Goal: Task Accomplishment & Management: Complete application form

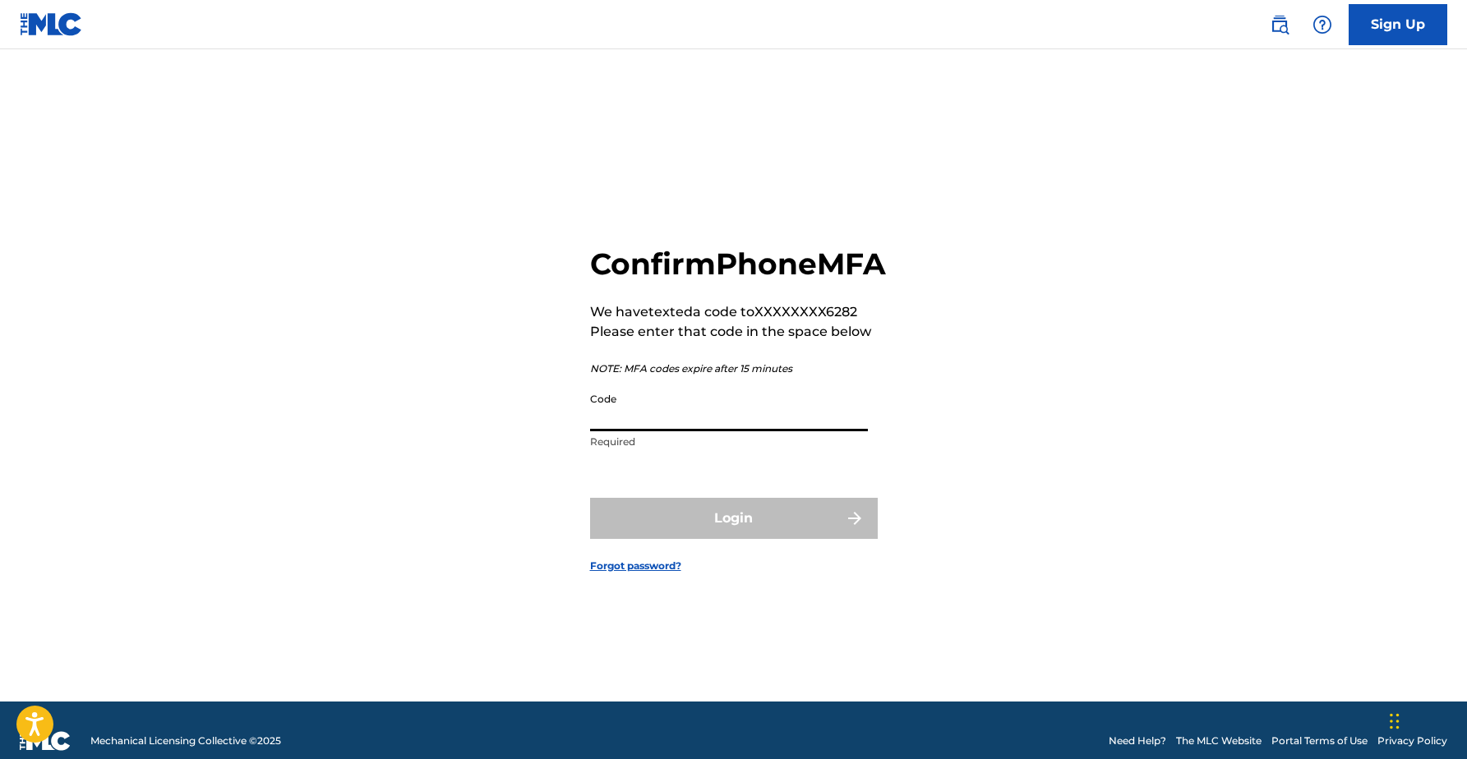
click at [614, 426] on input "Code" at bounding box center [729, 408] width 278 height 47
paste input "268512"
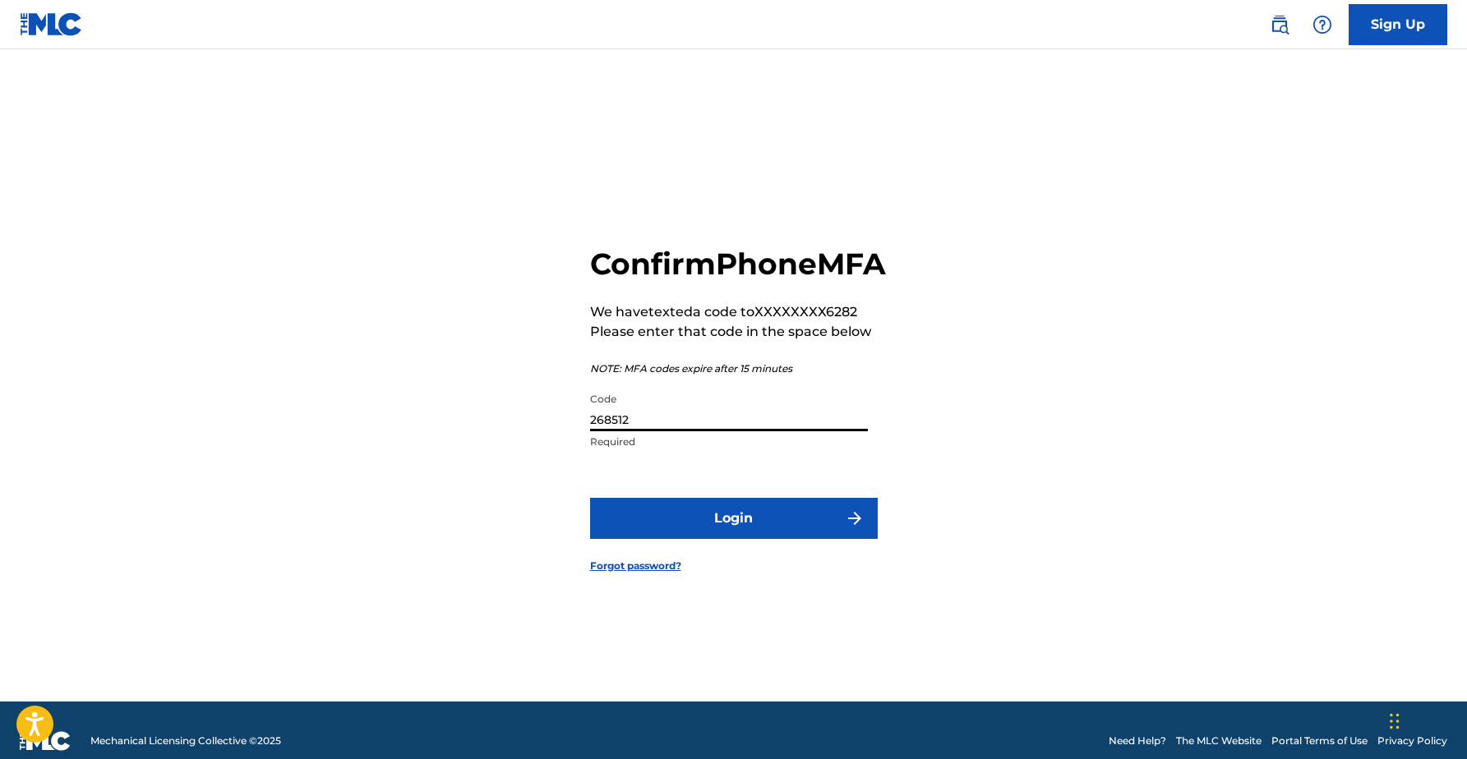
type input "268512"
click at [733, 537] on button "Login" at bounding box center [734, 518] width 288 height 41
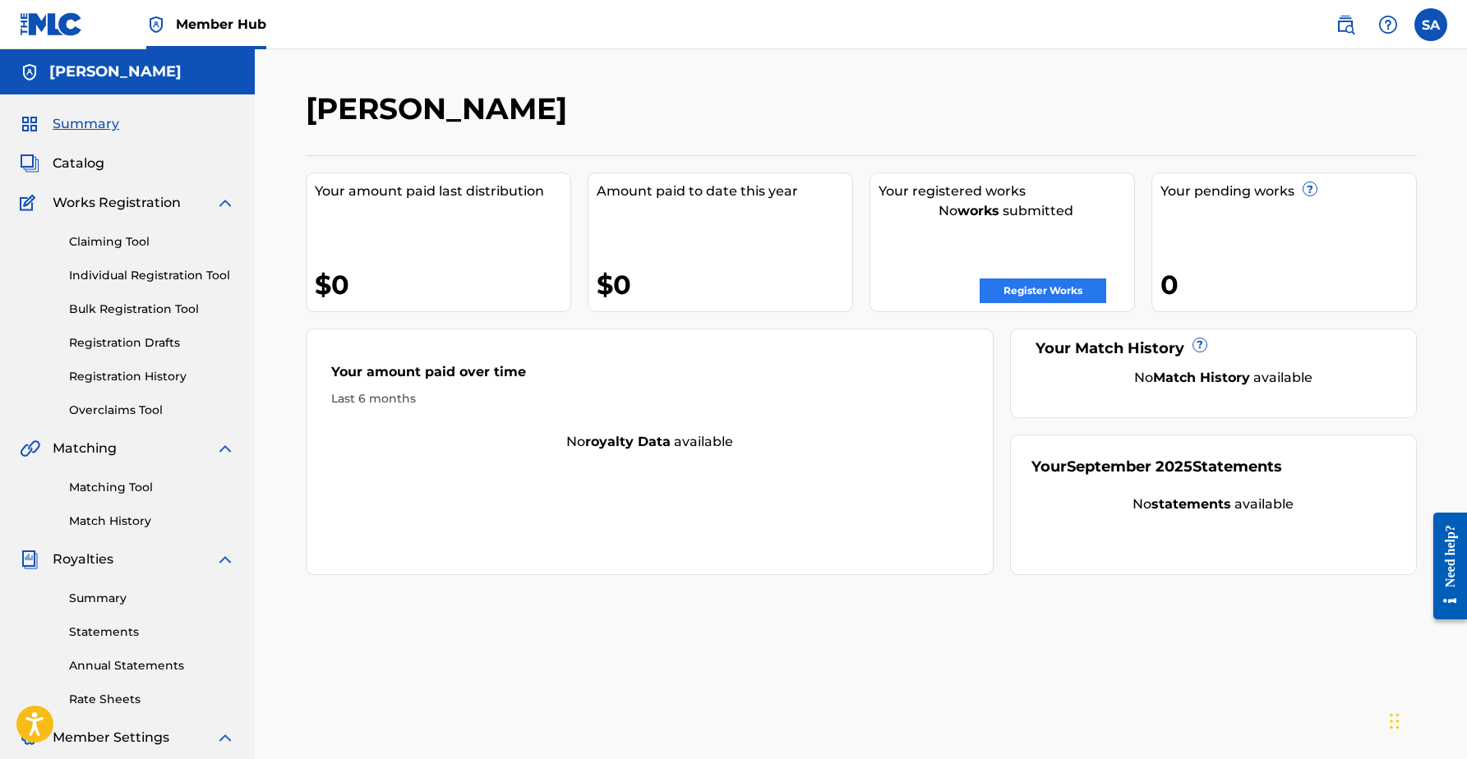
click at [1045, 293] on link "Register Works" at bounding box center [1042, 291] width 127 height 25
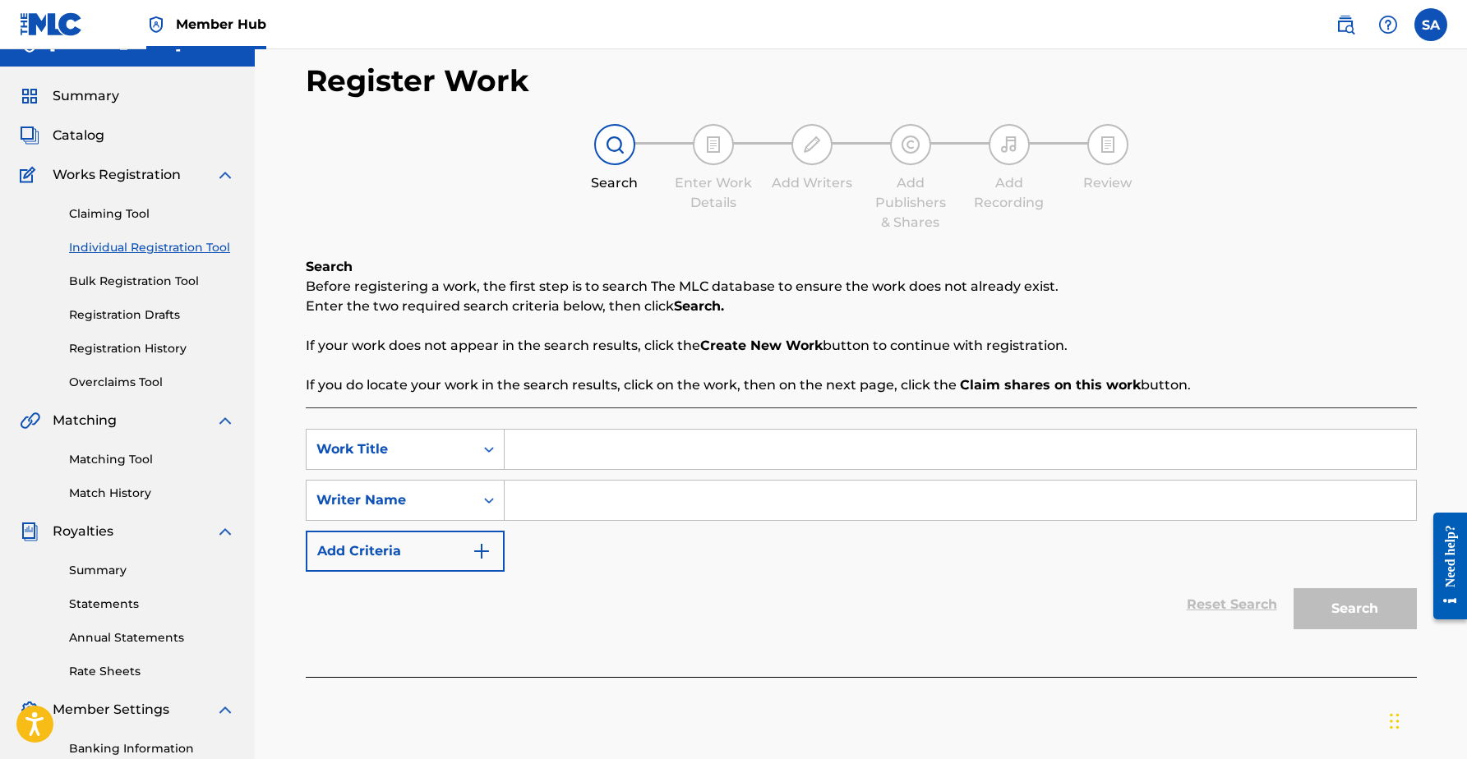
scroll to position [28, 0]
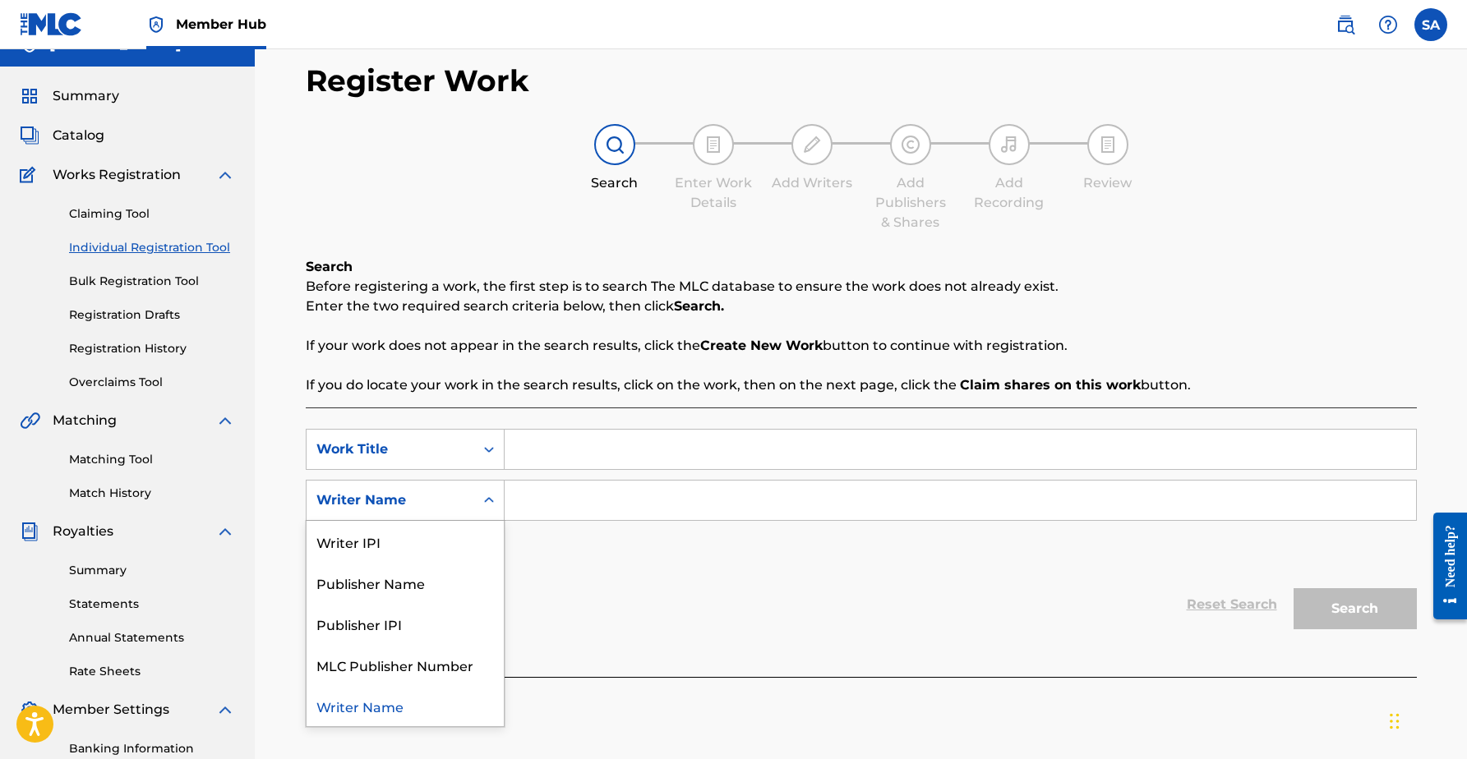
click at [482, 505] on icon "Search Form" at bounding box center [489, 500] width 16 height 16
click at [495, 450] on icon "Search Form" at bounding box center [489, 449] width 16 height 16
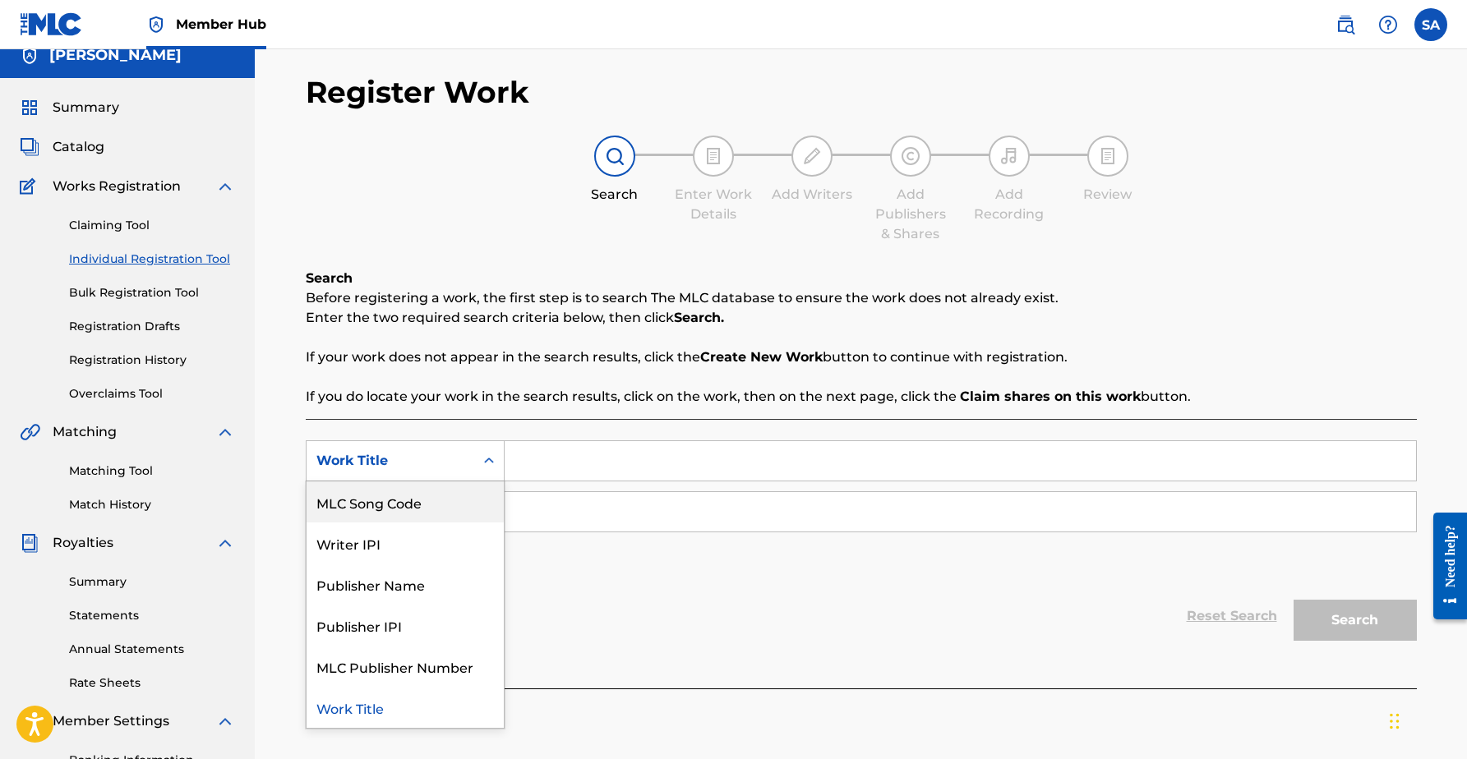
scroll to position [14, 0]
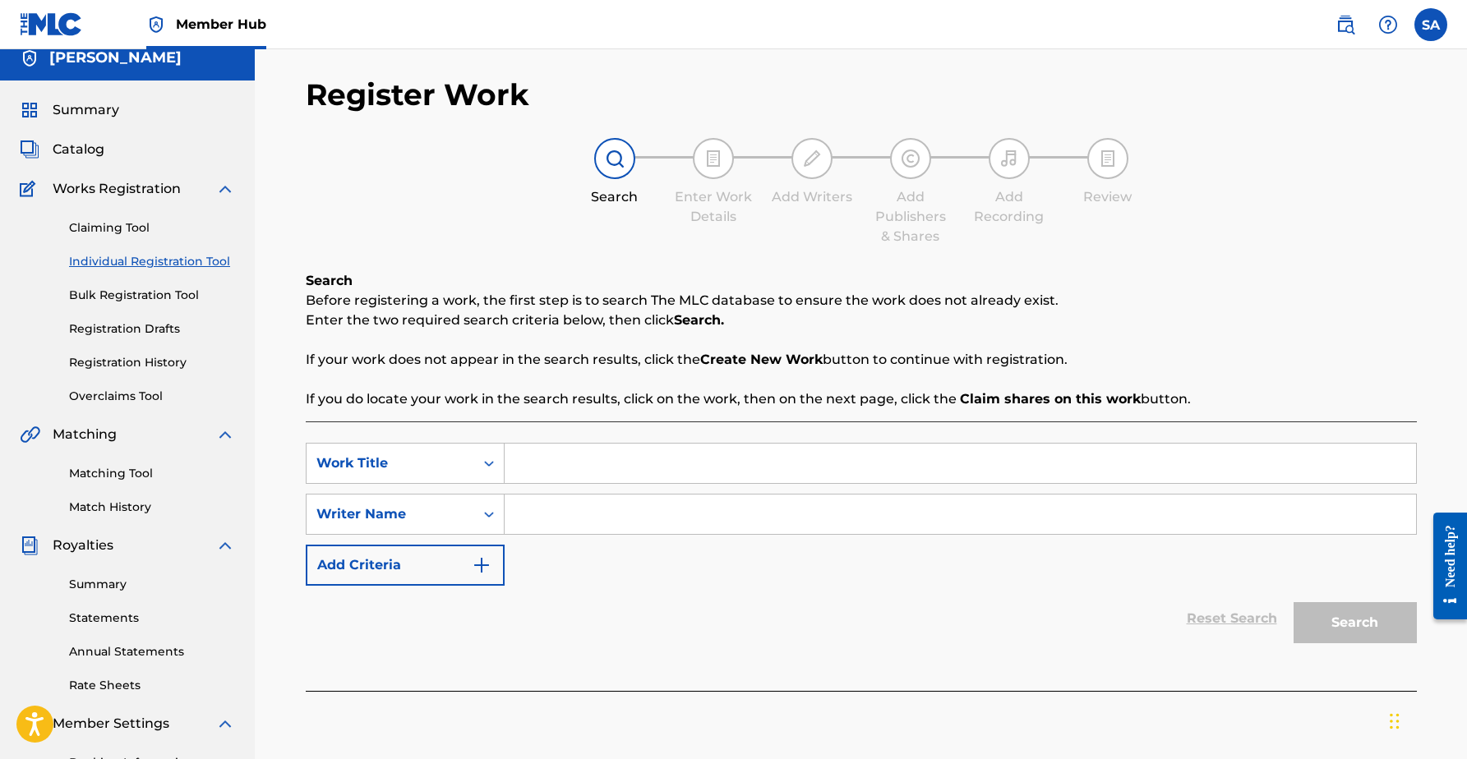
click at [441, 435] on div "SearchWithCriteriab9c86849-82be-43a3-aa37-a16d8542a768 Work Title SearchWithCri…" at bounding box center [861, 555] width 1111 height 269
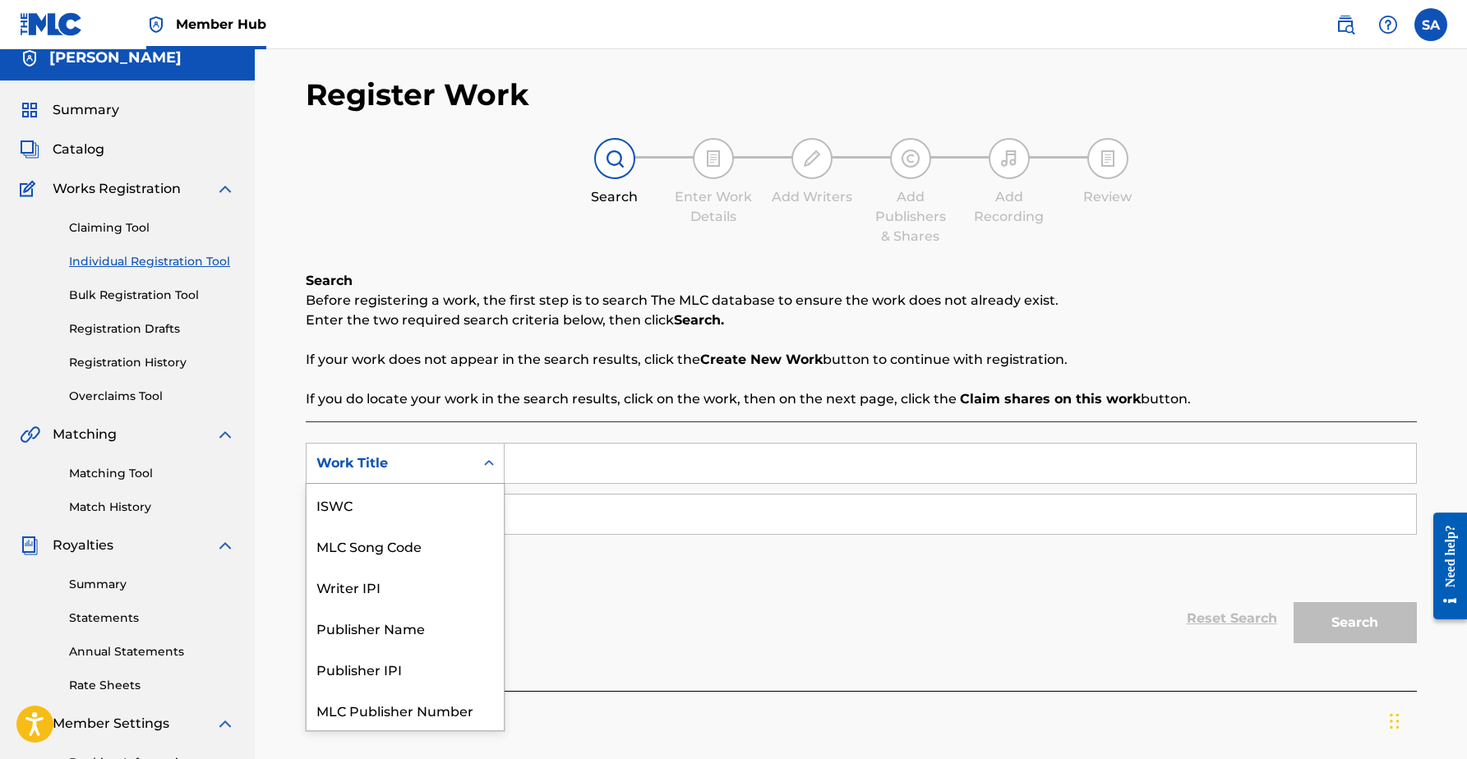
click at [428, 462] on div "Work Title" at bounding box center [390, 464] width 148 height 20
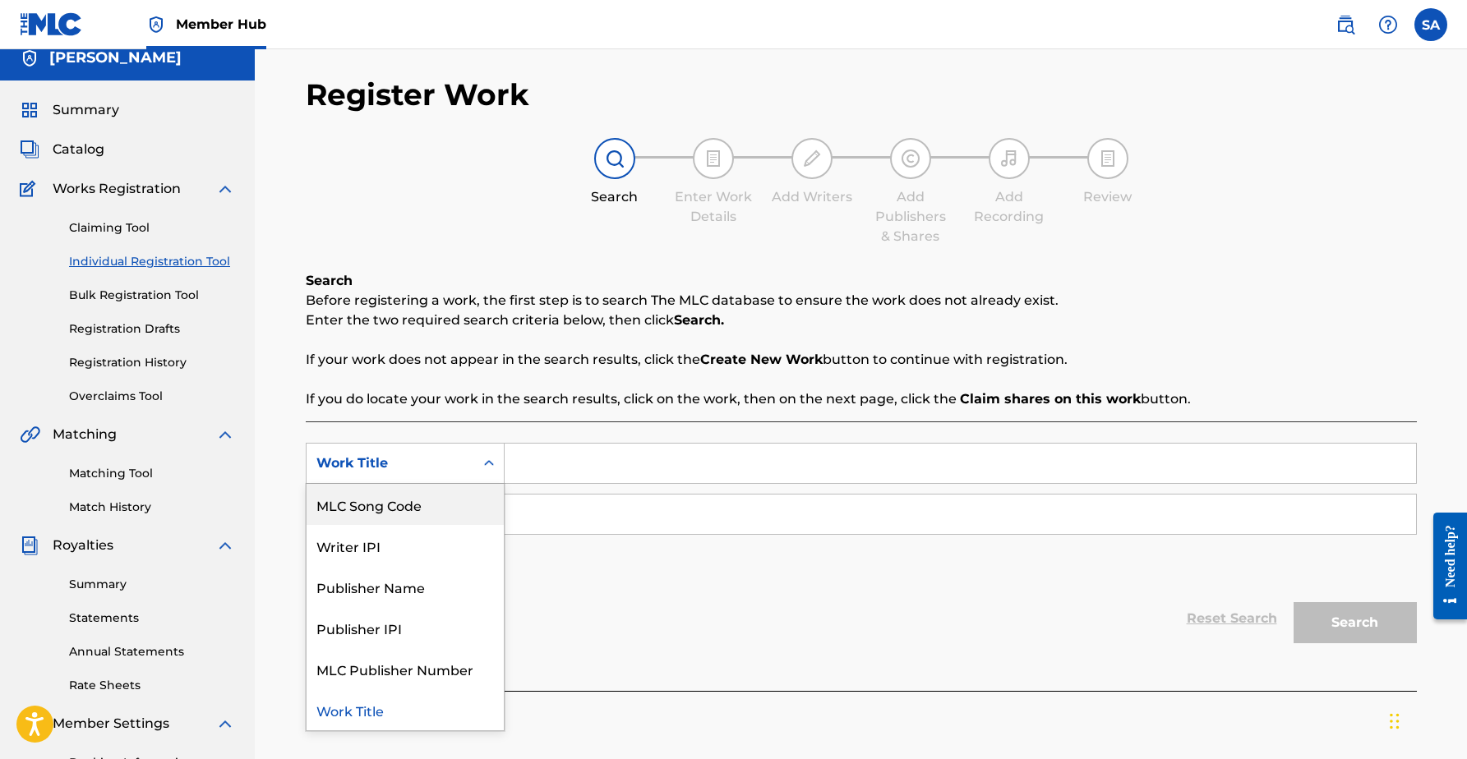
click at [407, 500] on div "MLC Song Code" at bounding box center [404, 504] width 197 height 41
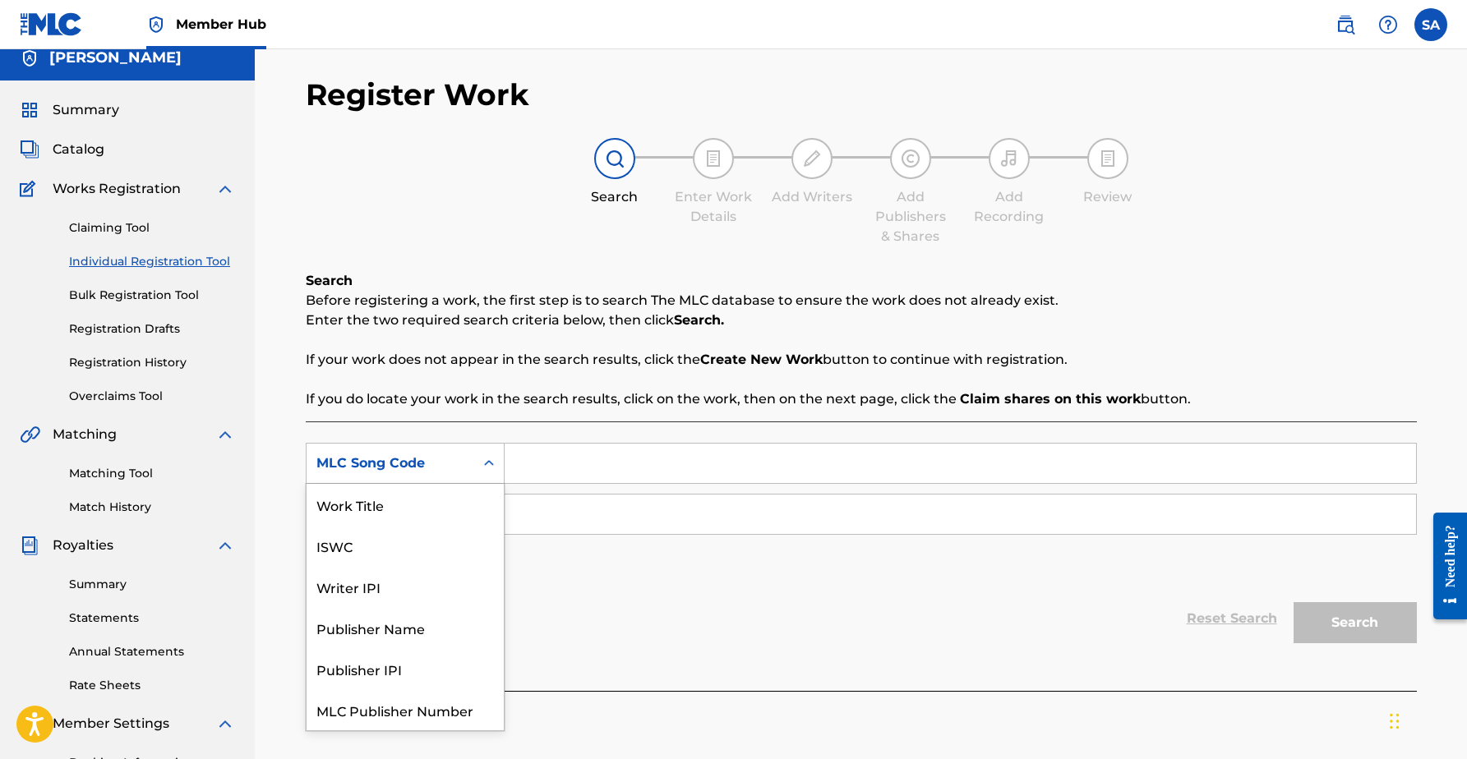
click at [421, 472] on div "MLC Song Code" at bounding box center [390, 464] width 148 height 20
click at [401, 502] on div "ISWC" at bounding box center [404, 504] width 197 height 41
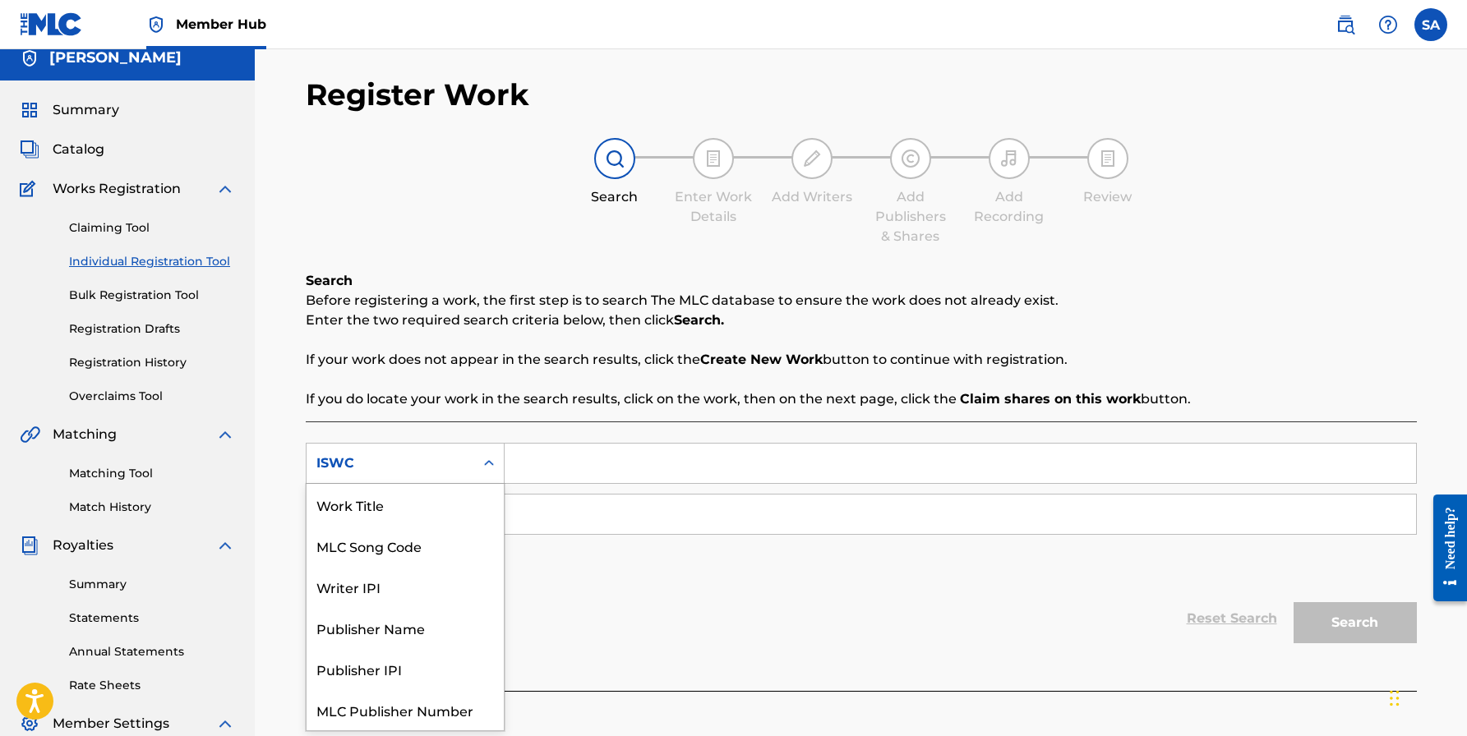
click at [403, 465] on div "ISWC" at bounding box center [390, 464] width 148 height 20
click at [382, 555] on div "Writer IPI" at bounding box center [404, 545] width 197 height 41
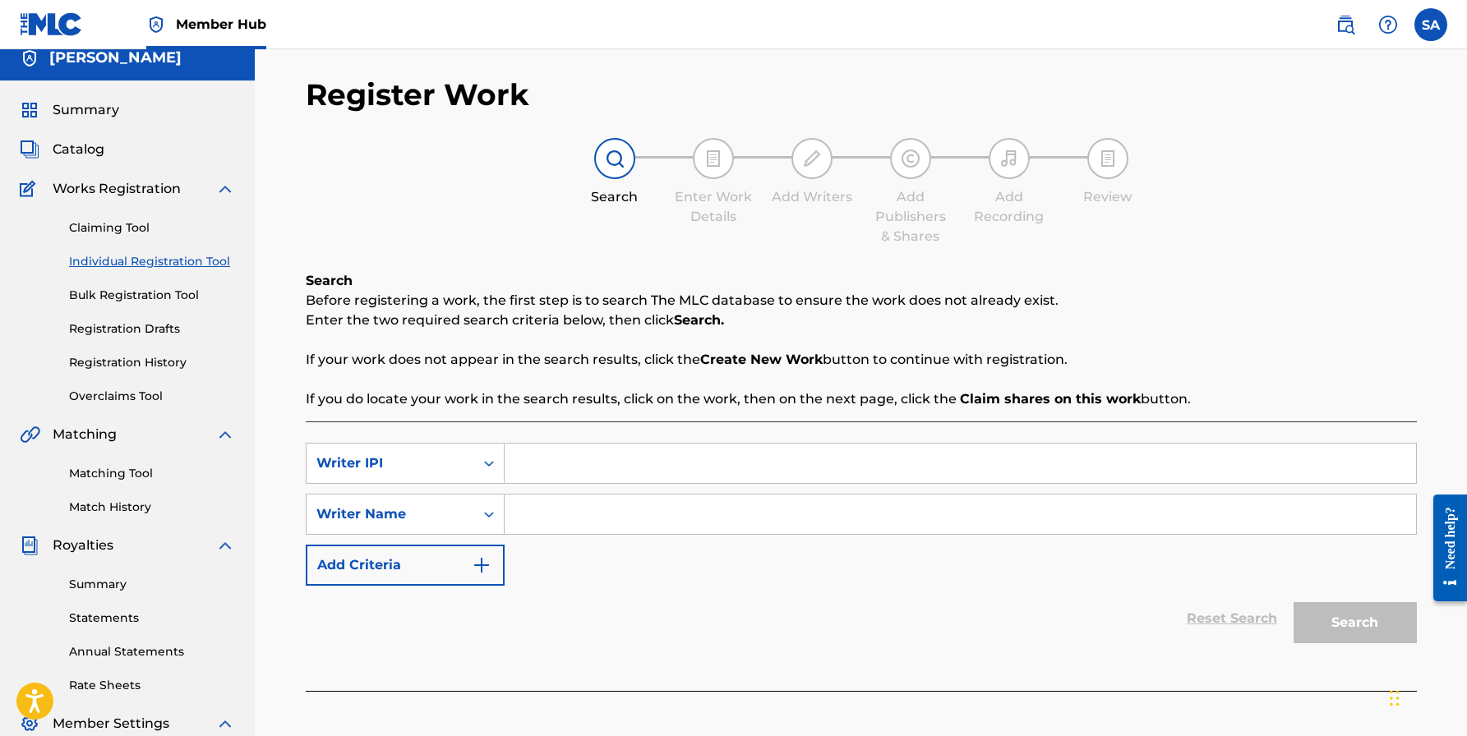
click at [585, 472] on input "Search Form" at bounding box center [959, 463] width 911 height 39
paste input "00896207893"
type input "00896207893"
click at [458, 521] on div "Writer Name" at bounding box center [390, 514] width 148 height 20
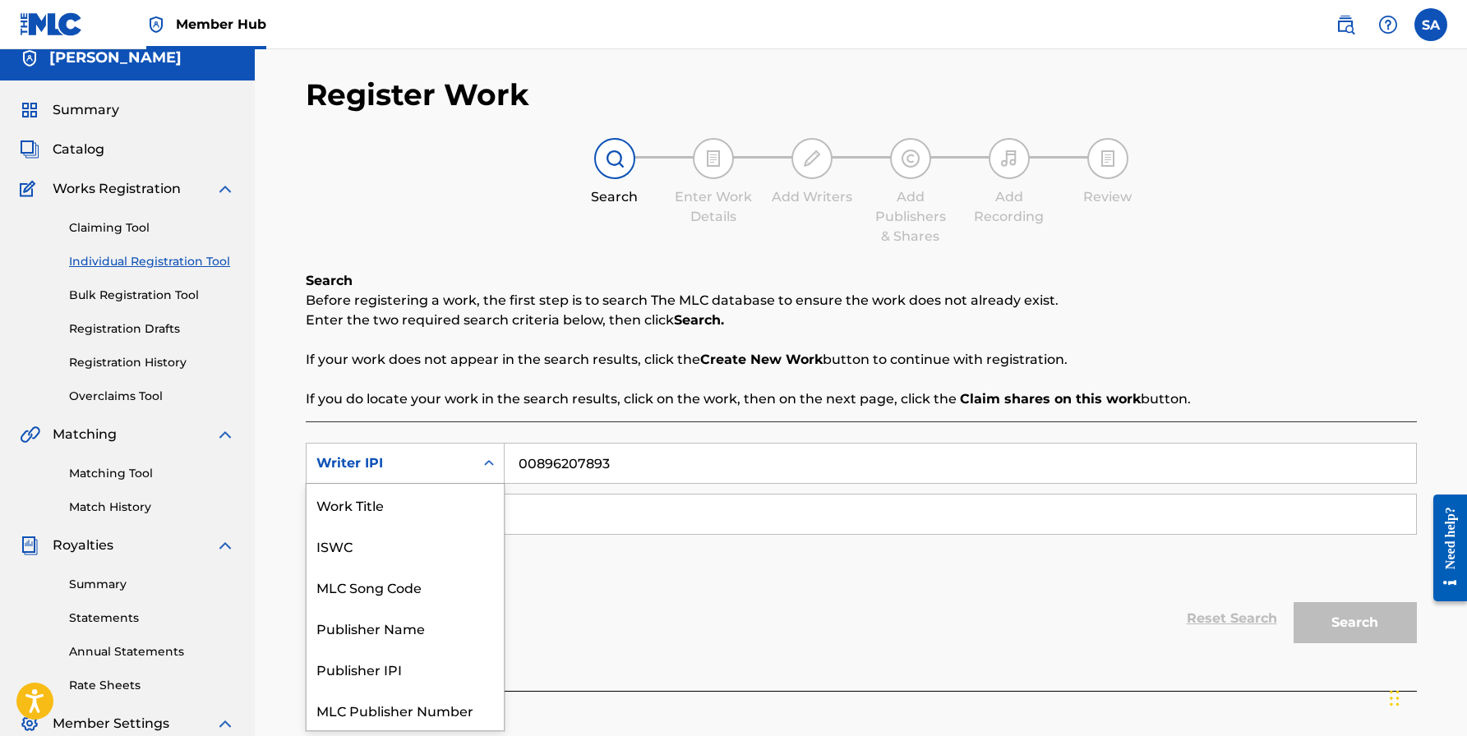
click at [425, 466] on div "Writer IPI" at bounding box center [390, 464] width 148 height 20
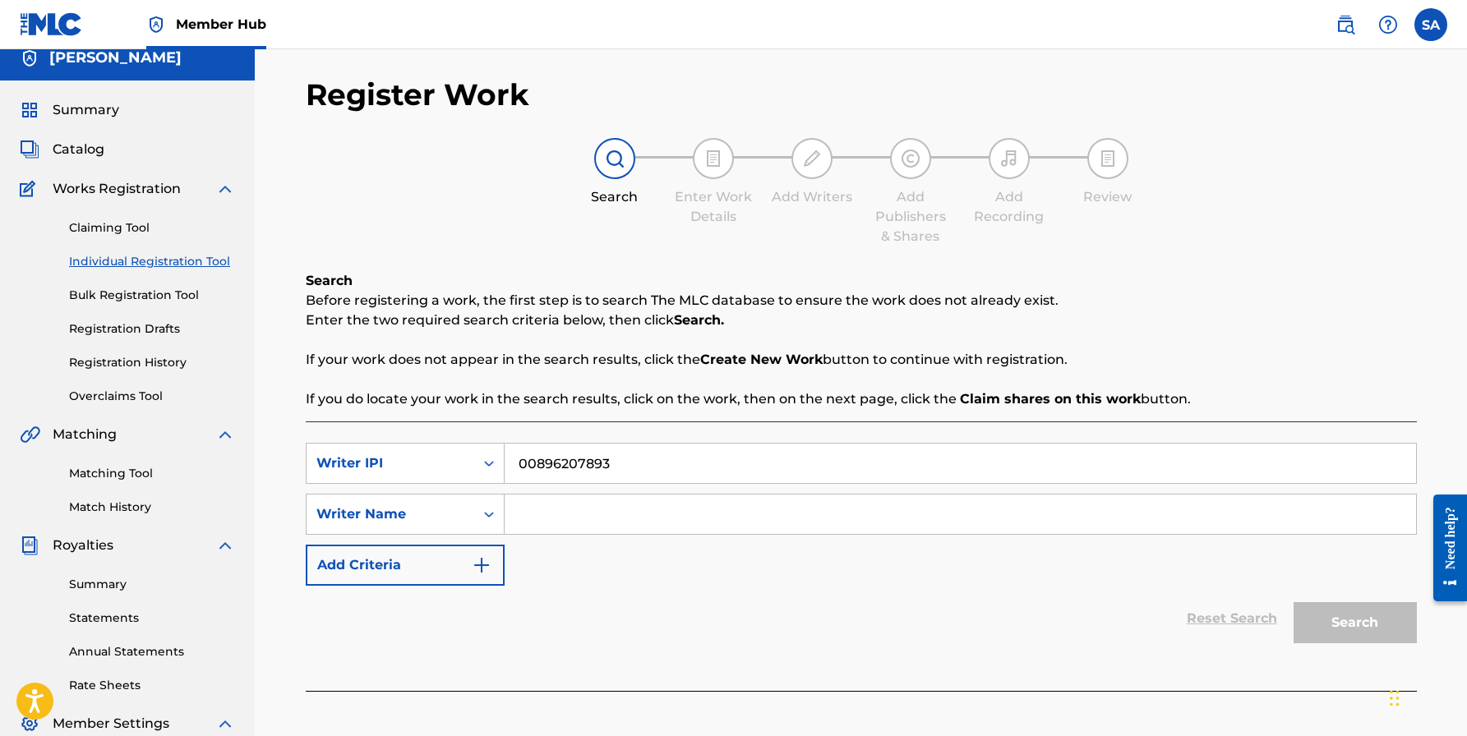
click at [425, 466] on div "Writer IPI" at bounding box center [390, 464] width 148 height 20
click at [550, 512] on input "Search Form" at bounding box center [959, 514] width 911 height 39
click at [1332, 607] on button "Search" at bounding box center [1354, 622] width 123 height 41
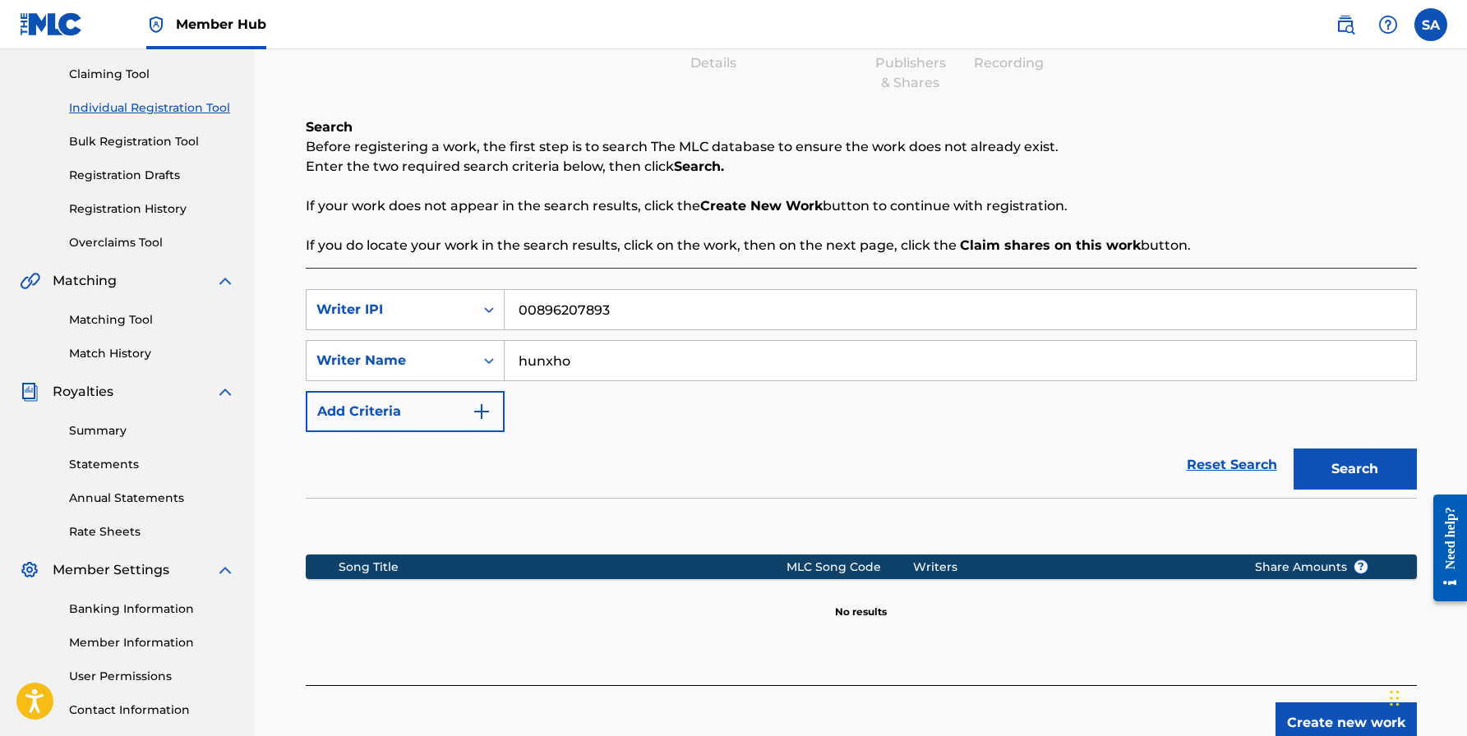
scroll to position [185, 0]
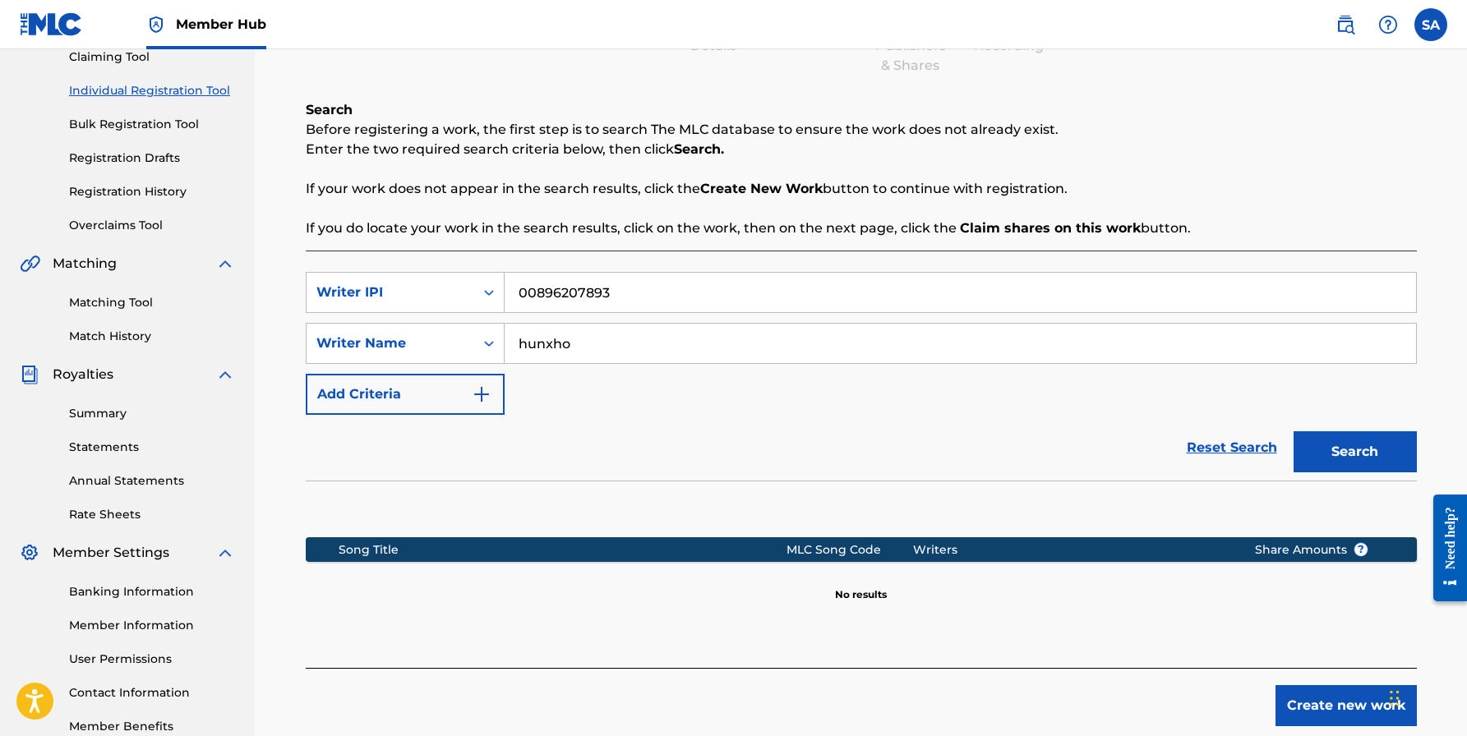
click at [593, 337] on input "hunxho" at bounding box center [959, 343] width 911 height 39
type input "[PERSON_NAME]"
click at [1354, 452] on button "Search" at bounding box center [1354, 451] width 123 height 41
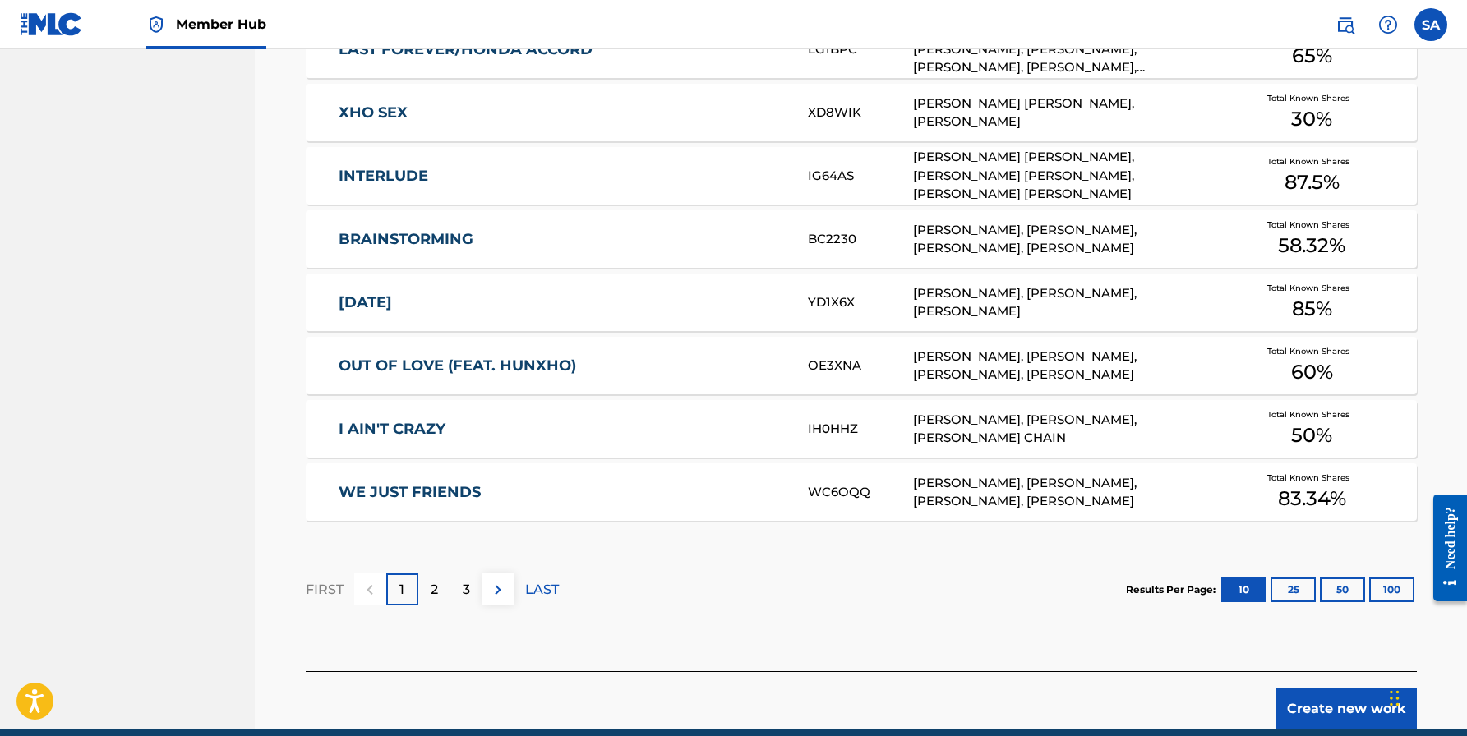
scroll to position [886, 0]
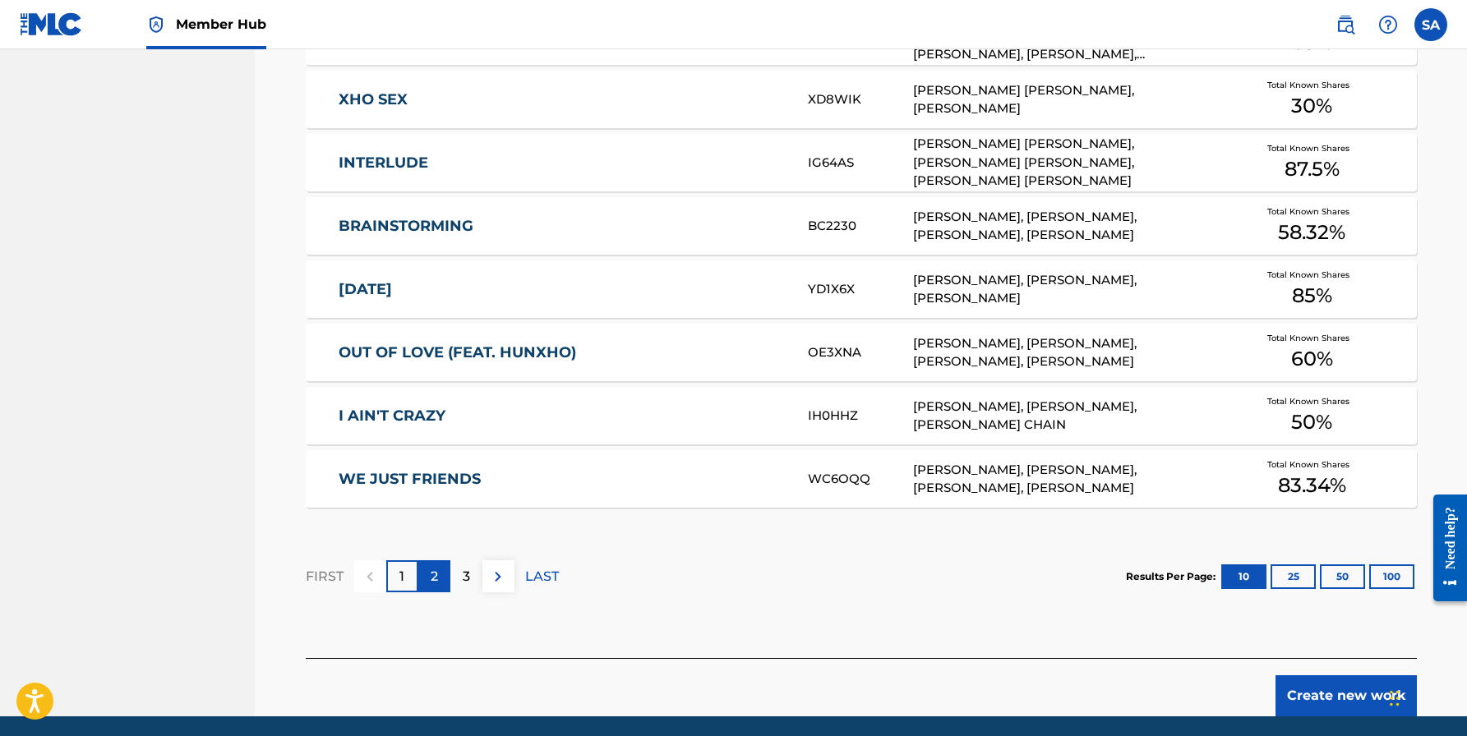
click at [427, 579] on div "2" at bounding box center [434, 576] width 32 height 32
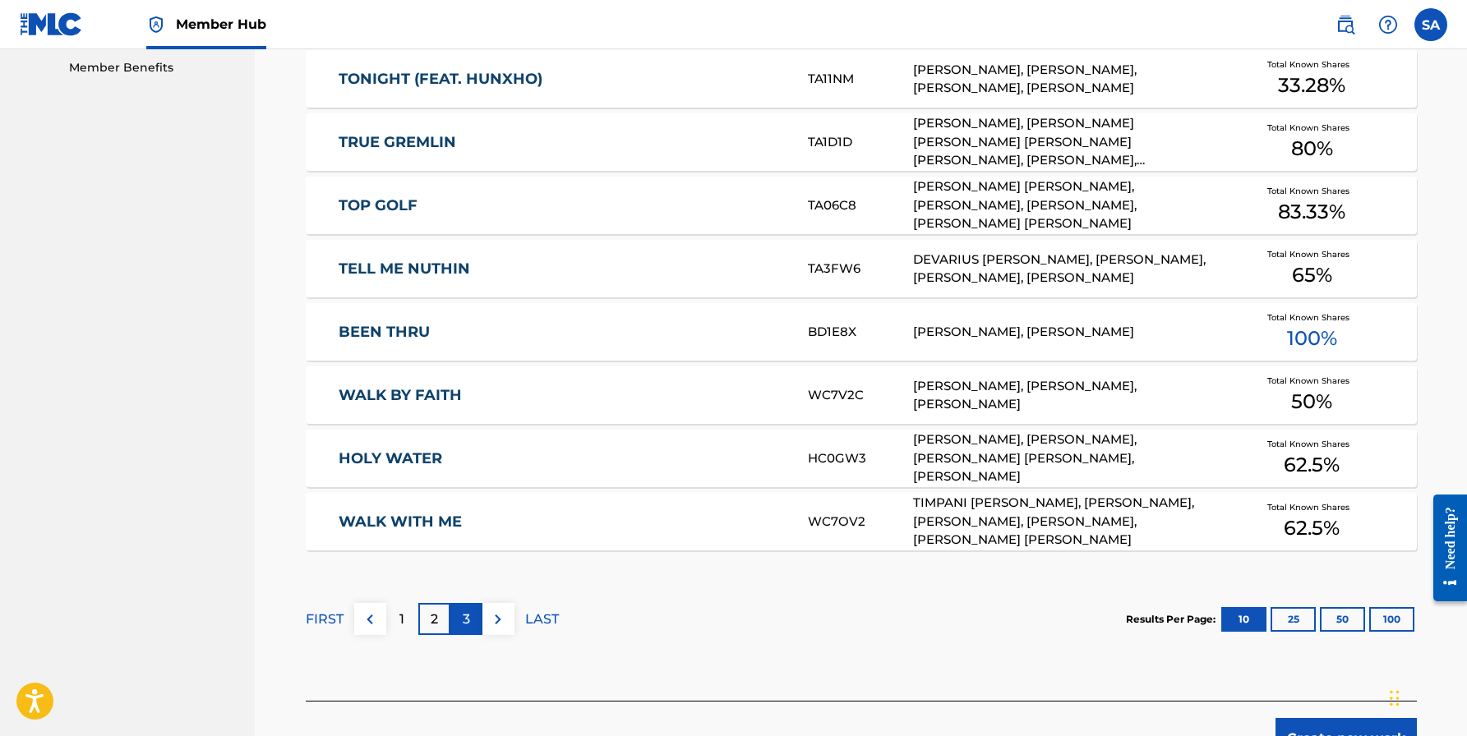
click at [469, 621] on p "3" at bounding box center [466, 620] width 7 height 20
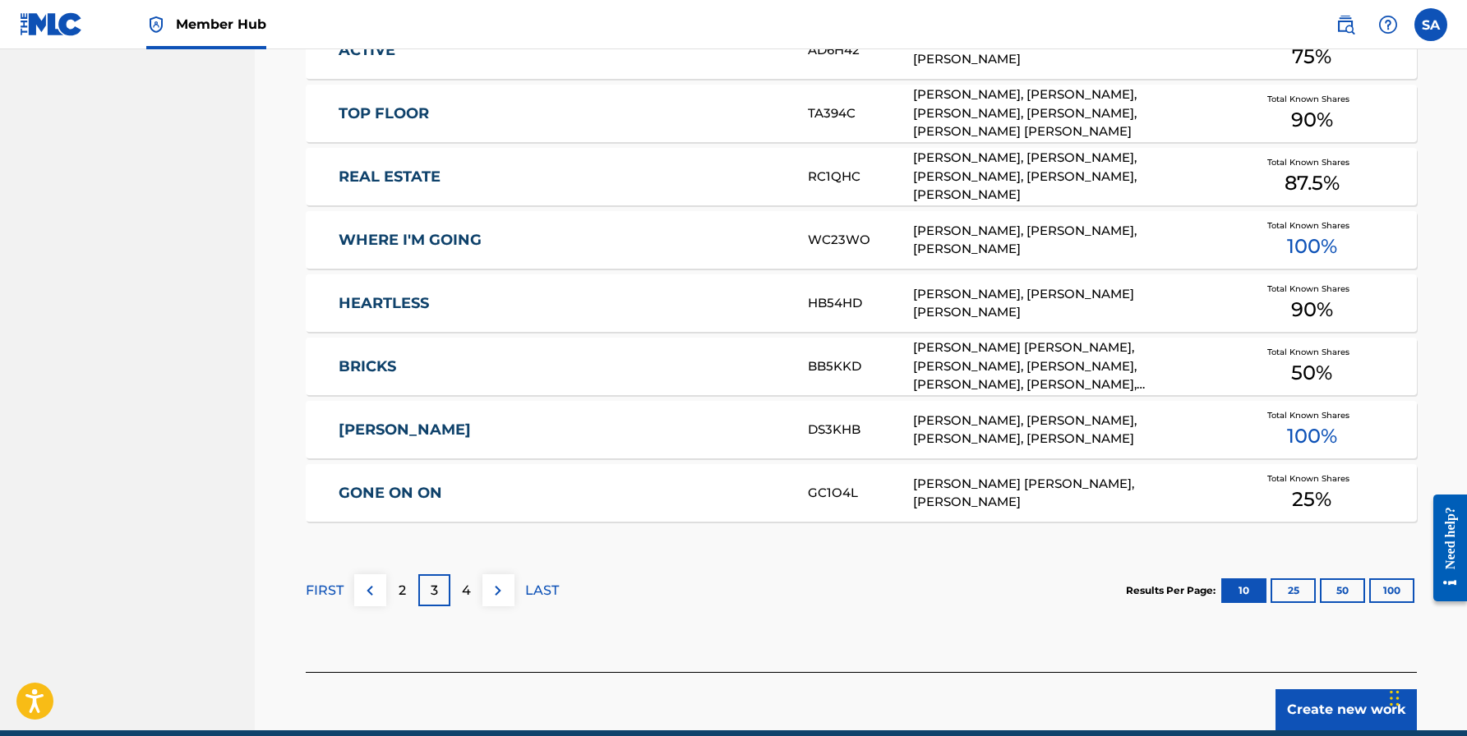
scroll to position [886, 0]
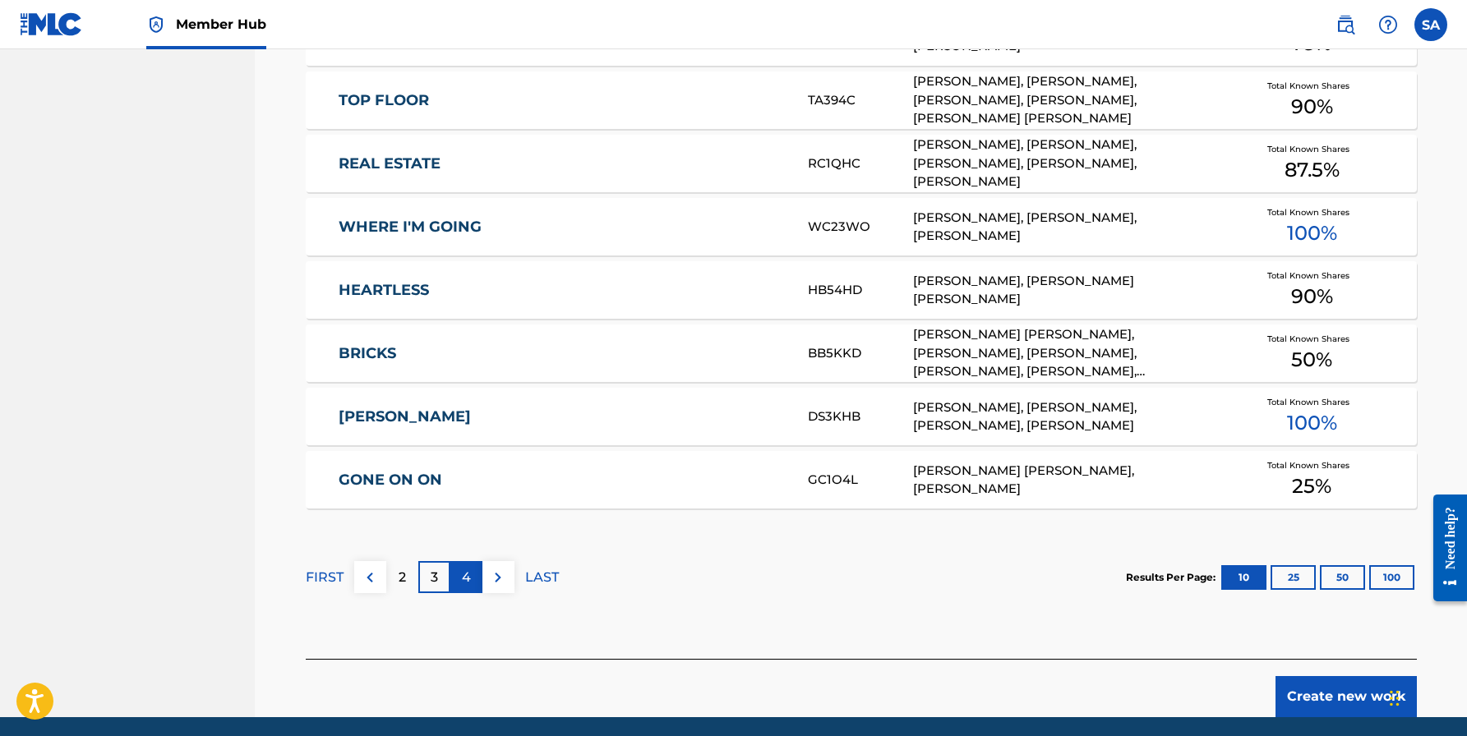
click at [467, 583] on p "4" at bounding box center [466, 578] width 9 height 20
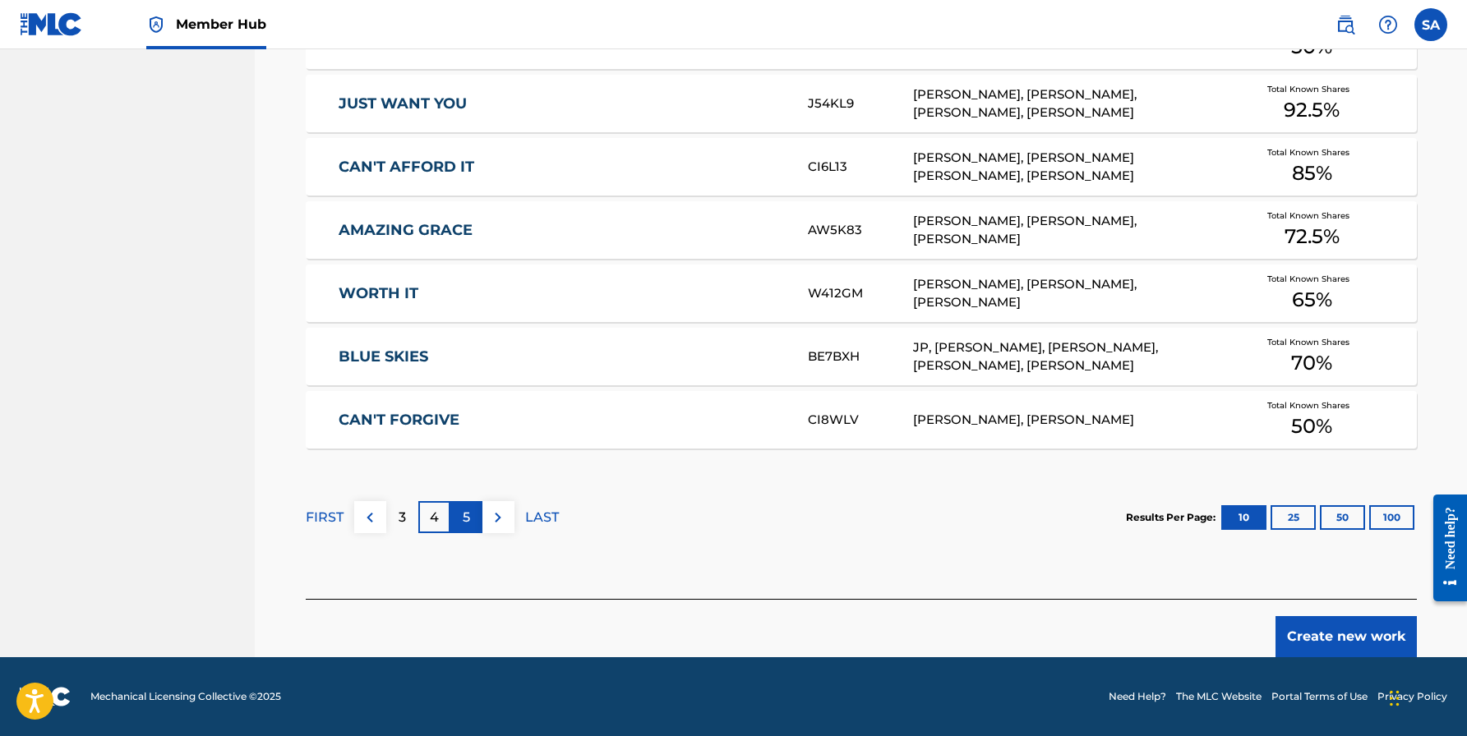
click at [463, 522] on p "5" at bounding box center [466, 518] width 7 height 20
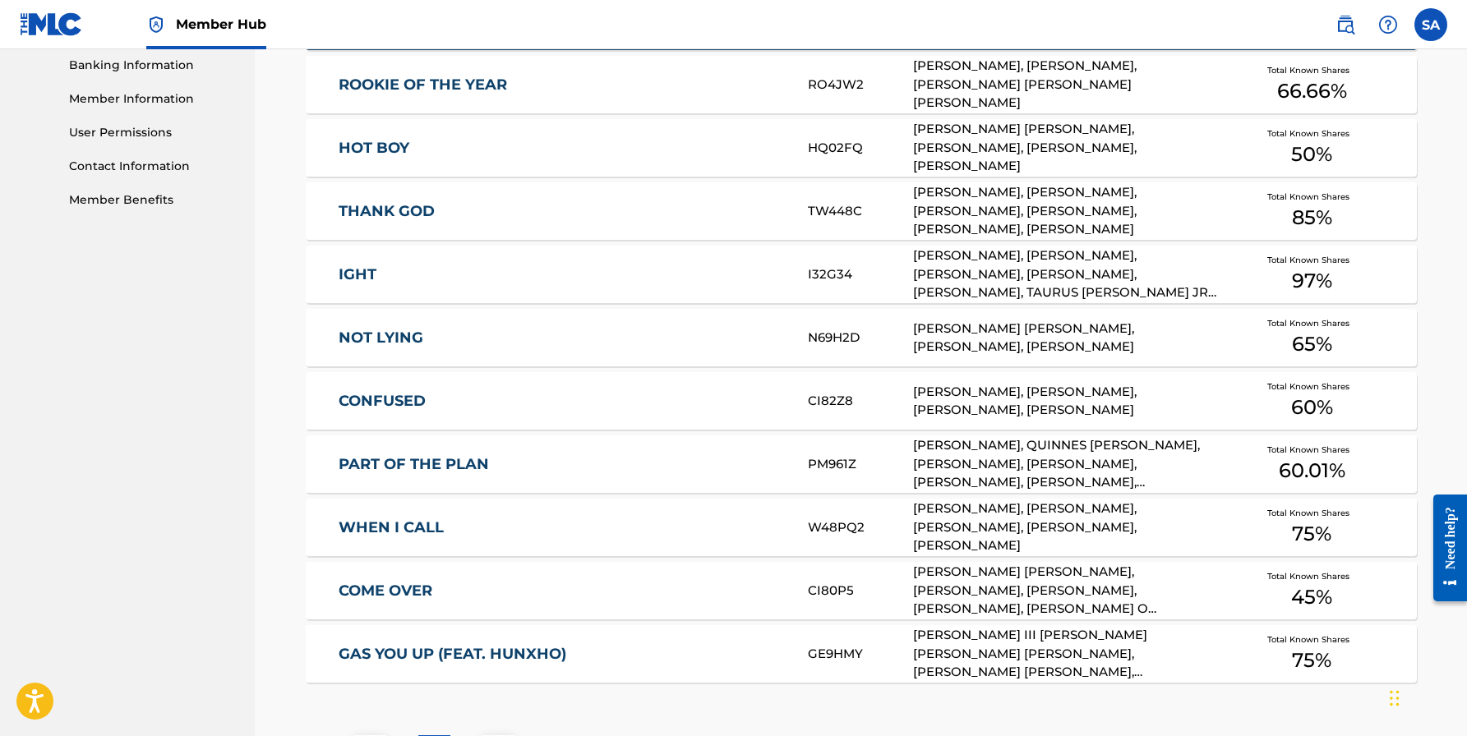
scroll to position [688, 1]
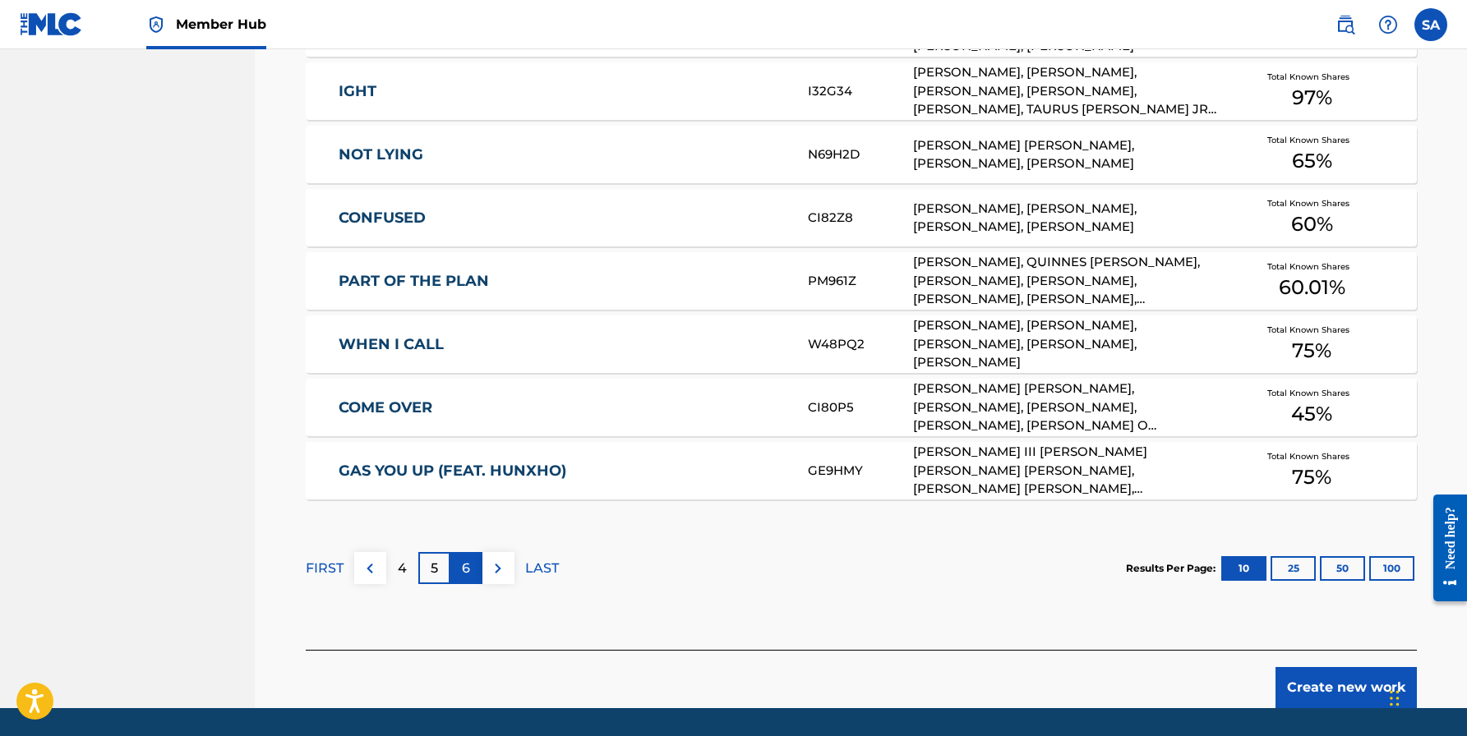
click at [463, 567] on p "6" at bounding box center [466, 569] width 8 height 20
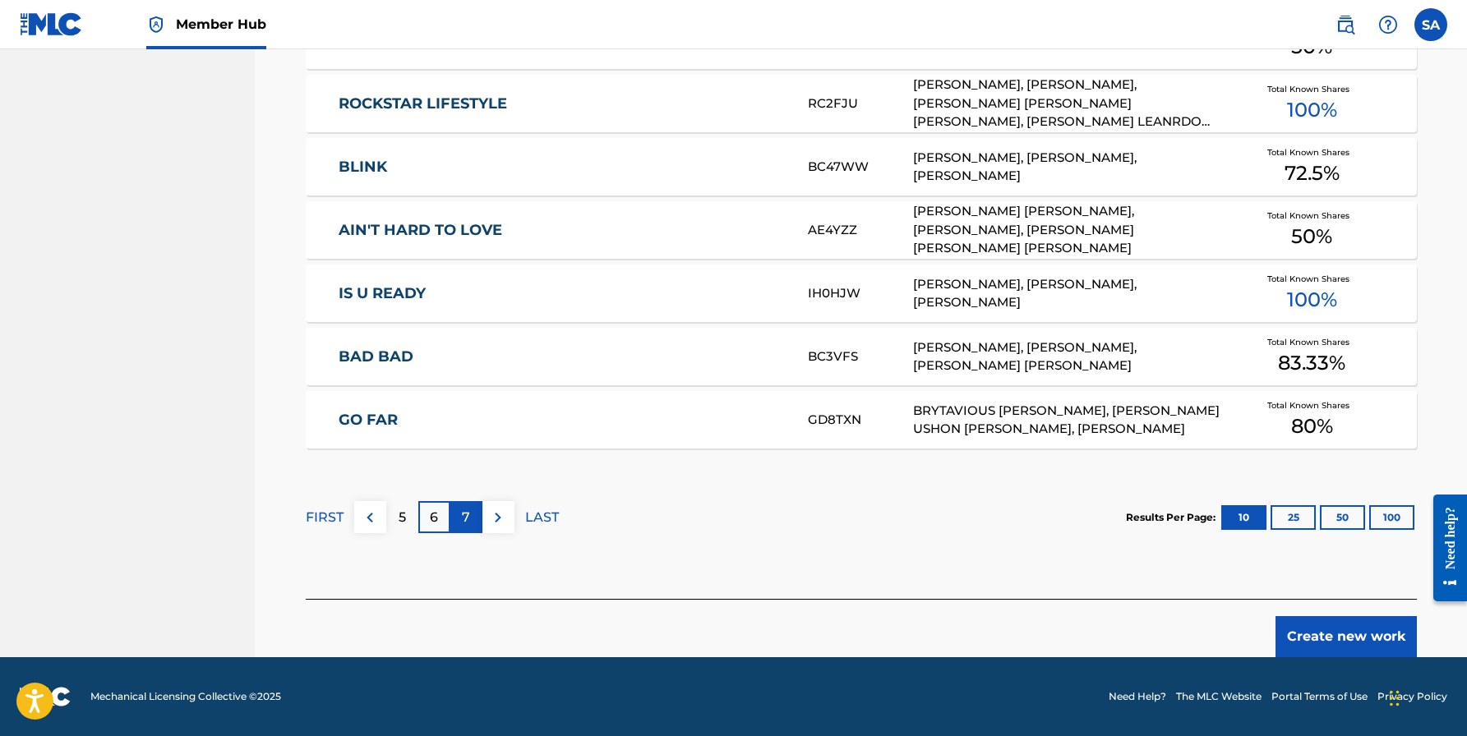
click at [464, 519] on p "7" at bounding box center [466, 518] width 8 height 20
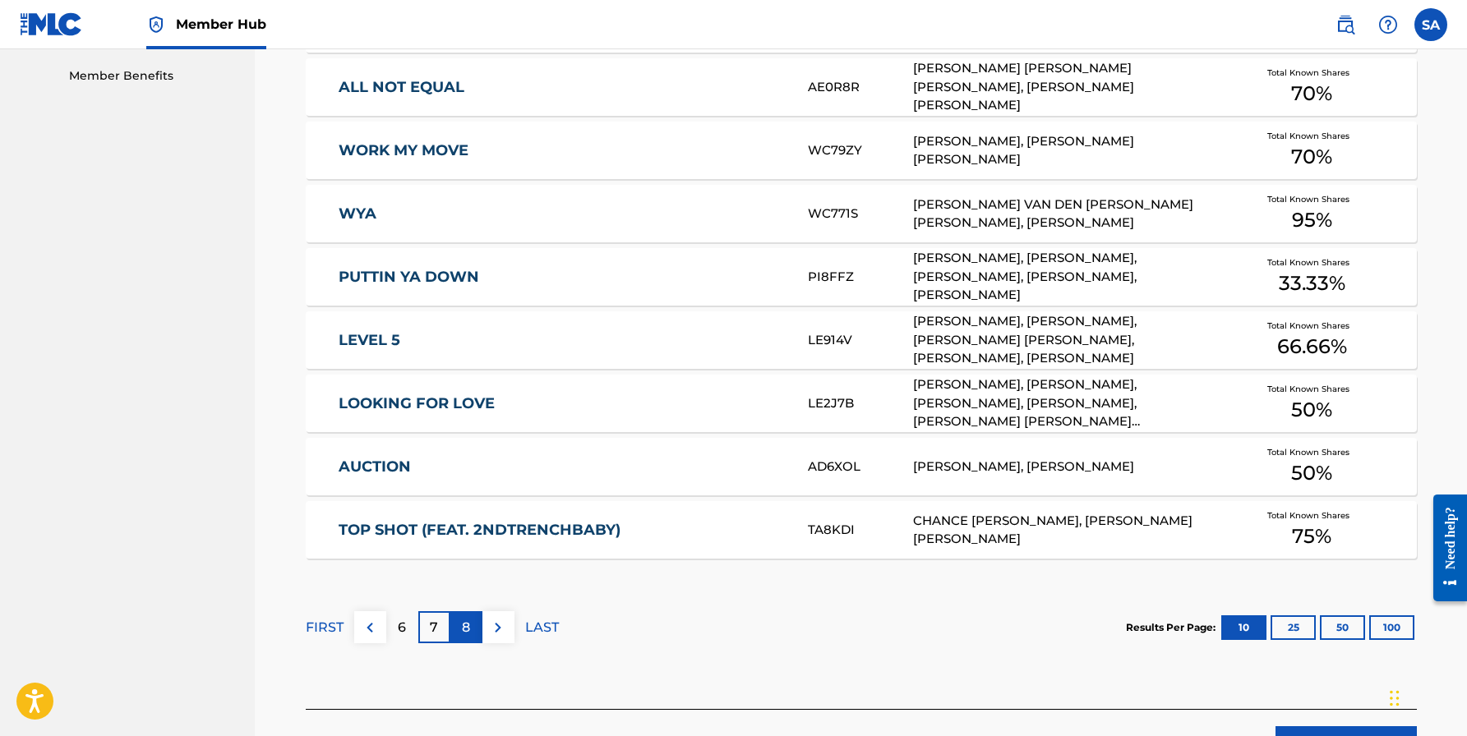
click at [474, 619] on div "8" at bounding box center [466, 627] width 32 height 32
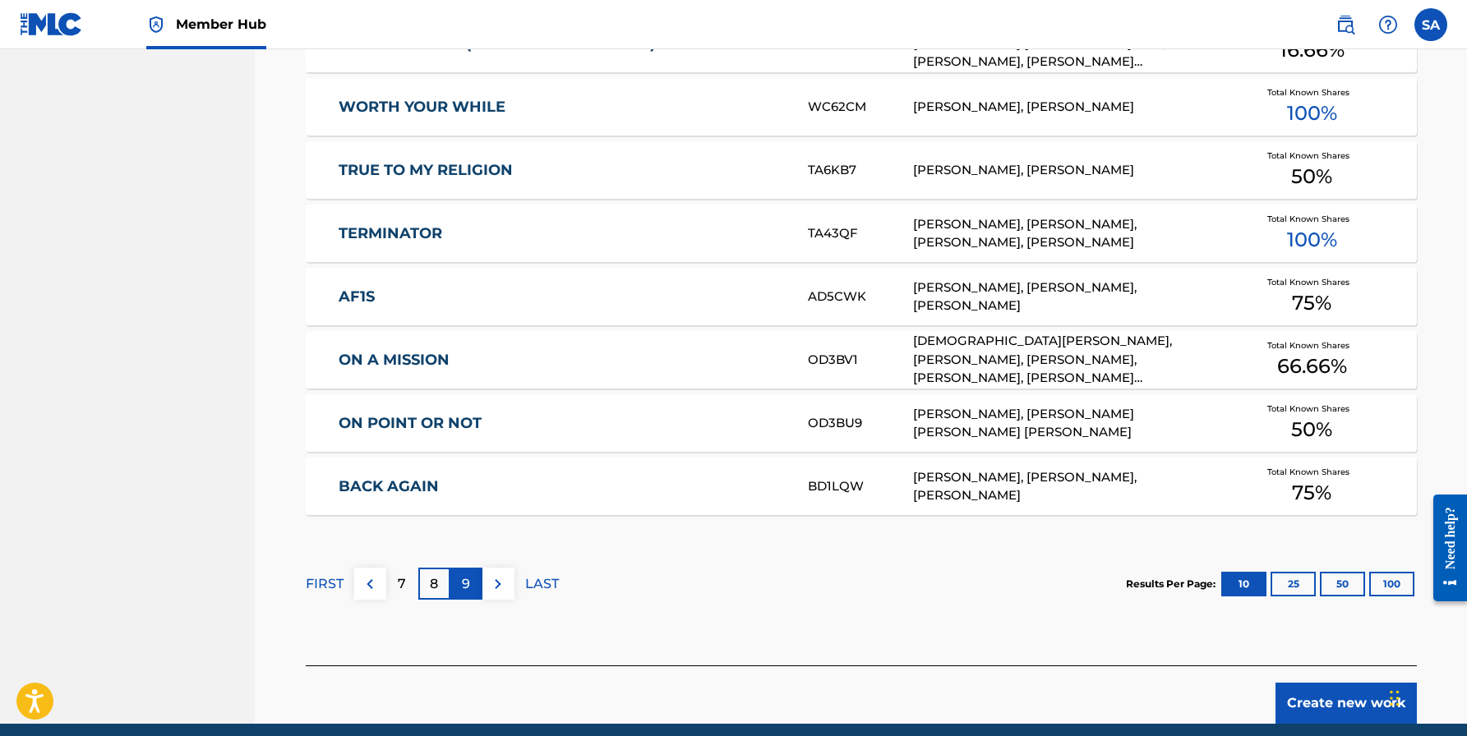
click at [471, 585] on div "9" at bounding box center [466, 584] width 32 height 32
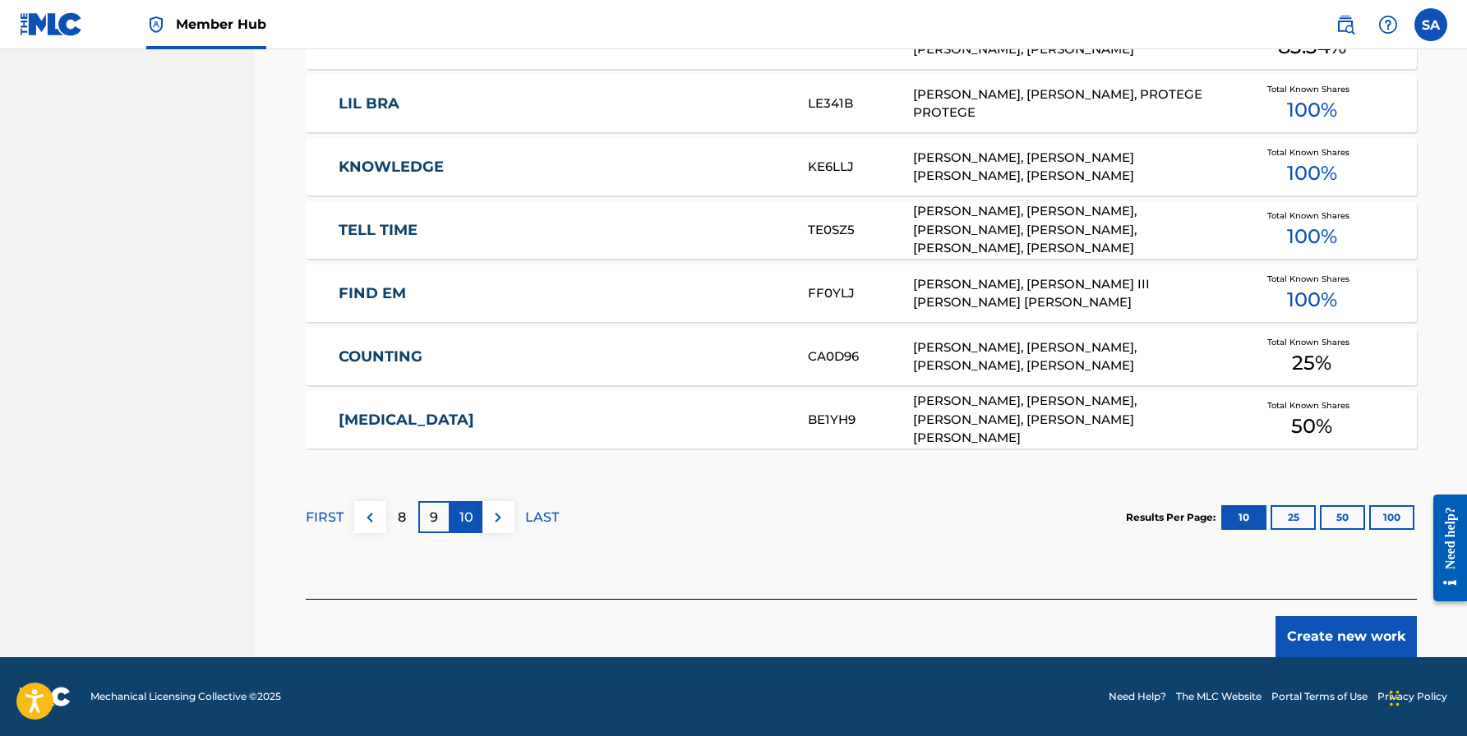
scroll to position [946, 0]
click at [475, 514] on div "10" at bounding box center [466, 517] width 32 height 32
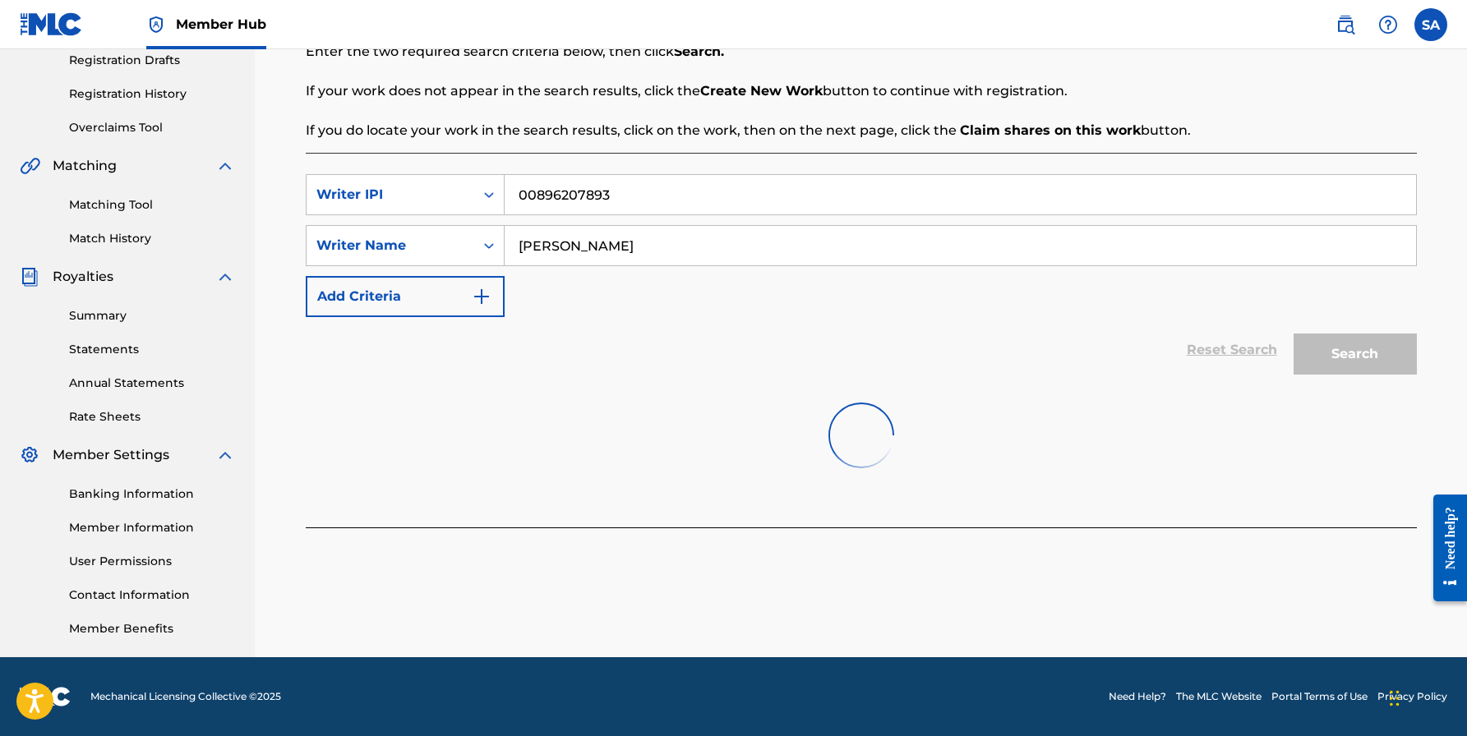
scroll to position [283, 0]
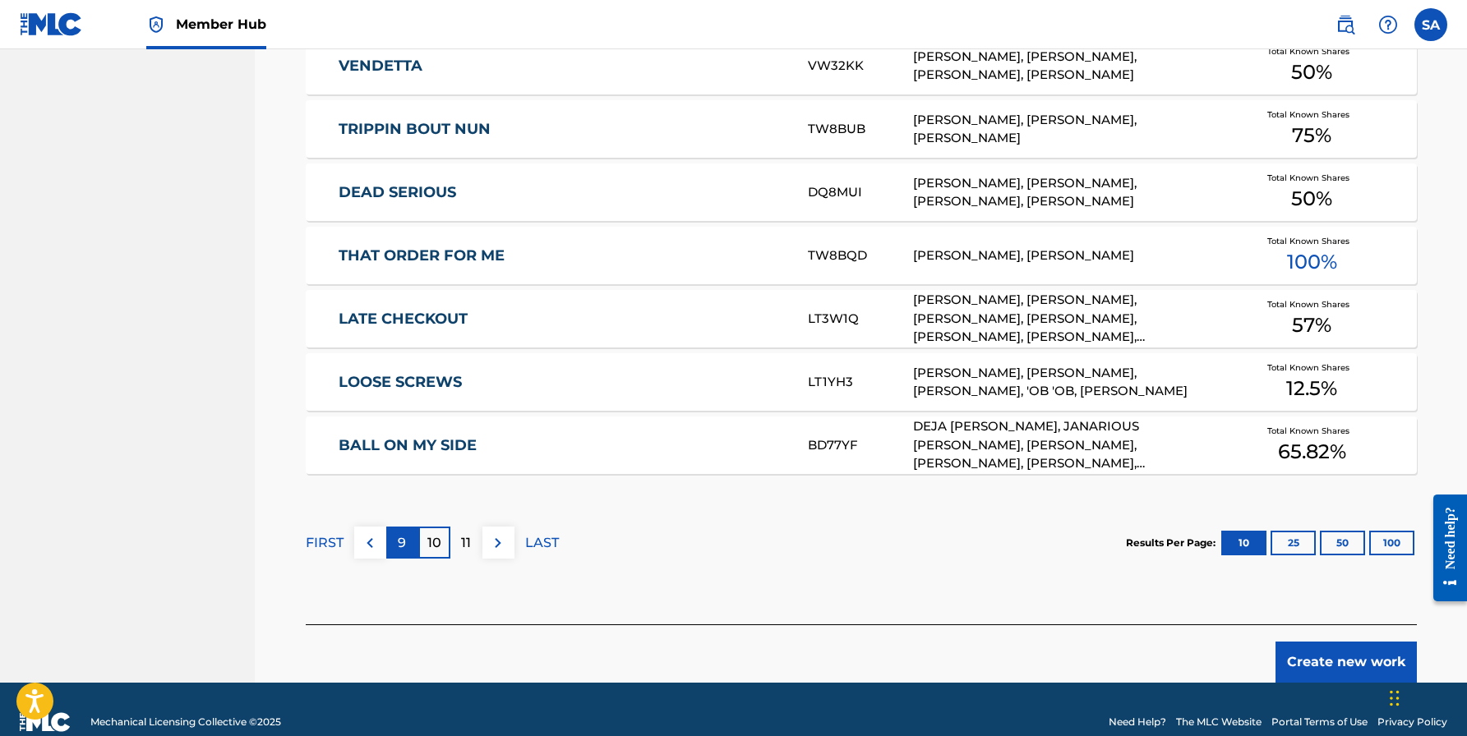
click at [406, 547] on div "9" at bounding box center [402, 543] width 32 height 32
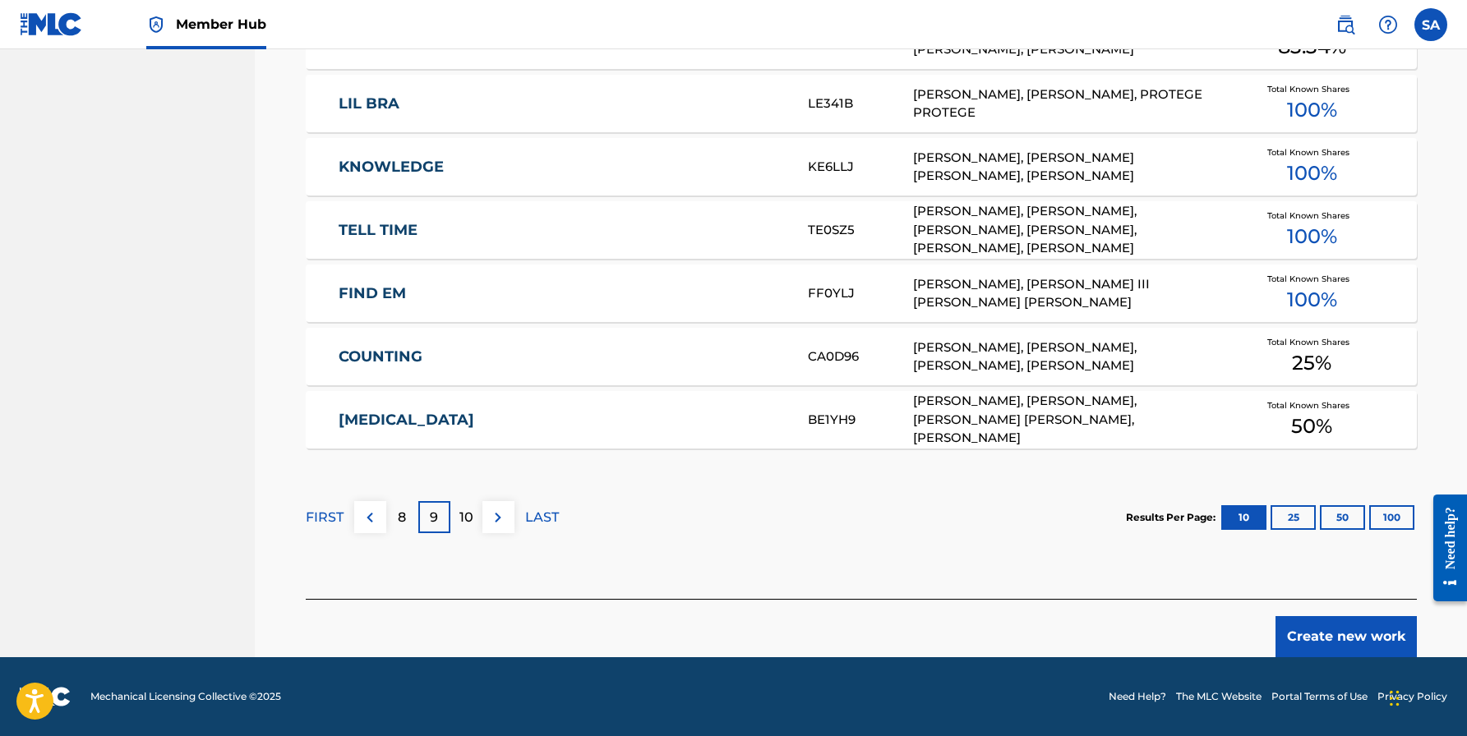
scroll to position [946, 0]
click at [467, 527] on p "10" at bounding box center [466, 518] width 14 height 20
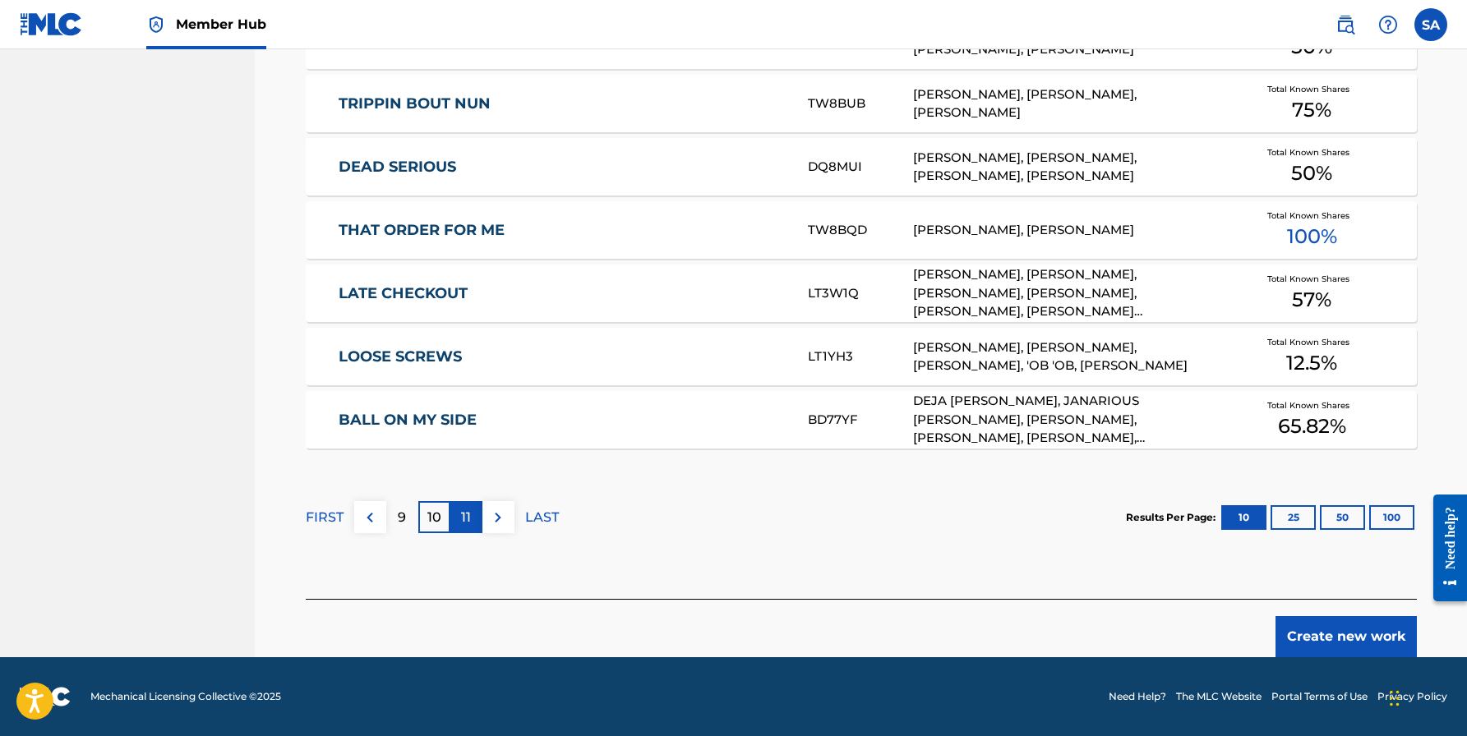
click at [472, 512] on div "11" at bounding box center [466, 517] width 32 height 32
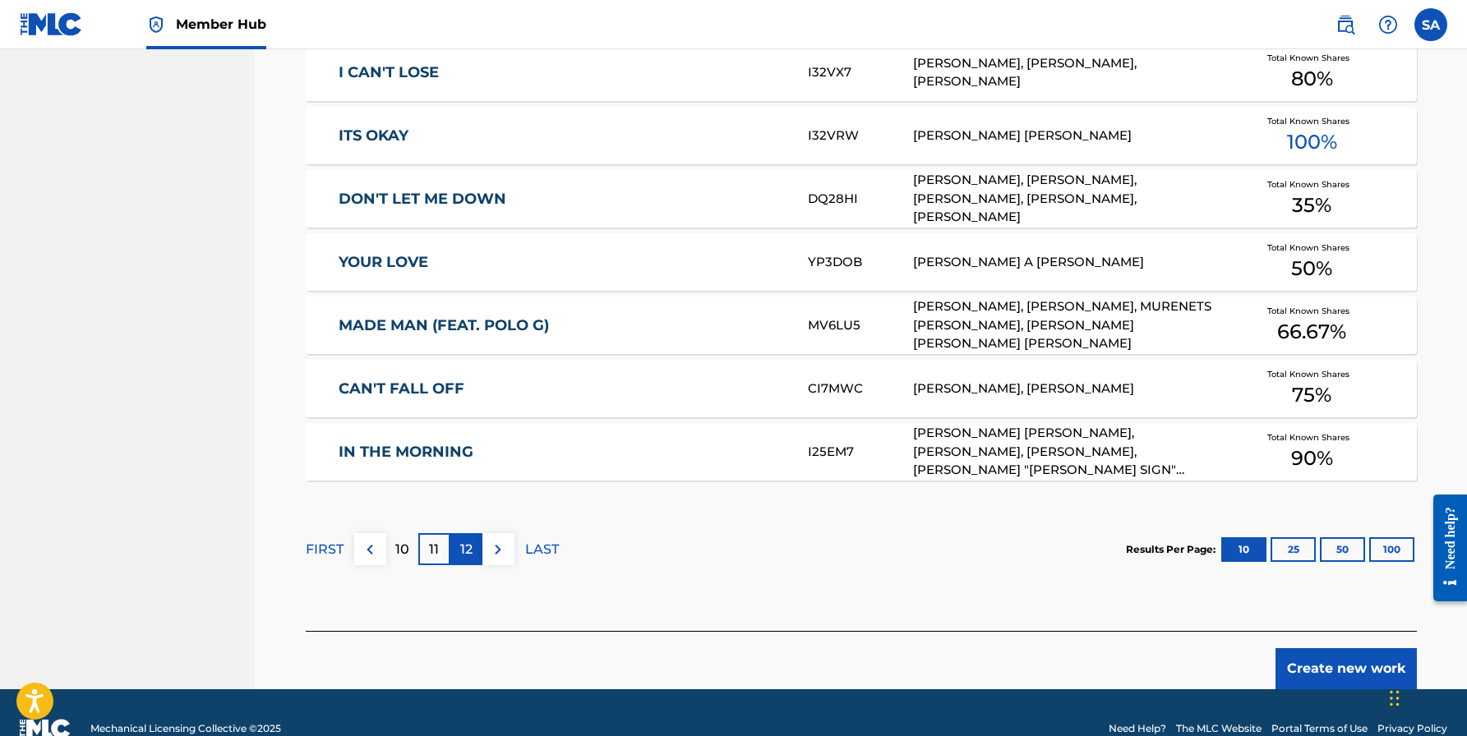
click at [465, 554] on p "12" at bounding box center [466, 550] width 12 height 20
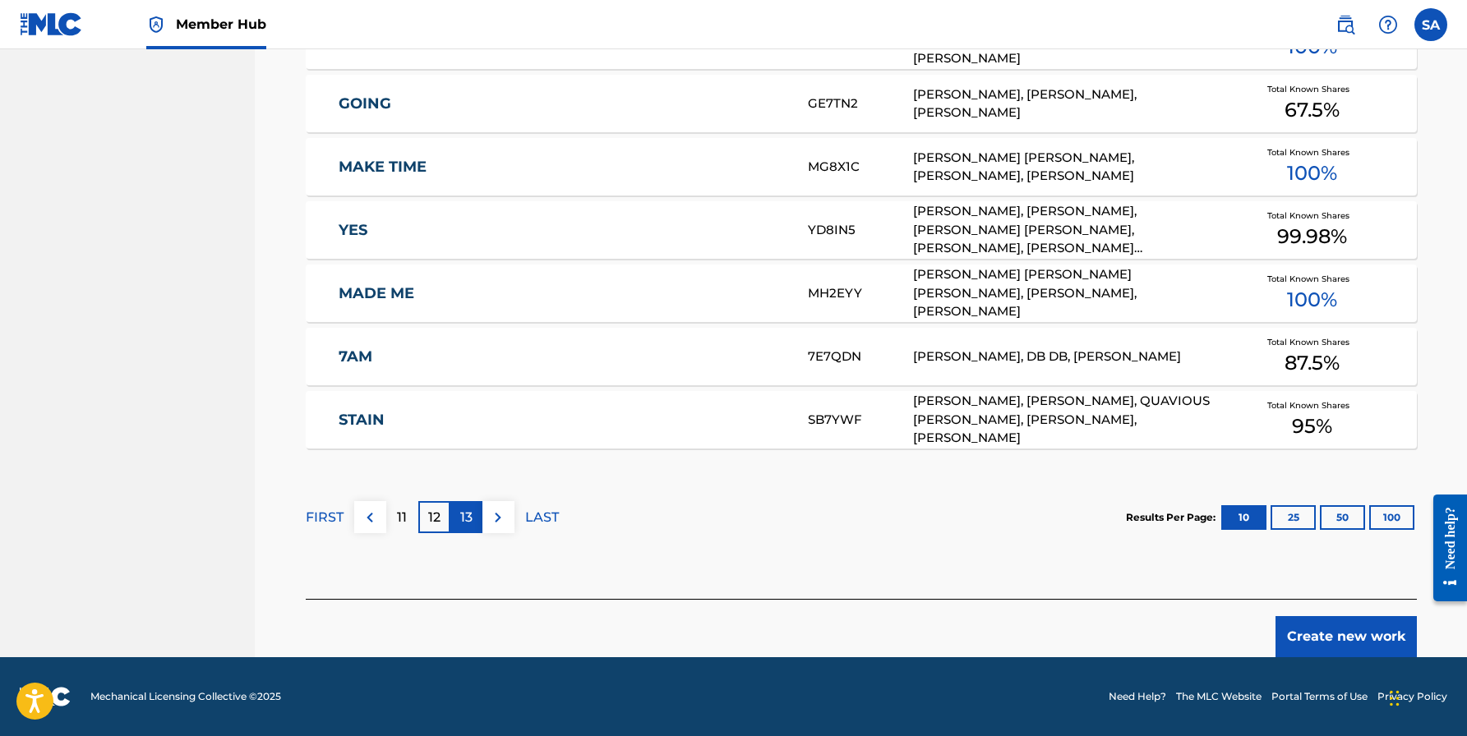
click at [464, 508] on p "13" at bounding box center [466, 518] width 12 height 20
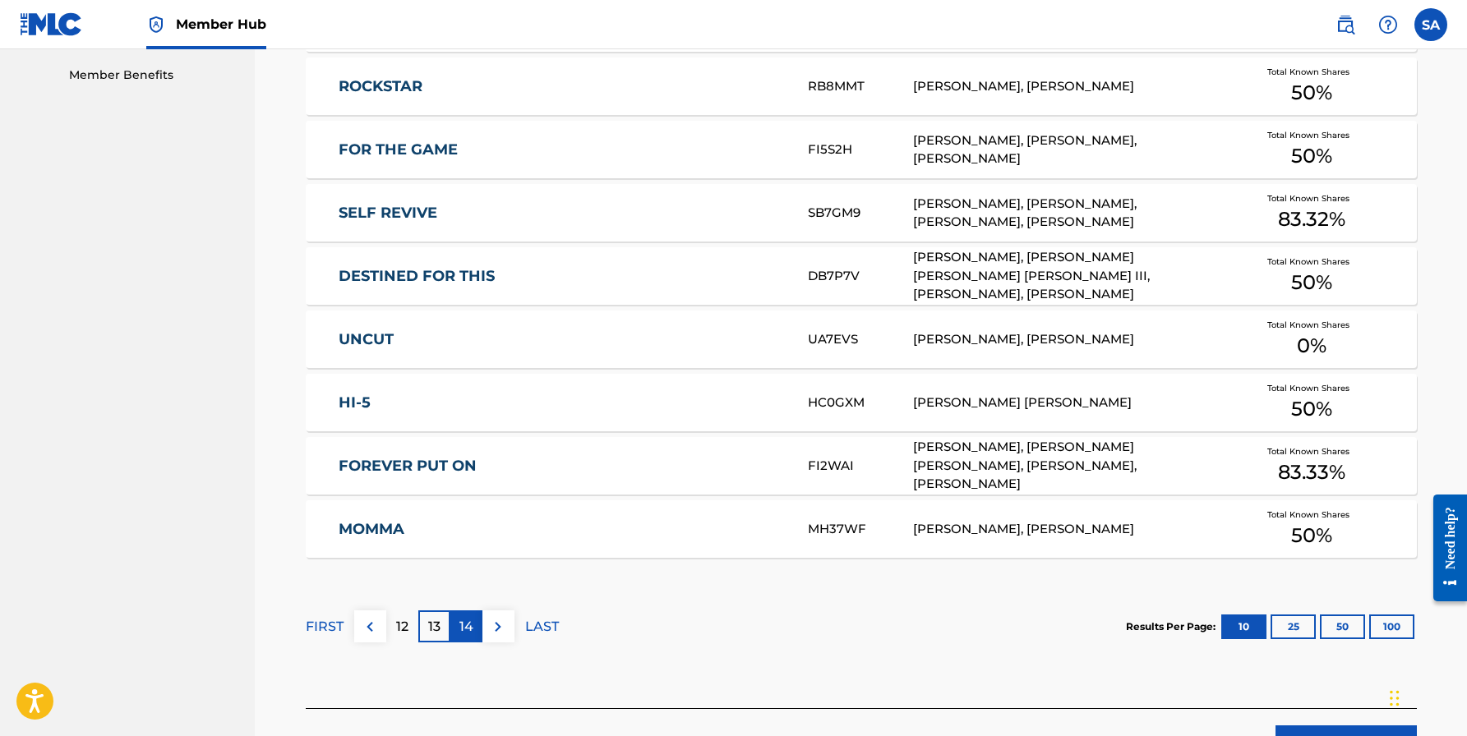
click at [461, 622] on p "14" at bounding box center [466, 627] width 14 height 20
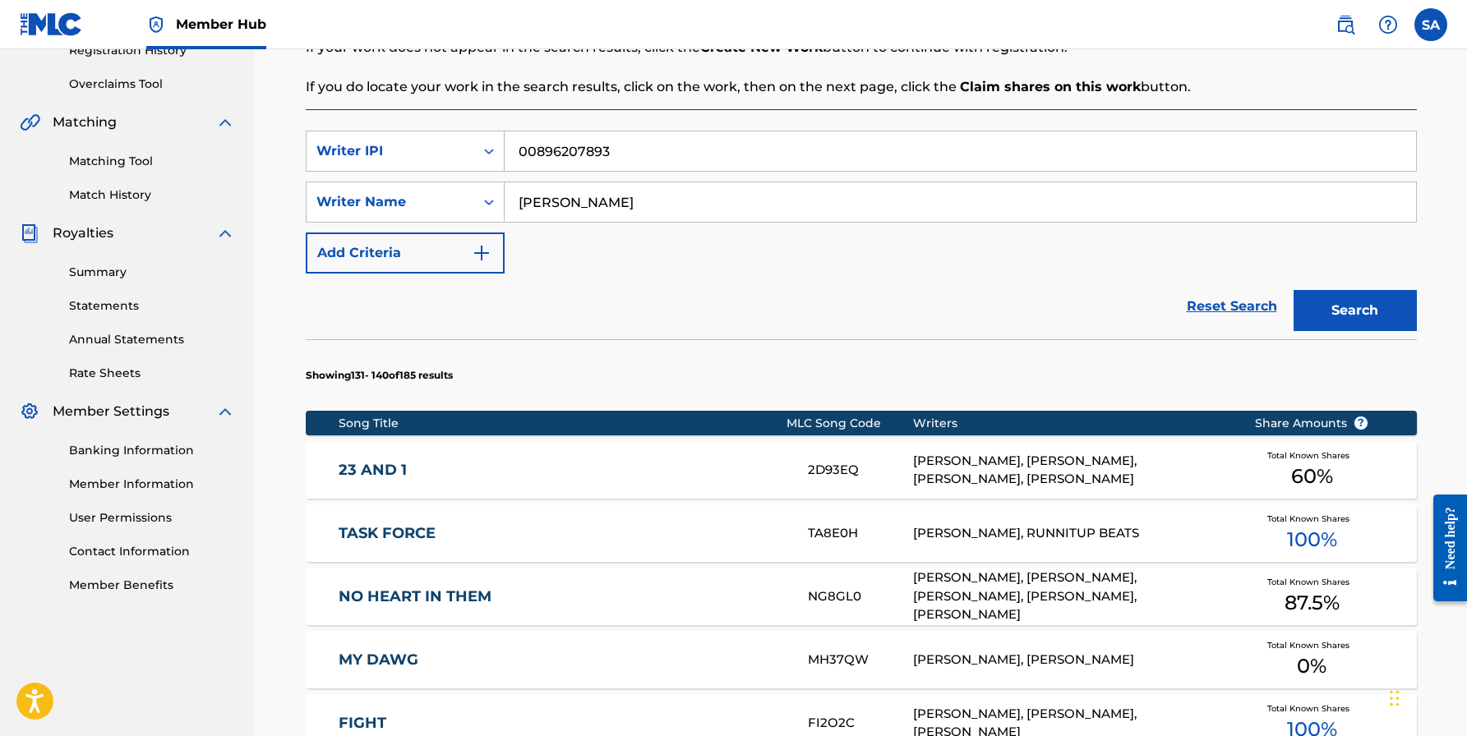
scroll to position [278, 0]
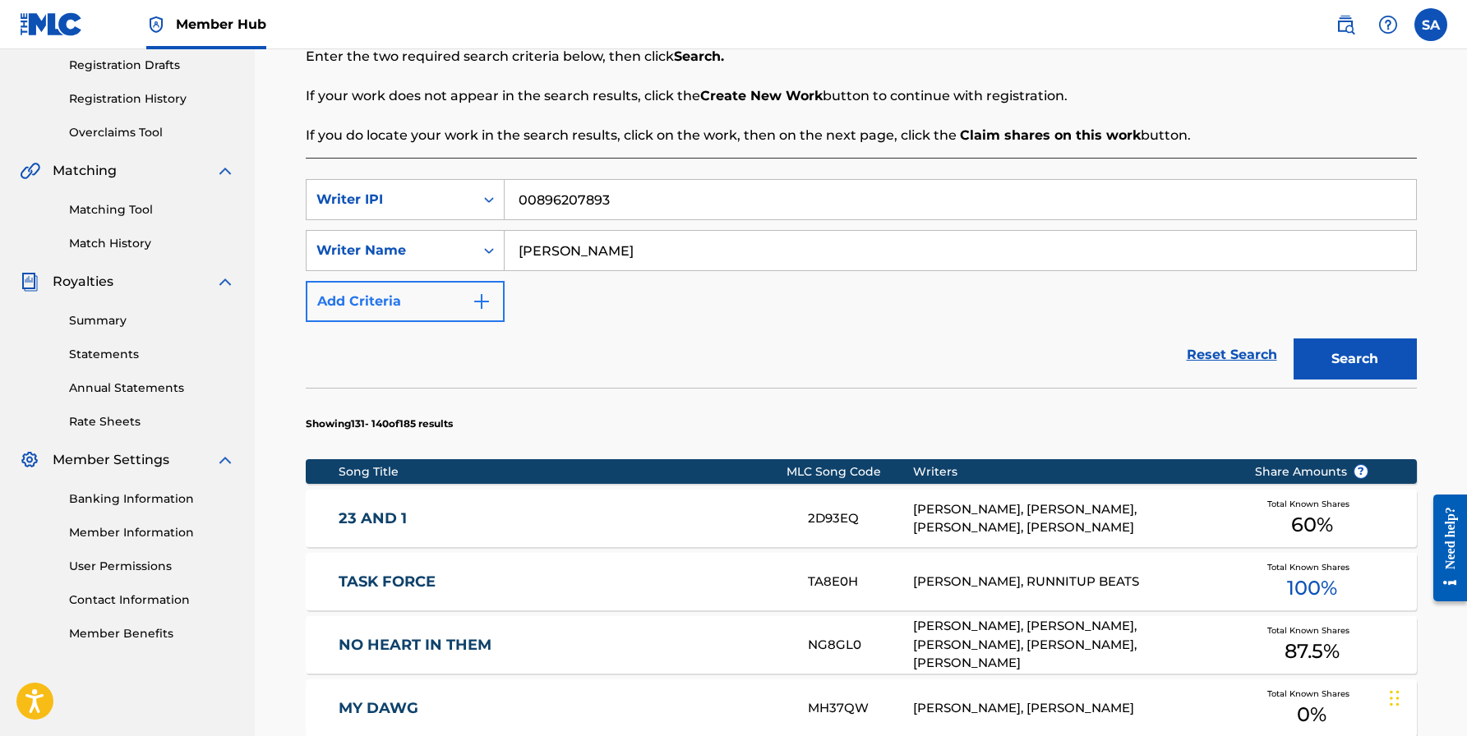
click at [444, 302] on button "Add Criteria" at bounding box center [405, 301] width 199 height 41
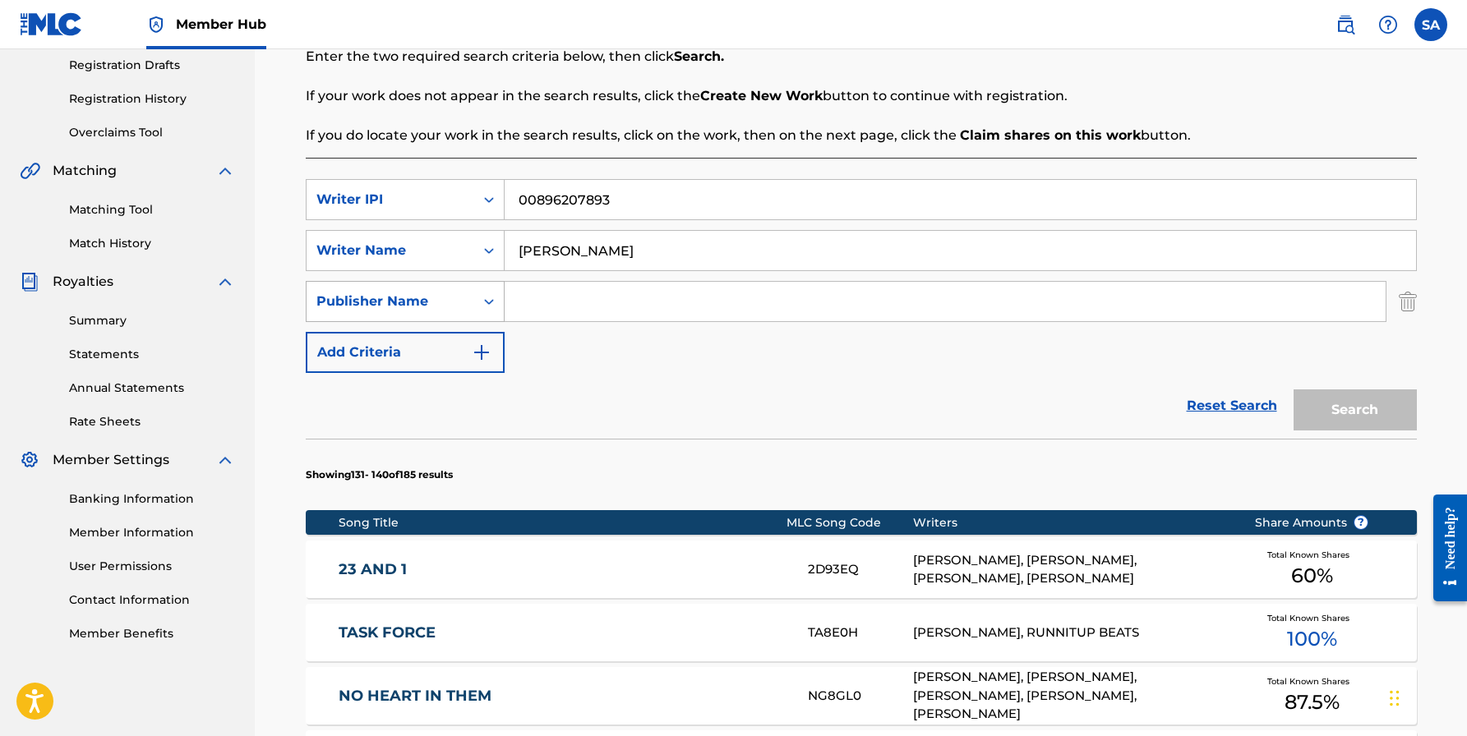
click at [440, 306] on div "Publisher Name" at bounding box center [390, 302] width 148 height 20
click at [550, 368] on div "SearchWithCriteria354e8b74-f34d-4f24-83ab-cd459154f041 Writer IPI 00896207893 S…" at bounding box center [861, 276] width 1111 height 194
click at [550, 367] on div "SearchWithCriteria354e8b74-f34d-4f24-83ab-cd459154f041 Writer IPI 00896207893 S…" at bounding box center [861, 276] width 1111 height 194
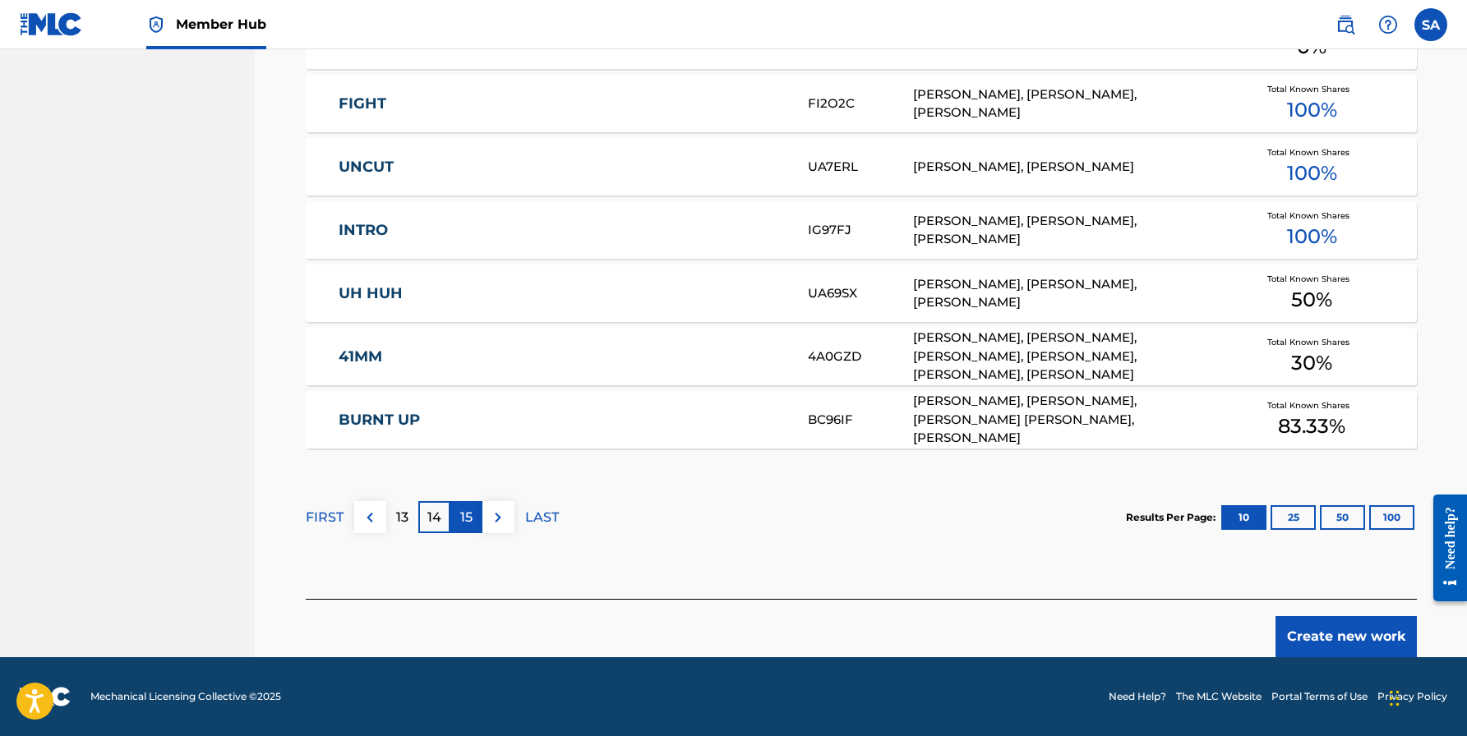
click at [461, 515] on p "15" at bounding box center [466, 518] width 12 height 20
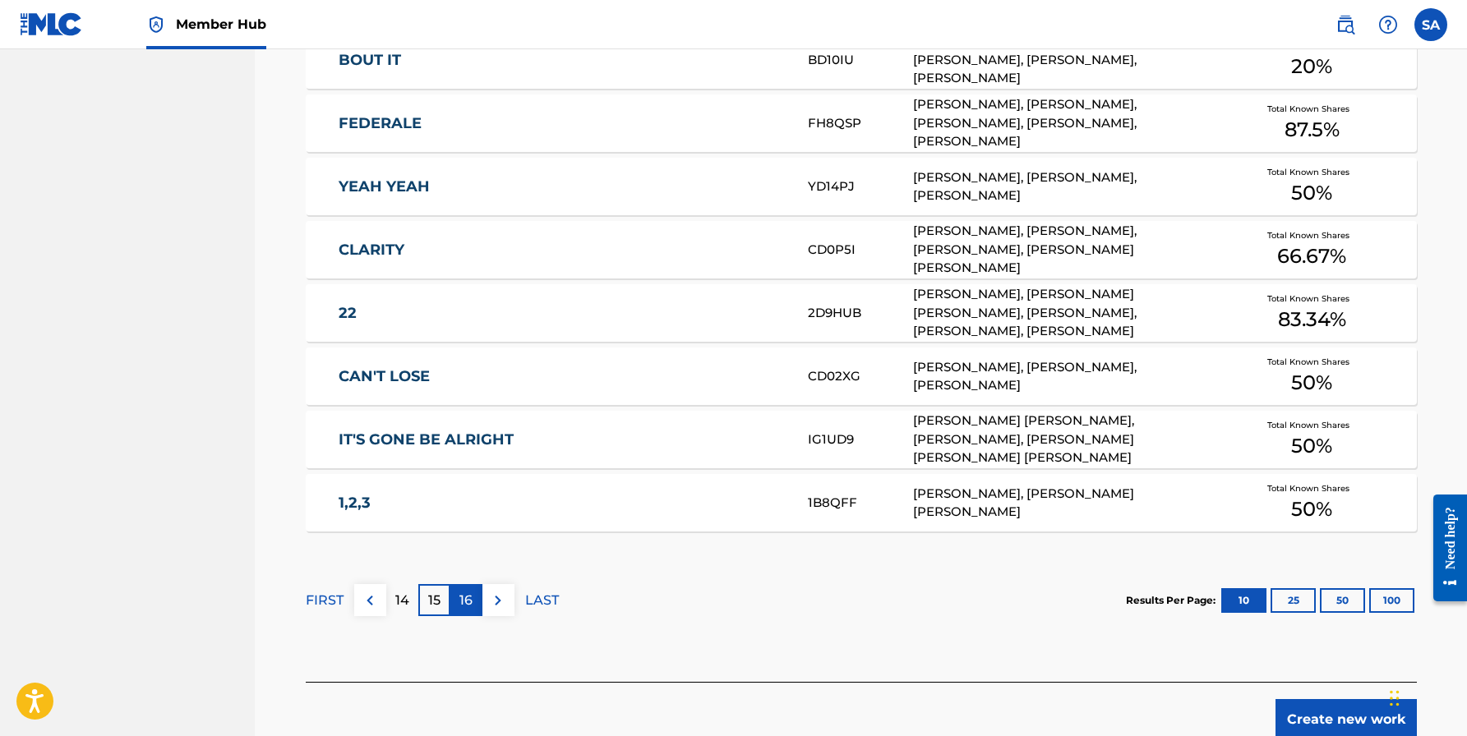
click at [468, 602] on p "16" at bounding box center [465, 601] width 13 height 20
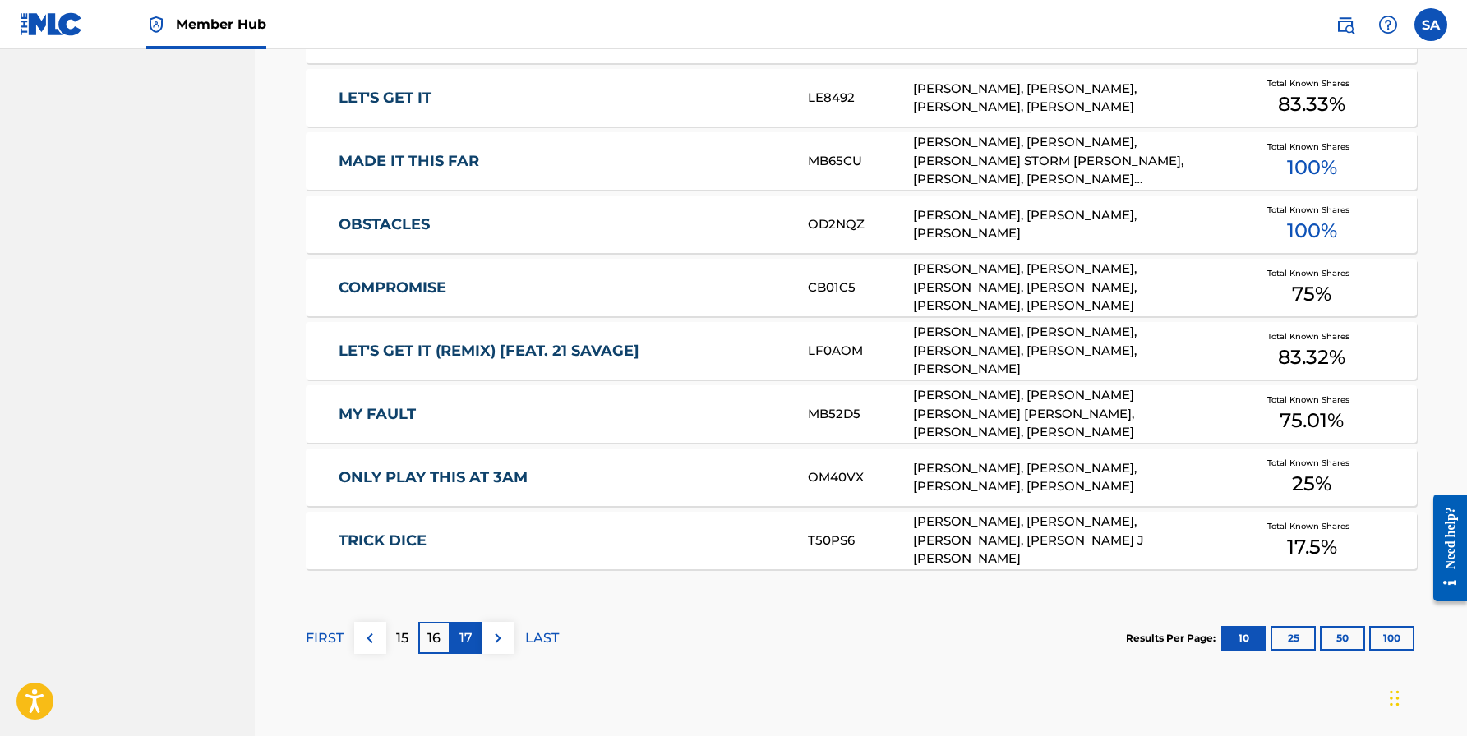
click at [472, 640] on p "17" at bounding box center [465, 639] width 13 height 20
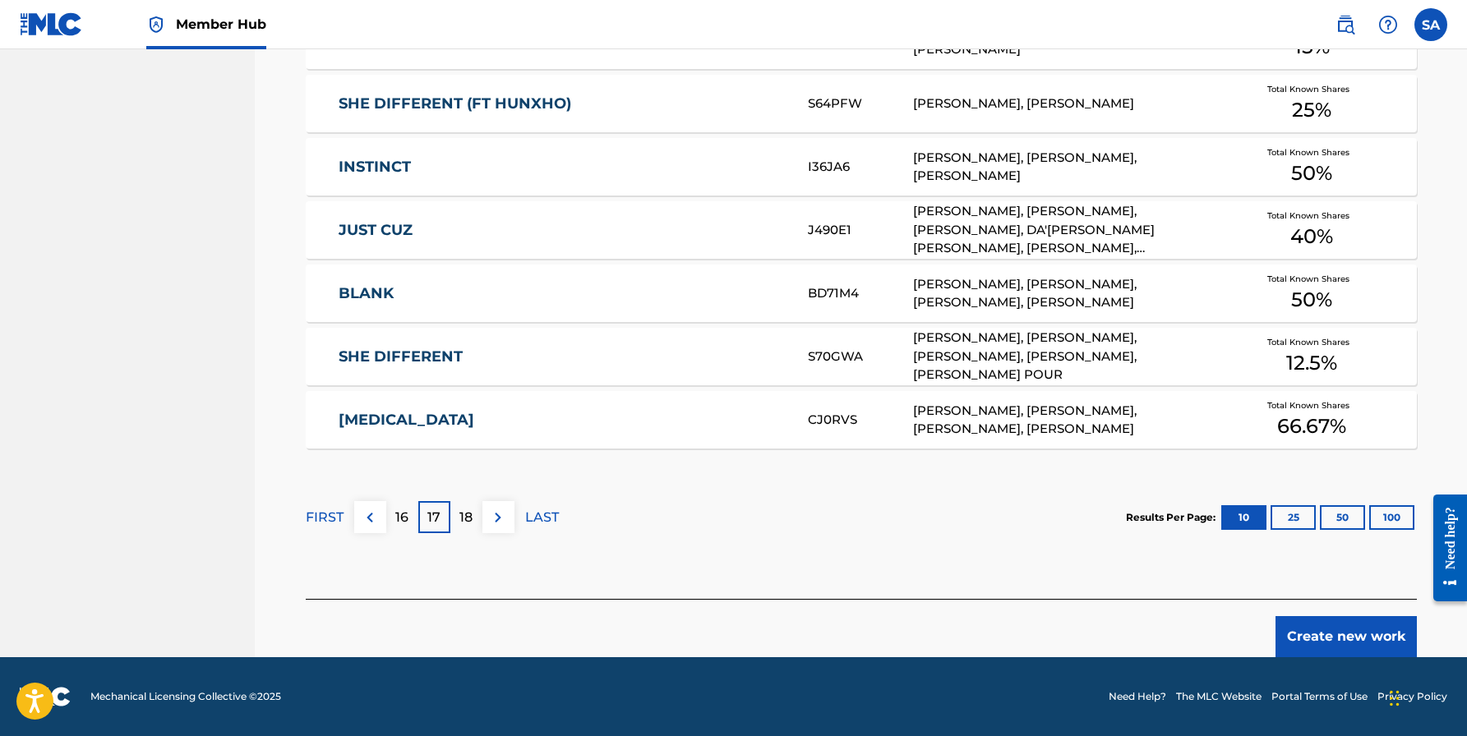
scroll to position [997, 0]
click at [476, 523] on div "18" at bounding box center [466, 517] width 32 height 32
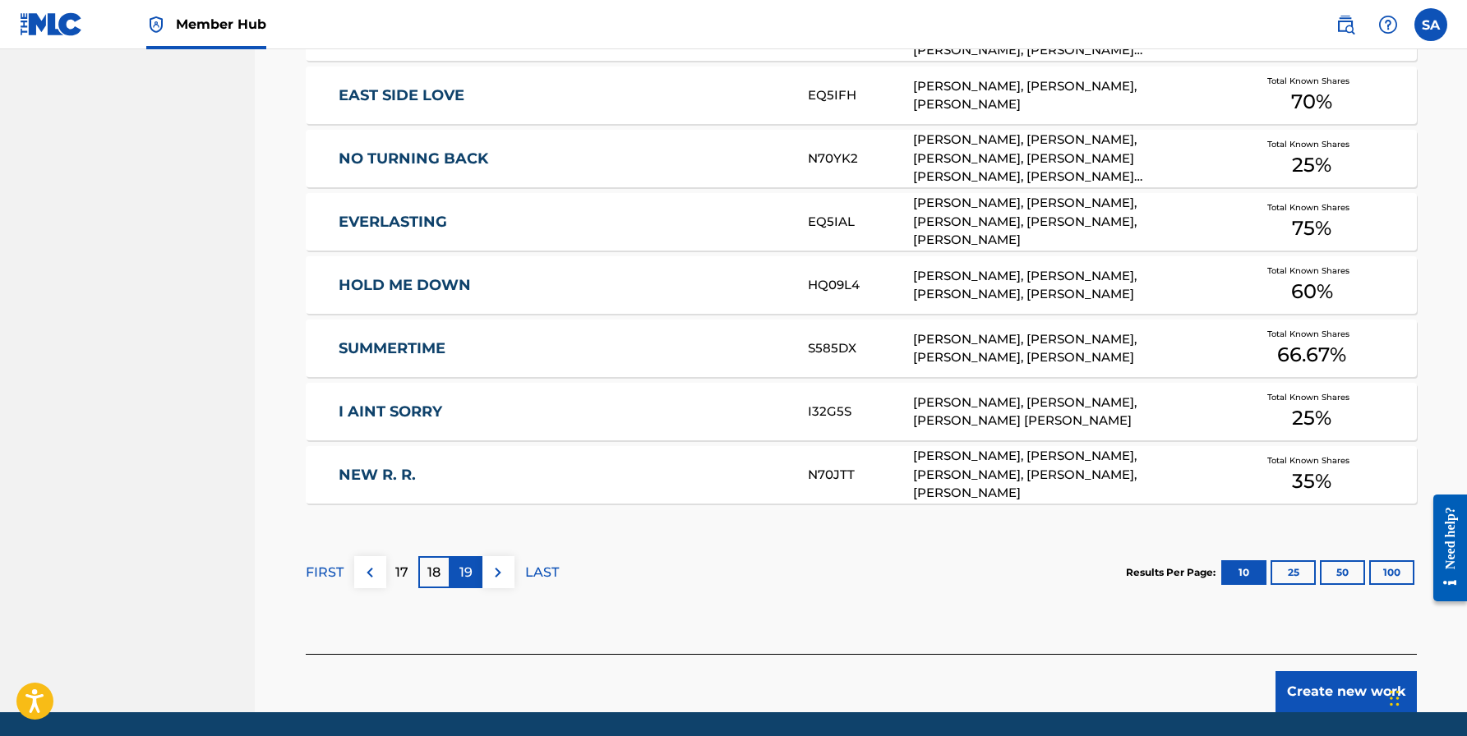
click at [468, 566] on p "19" at bounding box center [465, 573] width 13 height 20
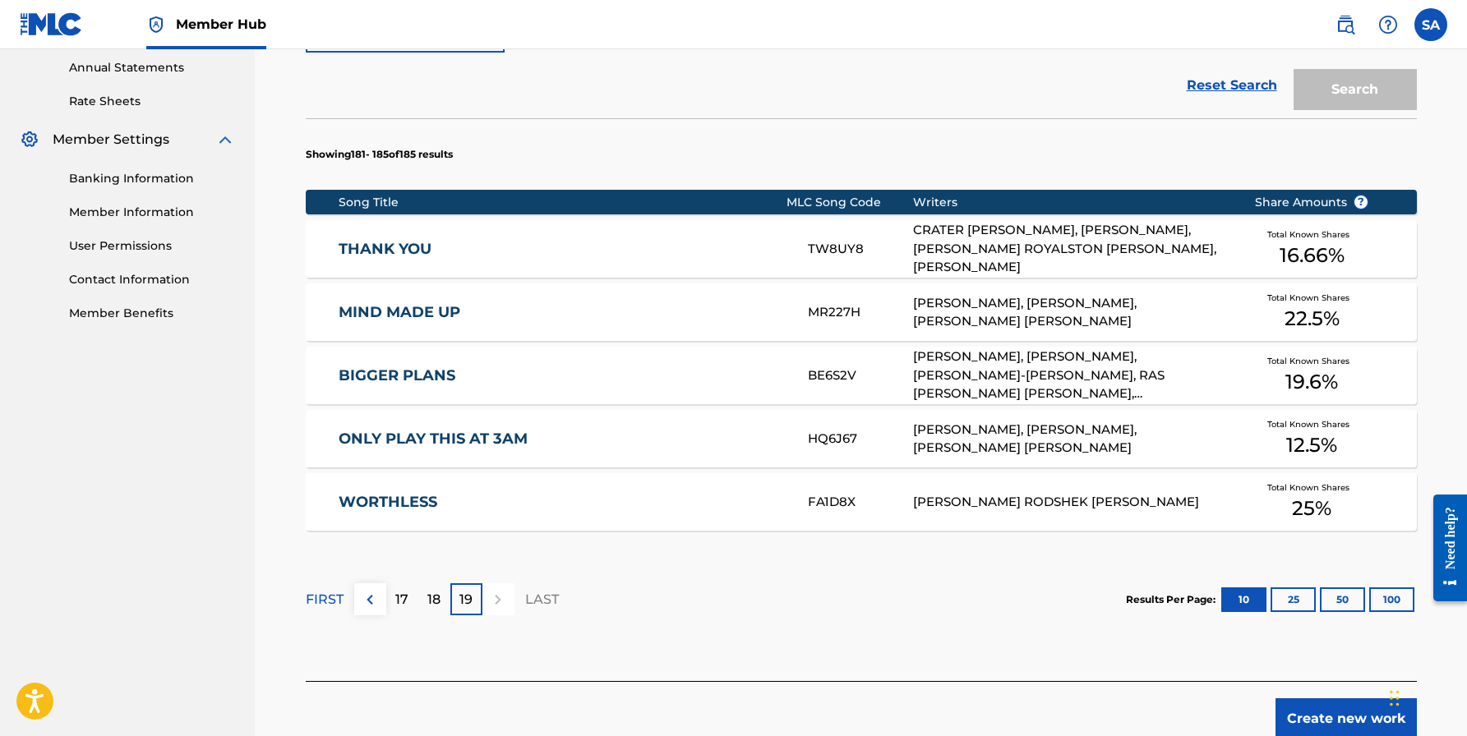
scroll to position [608, 0]
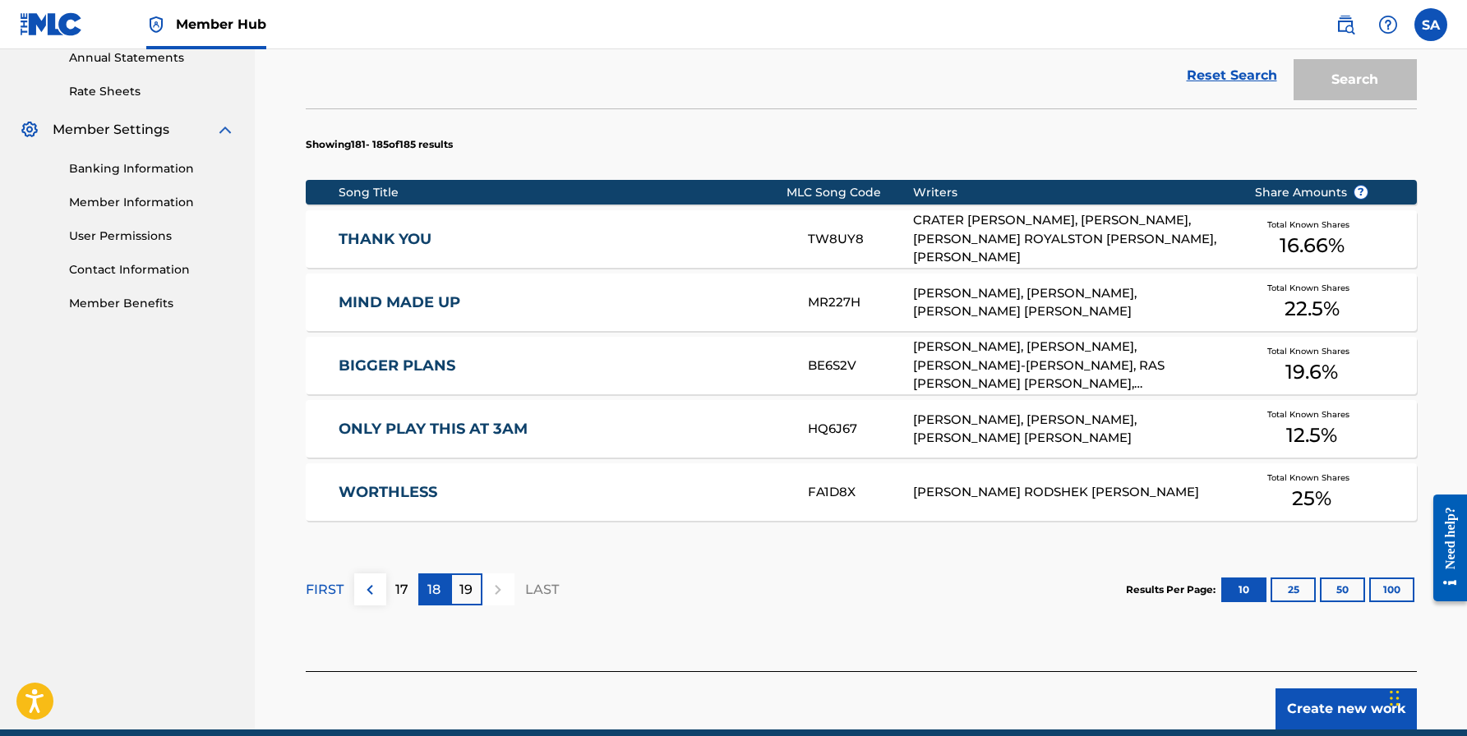
click at [427, 596] on p "18" at bounding box center [433, 590] width 13 height 20
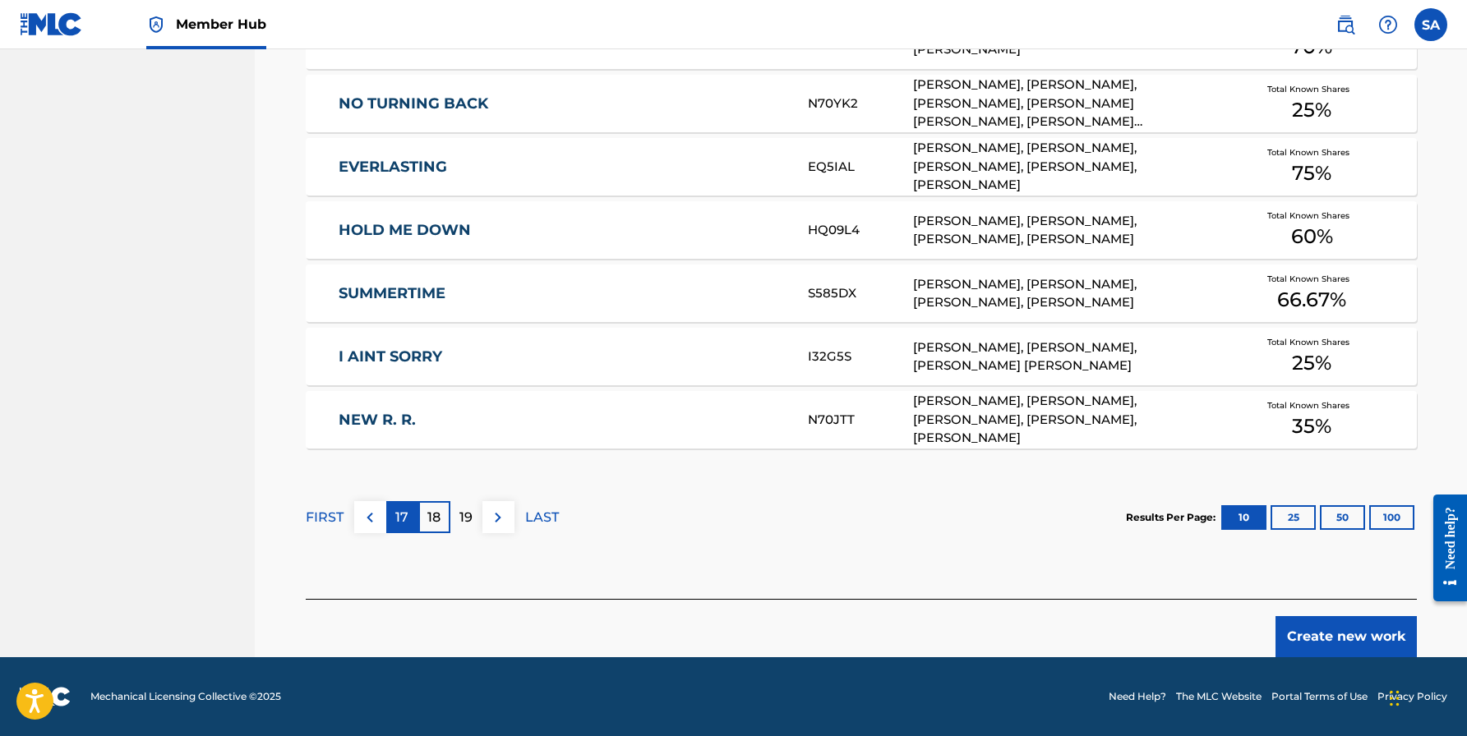
click at [403, 527] on div "17" at bounding box center [402, 517] width 32 height 32
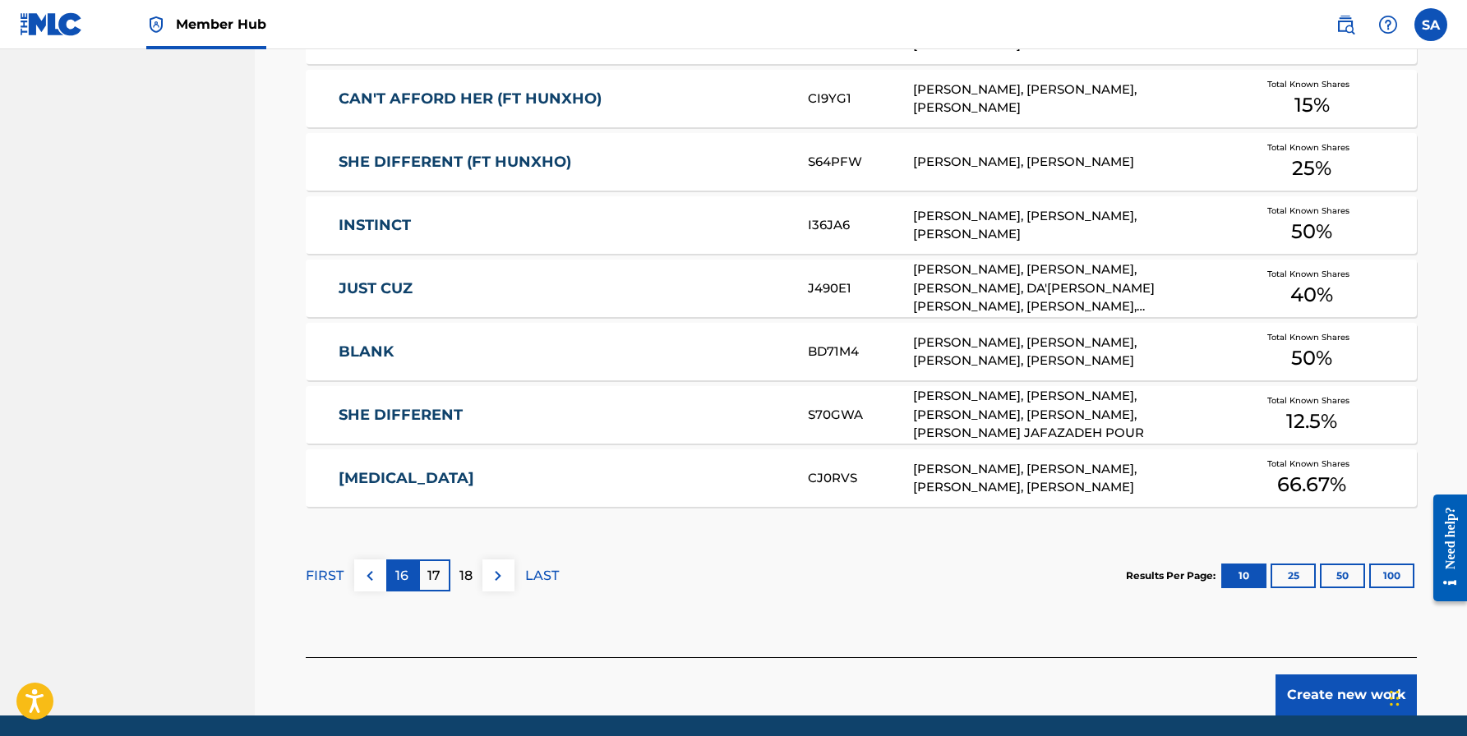
click at [398, 587] on div "16" at bounding box center [402, 576] width 32 height 32
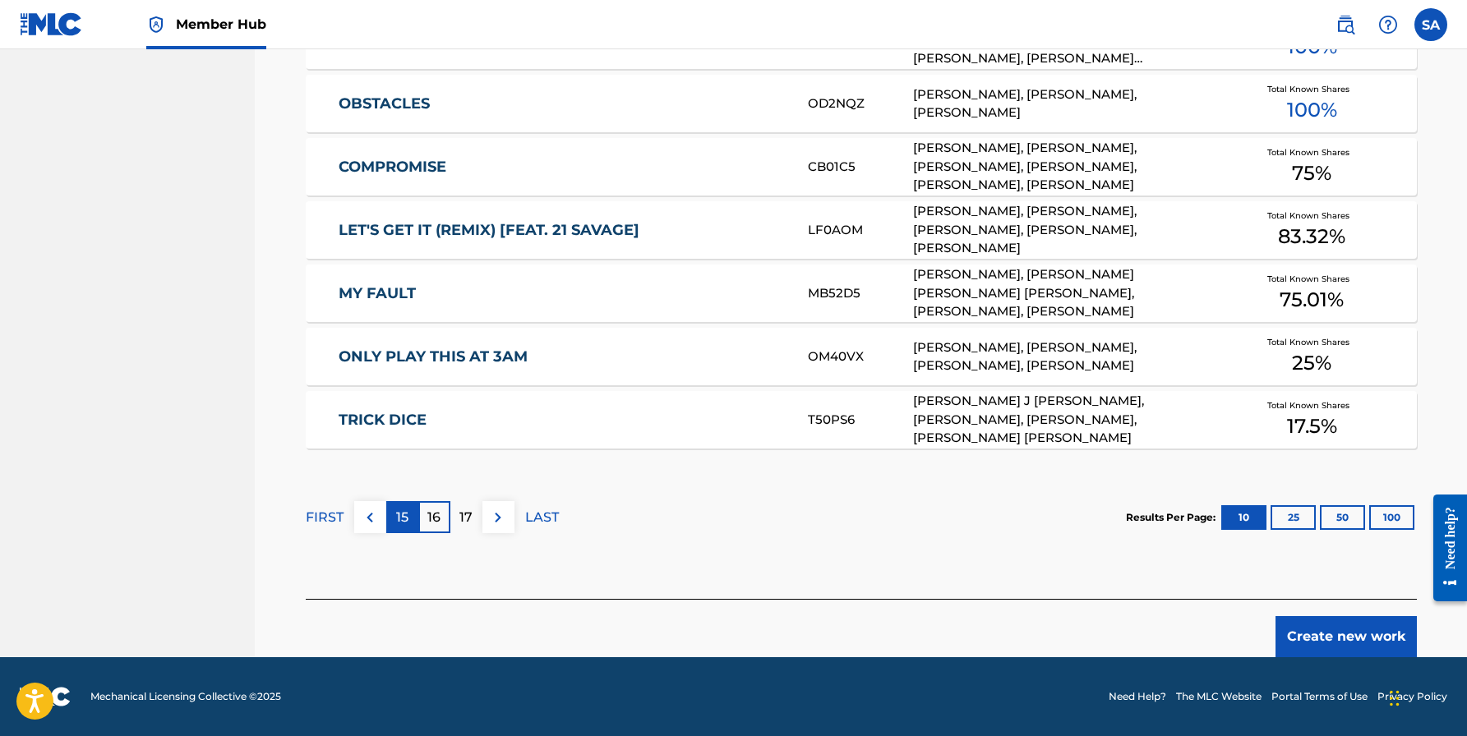
click at [412, 511] on div "15" at bounding box center [402, 517] width 32 height 32
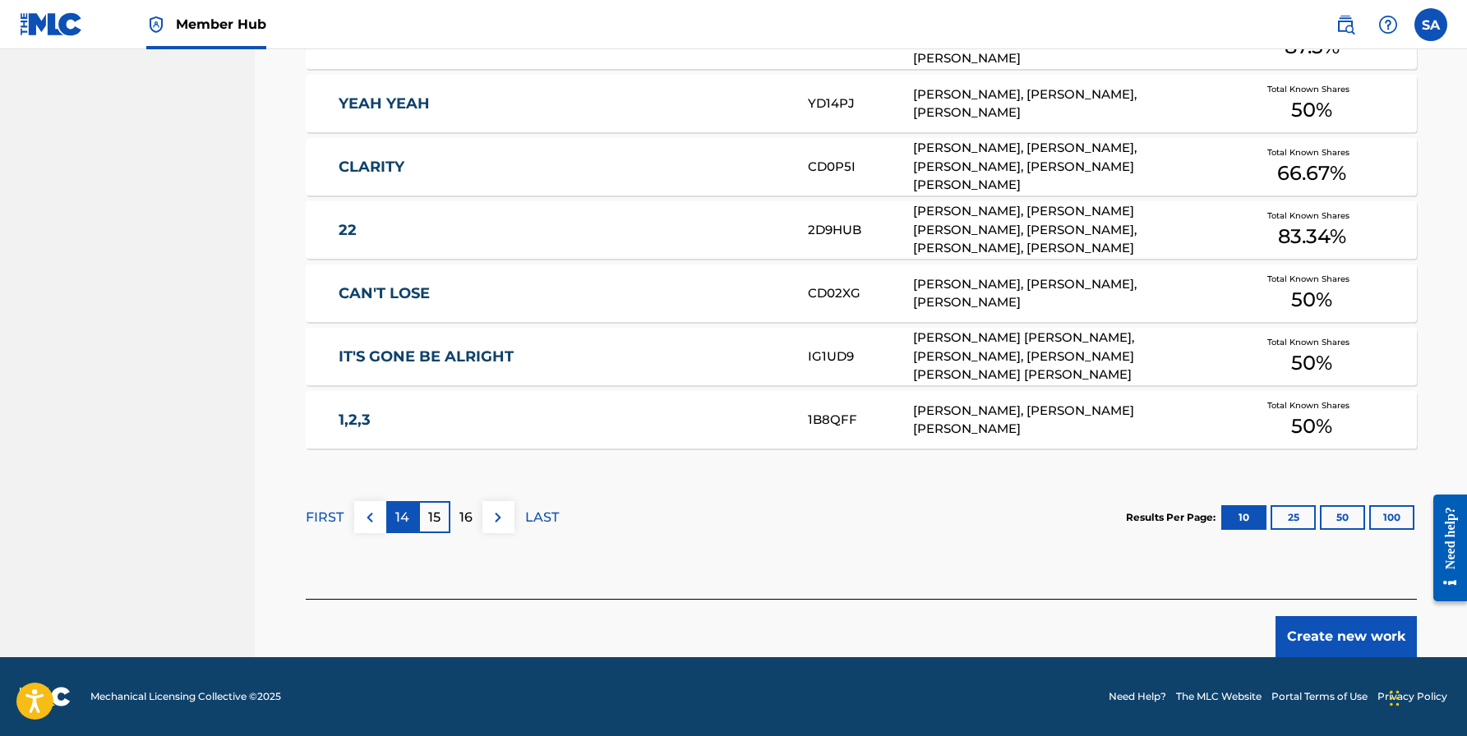
click at [410, 520] on div "14" at bounding box center [402, 517] width 32 height 32
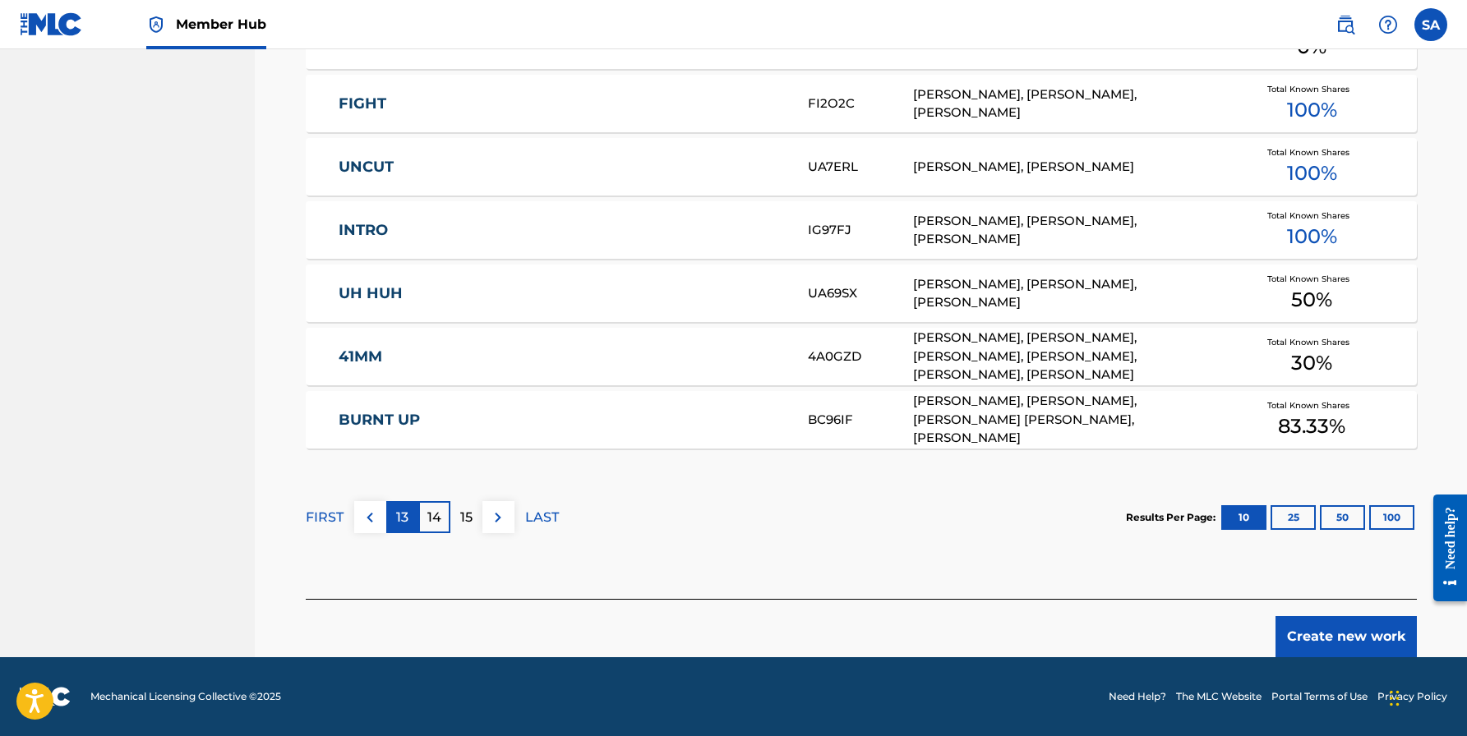
click at [401, 519] on p "13" at bounding box center [402, 518] width 12 height 20
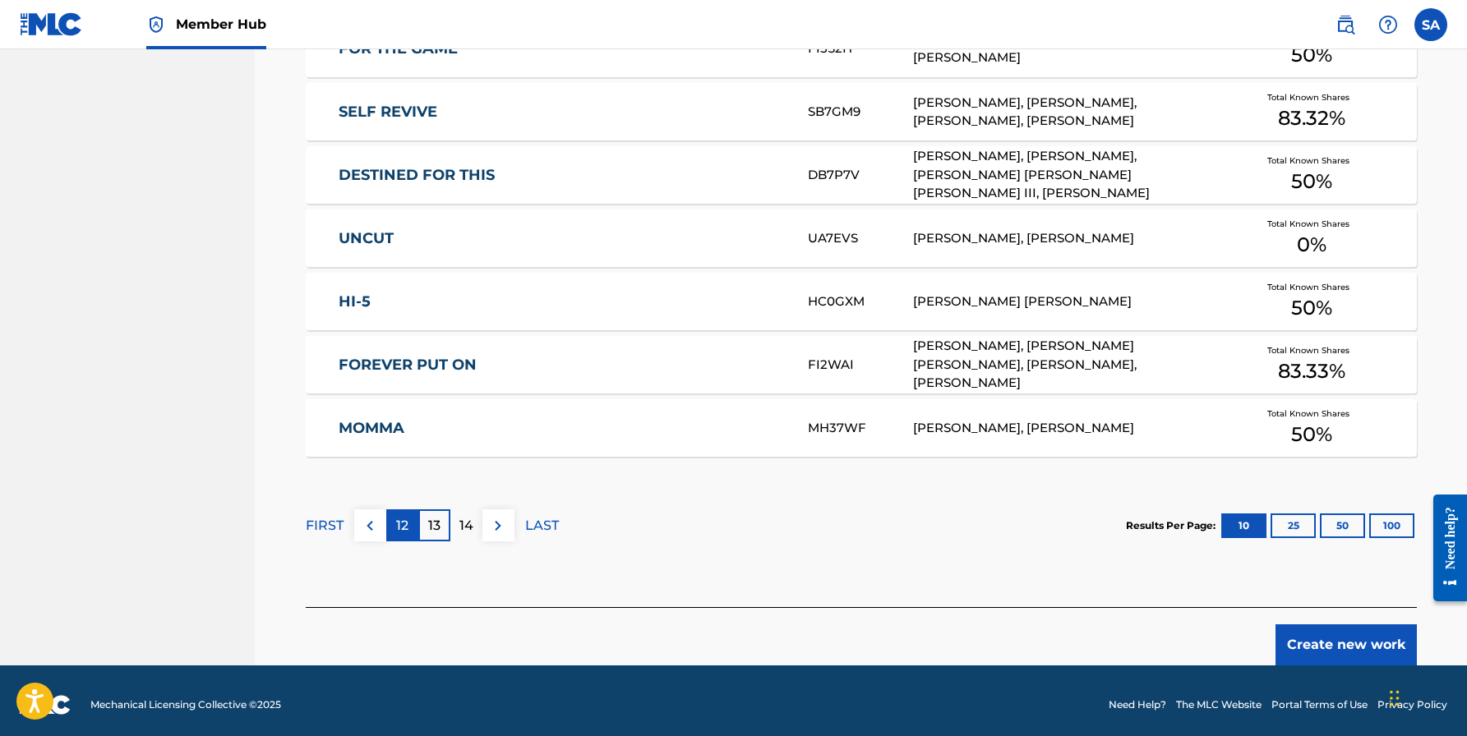
click at [411, 532] on div "12" at bounding box center [402, 525] width 32 height 32
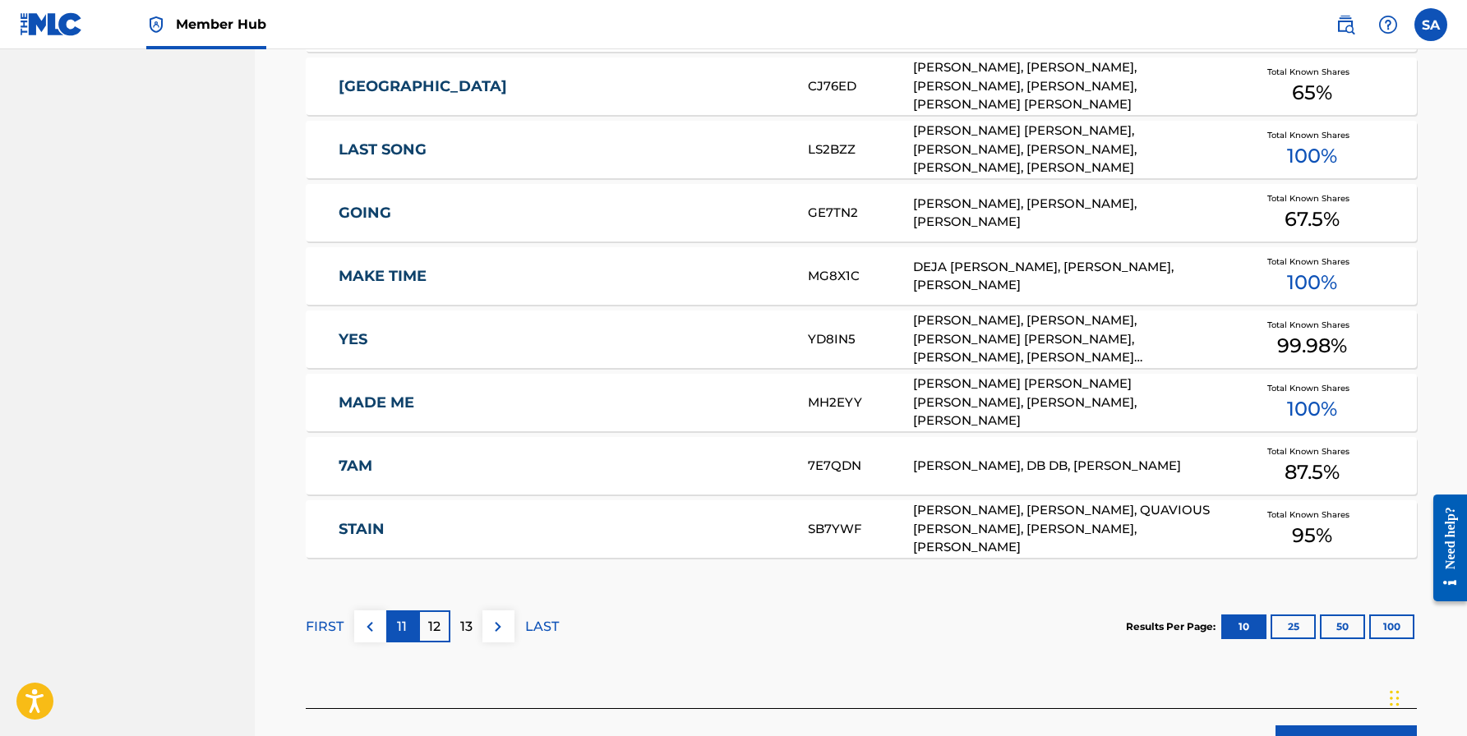
click at [401, 622] on p "11" at bounding box center [402, 627] width 10 height 20
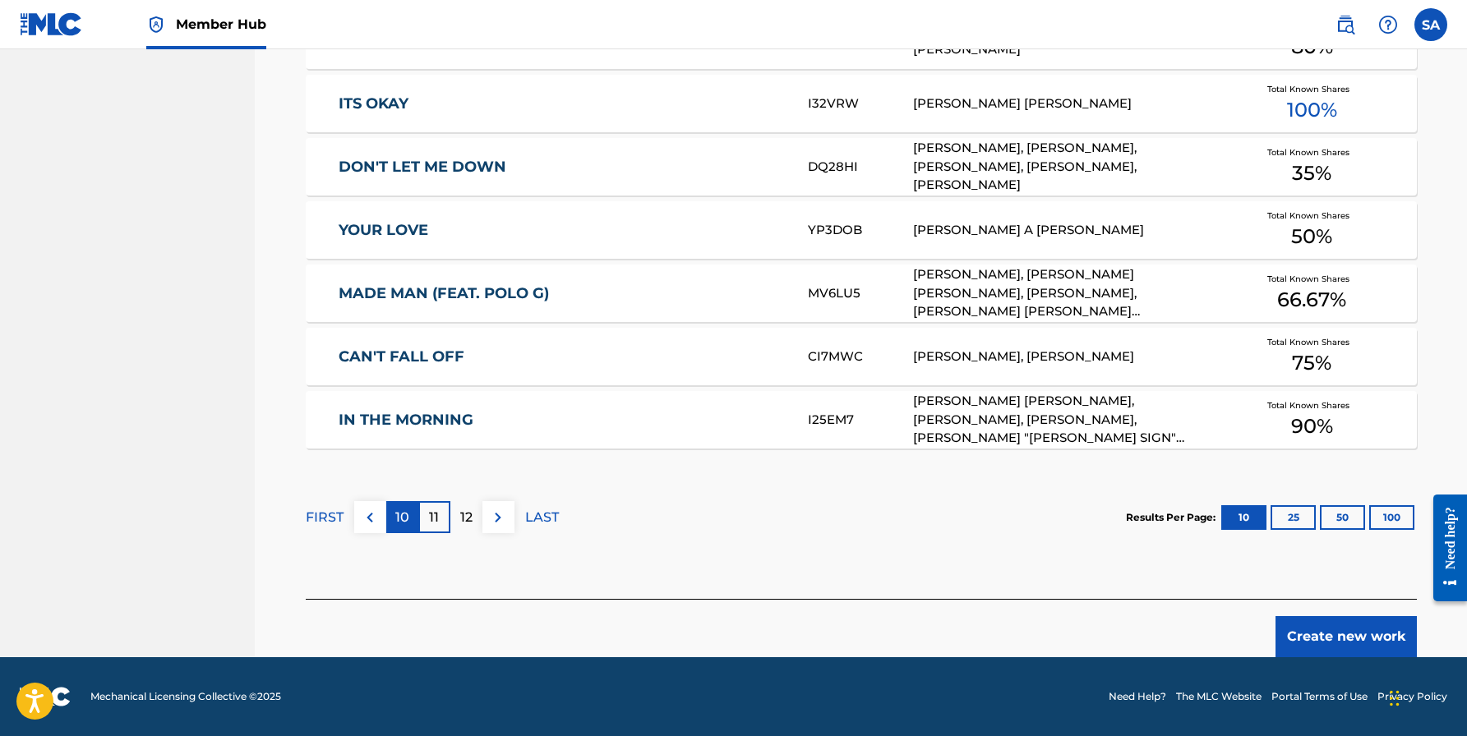
click at [406, 522] on p "10" at bounding box center [402, 518] width 14 height 20
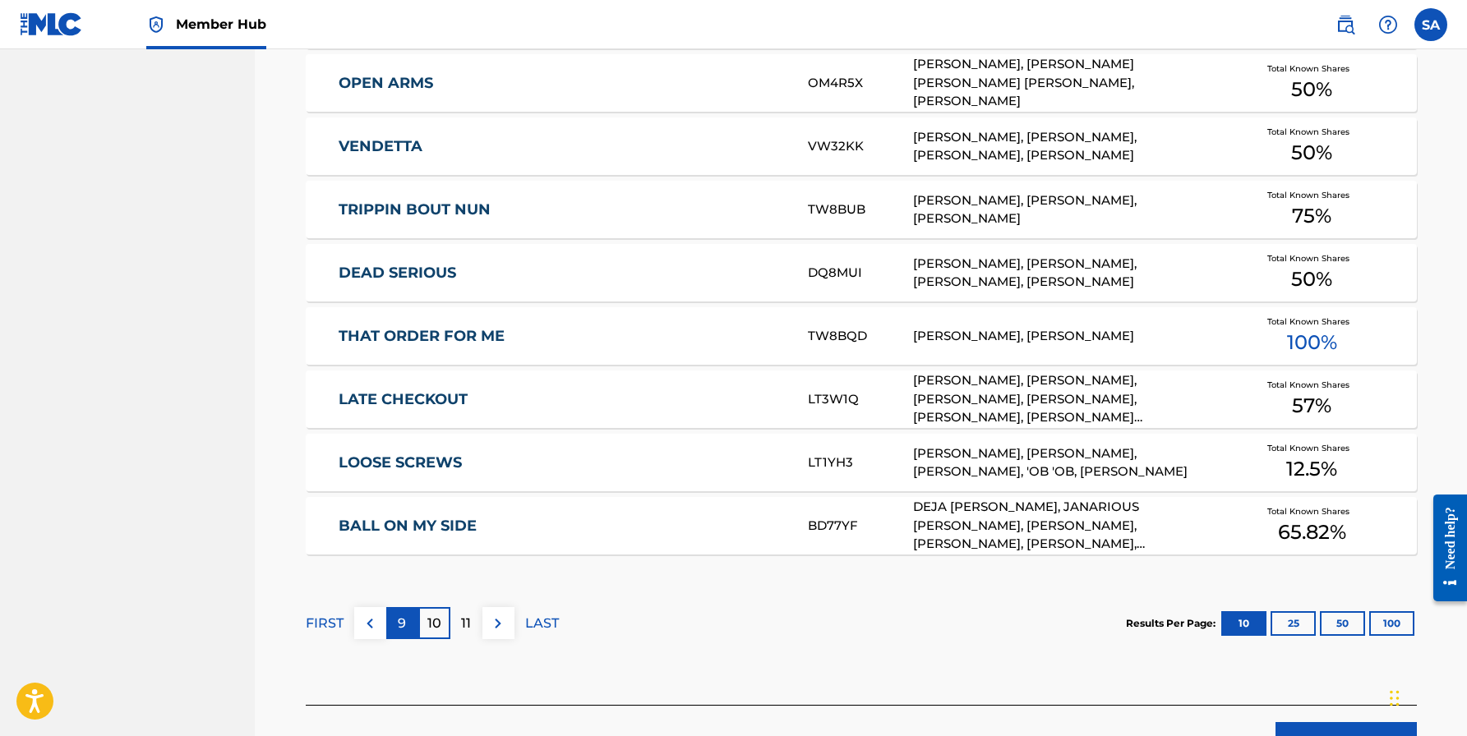
click at [400, 623] on p "9" at bounding box center [402, 624] width 8 height 20
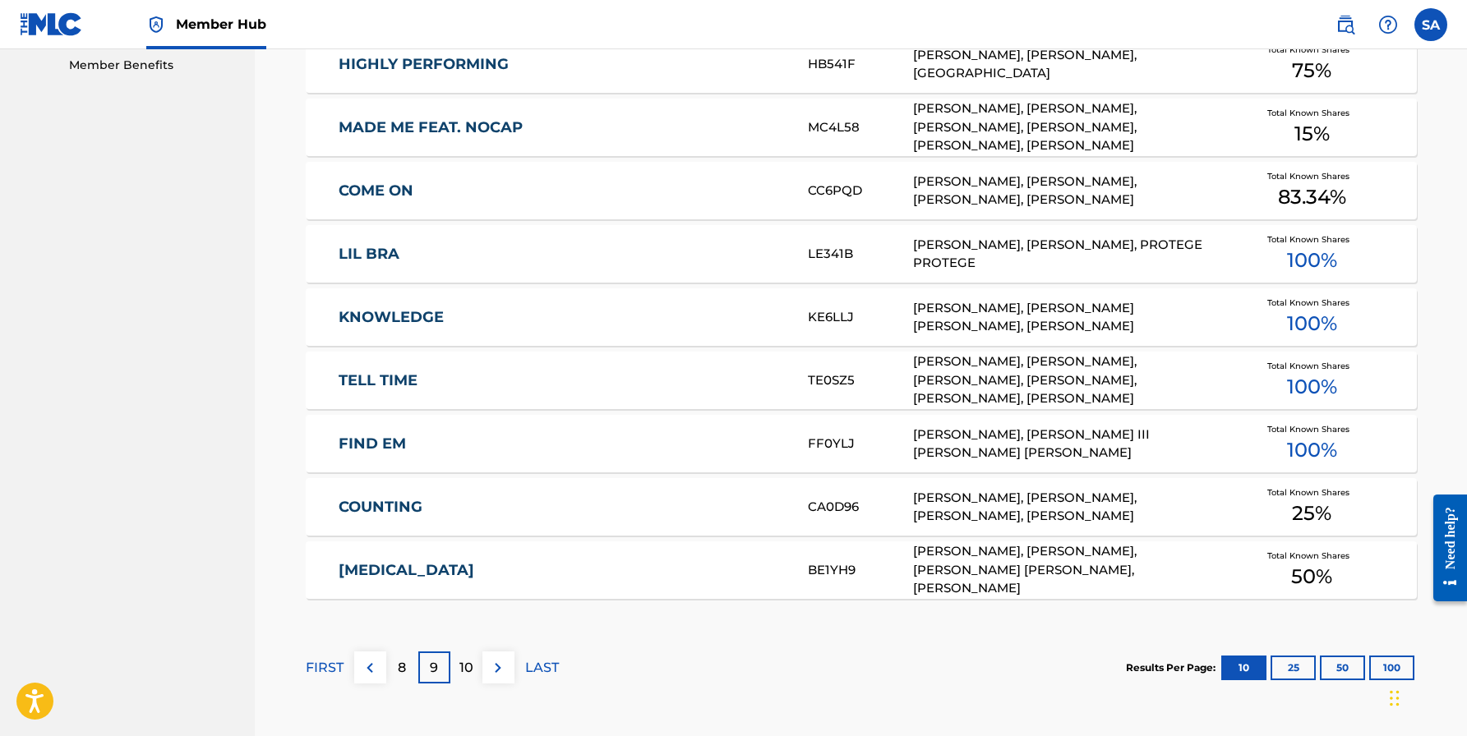
scroll to position [847, 0]
click at [392, 566] on link "[MEDICAL_DATA]" at bounding box center [561, 569] width 447 height 19
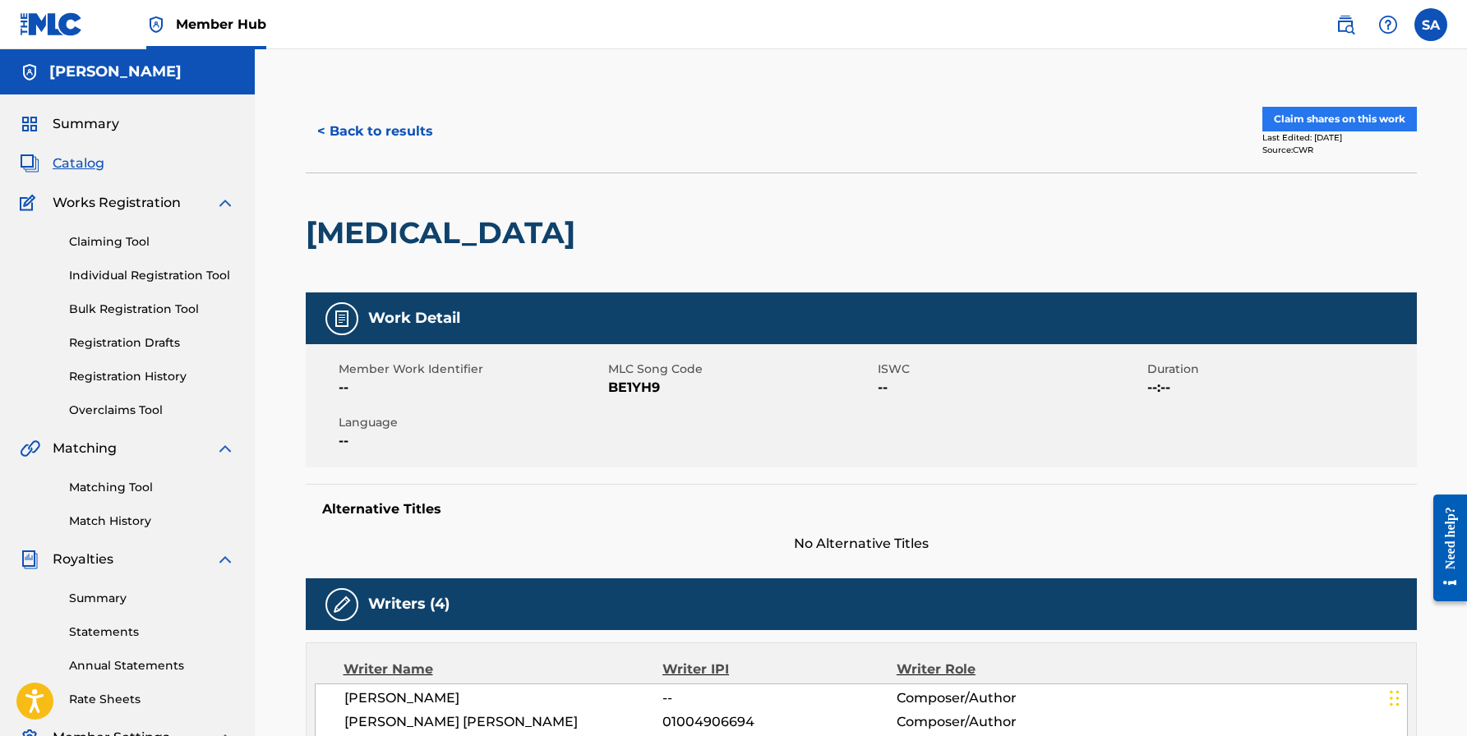
click at [1342, 112] on button "Claim shares on this work" at bounding box center [1339, 119] width 154 height 25
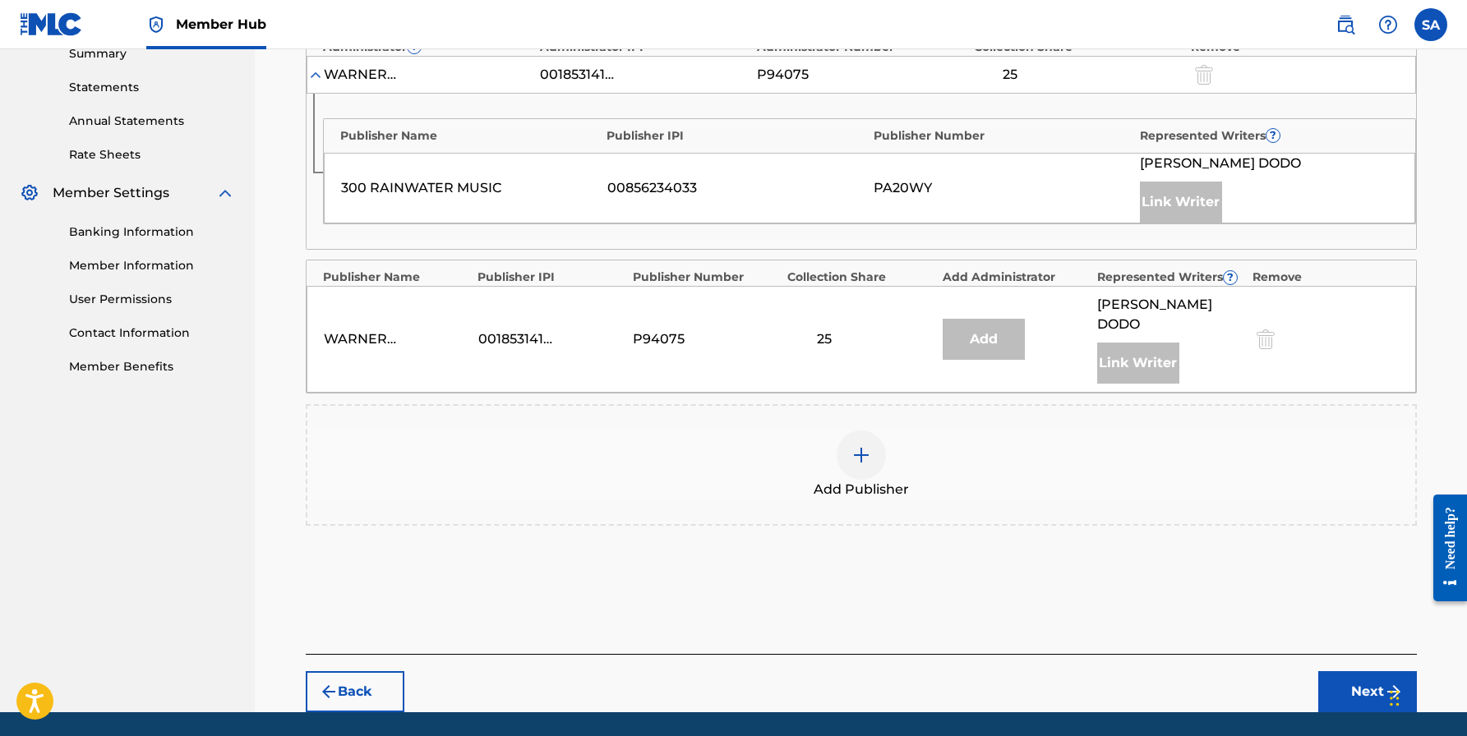
scroll to position [579, 0]
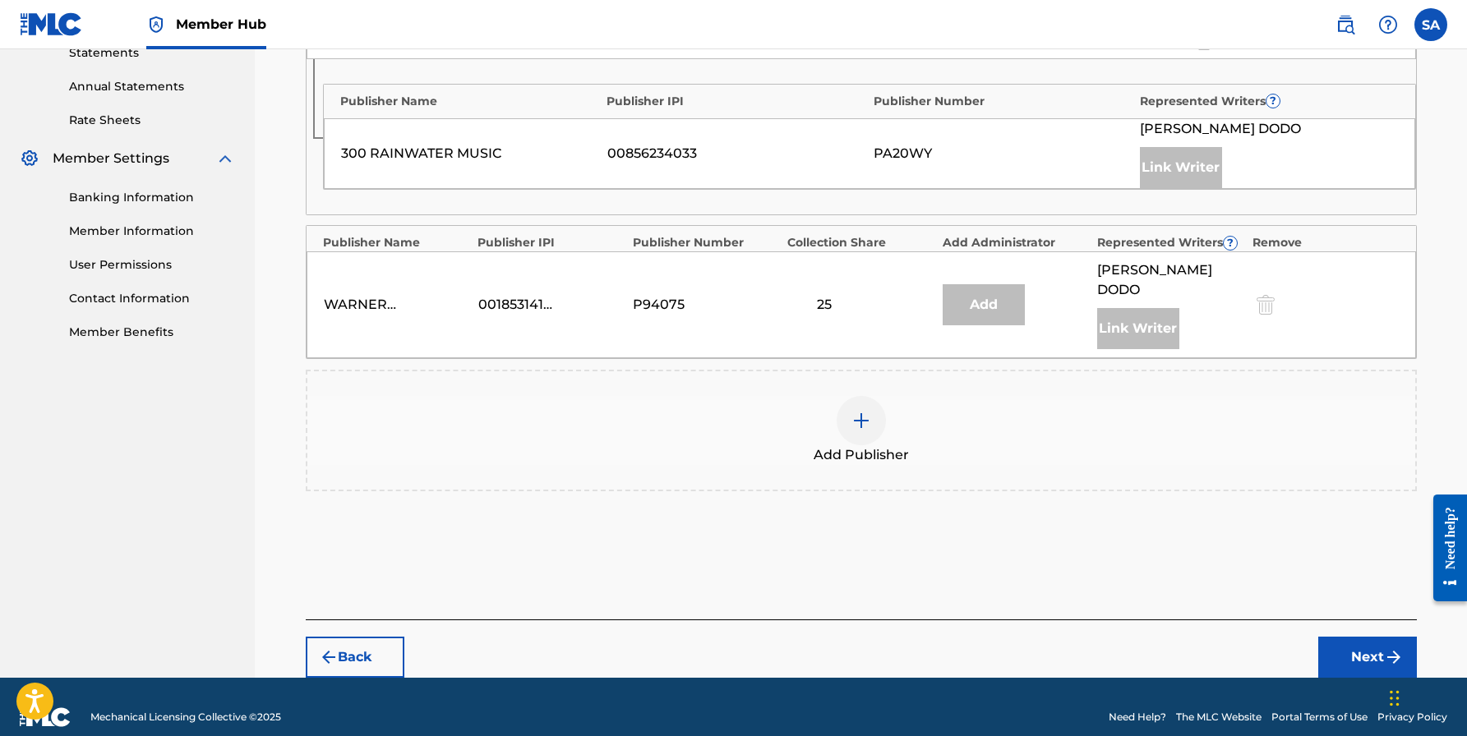
click at [855, 411] on img at bounding box center [861, 421] width 20 height 20
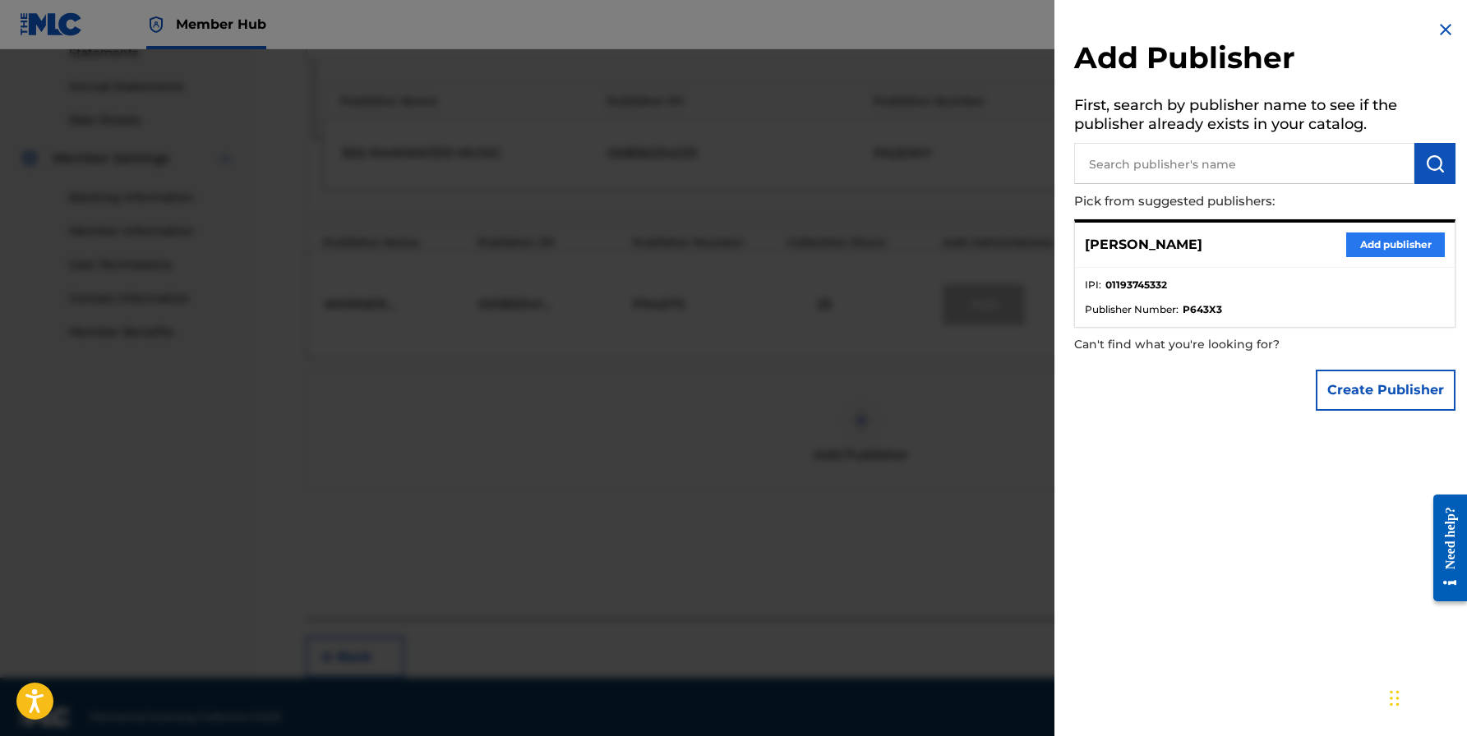
click at [1393, 246] on button "Add publisher" at bounding box center [1395, 245] width 99 height 25
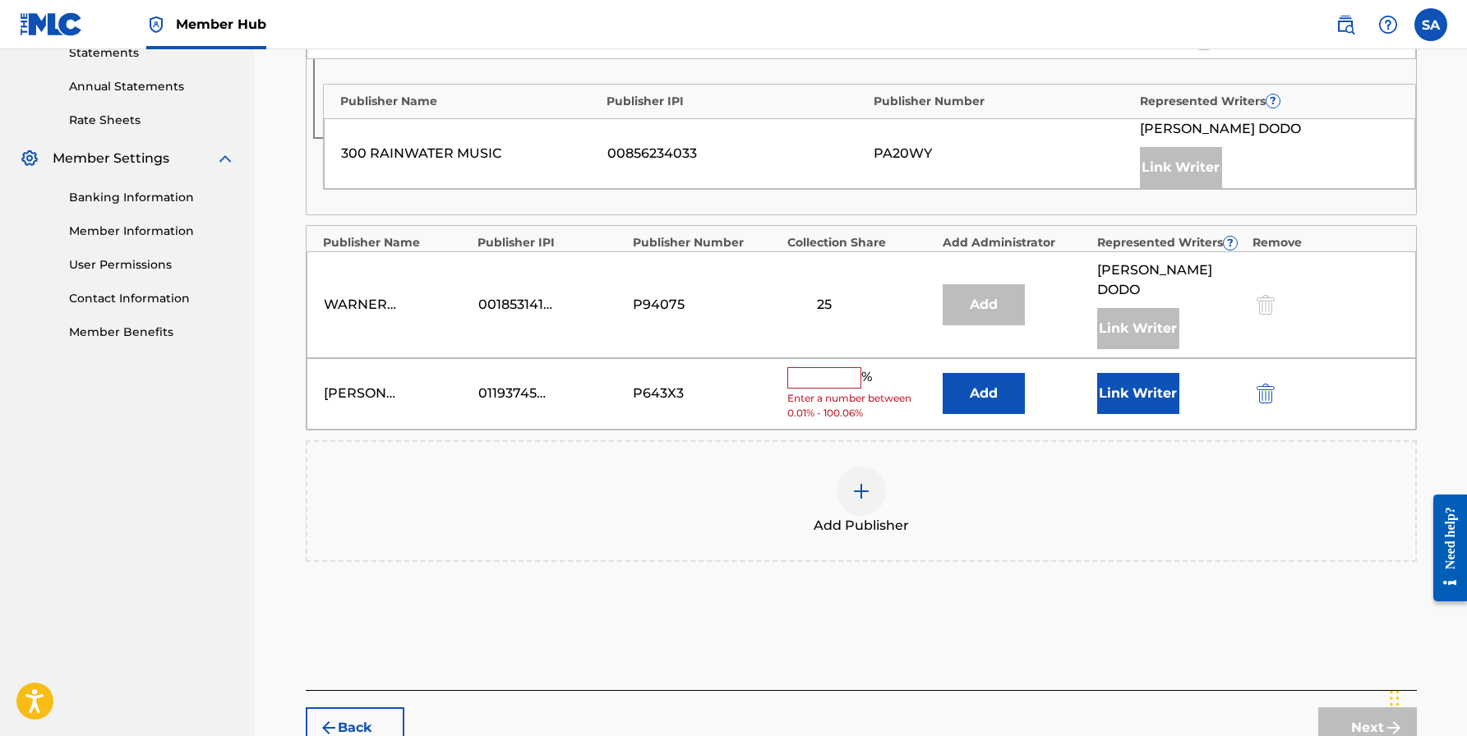
click at [820, 367] on input "text" at bounding box center [824, 377] width 74 height 21
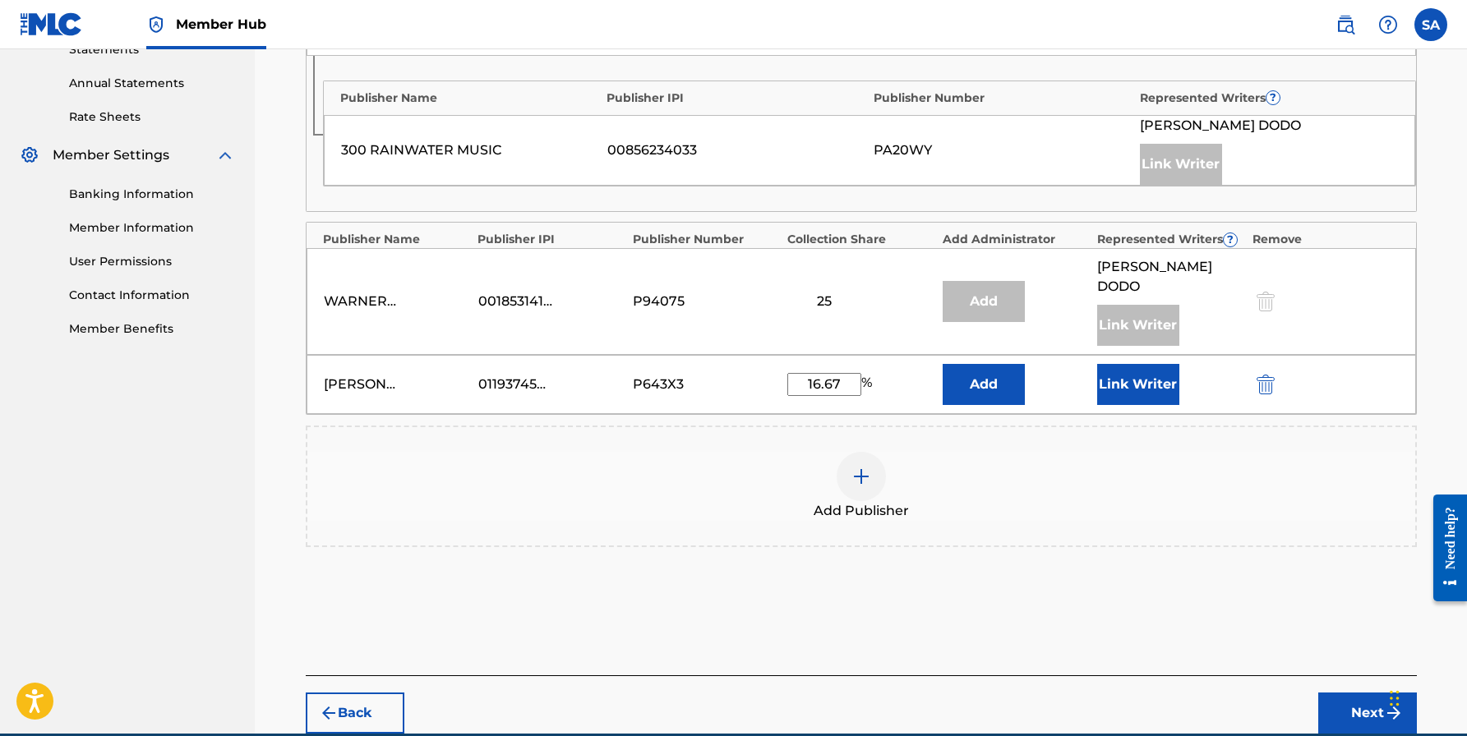
scroll to position [590, 0]
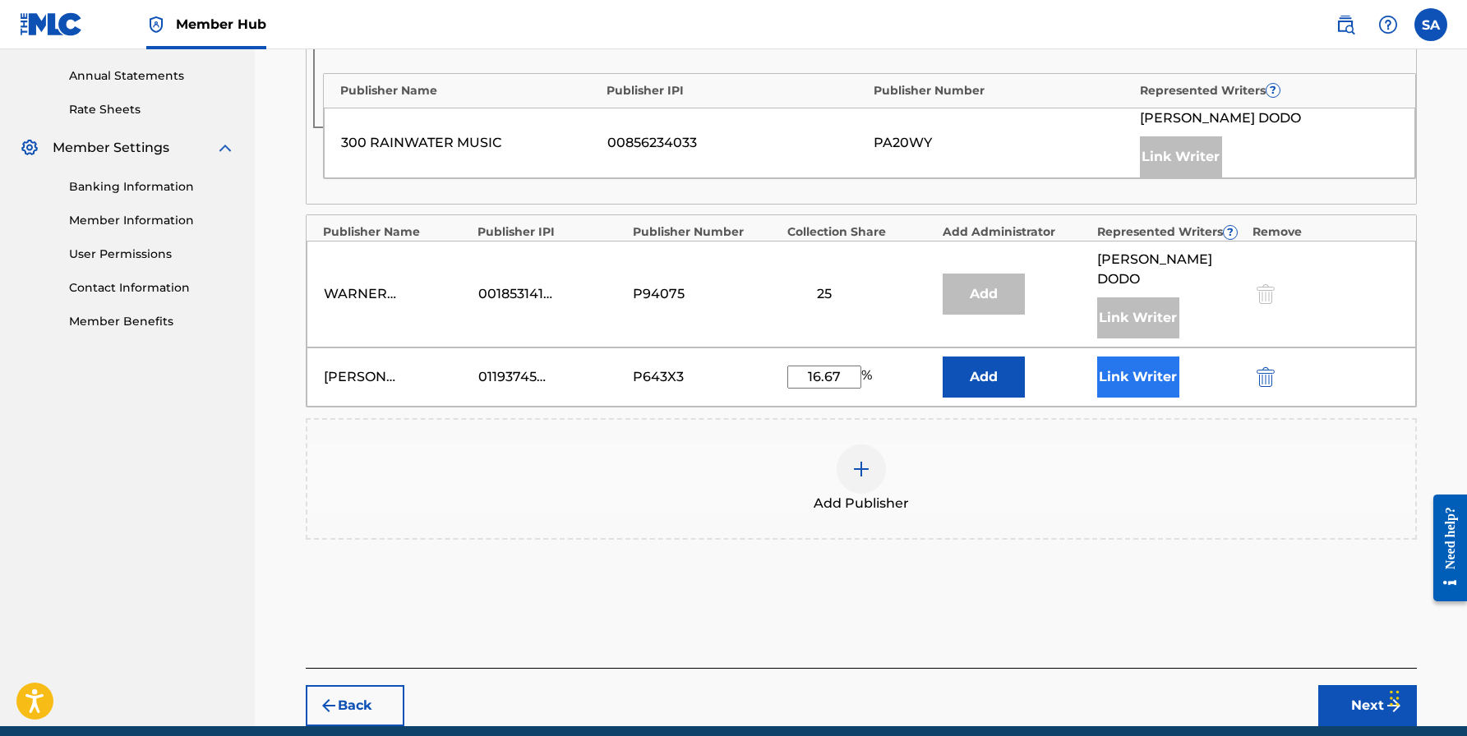
type input "16.67"
click at [1136, 357] on button "Link Writer" at bounding box center [1138, 377] width 82 height 41
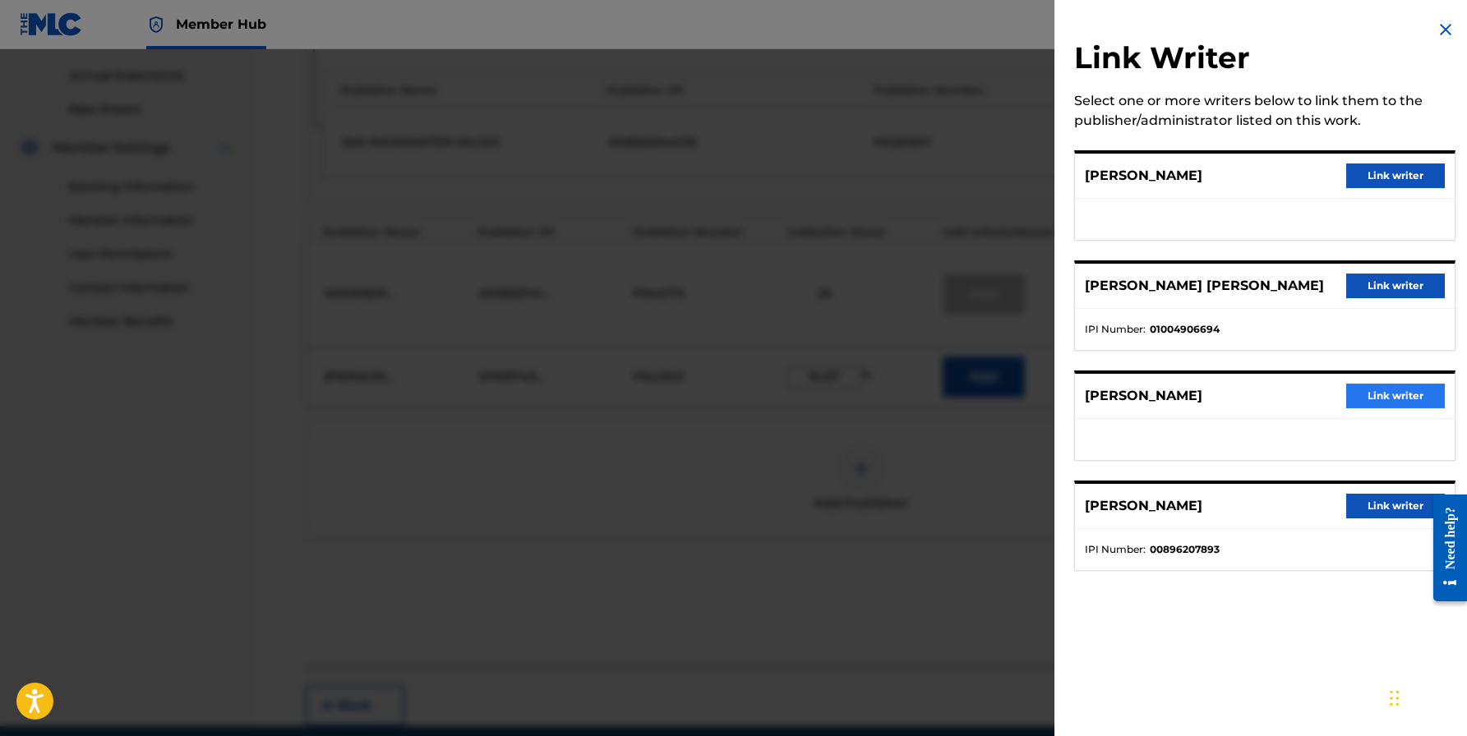
click at [1367, 400] on button "Link writer" at bounding box center [1395, 396] width 99 height 25
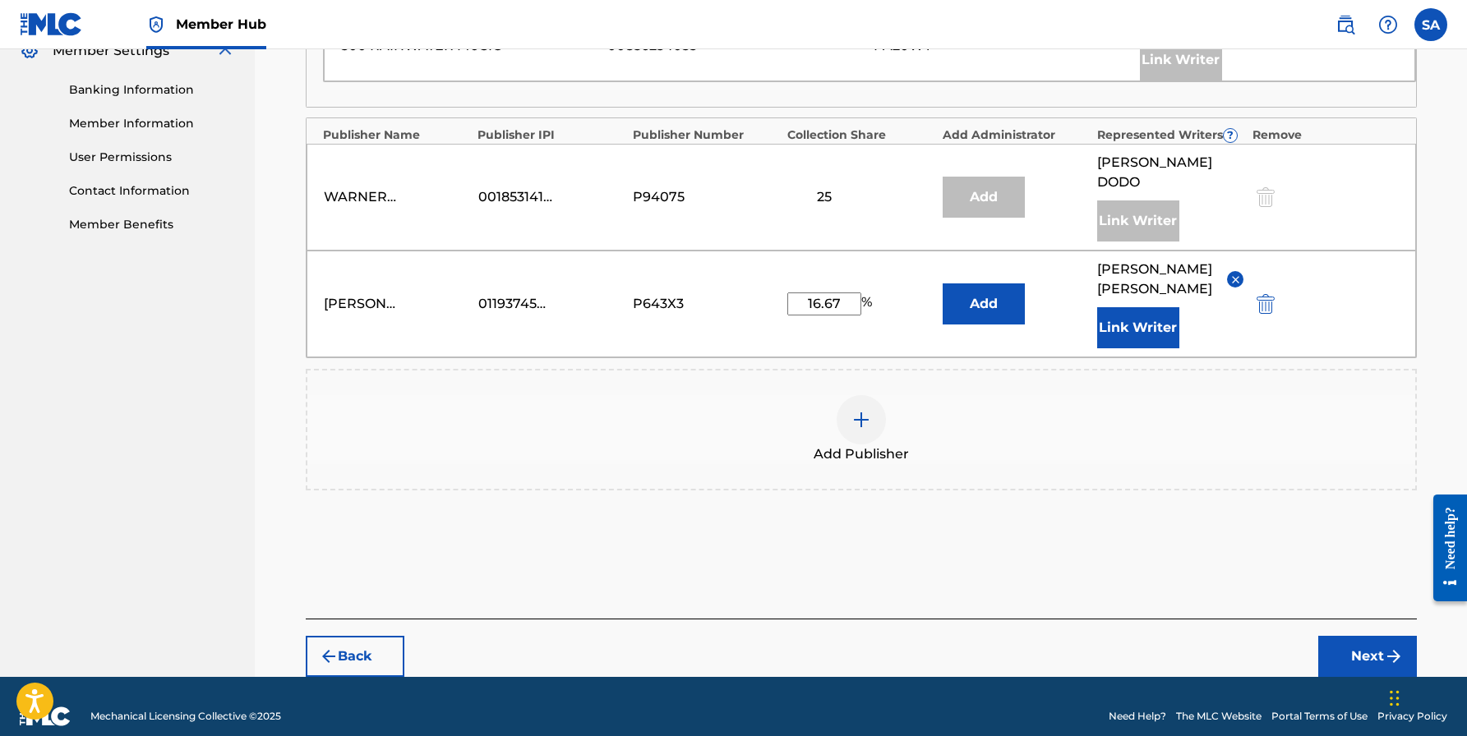
scroll to position [686, 0]
click at [1348, 638] on button "Next" at bounding box center [1367, 657] width 99 height 41
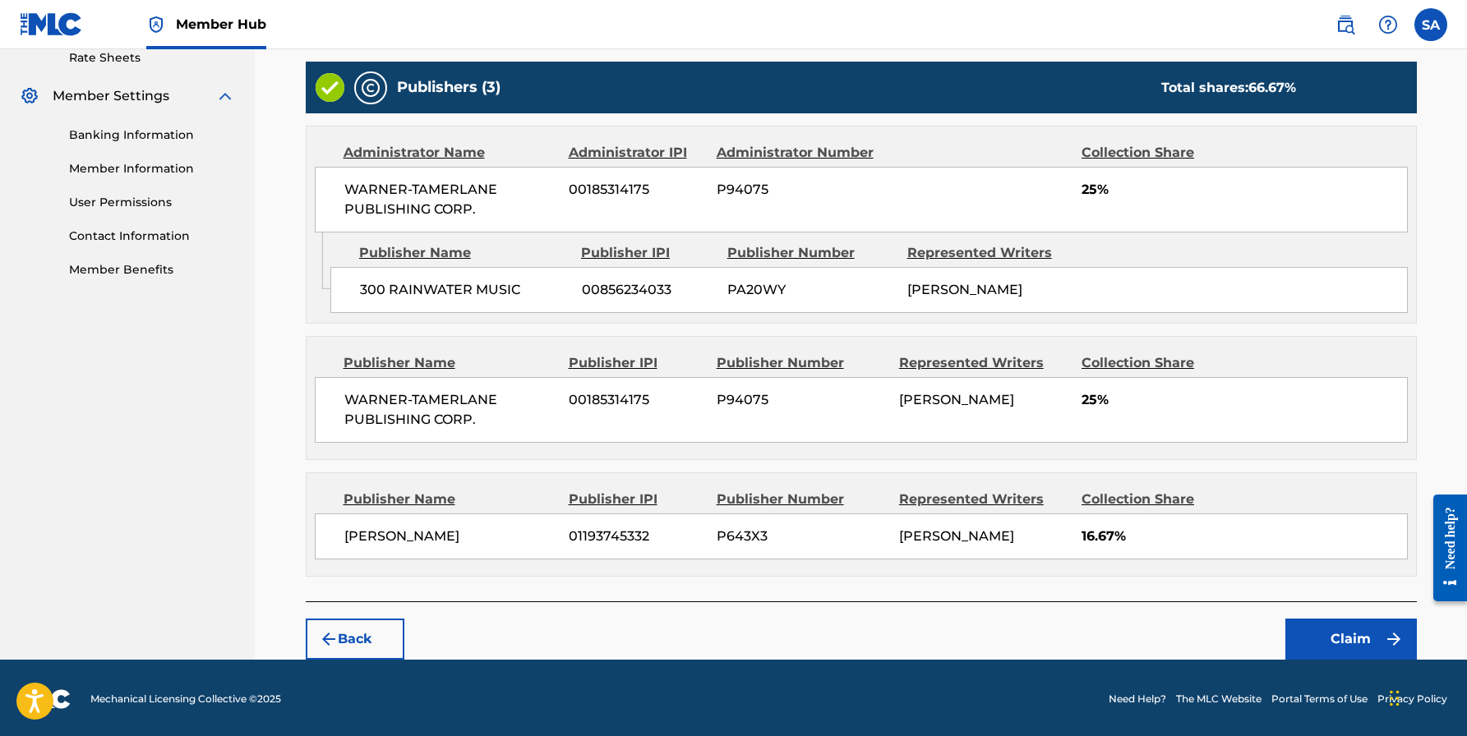
scroll to position [641, 0]
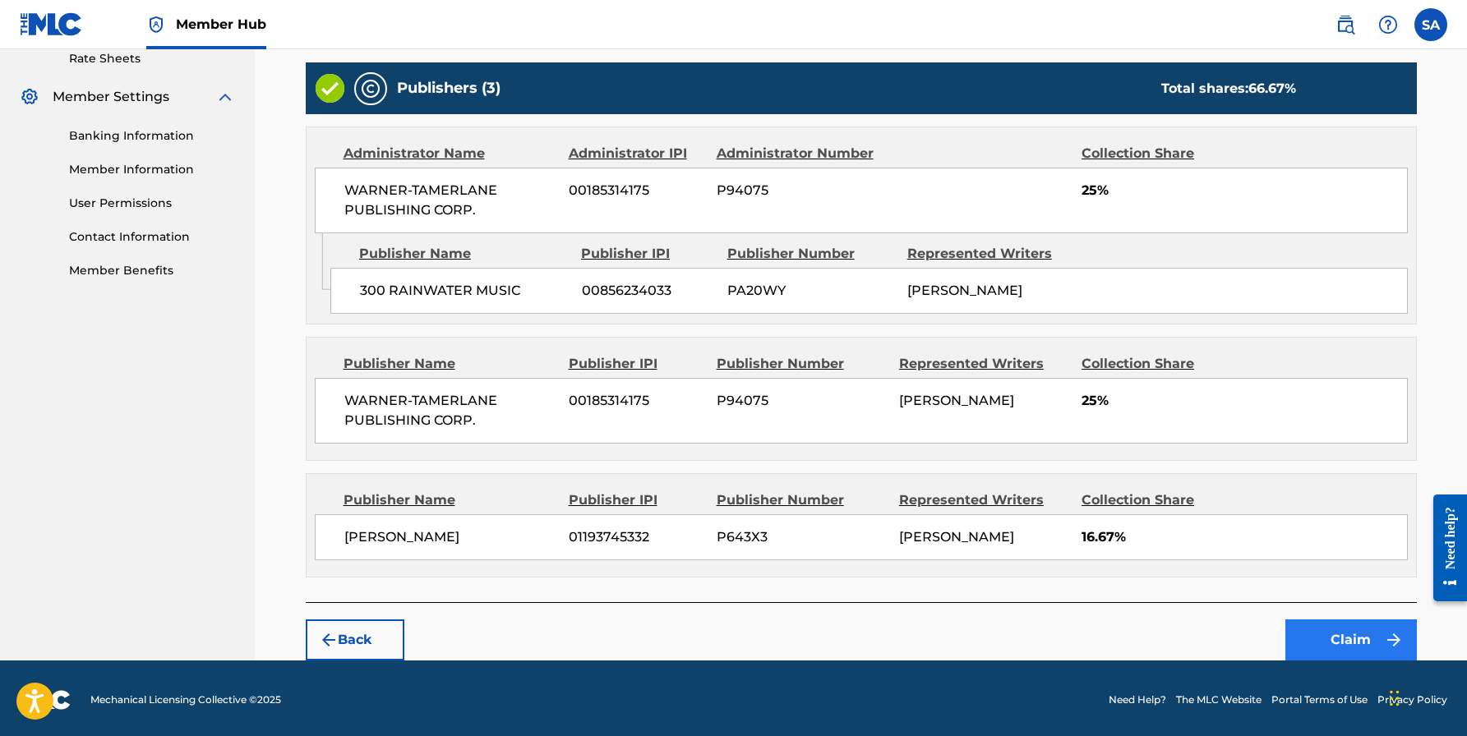
click at [1336, 628] on button "Claim" at bounding box center [1350, 639] width 131 height 41
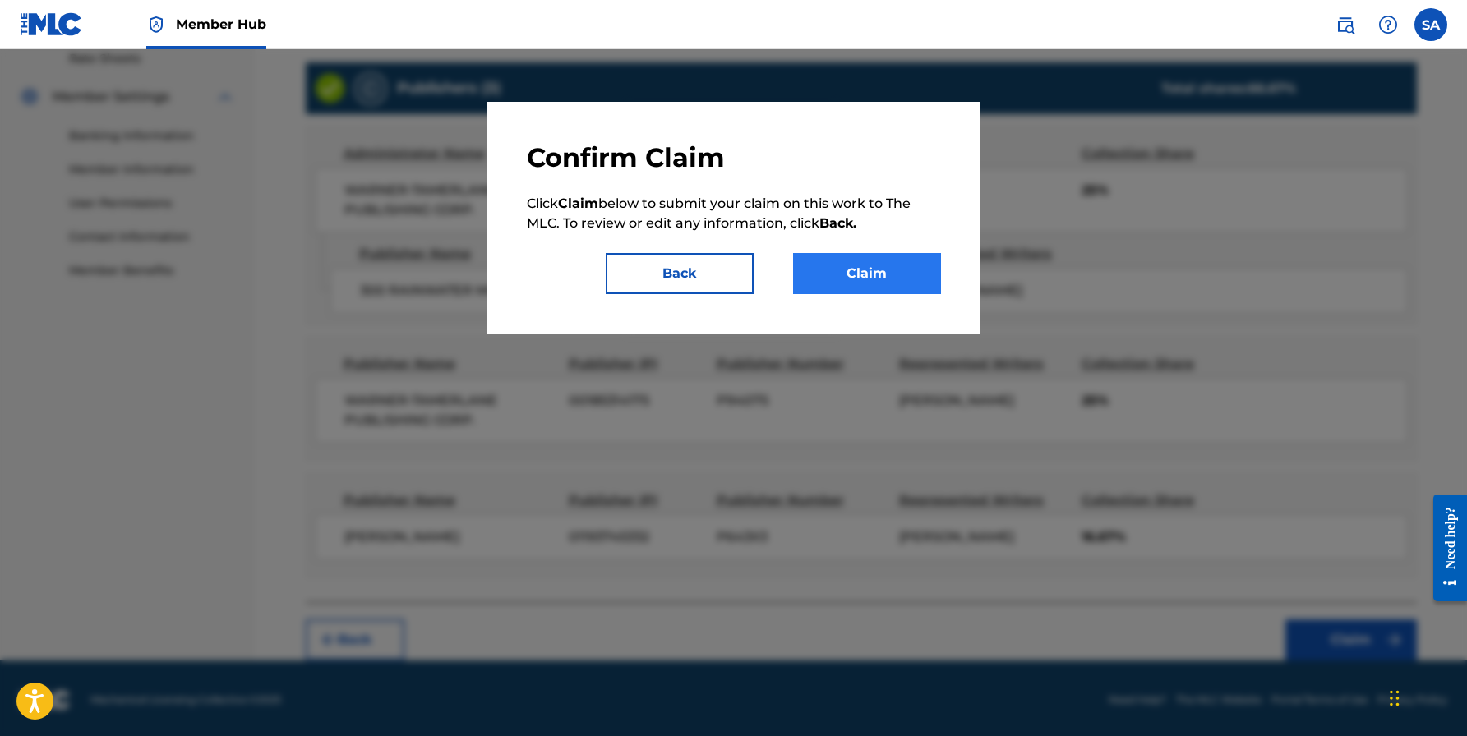
click at [863, 282] on button "Claim" at bounding box center [867, 273] width 148 height 41
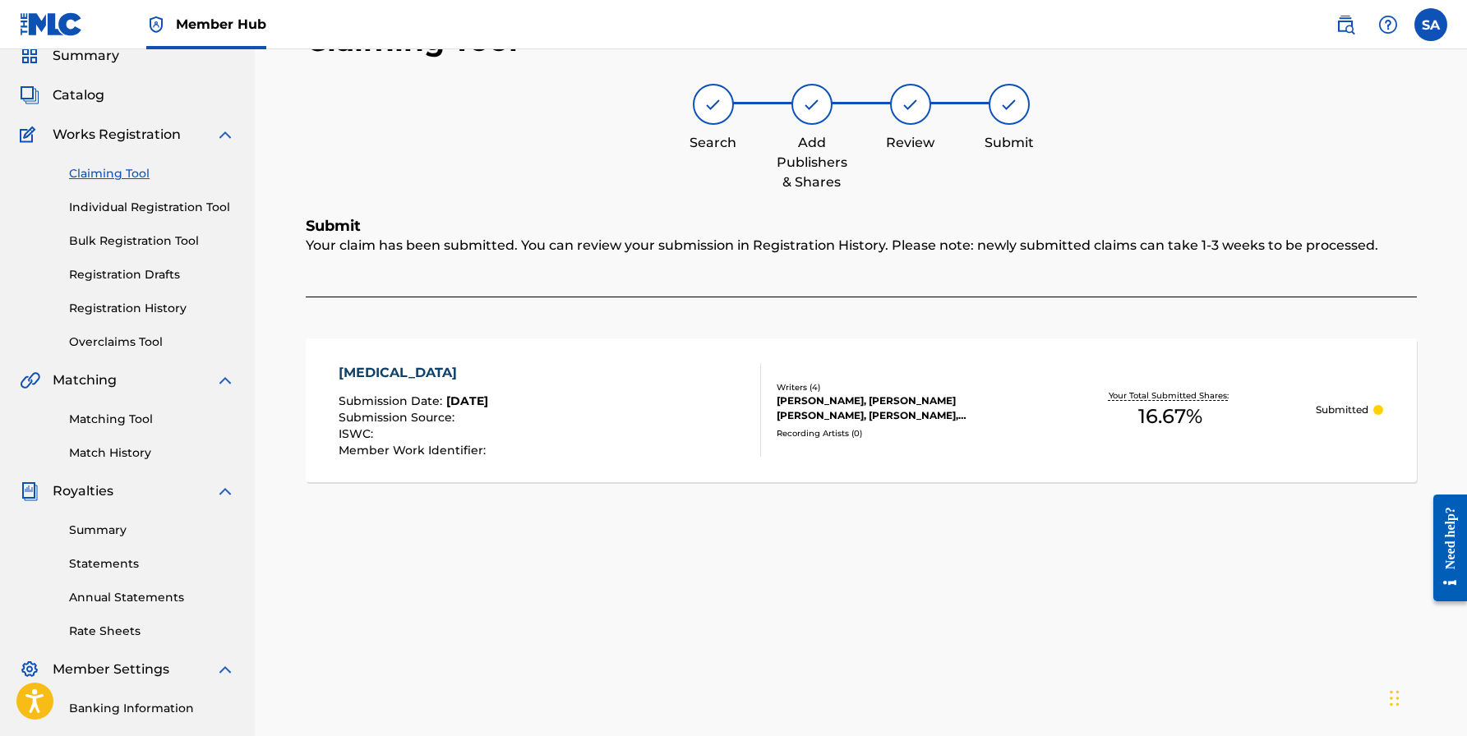
scroll to position [67, 0]
click at [127, 169] on link "Claiming Tool" at bounding box center [152, 175] width 166 height 17
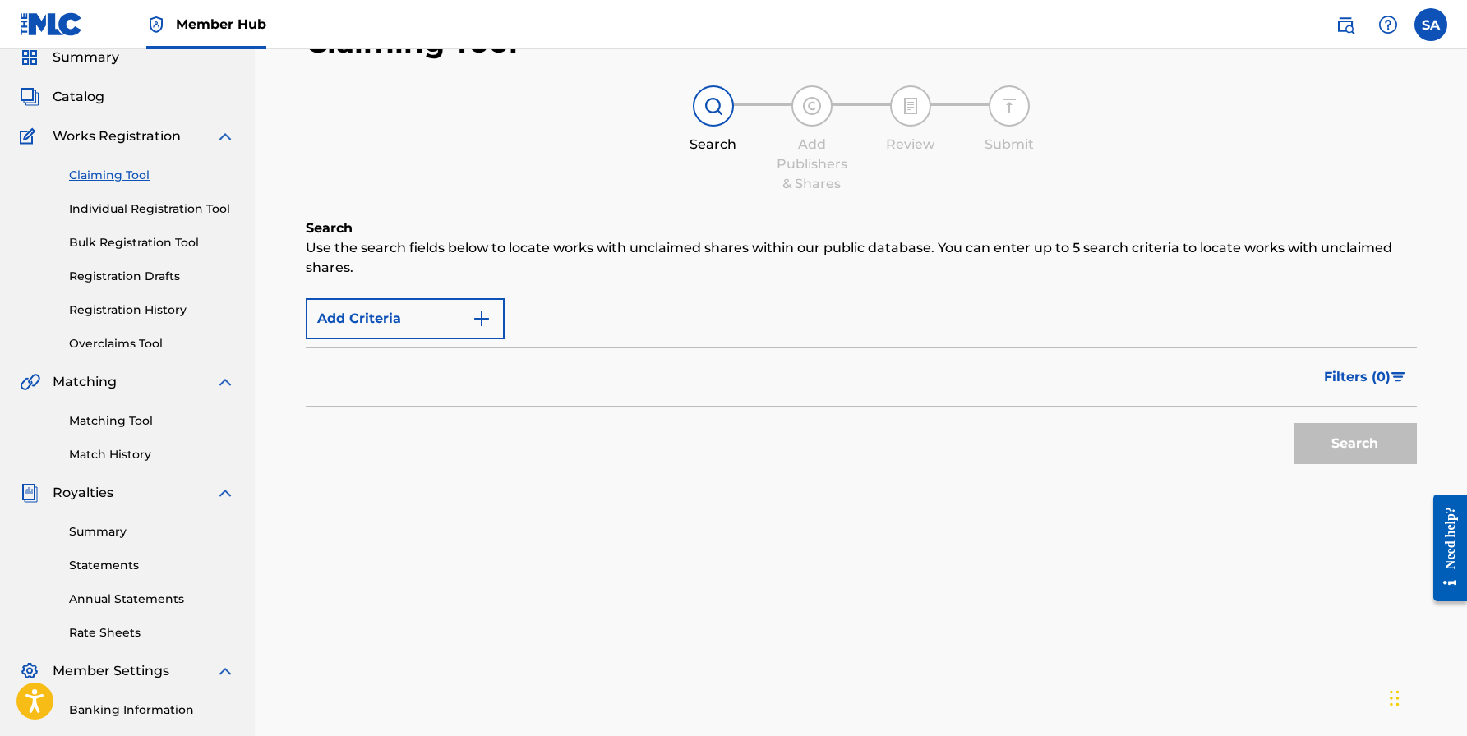
scroll to position [0, 0]
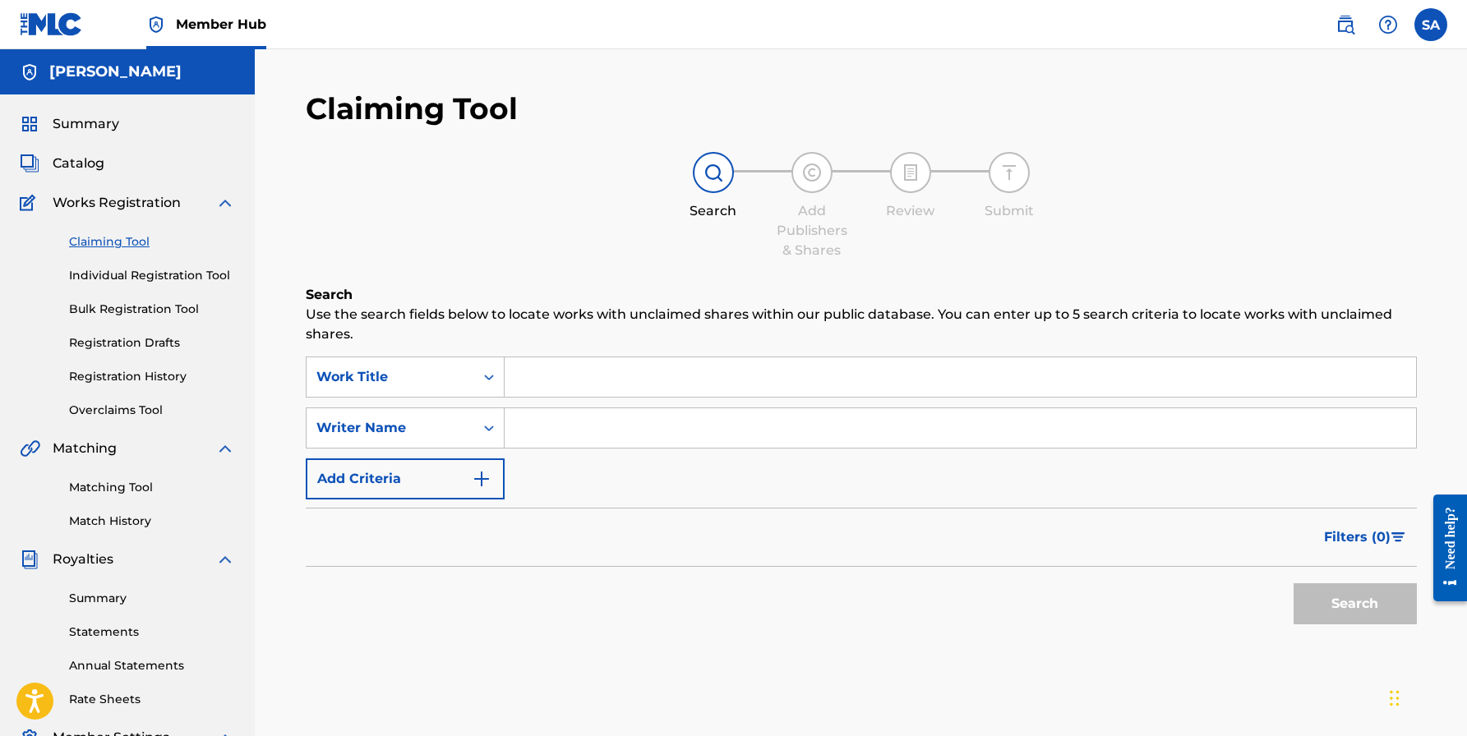
click at [530, 377] on input "Search Form" at bounding box center [959, 376] width 911 height 39
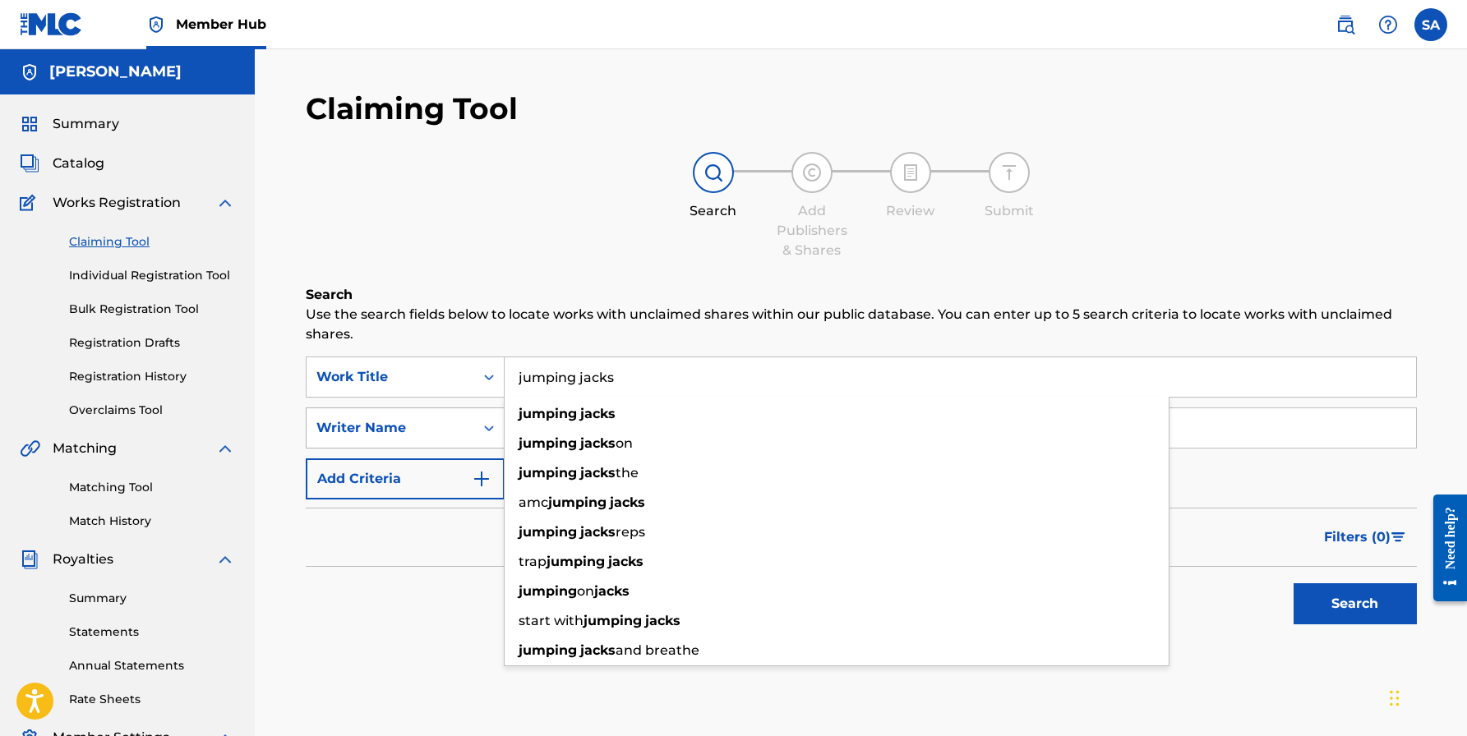
type input "jumping jacks"
click at [412, 440] on div "Writer Name" at bounding box center [390, 427] width 168 height 31
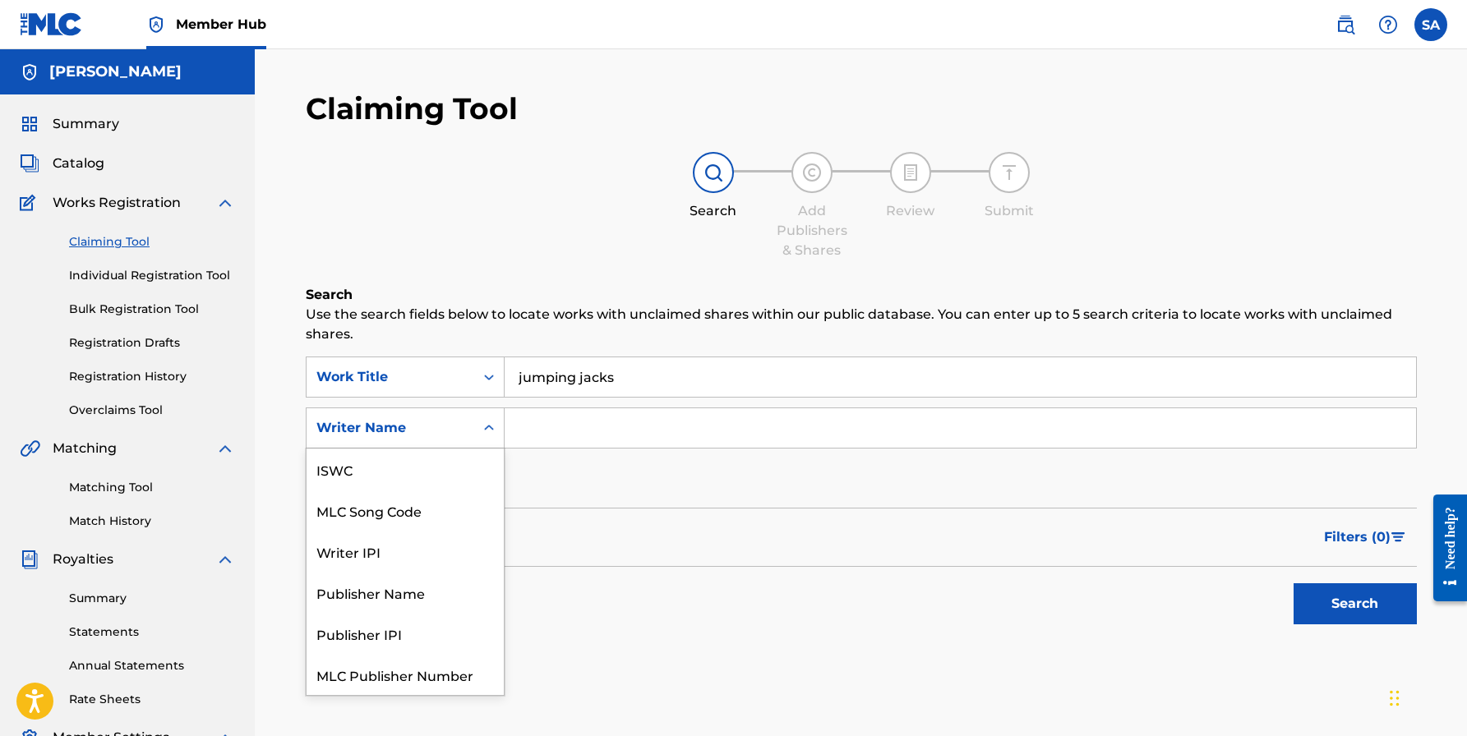
scroll to position [41, 0]
click at [555, 433] on input "Search Form" at bounding box center [959, 427] width 911 height 39
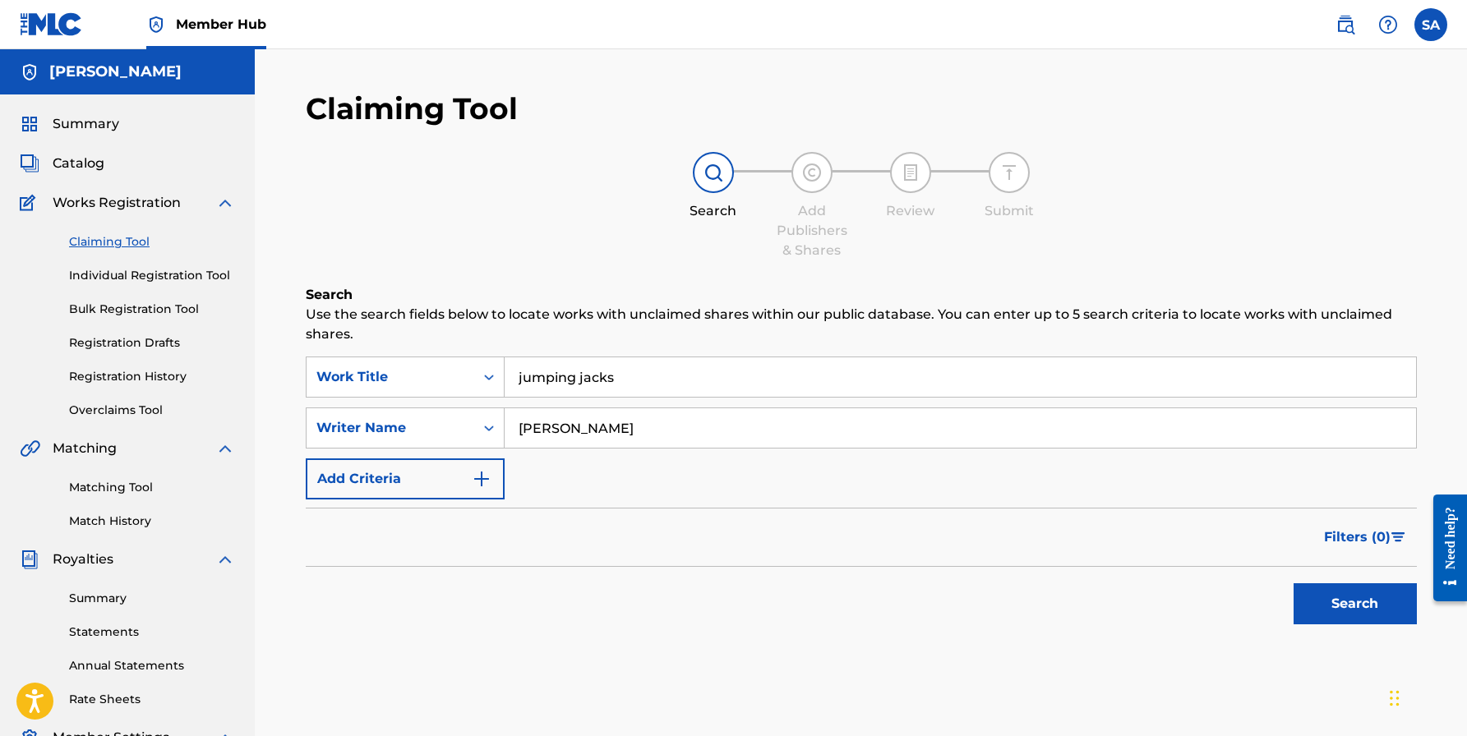
type input "[PERSON_NAME]"
click at [1354, 604] on button "Search" at bounding box center [1354, 603] width 123 height 41
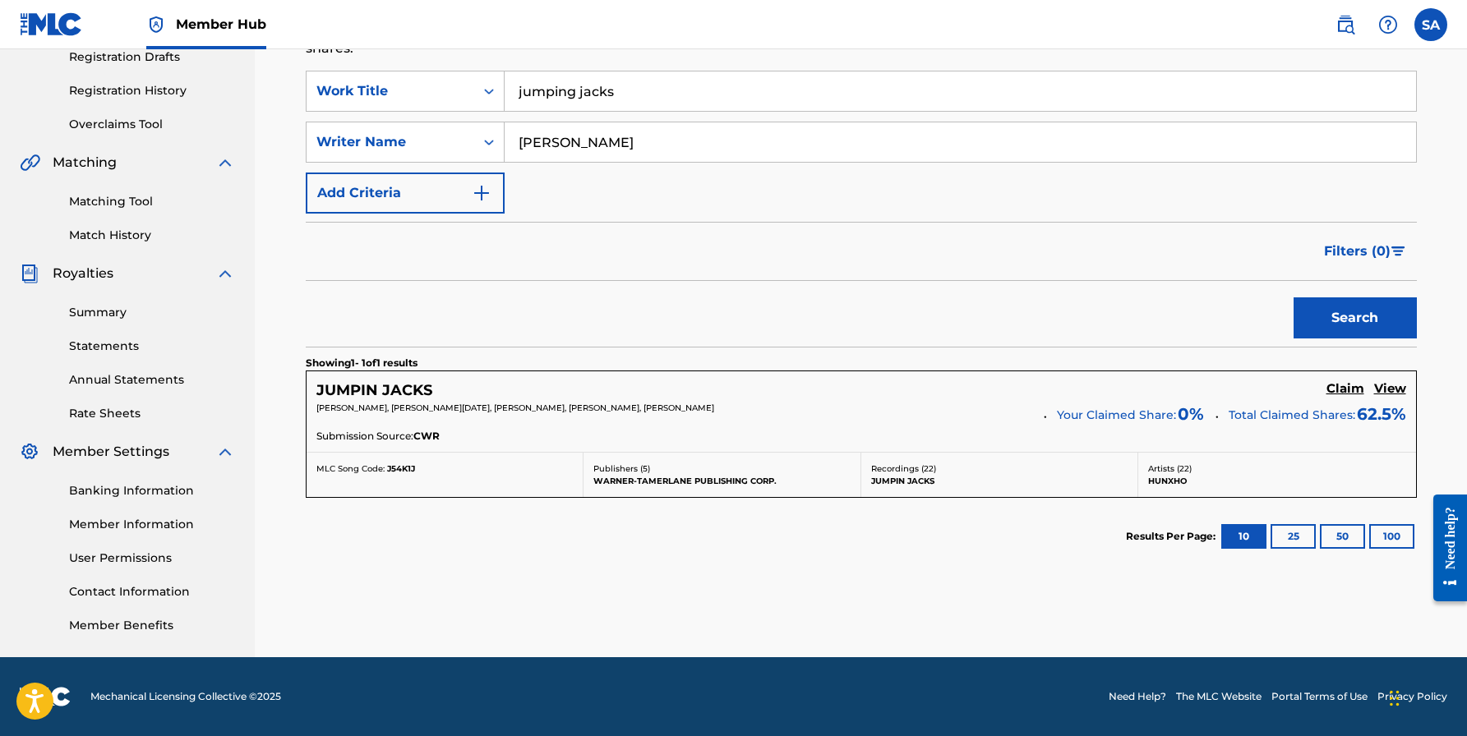
scroll to position [286, 0]
click at [1344, 392] on h5 "Claim" at bounding box center [1345, 389] width 38 height 16
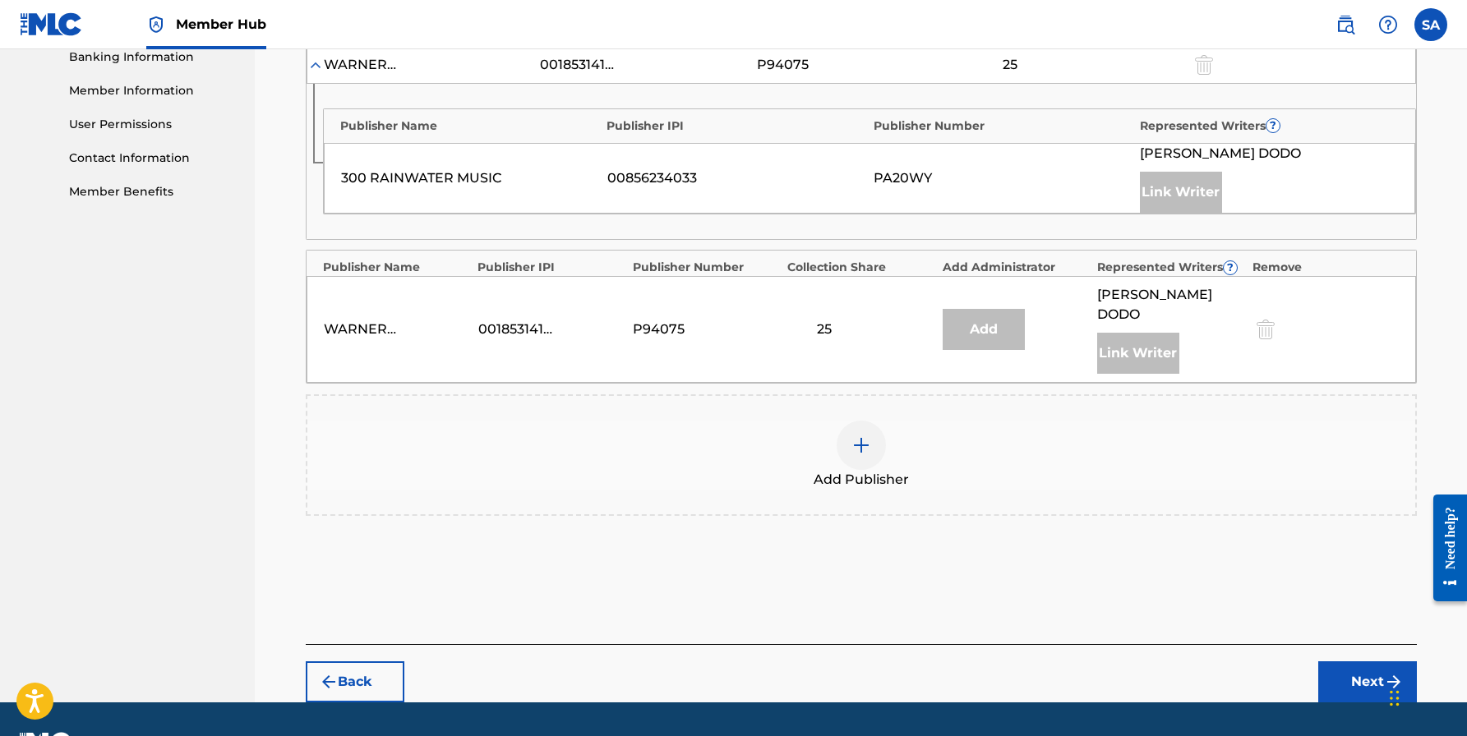
scroll to position [721, 0]
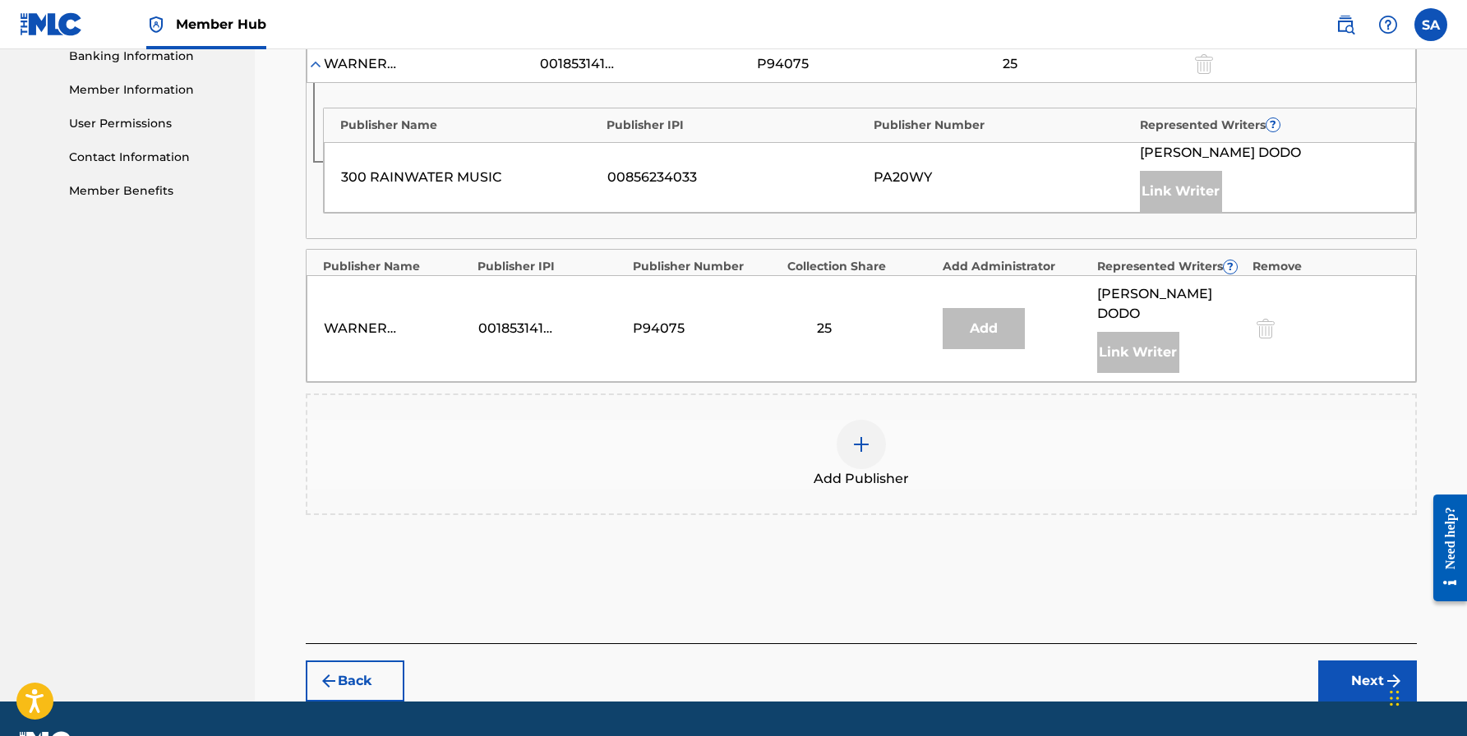
click at [851, 435] on img at bounding box center [861, 445] width 20 height 20
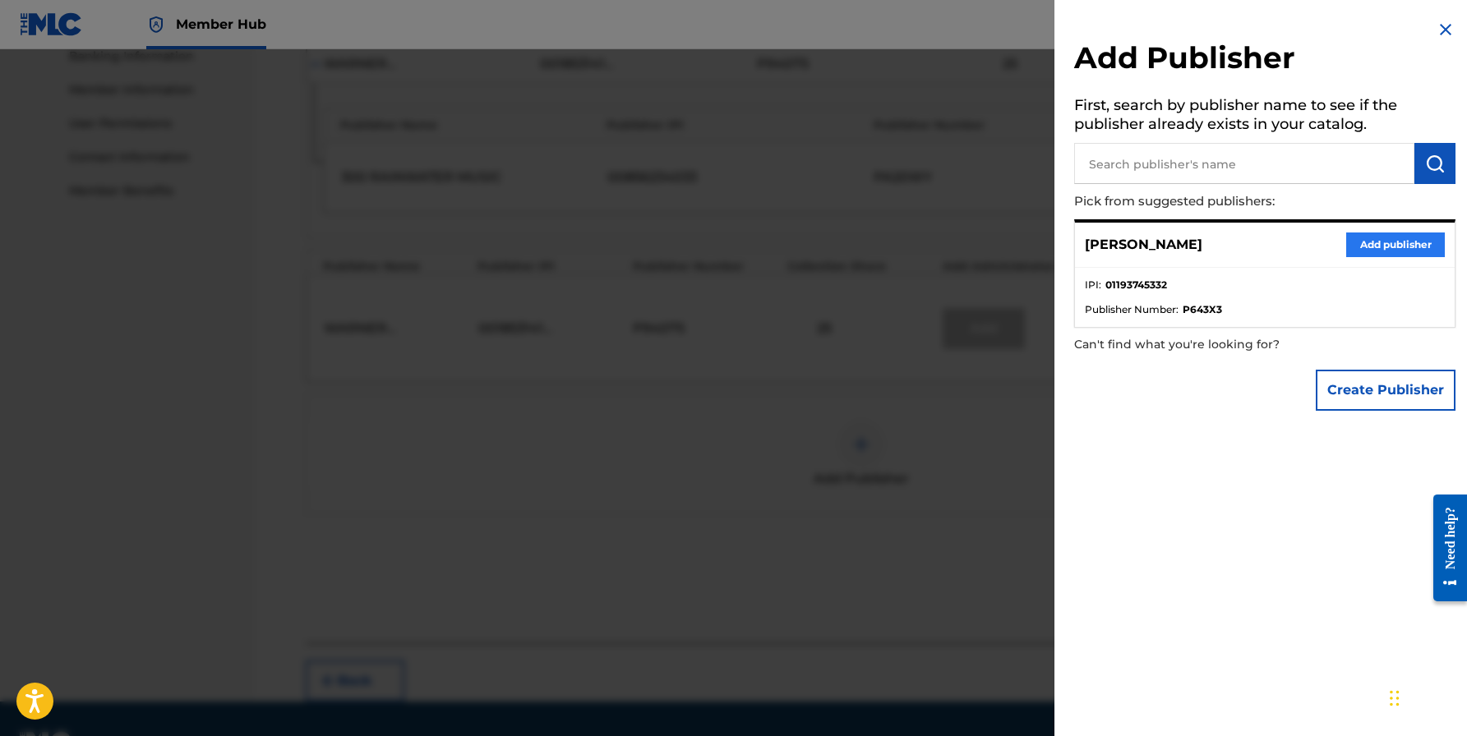
click at [1391, 241] on button "Add publisher" at bounding box center [1395, 245] width 99 height 25
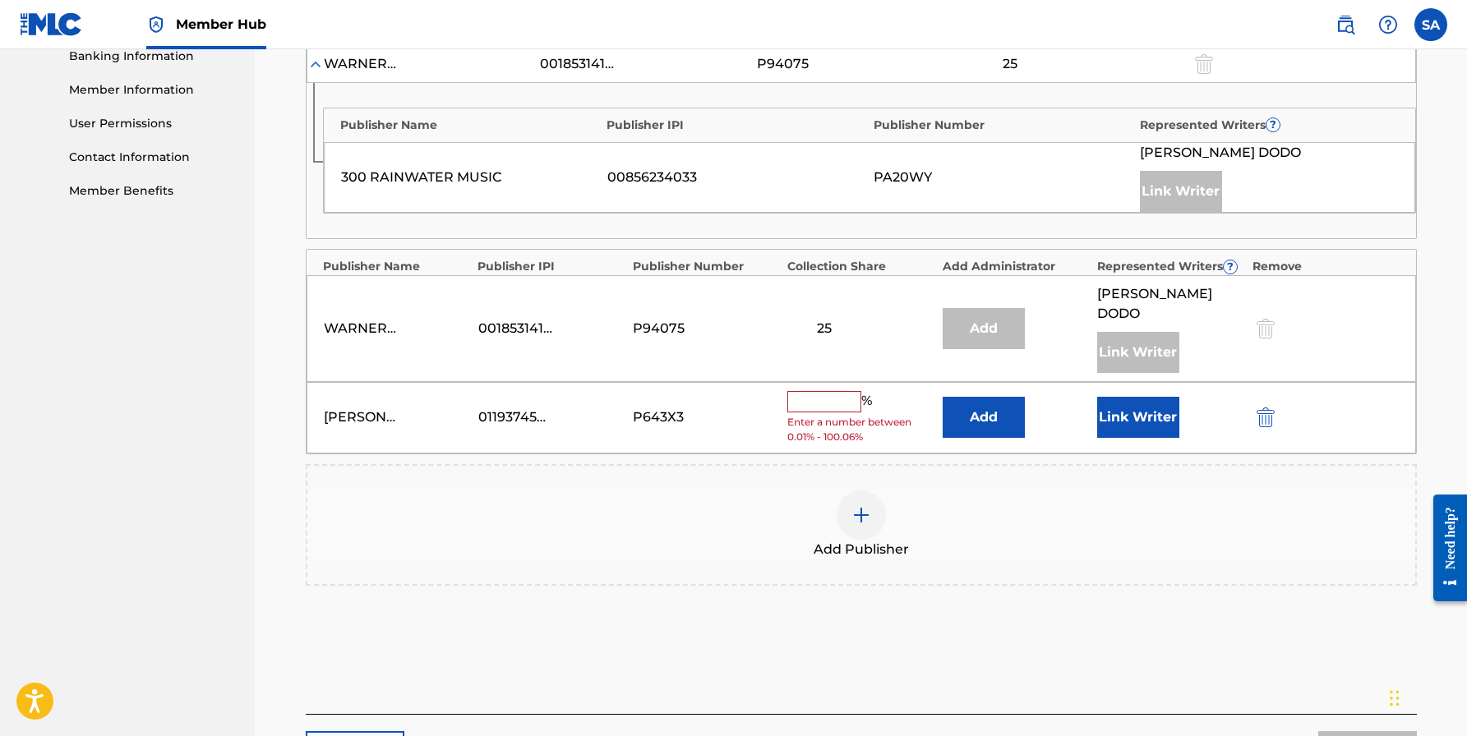
click at [829, 391] on input "text" at bounding box center [824, 401] width 74 height 21
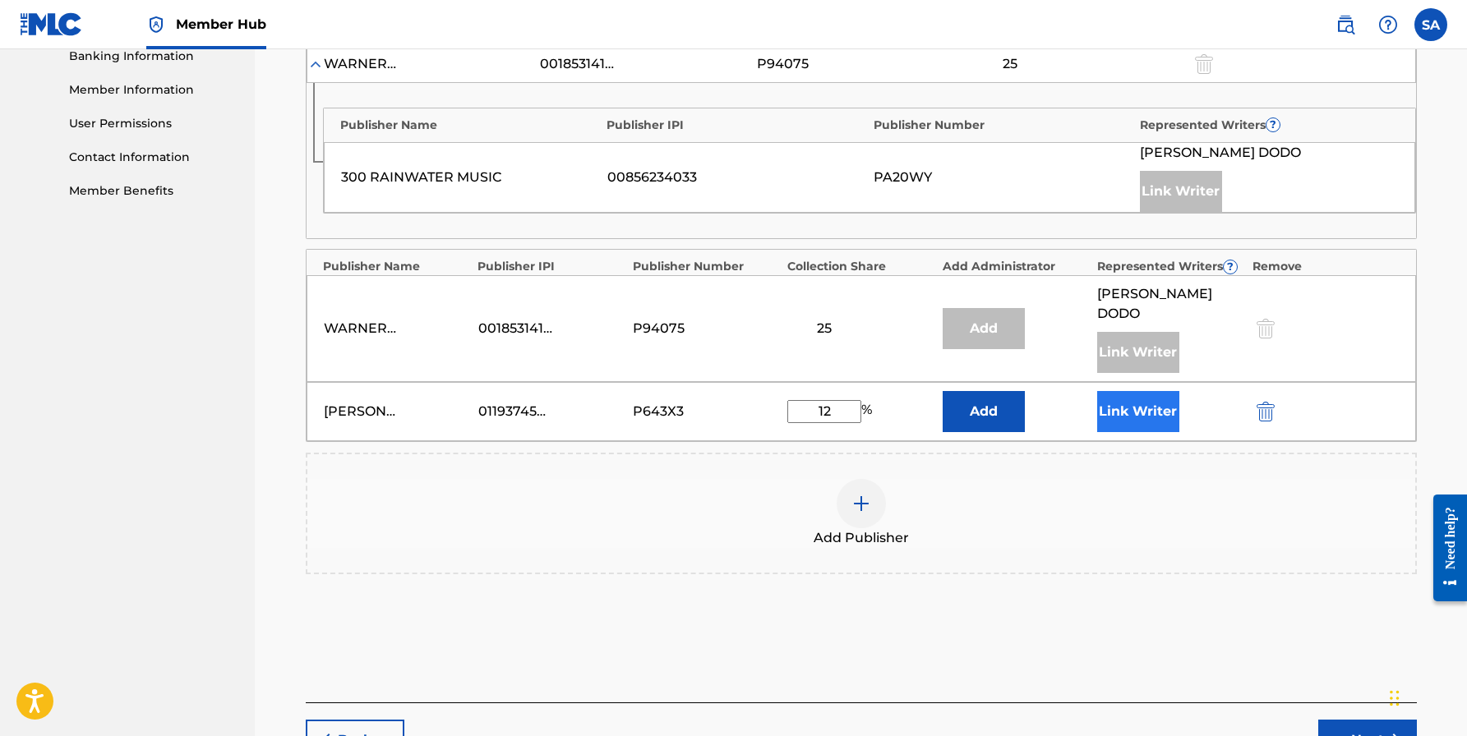
type input "12"
click at [1125, 391] on button "Link Writer" at bounding box center [1138, 411] width 82 height 41
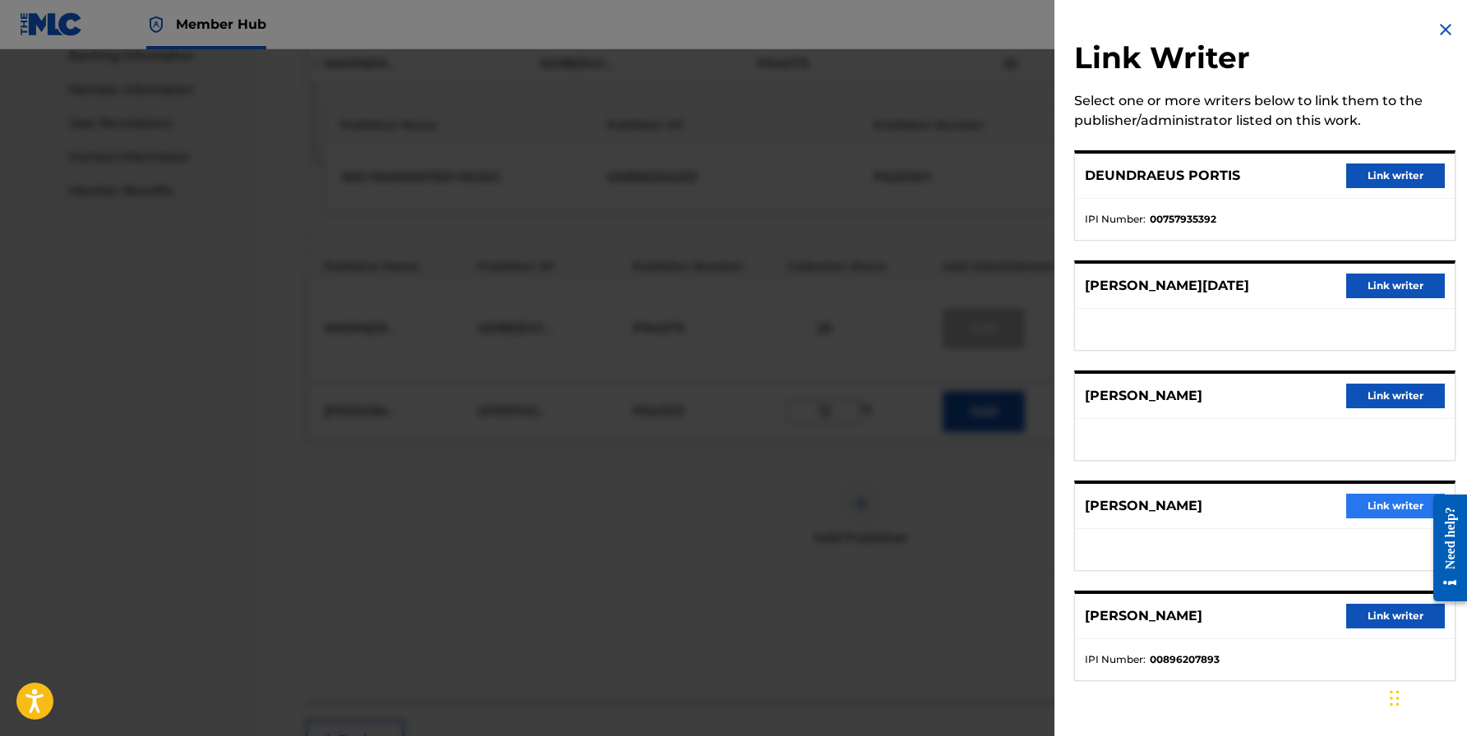
click at [1364, 512] on button "Link writer" at bounding box center [1395, 506] width 99 height 25
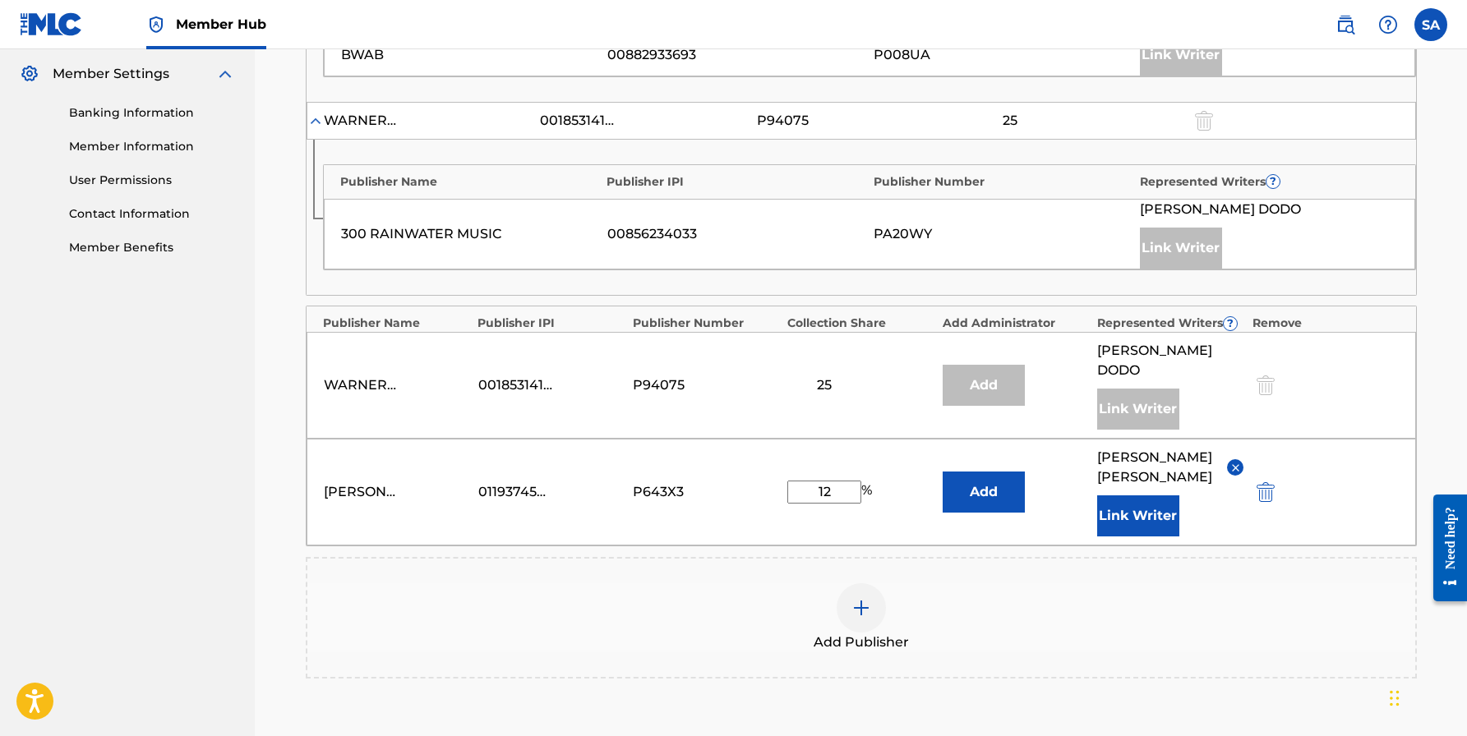
scroll to position [665, 0]
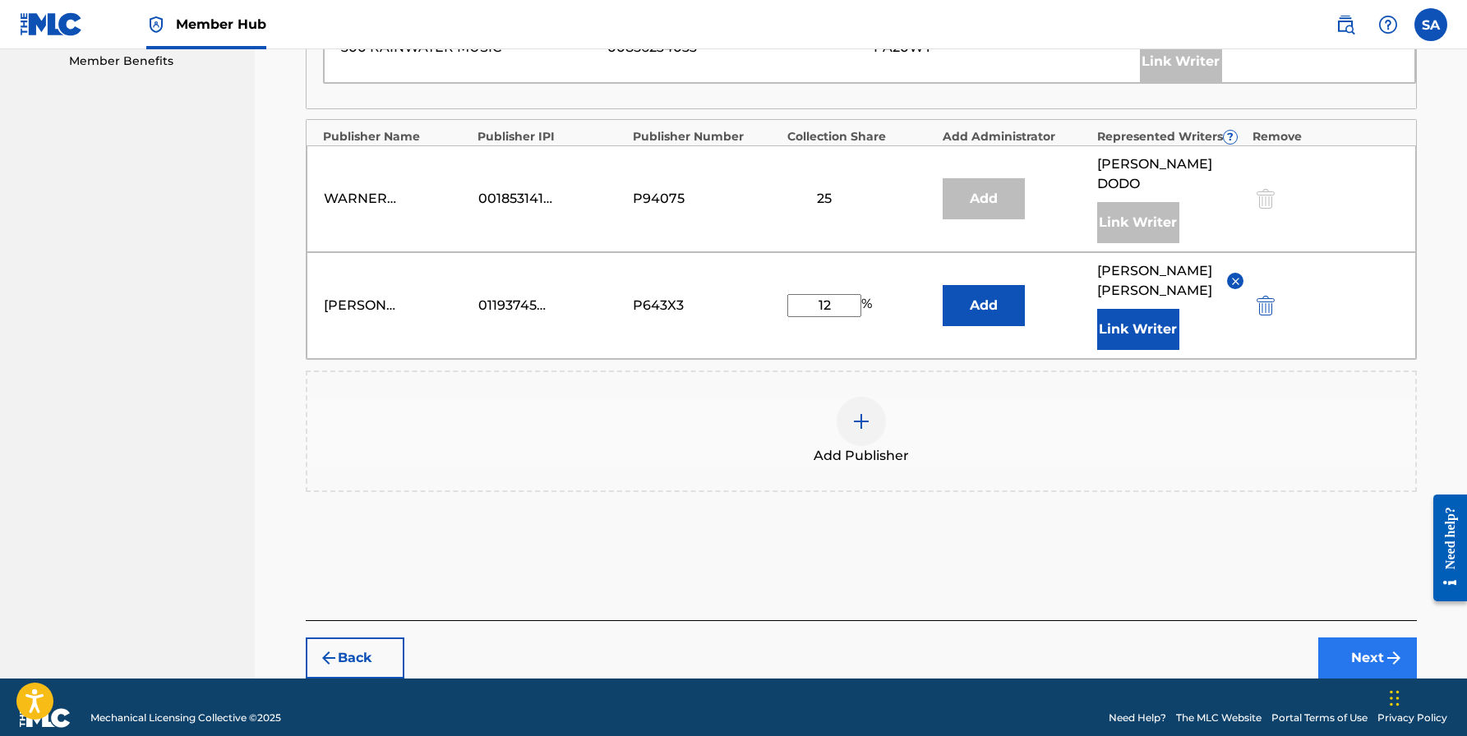
click at [1342, 638] on button "Next" at bounding box center [1367, 658] width 99 height 41
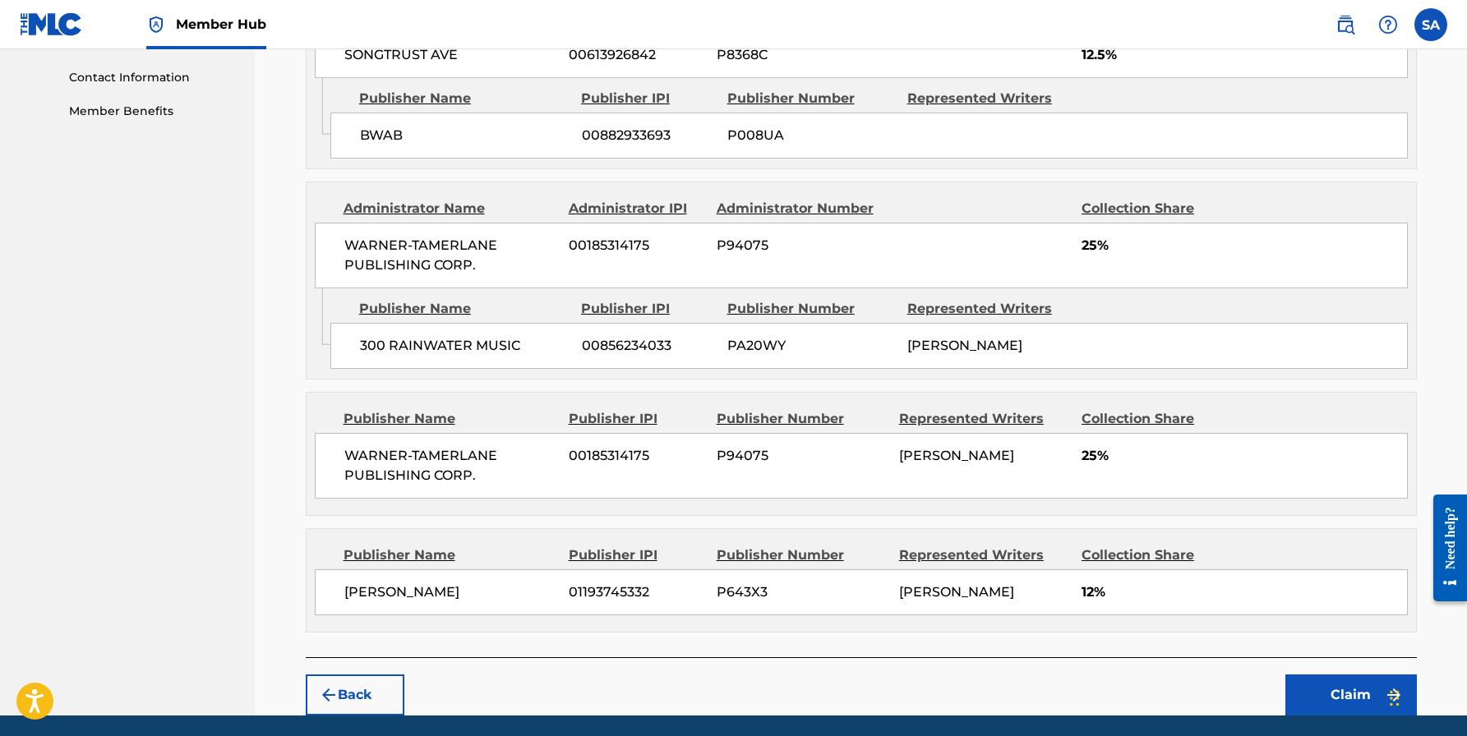
scroll to position [802, 0]
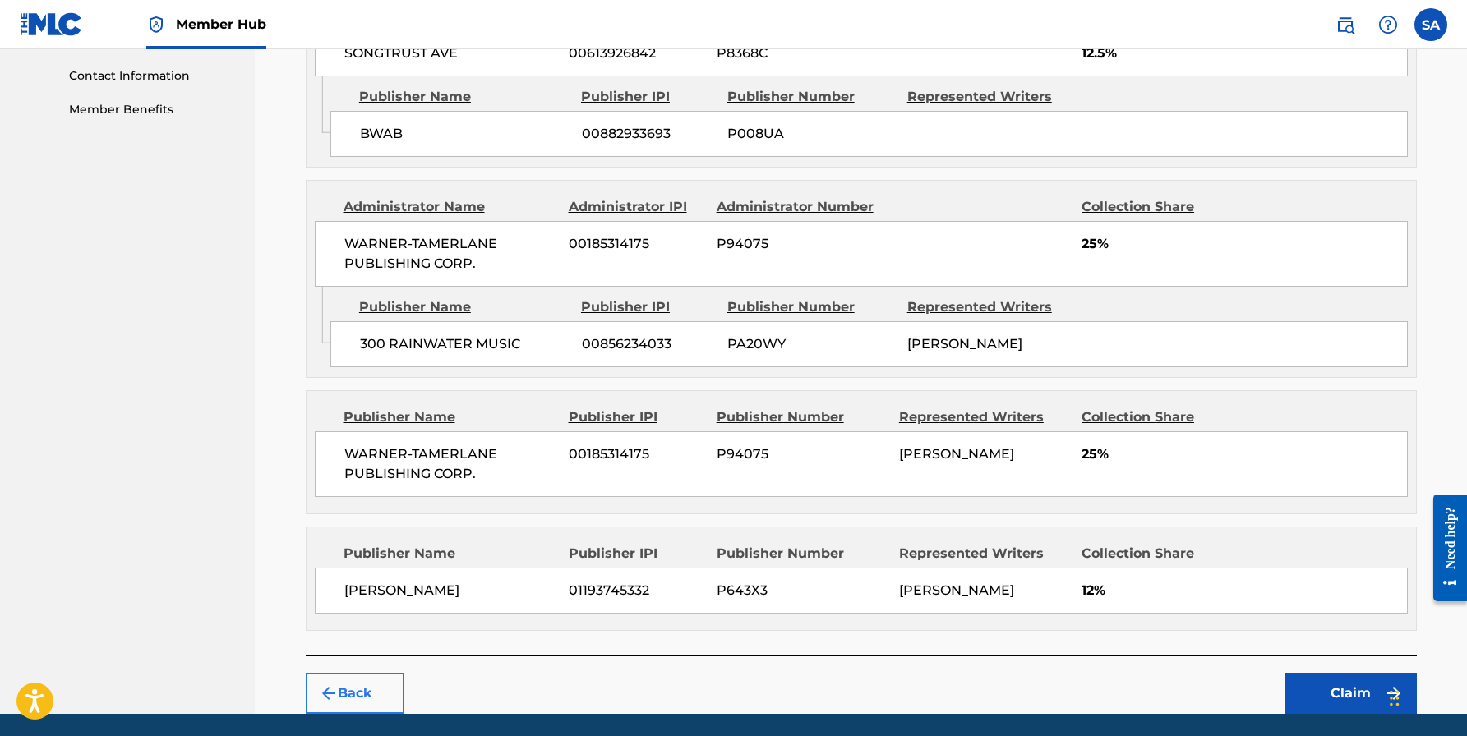
click at [380, 687] on button "Back" at bounding box center [355, 693] width 99 height 41
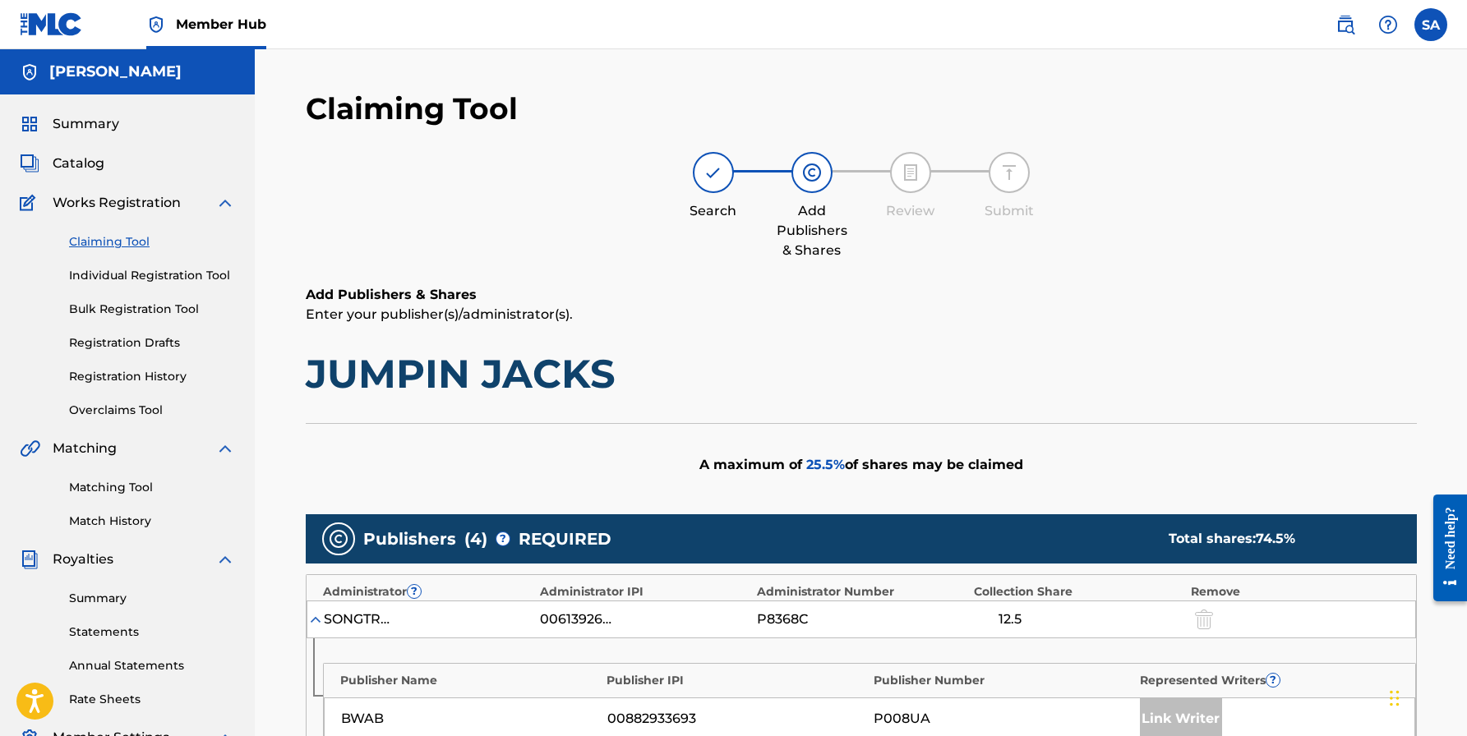
scroll to position [0, 0]
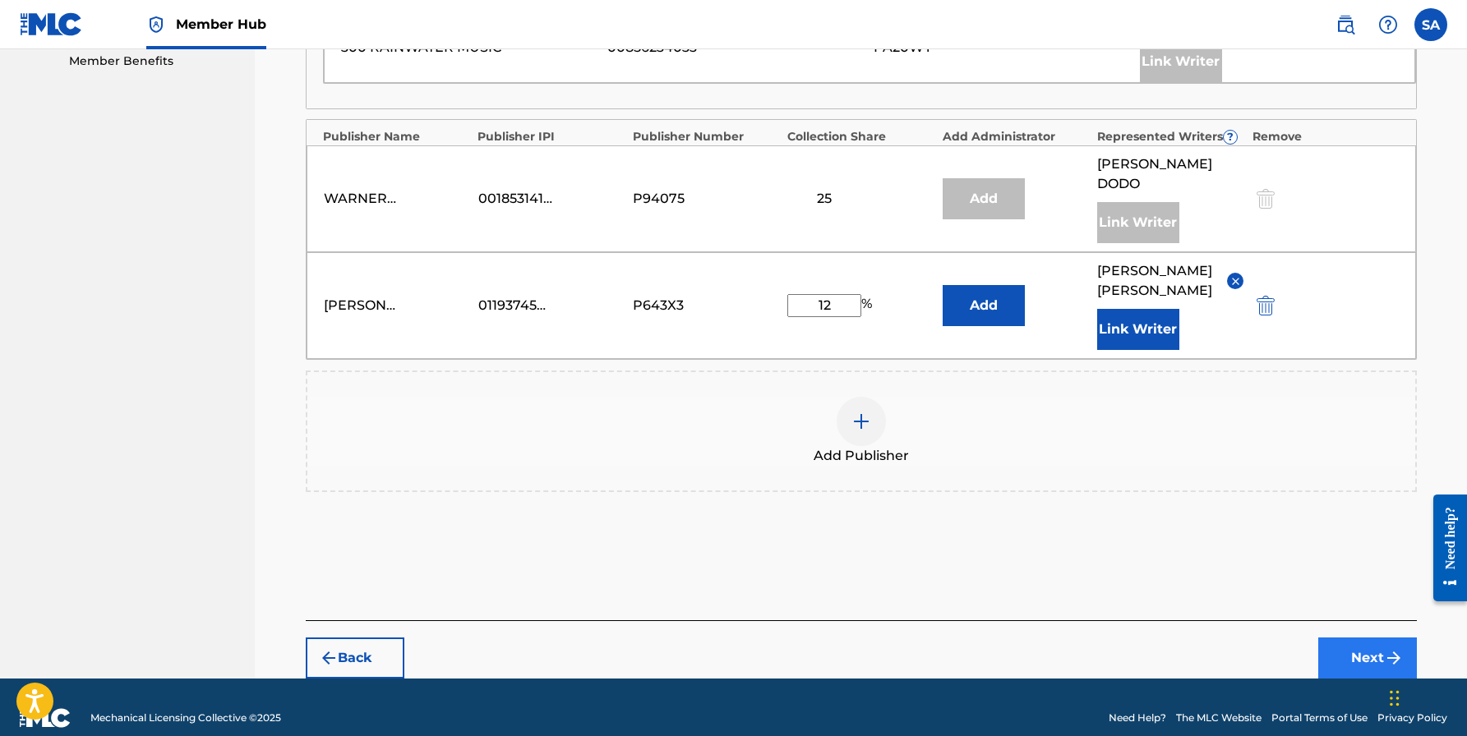
click at [1331, 638] on button "Next" at bounding box center [1367, 658] width 99 height 41
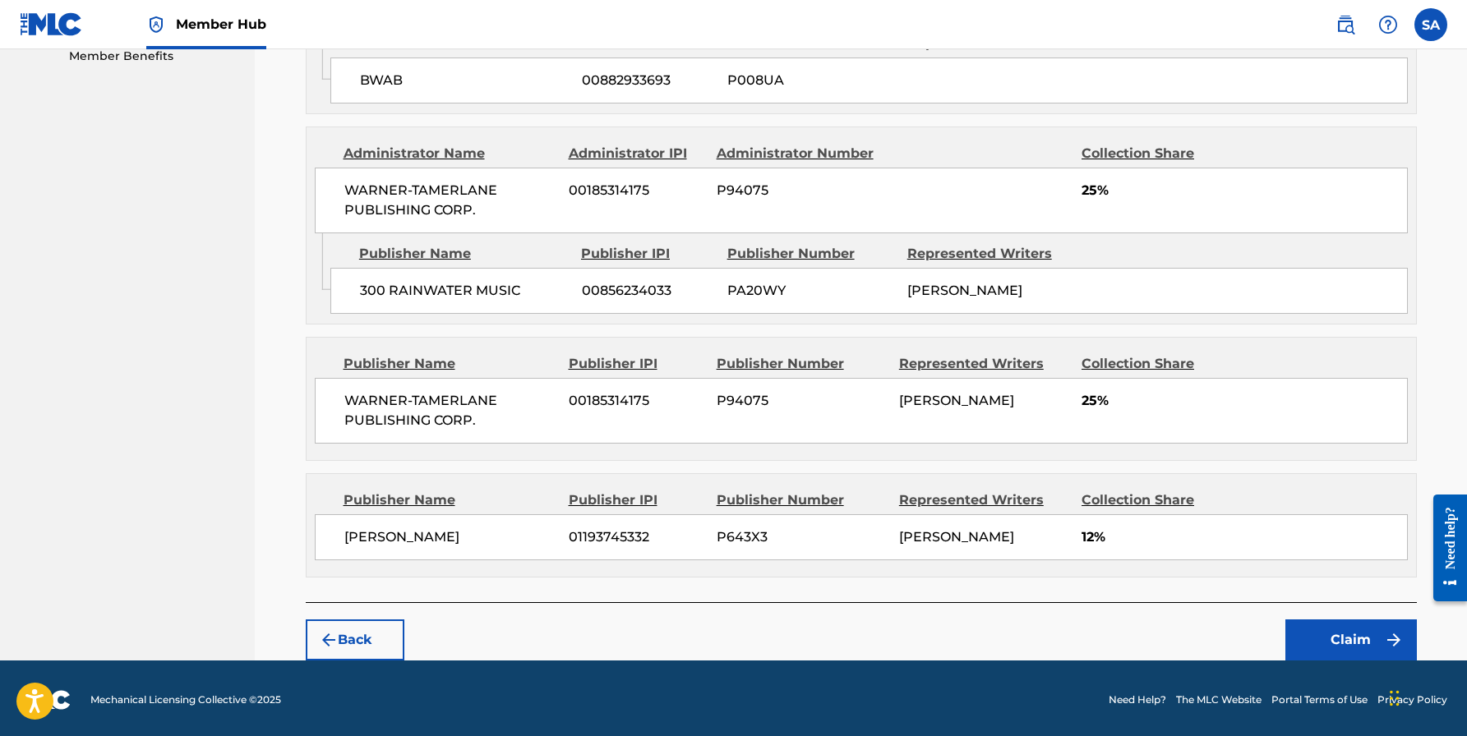
scroll to position [854, 0]
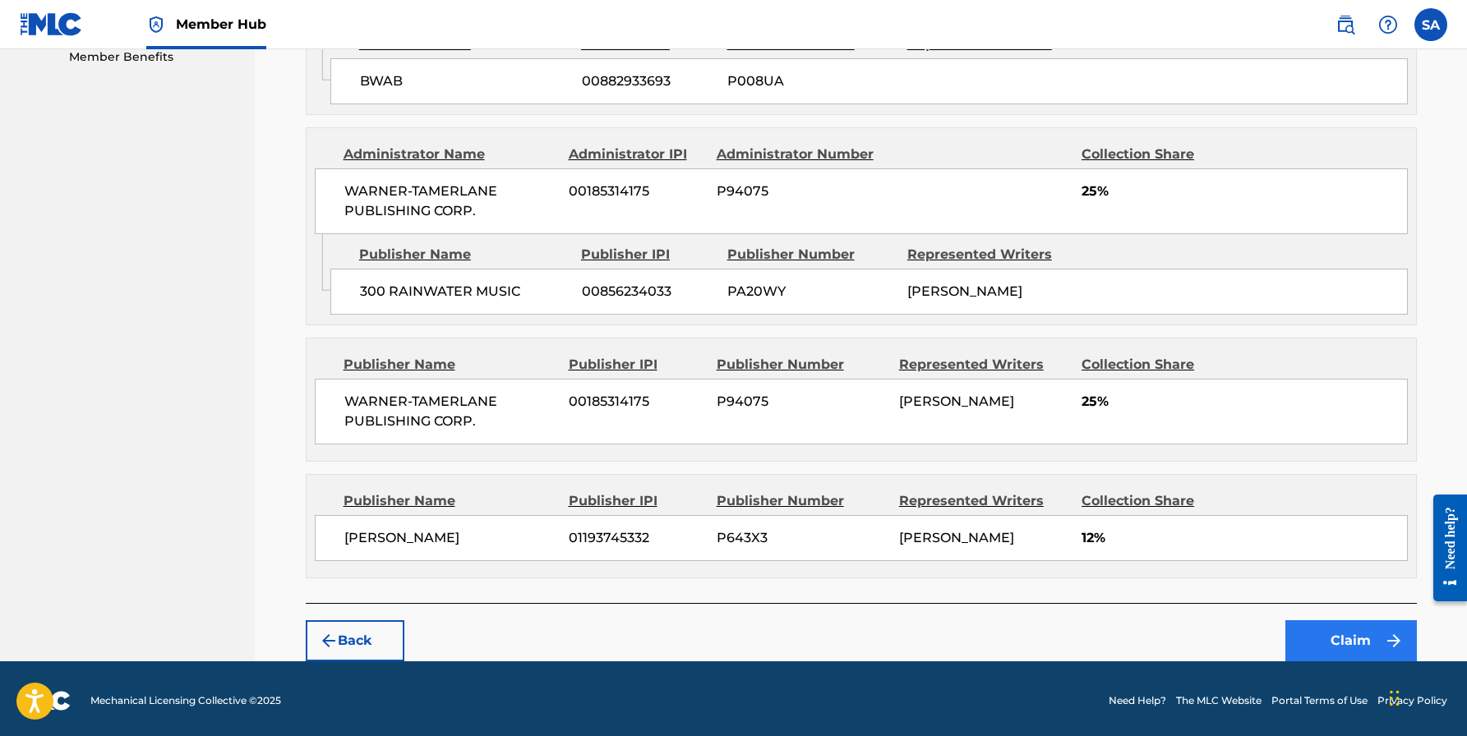
click at [1332, 624] on button "Claim" at bounding box center [1350, 640] width 131 height 41
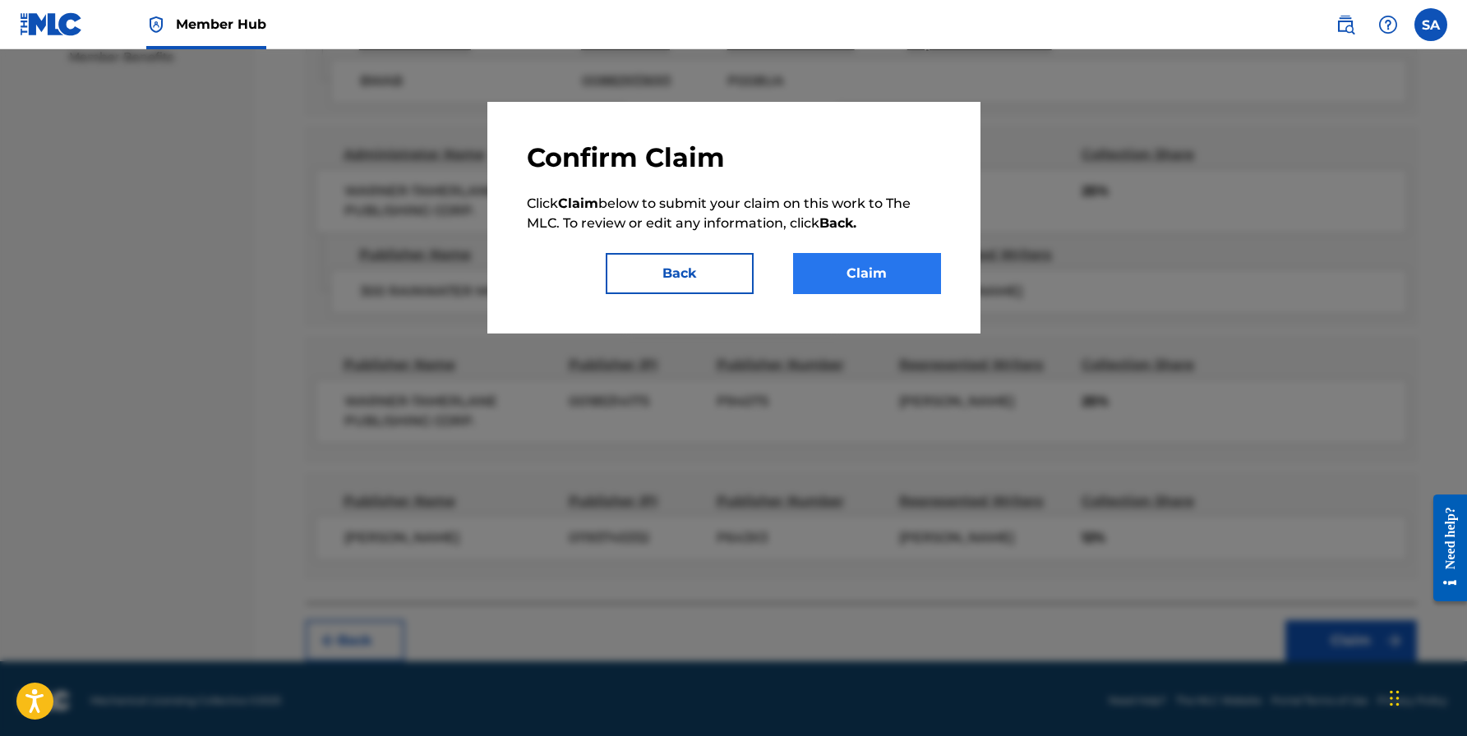
click at [866, 279] on button "Claim" at bounding box center [867, 273] width 148 height 41
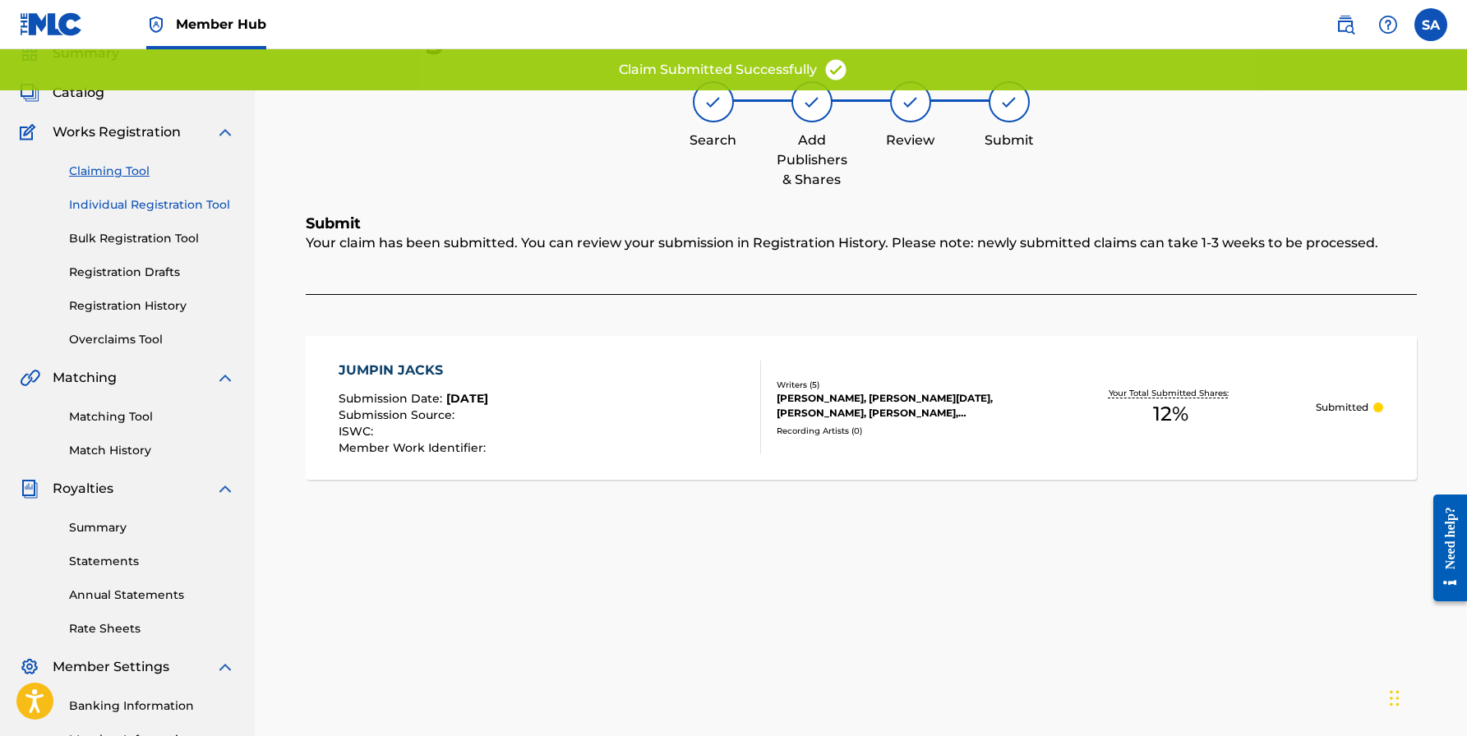
scroll to position [55, 0]
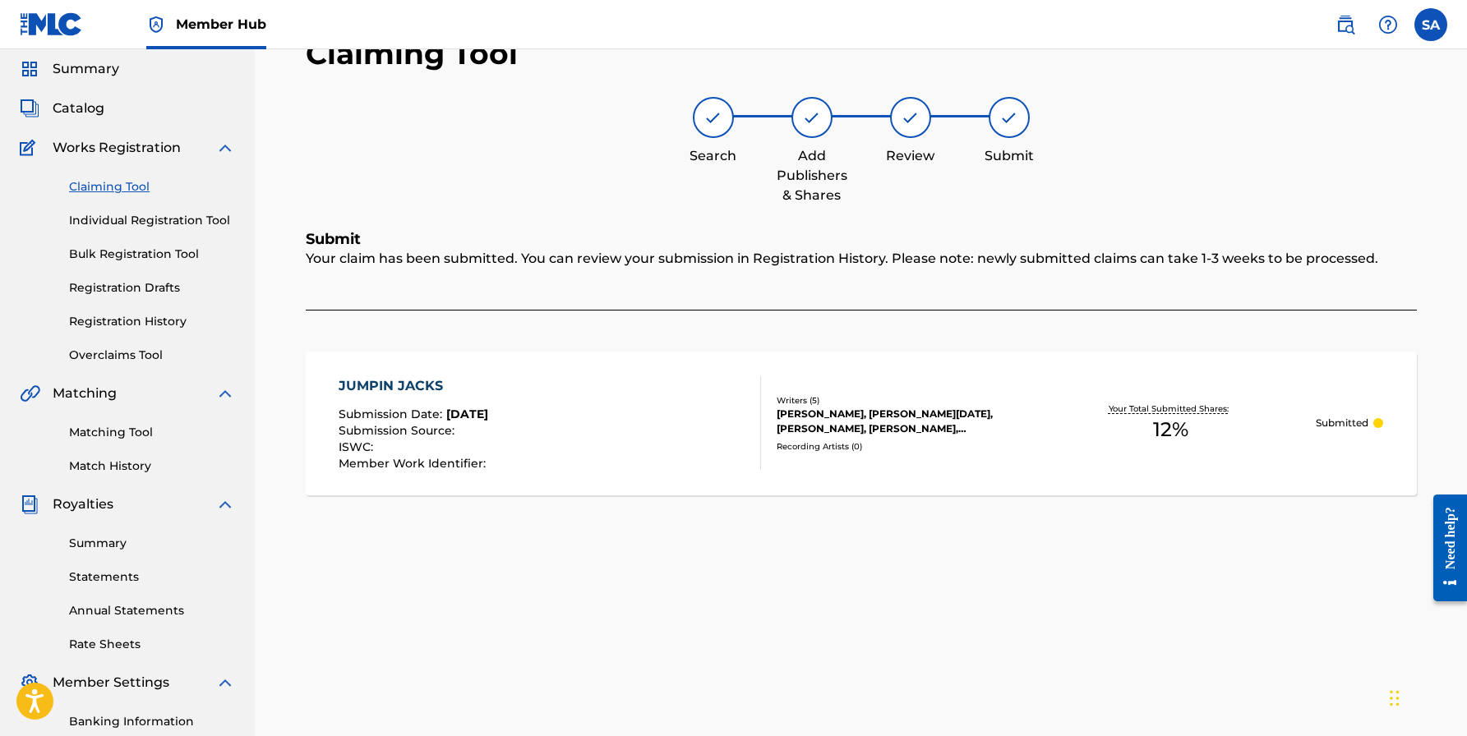
click at [125, 190] on link "Claiming Tool" at bounding box center [152, 186] width 166 height 17
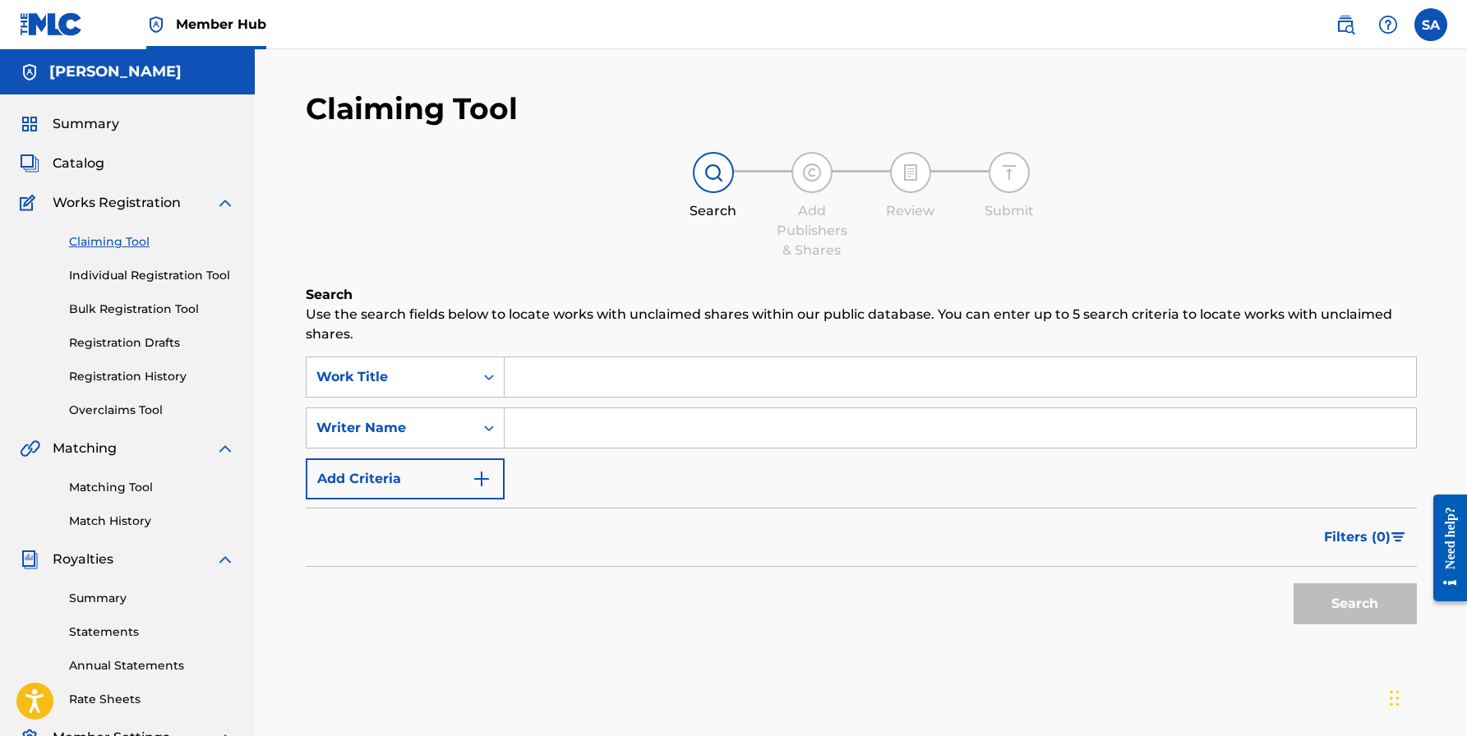
click at [554, 374] on input "Search Form" at bounding box center [959, 376] width 911 height 39
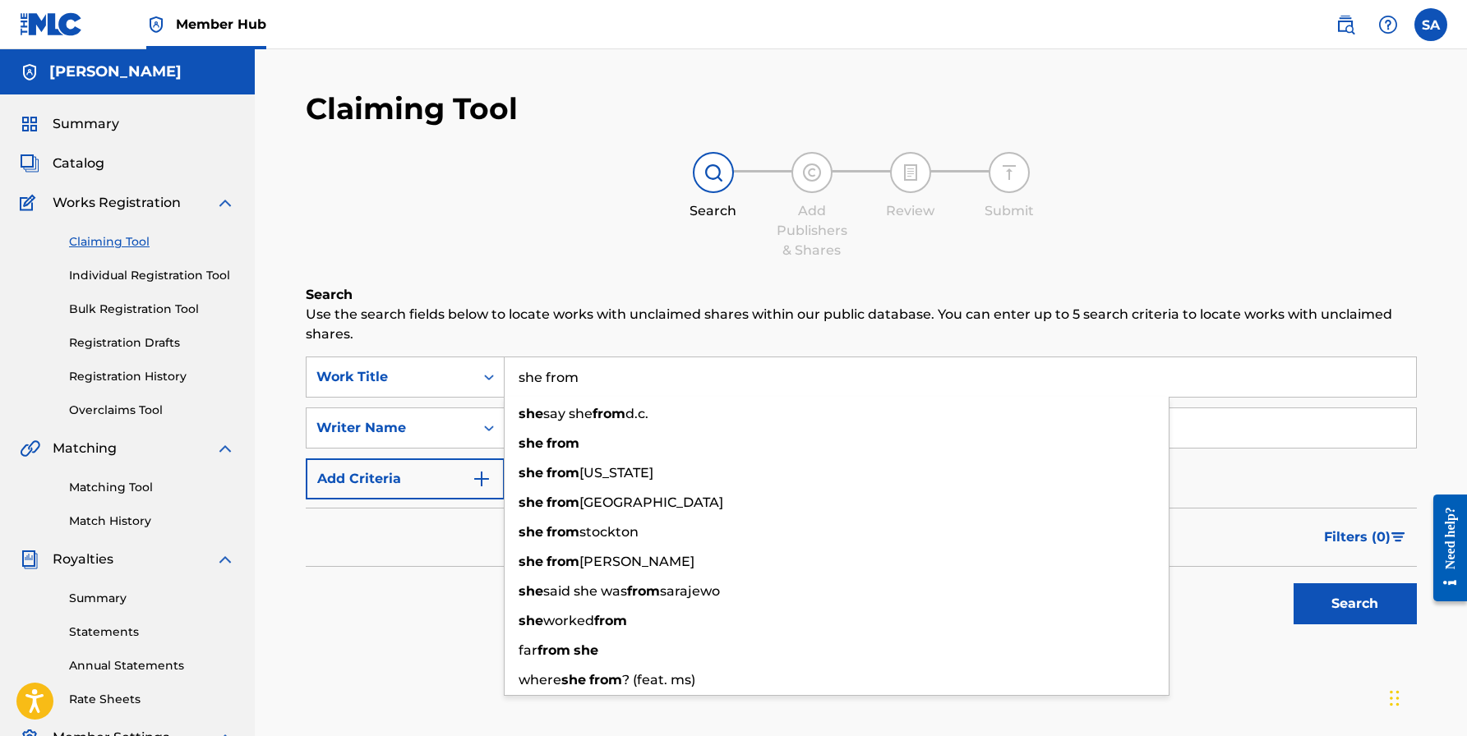
type input "she from"
click at [458, 543] on div "Filters ( 0 )" at bounding box center [861, 537] width 1111 height 59
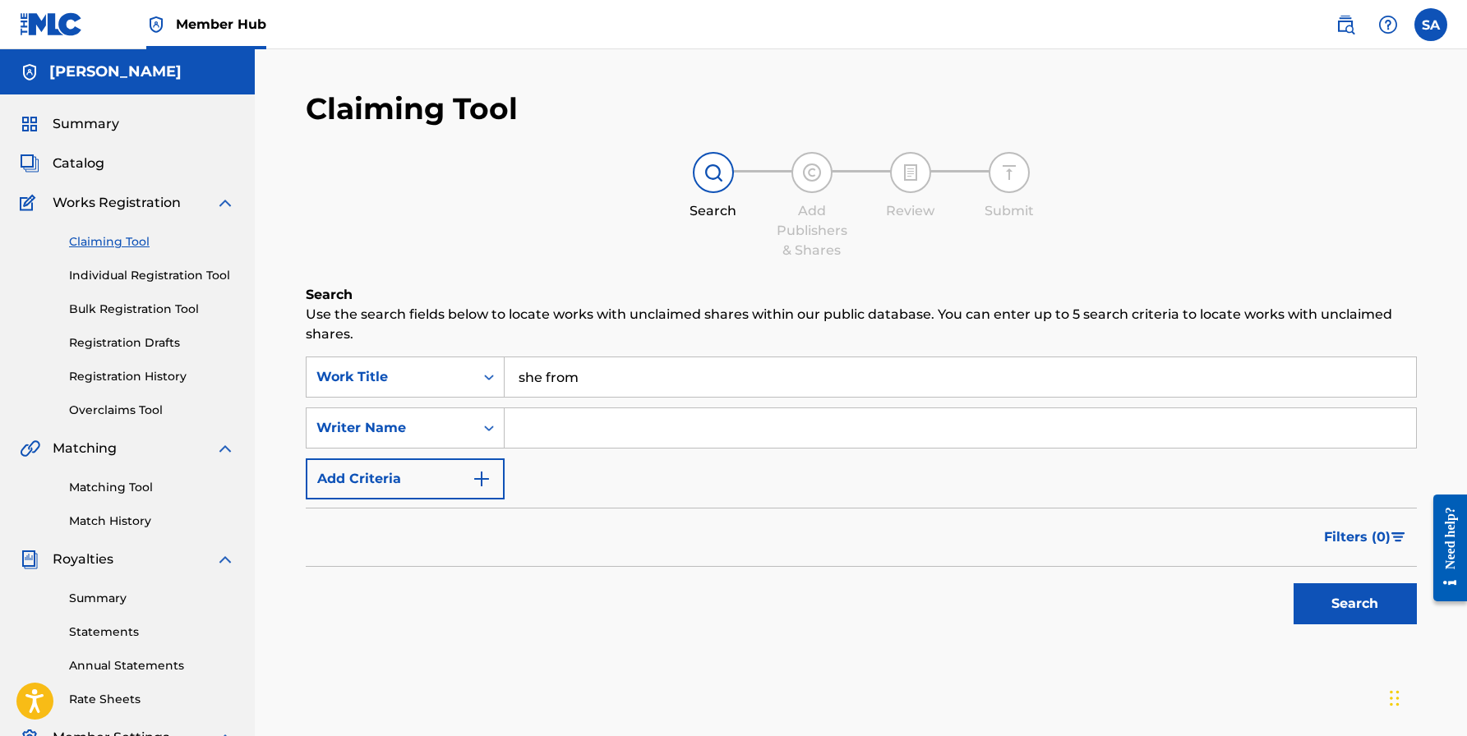
click at [553, 434] on input "Search Form" at bounding box center [959, 427] width 911 height 39
type input "[PERSON_NAME]"
click at [1354, 604] on button "Search" at bounding box center [1354, 603] width 123 height 41
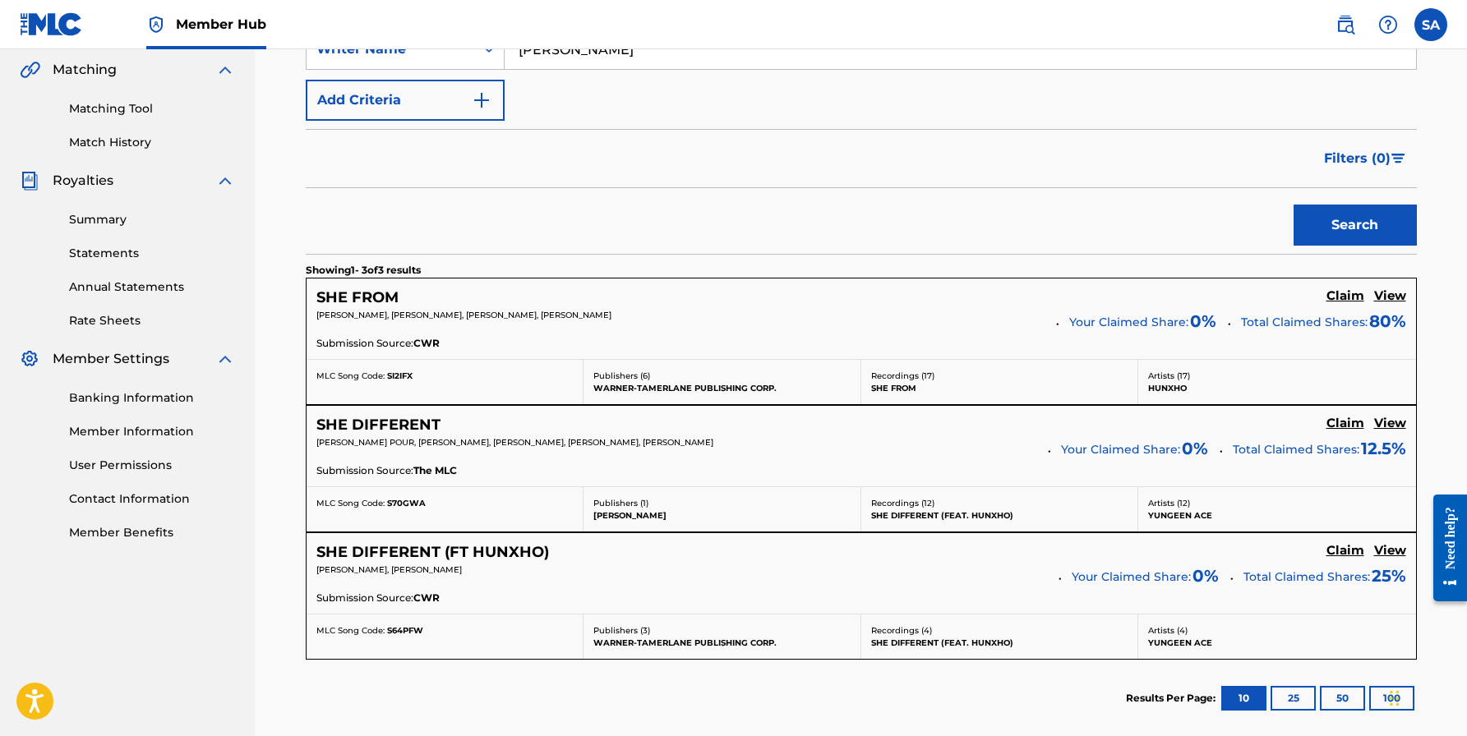
scroll to position [380, 0]
click at [1334, 292] on h5 "Claim" at bounding box center [1345, 295] width 38 height 16
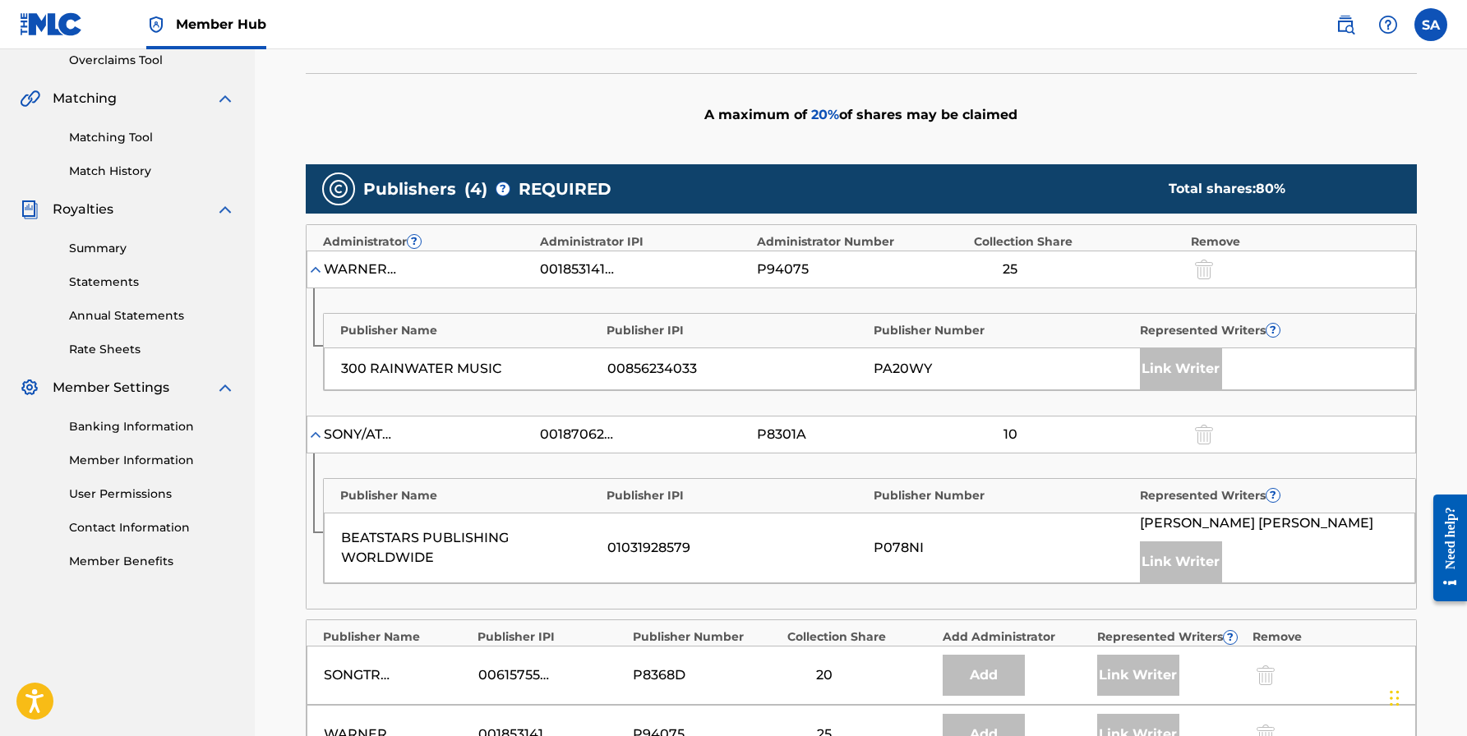
scroll to position [274, 0]
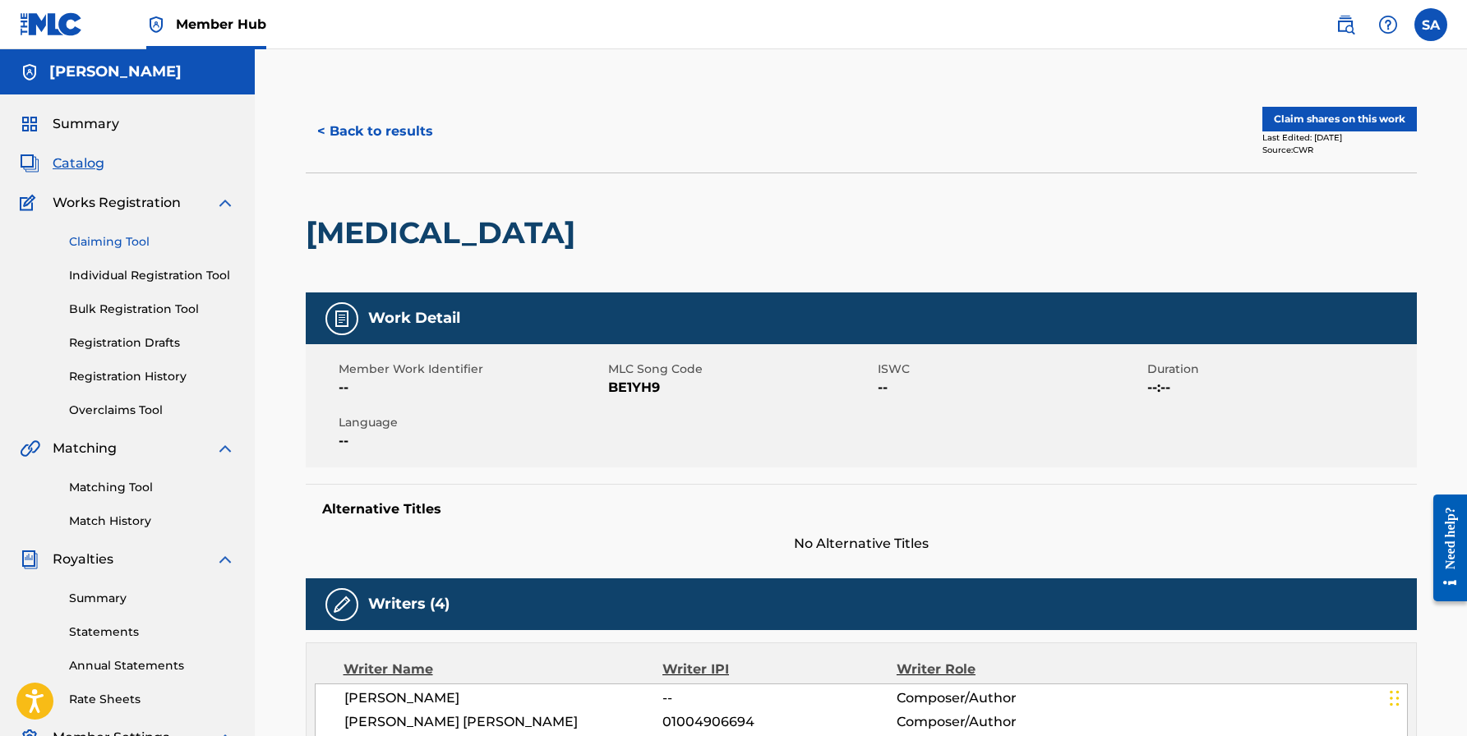
click at [114, 235] on link "Claiming Tool" at bounding box center [152, 241] width 166 height 17
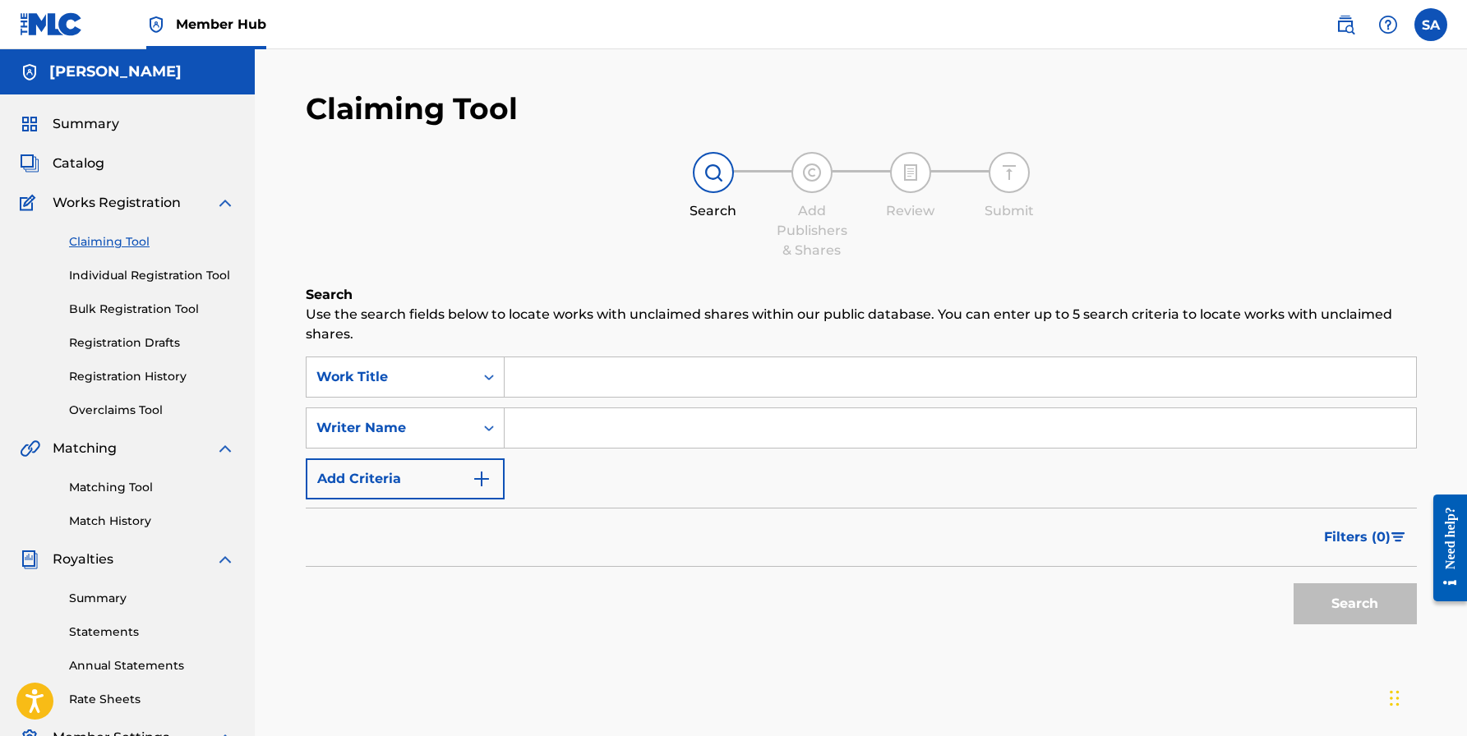
click at [577, 385] on input "Search Form" at bounding box center [959, 376] width 911 height 39
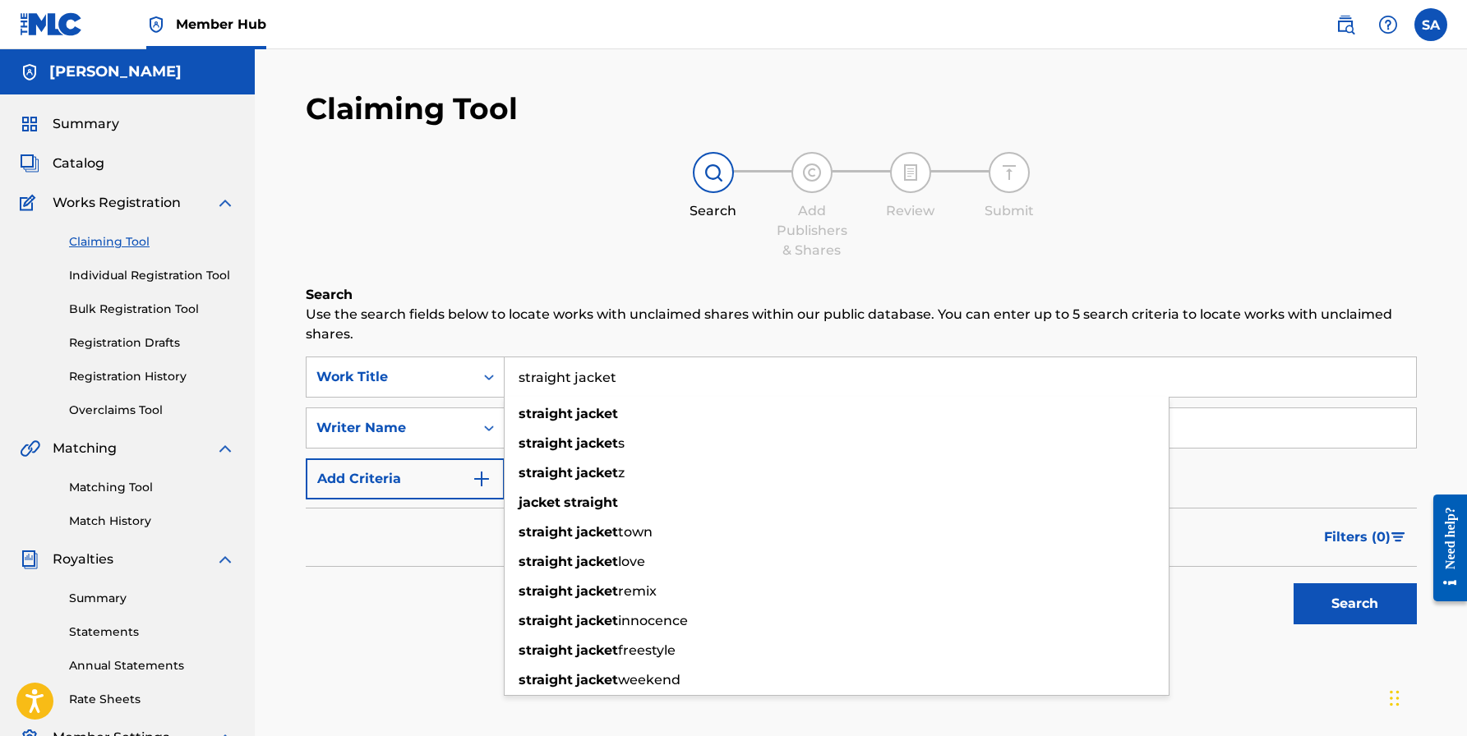
type input "straight jacket"
click at [470, 583] on div "Search" at bounding box center [861, 600] width 1111 height 66
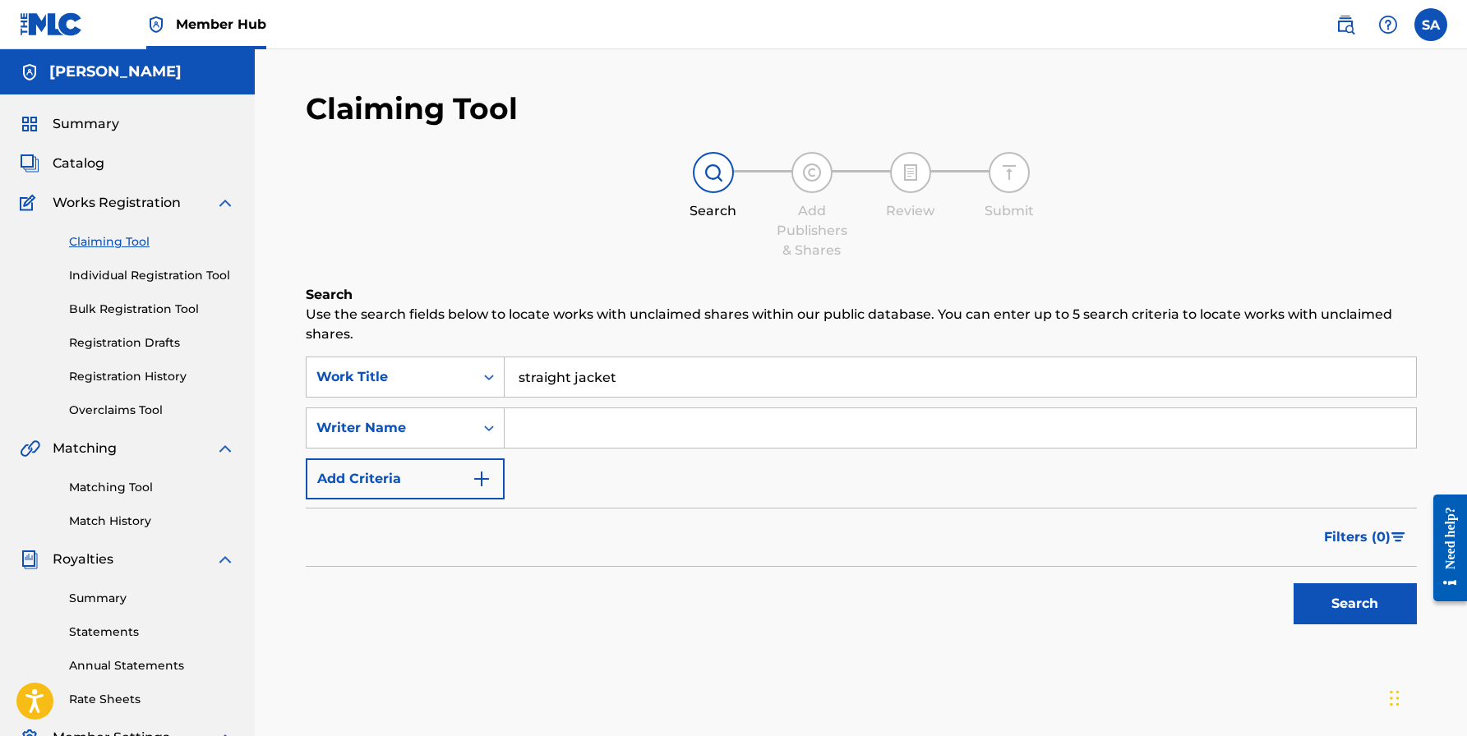
click at [568, 436] on input "Search Form" at bounding box center [959, 427] width 911 height 39
type input "baby kia"
click at [1354, 604] on button "Search" at bounding box center [1354, 603] width 123 height 41
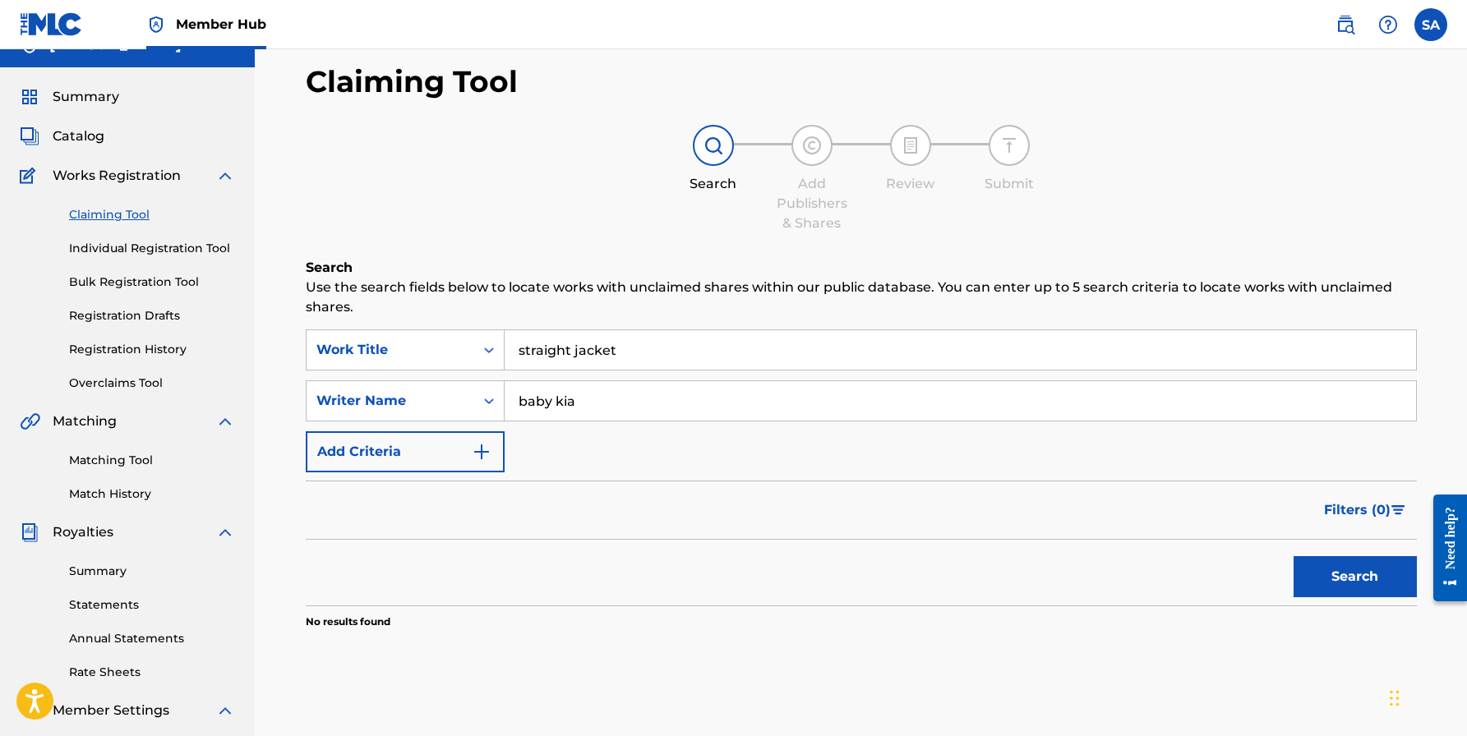
click at [604, 415] on input "baby kia" at bounding box center [959, 400] width 911 height 39
paste input "Khari"
type input "Khari"
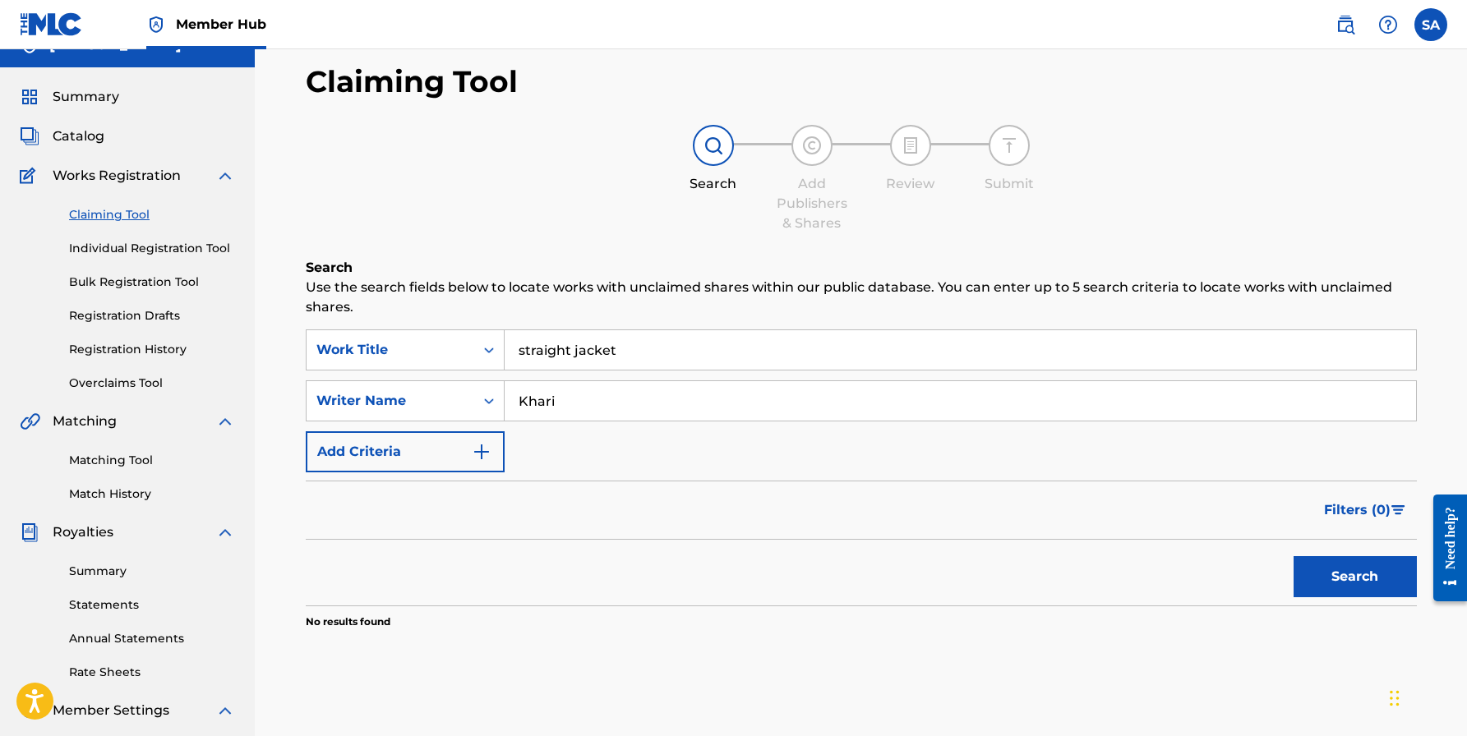
click at [1354, 577] on button "Search" at bounding box center [1354, 576] width 123 height 41
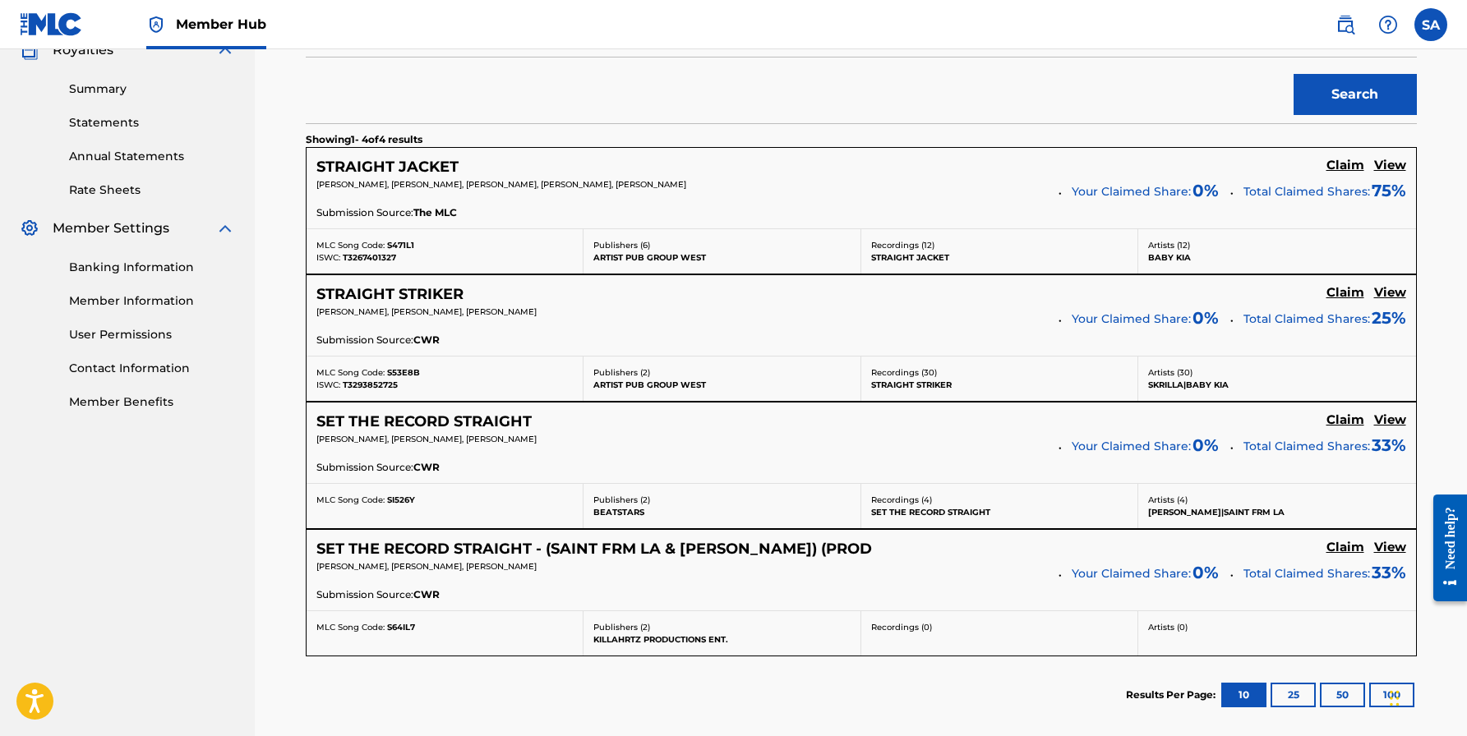
scroll to position [509, 0]
click at [1341, 168] on h5 "Claim" at bounding box center [1345, 167] width 38 height 16
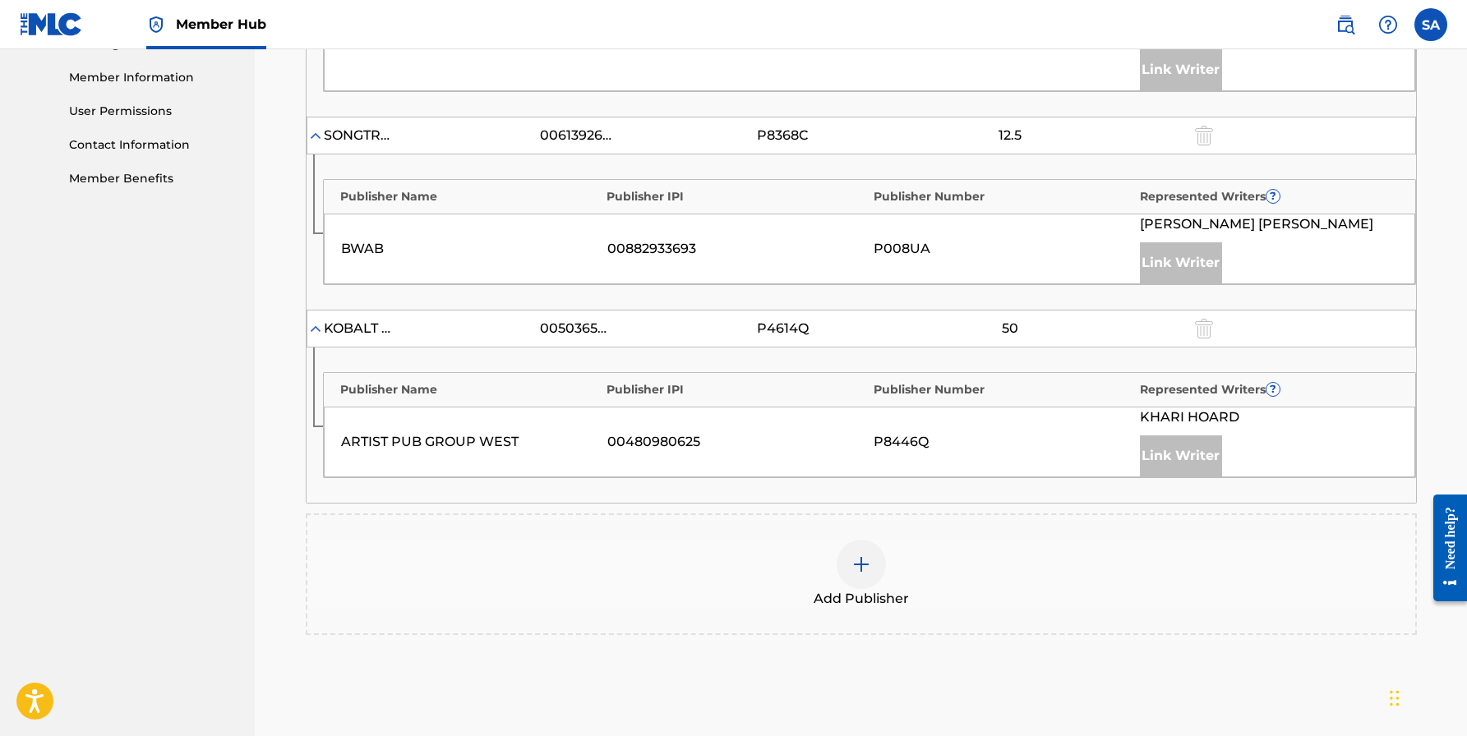
scroll to position [775, 0]
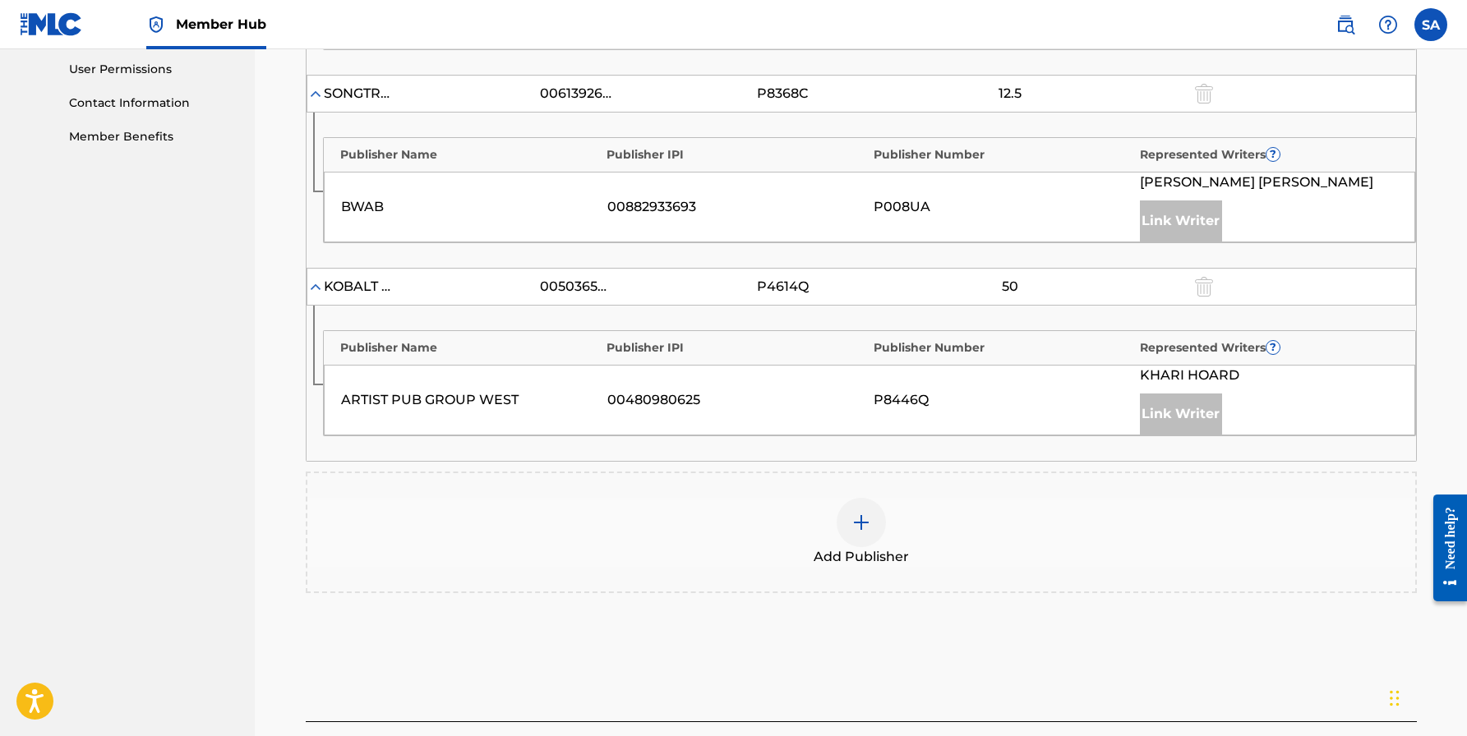
click at [860, 531] on div at bounding box center [860, 522] width 49 height 49
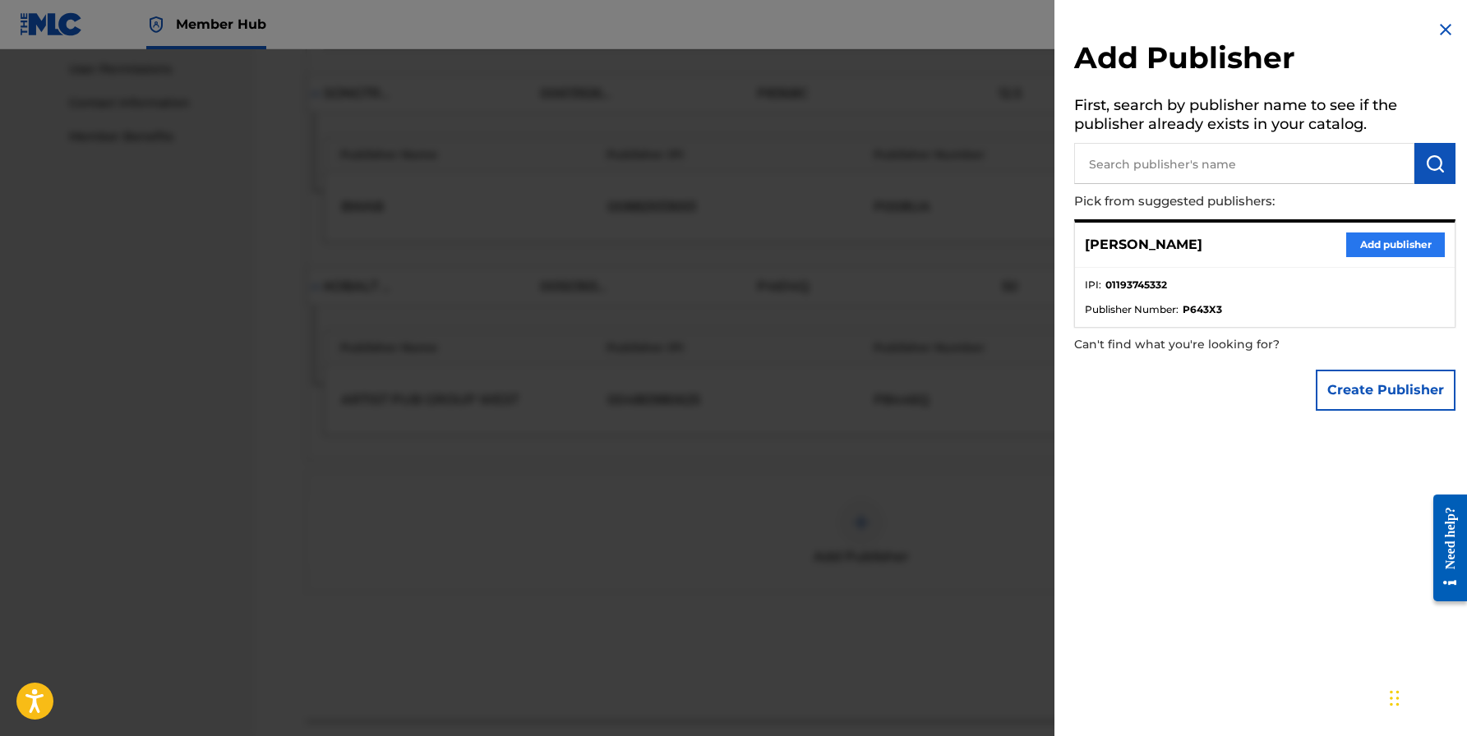
click at [1384, 236] on button "Add publisher" at bounding box center [1395, 245] width 99 height 25
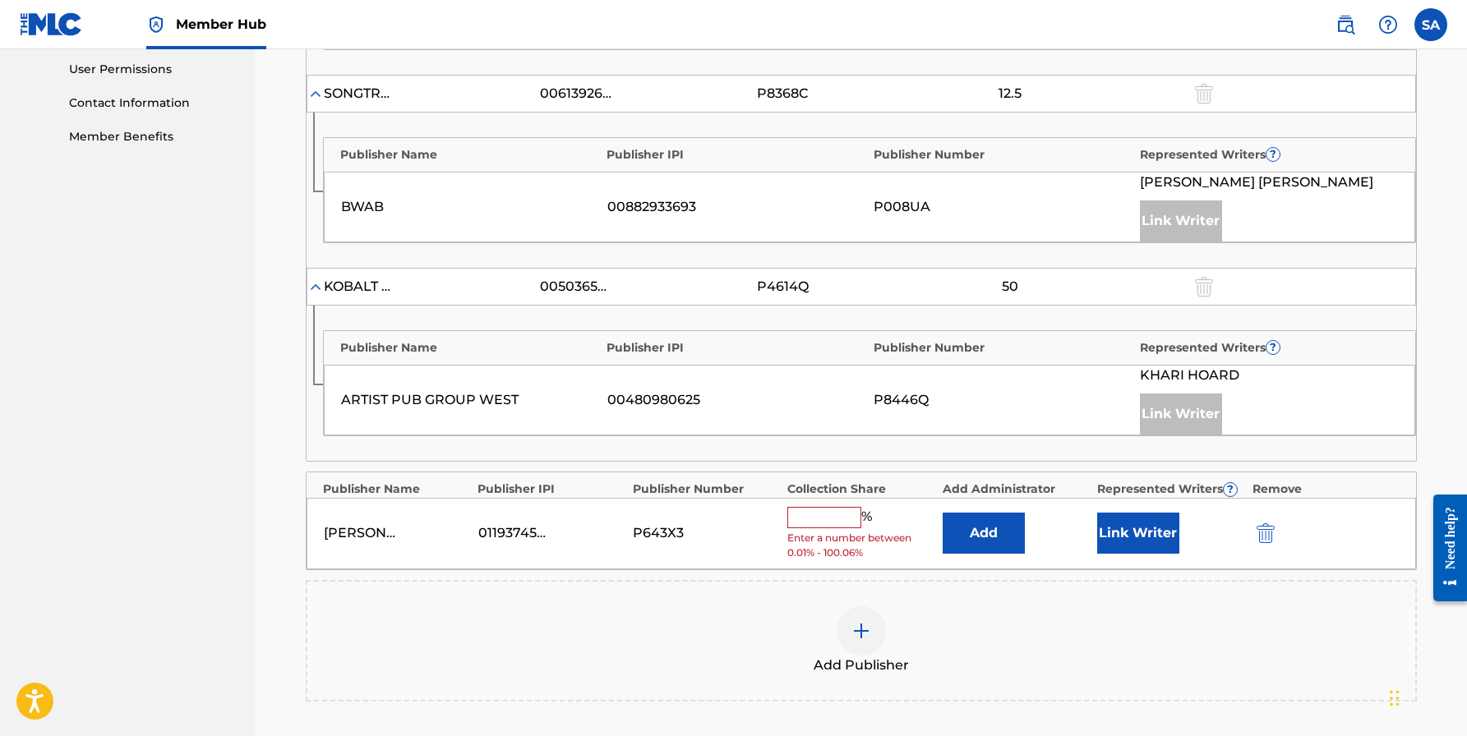
click at [836, 509] on input "text" at bounding box center [824, 517] width 74 height 21
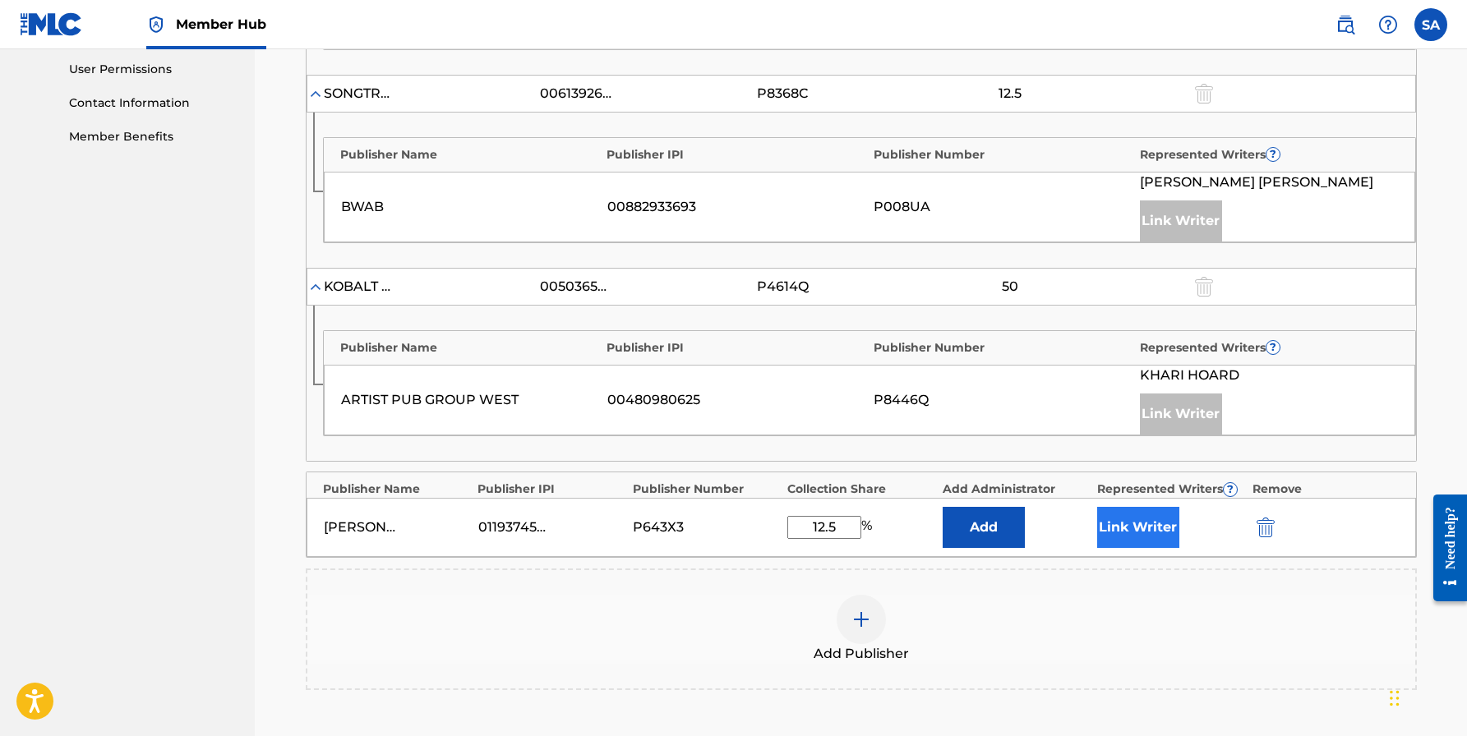
type input "12.5"
click at [1123, 531] on button "Link Writer" at bounding box center [1138, 527] width 82 height 41
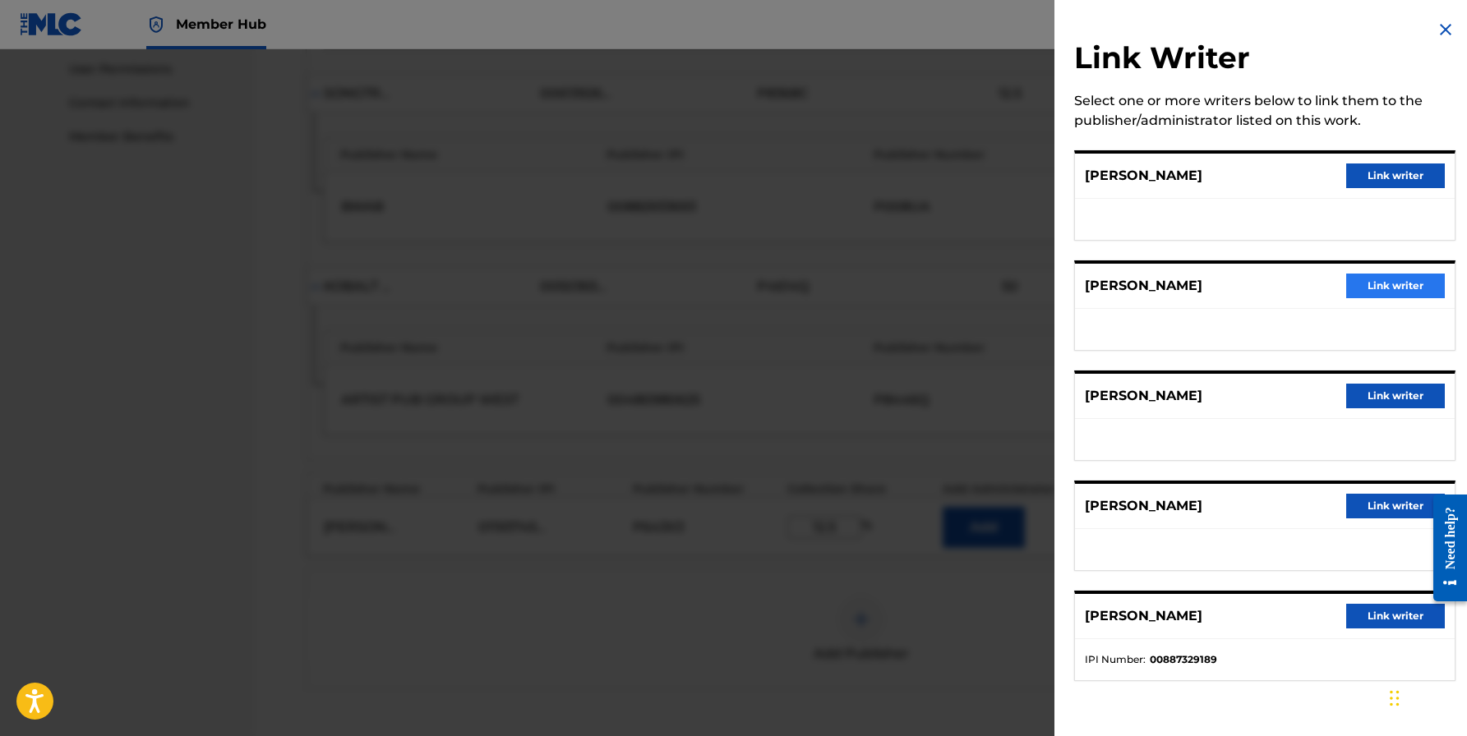
click at [1364, 297] on button "Link writer" at bounding box center [1395, 286] width 99 height 25
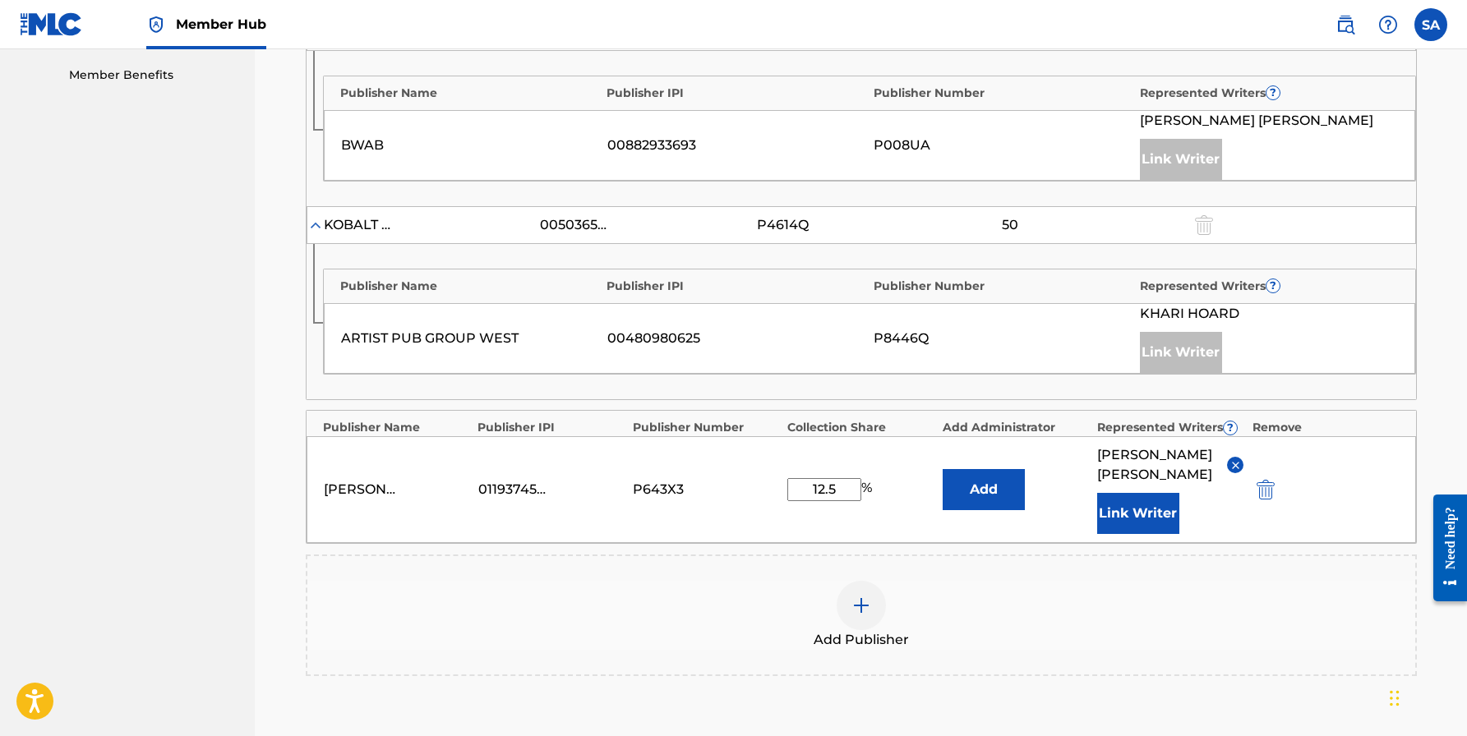
scroll to position [855, 0]
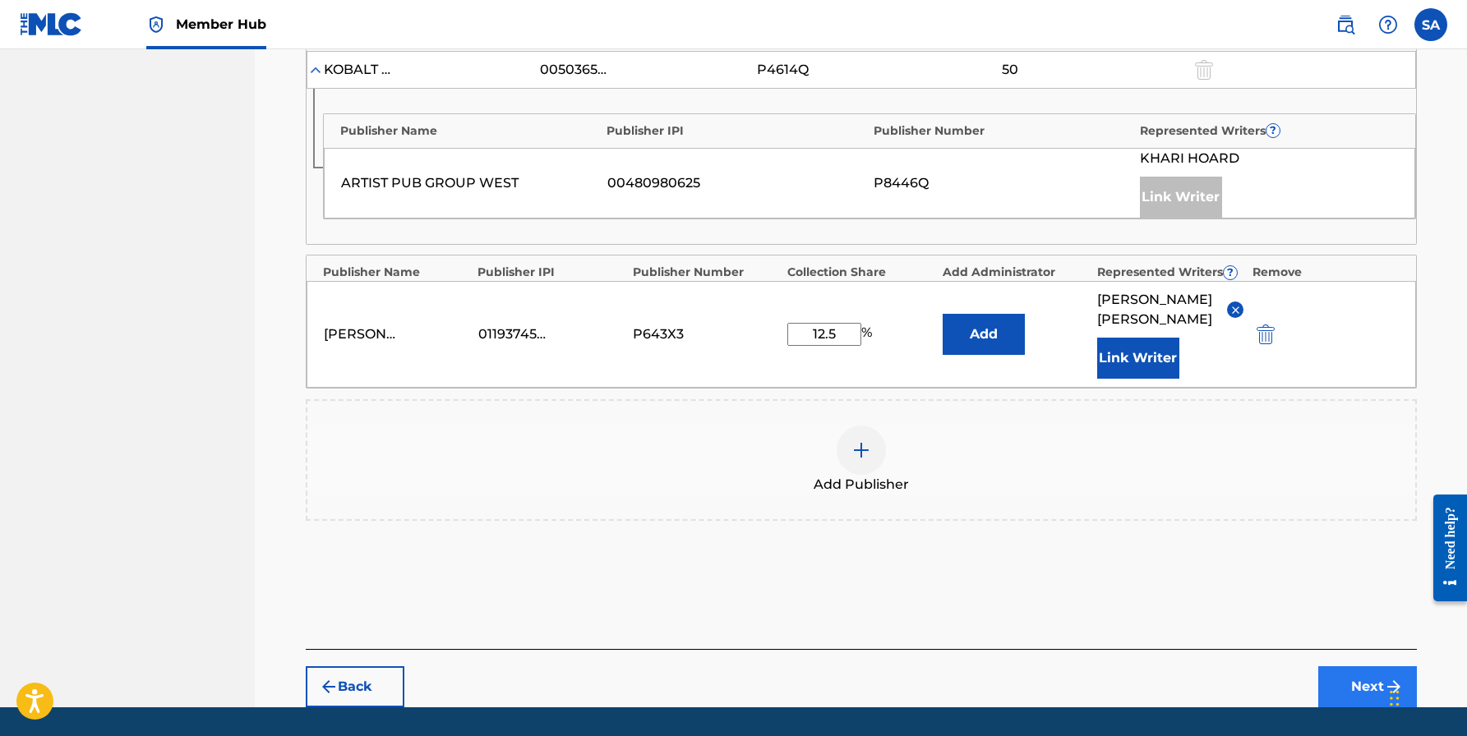
click at [1352, 684] on button "Next" at bounding box center [1367, 686] width 99 height 41
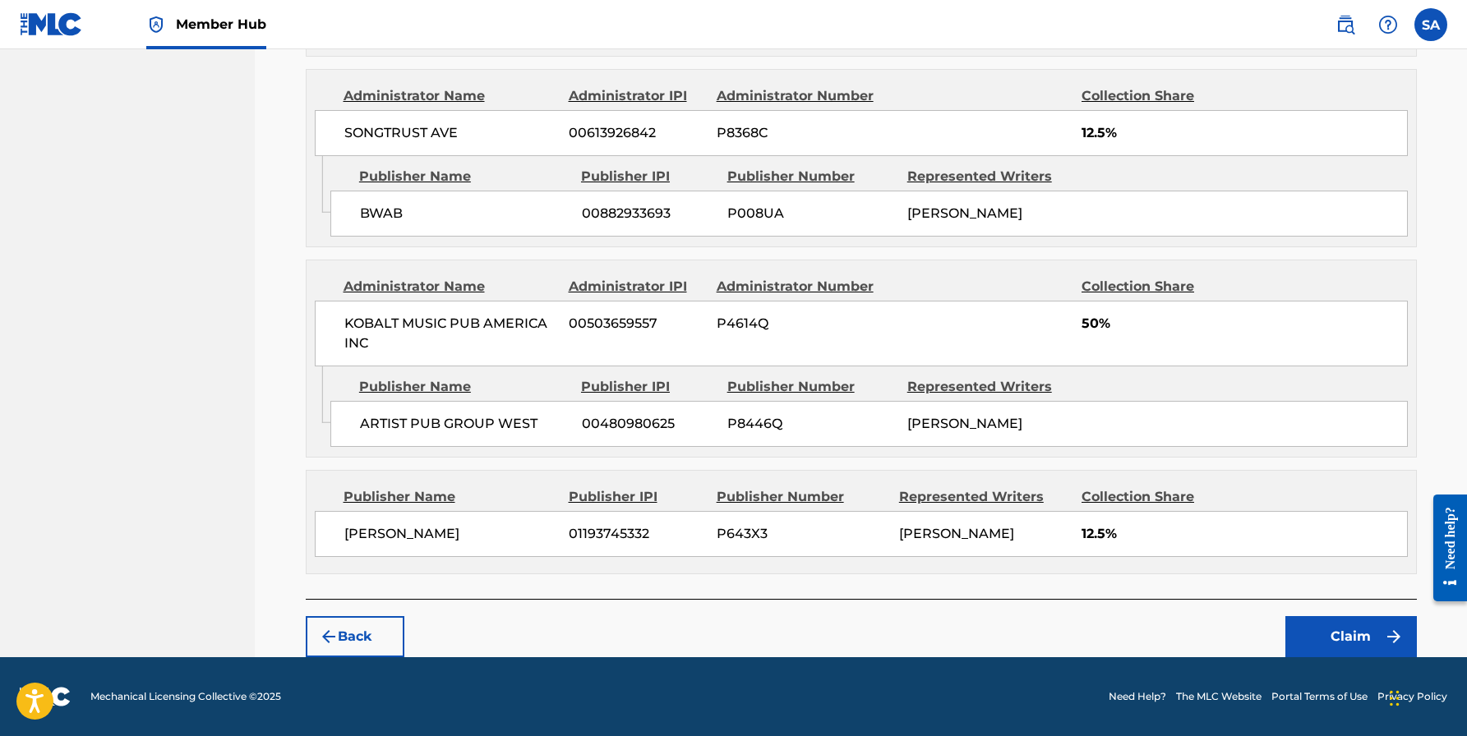
scroll to position [958, 0]
click at [1327, 625] on button "Claim" at bounding box center [1350, 636] width 131 height 41
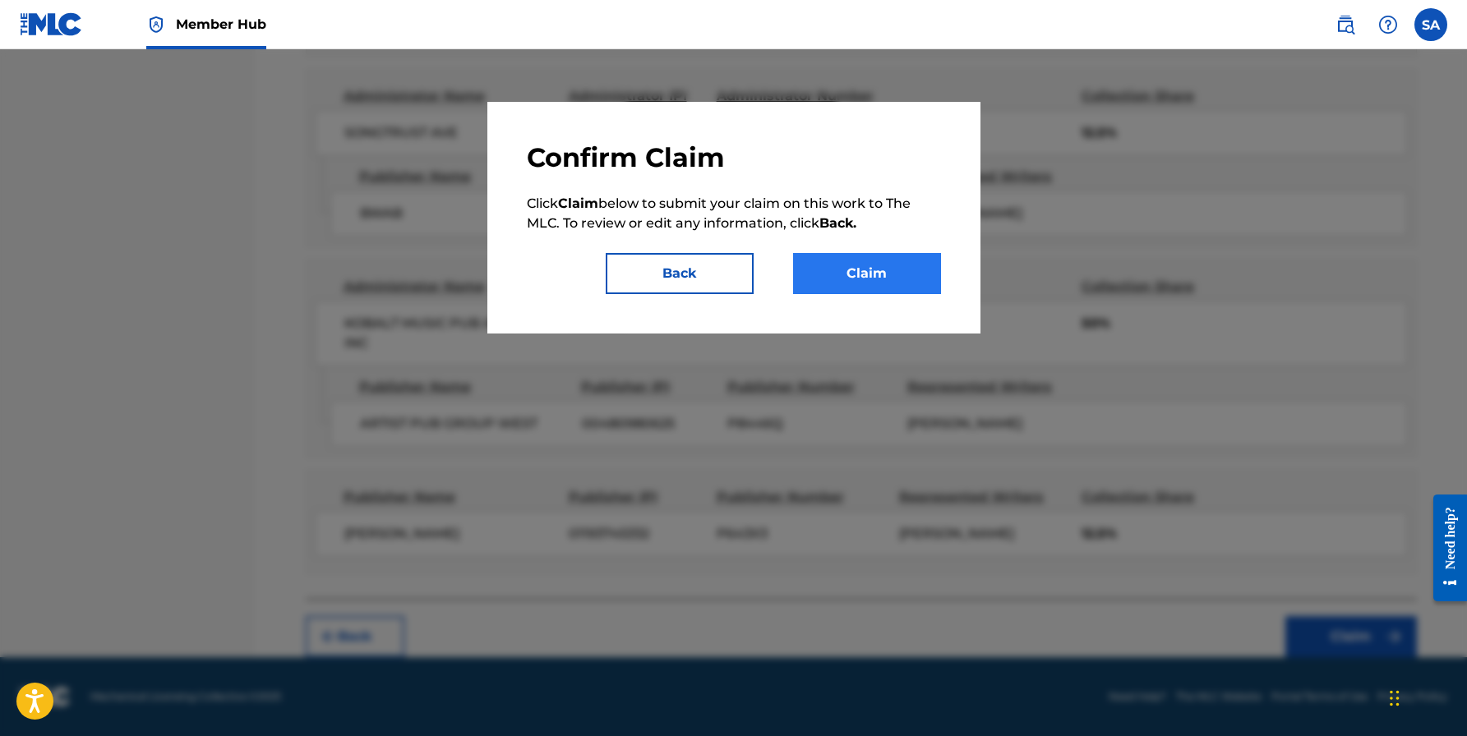
click at [857, 284] on button "Claim" at bounding box center [867, 273] width 148 height 41
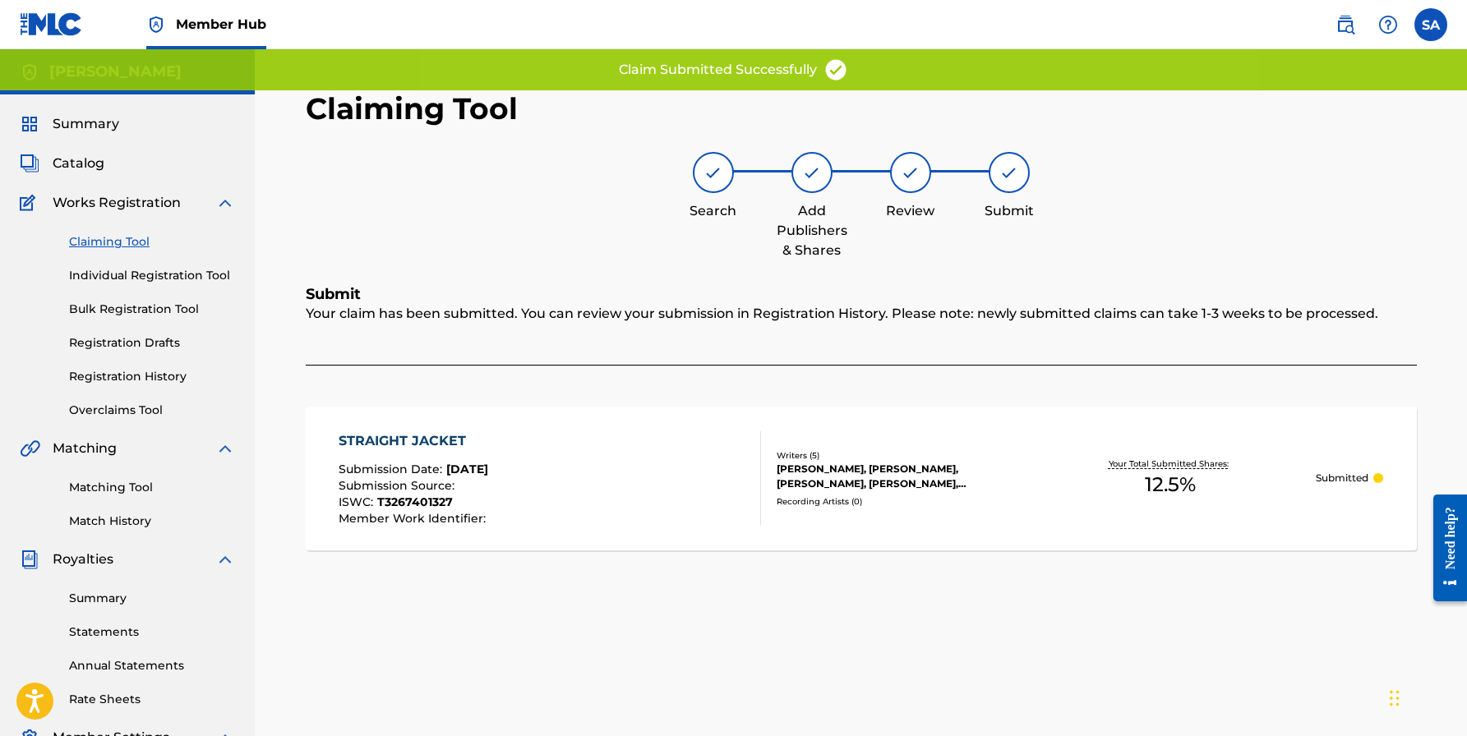
scroll to position [0, 0]
click at [104, 253] on div "Claiming Tool Individual Registration Tool Bulk Registration Tool Registration …" at bounding box center [127, 316] width 215 height 206
click at [114, 243] on link "Claiming Tool" at bounding box center [152, 241] width 166 height 17
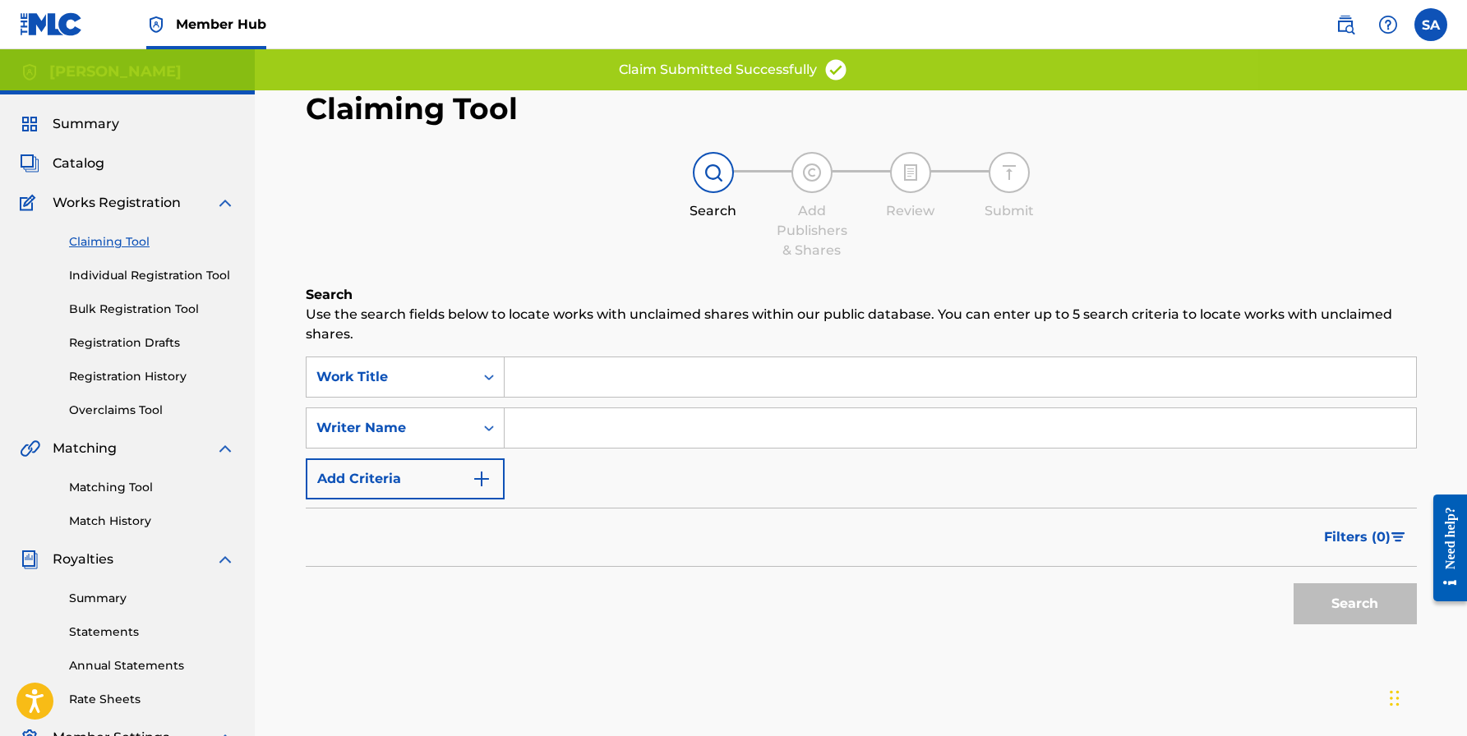
click at [607, 390] on input "Search Form" at bounding box center [959, 376] width 911 height 39
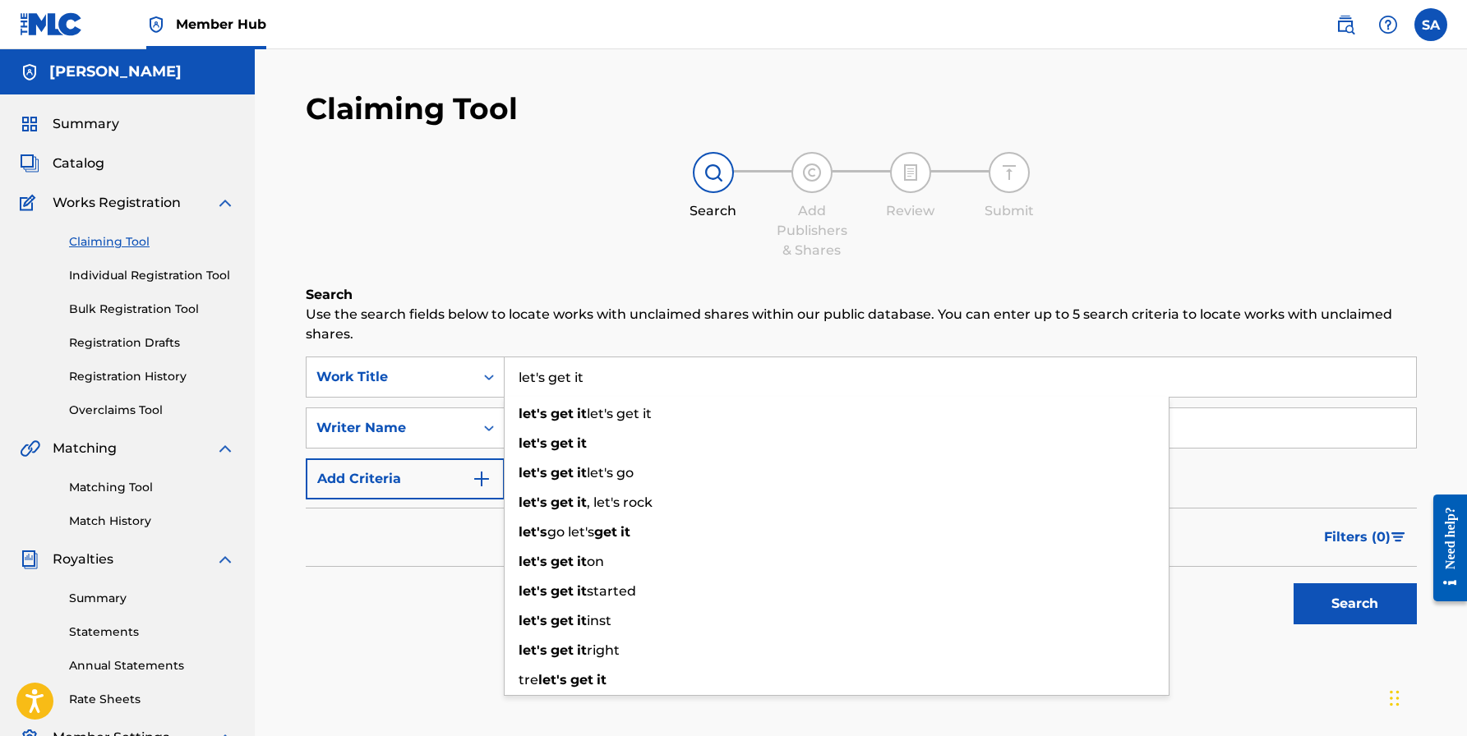
type input "let's get it"
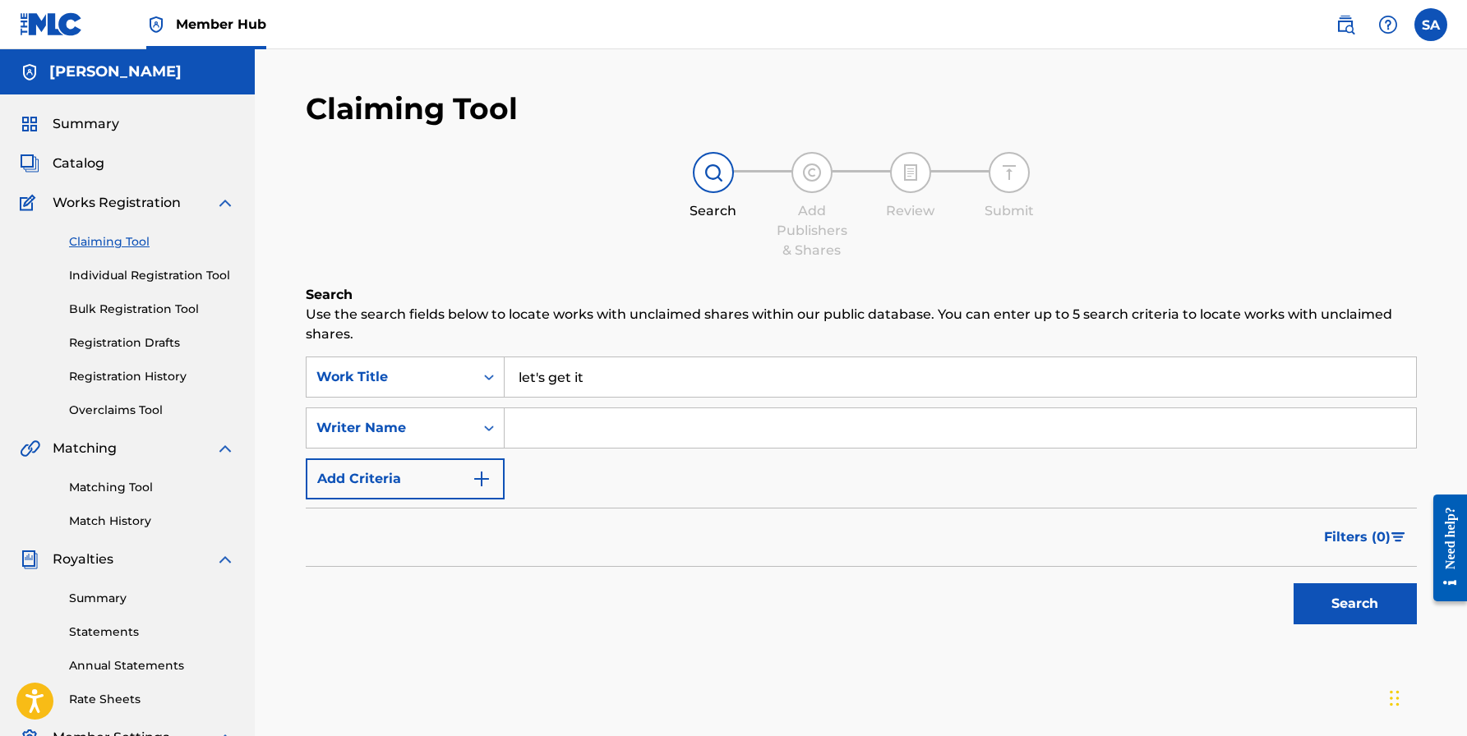
click at [560, 293] on h6 "Search" at bounding box center [861, 295] width 1111 height 20
click at [550, 431] on input "Search Form" at bounding box center [959, 427] width 911 height 39
click at [1354, 604] on button "Search" at bounding box center [1354, 603] width 123 height 41
type input "y"
click at [1354, 604] on button "Search" at bounding box center [1354, 603] width 123 height 41
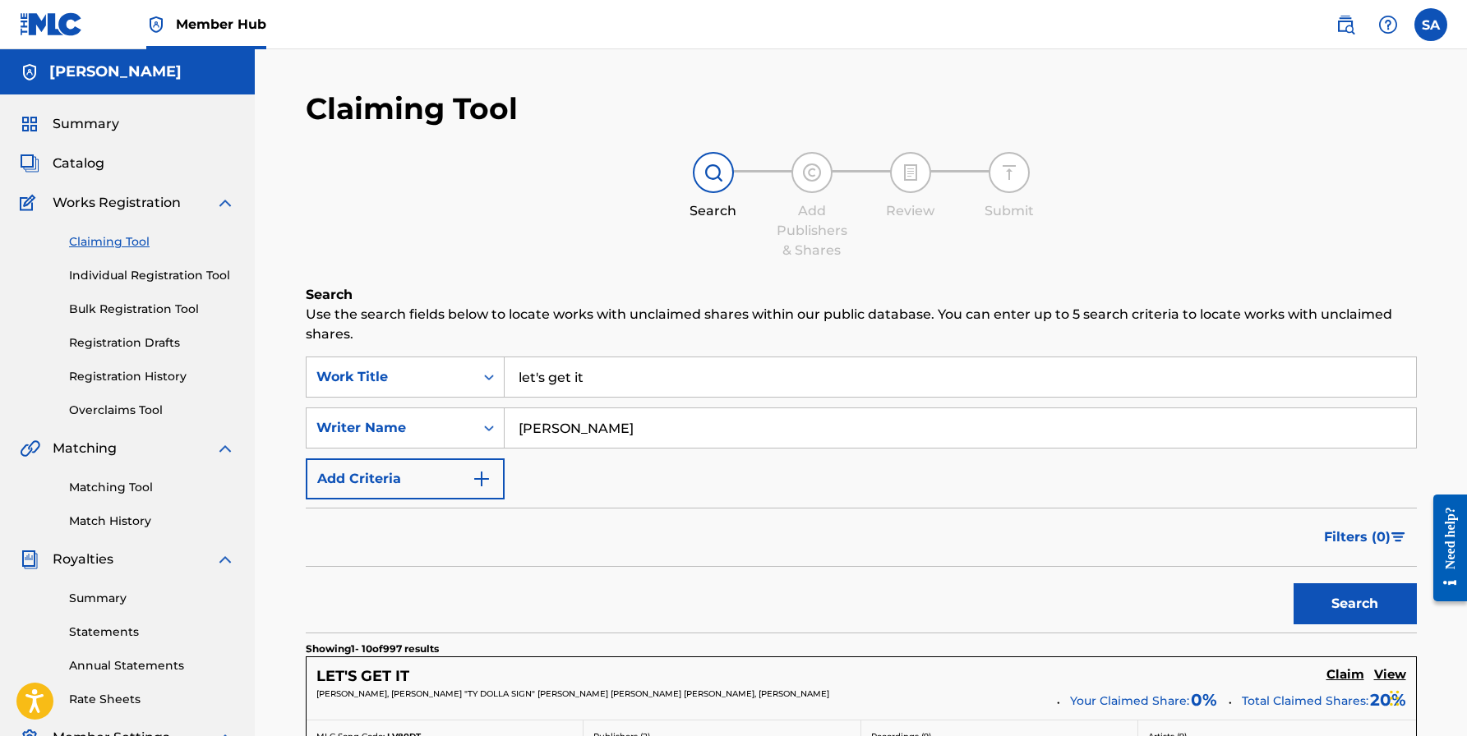
click at [531, 433] on input "[PERSON_NAME]" at bounding box center [959, 427] width 911 height 39
click at [1354, 604] on button "Search" at bounding box center [1354, 603] width 123 height 41
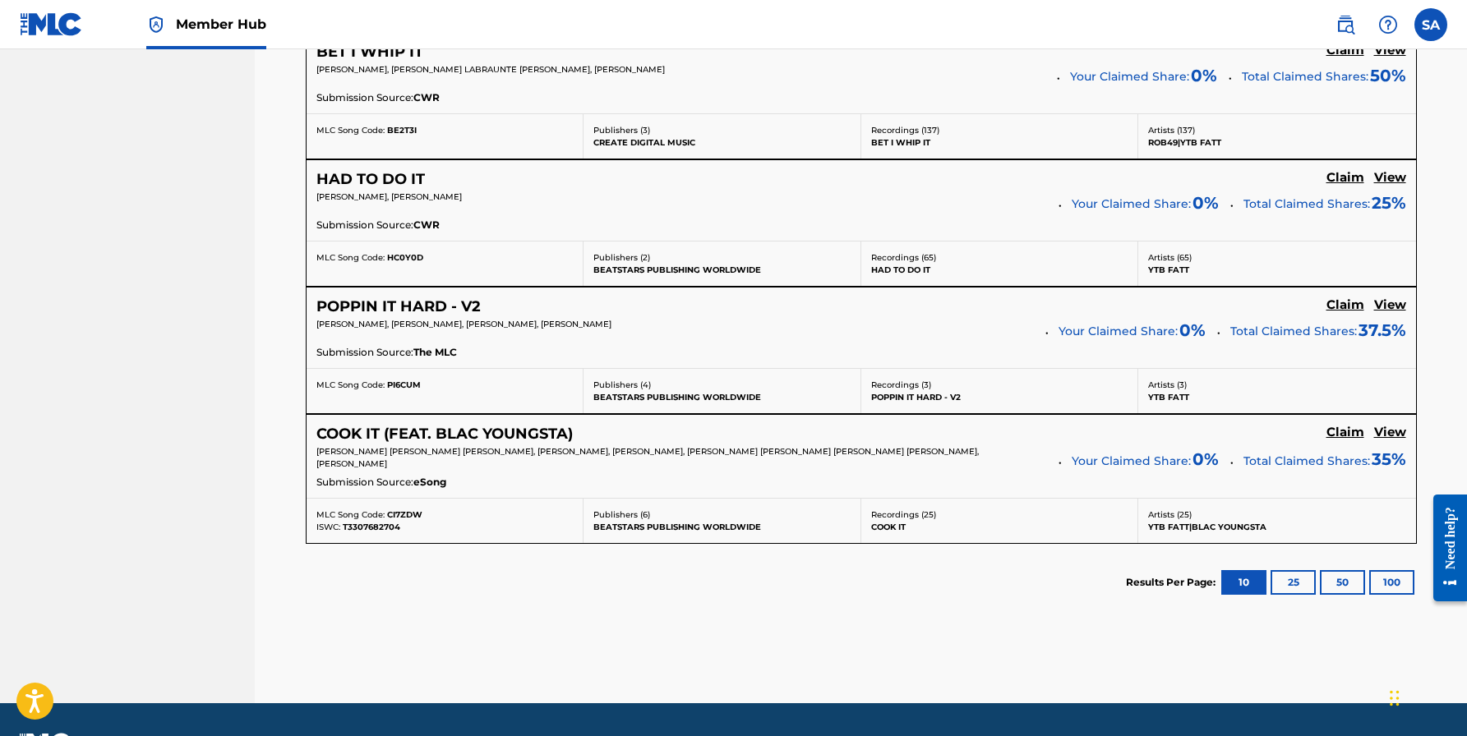
scroll to position [1293, 0]
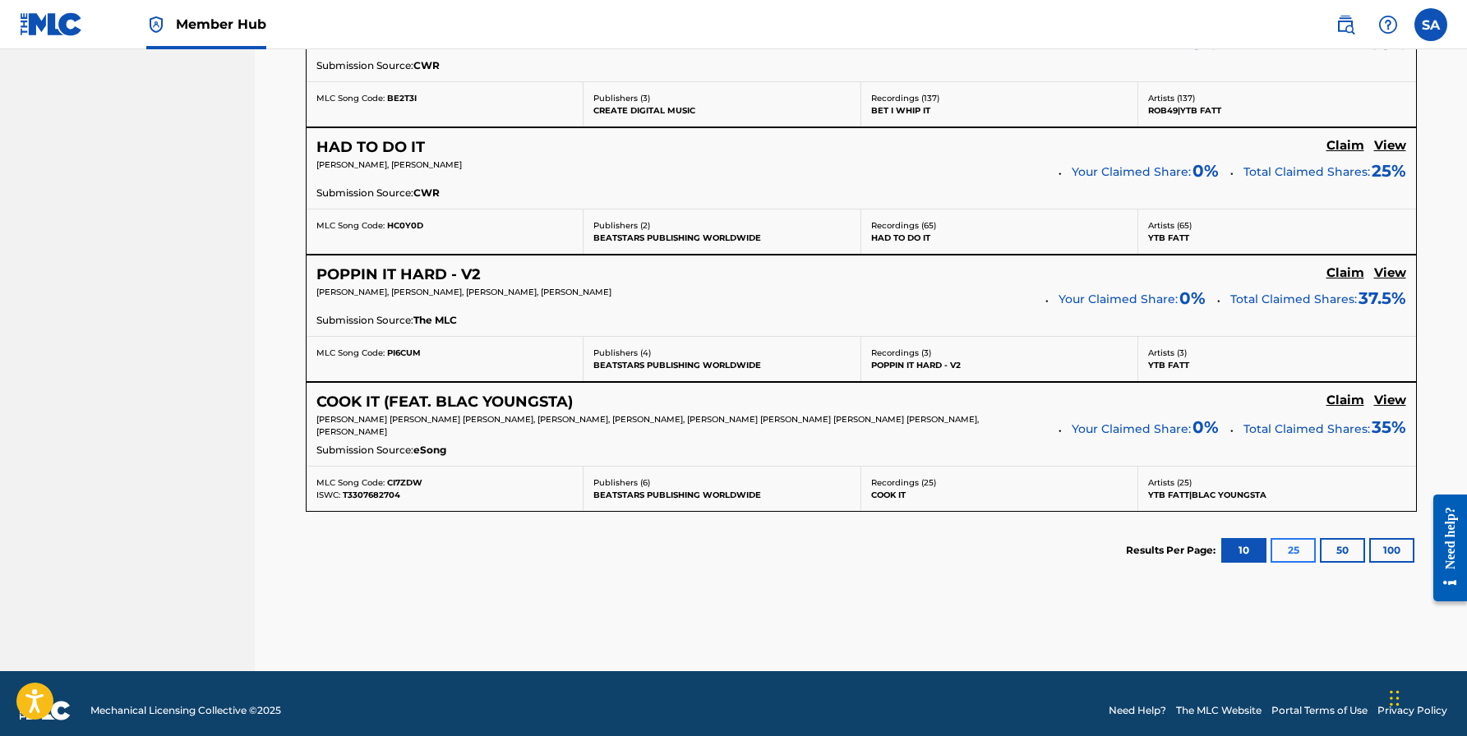
click at [1295, 539] on button "25" at bounding box center [1292, 550] width 45 height 25
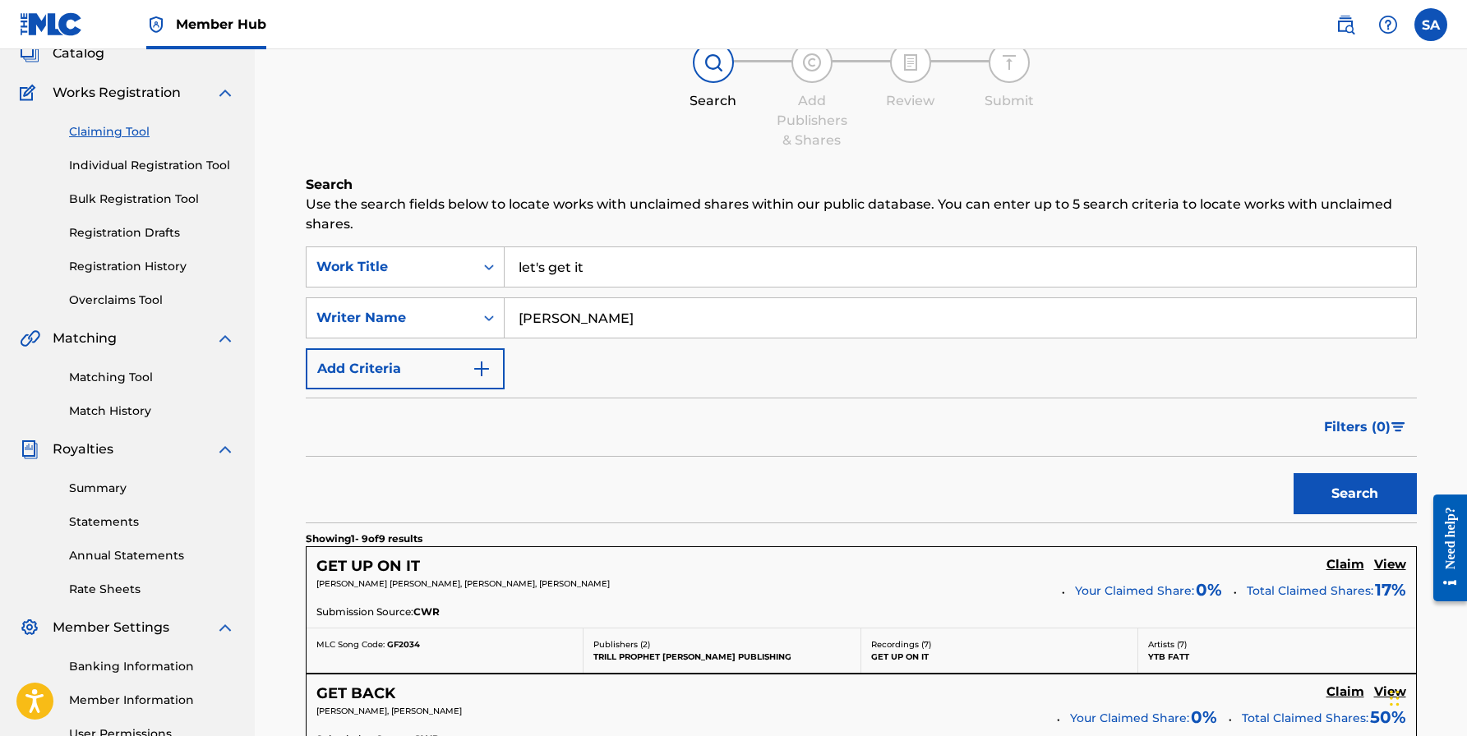
scroll to position [101, 0]
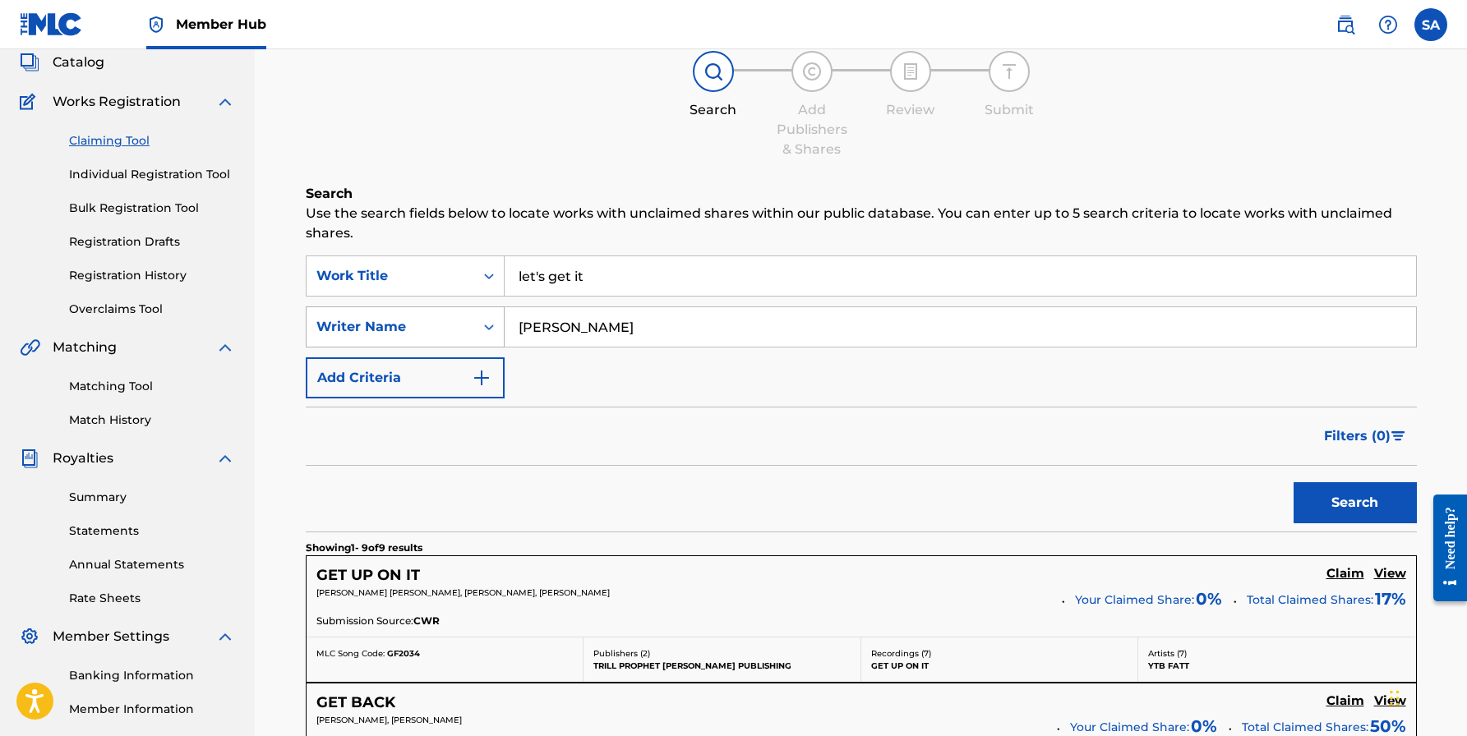
drag, startPoint x: 613, startPoint y: 326, endPoint x: 429, endPoint y: 322, distance: 184.1
click at [429, 322] on div "SearchWithCriteriaf228f625-12cc-461e-8fc3-e070102b7027 Writer Name [PERSON_NAME]" at bounding box center [861, 326] width 1111 height 41
type input "[PERSON_NAME]"
click at [1354, 503] on button "Search" at bounding box center [1354, 502] width 123 height 41
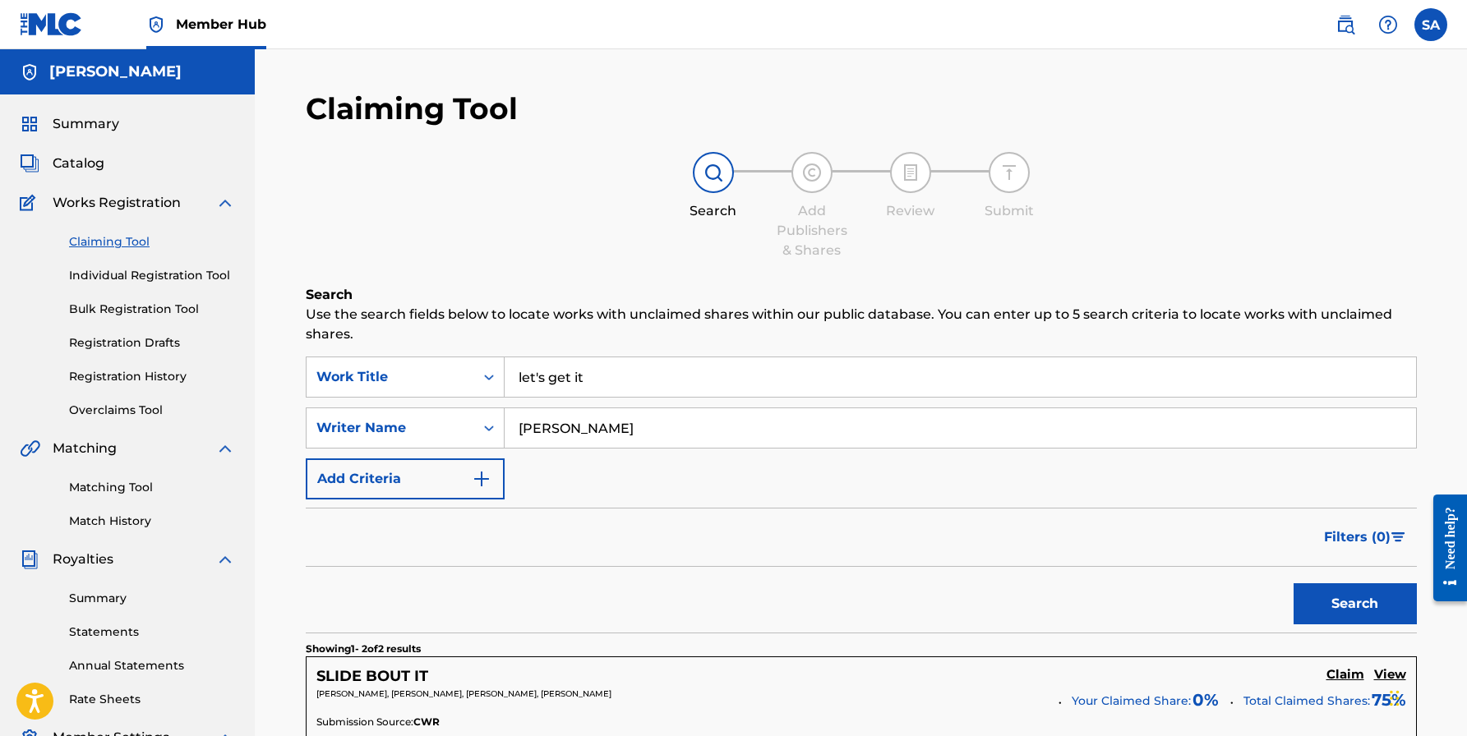
scroll to position [0, 0]
click at [557, 378] on input "let's get it" at bounding box center [959, 376] width 911 height 39
click at [573, 413] on span "o4president" at bounding box center [614, 414] width 82 height 16
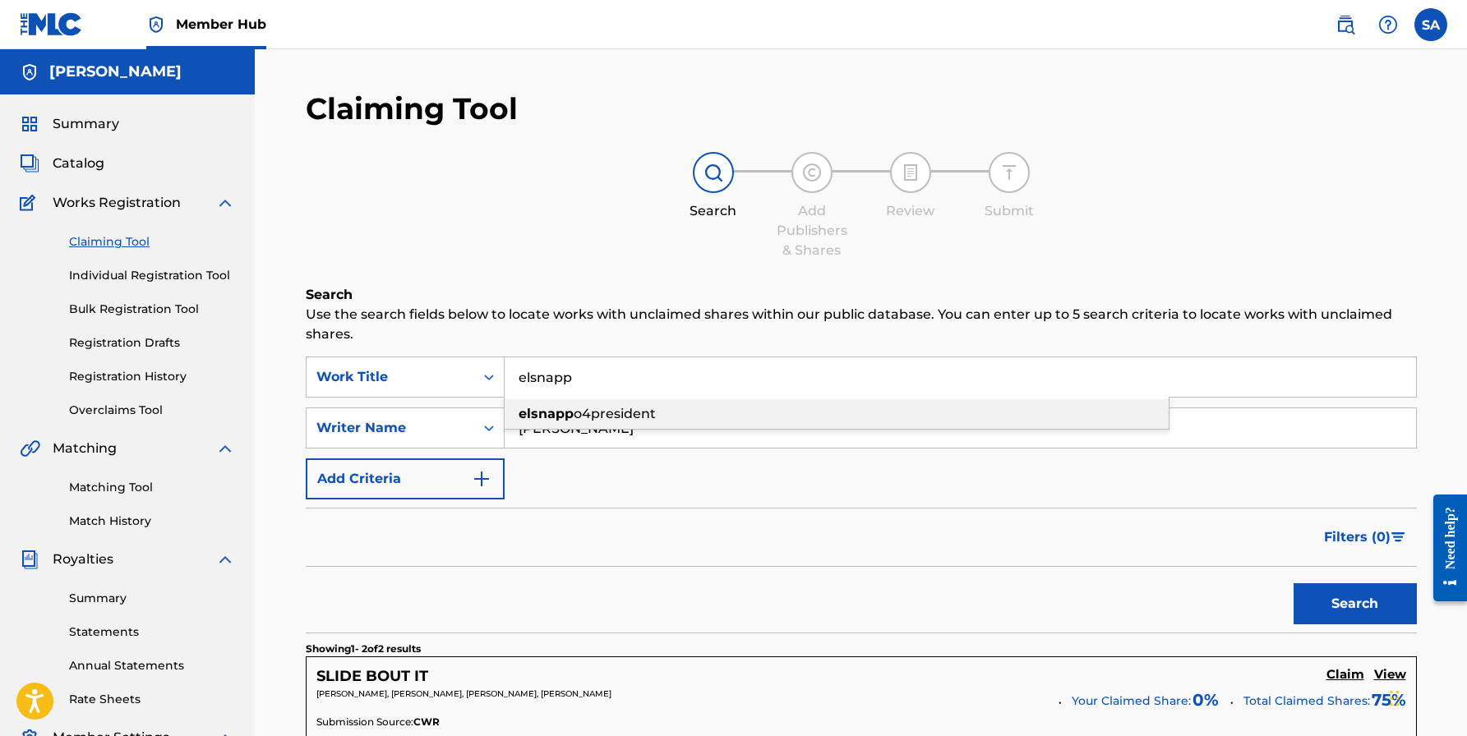
type input "elsnappo4president"
click at [626, 438] on input "[PERSON_NAME]" at bounding box center [959, 427] width 911 height 39
click at [629, 436] on input "[PERSON_NAME]" at bounding box center [959, 427] width 911 height 39
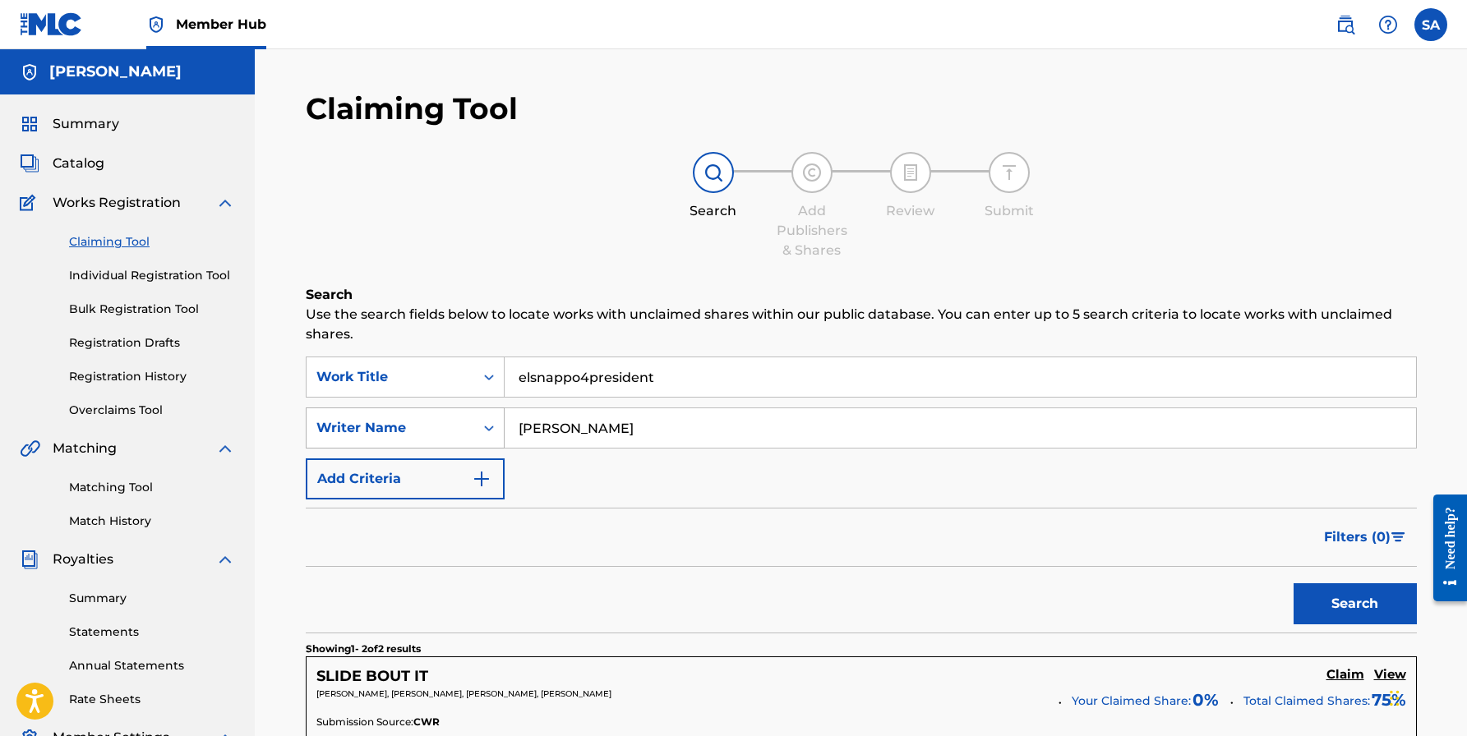
drag, startPoint x: 629, startPoint y: 436, endPoint x: 425, endPoint y: 439, distance: 204.6
click at [425, 439] on div "SearchWithCriteriaf228f625-12cc-461e-8fc3-e070102b7027 Writer Name [PERSON_NAME]" at bounding box center [861, 428] width 1111 height 41
paste input "[PERSON_NAME]"
type input "J"
paste input "[PERSON_NAME]"
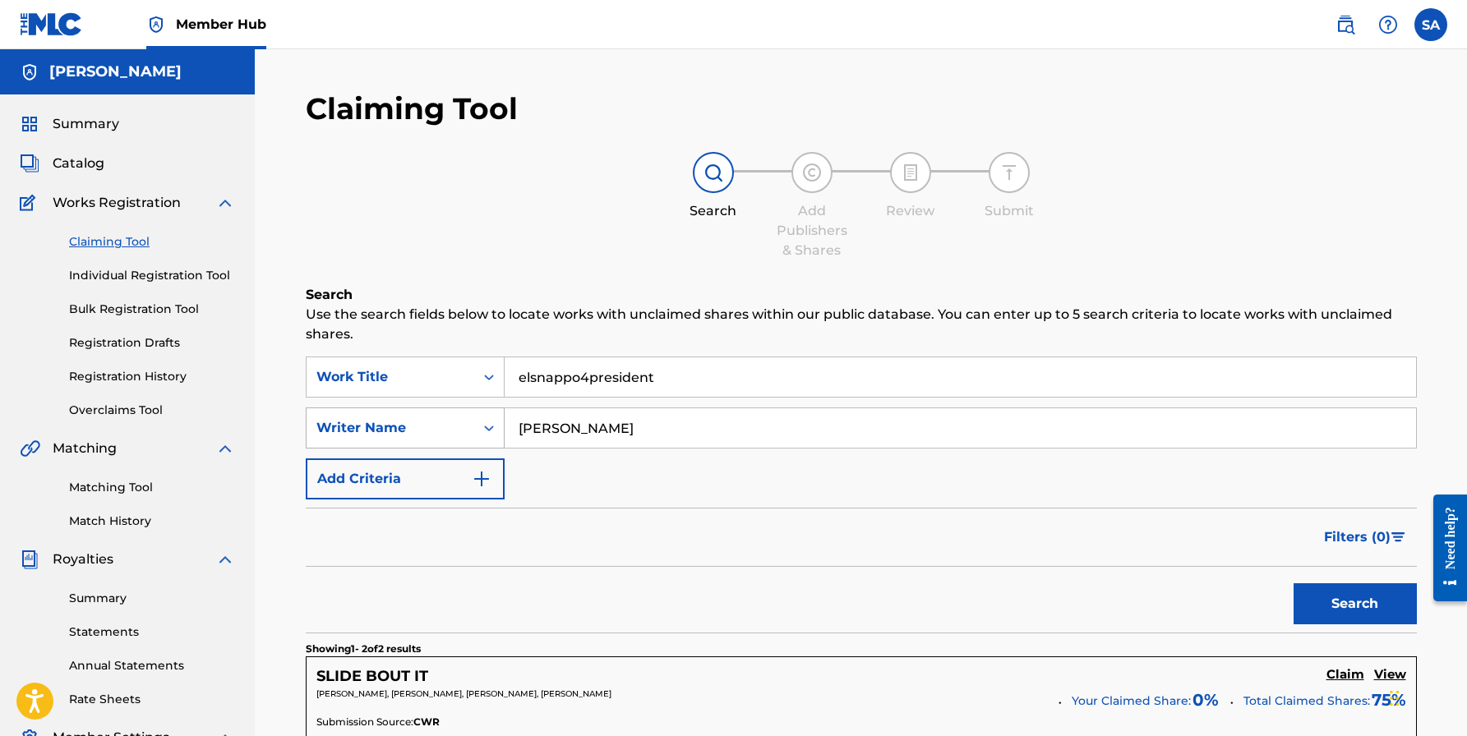
type input "[PERSON_NAME]"
click at [1354, 604] on button "Search" at bounding box center [1354, 603] width 123 height 41
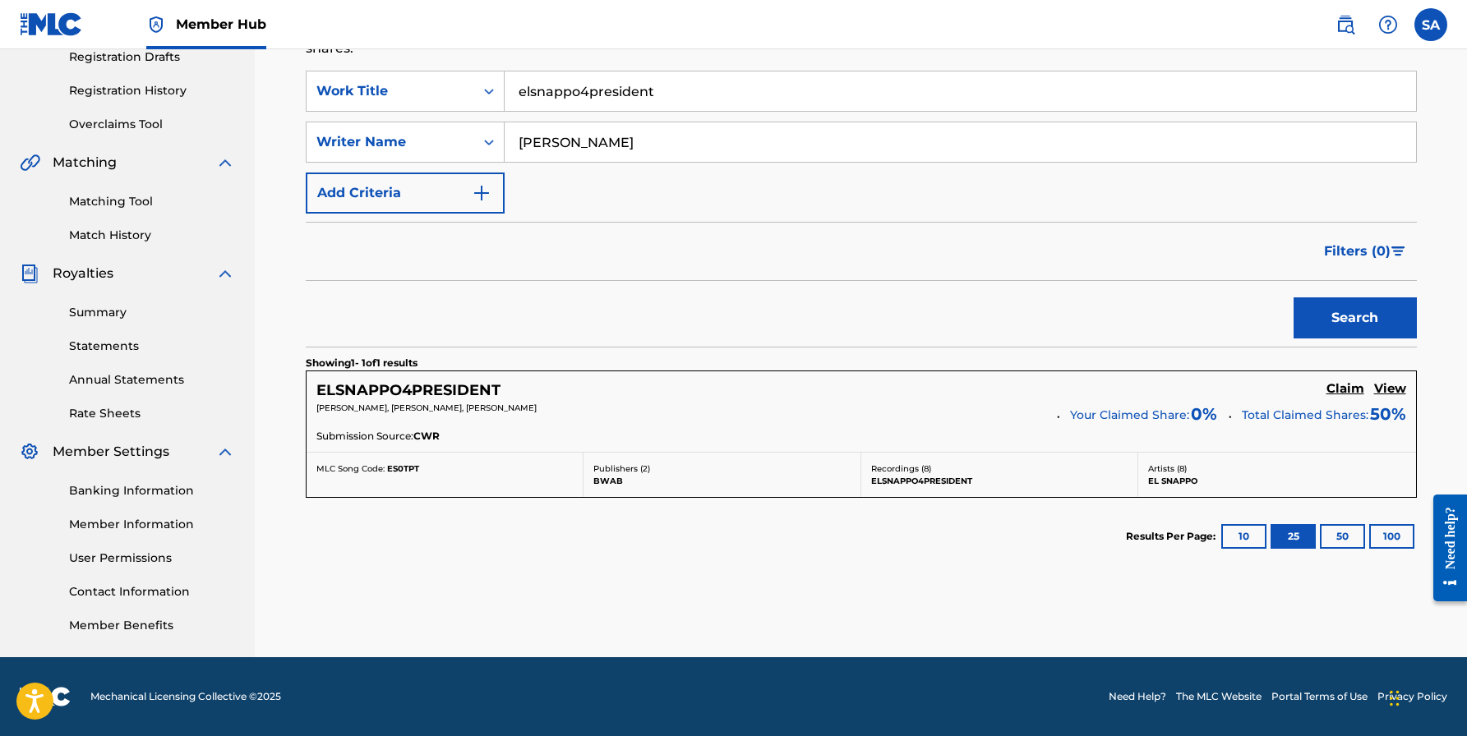
scroll to position [286, 0]
click at [1341, 390] on h5 "Claim" at bounding box center [1345, 389] width 38 height 16
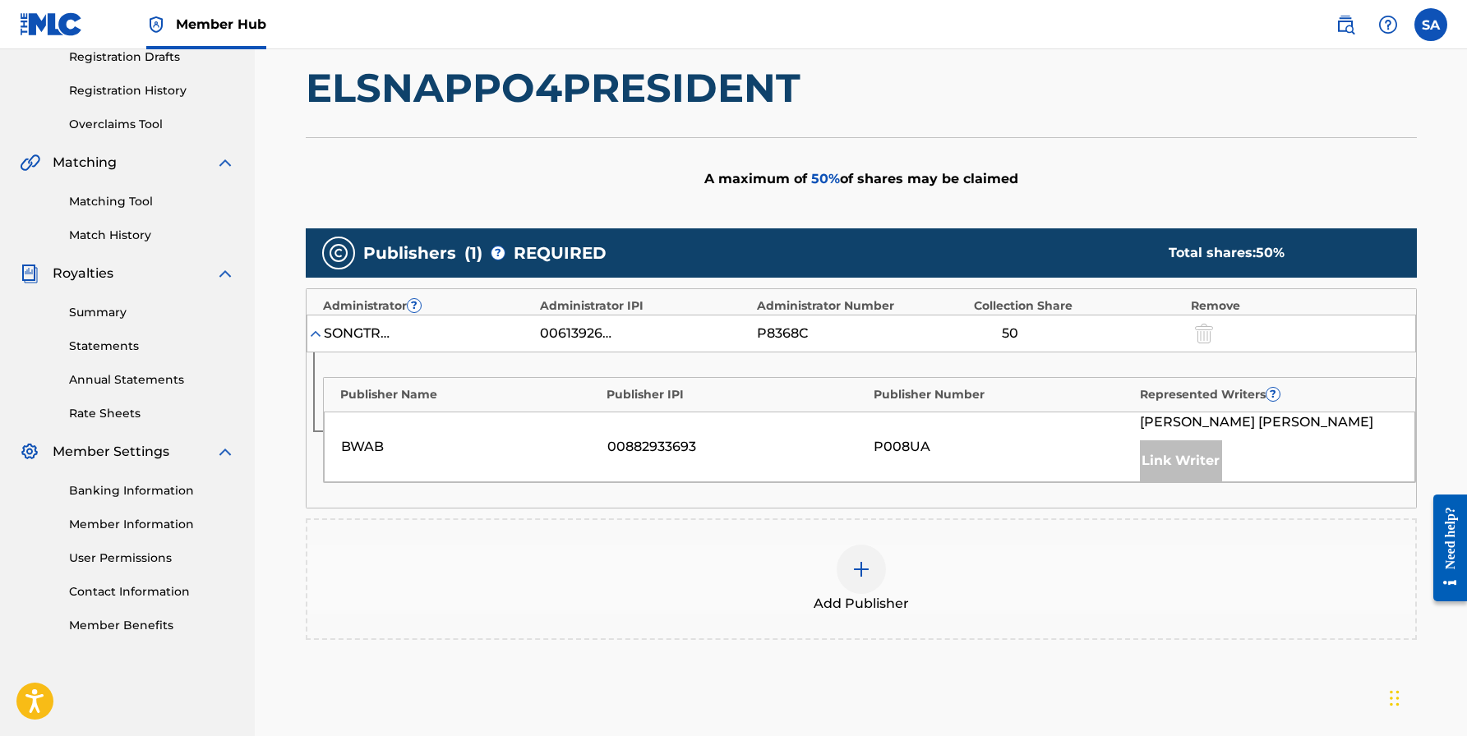
click at [877, 567] on div at bounding box center [860, 569] width 49 height 49
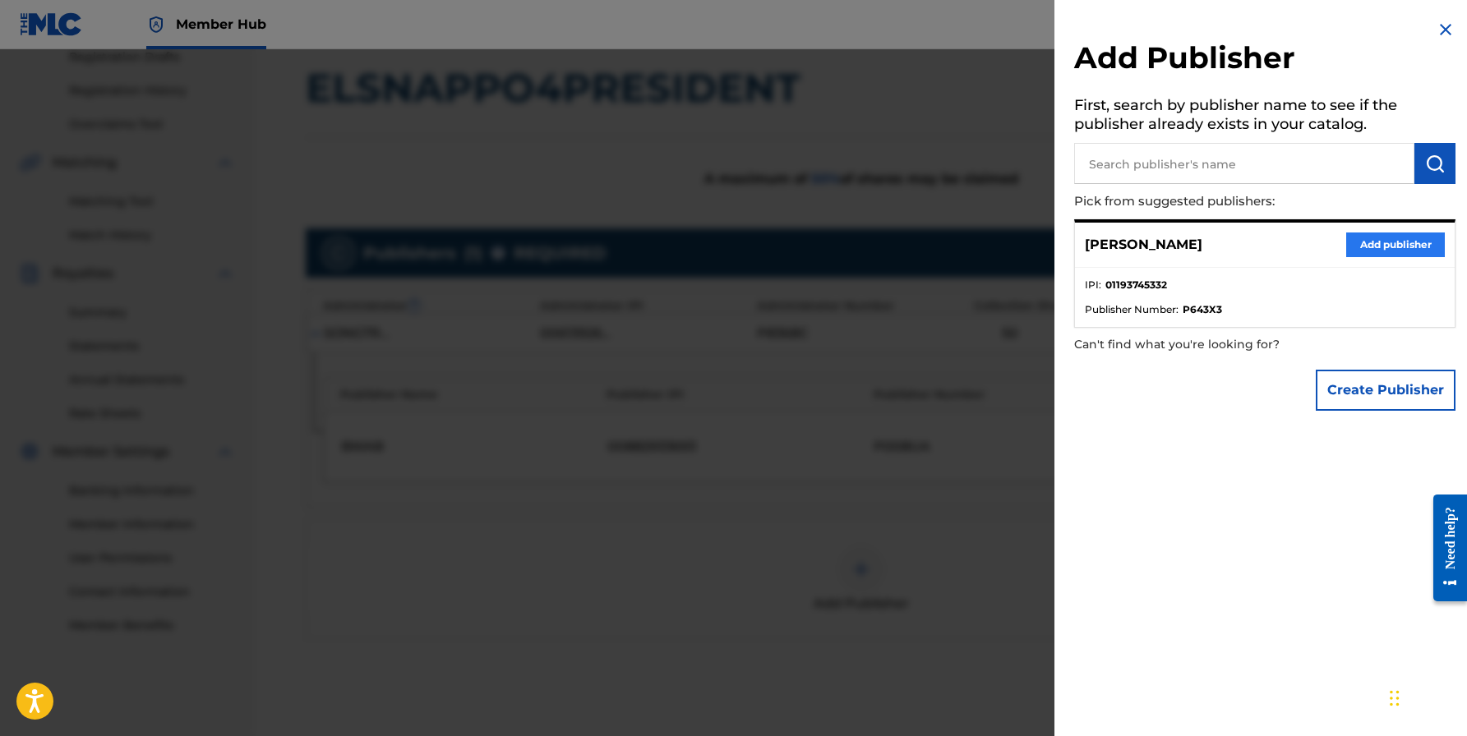
click at [1368, 244] on button "Add publisher" at bounding box center [1395, 245] width 99 height 25
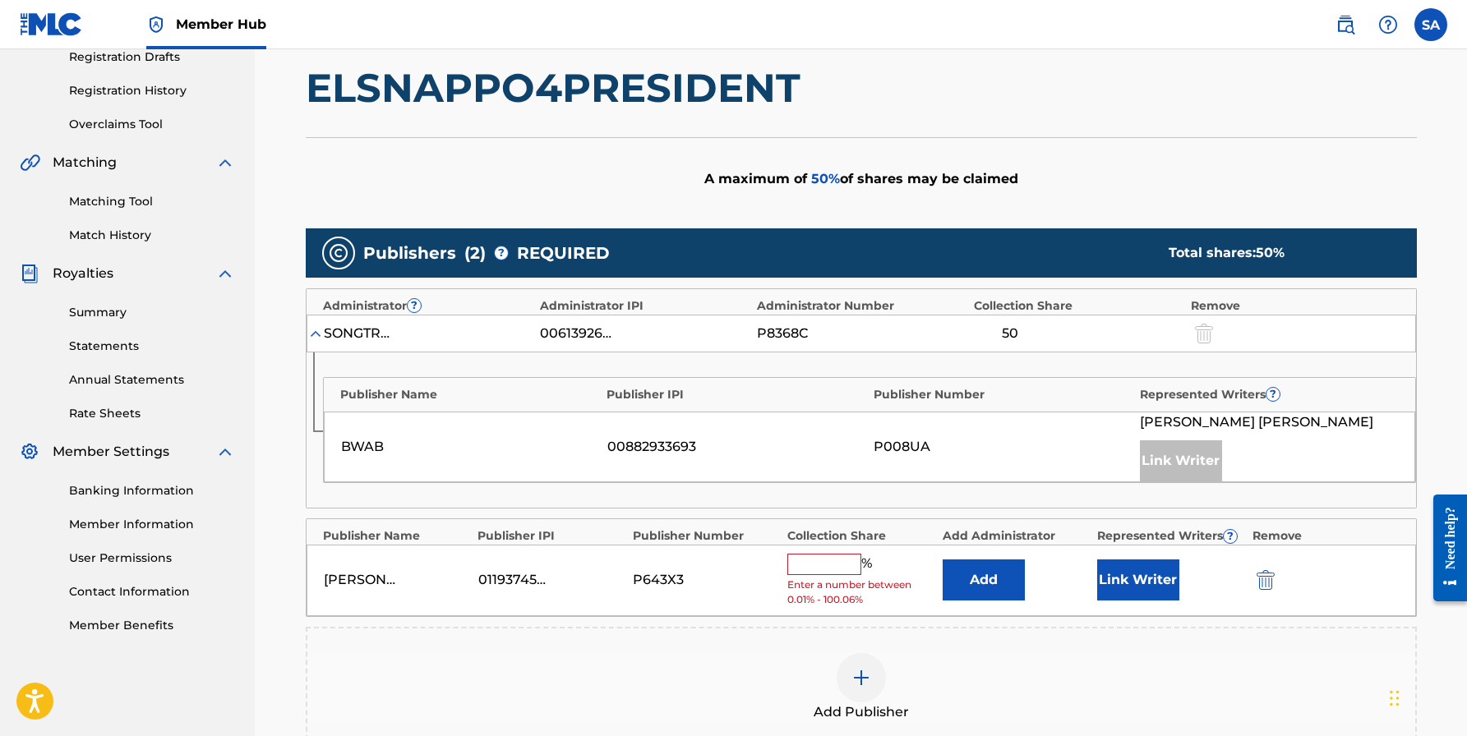
click at [819, 568] on input "text" at bounding box center [824, 564] width 74 height 21
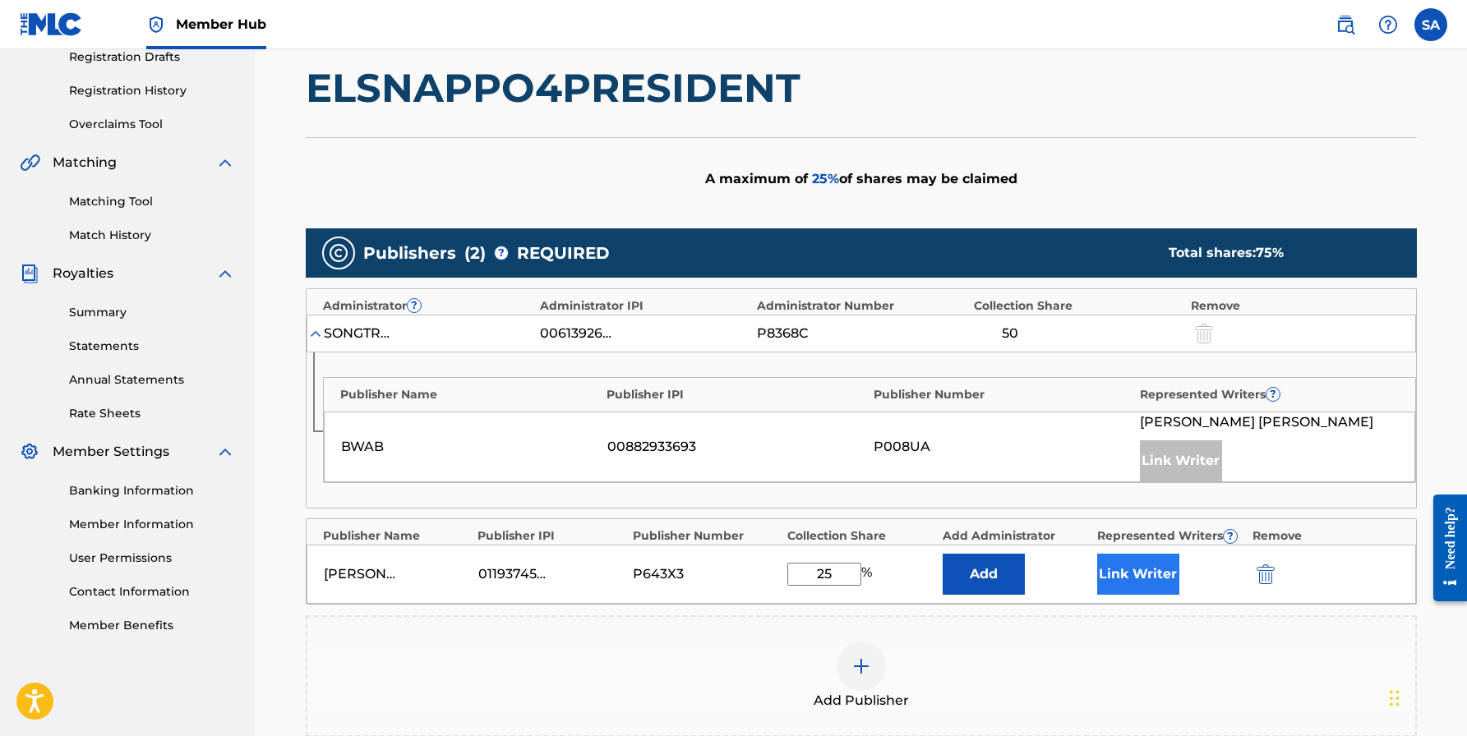
type input "25"
click at [1128, 559] on button "Link Writer" at bounding box center [1138, 574] width 82 height 41
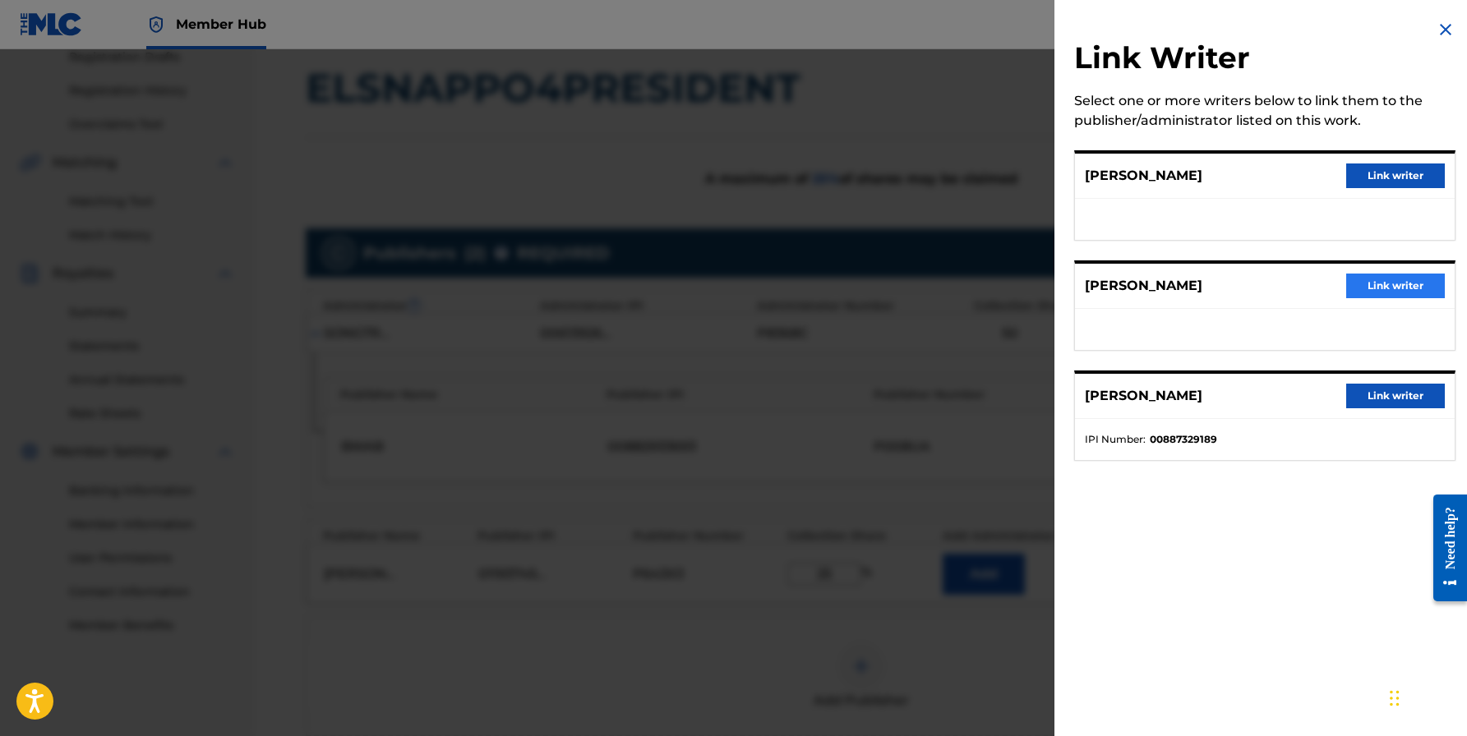
click at [1391, 287] on button "Link writer" at bounding box center [1395, 286] width 99 height 25
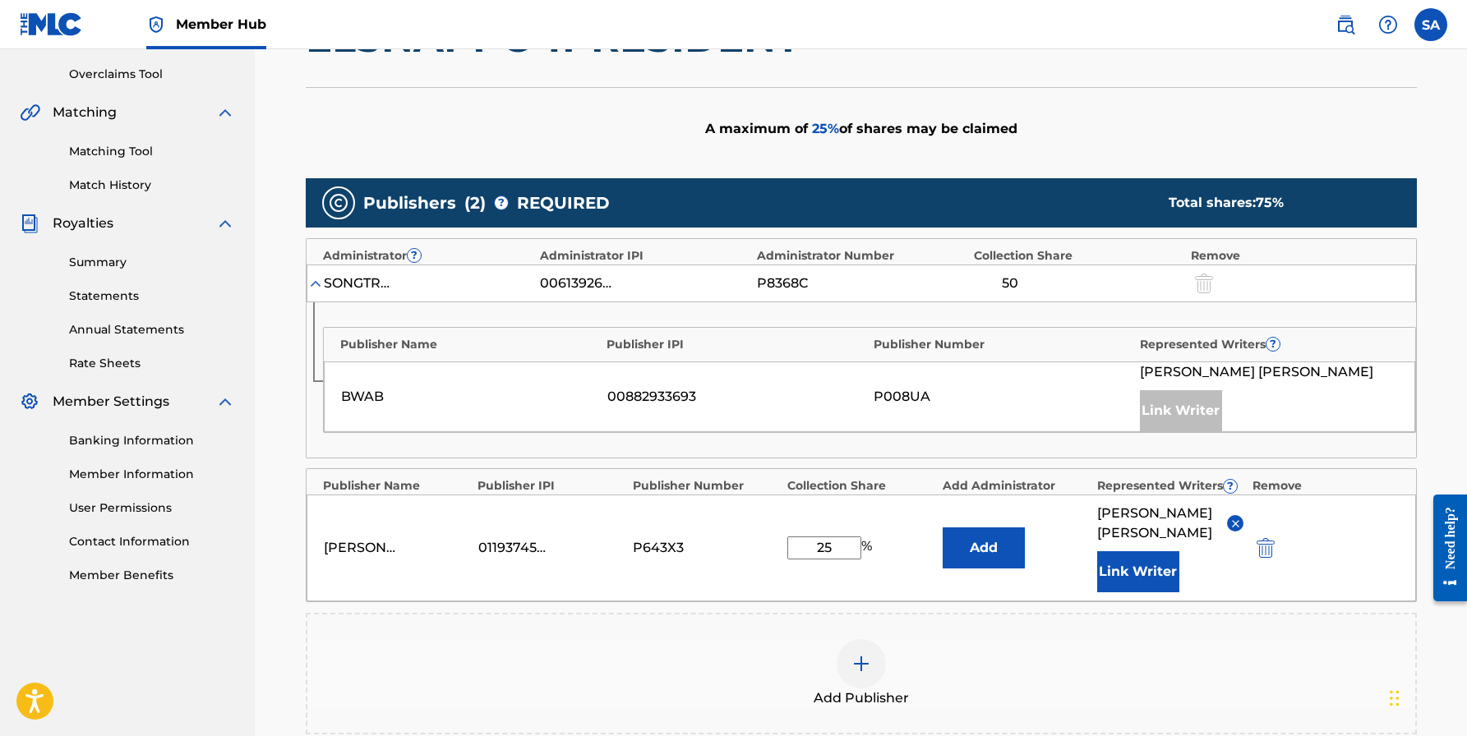
scroll to position [338, 0]
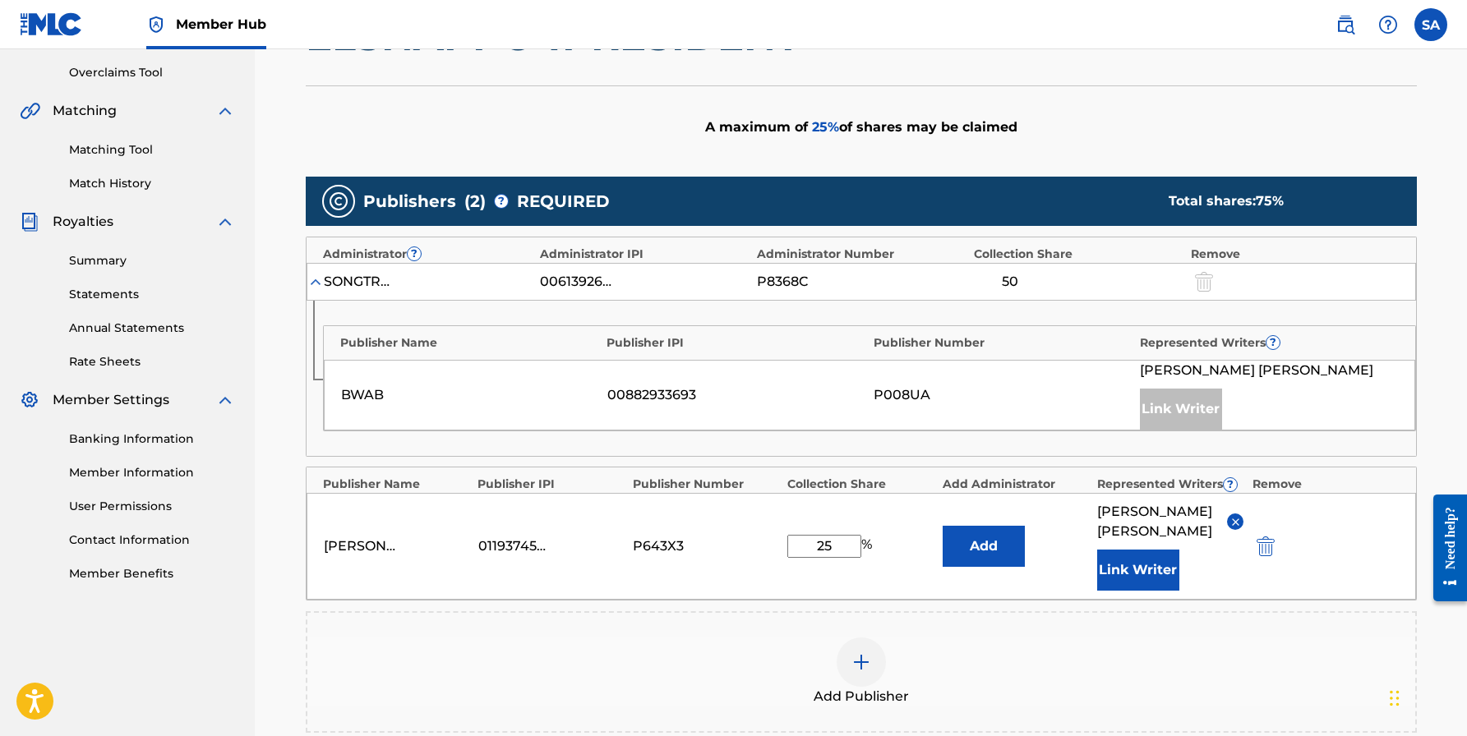
click at [442, 403] on div "BWAB" at bounding box center [470, 395] width 258 height 20
click at [560, 283] on div "00613926842" at bounding box center [577, 282] width 74 height 20
click at [312, 284] on img at bounding box center [315, 282] width 16 height 16
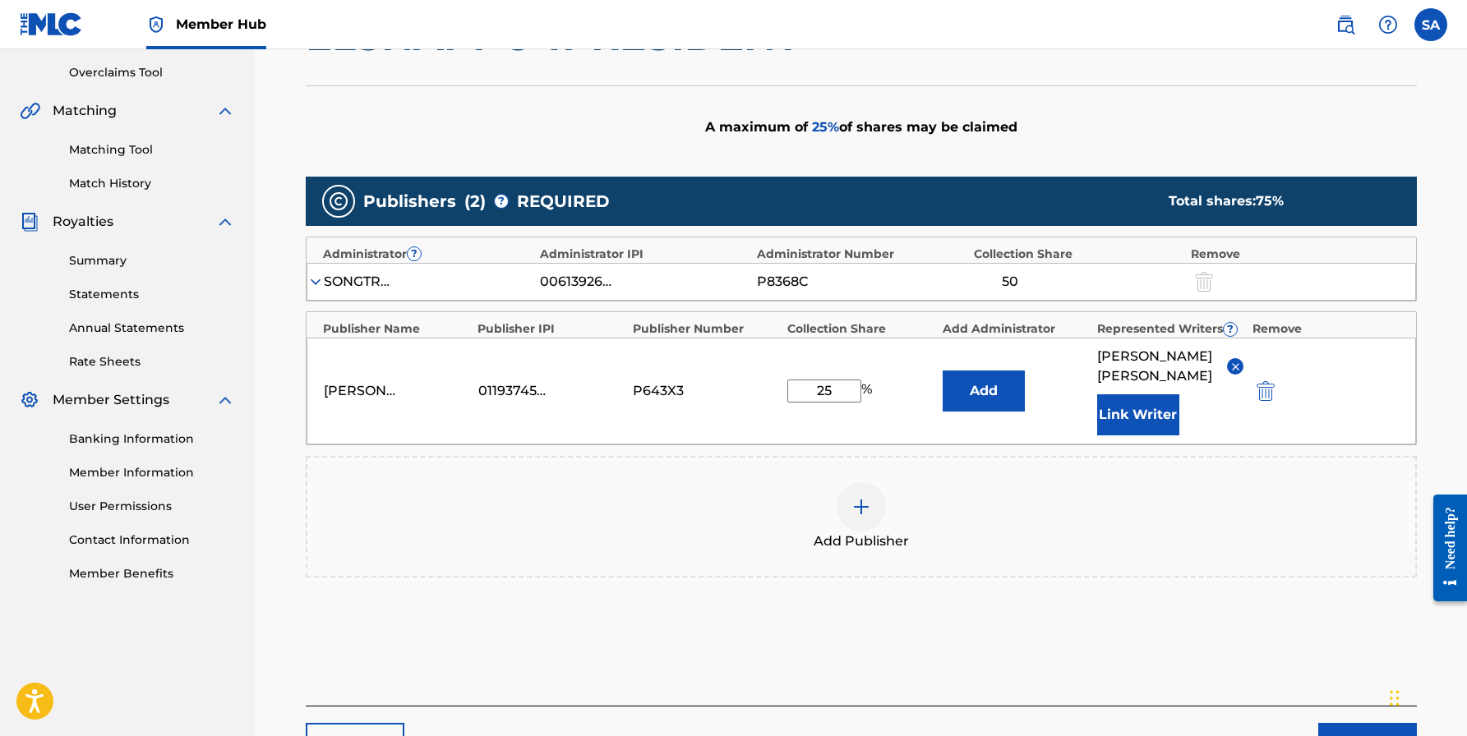
click at [315, 282] on img at bounding box center [315, 282] width 16 height 16
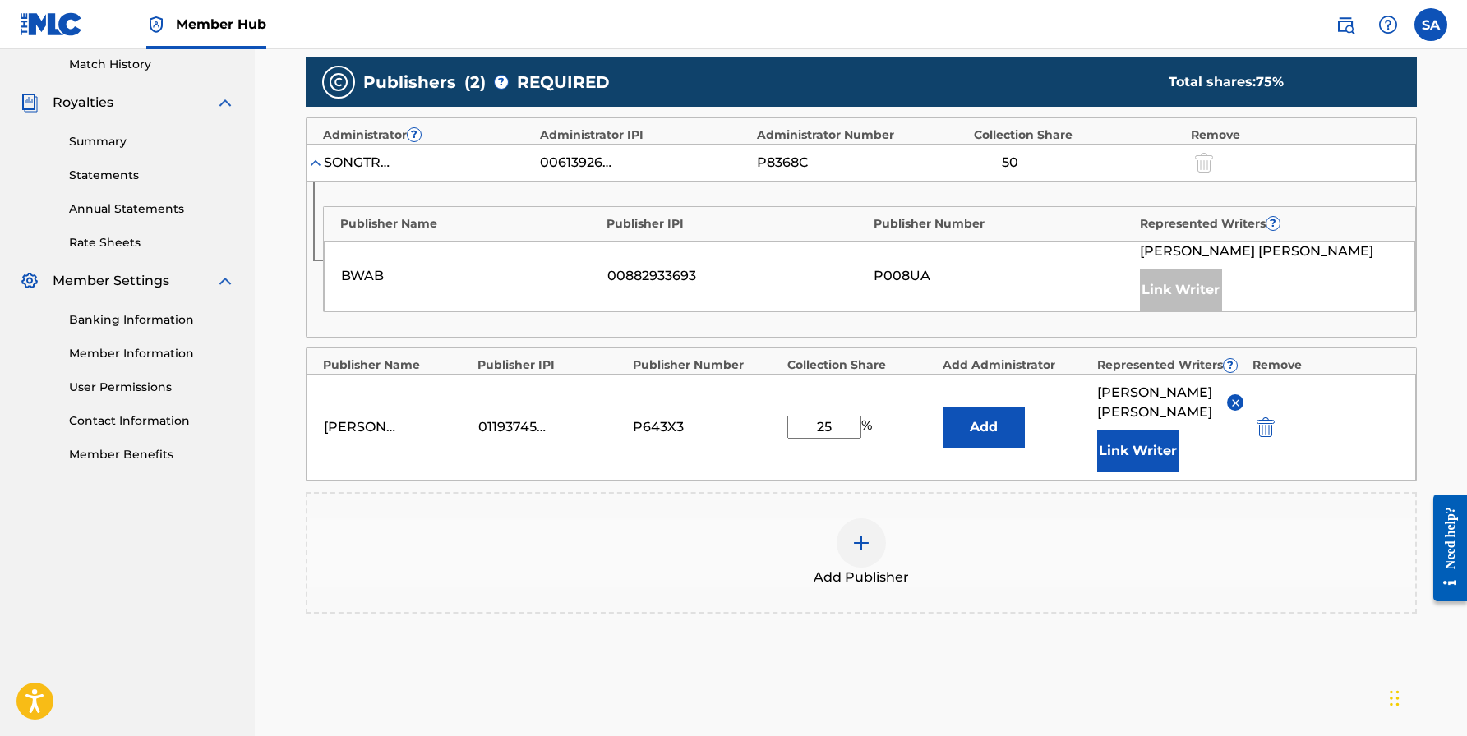
scroll to position [513, 0]
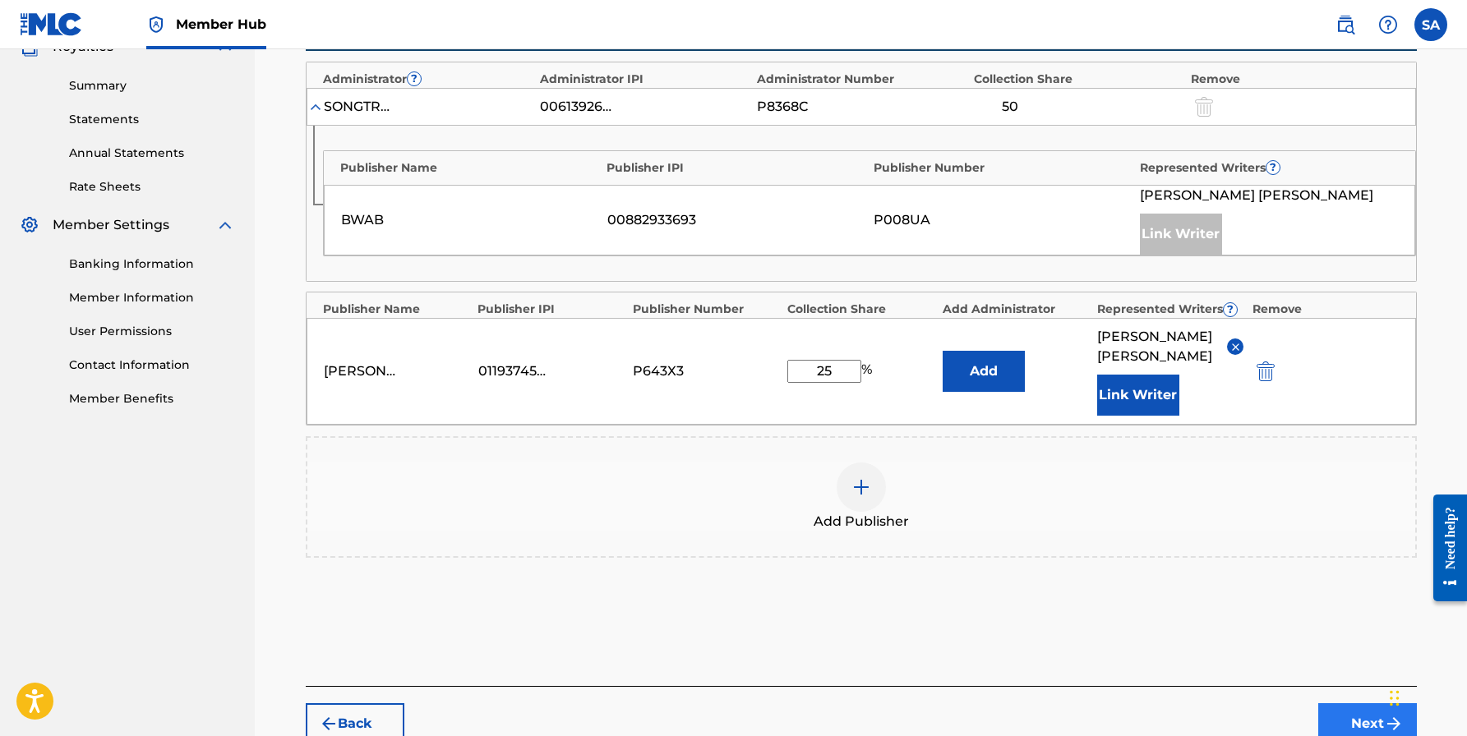
click at [1367, 713] on button "Next" at bounding box center [1367, 723] width 99 height 41
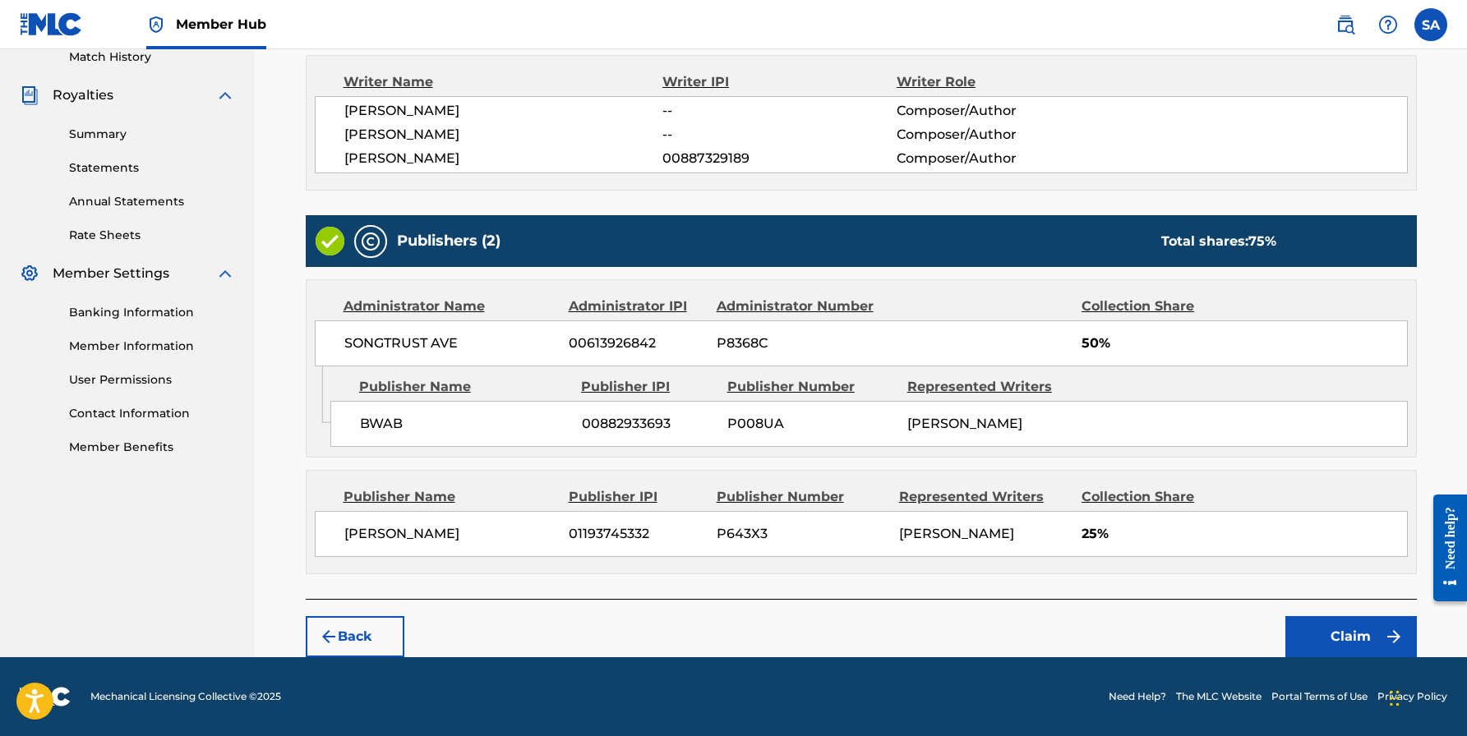
scroll to position [477, 0]
click at [1338, 637] on button "Claim" at bounding box center [1350, 636] width 131 height 41
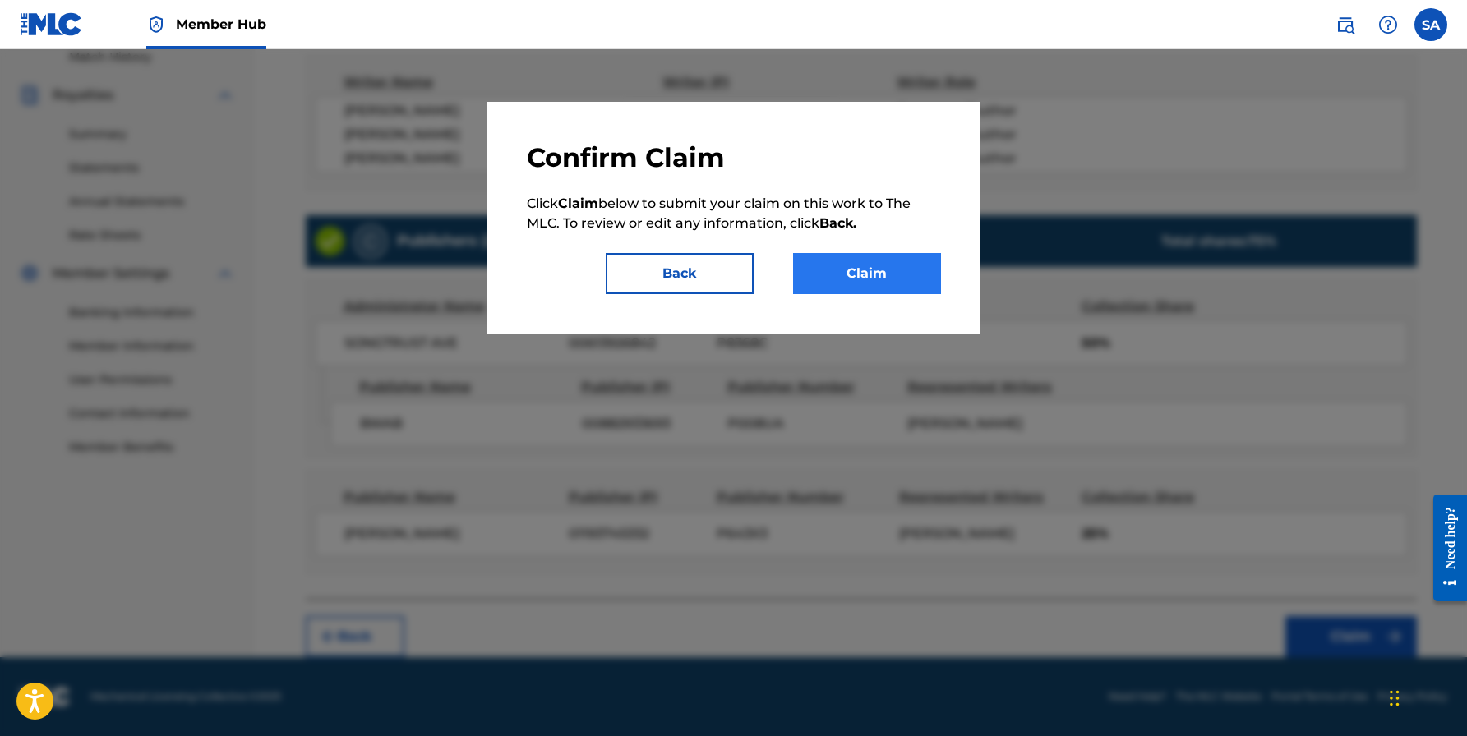
click at [893, 291] on button "Claim" at bounding box center [867, 273] width 148 height 41
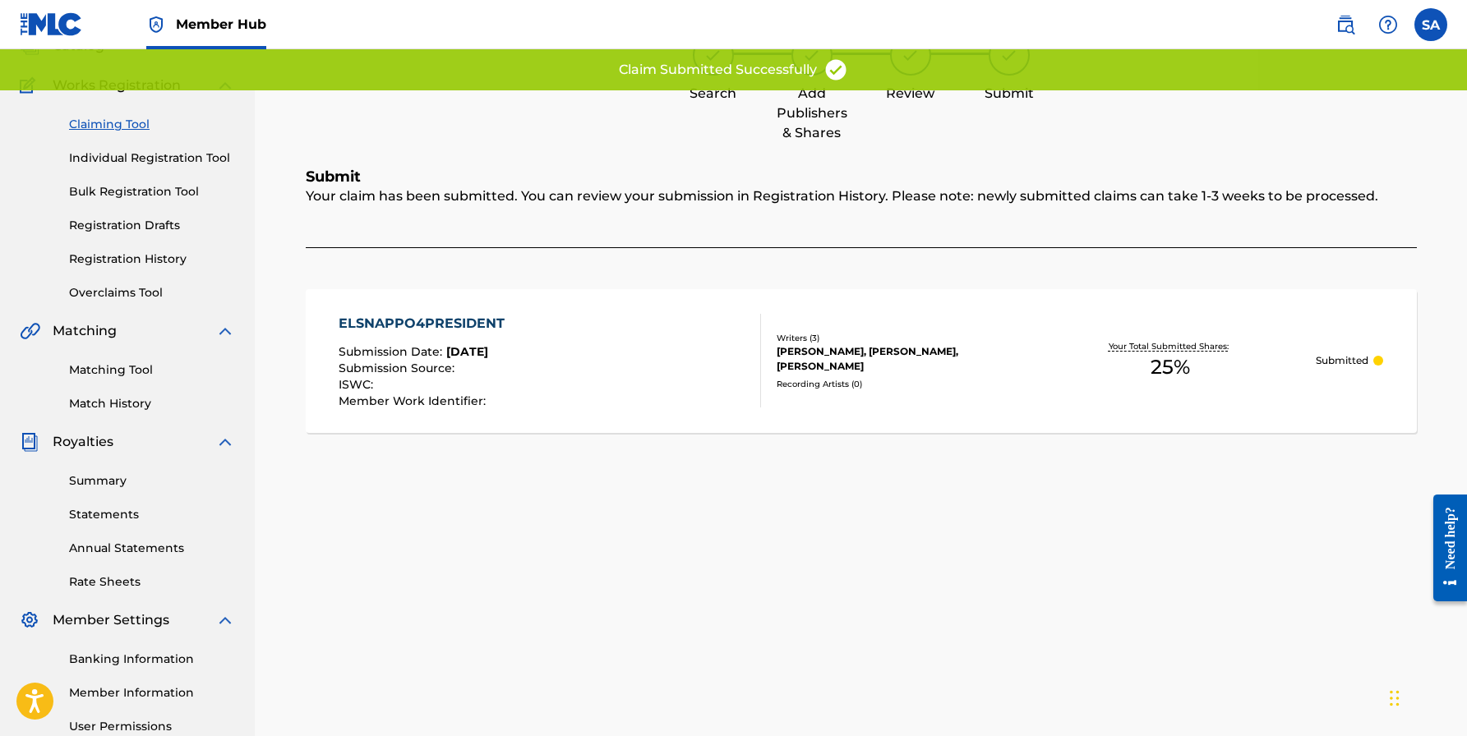
scroll to position [105, 0]
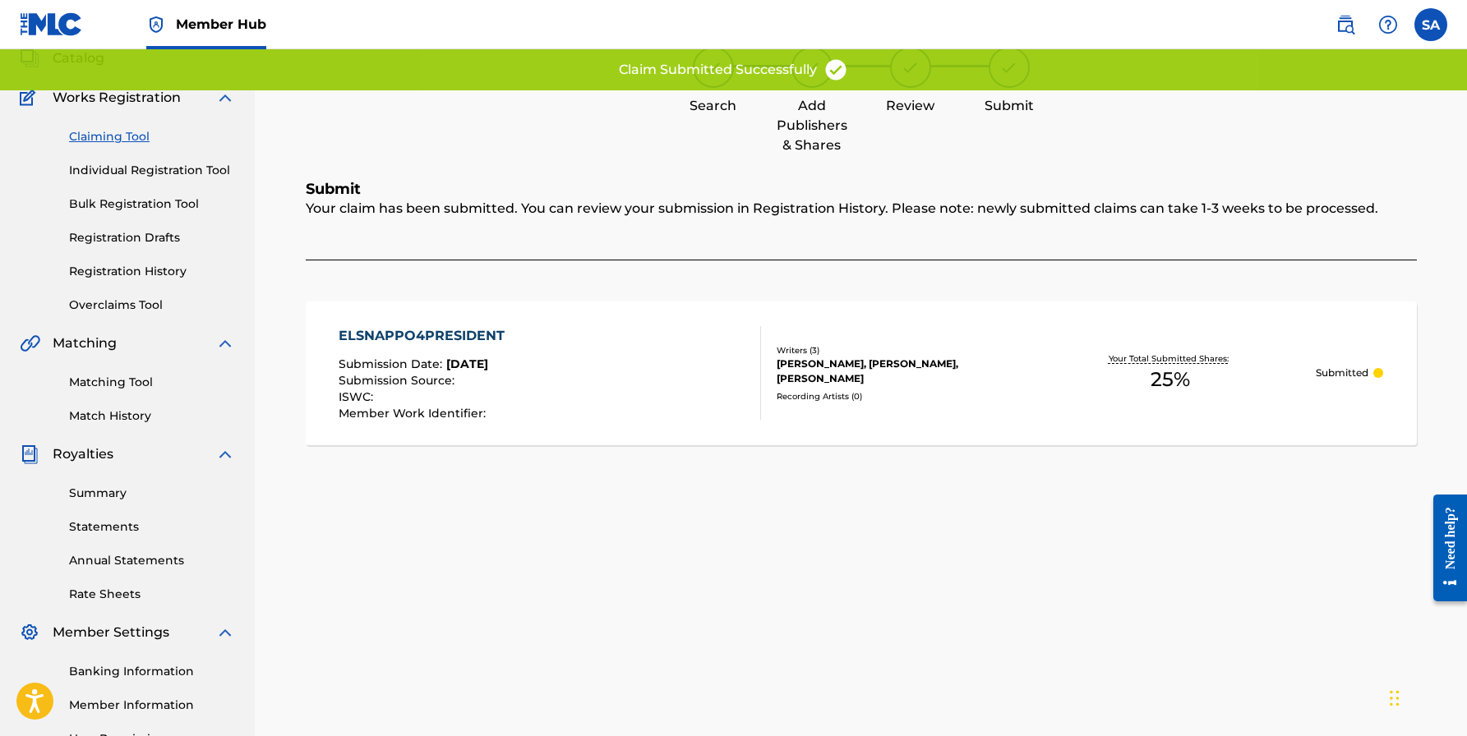
click at [117, 139] on link "Claiming Tool" at bounding box center [152, 136] width 166 height 17
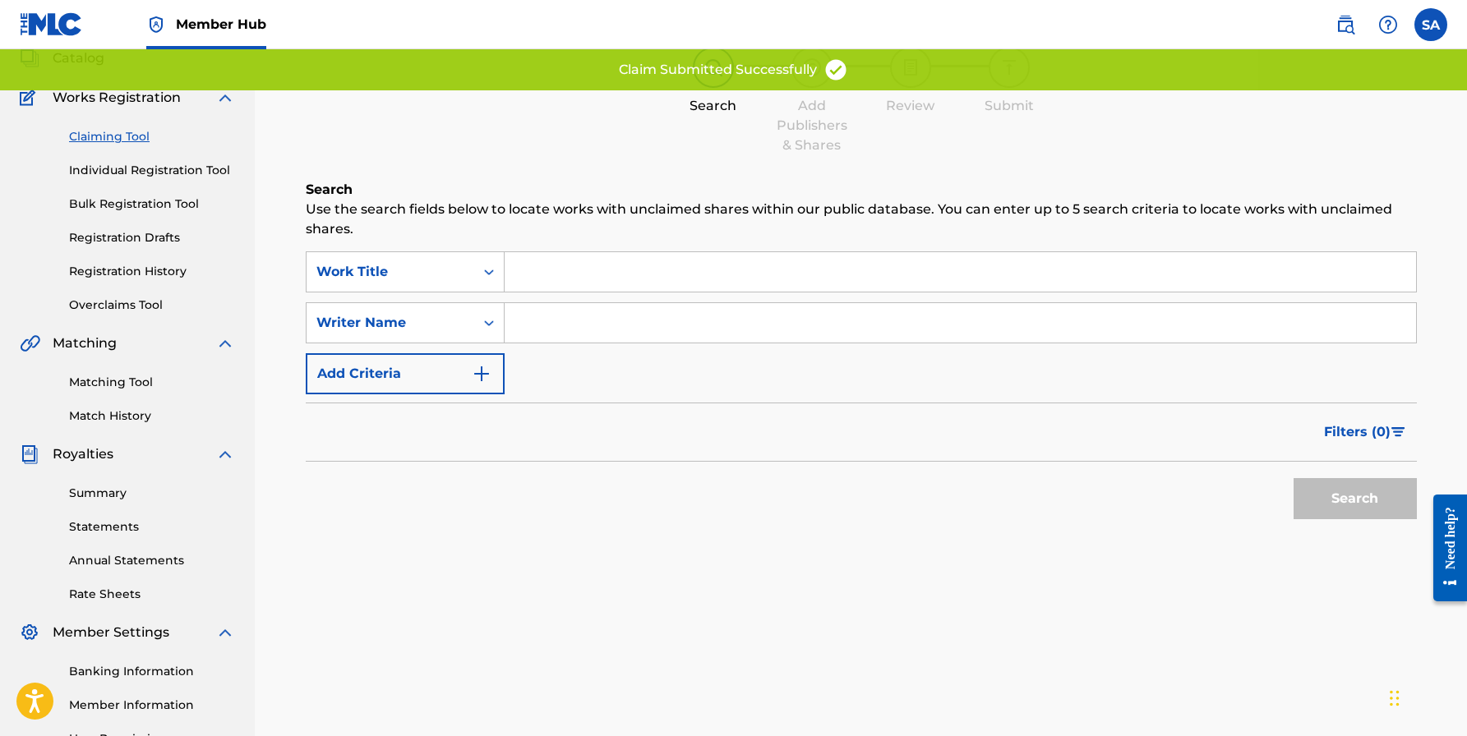
scroll to position [0, 0]
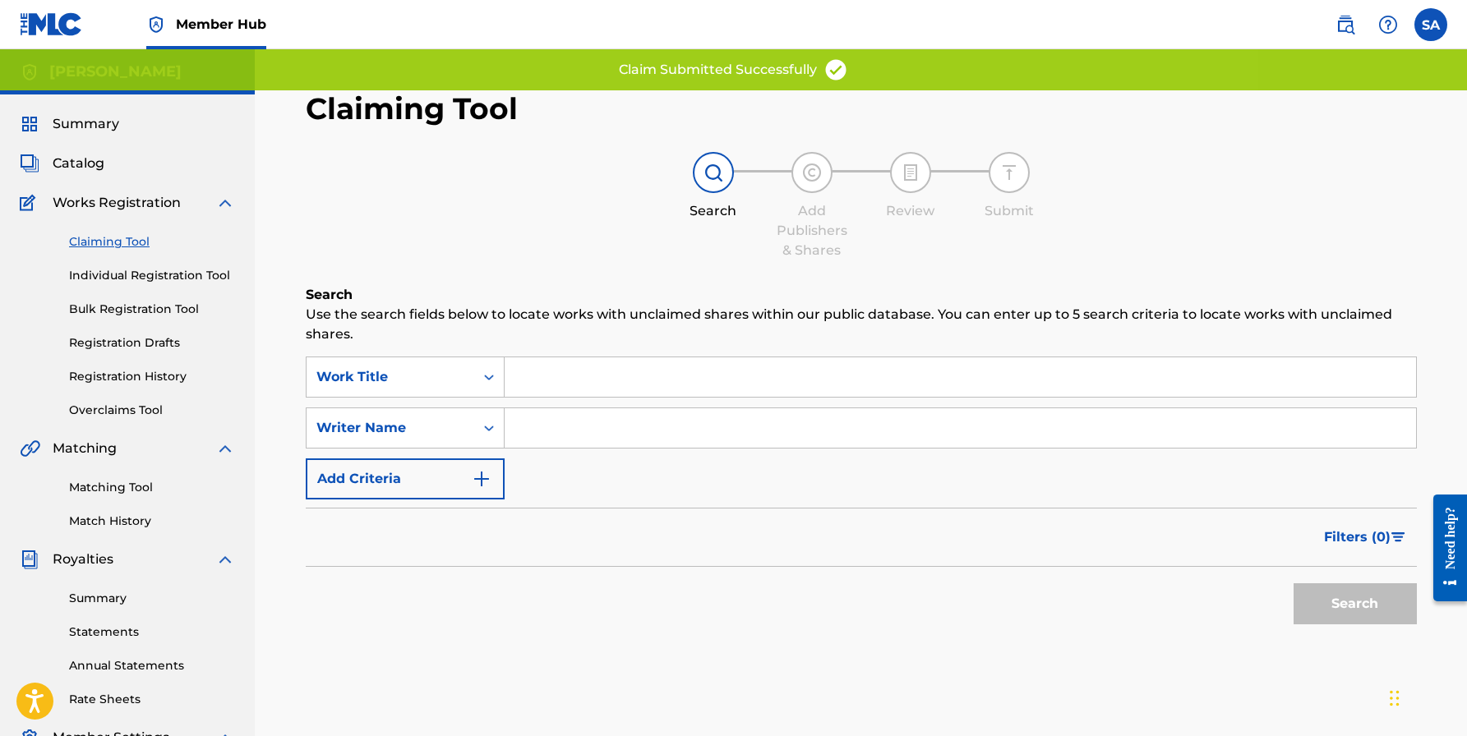
click at [593, 430] on input "Search Form" at bounding box center [959, 427] width 911 height 39
paste input "[PERSON_NAME]"
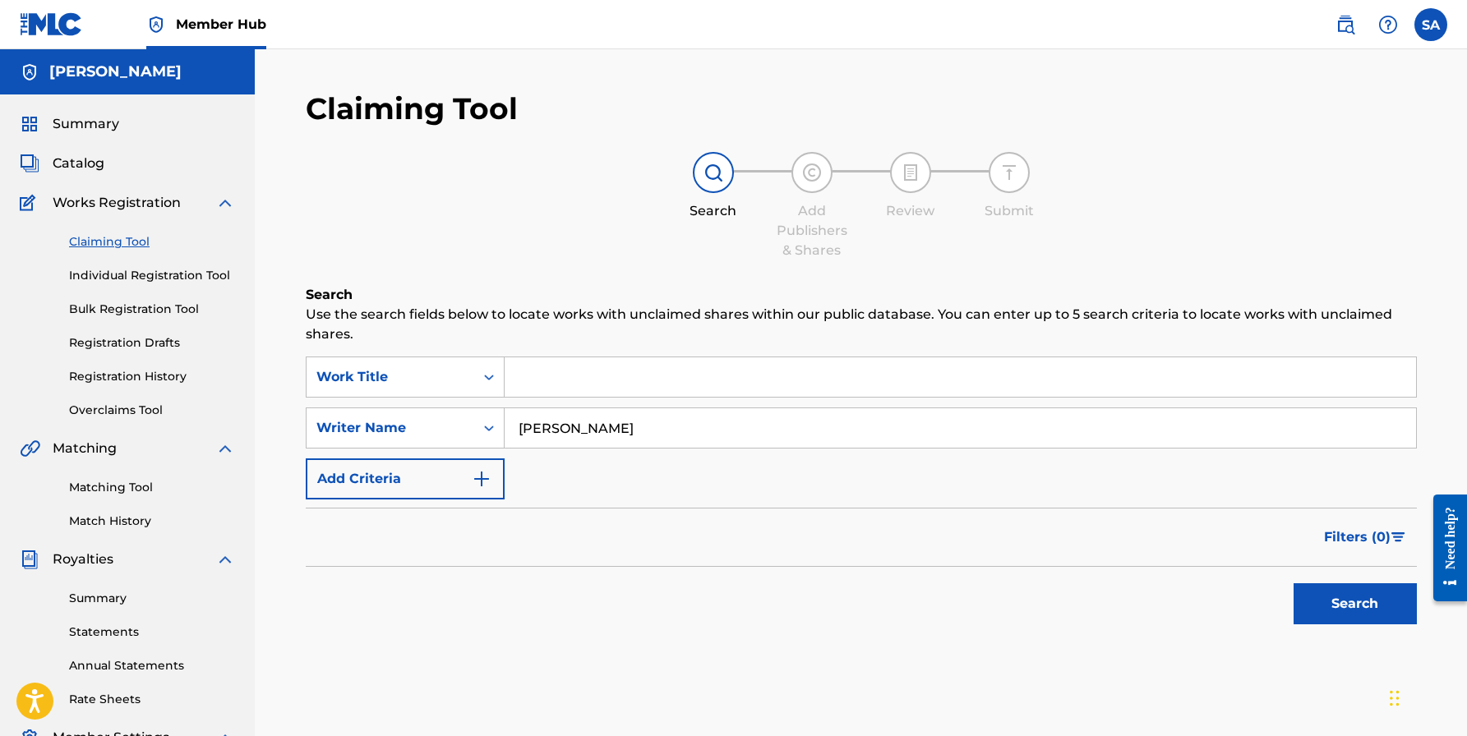
type input "[PERSON_NAME]"
click at [582, 386] on input "Search Form" at bounding box center [959, 376] width 911 height 39
type input "trap doin numbers"
click at [1354, 604] on button "Search" at bounding box center [1354, 603] width 123 height 41
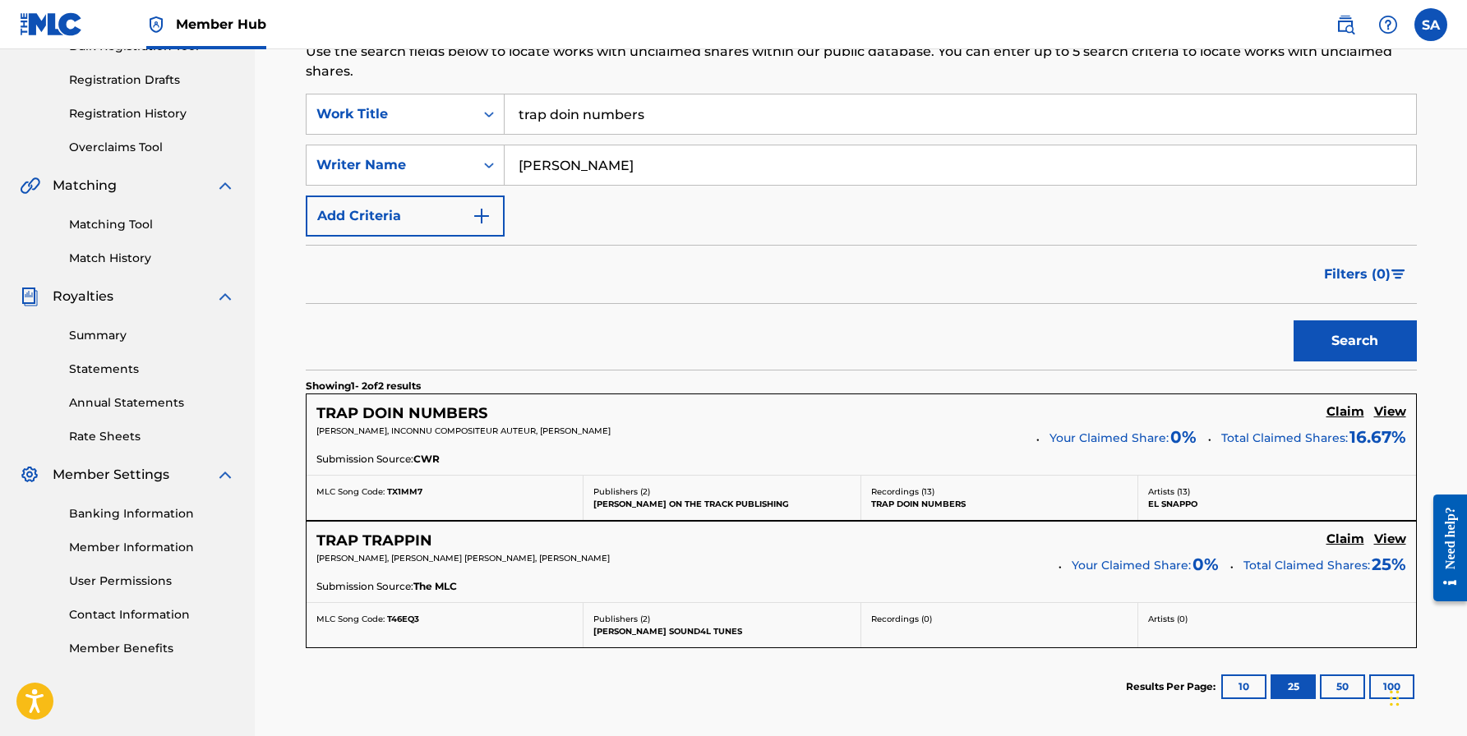
scroll to position [265, 0]
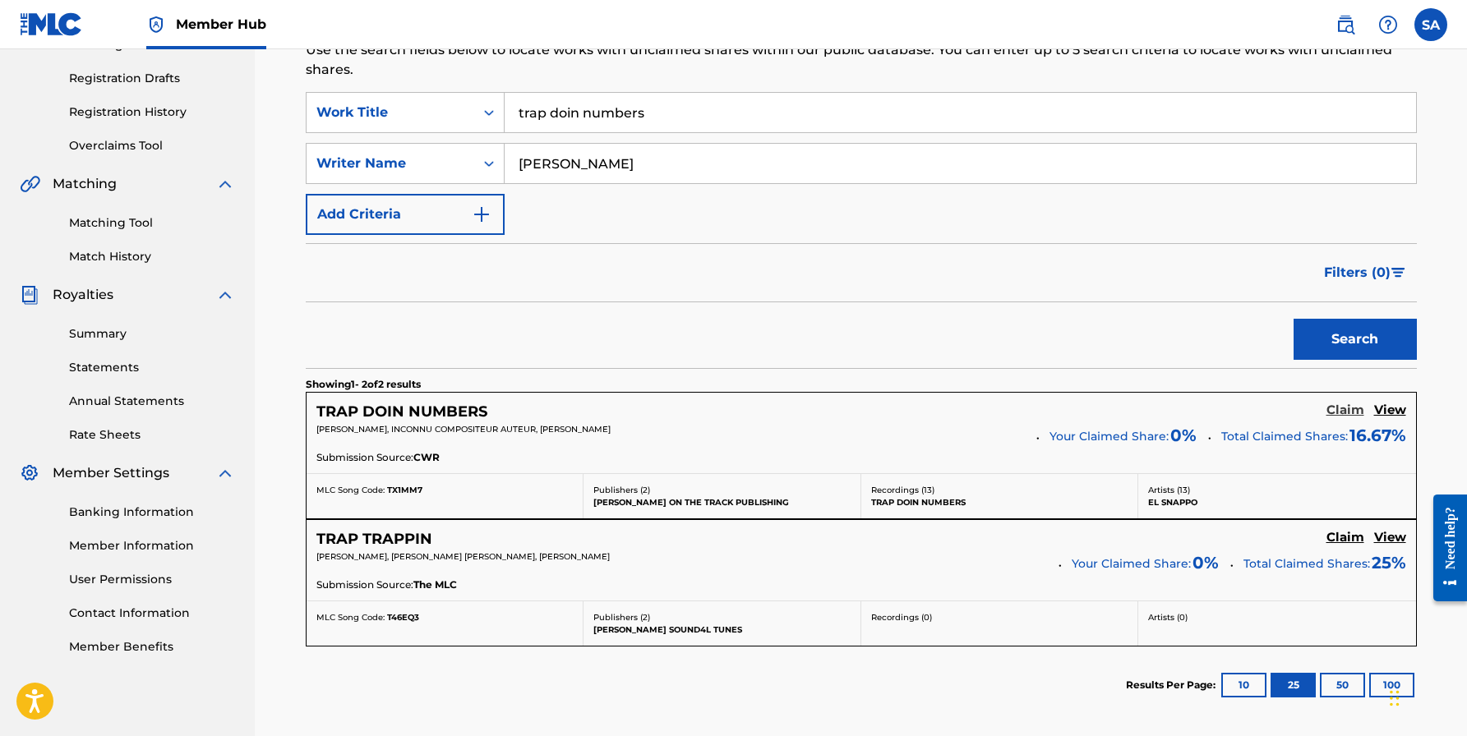
click at [1337, 406] on h5 "Claim" at bounding box center [1345, 411] width 38 height 16
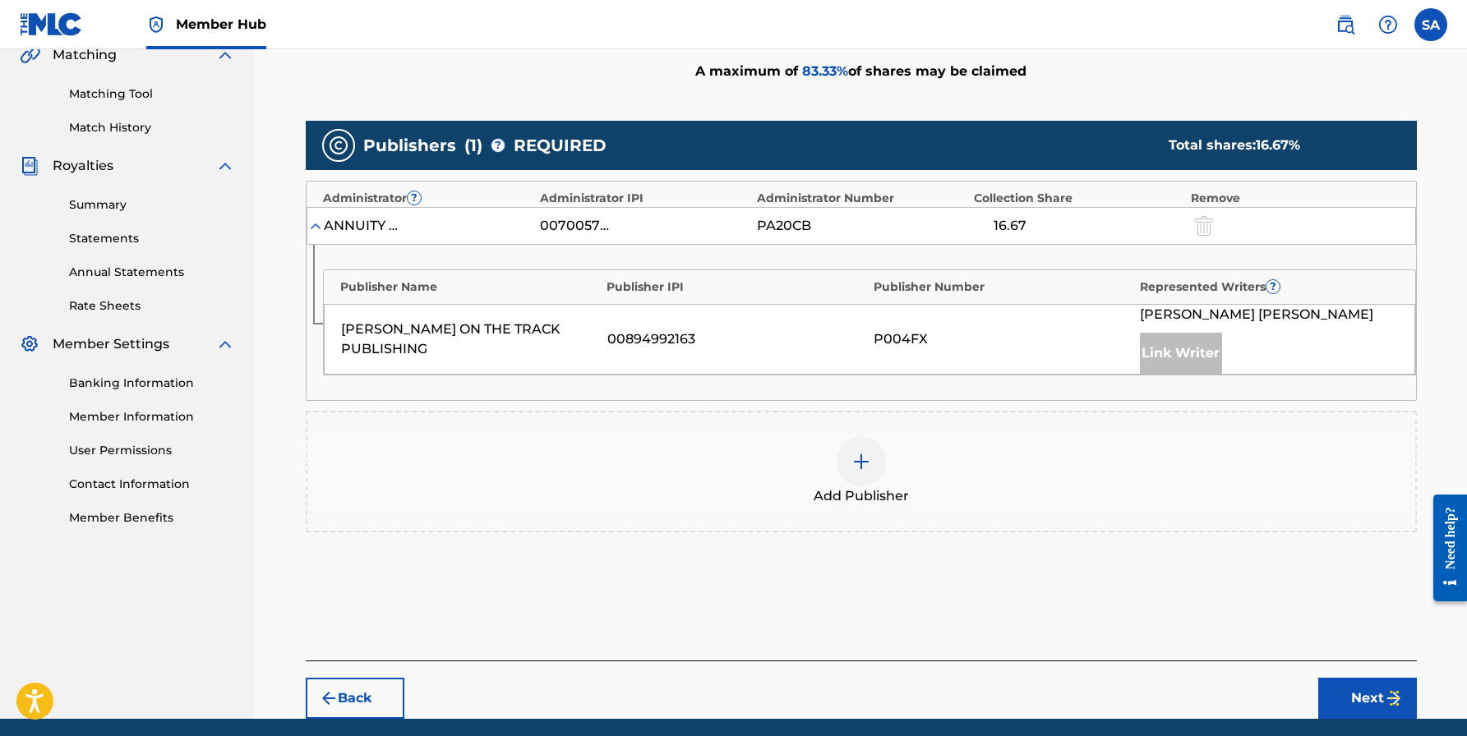
scroll to position [384, 0]
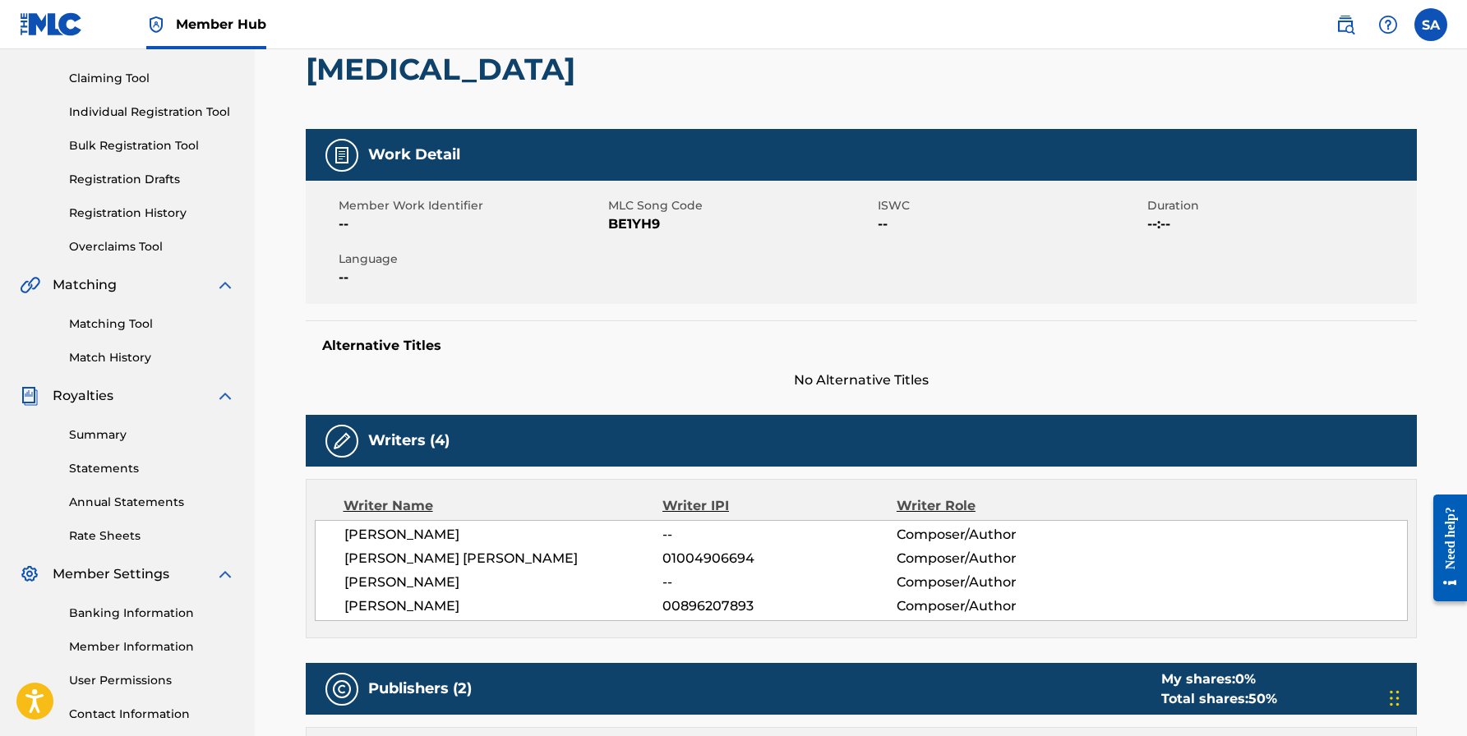
scroll to position [166, 0]
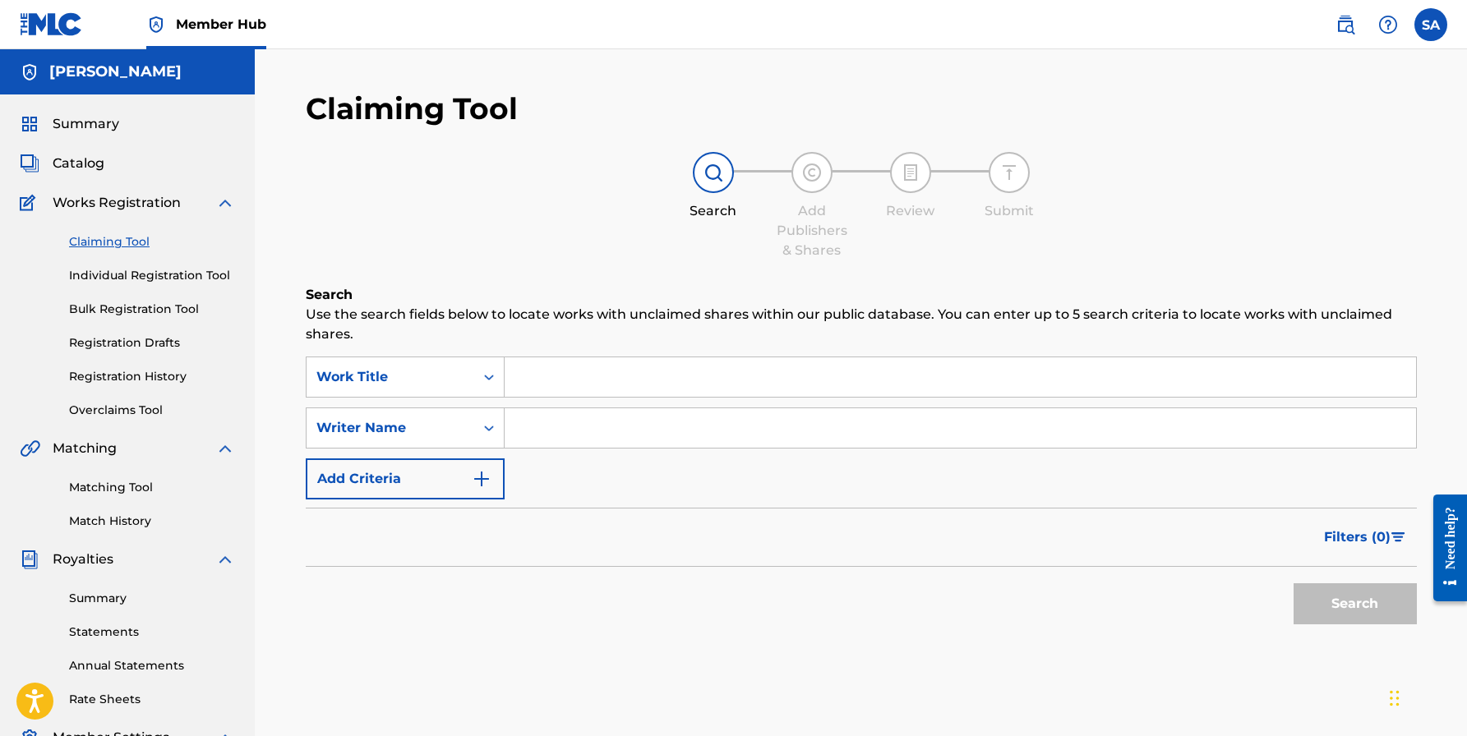
click at [645, 385] on input "Search Form" at bounding box center [959, 376] width 911 height 39
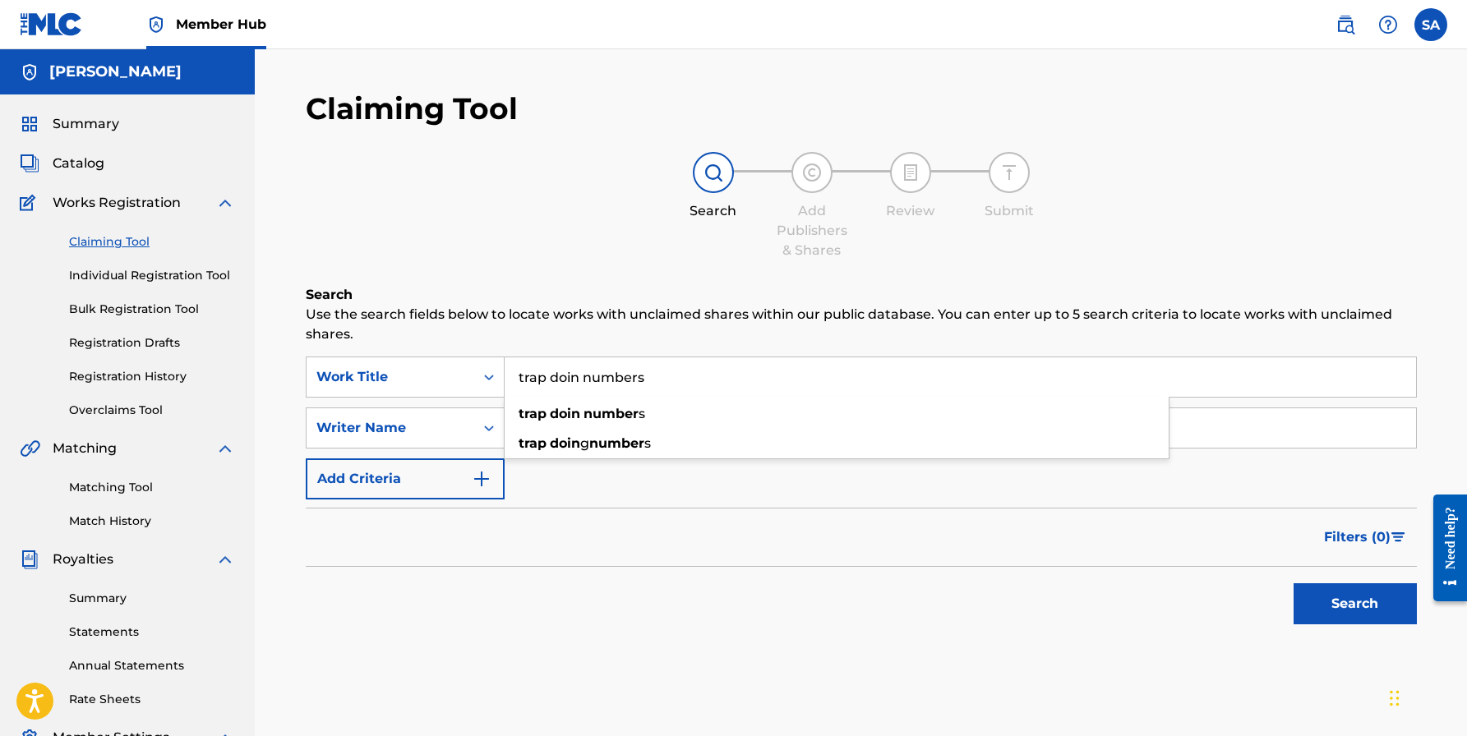
type input "trap doin numbers"
click at [630, 417] on input "Search Form" at bounding box center [959, 427] width 911 height 39
paste input "[PERSON_NAME]"
type input "[PERSON_NAME]"
click at [579, 379] on input "trap doin numbers" at bounding box center [959, 376] width 911 height 39
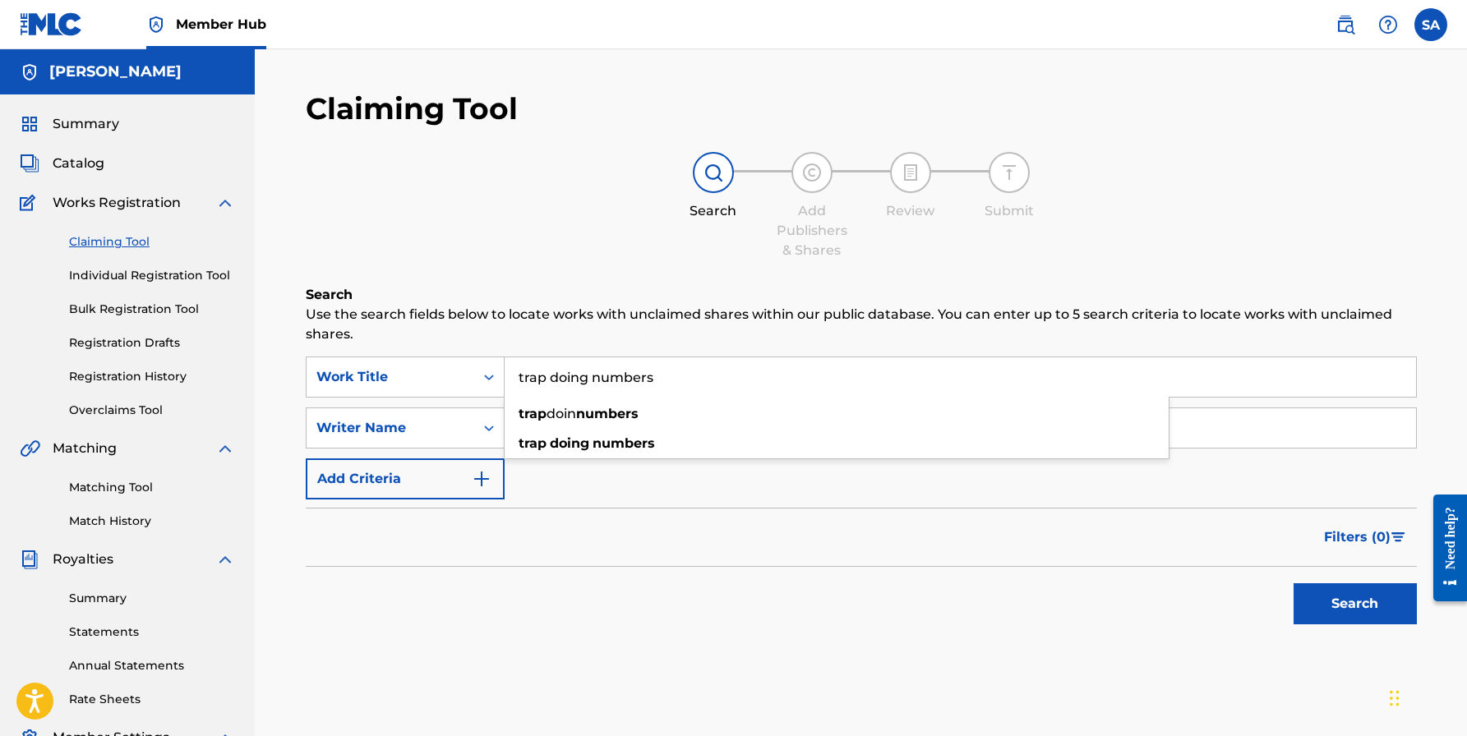
type input "trap doing numbers"
click at [1354, 604] on button "Search" at bounding box center [1354, 603] width 123 height 41
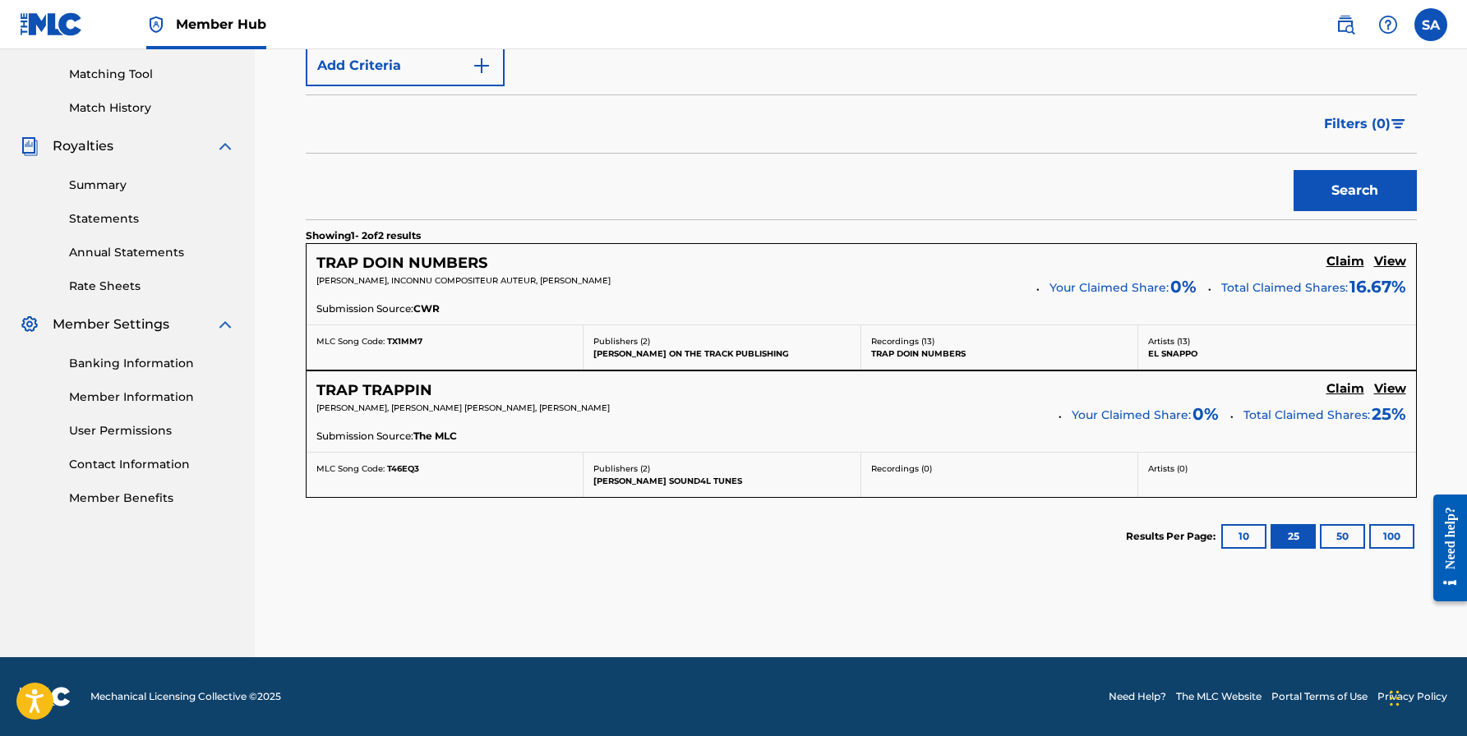
scroll to position [412, 0]
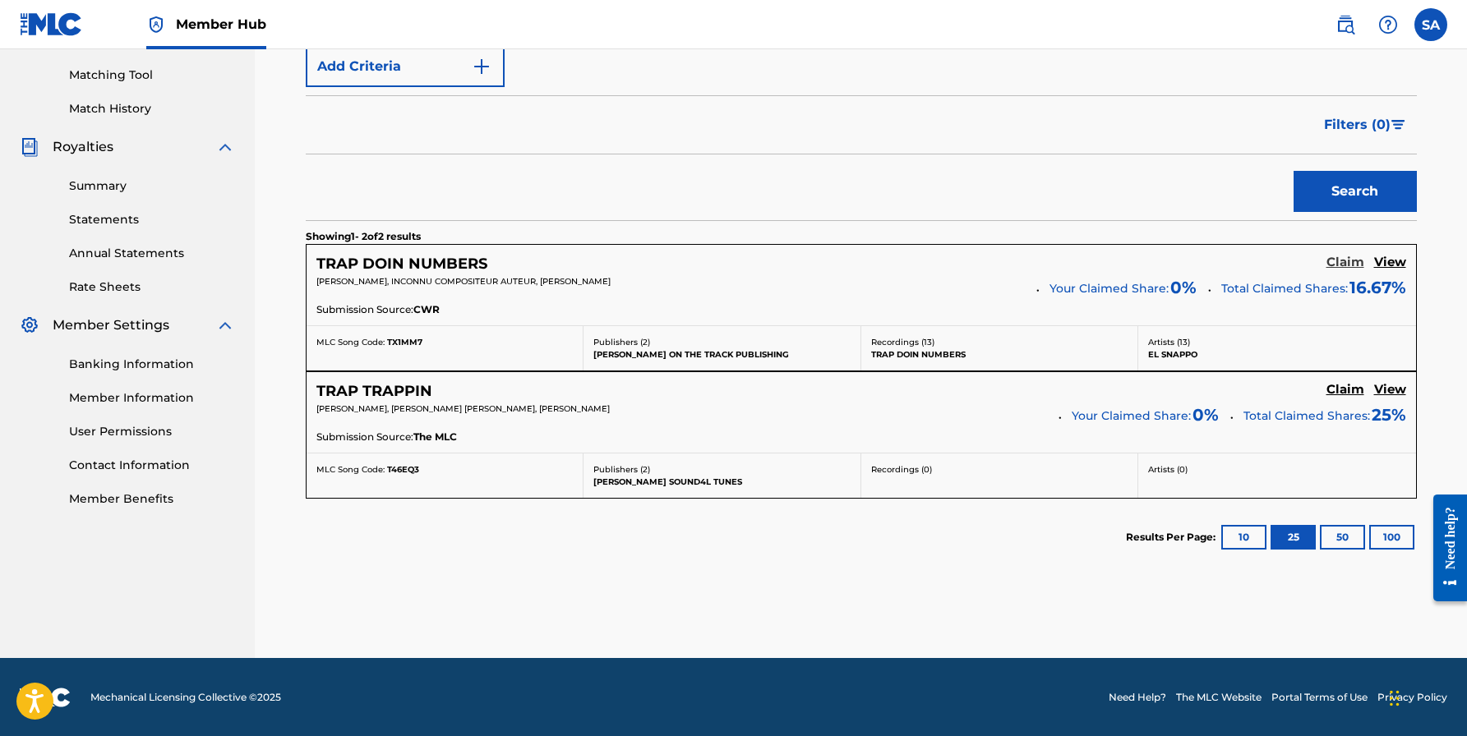
click at [1335, 260] on h5 "Claim" at bounding box center [1345, 263] width 38 height 16
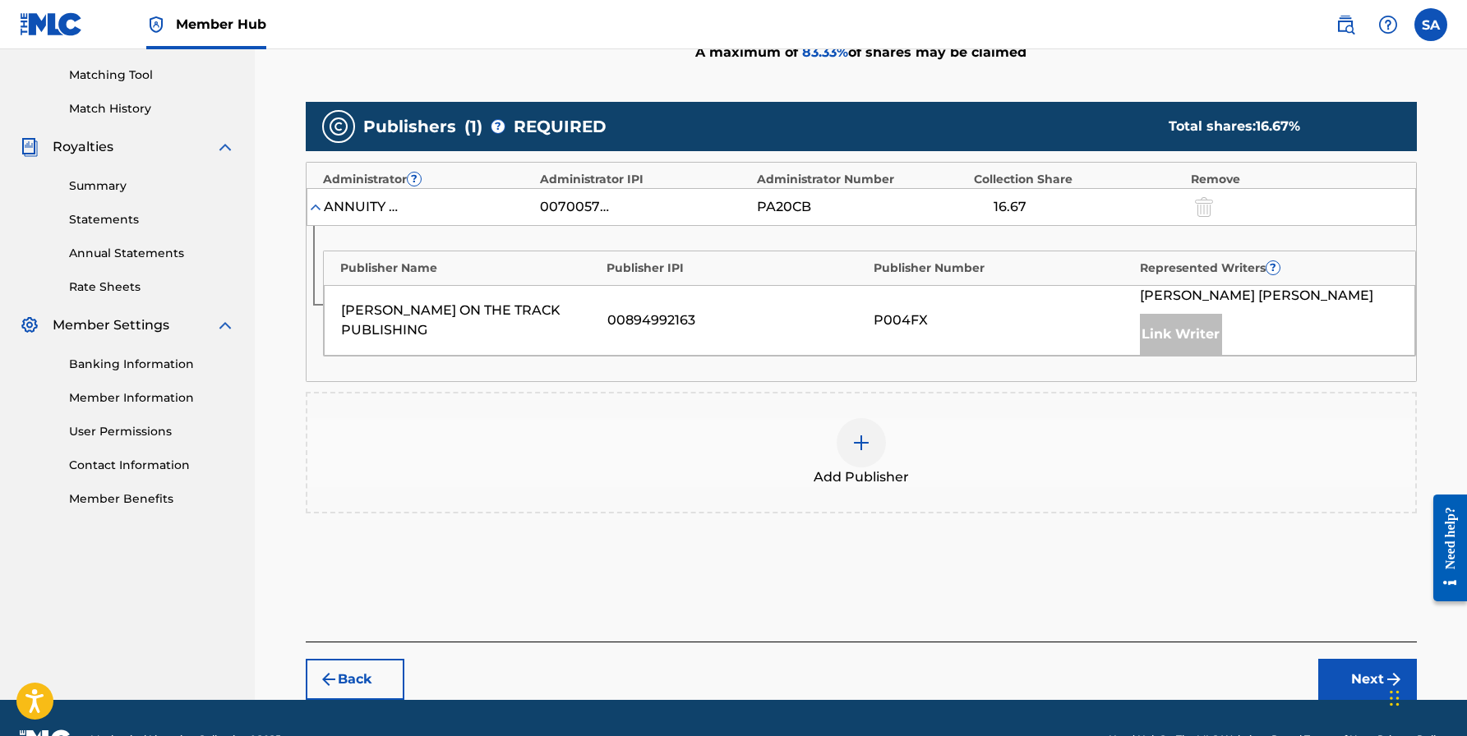
click at [848, 427] on div at bounding box center [860, 442] width 49 height 49
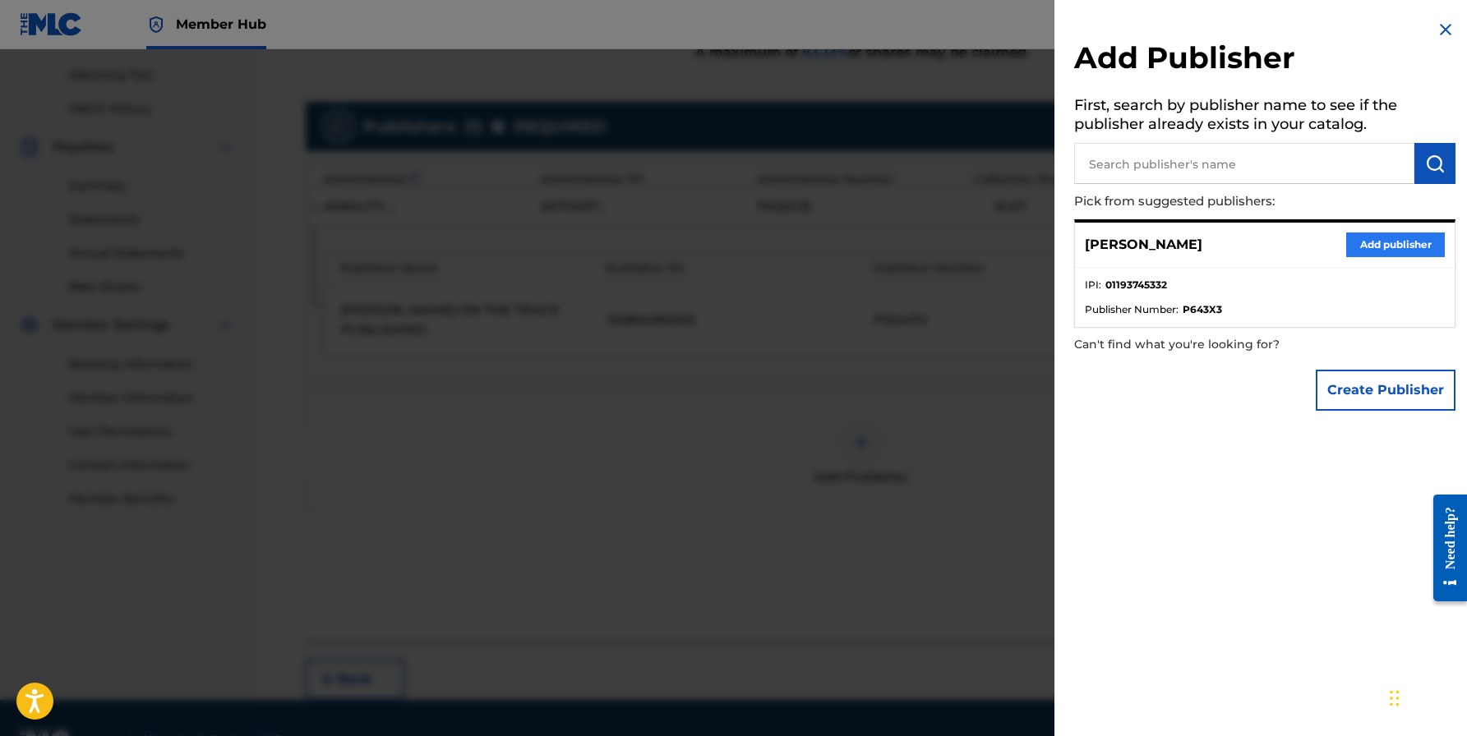
click at [1389, 245] on button "Add publisher" at bounding box center [1395, 245] width 99 height 25
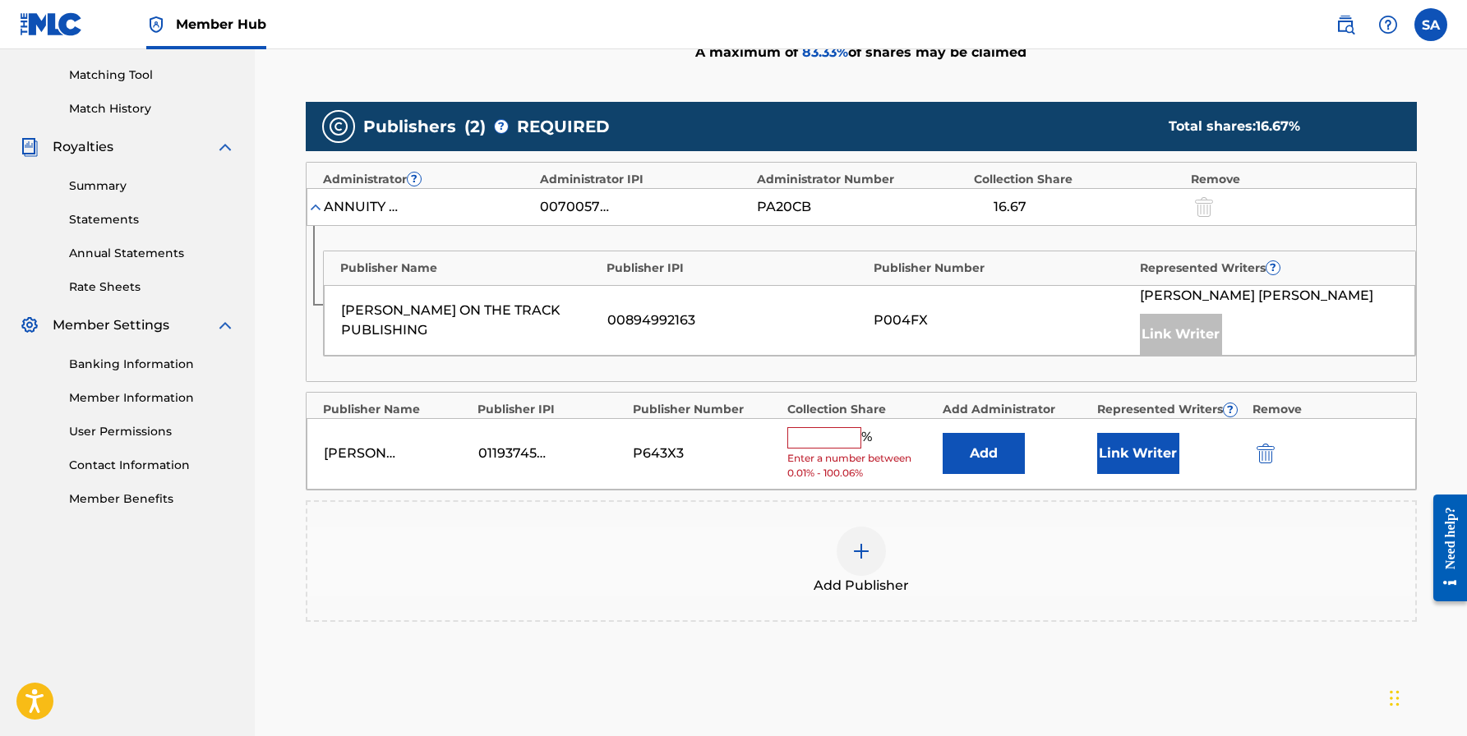
click at [822, 443] on div "%" at bounding box center [831, 437] width 89 height 21
click at [819, 441] on input "text" at bounding box center [824, 437] width 74 height 21
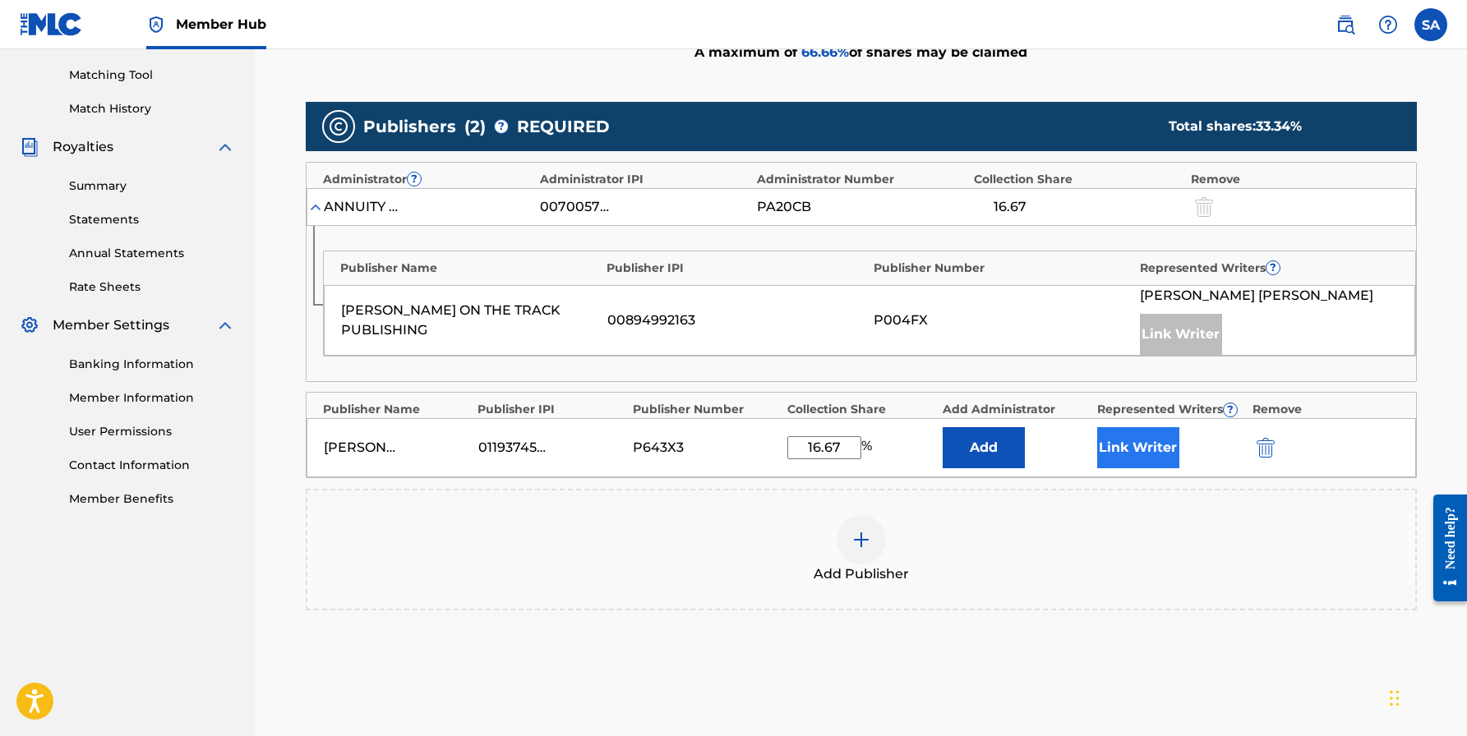
type input "16.67"
click at [1125, 431] on button "Link Writer" at bounding box center [1138, 447] width 82 height 41
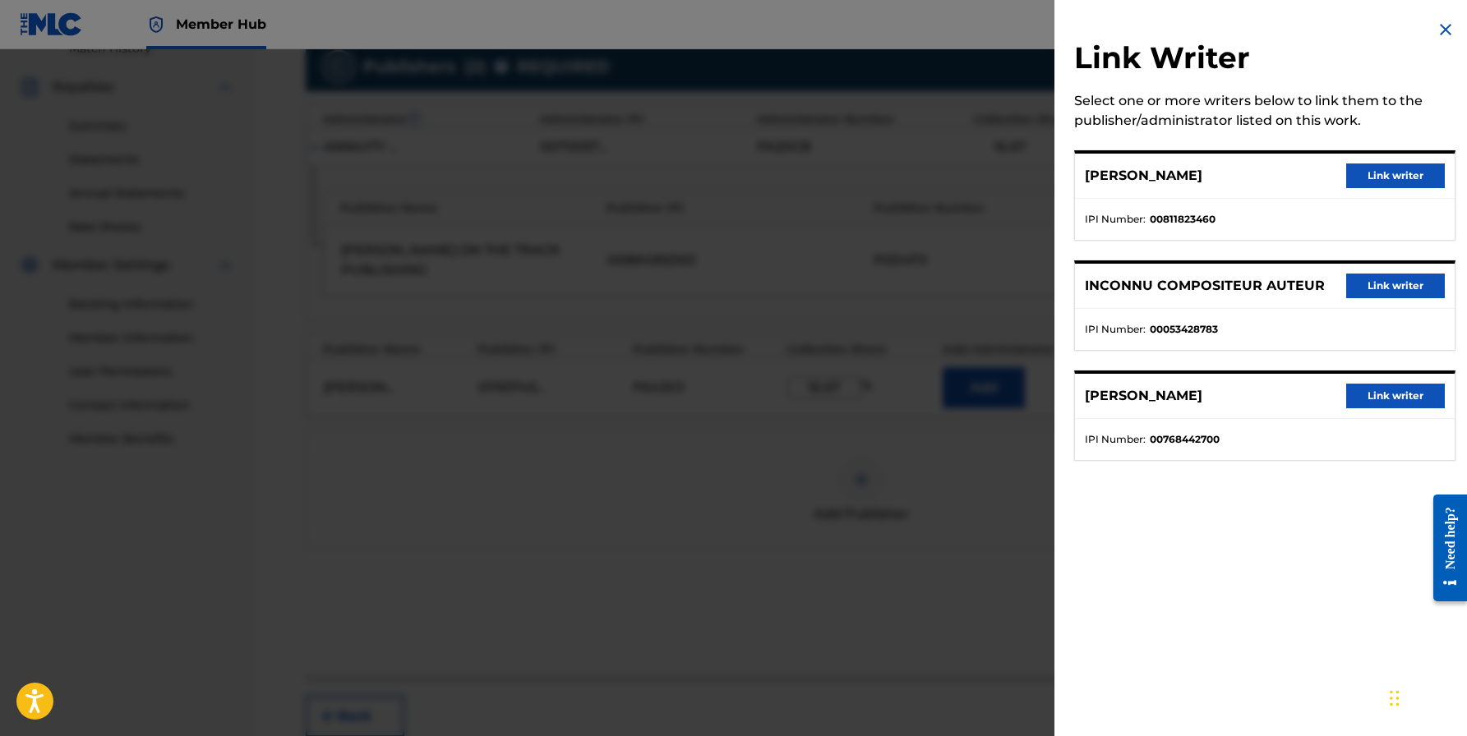
scroll to position [458, 0]
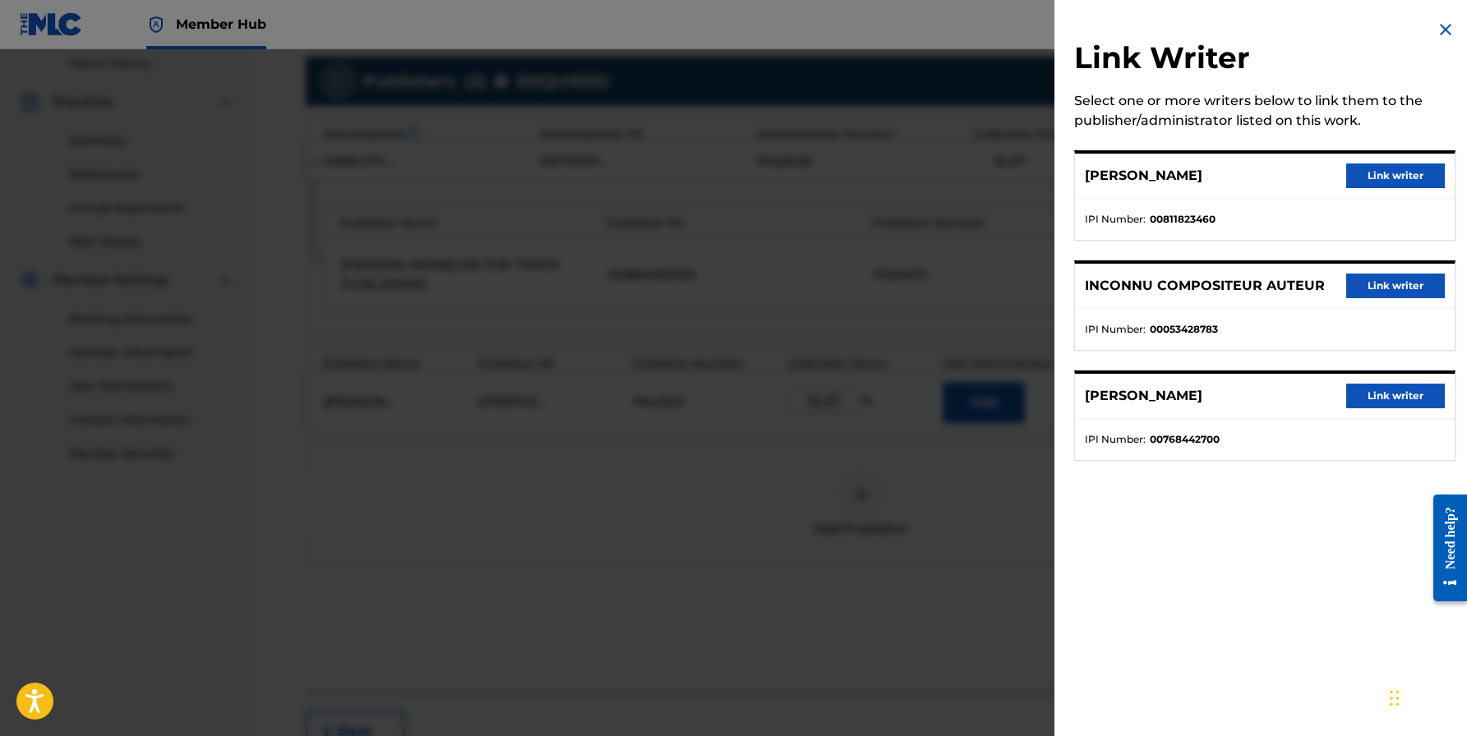
click at [1438, 30] on img at bounding box center [1445, 30] width 20 height 20
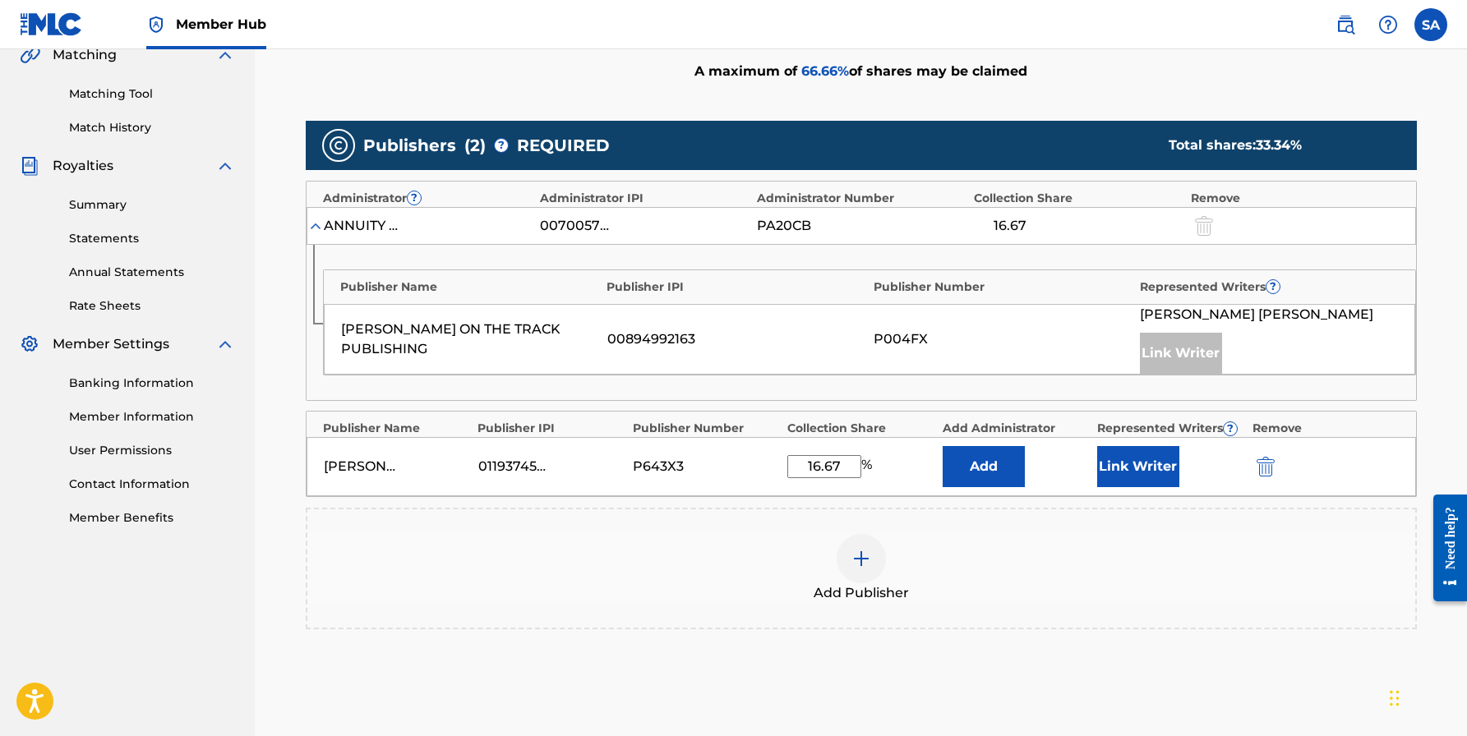
scroll to position [403, 0]
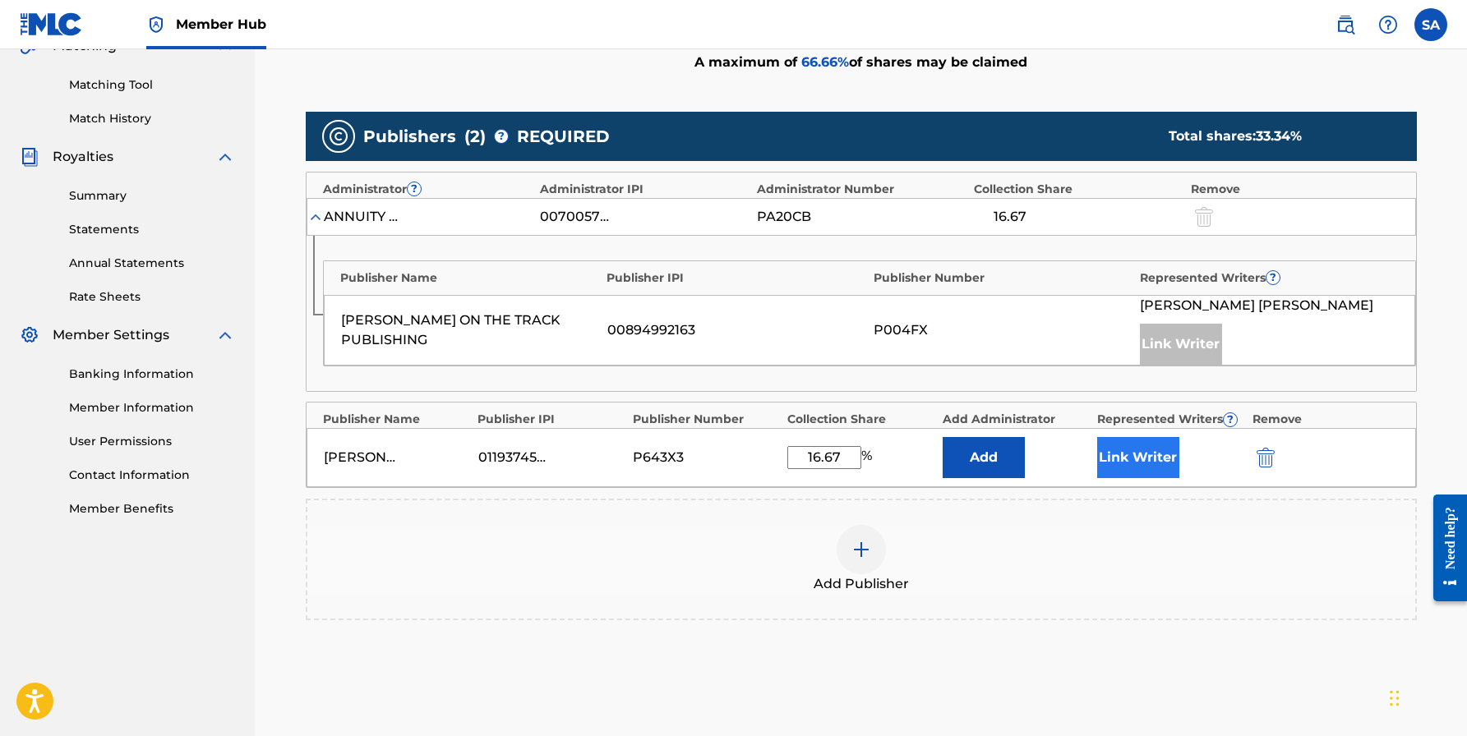
click at [1135, 438] on button "Link Writer" at bounding box center [1138, 457] width 82 height 41
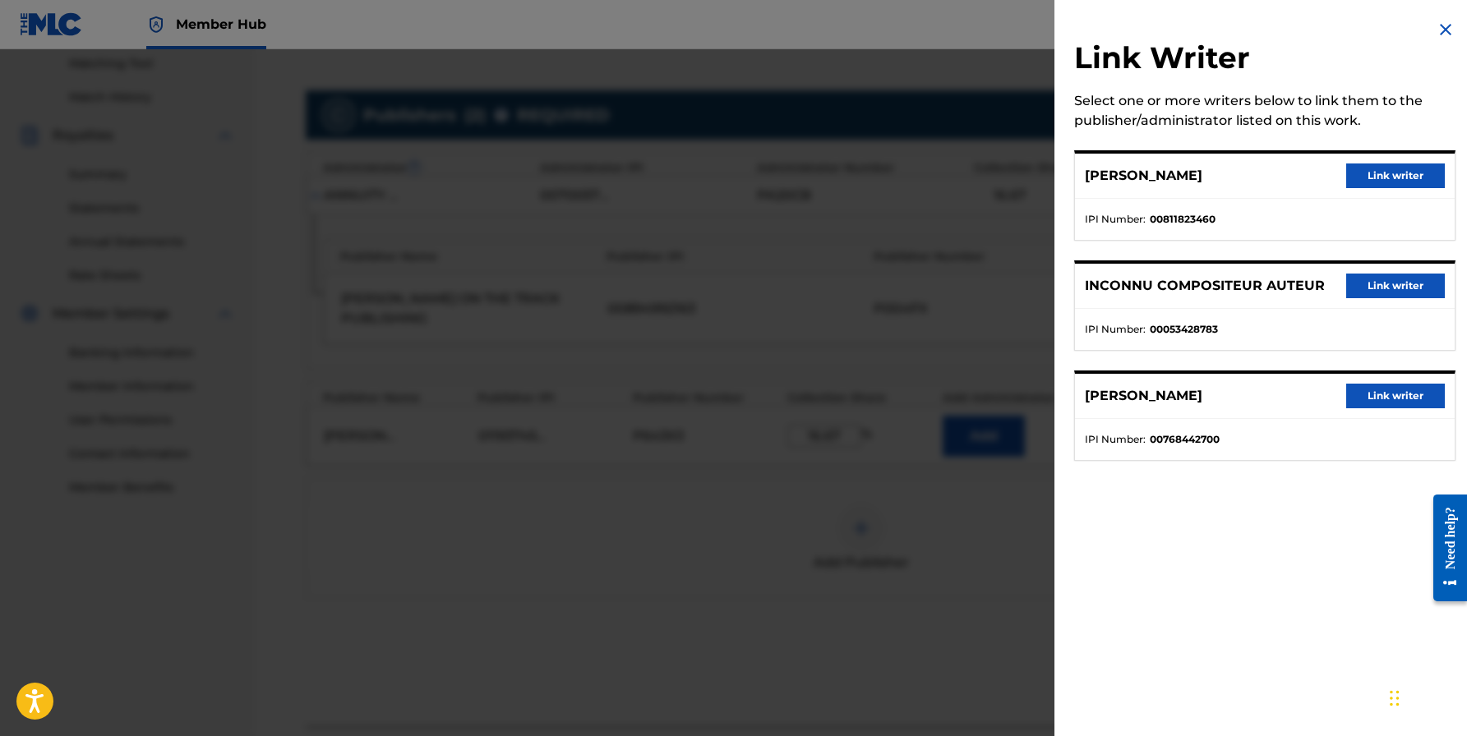
scroll to position [403, 0]
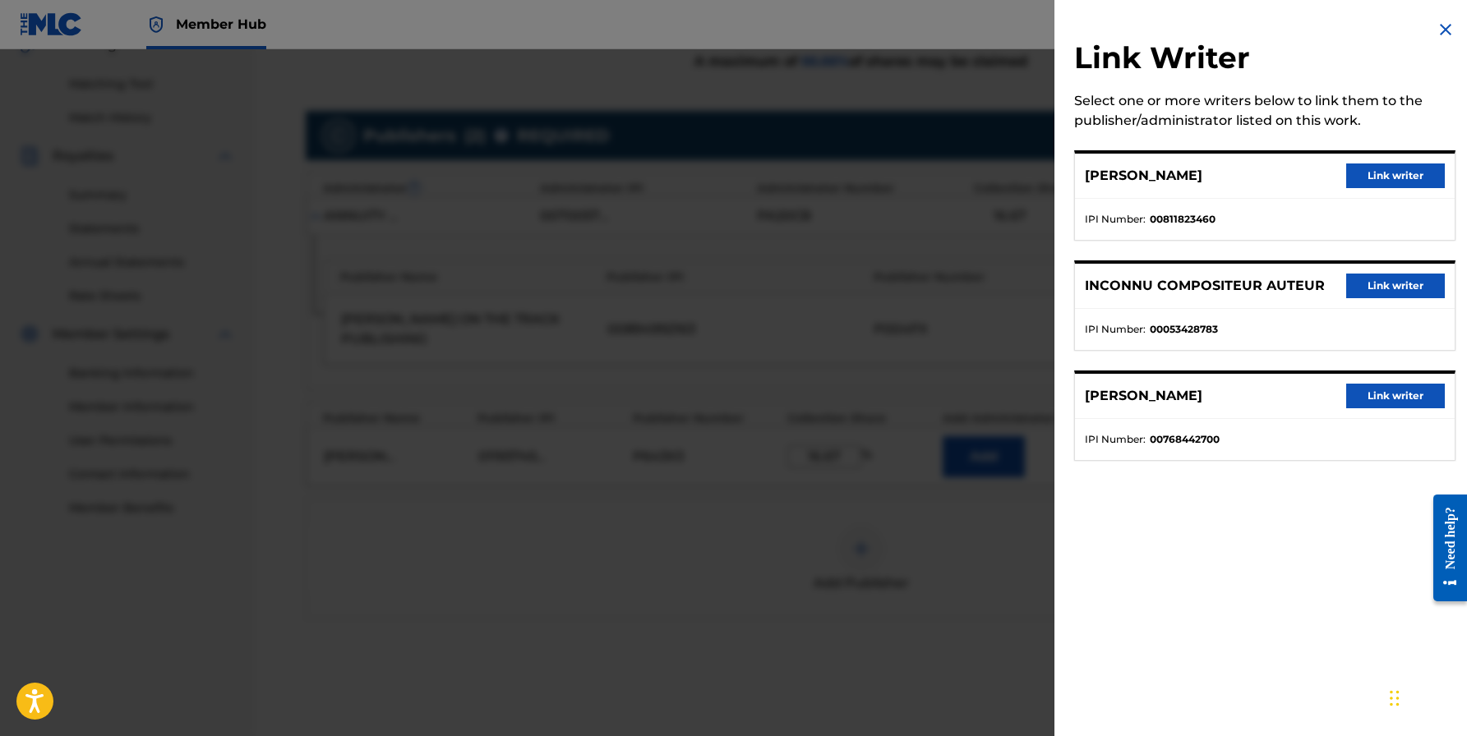
click at [1435, 34] on img at bounding box center [1445, 30] width 20 height 20
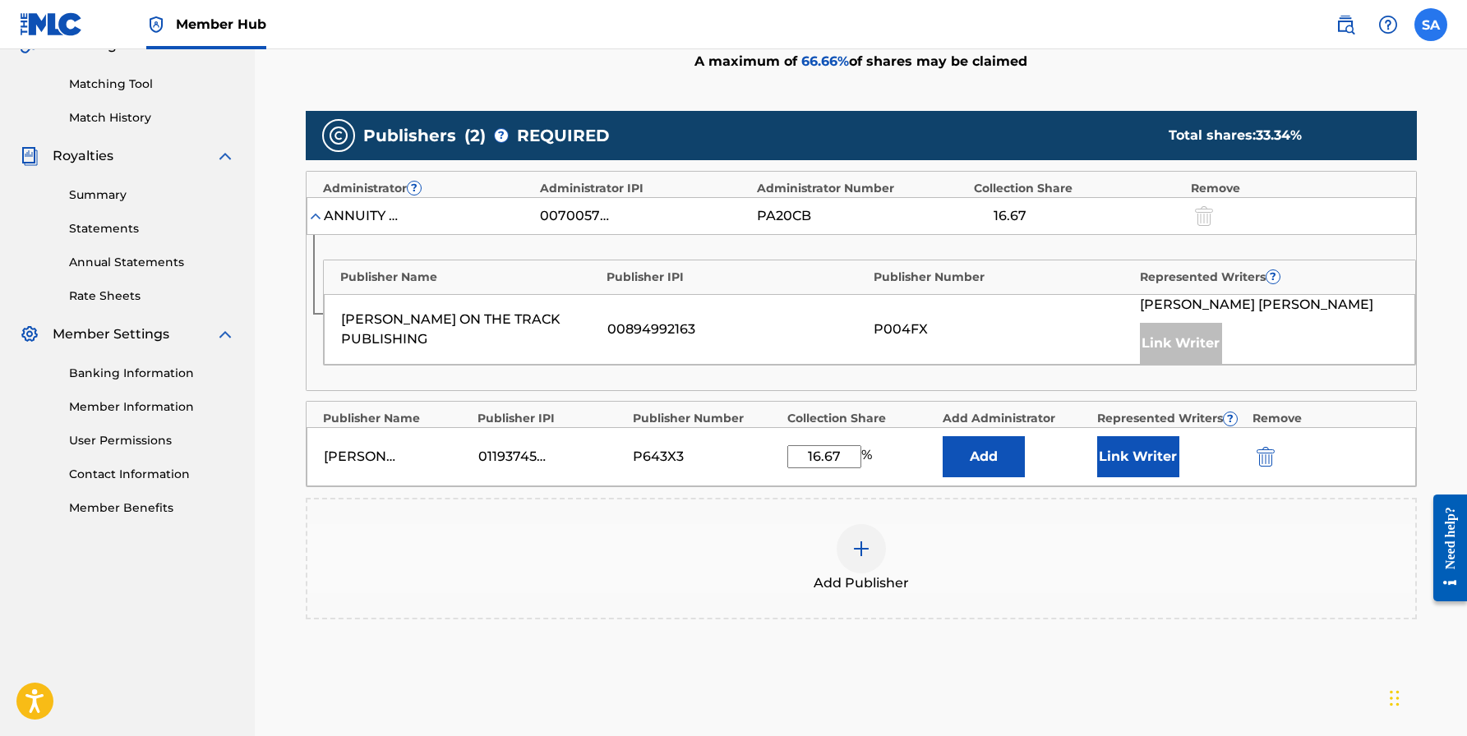
click at [1434, 28] on label at bounding box center [1430, 24] width 33 height 33
click at [1430, 25] on input "SA [PERSON_NAME] [EMAIL_ADDRESS][DOMAIN_NAME] Notification Preferences Profile …" at bounding box center [1430, 25] width 0 height 0
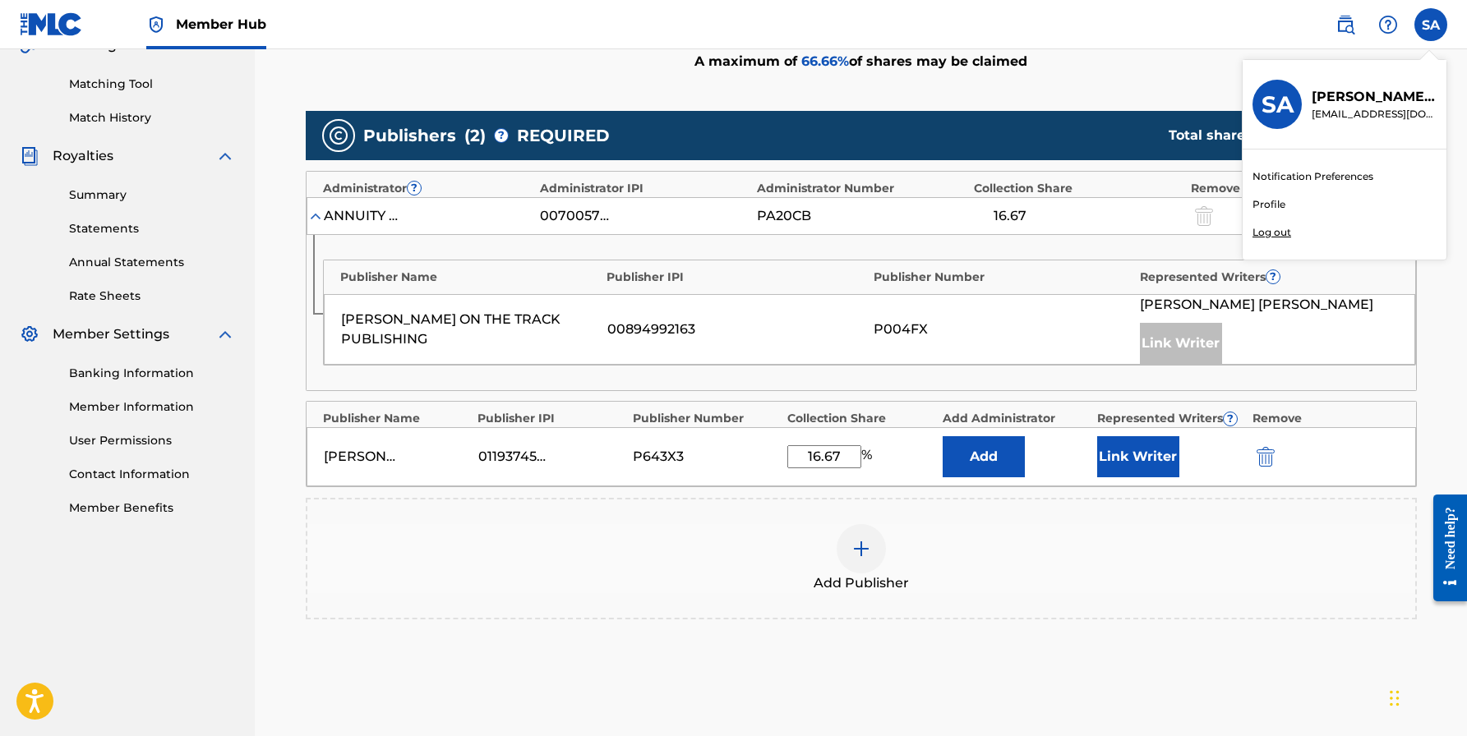
click at [1121, 127] on div "Publishers ( 2 ) ? REQUIRED Total shares: 33.34 %" at bounding box center [861, 135] width 1111 height 49
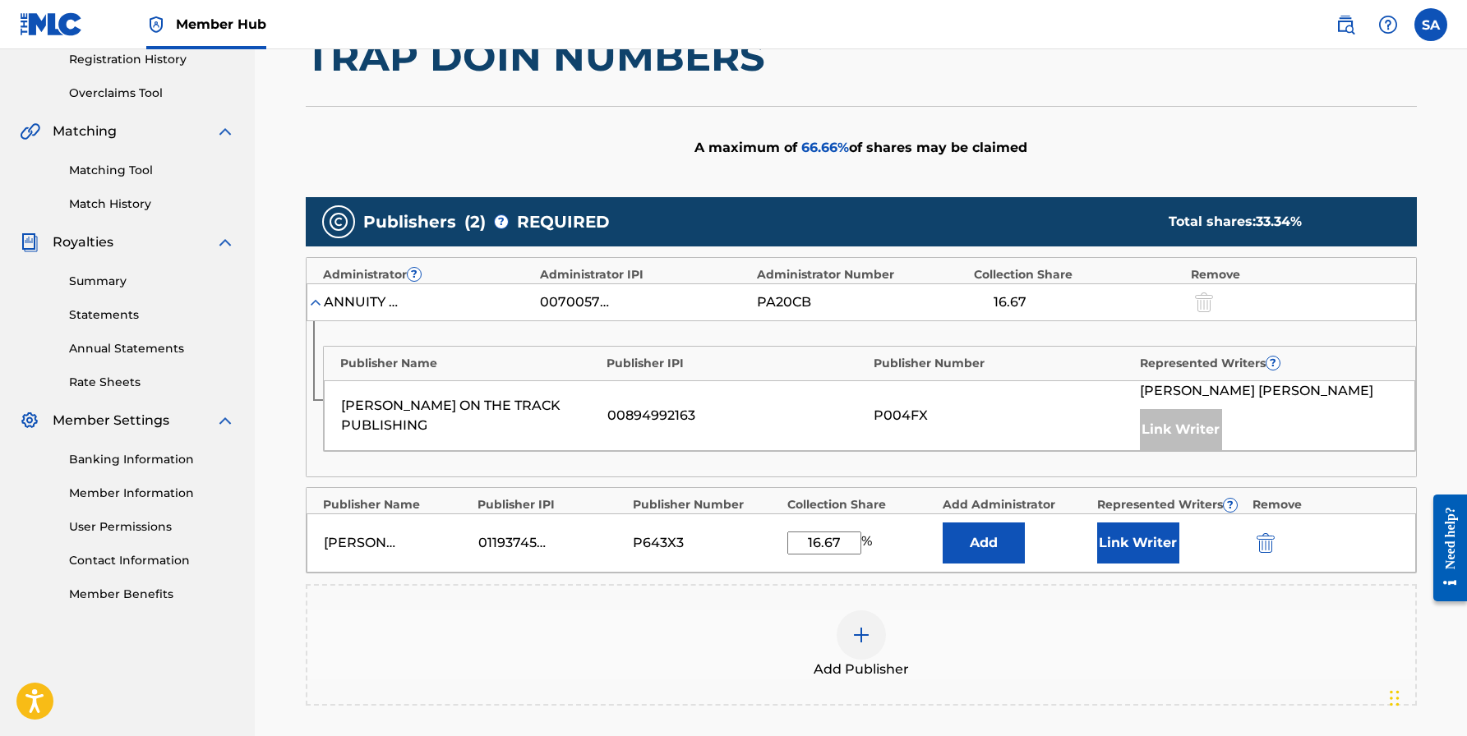
scroll to position [315, 0]
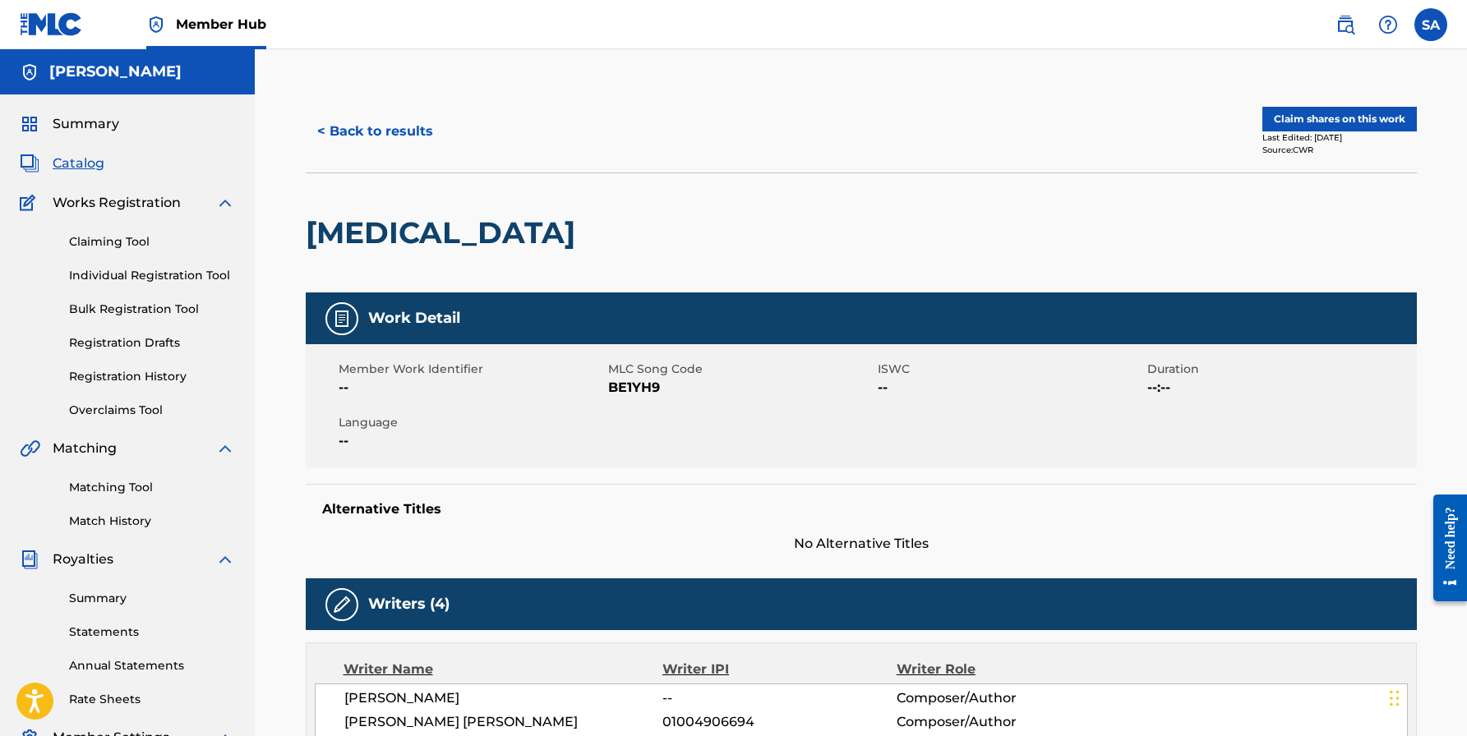
click at [127, 230] on div "Claiming Tool Individual Registration Tool Bulk Registration Tool Registration …" at bounding box center [127, 316] width 215 height 206
click at [126, 251] on div "Claiming Tool Individual Registration Tool Bulk Registration Tool Registration …" at bounding box center [127, 316] width 215 height 206
click at [130, 236] on link "Claiming Tool" at bounding box center [152, 241] width 166 height 17
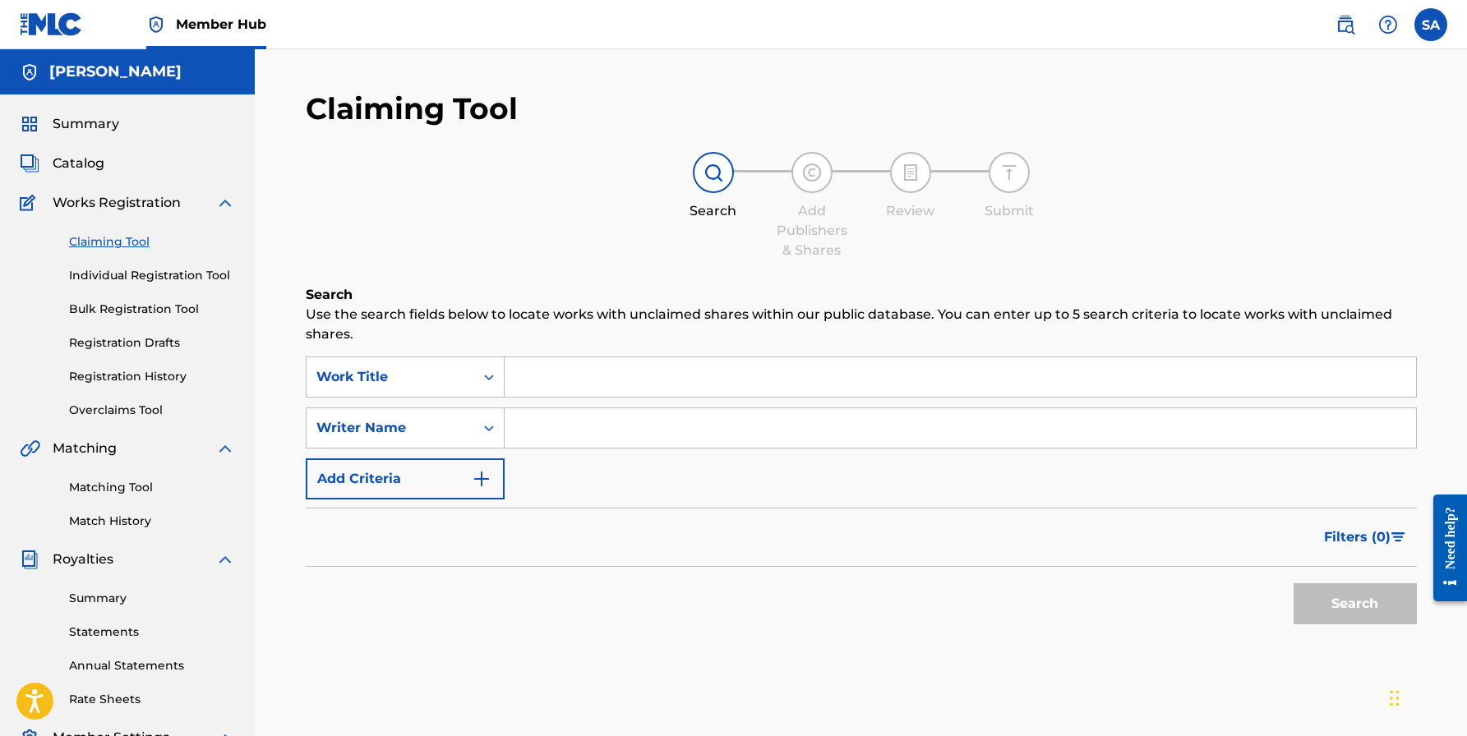
click at [569, 431] on input "Search Form" at bounding box center [959, 427] width 911 height 39
paste input "[PERSON_NAME]"
type input "[PERSON_NAME]"
click at [575, 385] on input "Search Form" at bounding box center [959, 376] width 911 height 39
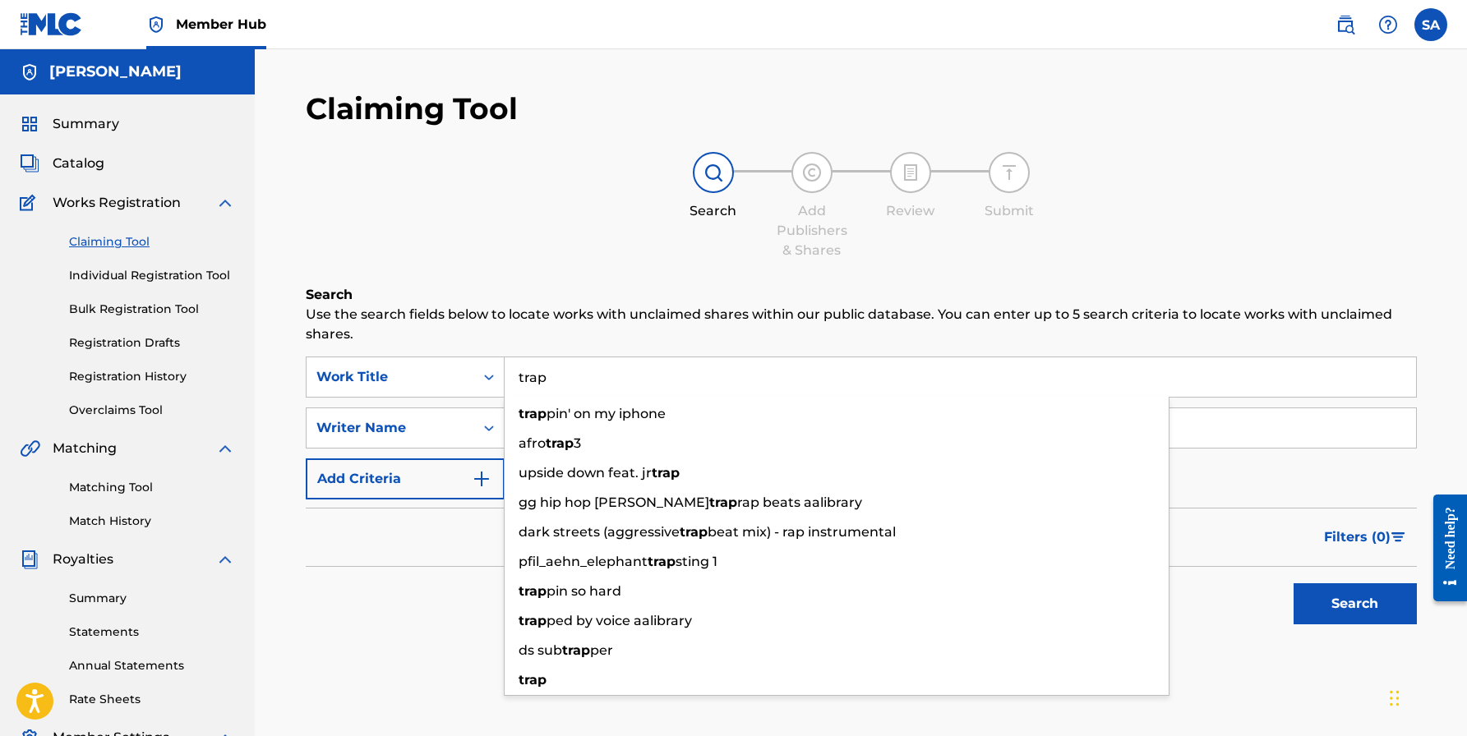
type input "trap"
click at [1354, 604] on button "Search" at bounding box center [1354, 603] width 123 height 41
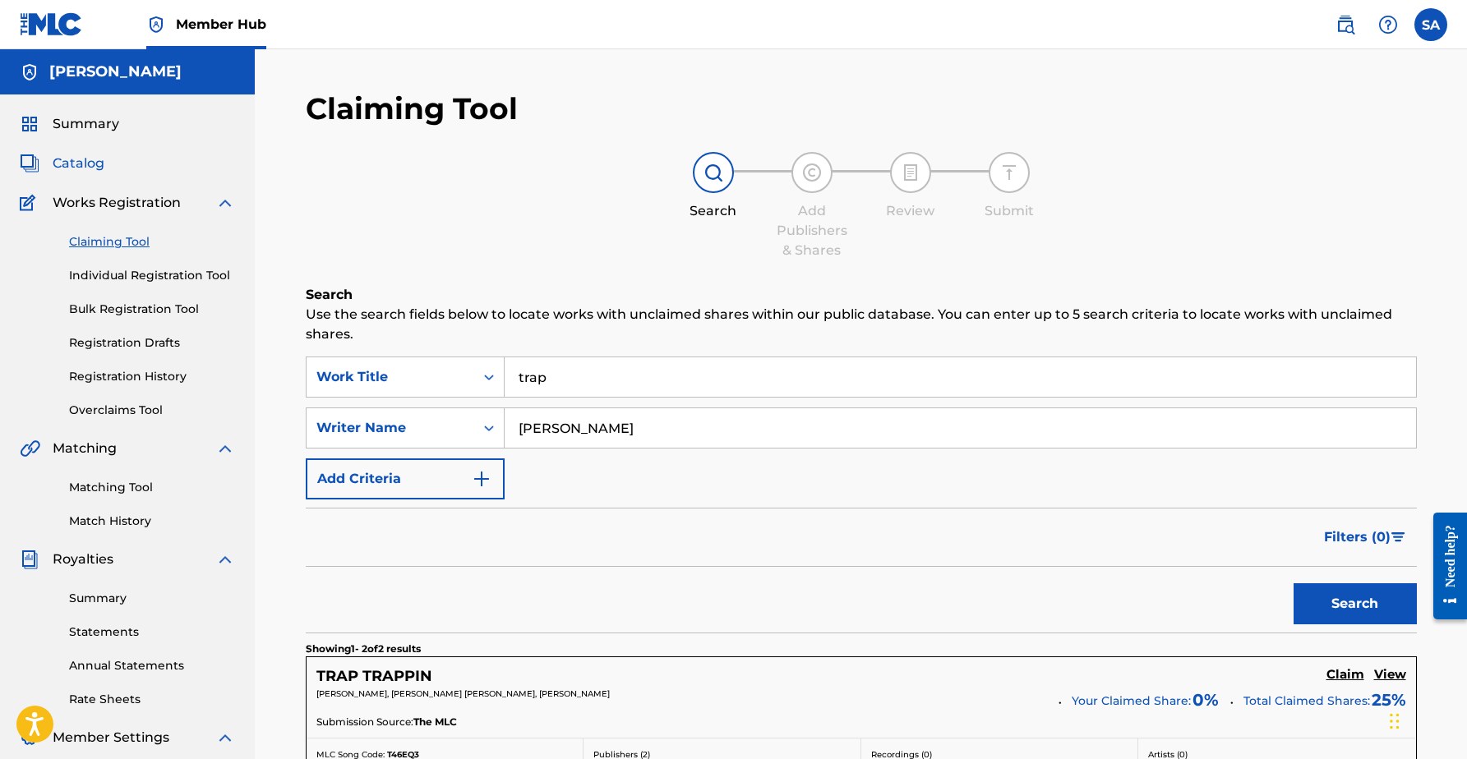
click at [94, 158] on span "Catalog" at bounding box center [79, 164] width 52 height 20
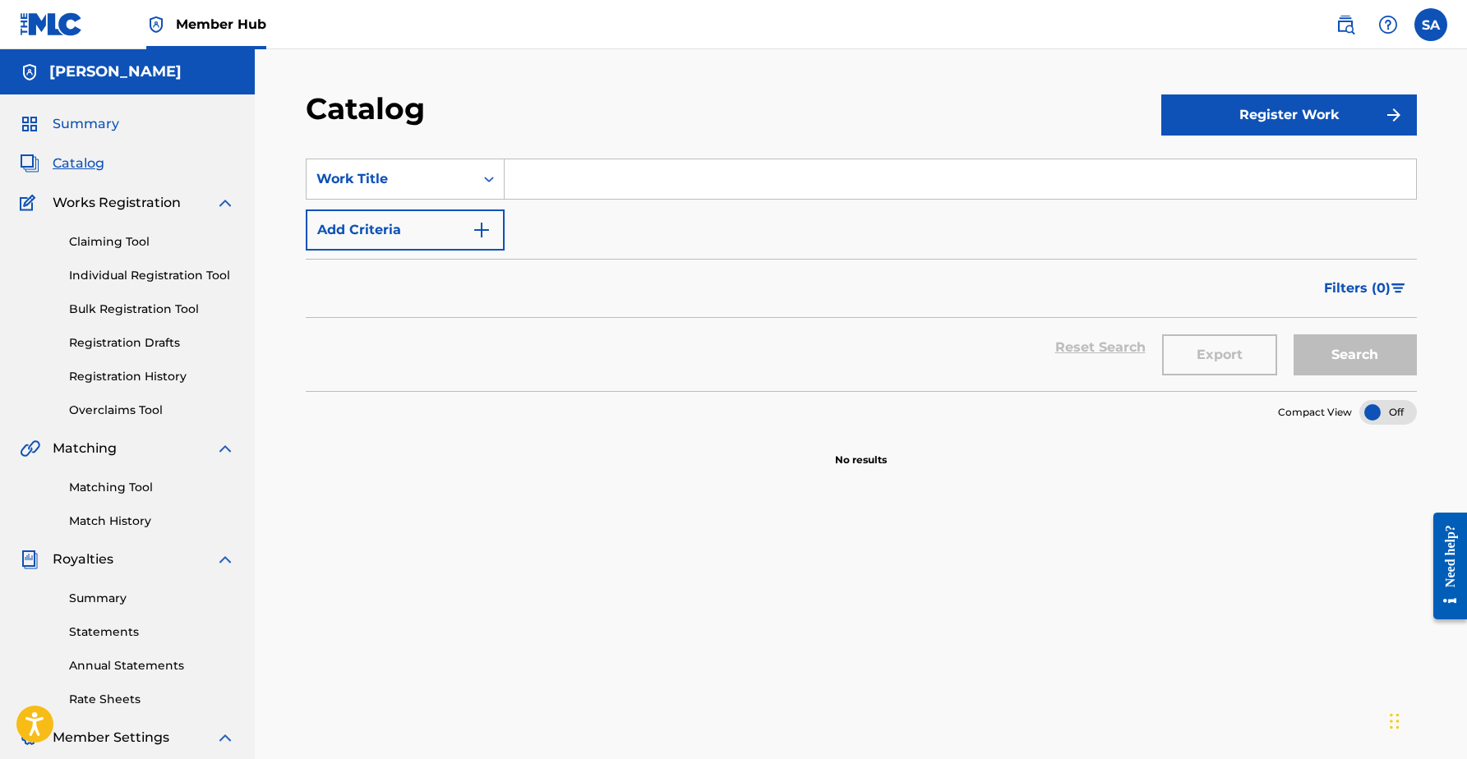
click at [96, 126] on span "Summary" at bounding box center [86, 124] width 67 height 20
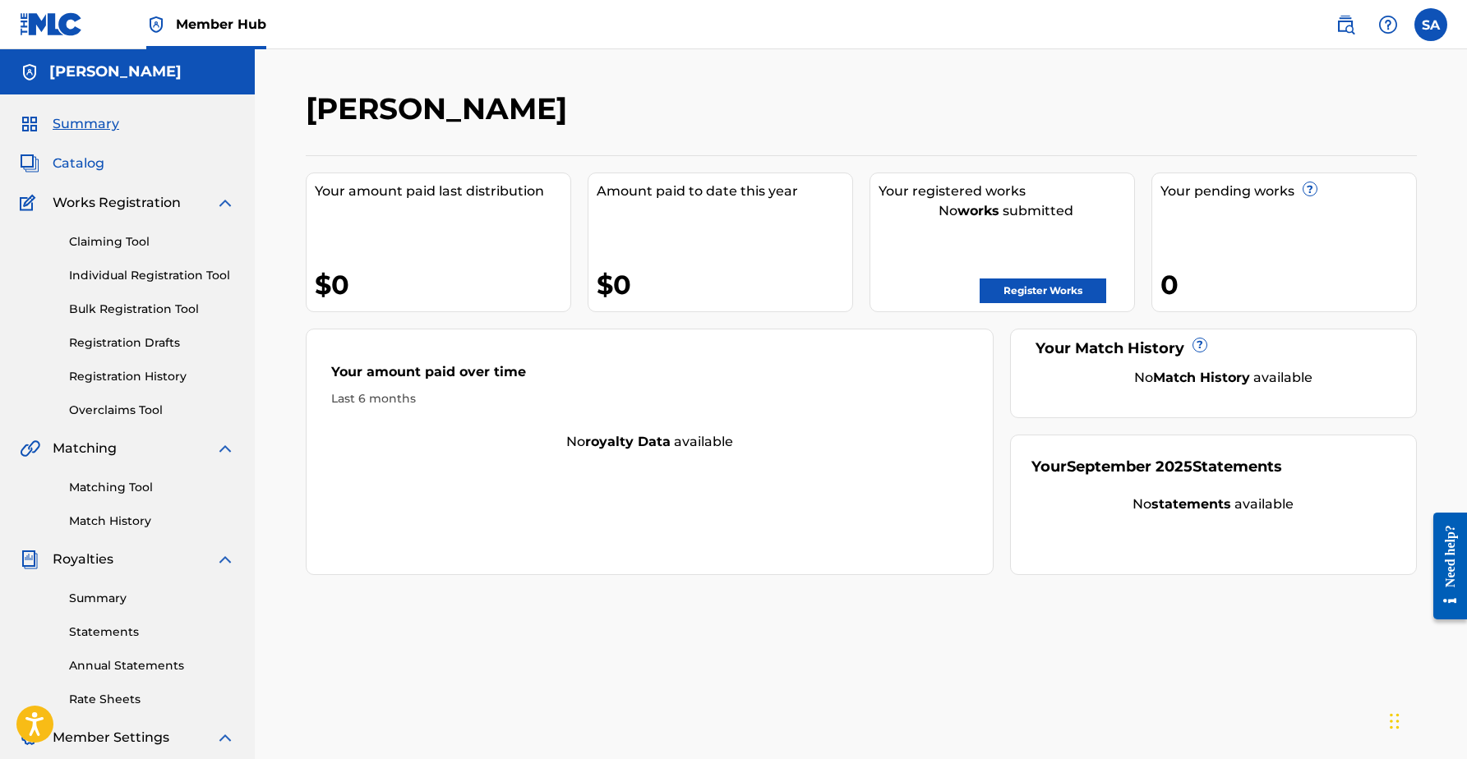
click at [86, 169] on span "Catalog" at bounding box center [79, 164] width 52 height 20
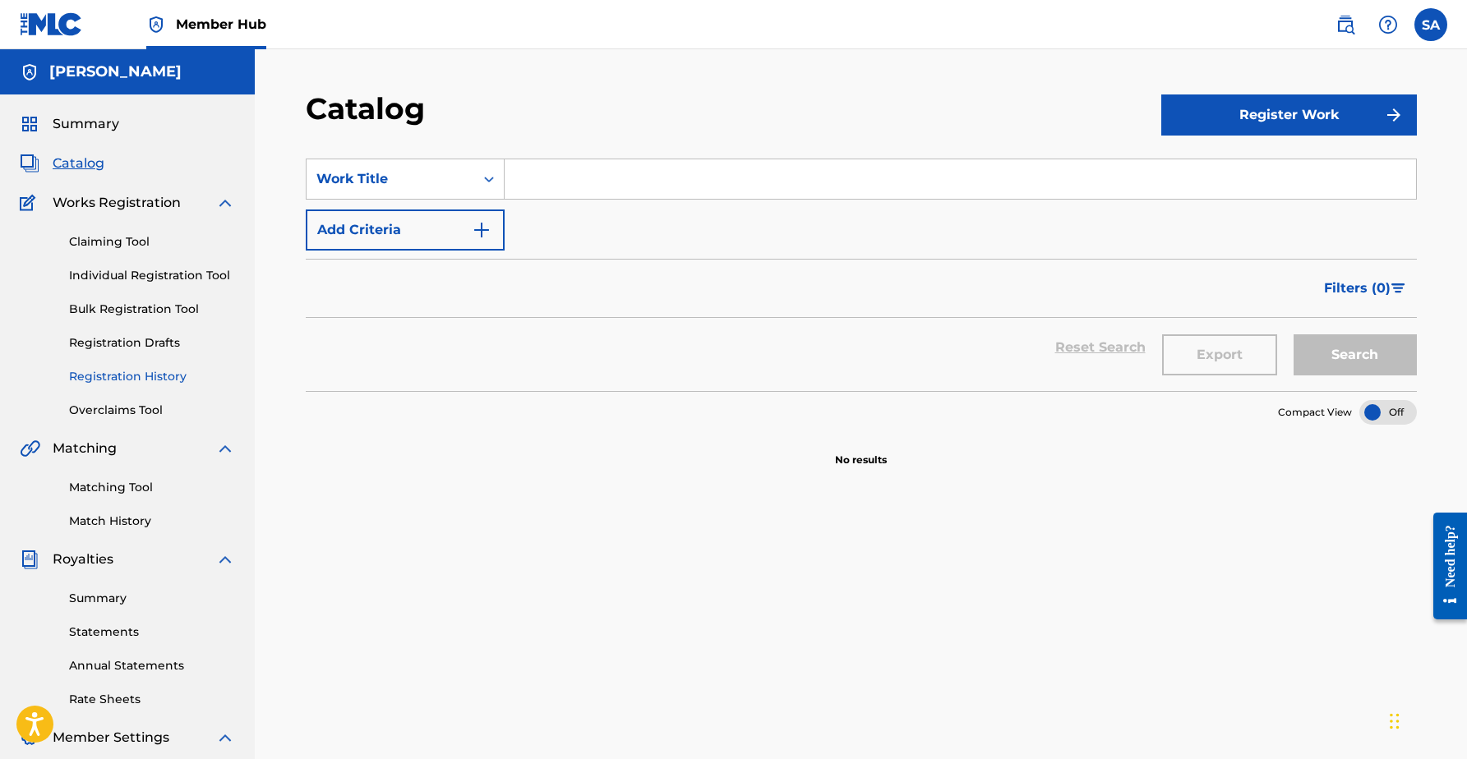
click at [98, 374] on link "Registration History" at bounding box center [152, 376] width 166 height 17
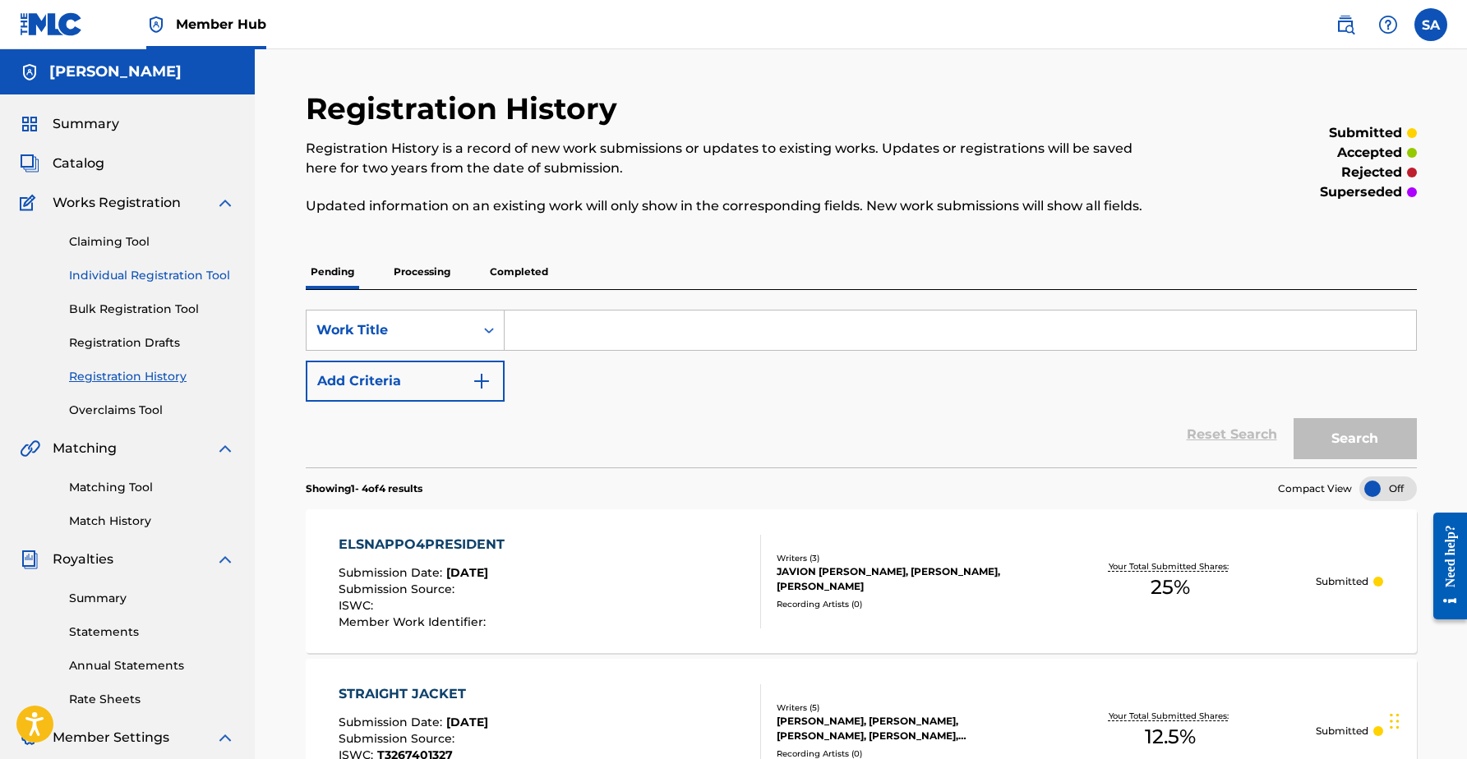
click at [140, 279] on link "Individual Registration Tool" at bounding box center [152, 275] width 166 height 17
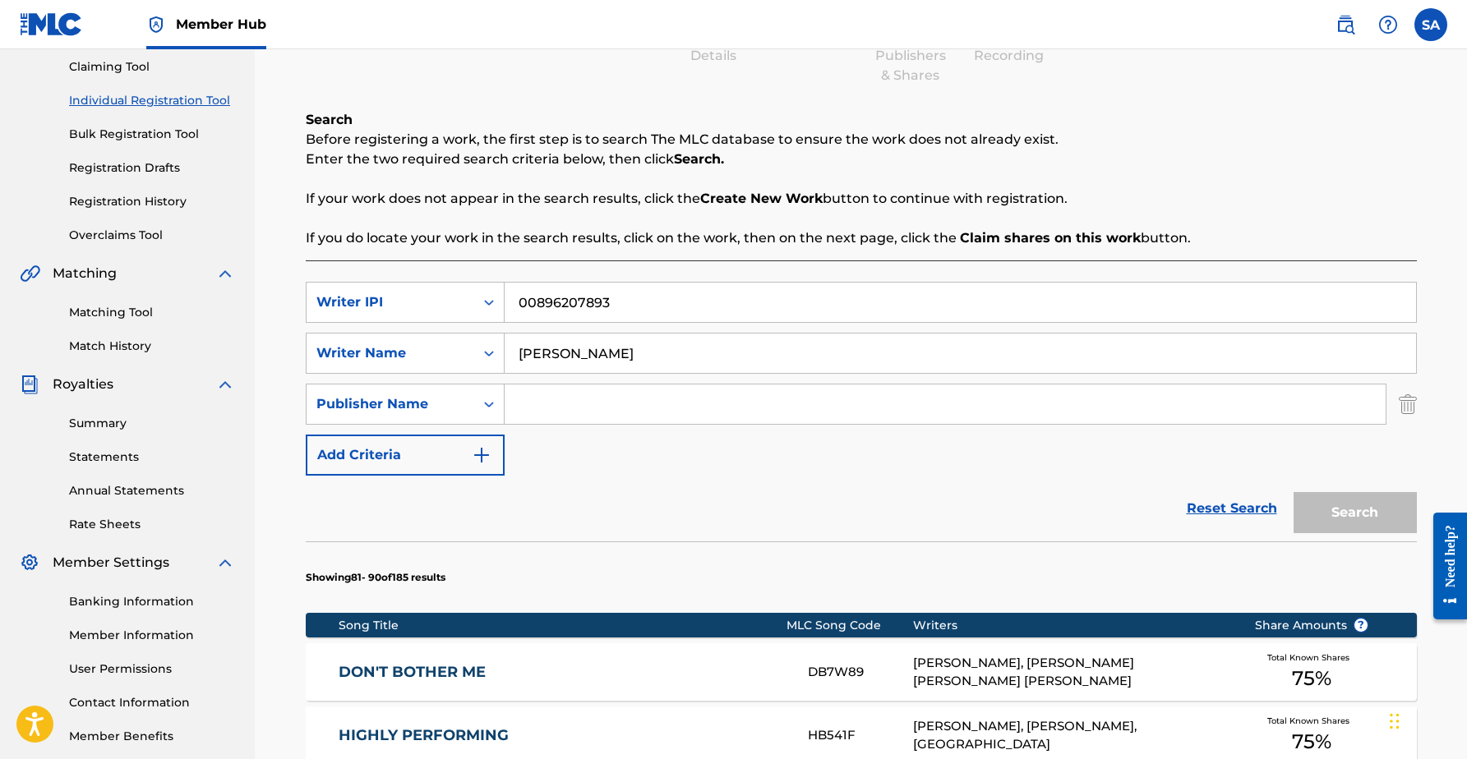
scroll to position [175, 0]
click at [1312, 513] on div "Search" at bounding box center [1350, 509] width 131 height 66
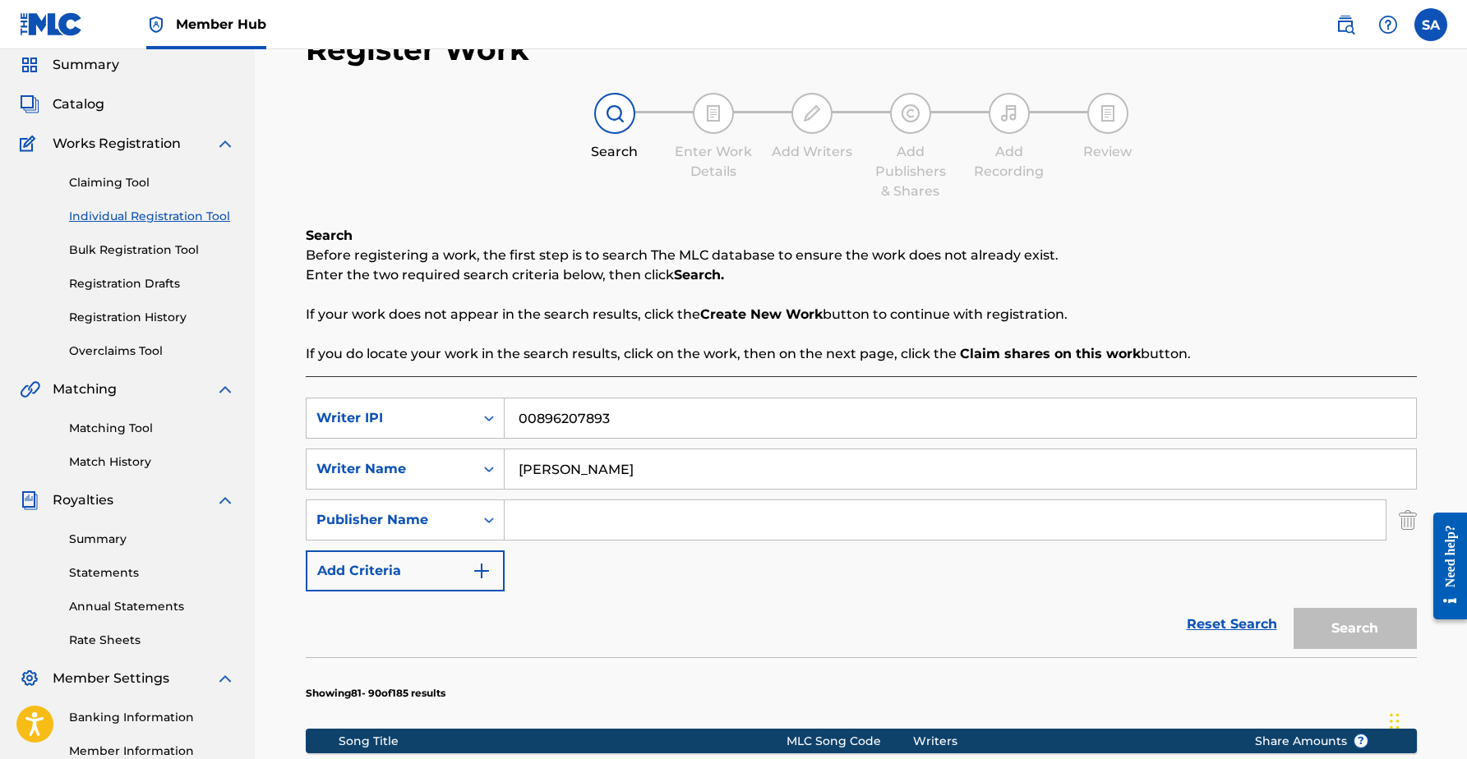
scroll to position [59, 0]
click at [472, 461] on div "Writer Name" at bounding box center [390, 469] width 168 height 31
click at [495, 408] on div "Search Form" at bounding box center [489, 418] width 30 height 30
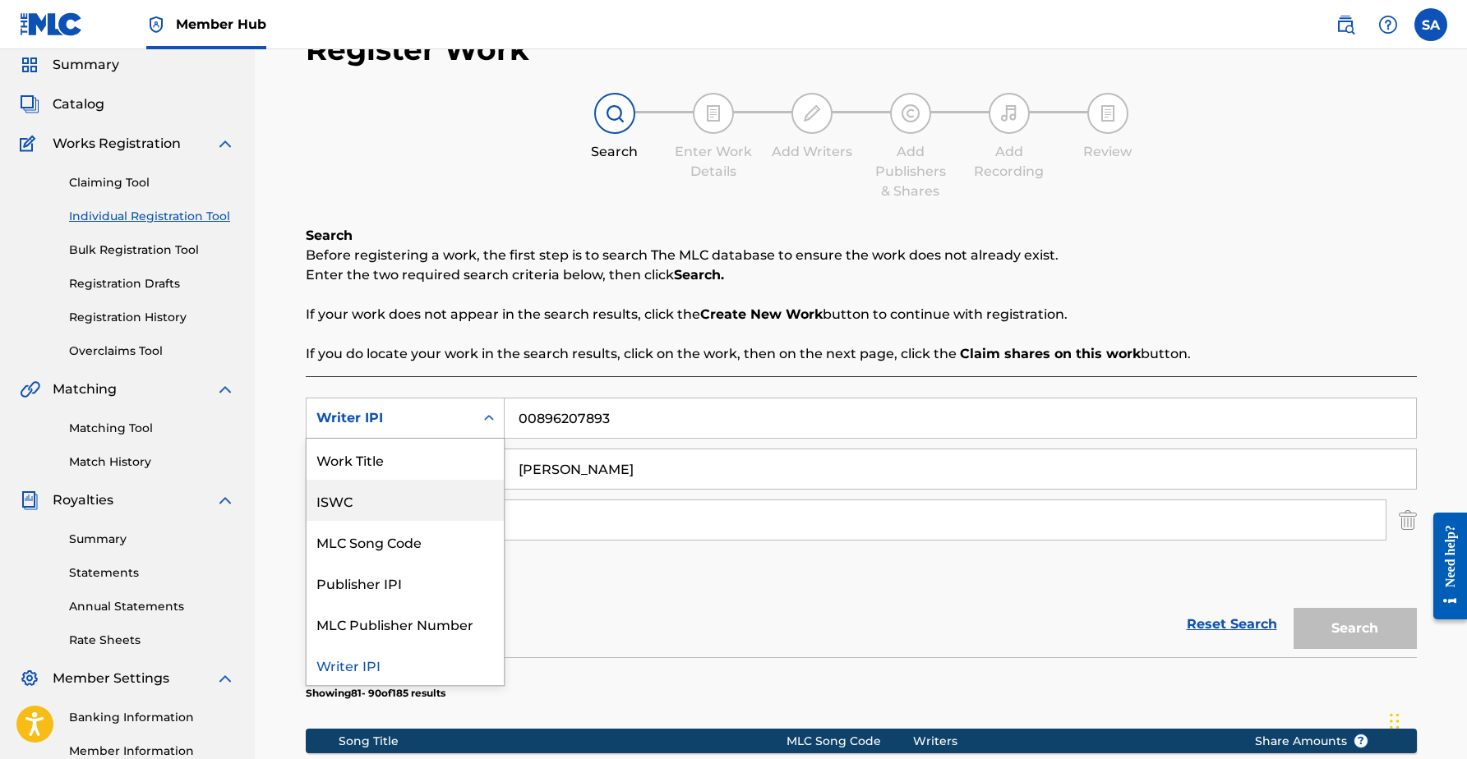
click at [413, 477] on div "Work Title" at bounding box center [404, 459] width 197 height 41
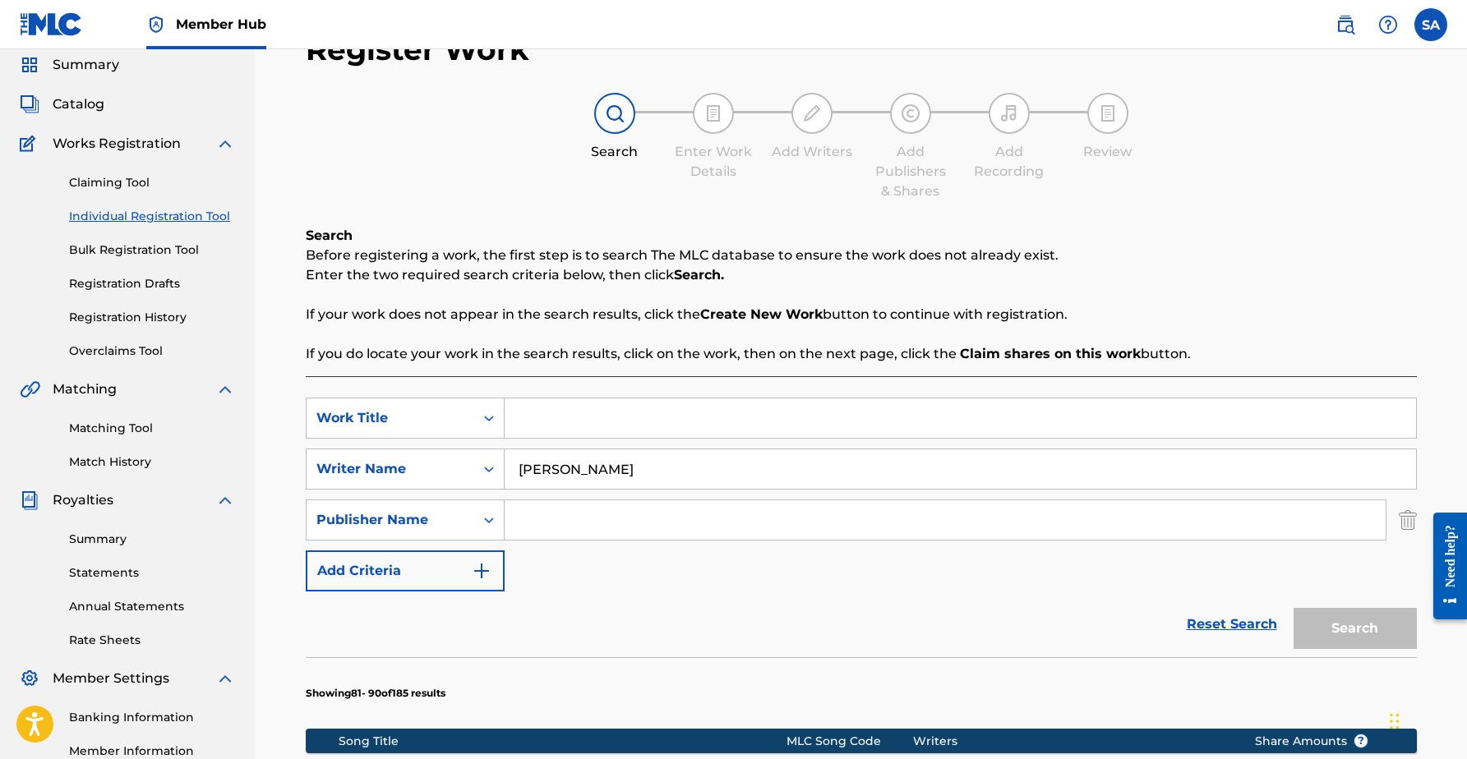
click at [623, 426] on input "Search Form" at bounding box center [959, 417] width 911 height 39
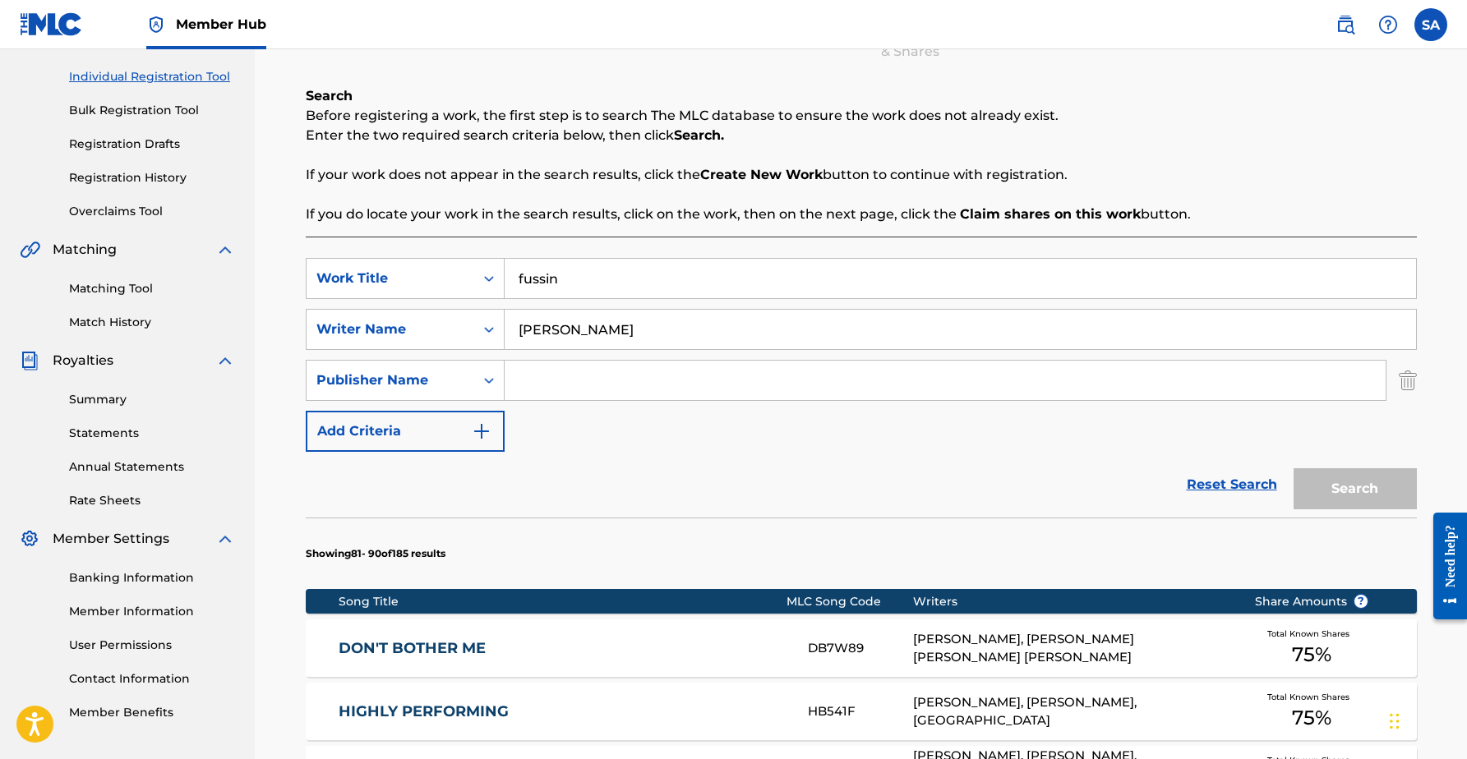
scroll to position [200, 0]
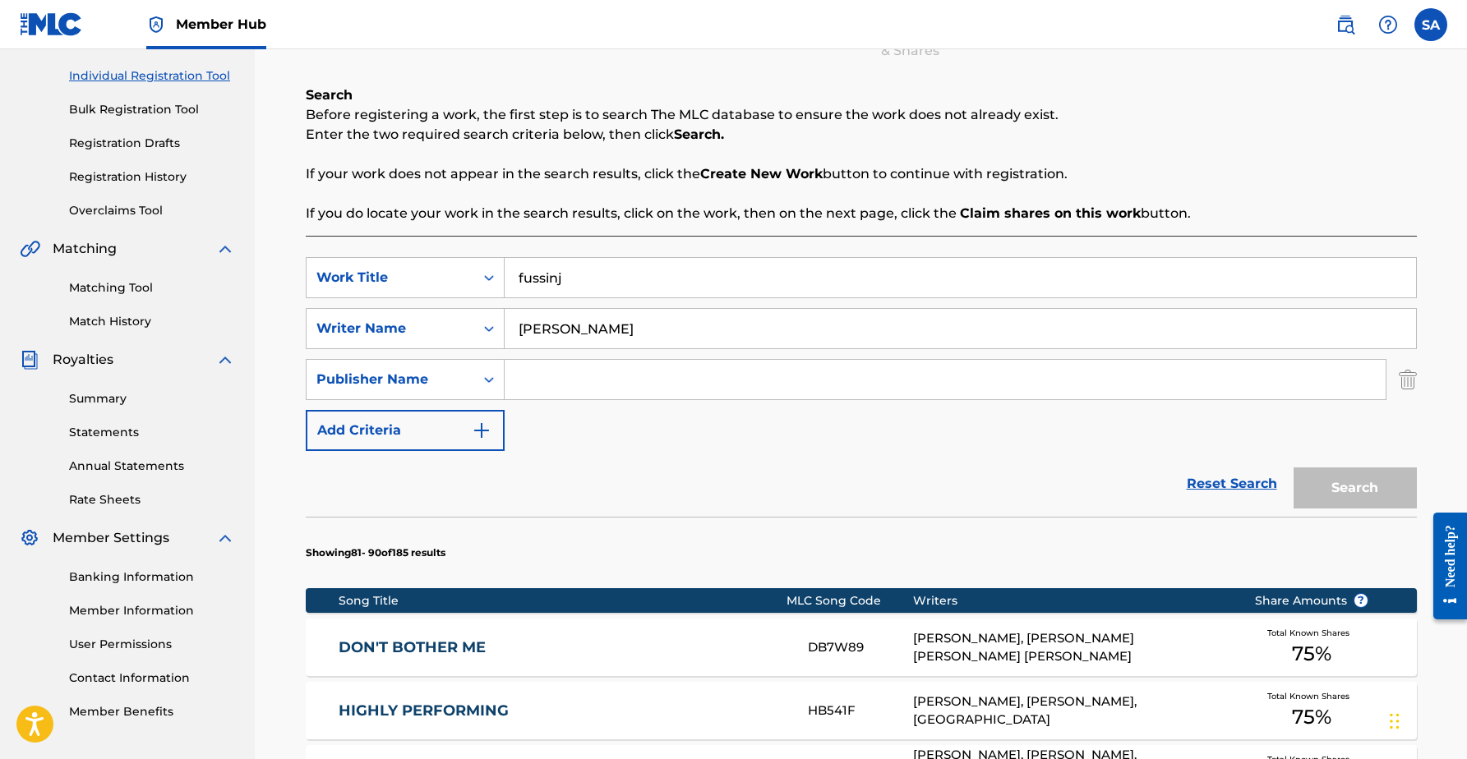
type input "fussin"
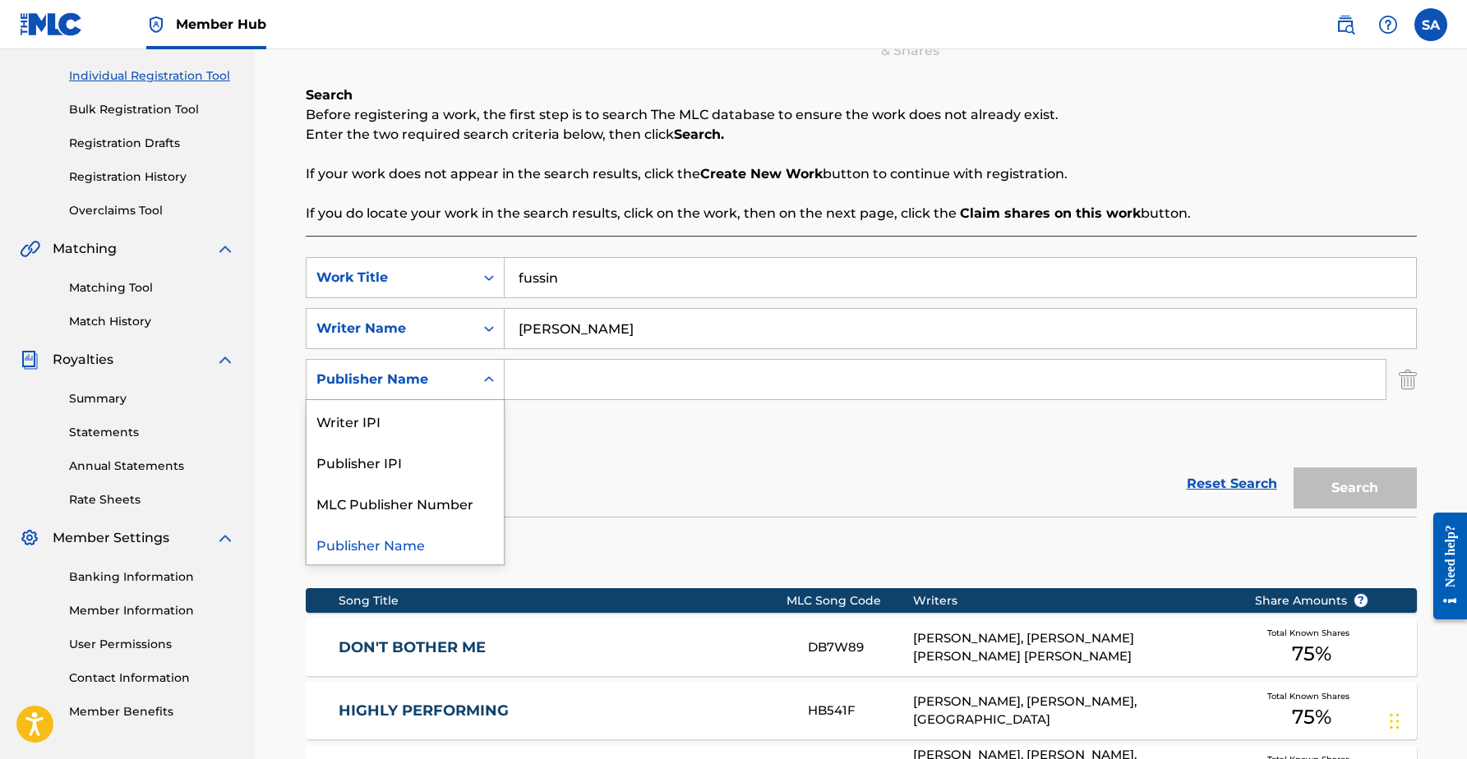
click at [485, 394] on div "Search Form" at bounding box center [489, 380] width 30 height 30
click at [474, 428] on div "Writer IPI" at bounding box center [404, 420] width 197 height 41
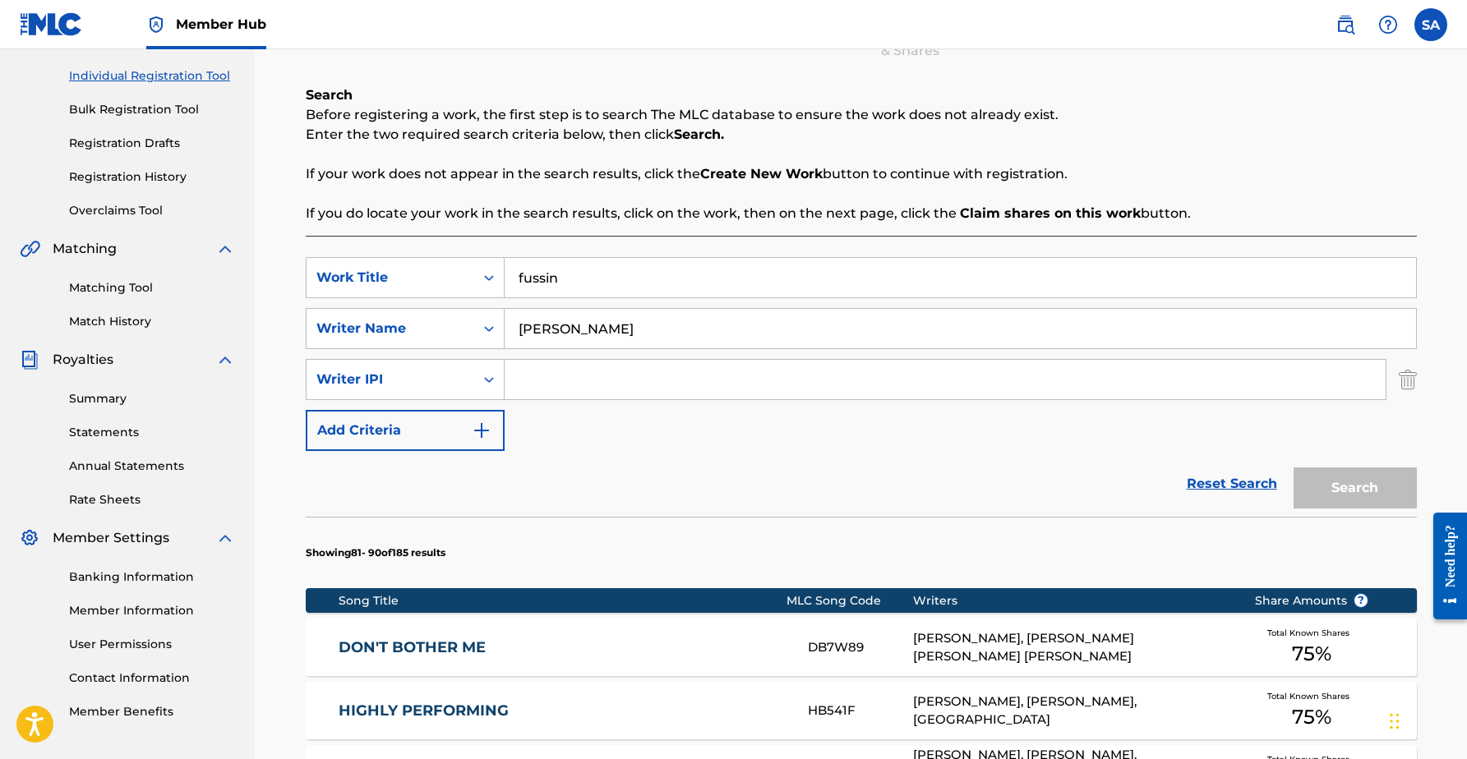
click at [601, 374] on input "Search Form" at bounding box center [944, 379] width 881 height 39
paste input "00896207893"
type input "00896207893"
click at [1341, 466] on div "Search" at bounding box center [1350, 484] width 131 height 66
click at [1336, 482] on button "Search" at bounding box center [1354, 487] width 123 height 41
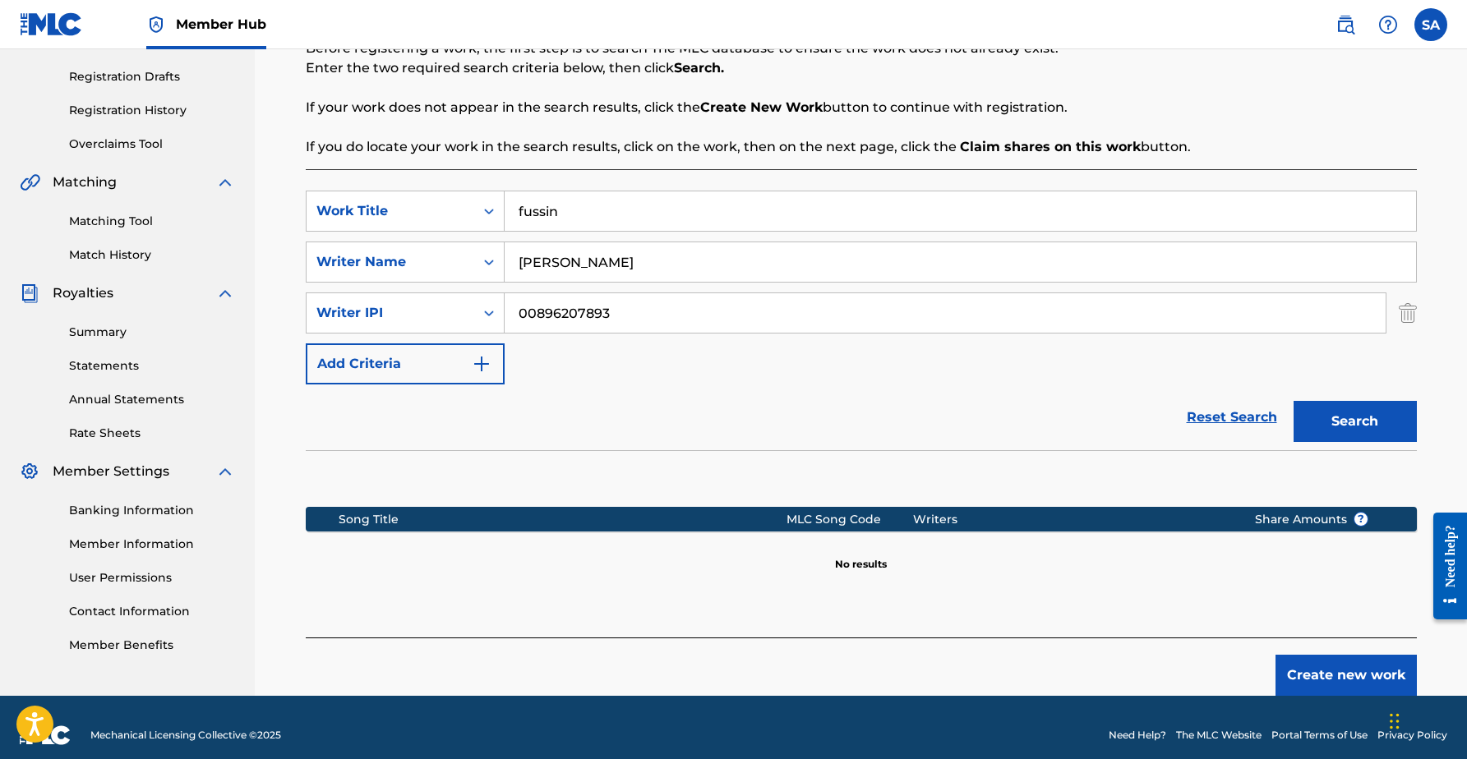
scroll to position [270, 0]
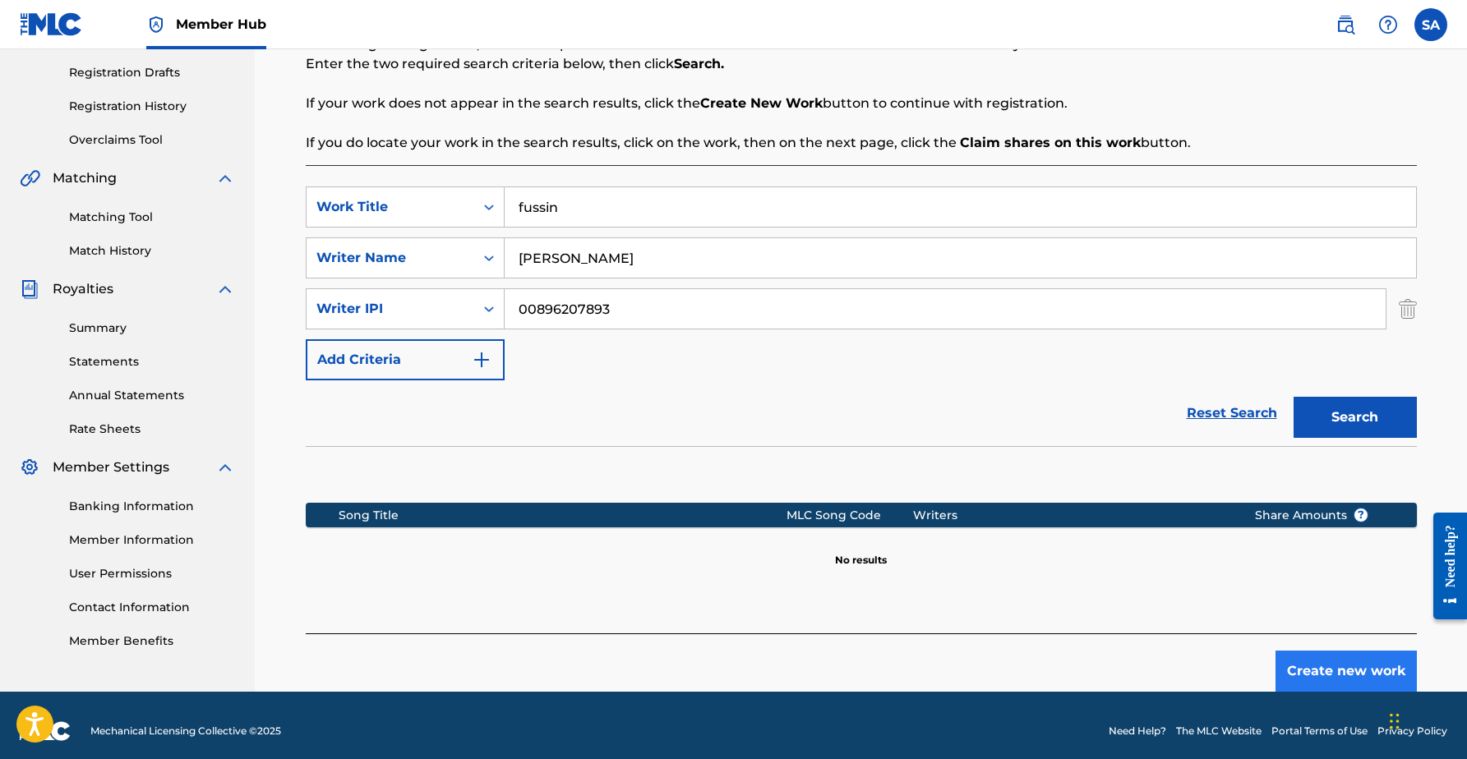
click at [1324, 661] on button "Create new work" at bounding box center [1345, 671] width 141 height 41
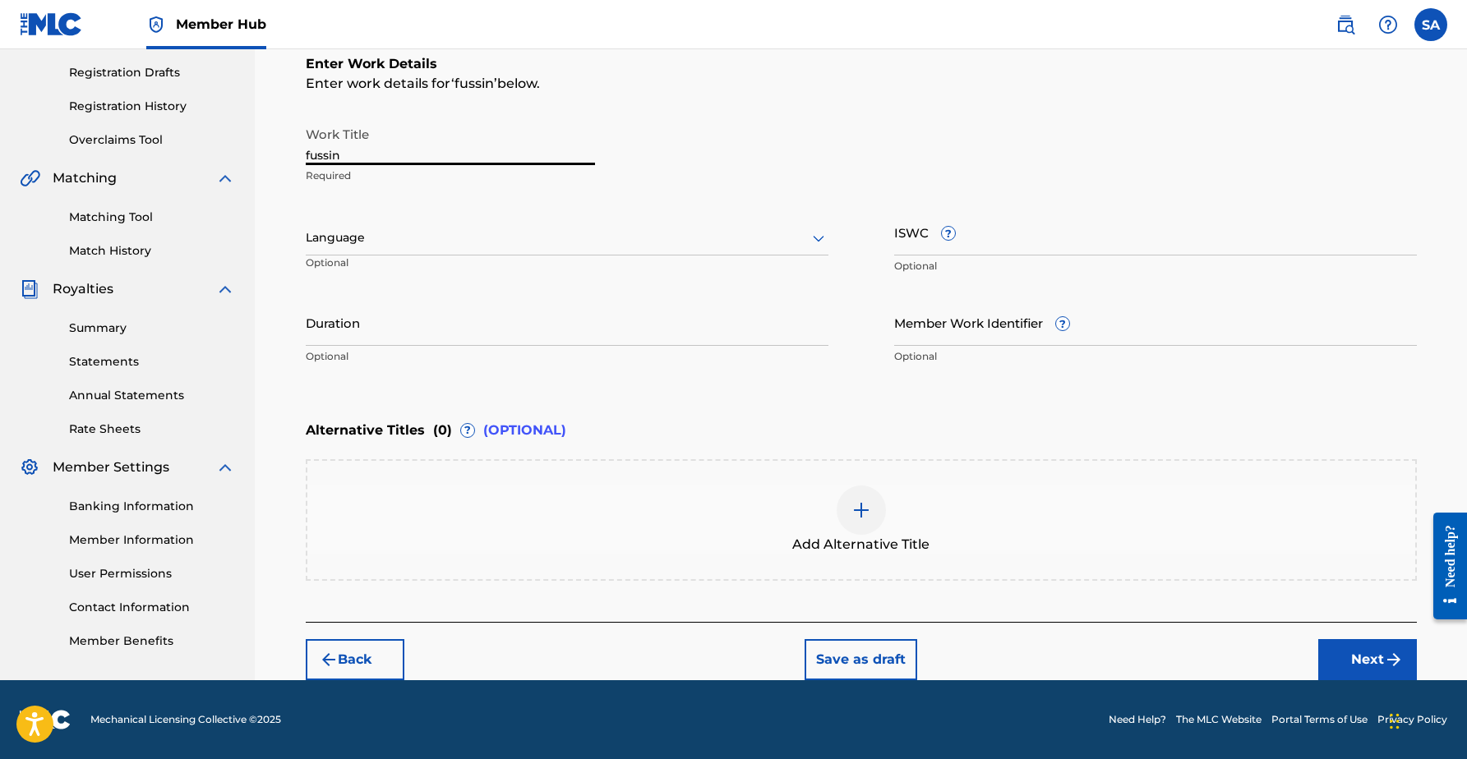
click at [451, 159] on input "fussin" at bounding box center [450, 141] width 289 height 47
type input "Fussin N Fighting"
click at [463, 330] on input "Duration" at bounding box center [567, 322] width 523 height 47
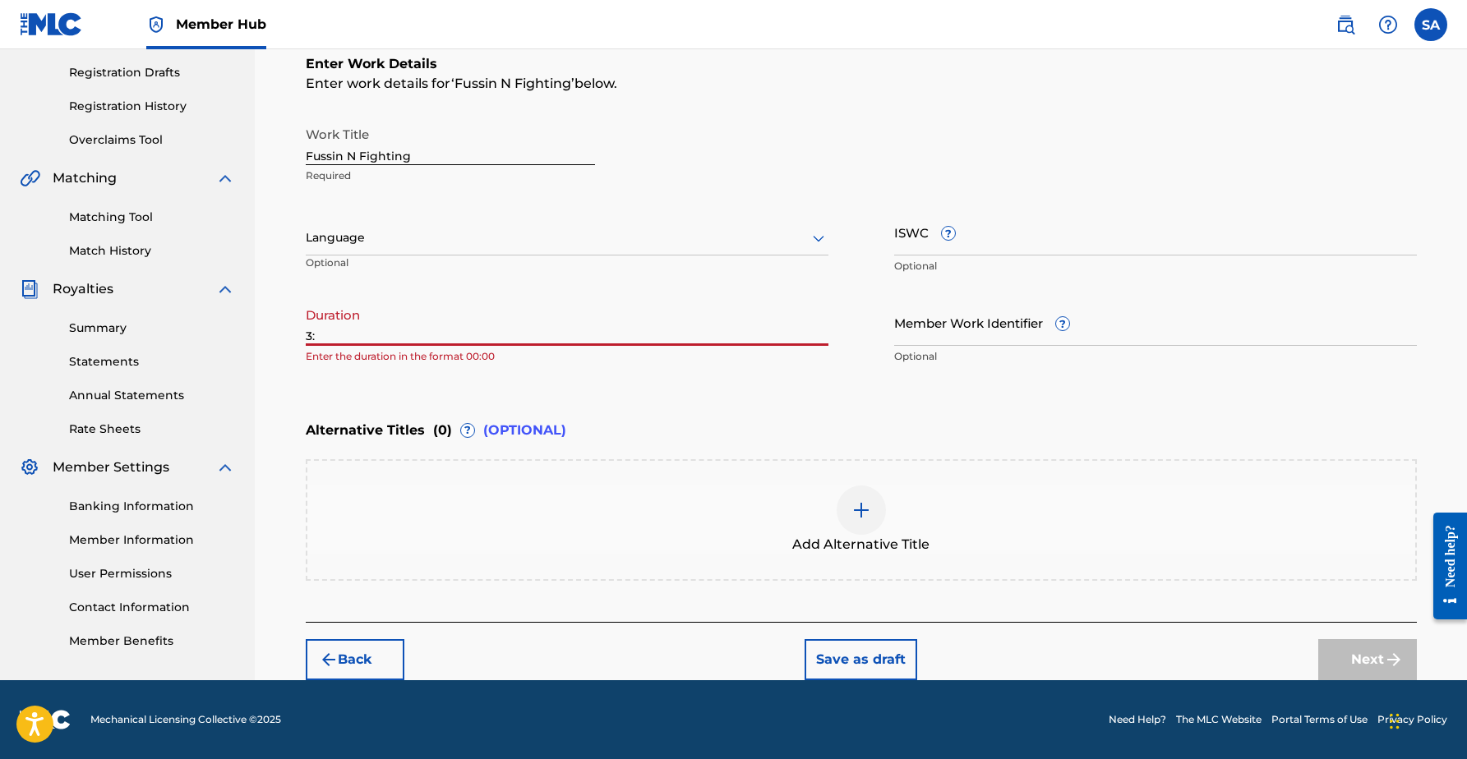
type input "3"
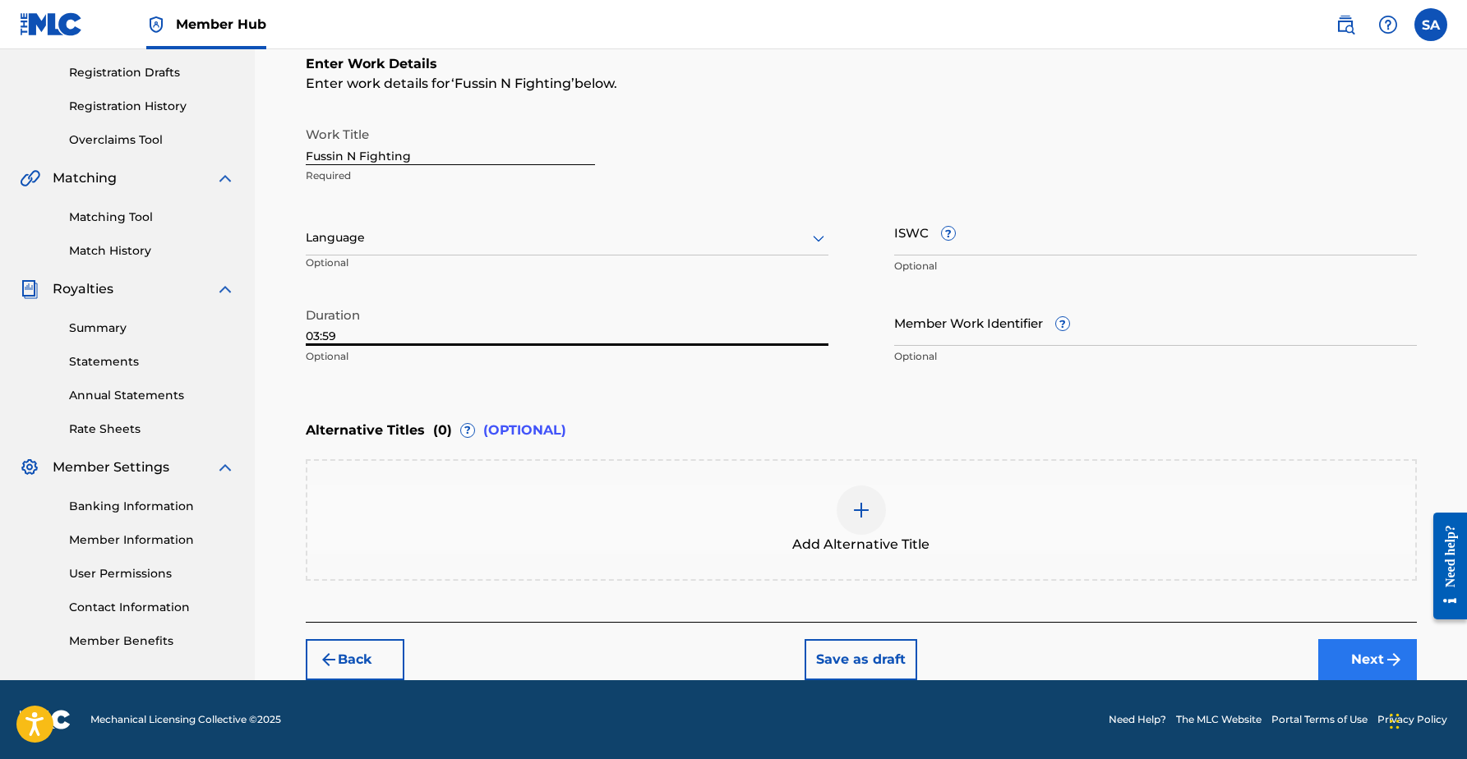
type input "03:59"
click at [1348, 649] on button "Next" at bounding box center [1367, 659] width 99 height 41
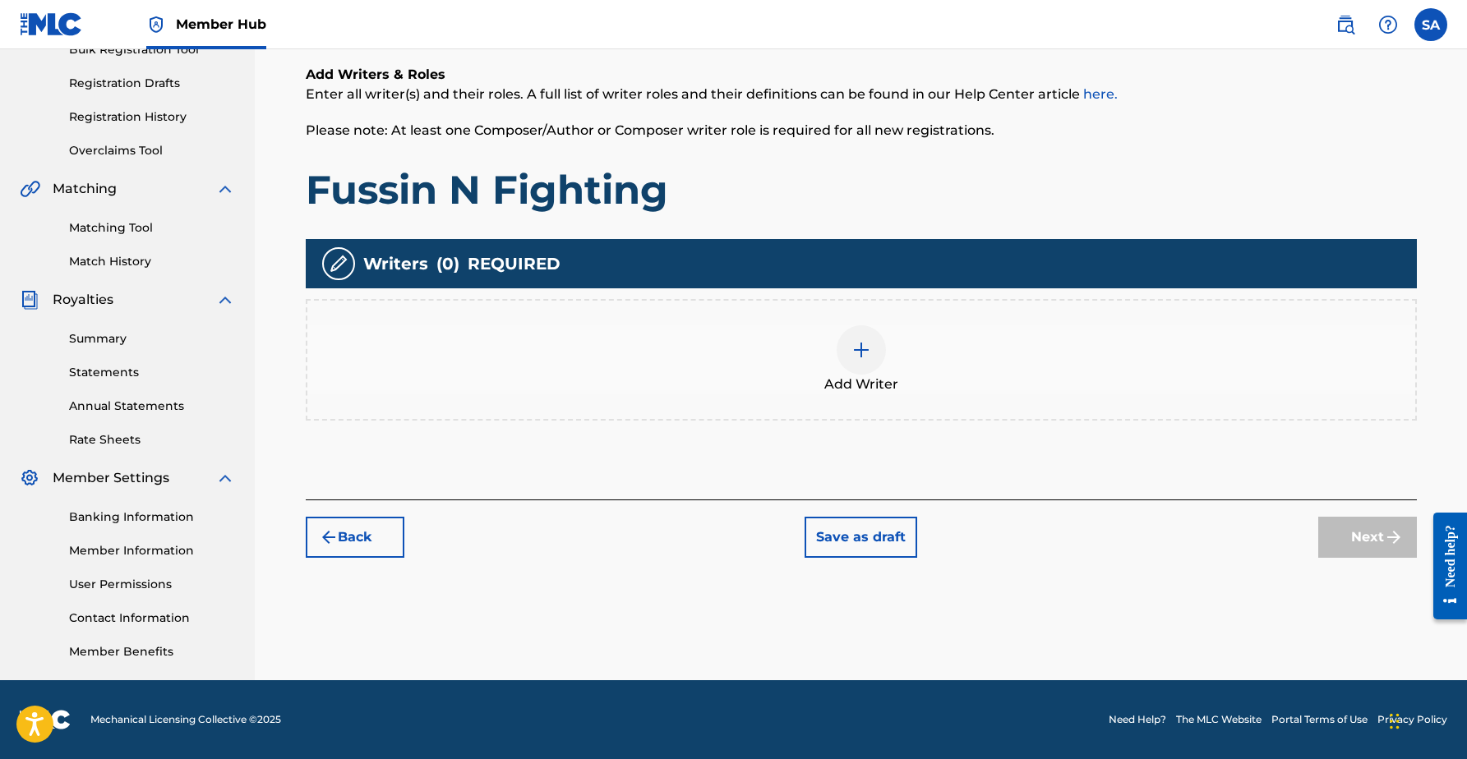
scroll to position [260, 0]
click at [849, 363] on div at bounding box center [860, 349] width 49 height 49
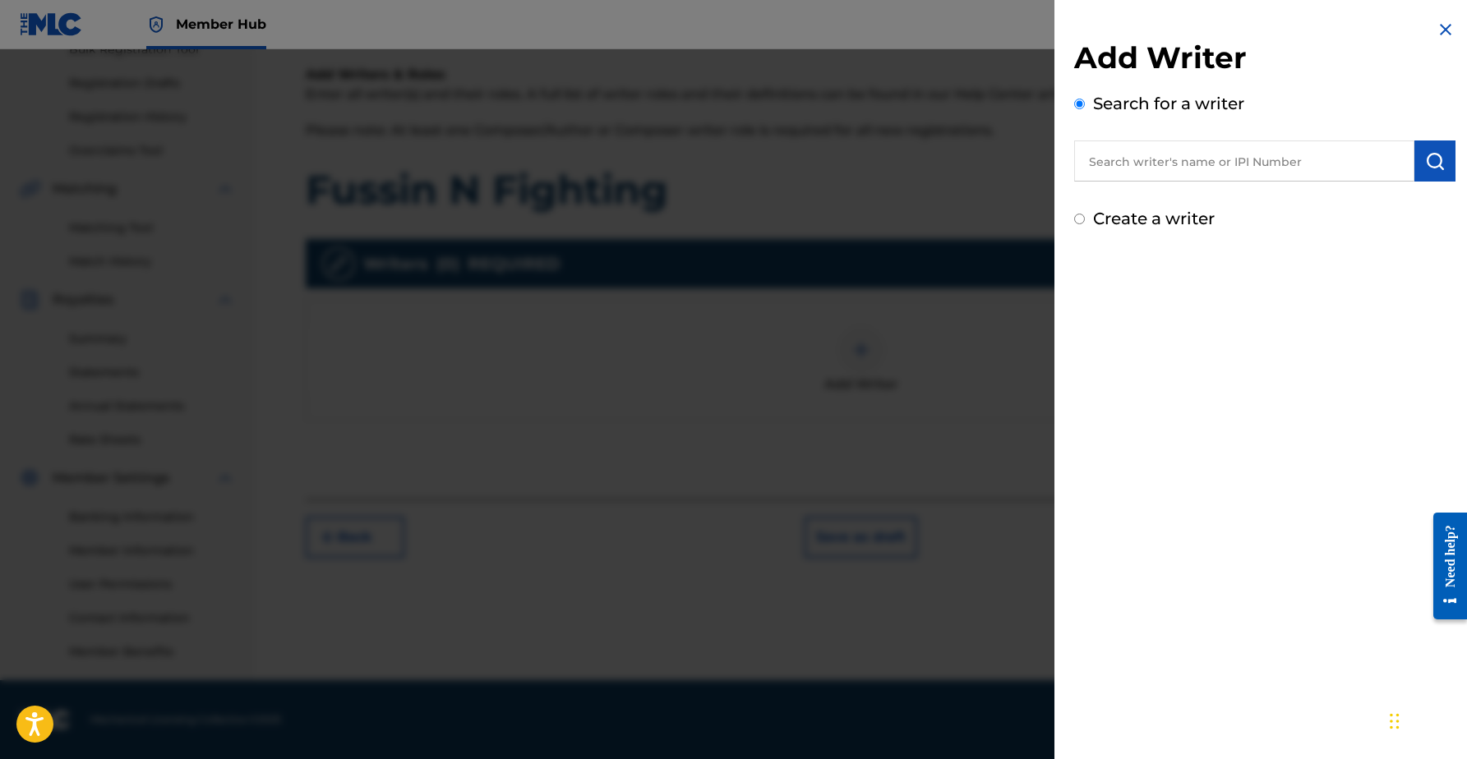
click at [1154, 161] on input "text" at bounding box center [1244, 160] width 340 height 41
click at [1251, 154] on input "text" at bounding box center [1244, 160] width 340 height 41
paste input "01193745332"
type input "01193745332"
click at [1428, 162] on img "submit" at bounding box center [1435, 161] width 20 height 20
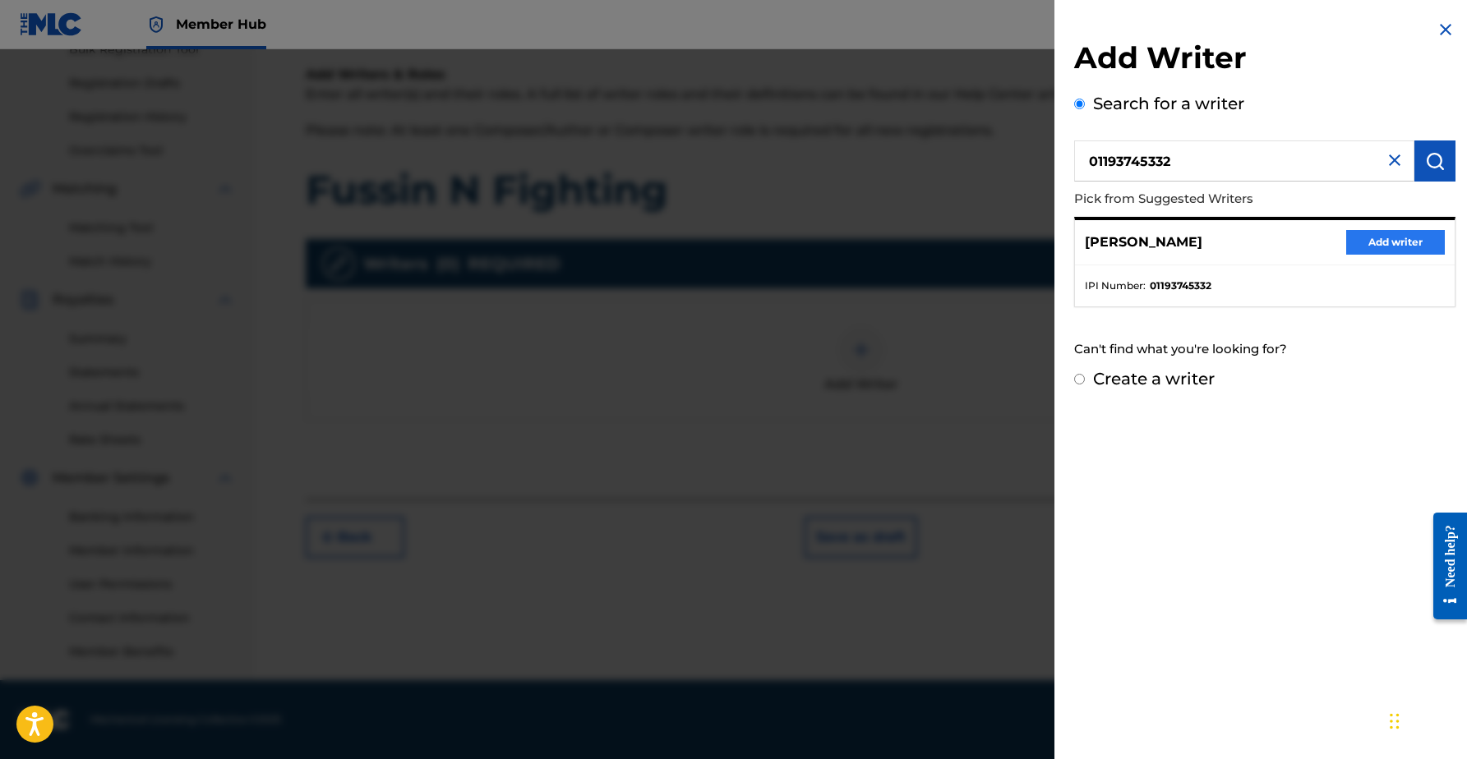
click at [1371, 245] on button "Add writer" at bounding box center [1395, 242] width 99 height 25
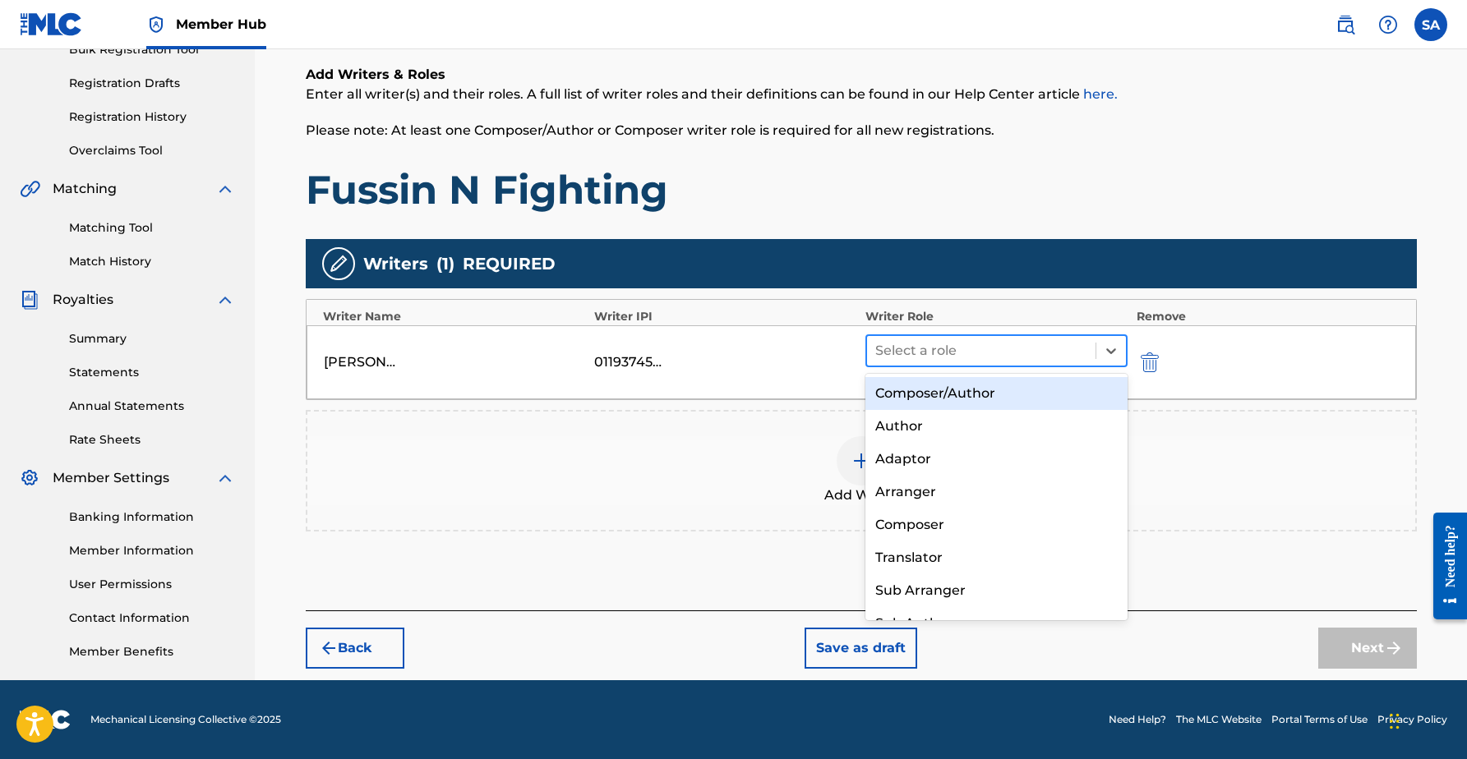
click at [940, 348] on div at bounding box center [981, 350] width 213 height 23
click at [933, 389] on div "Composer/Author" at bounding box center [996, 393] width 263 height 33
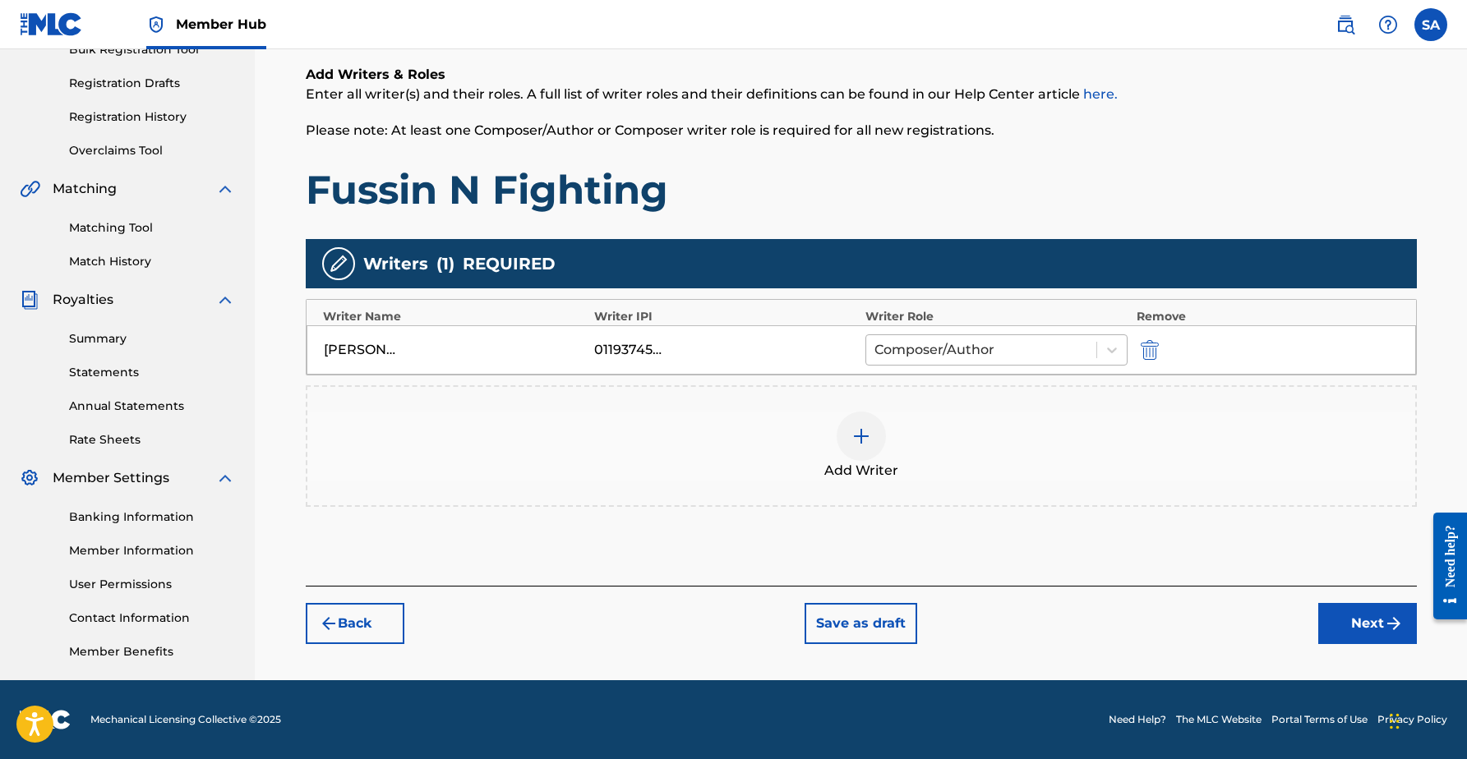
click at [940, 357] on div at bounding box center [981, 349] width 214 height 23
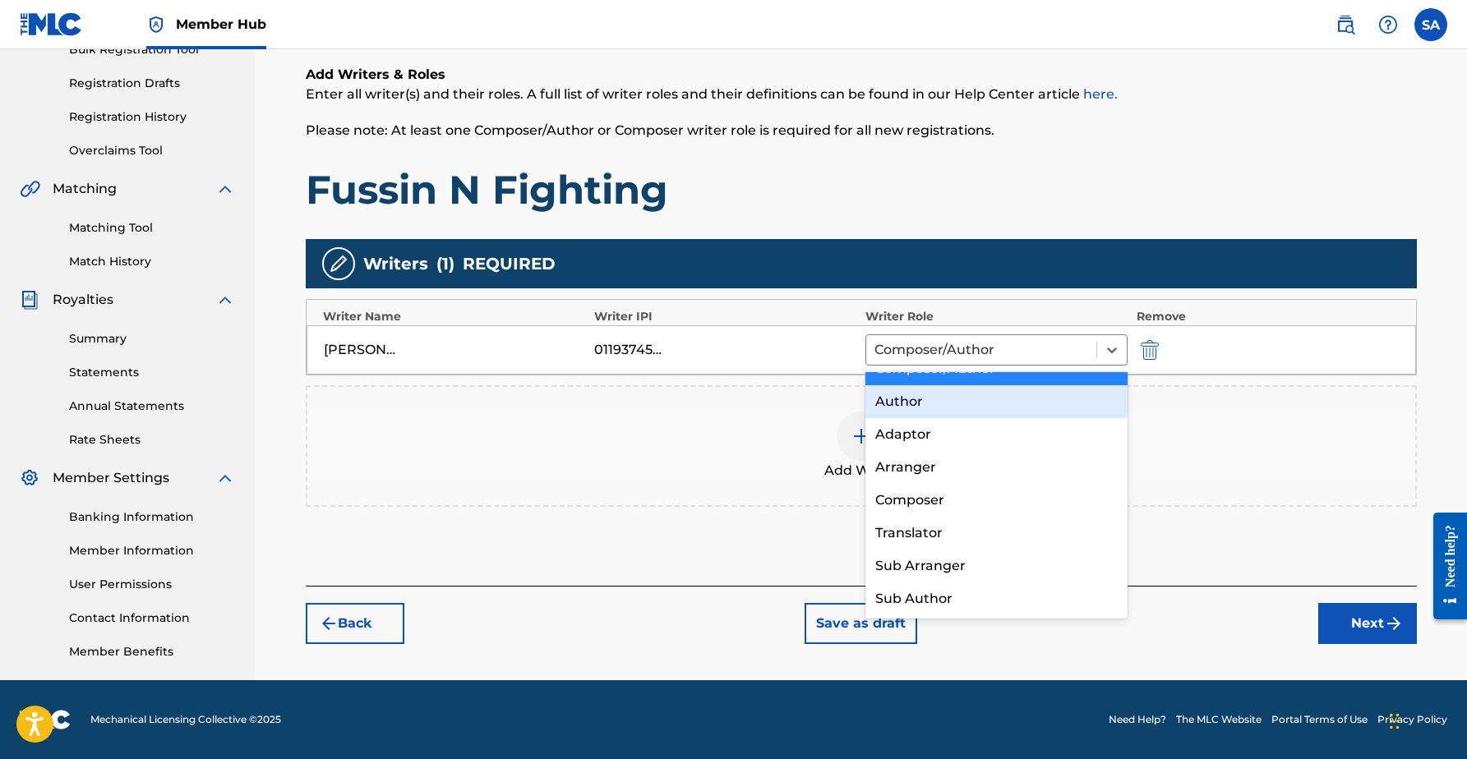
scroll to position [23, 0]
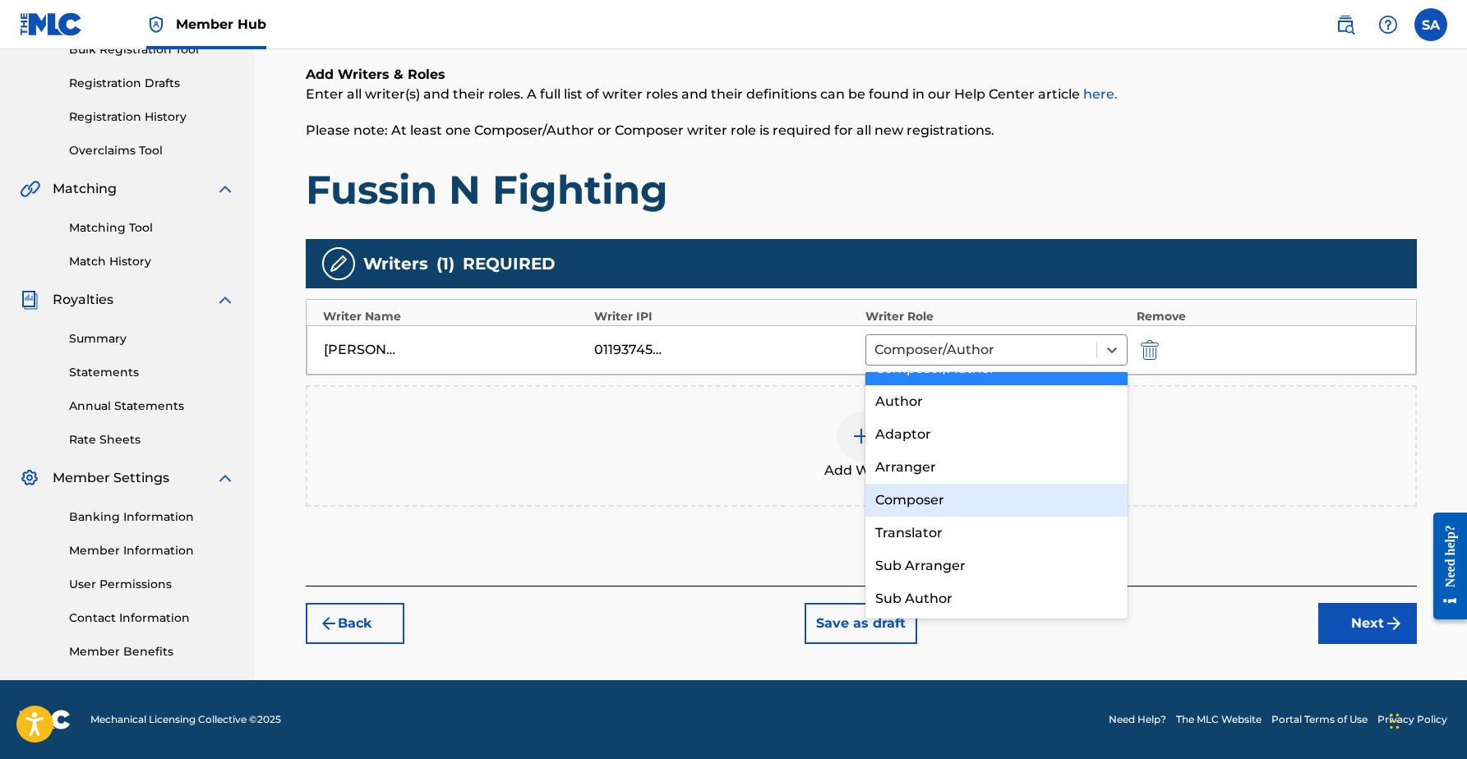
click at [910, 495] on div "Composer" at bounding box center [996, 500] width 263 height 33
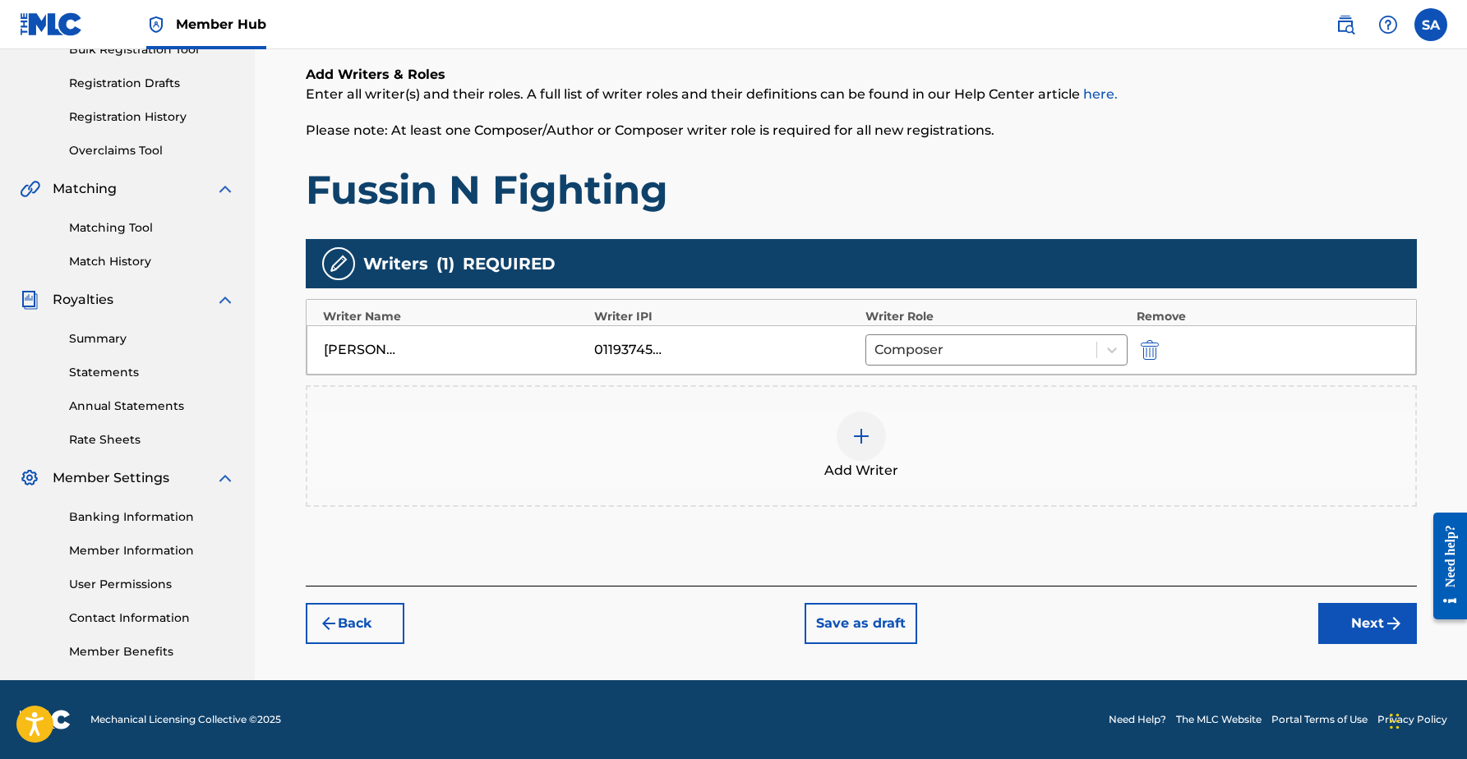
click at [851, 433] on img at bounding box center [861, 436] width 20 height 20
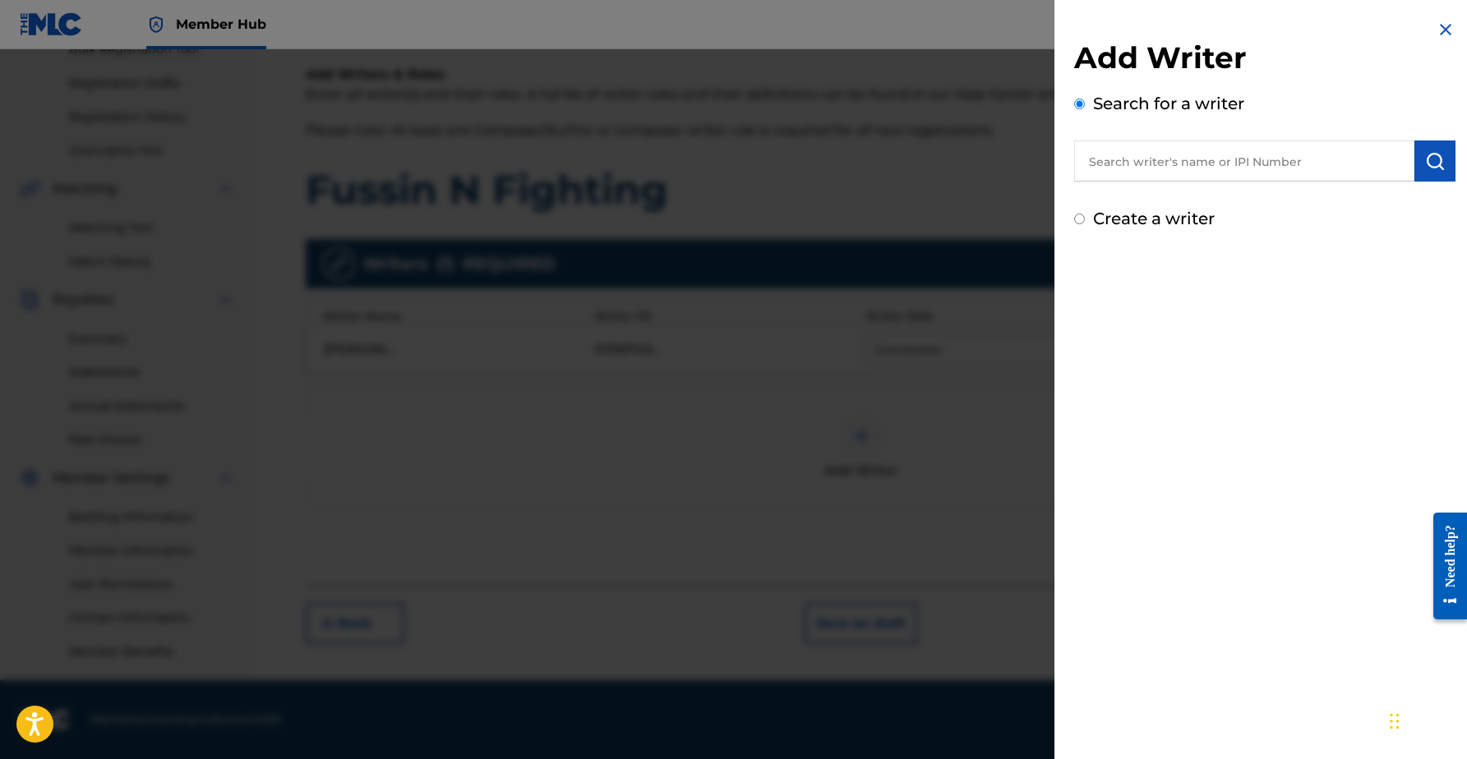
click at [1249, 169] on input "text" at bounding box center [1244, 160] width 340 height 41
paste input "00392387329"
type input "00392387329"
click at [1425, 160] on img "submit" at bounding box center [1435, 161] width 20 height 20
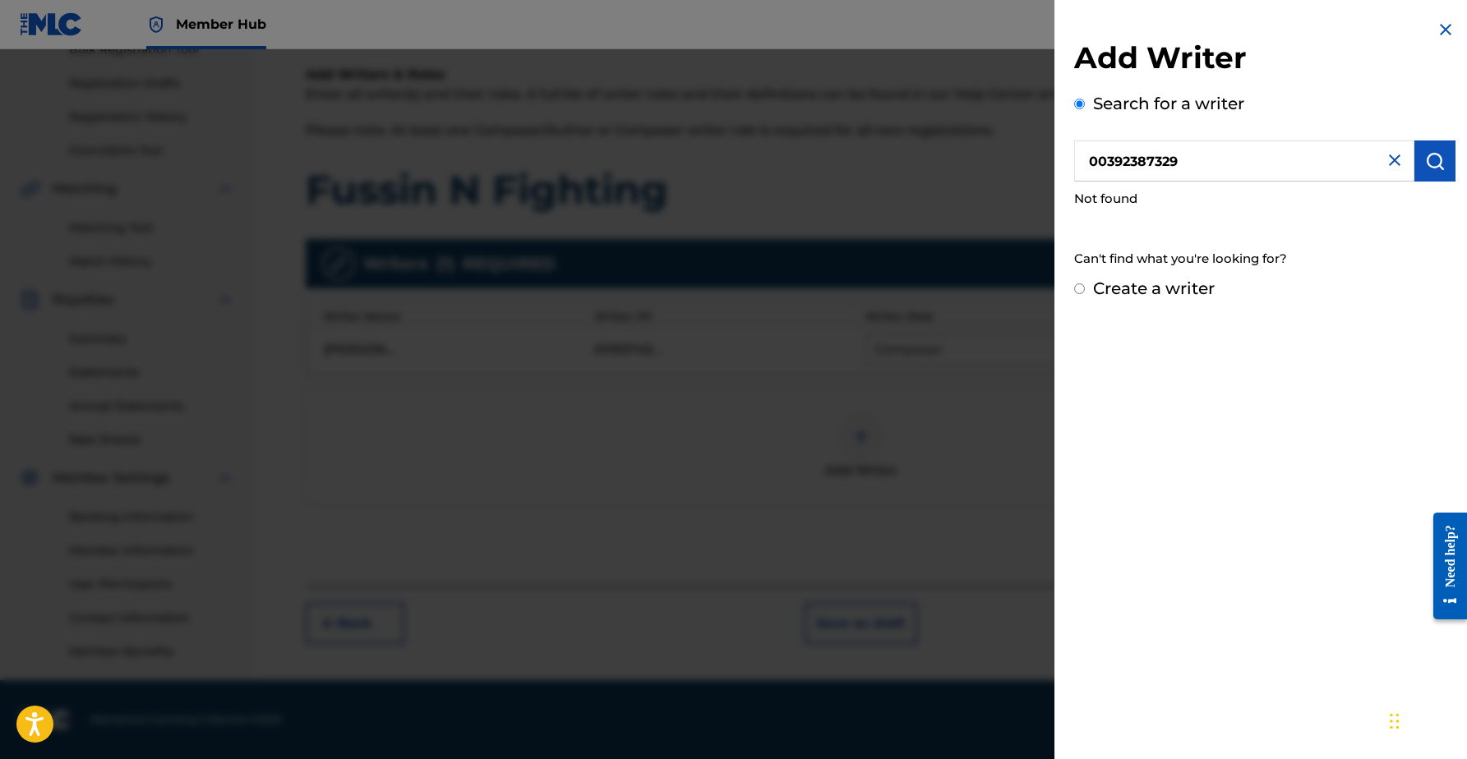
click at [1091, 288] on div "Create a writer" at bounding box center [1264, 288] width 381 height 25
click at [1076, 289] on input "Create a writer" at bounding box center [1079, 288] width 11 height 11
radio input "false"
radio input "true"
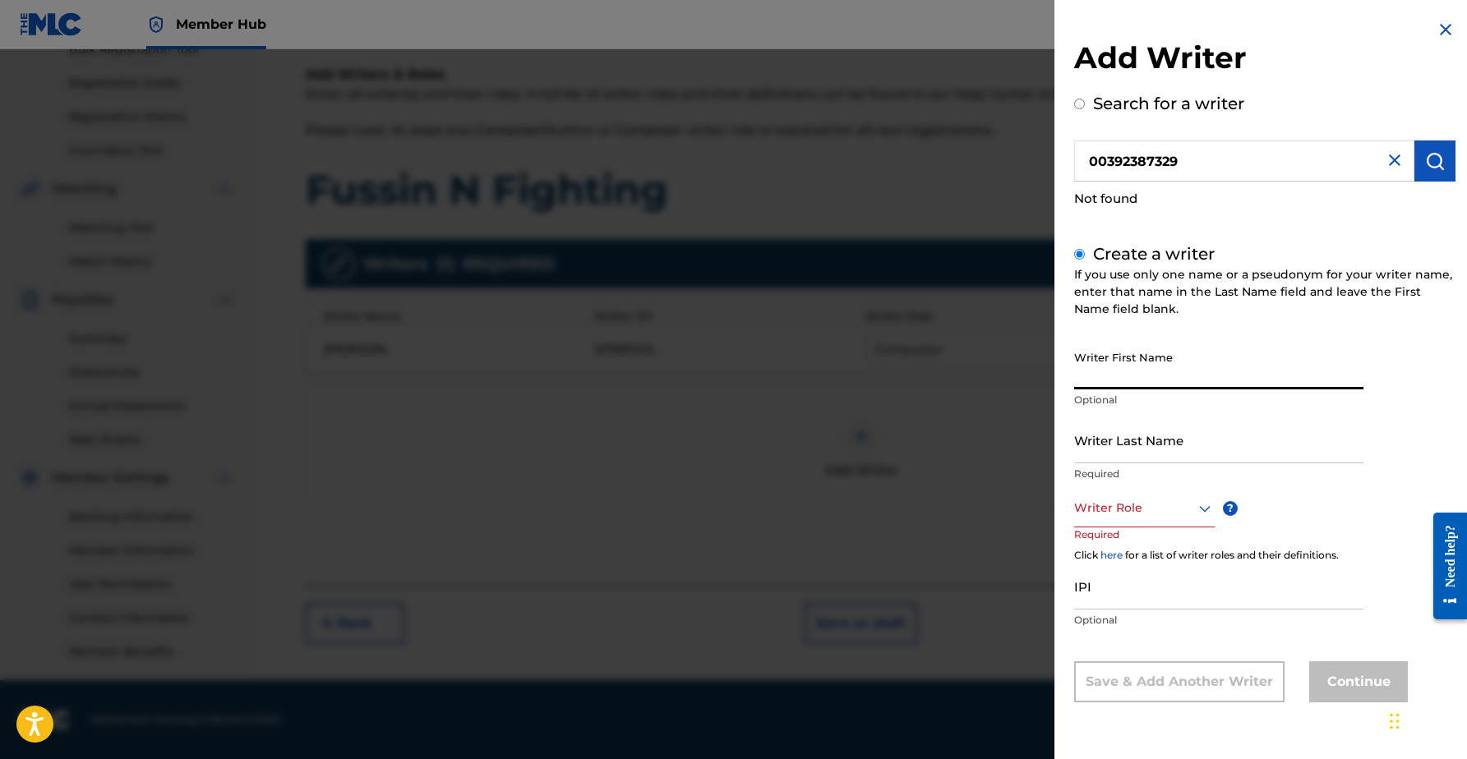
click at [1126, 366] on input "Writer First Name" at bounding box center [1218, 366] width 289 height 47
type input "[PERSON_NAME]"
click at [1130, 428] on input "Writer Last Name" at bounding box center [1218, 440] width 289 height 47
type input "Gray"
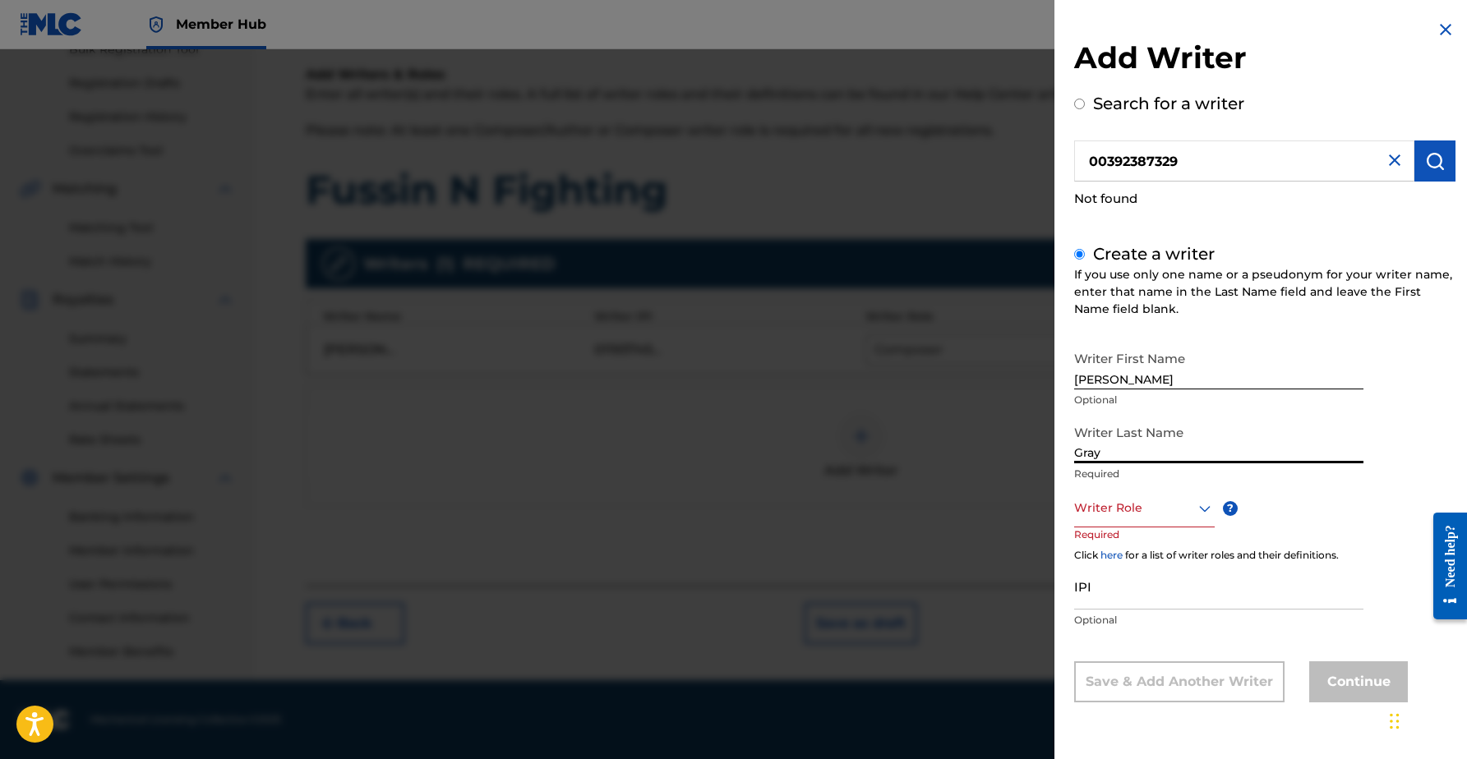
click at [1143, 515] on div at bounding box center [1144, 508] width 140 height 21
click at [1108, 685] on div "Composer" at bounding box center [1144, 693] width 139 height 37
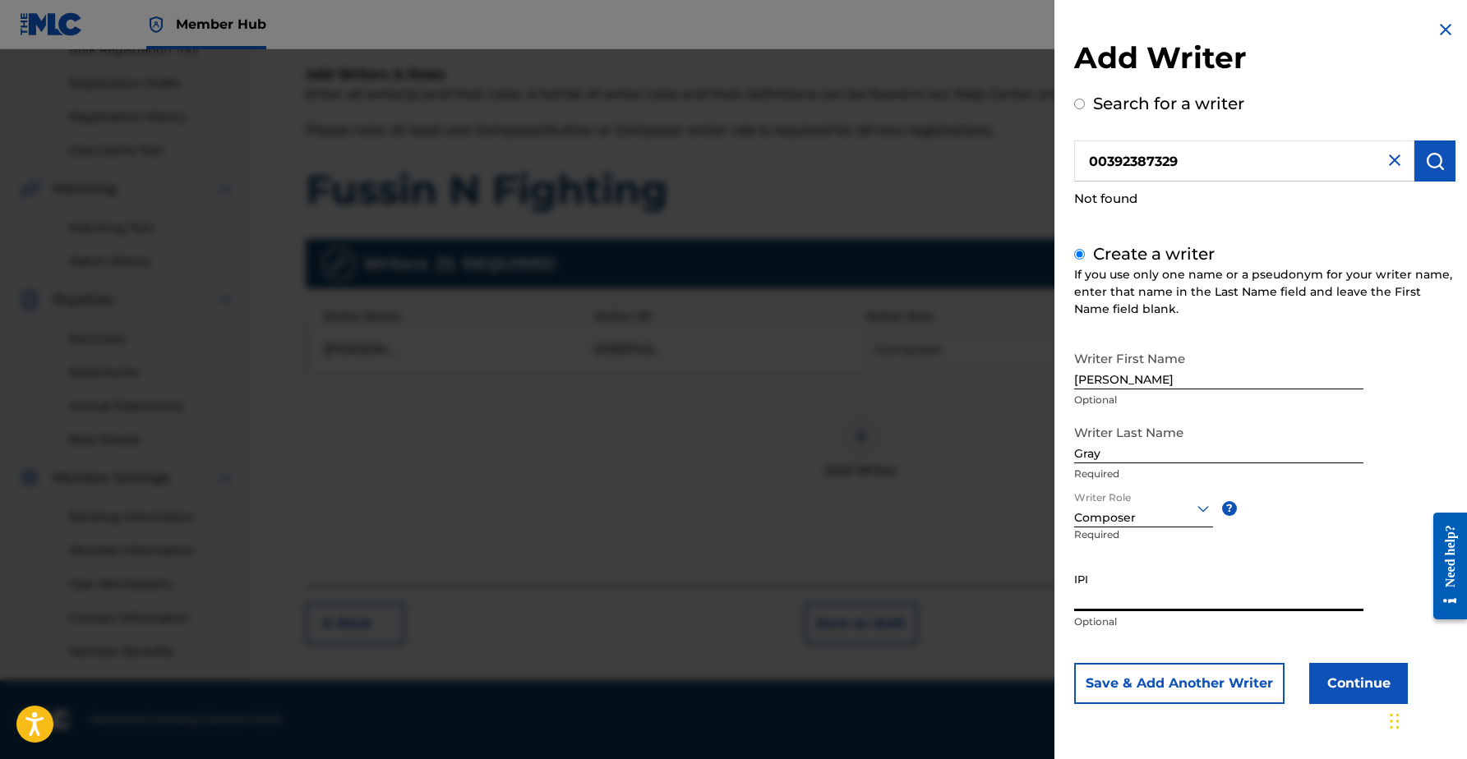
click at [1117, 595] on input "IPI" at bounding box center [1218, 587] width 289 height 47
paste input "00392387329"
type input "00392387329"
click at [1338, 678] on button "Continue" at bounding box center [1358, 683] width 99 height 41
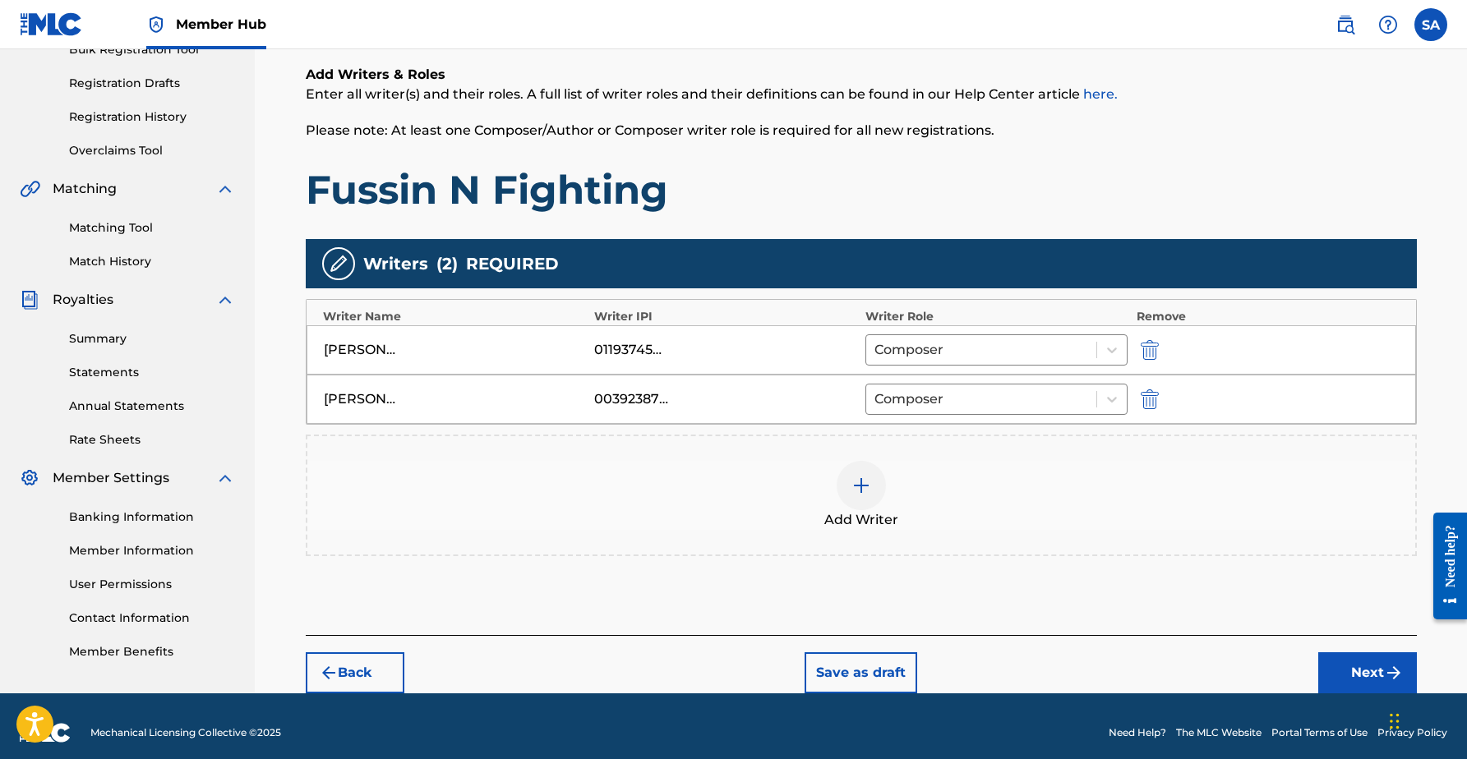
click at [866, 491] on img at bounding box center [861, 486] width 20 height 20
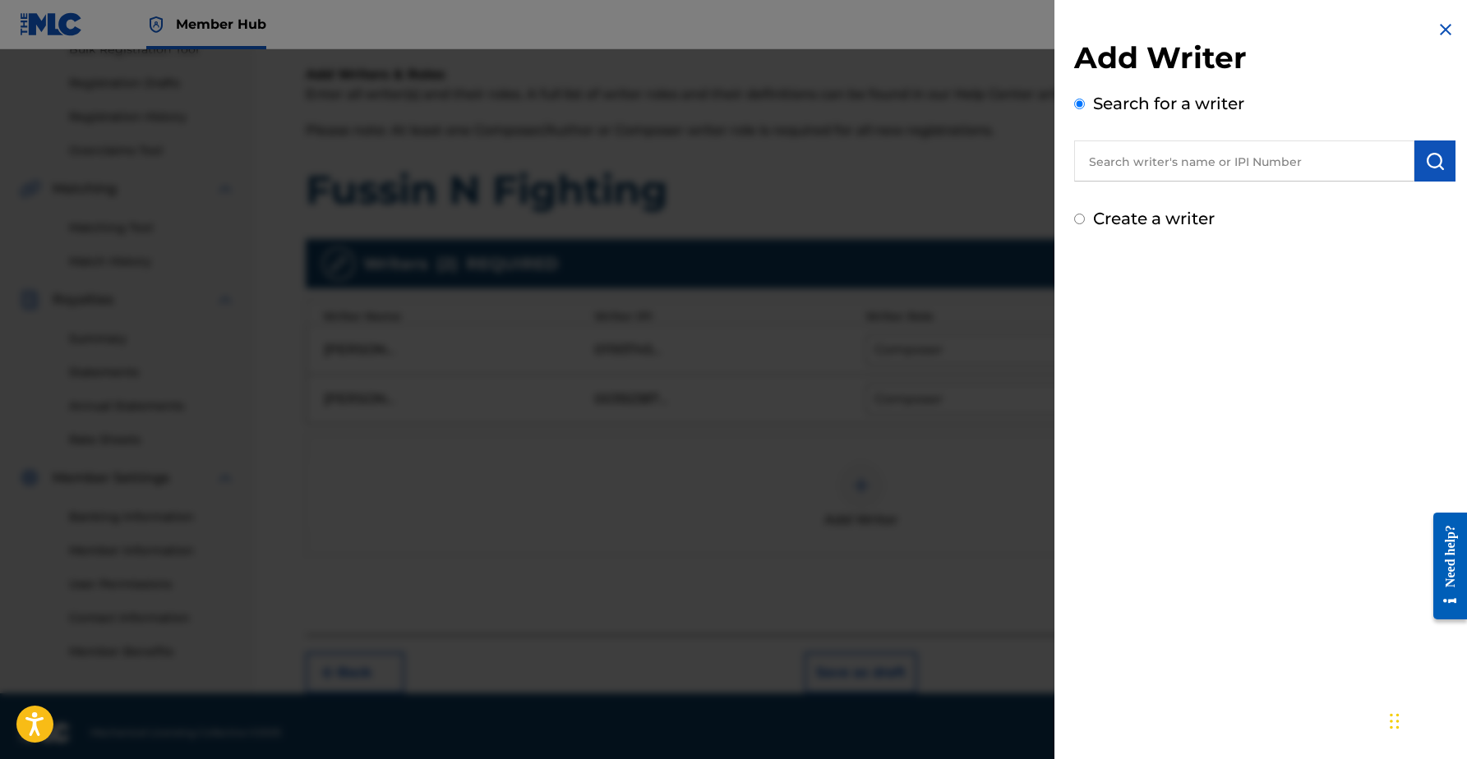
click at [1187, 167] on input "text" at bounding box center [1244, 160] width 340 height 41
paste input "00896207893"
type input "00896207893"
click at [1434, 156] on img "submit" at bounding box center [1435, 161] width 20 height 20
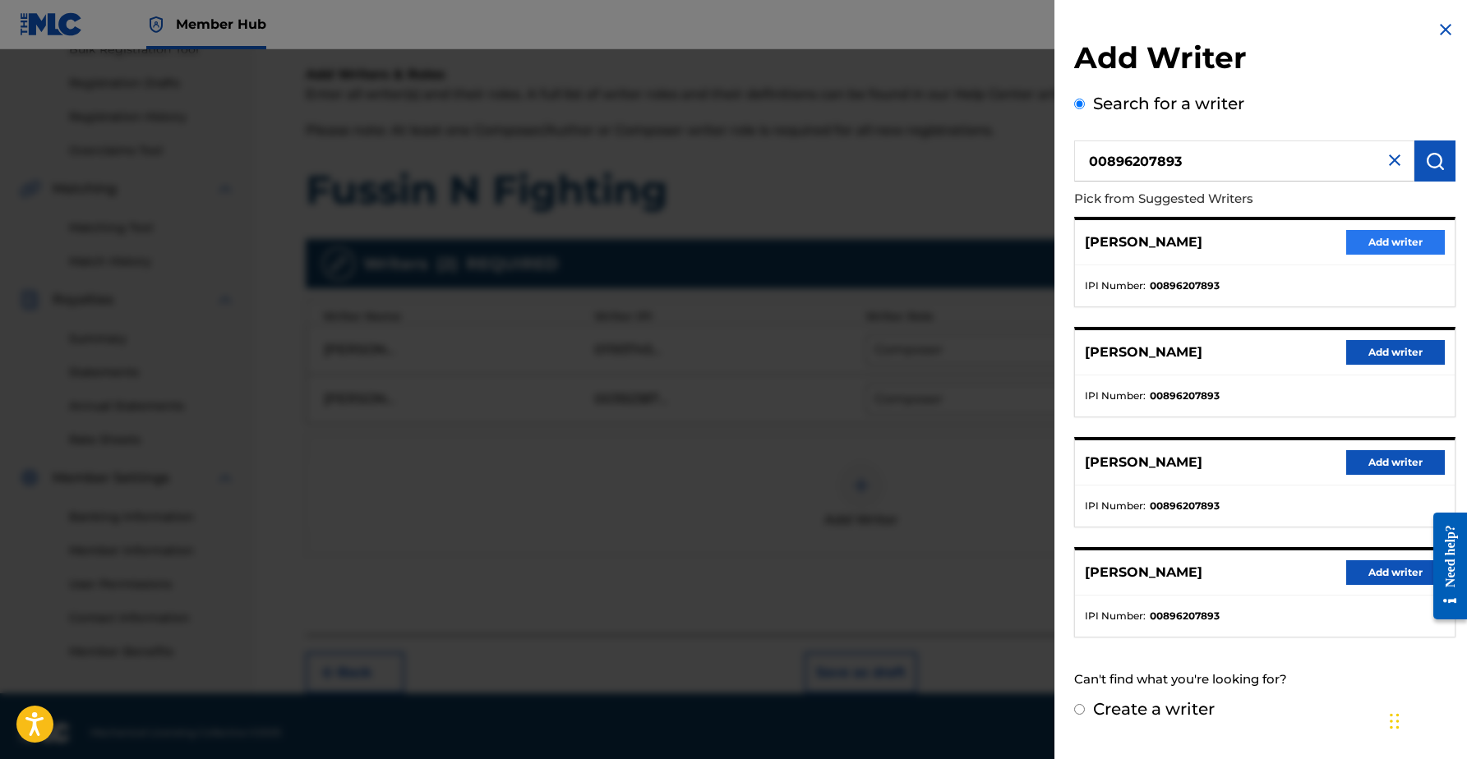
click at [1365, 241] on button "Add writer" at bounding box center [1395, 242] width 99 height 25
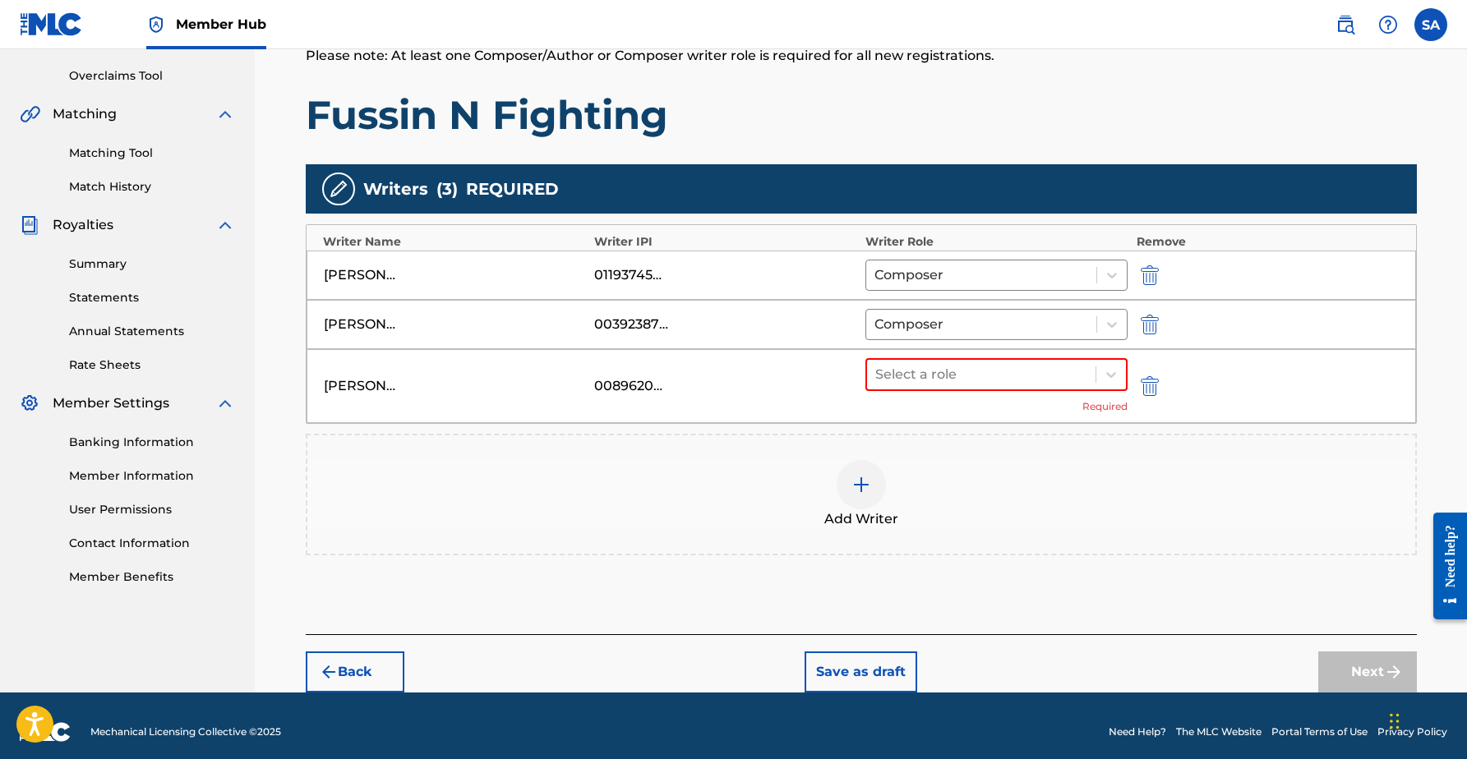
scroll to position [338, 0]
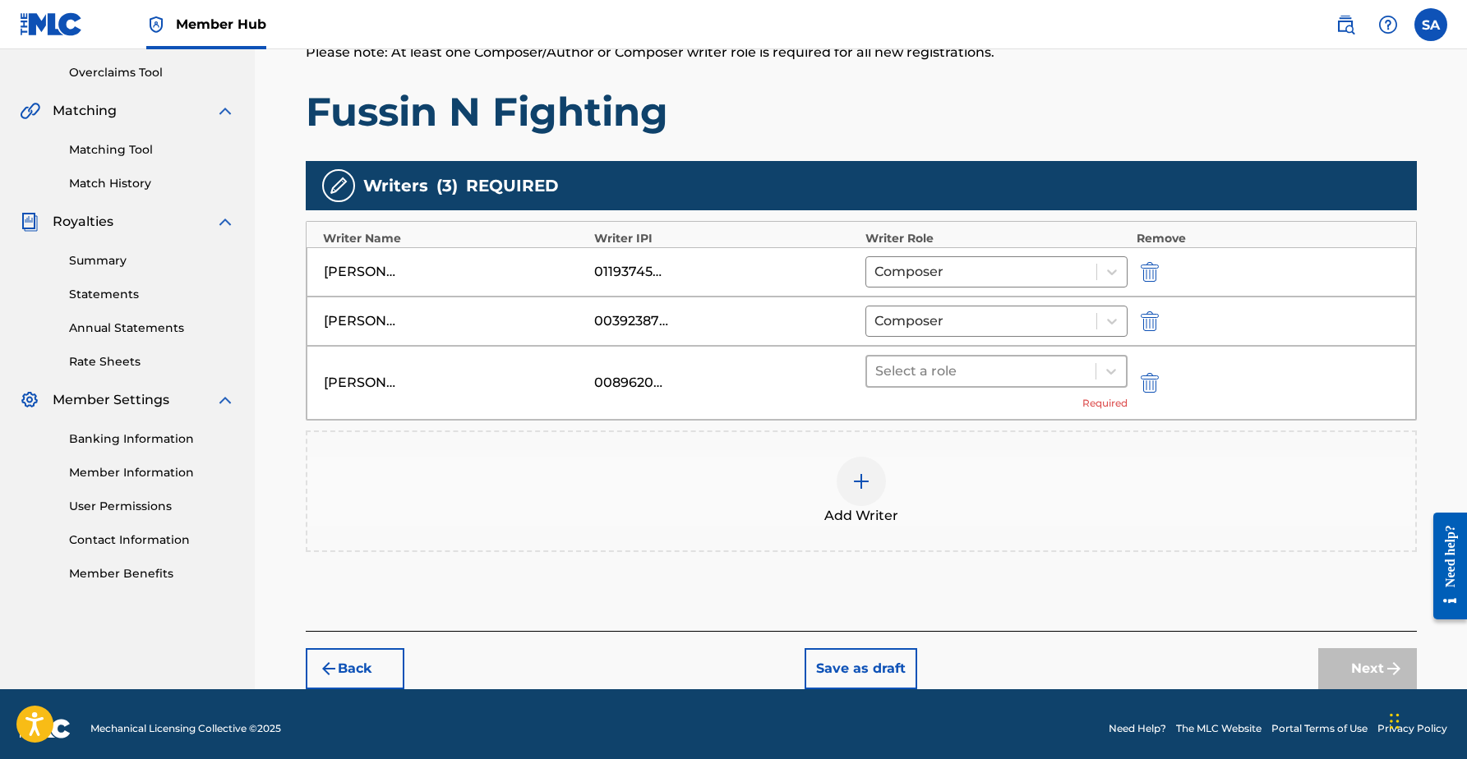
click at [974, 374] on div at bounding box center [981, 371] width 213 height 23
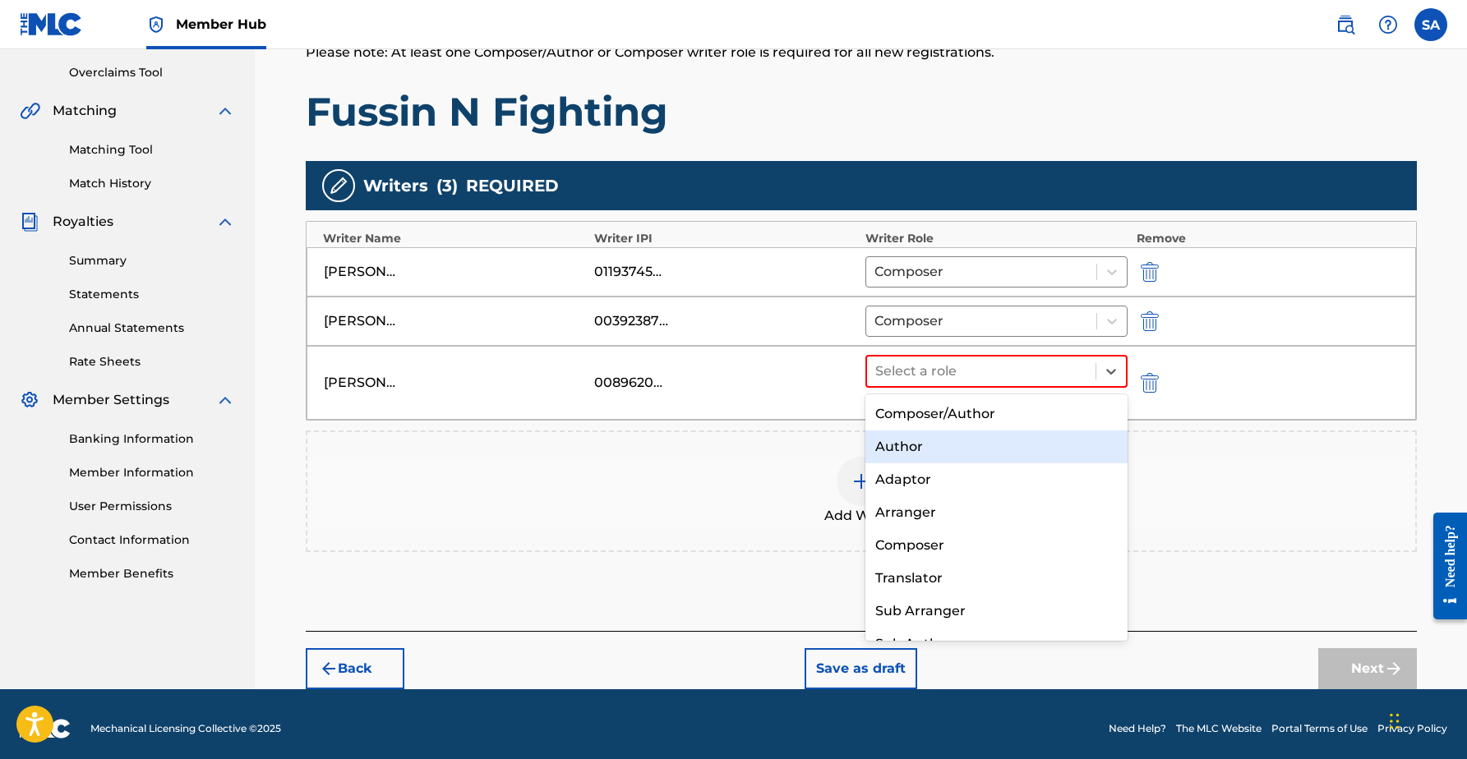
click at [927, 451] on div "Author" at bounding box center [996, 447] width 263 height 33
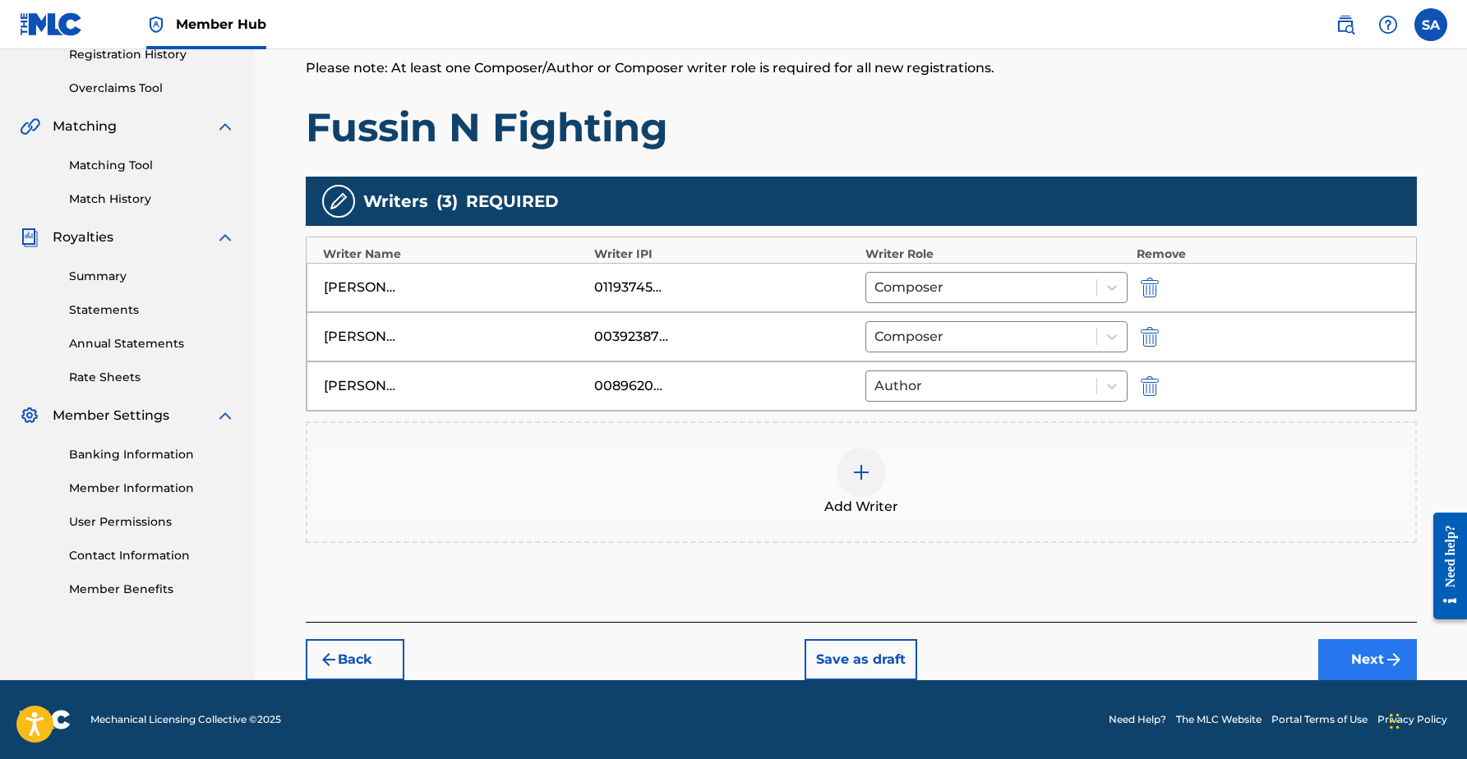
click at [1357, 656] on button "Next" at bounding box center [1367, 659] width 99 height 41
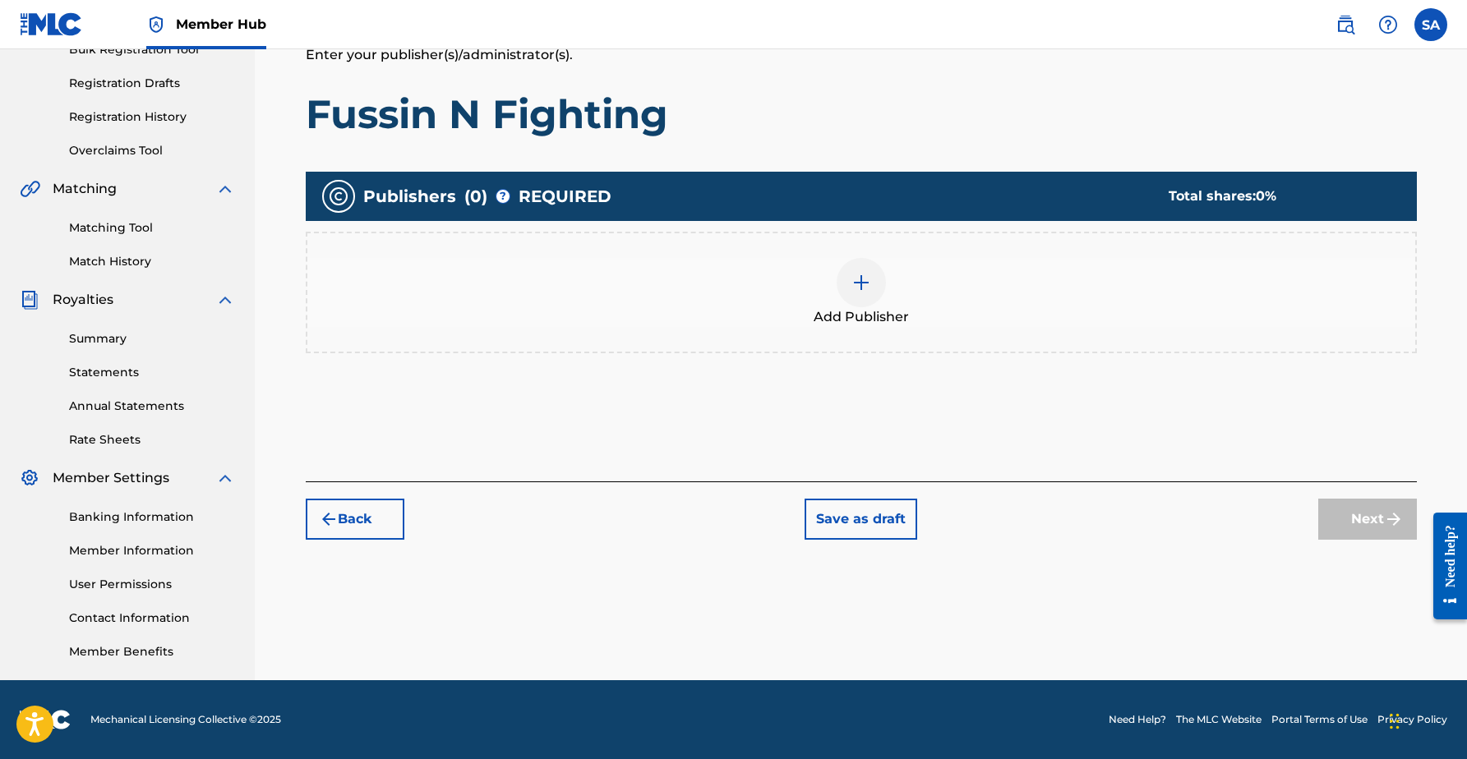
scroll to position [260, 0]
click at [858, 297] on div at bounding box center [860, 282] width 49 height 49
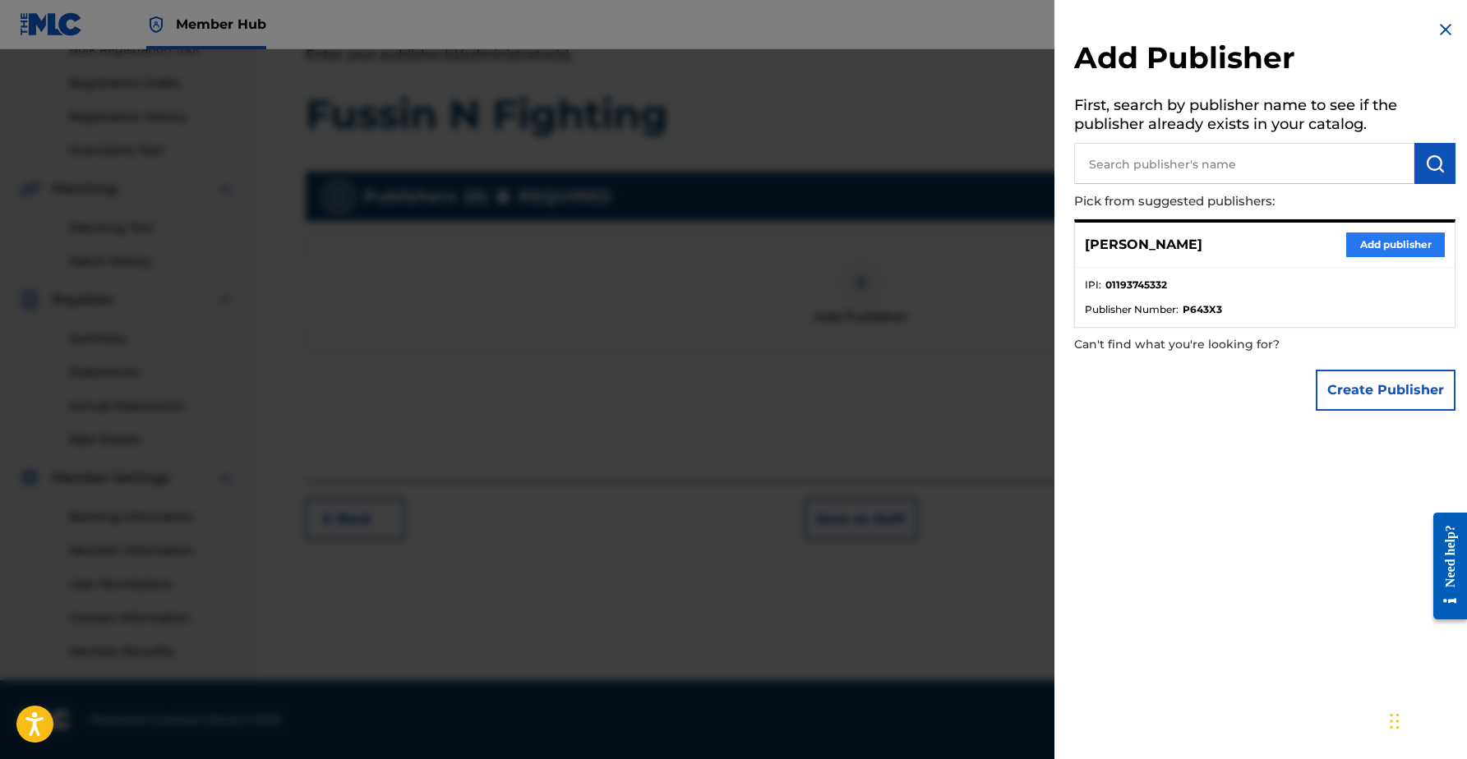
click at [1357, 242] on button "Add publisher" at bounding box center [1395, 245] width 99 height 25
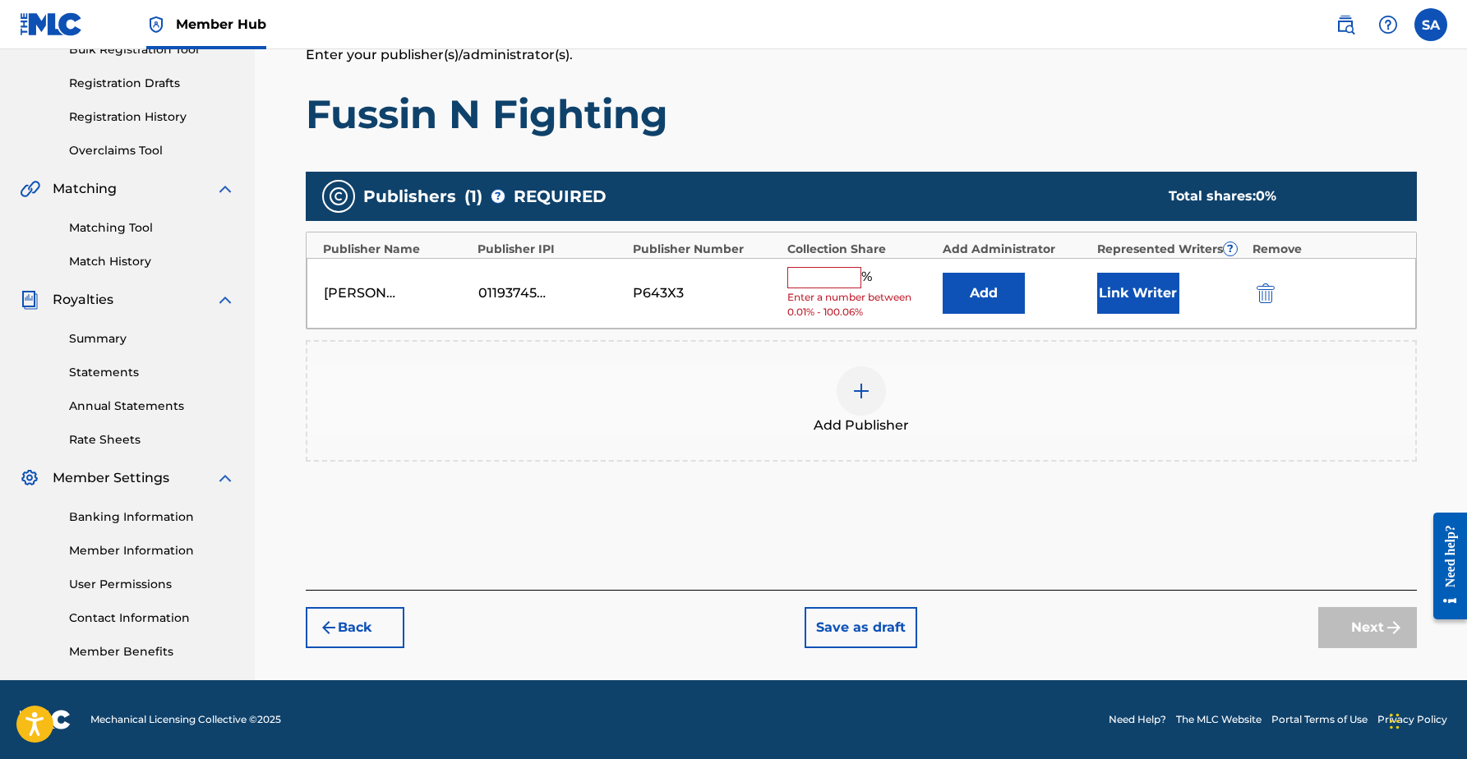
click at [836, 279] on input "text" at bounding box center [824, 277] width 74 height 21
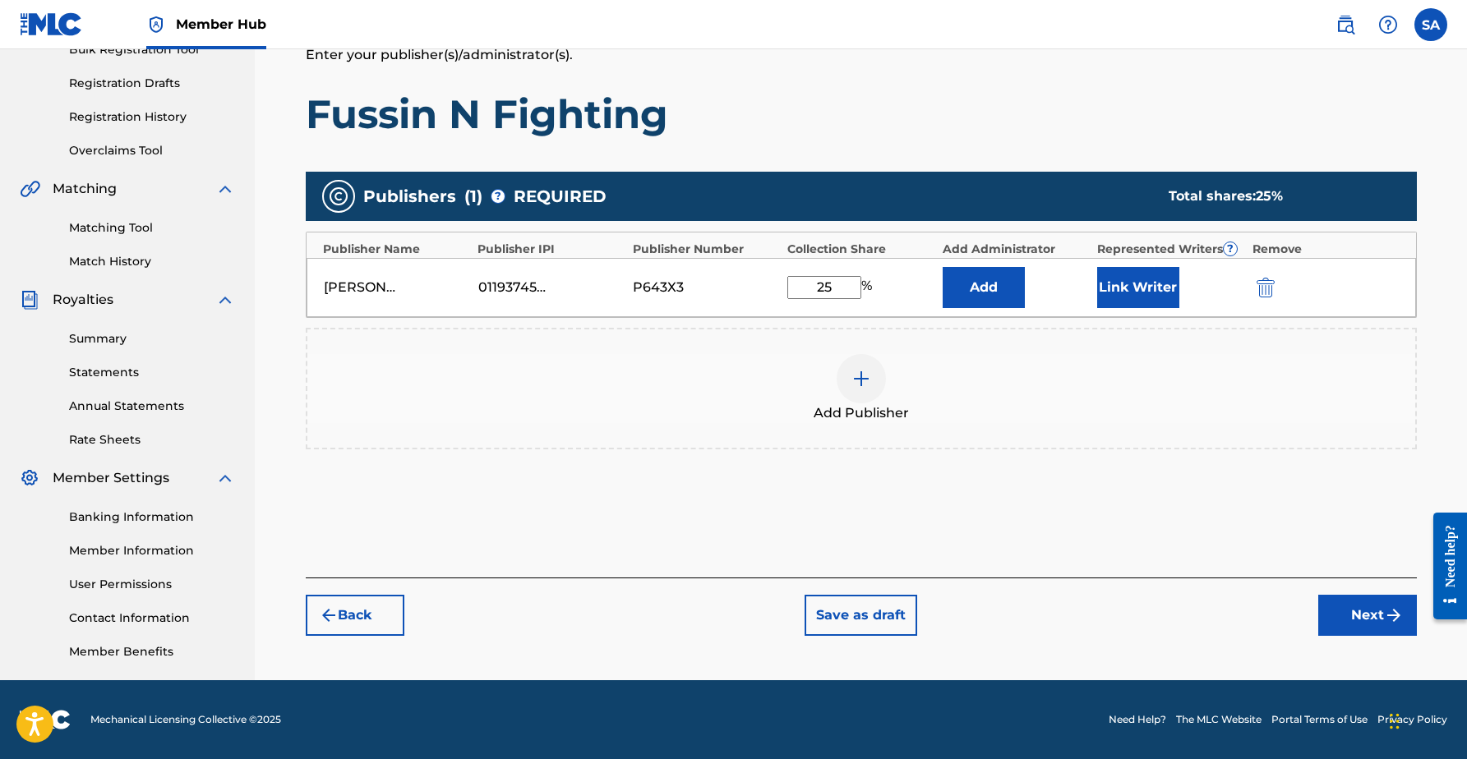
type input "25"
click at [850, 366] on div at bounding box center [860, 378] width 49 height 49
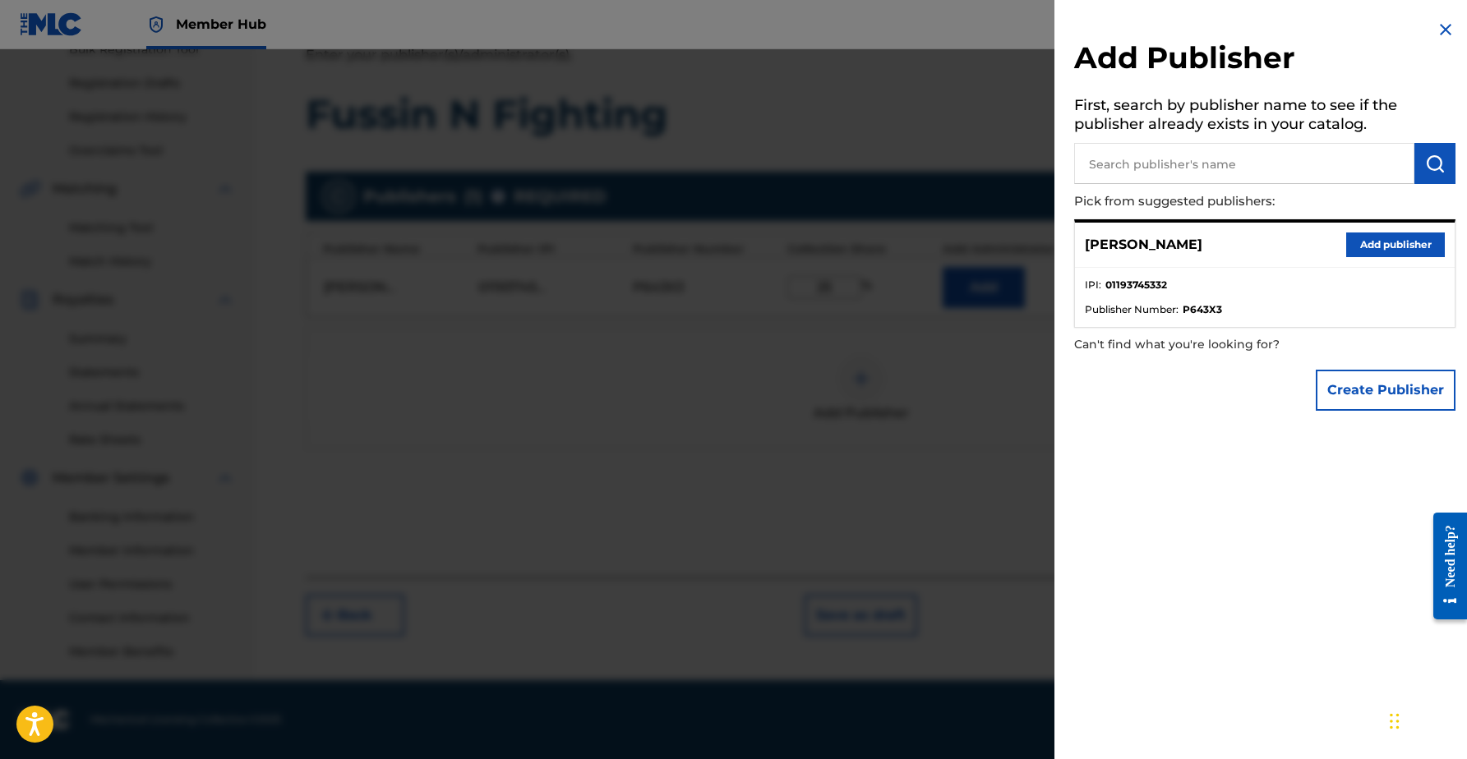
click at [1436, 33] on img at bounding box center [1445, 30] width 20 height 20
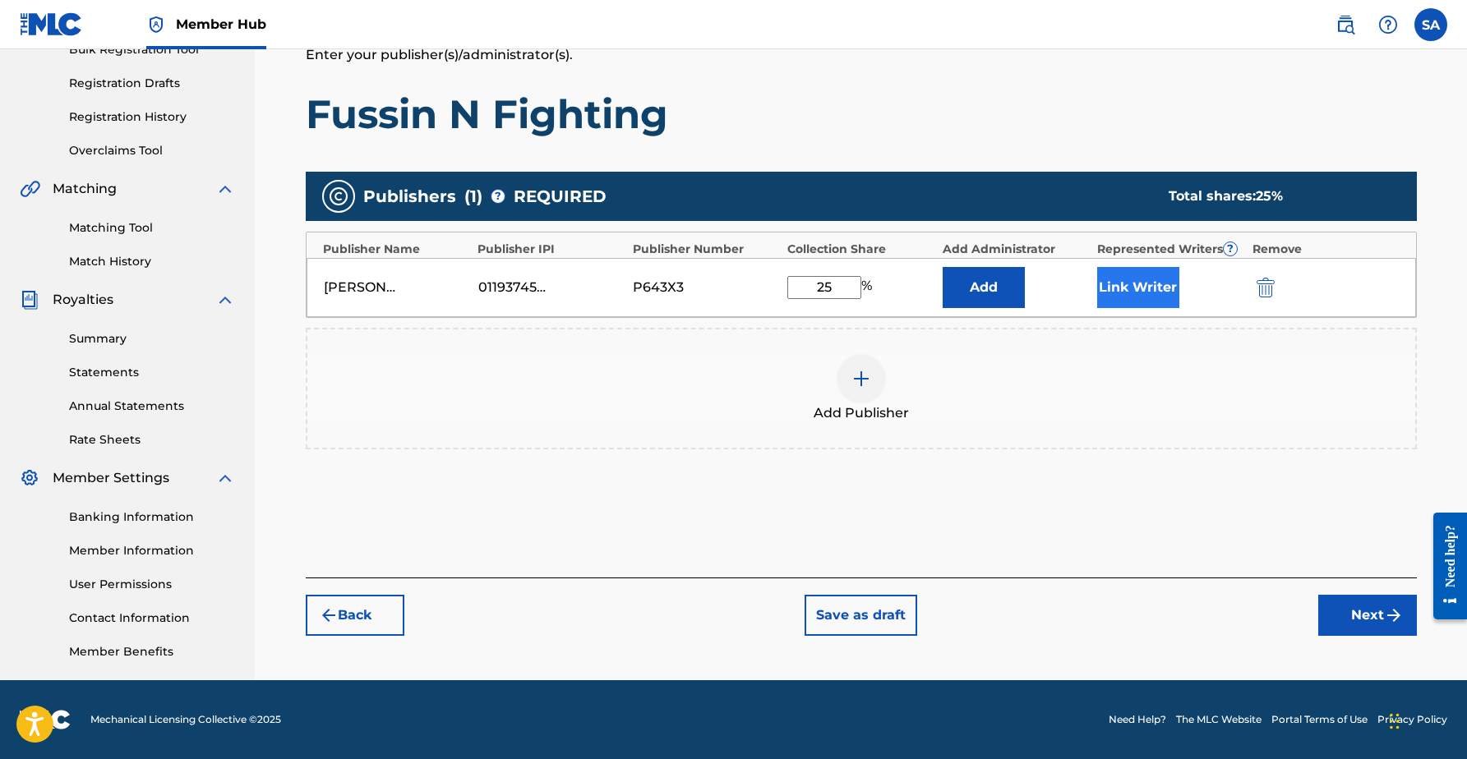
click at [1142, 288] on button "Link Writer" at bounding box center [1138, 287] width 82 height 41
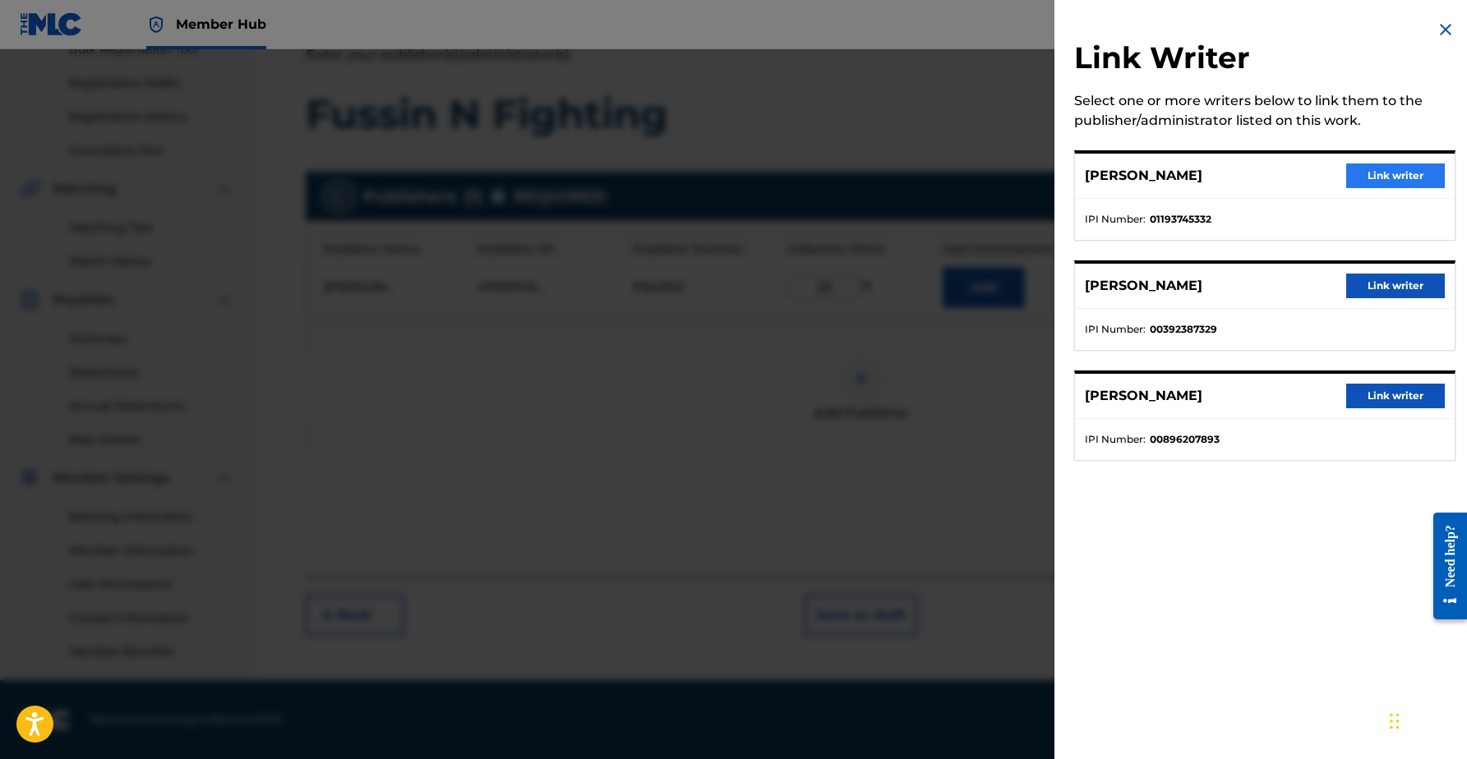
click at [1362, 178] on button "Link writer" at bounding box center [1395, 175] width 99 height 25
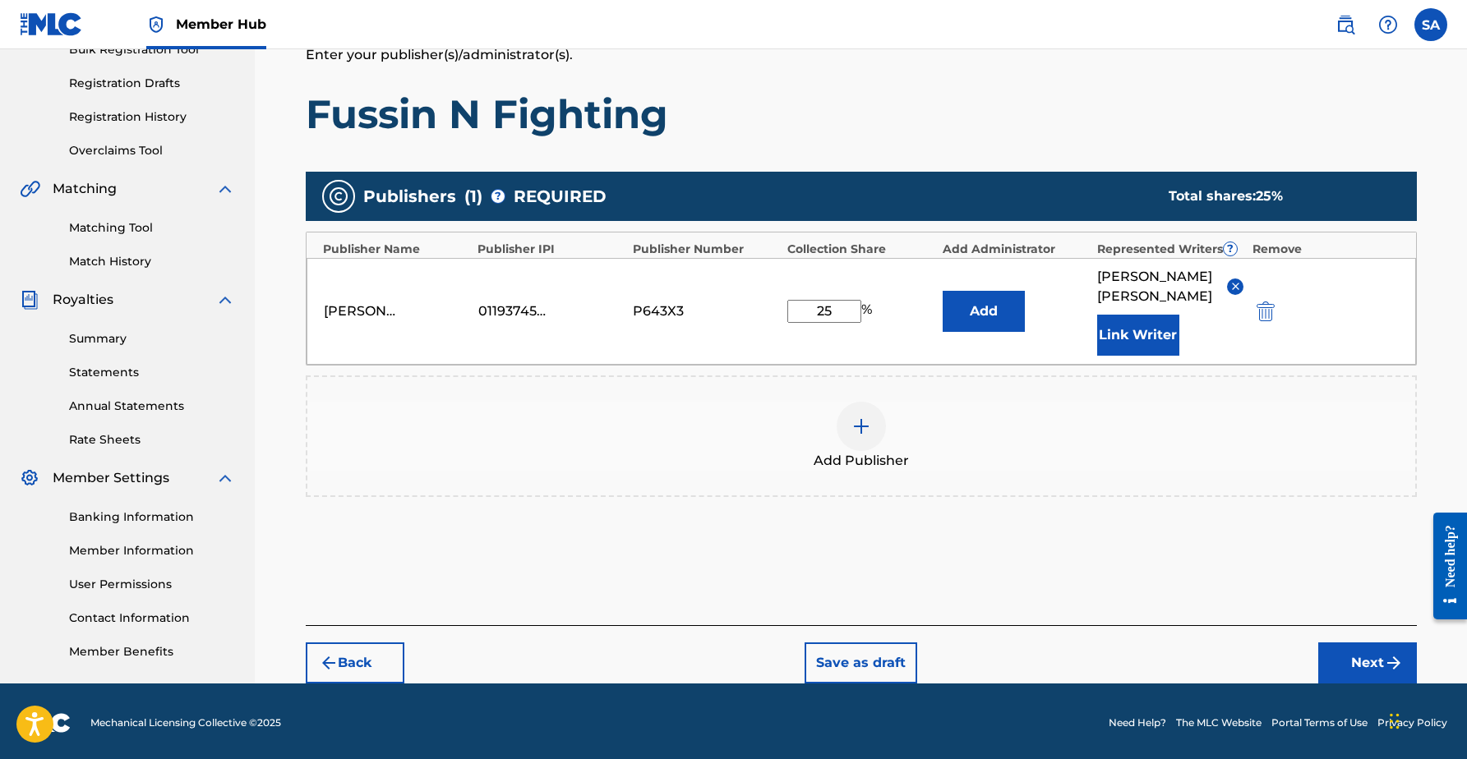
click at [856, 422] on img at bounding box center [861, 427] width 20 height 20
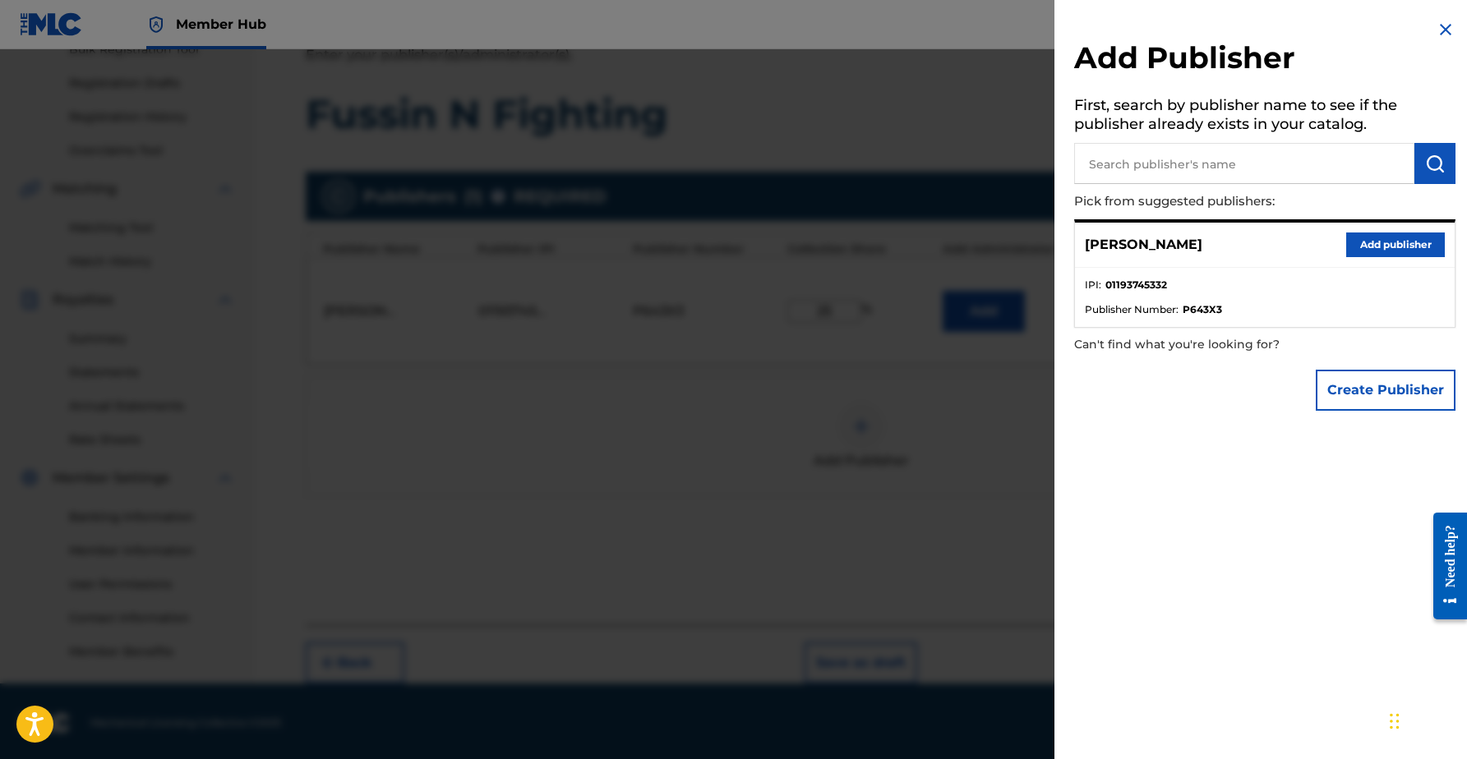
click at [1184, 174] on input "text" at bounding box center [1244, 163] width 340 height 41
type input "[PERSON_NAME]"
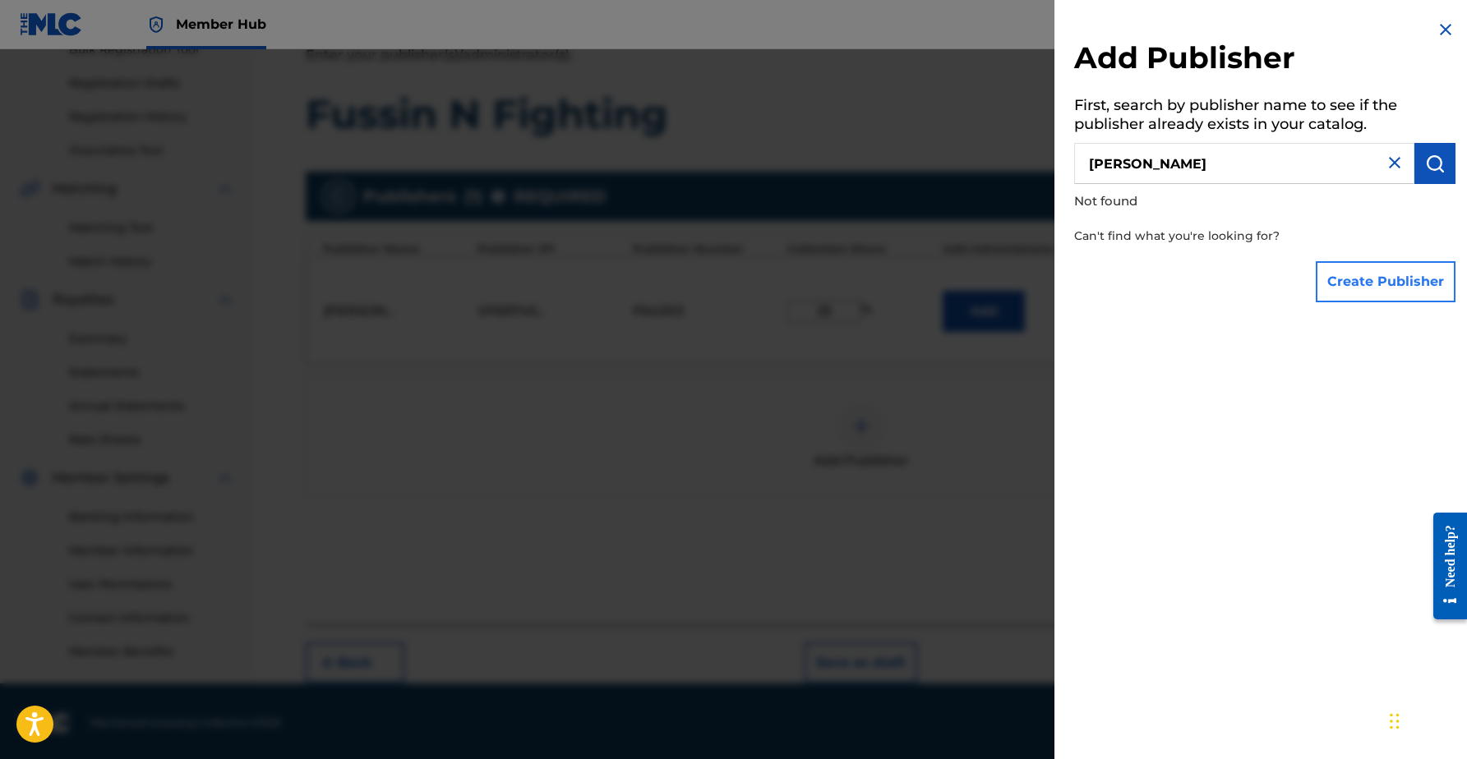
click at [1328, 266] on button "Create Publisher" at bounding box center [1385, 281] width 140 height 41
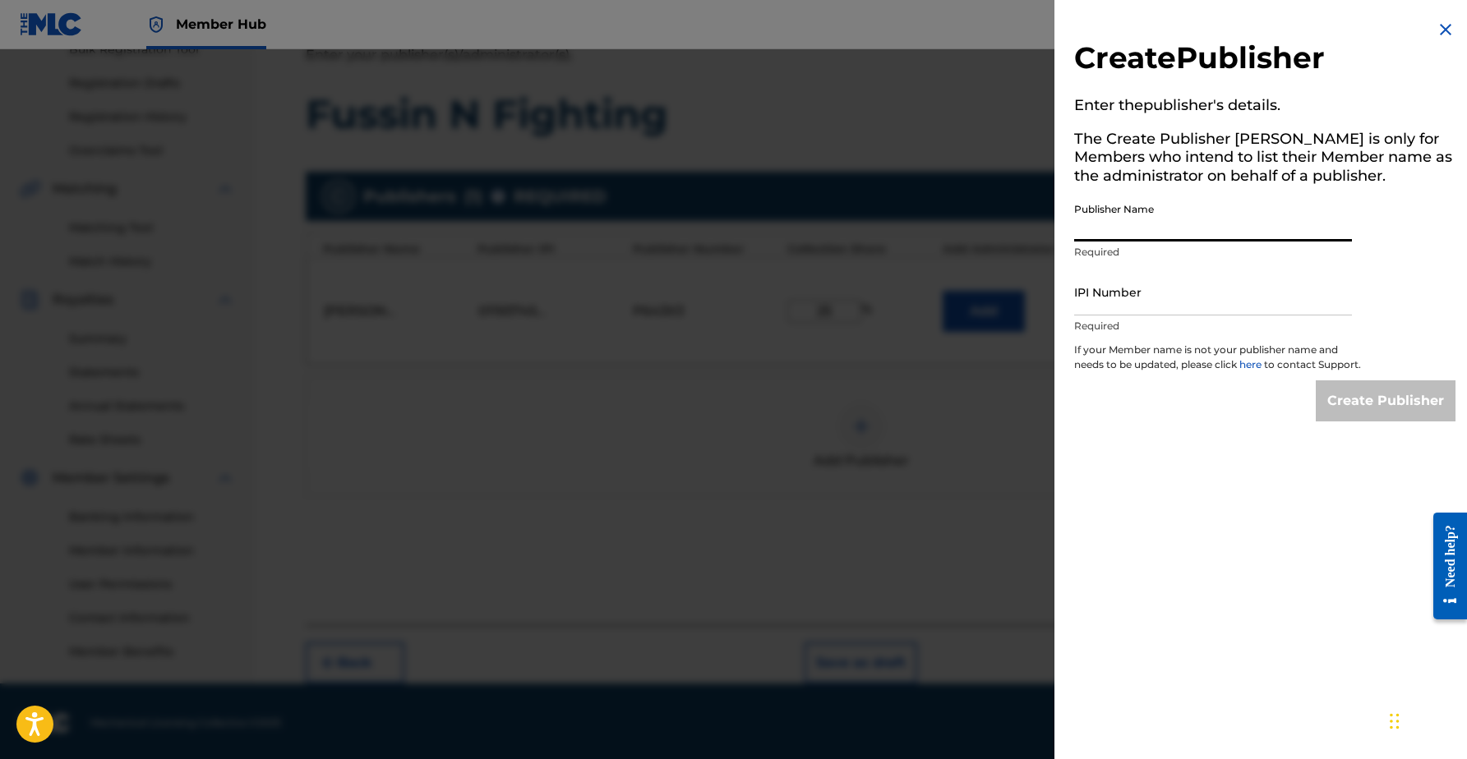
click at [1144, 224] on input "Publisher Name" at bounding box center [1213, 218] width 278 height 47
type input "[PERSON_NAME]"
click at [1144, 291] on input "IPI Number" at bounding box center [1213, 292] width 278 height 47
paste input "00392387329"
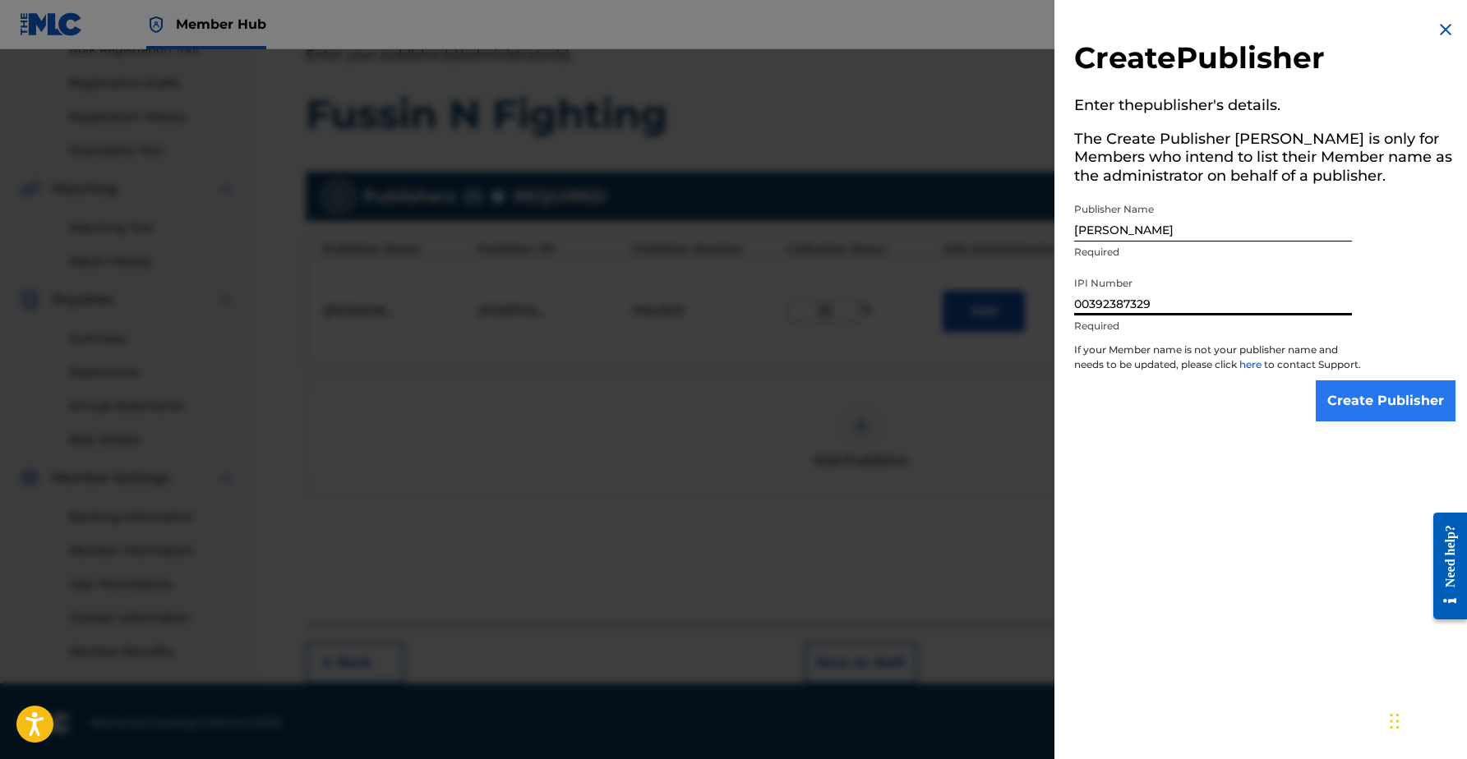
type input "00392387329"
click at [1334, 416] on input "Create Publisher" at bounding box center [1385, 400] width 140 height 41
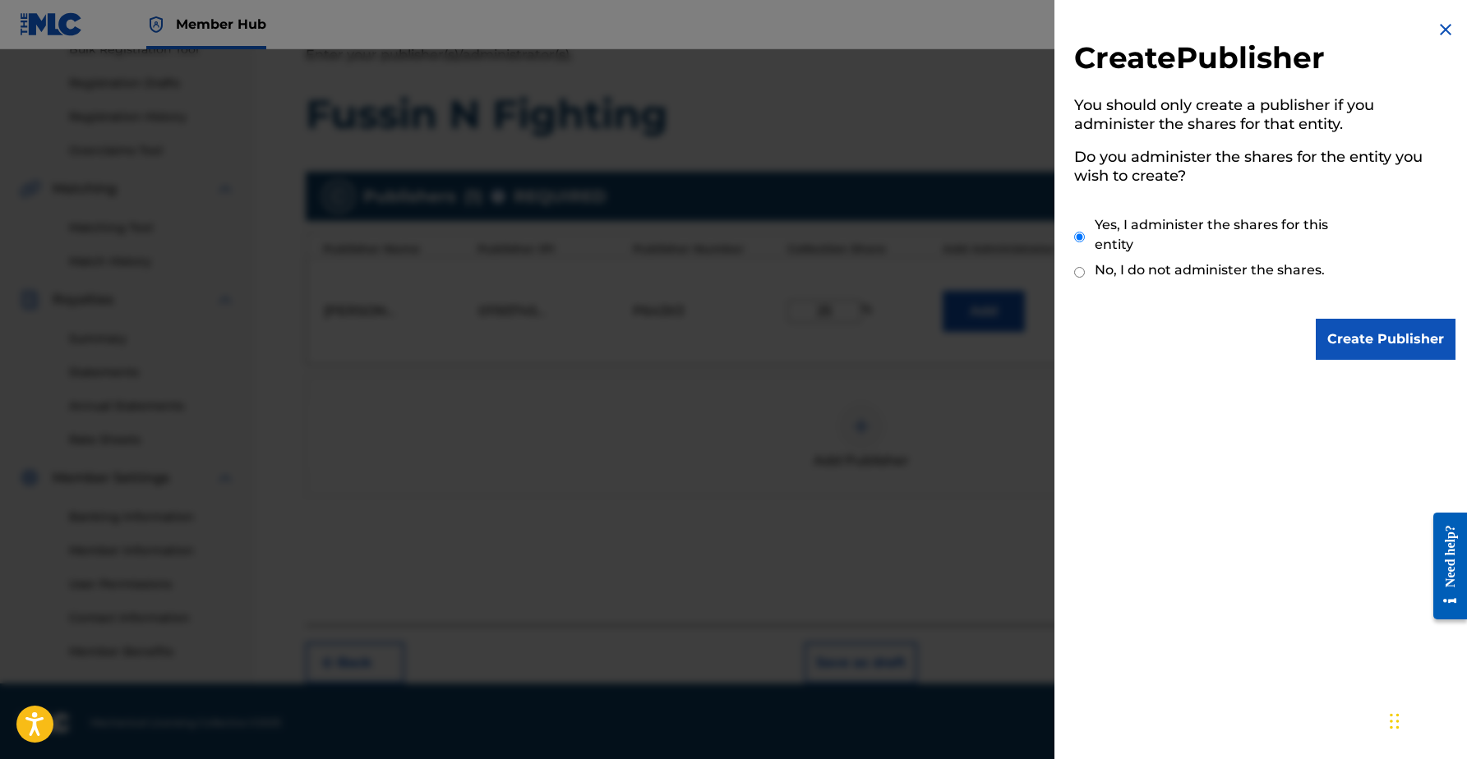
click at [1181, 270] on label "No, I do not administer the shares." at bounding box center [1209, 270] width 230 height 20
click at [1085, 270] on input "No, I do not administer the shares." at bounding box center [1079, 273] width 11 height 16
radio input "true"
click at [1355, 331] on input "Create Publisher" at bounding box center [1385, 339] width 140 height 41
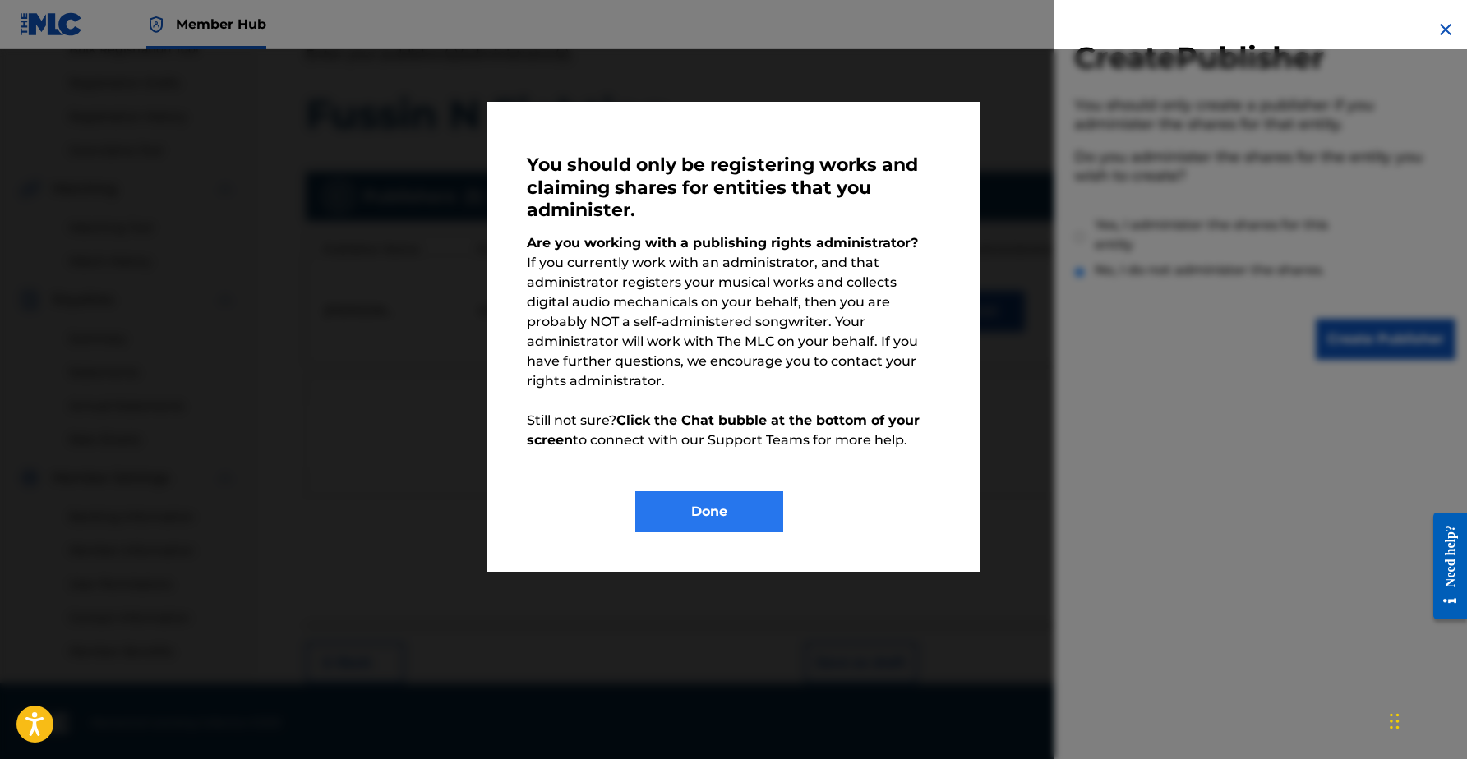
click at [693, 491] on button "Done" at bounding box center [709, 511] width 148 height 41
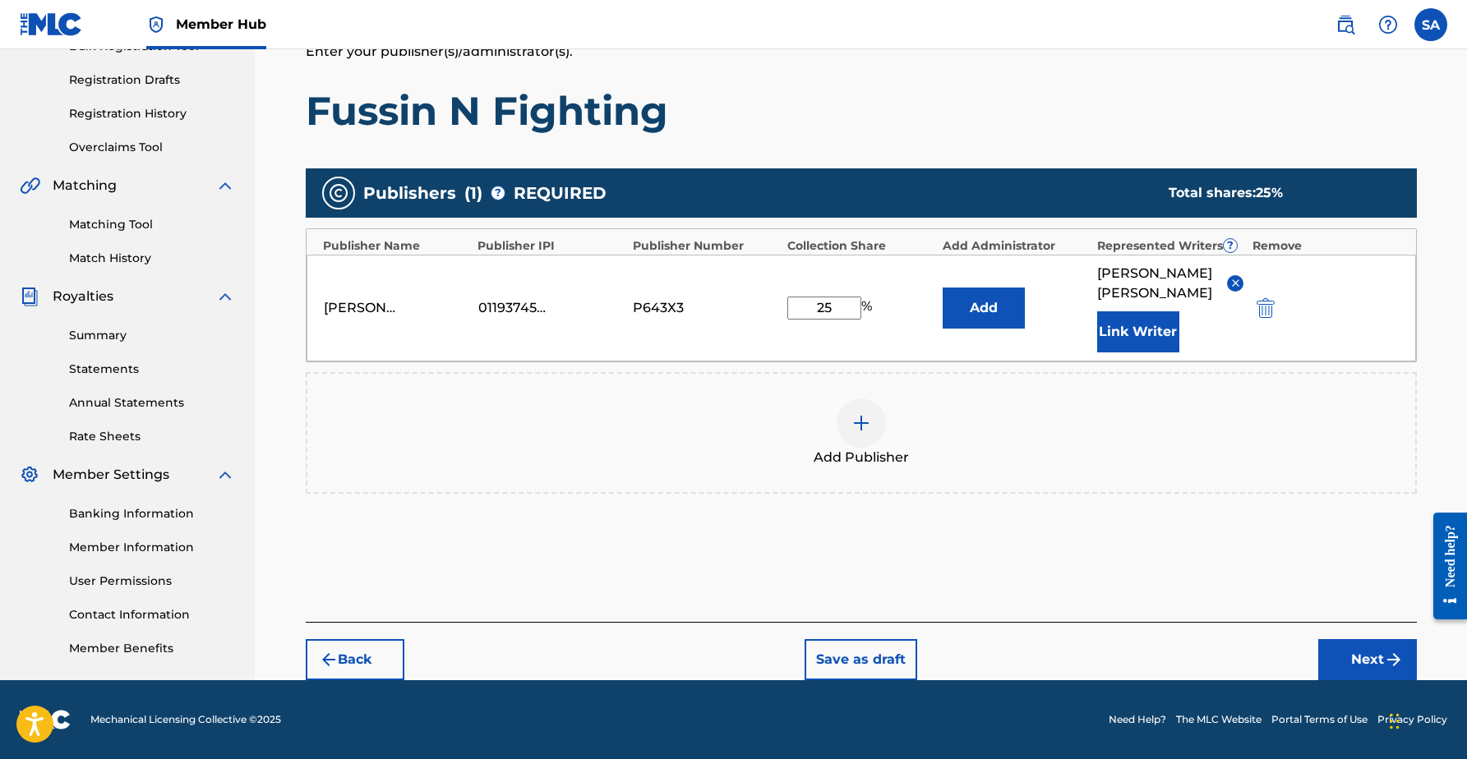
scroll to position [263, 0]
click at [1344, 655] on button "Next" at bounding box center [1367, 659] width 99 height 41
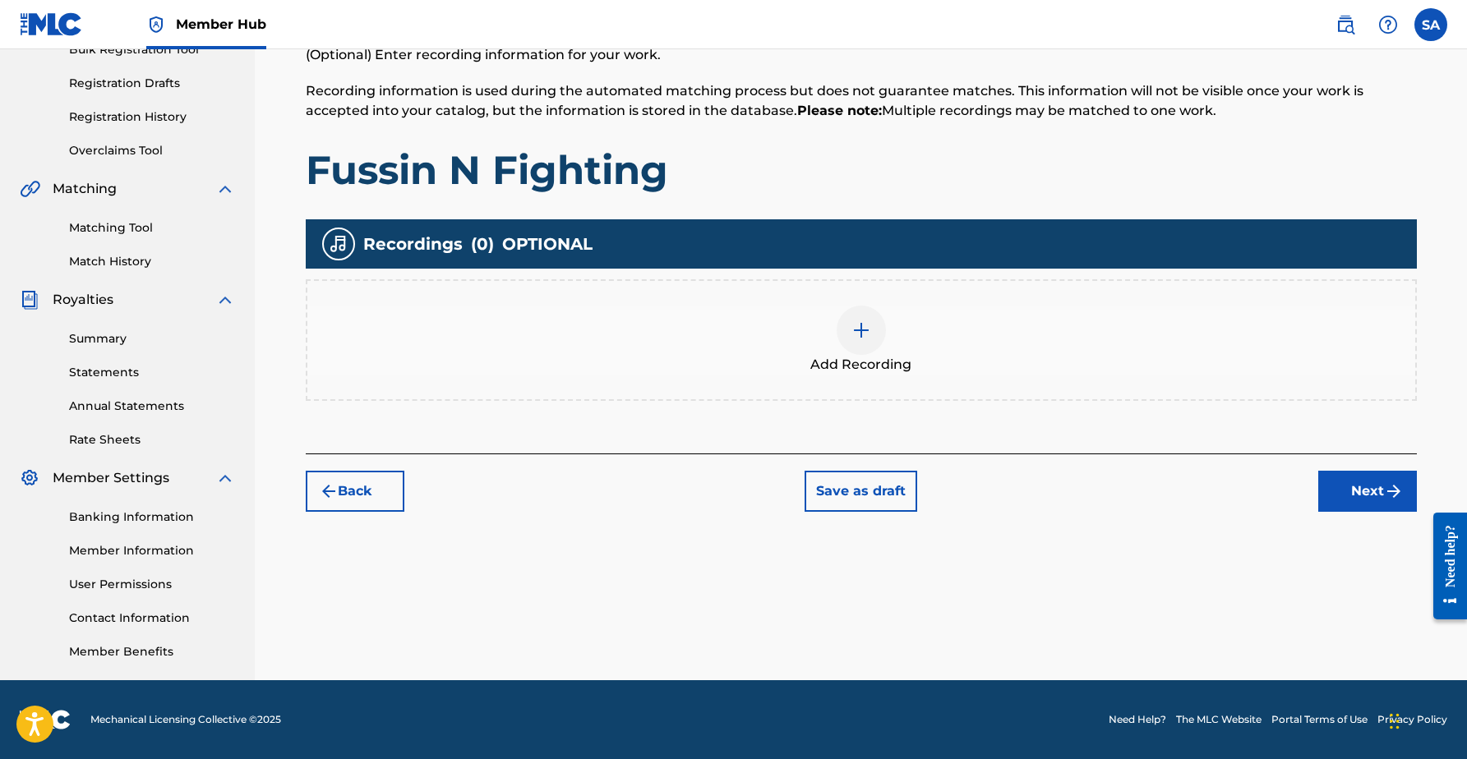
scroll to position [260, 0]
click at [858, 334] on img at bounding box center [861, 330] width 20 height 20
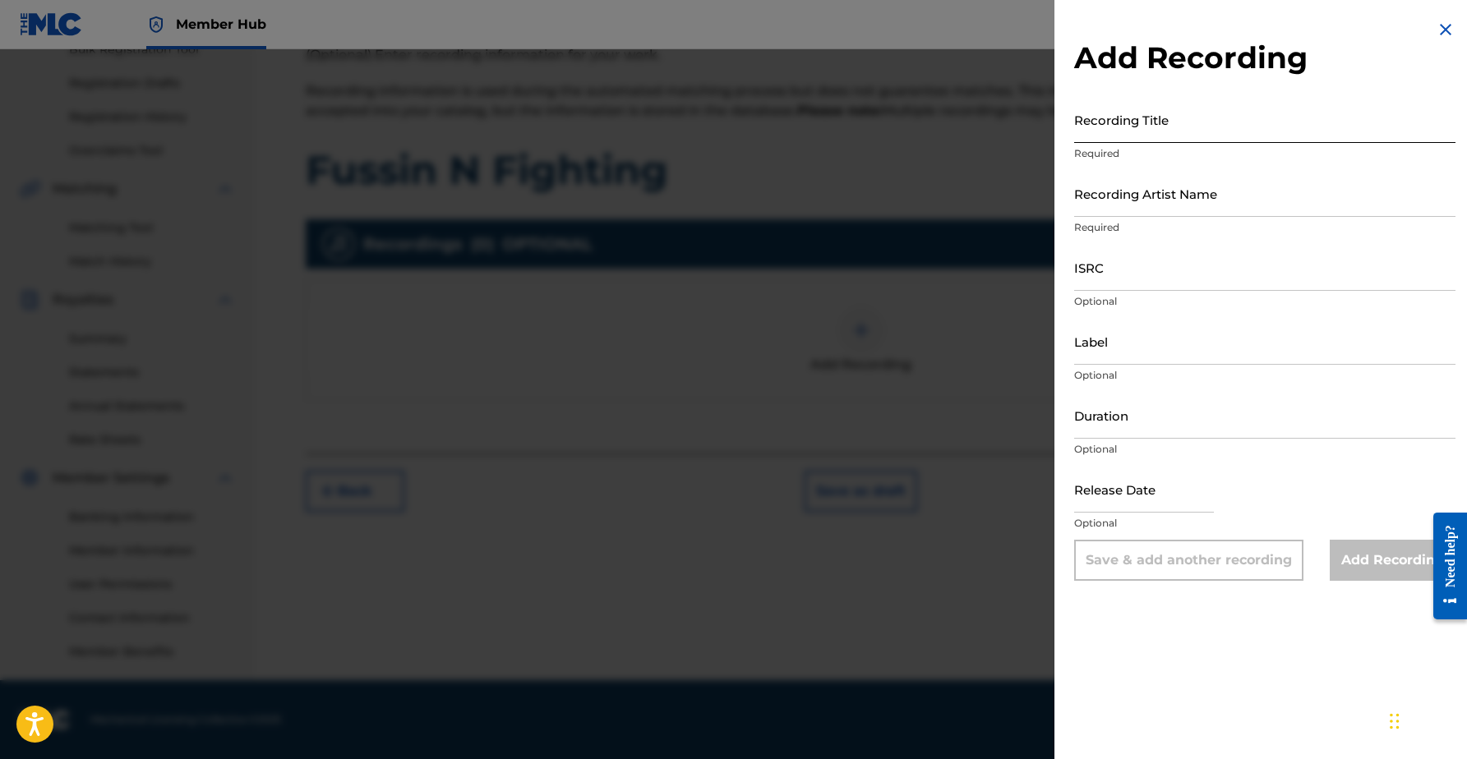
click at [1112, 135] on input "Recording Title" at bounding box center [1264, 119] width 381 height 47
type input "Fussin N Fighting"
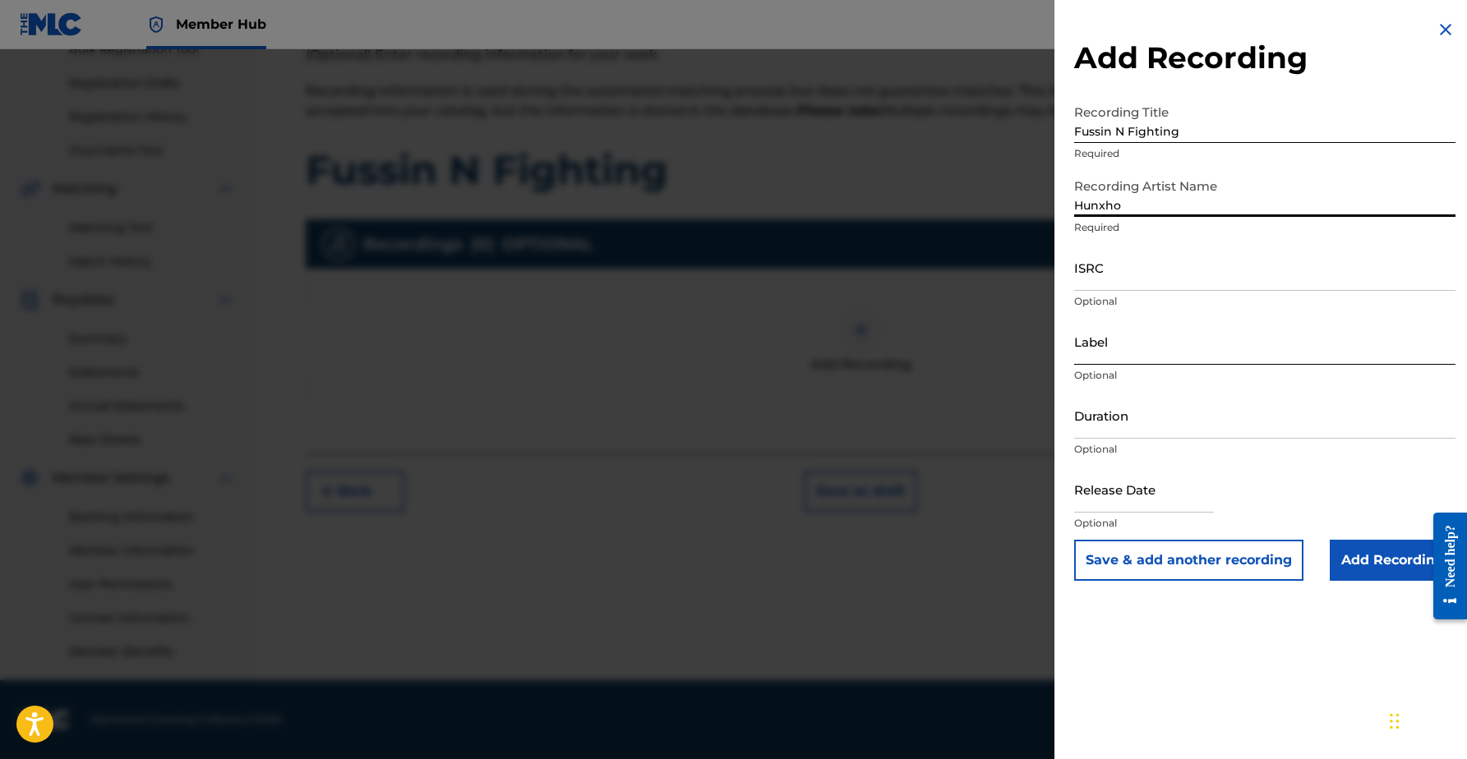
type input "Hunxho"
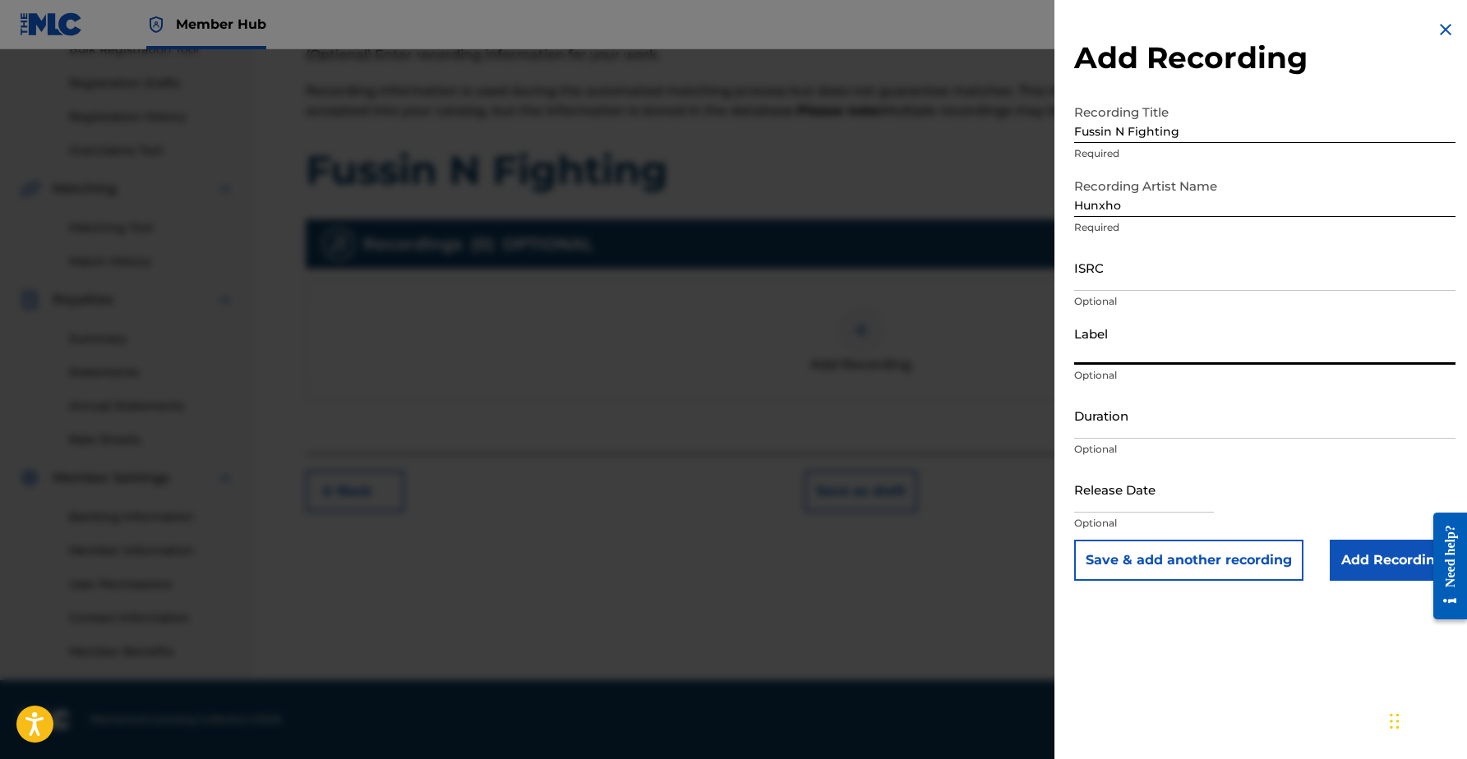
click at [1095, 357] on input "Label" at bounding box center [1264, 341] width 381 height 47
type input "300 Entertainment LLC"
click at [1096, 444] on p "Optional" at bounding box center [1264, 449] width 381 height 15
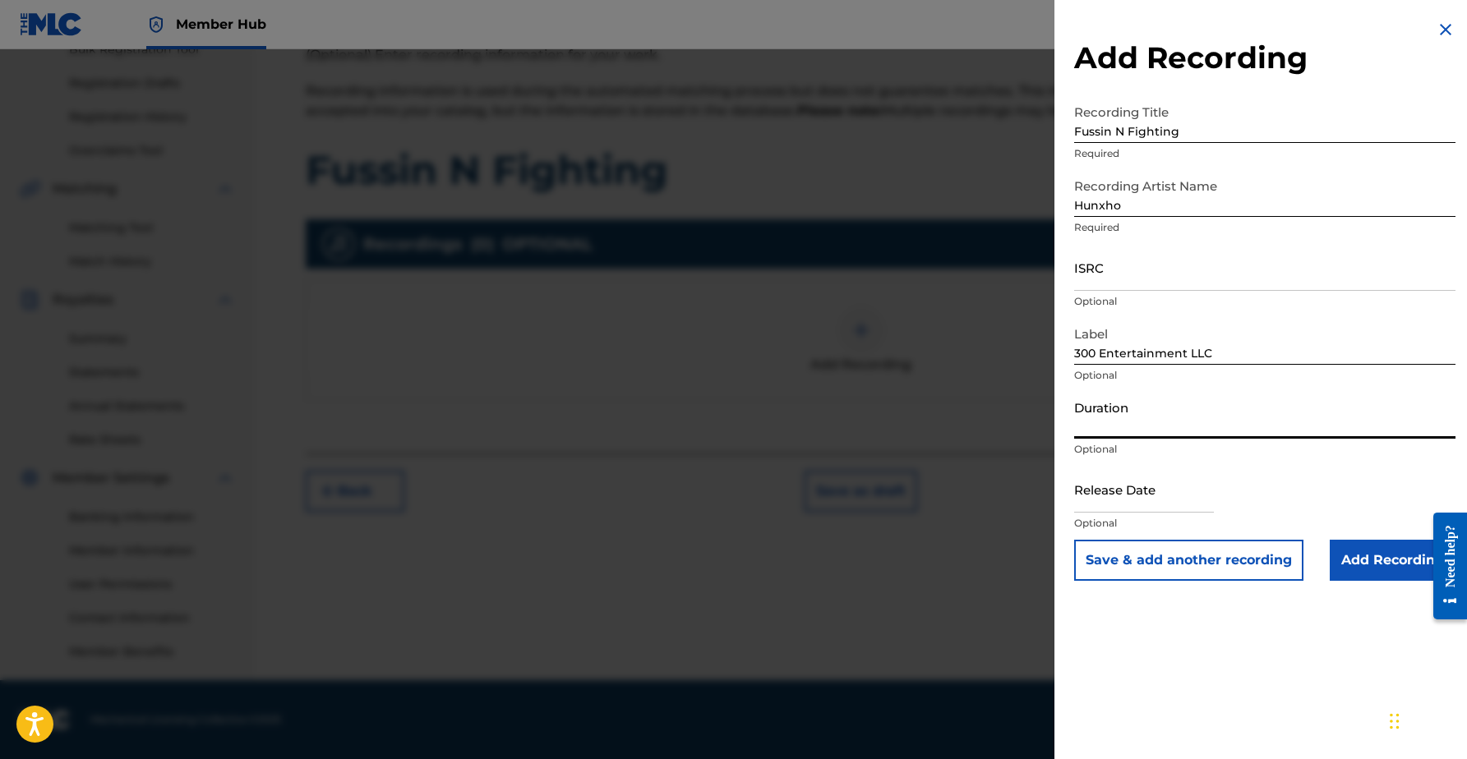
click at [1107, 417] on input "Duration" at bounding box center [1264, 415] width 381 height 47
type input "03:59"
select select "8"
select select "2025"
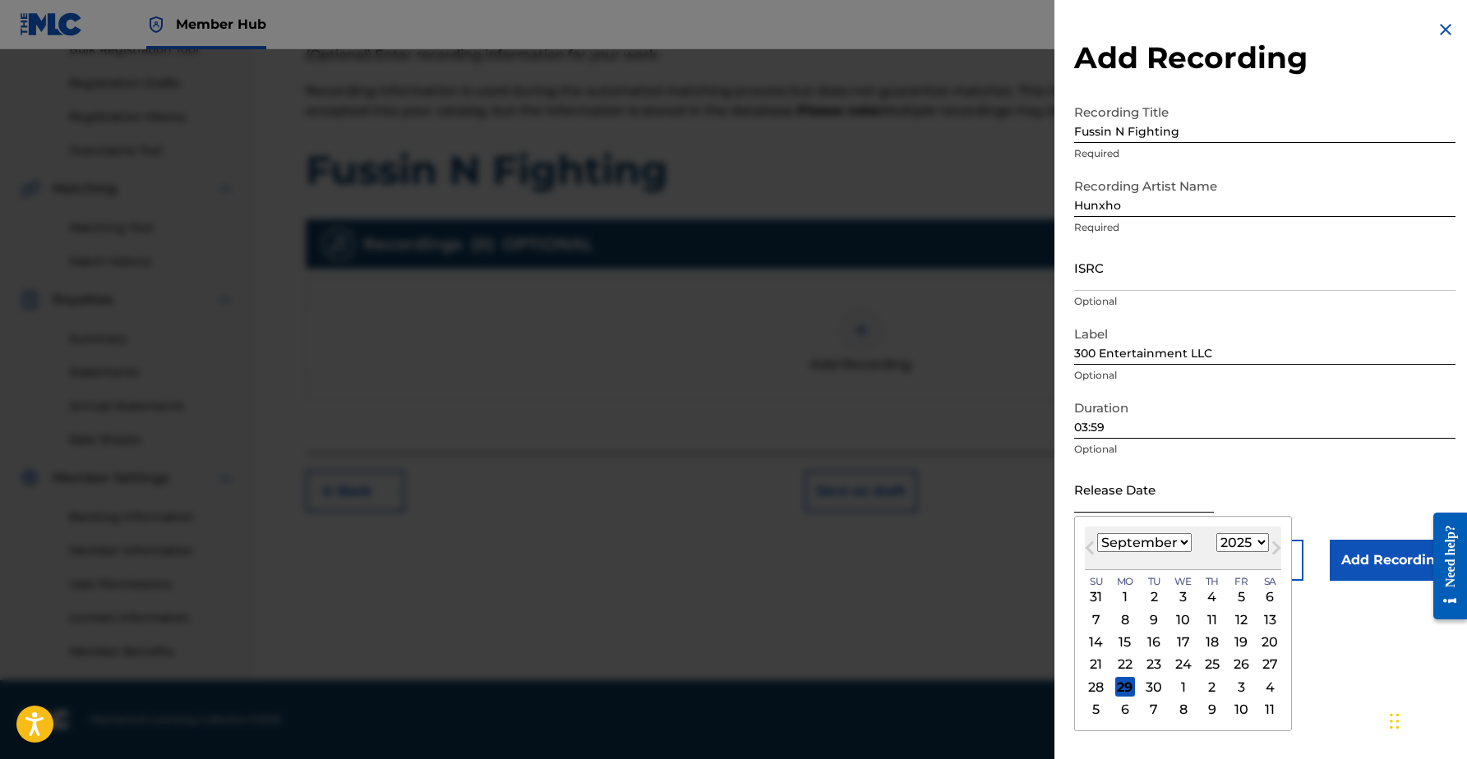
click at [1112, 482] on input "text" at bounding box center [1144, 489] width 140 height 47
click at [1231, 638] on div "19" at bounding box center [1241, 643] width 20 height 20
type input "[DATE]"
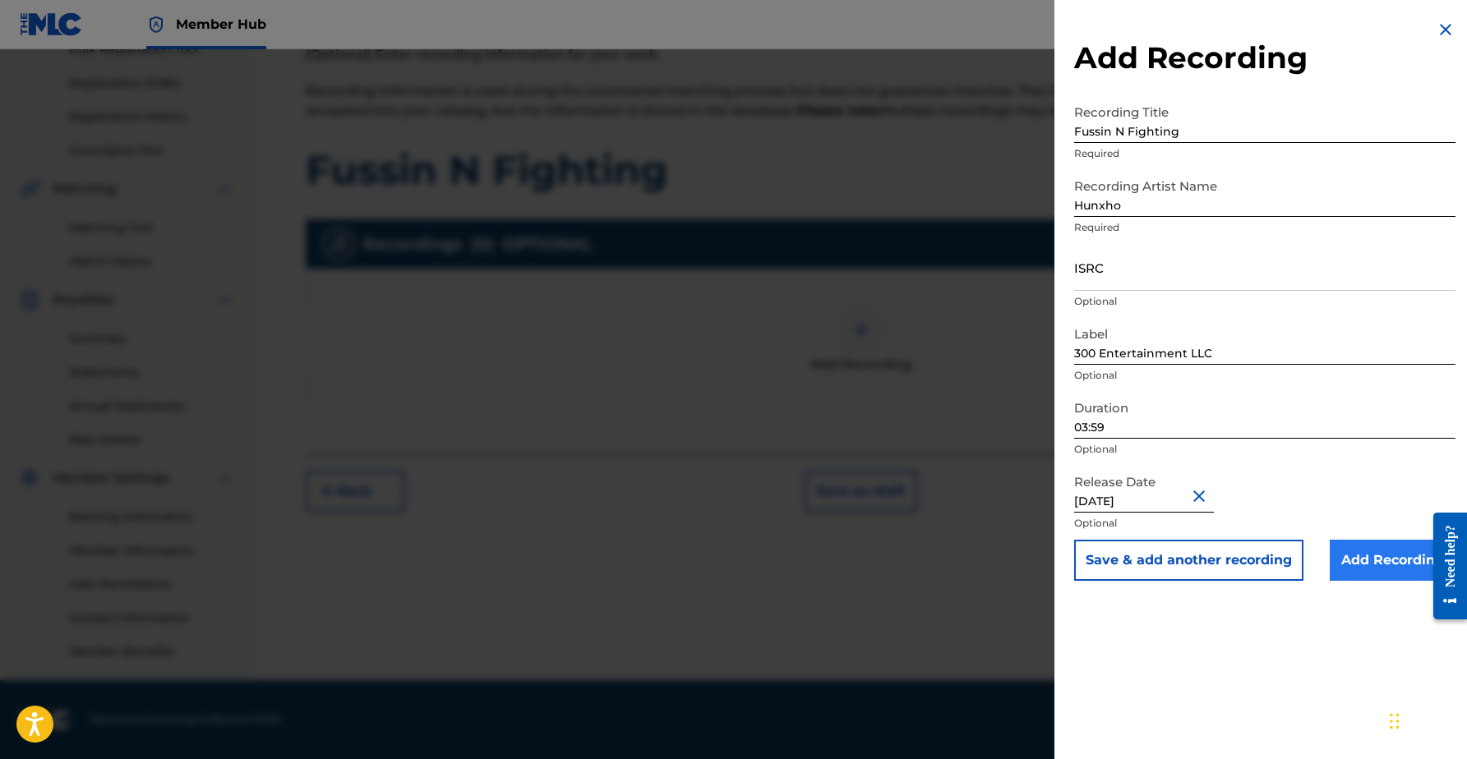
click at [1362, 557] on input "Add Recording" at bounding box center [1392, 560] width 126 height 41
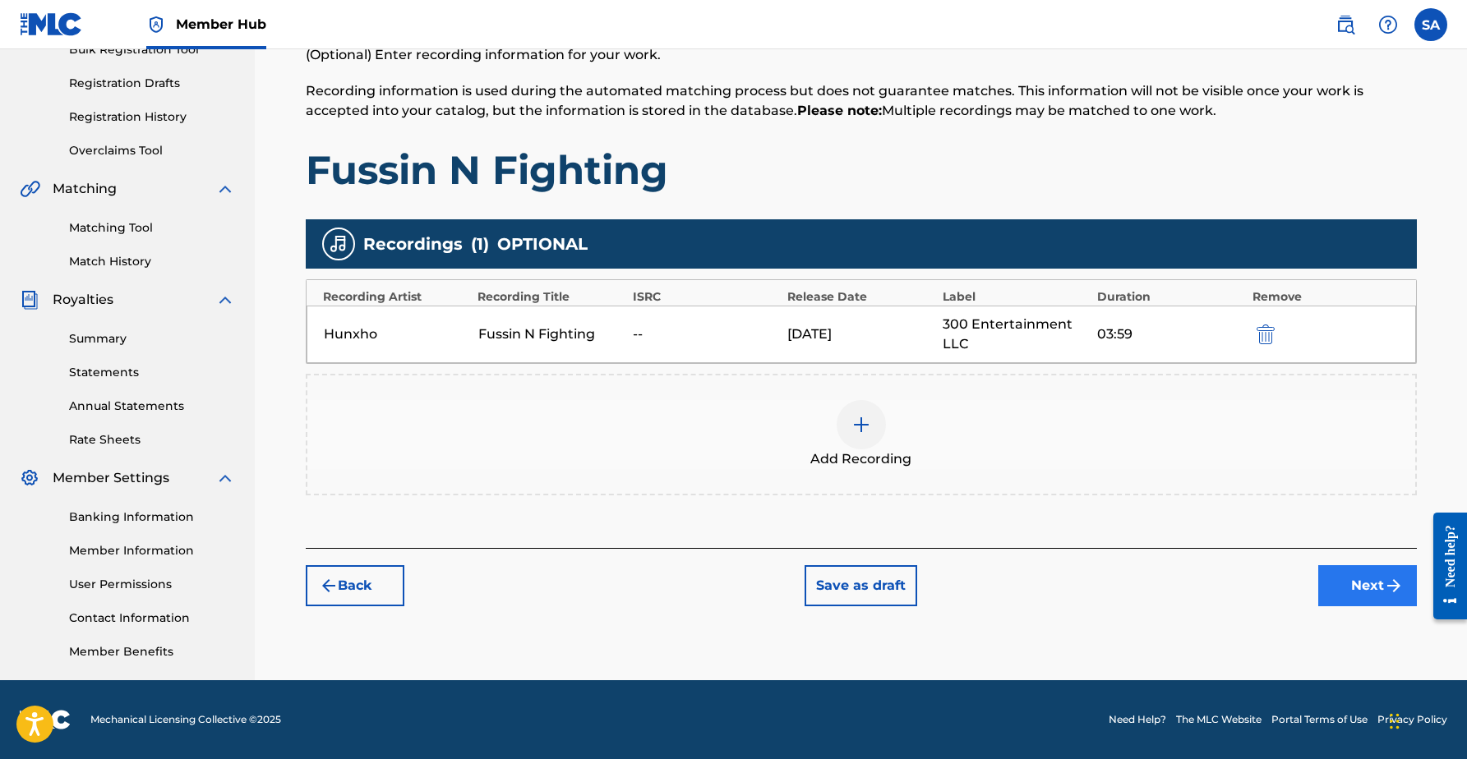
click at [1338, 582] on button "Next" at bounding box center [1367, 585] width 99 height 41
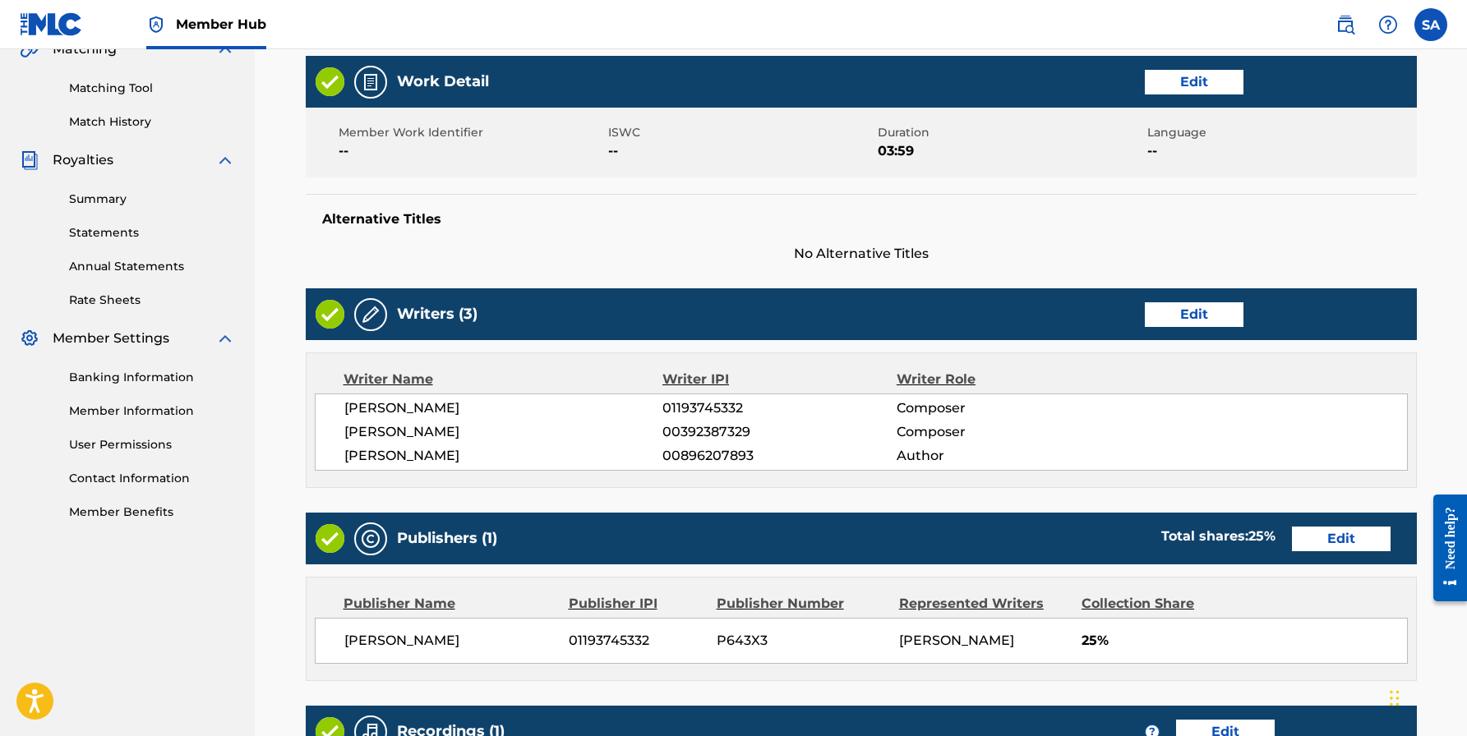
scroll to position [391, 0]
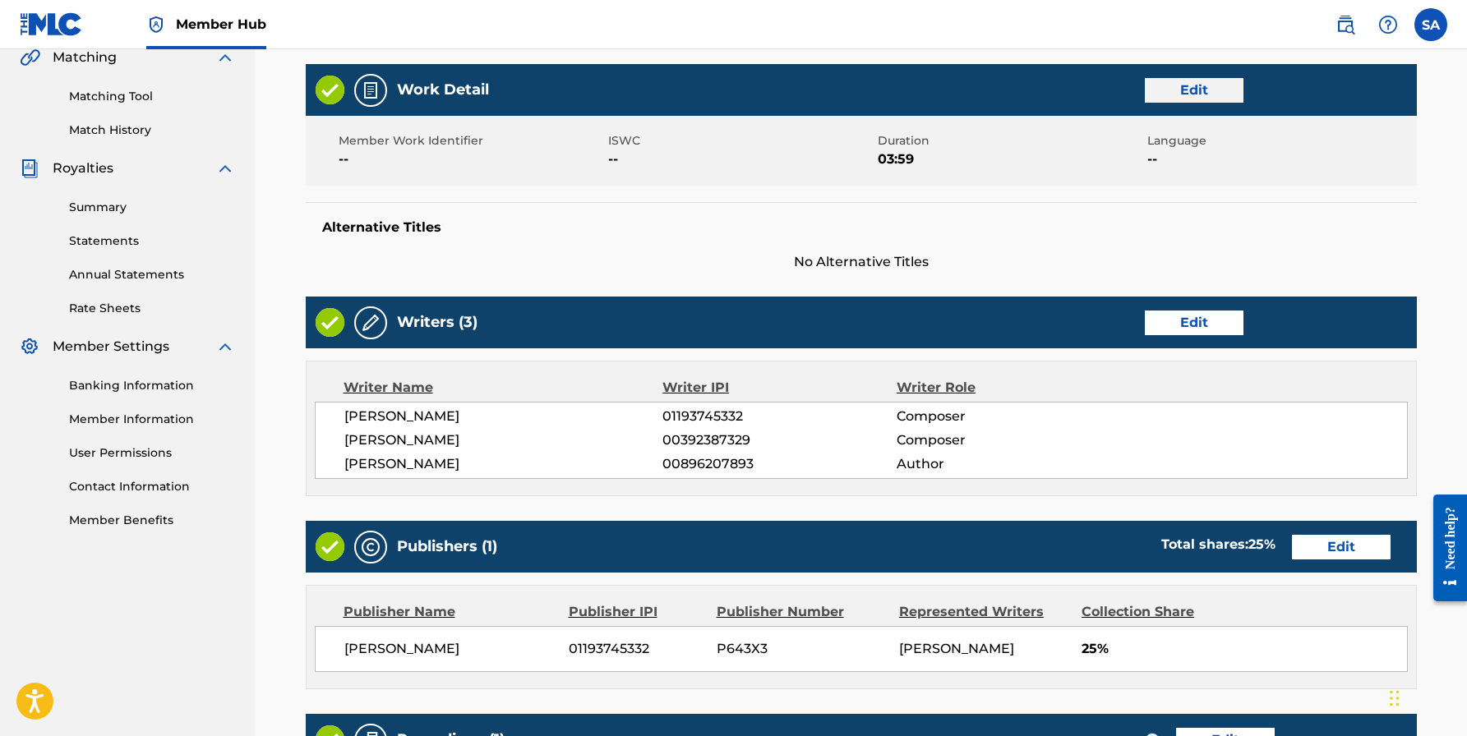
click at [1198, 94] on button "Edit" at bounding box center [1193, 90] width 99 height 25
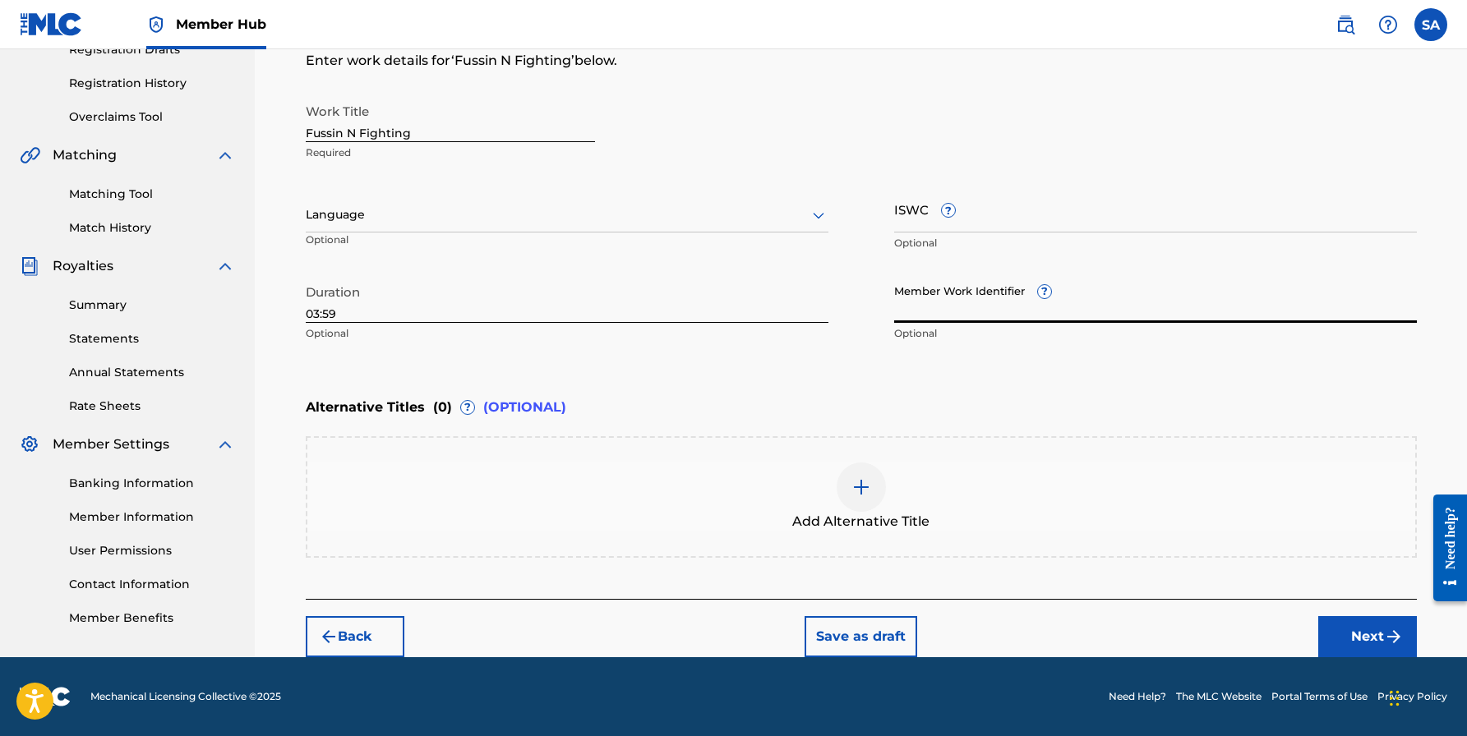
click at [956, 309] on input "Member Work Identifier ?" at bounding box center [1155, 299] width 523 height 47
click at [865, 184] on div "Work Title Fussin N Fighting Required Language Optional ISWC ? Optional Duratio…" at bounding box center [861, 222] width 1111 height 255
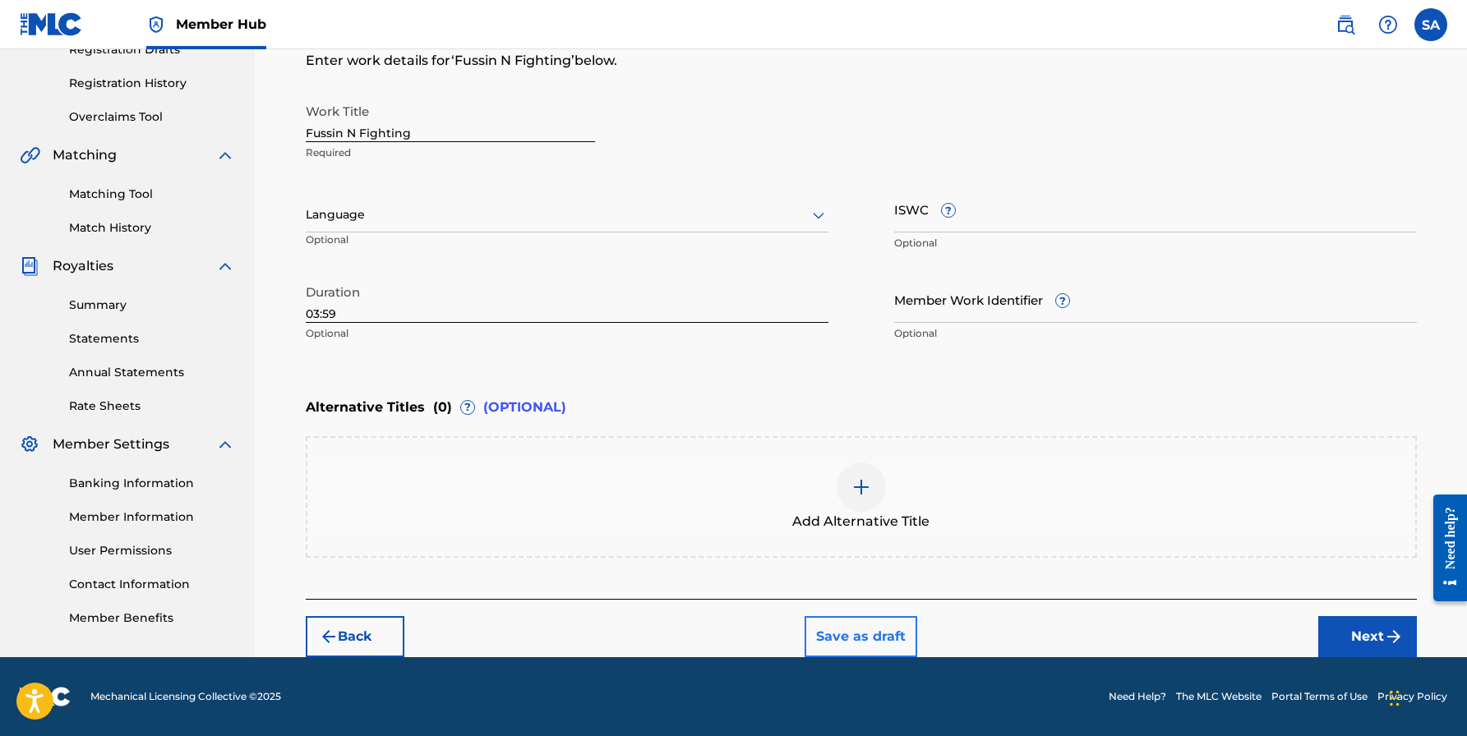
click at [877, 636] on button "Save as draft" at bounding box center [860, 636] width 113 height 41
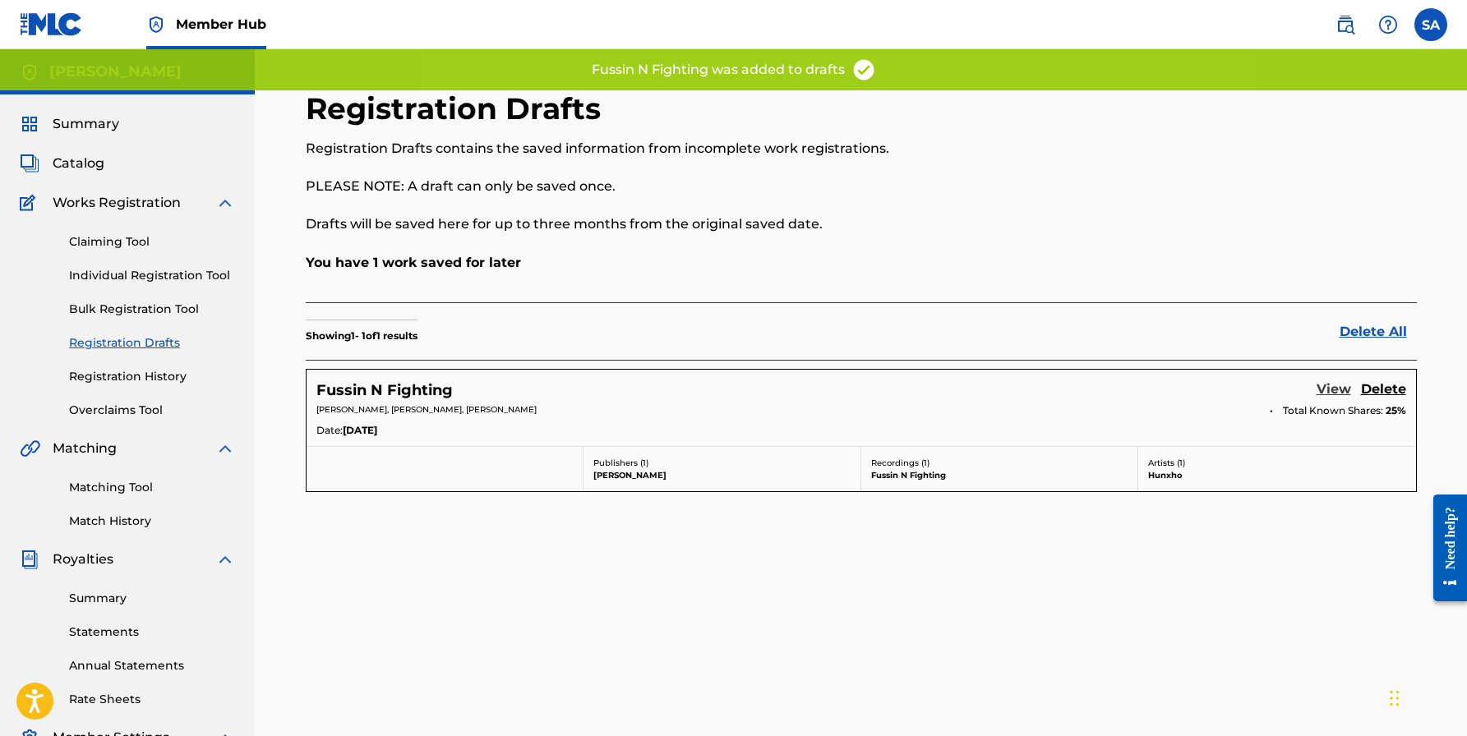
click at [1333, 389] on link "View" at bounding box center [1333, 391] width 35 height 22
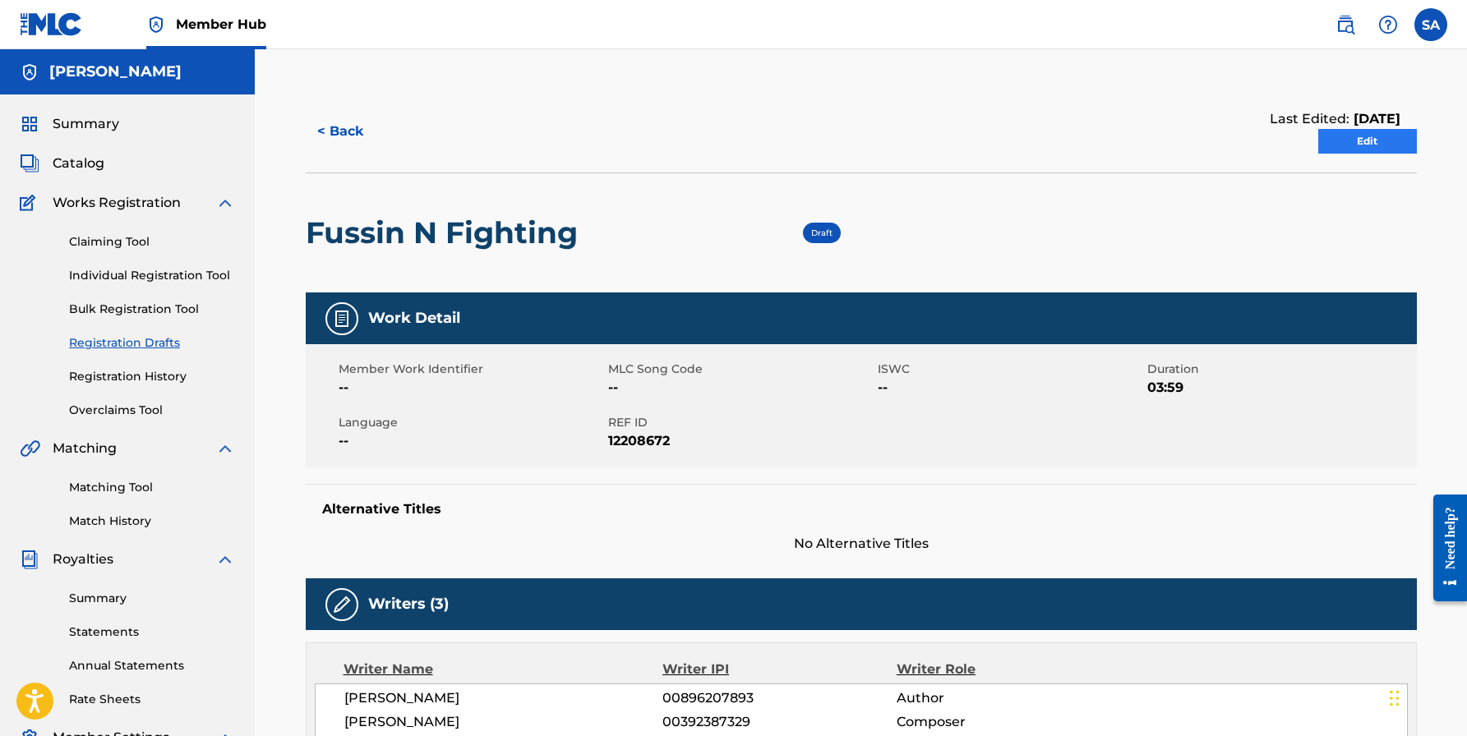
click at [1370, 153] on link "Edit" at bounding box center [1367, 141] width 99 height 25
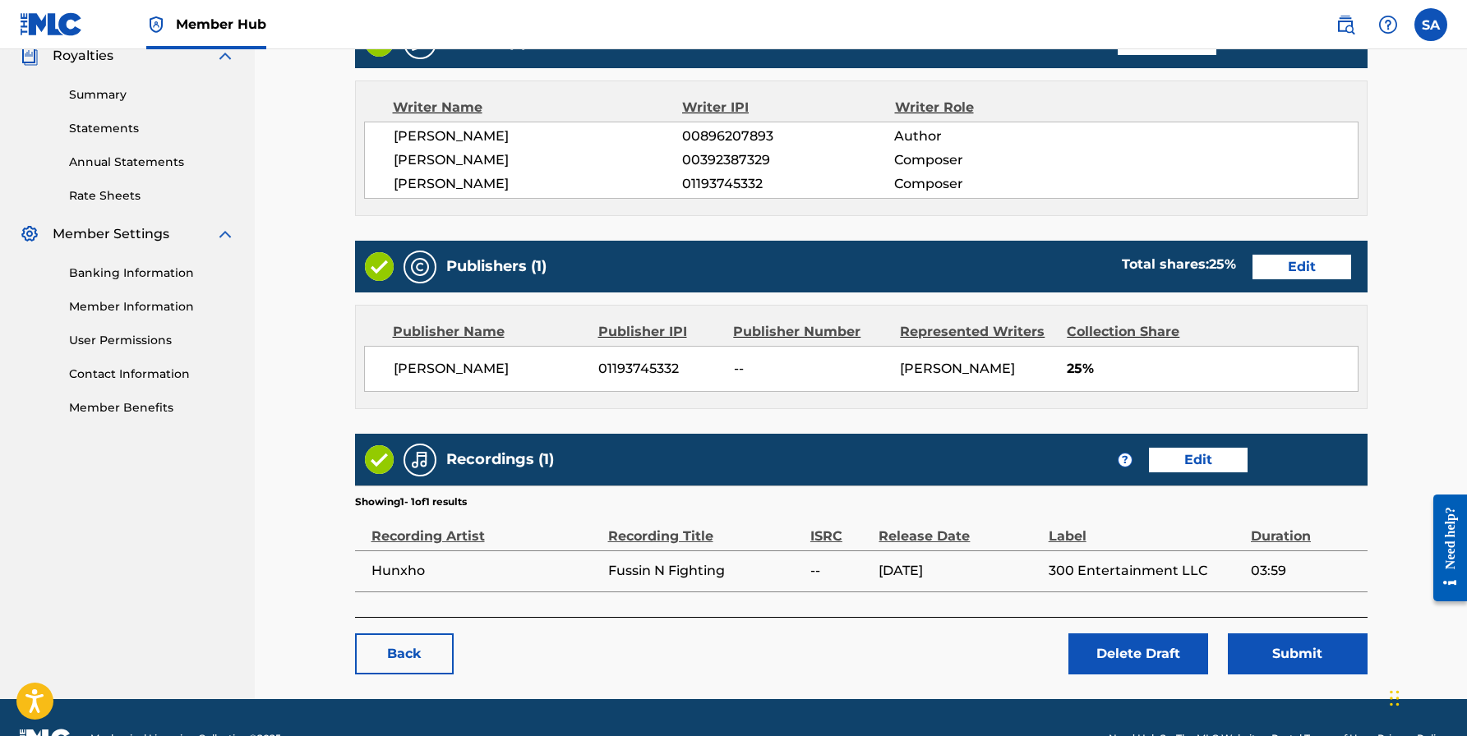
scroll to position [501, 1]
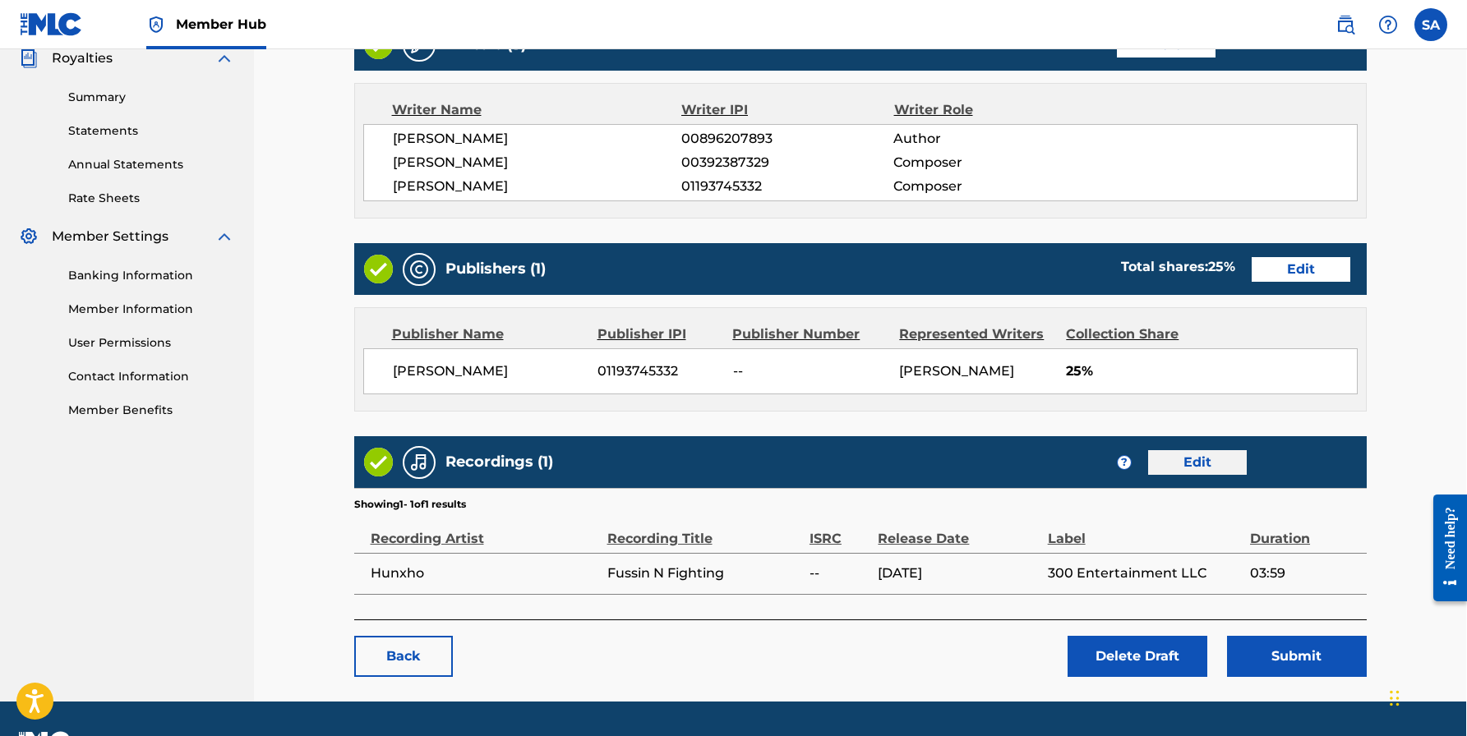
click at [1167, 454] on link "Edit" at bounding box center [1197, 462] width 99 height 25
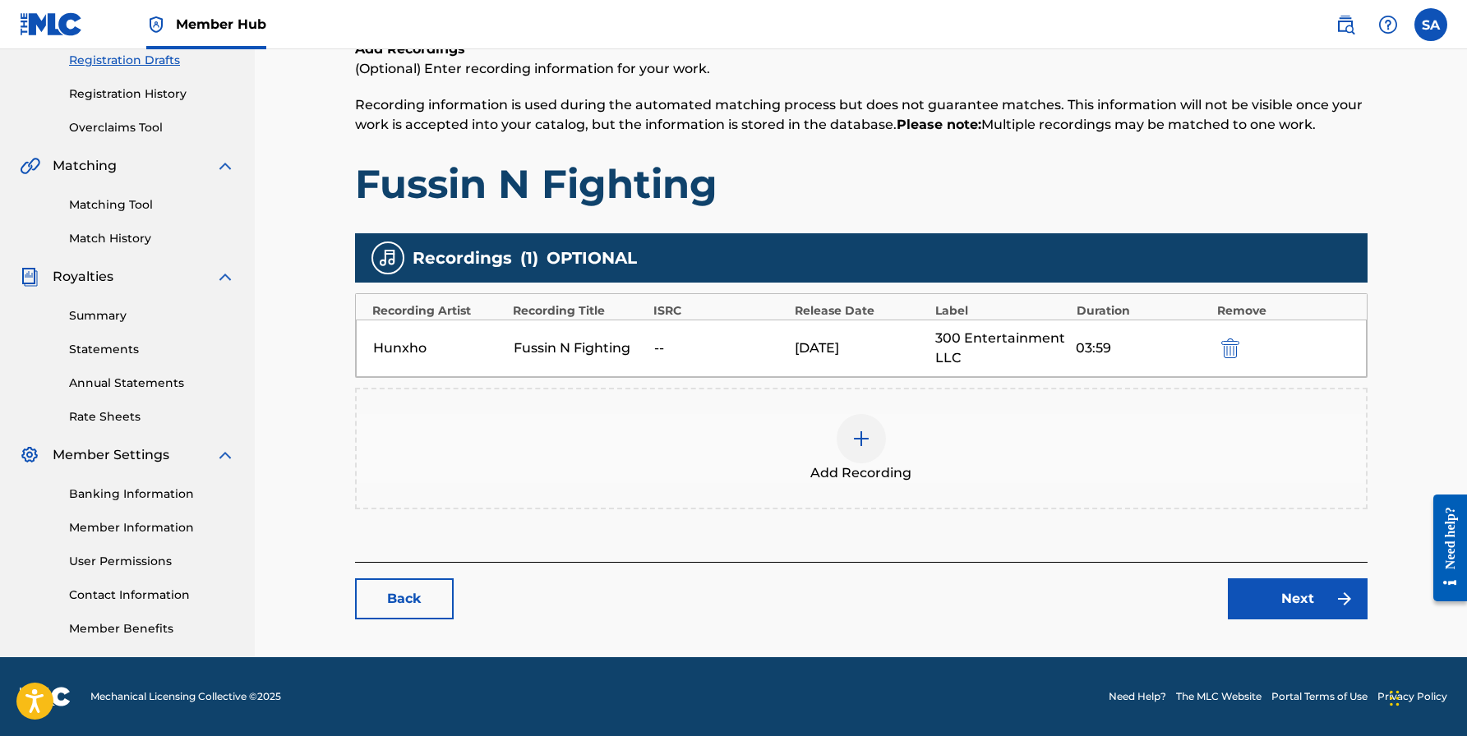
scroll to position [283, 0]
click at [657, 346] on div "--" at bounding box center [720, 348] width 132 height 20
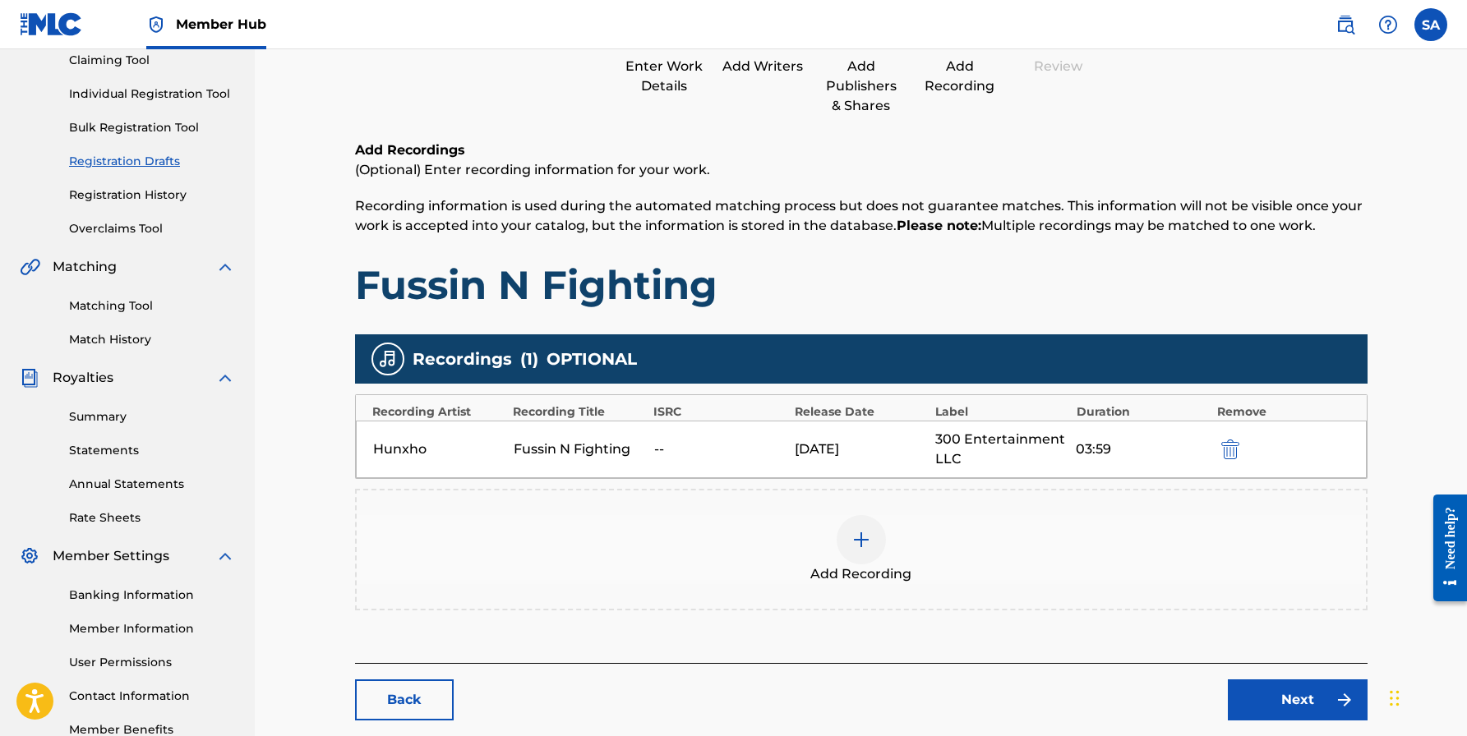
scroll to position [191, 0]
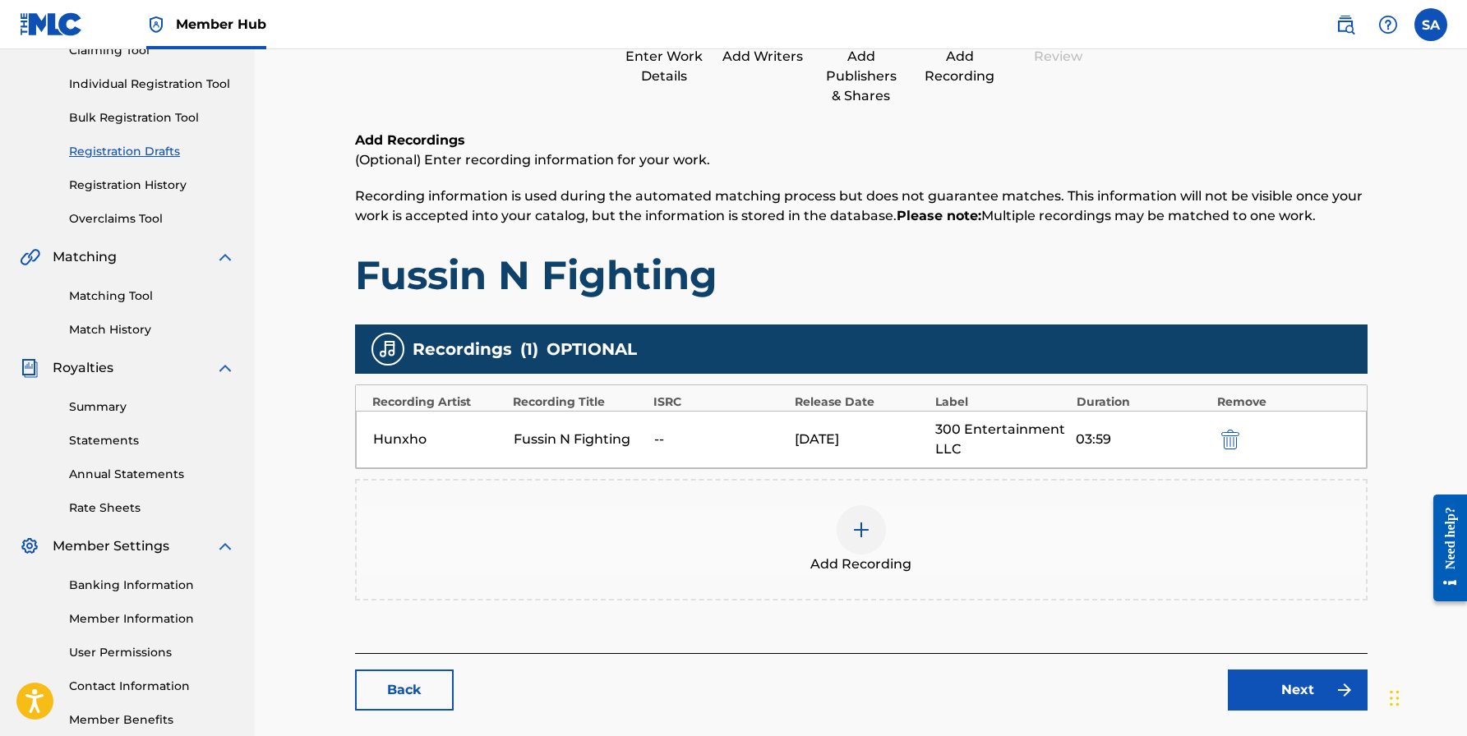
click at [651, 432] on div "Hunxho Fussin N Fighting -- [DATE] 300 Entertainment LLC 03:59" at bounding box center [861, 440] width 1011 height 58
click at [661, 435] on div "--" at bounding box center [720, 440] width 132 height 20
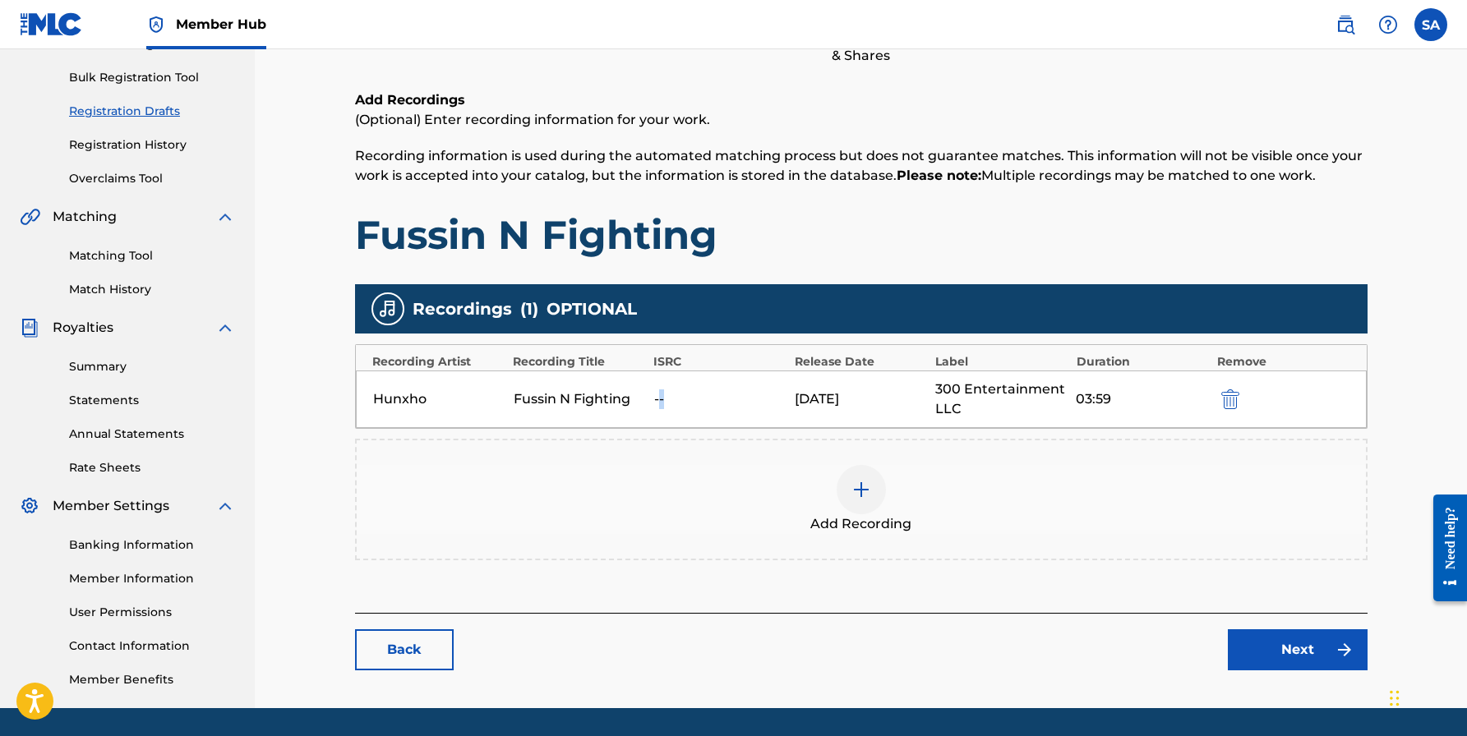
scroll to position [244, 0]
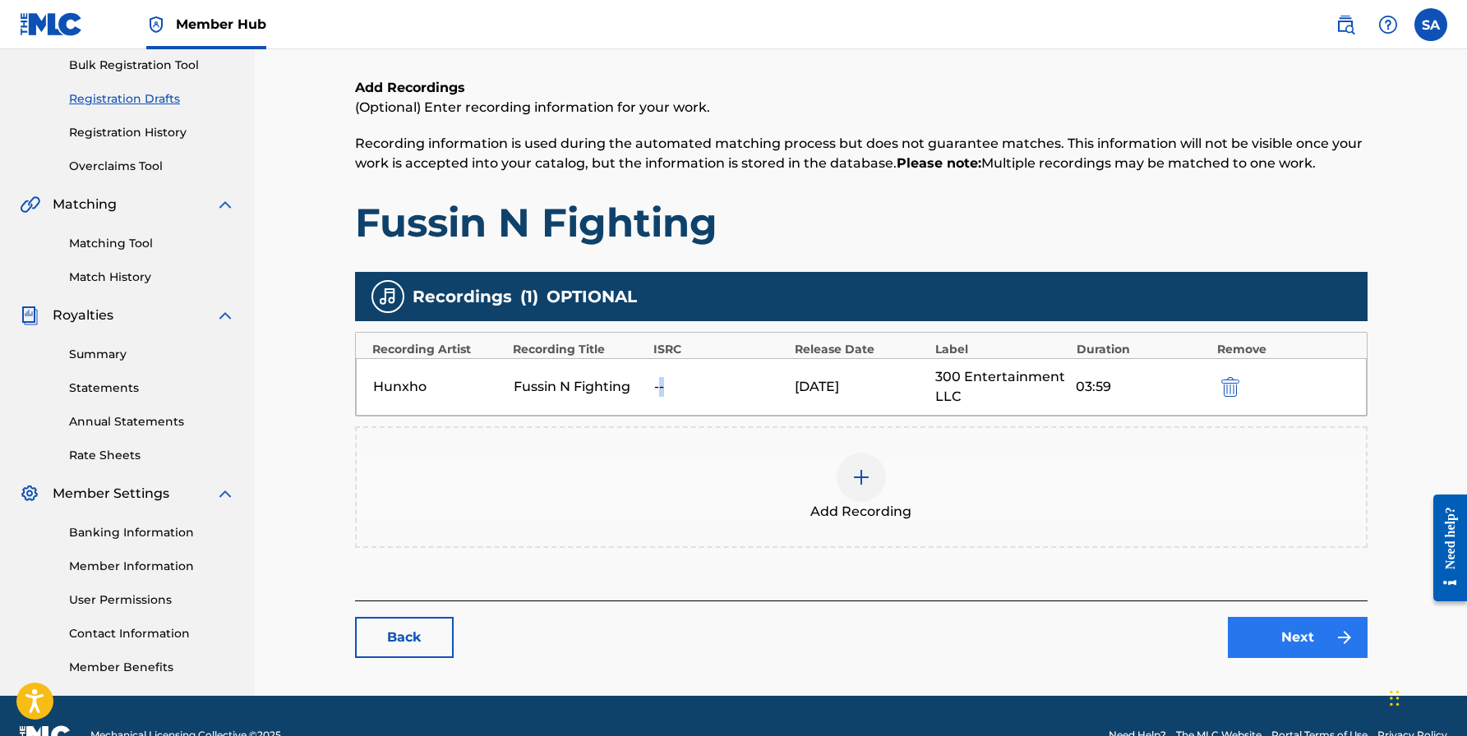
click at [1291, 629] on link "Next" at bounding box center [1297, 637] width 140 height 41
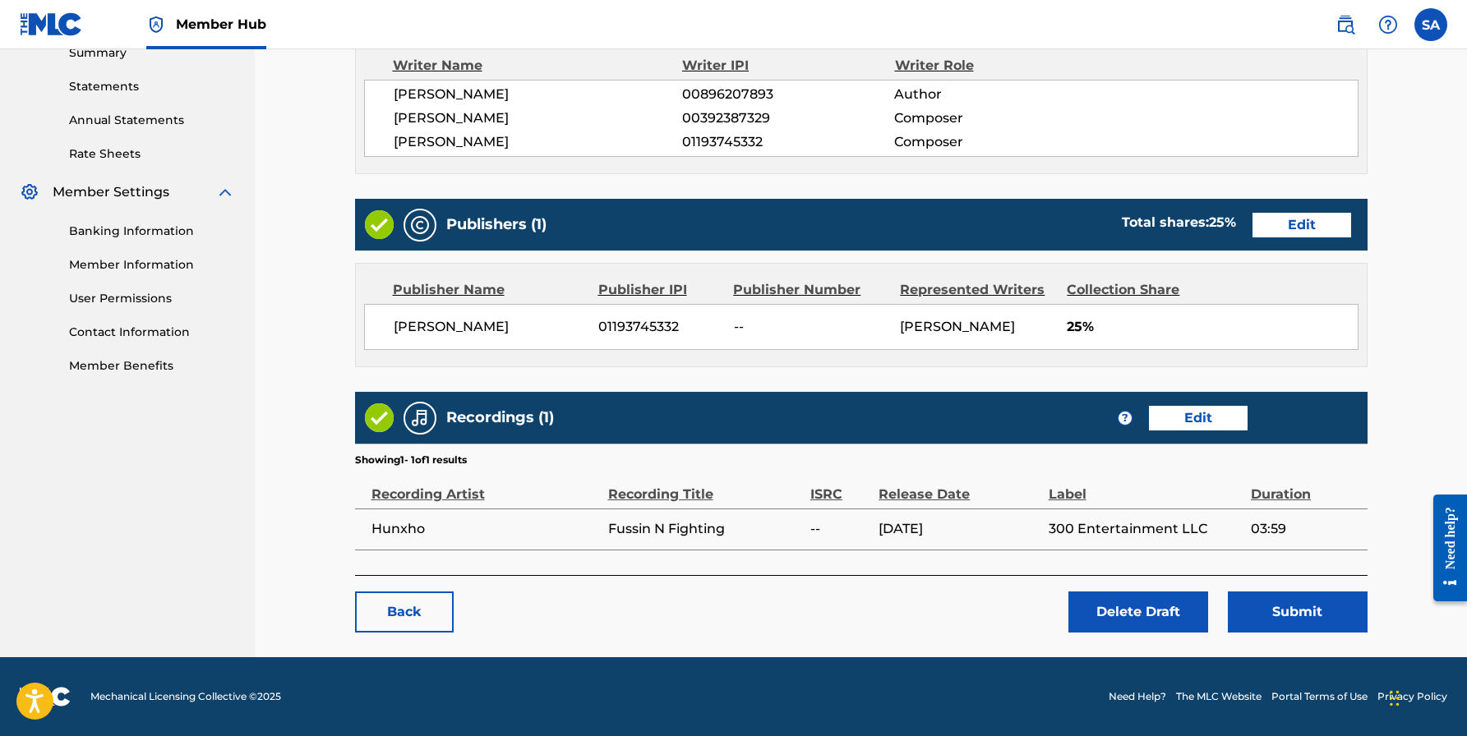
scroll to position [544, 0]
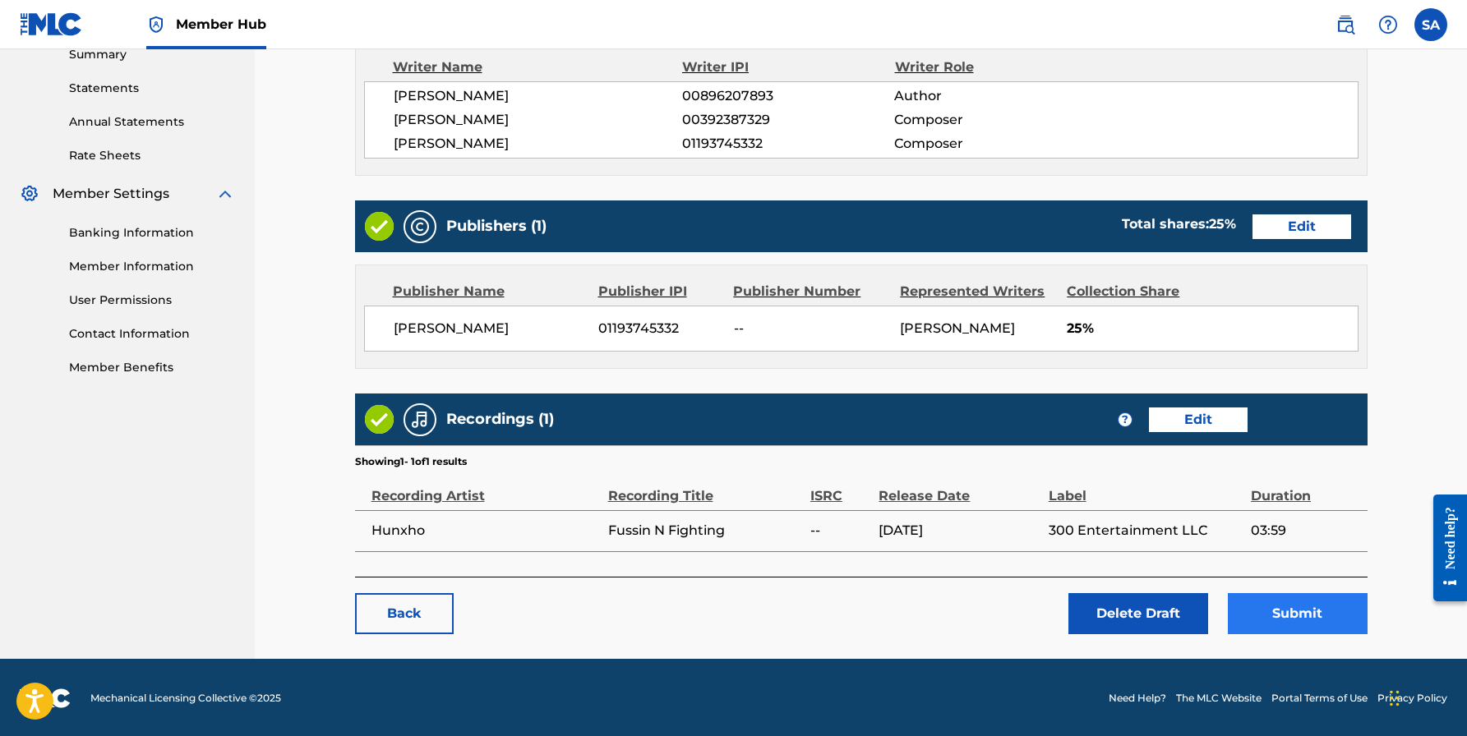
click at [1296, 599] on button "Submit" at bounding box center [1297, 613] width 140 height 41
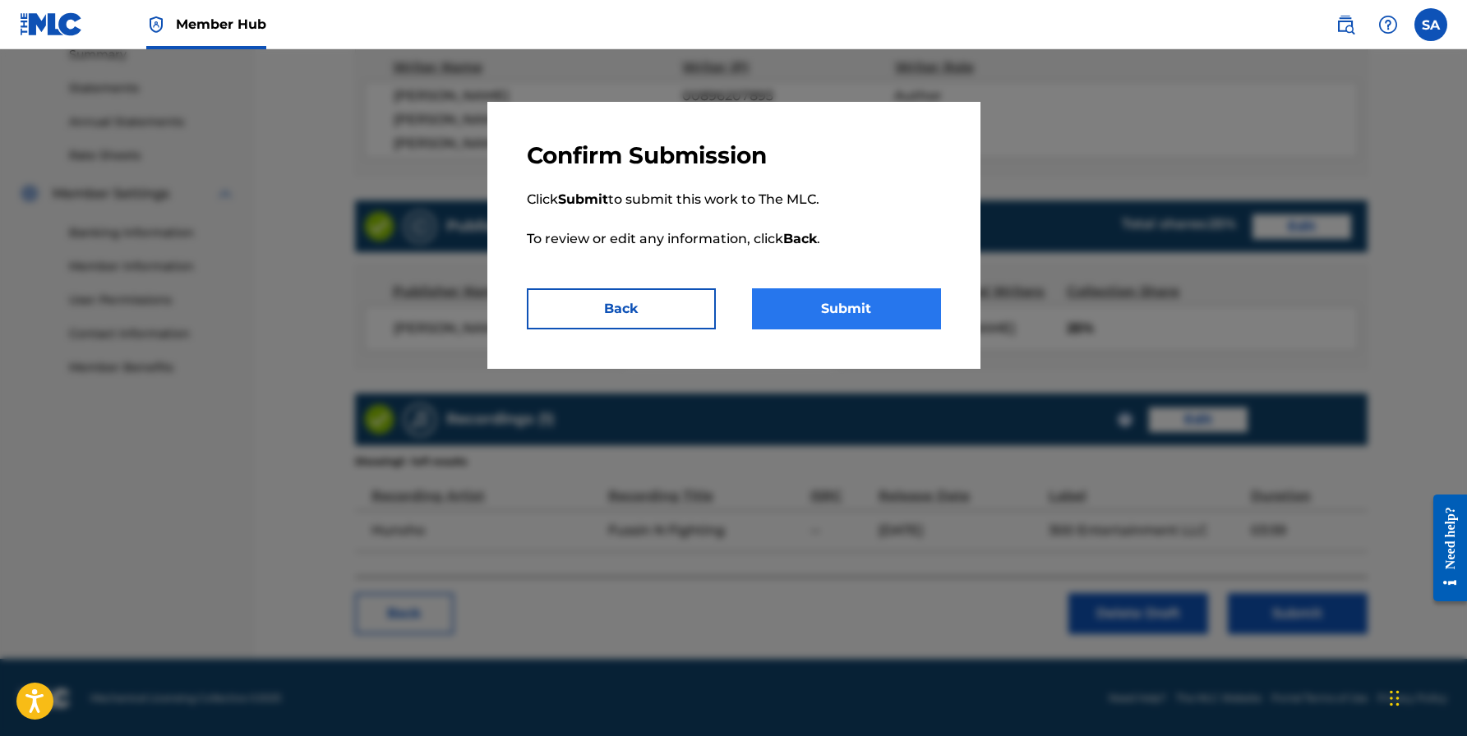
click at [864, 315] on button "Submit" at bounding box center [846, 308] width 189 height 41
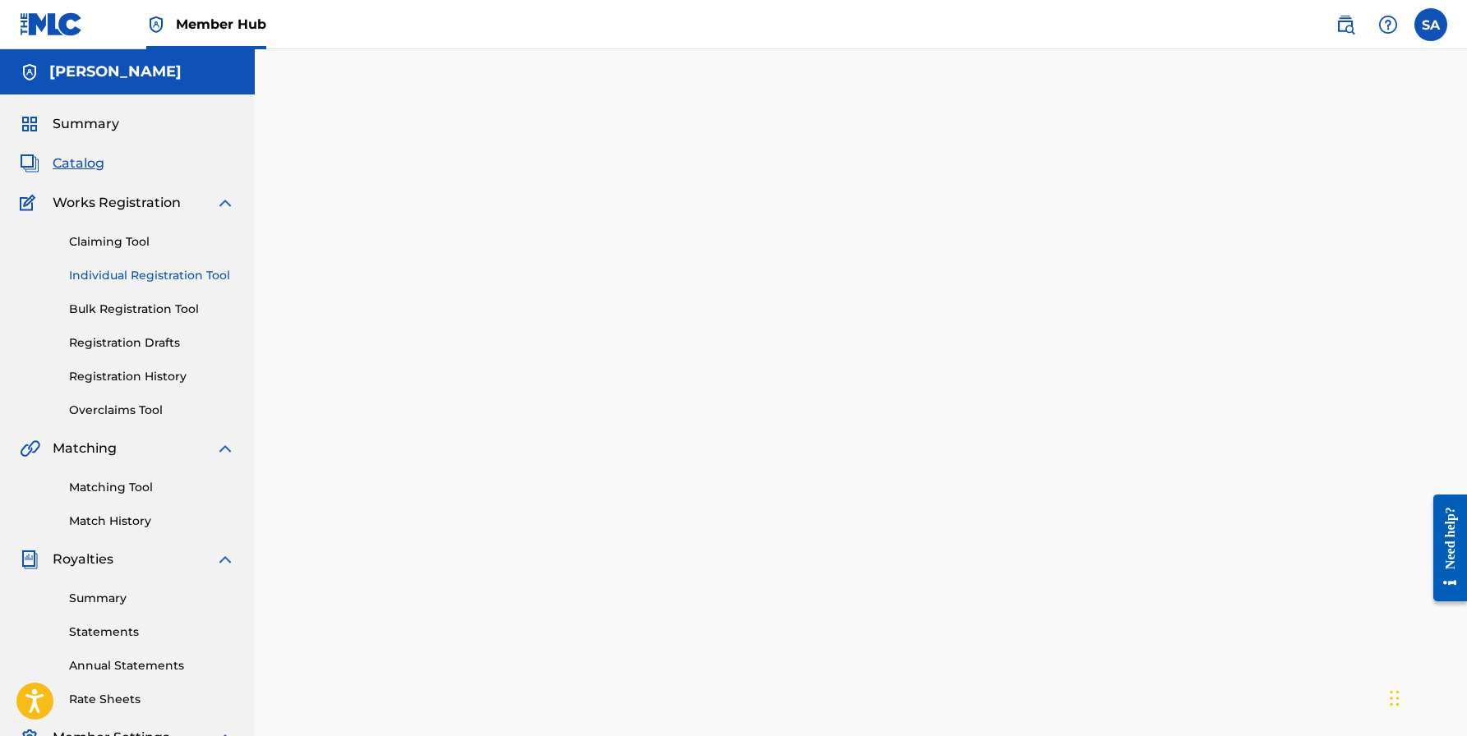
click at [97, 280] on link "Individual Registration Tool" at bounding box center [152, 275] width 166 height 17
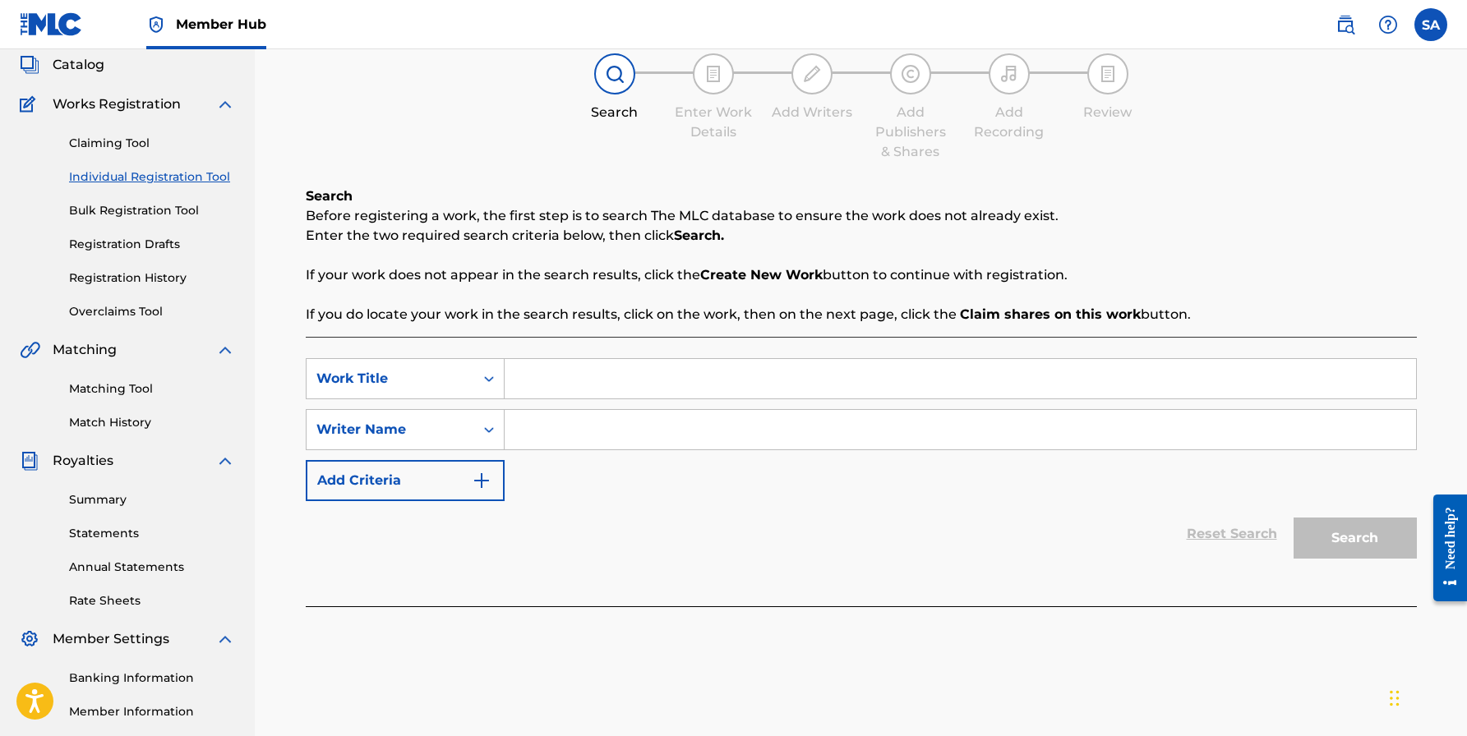
scroll to position [104, 0]
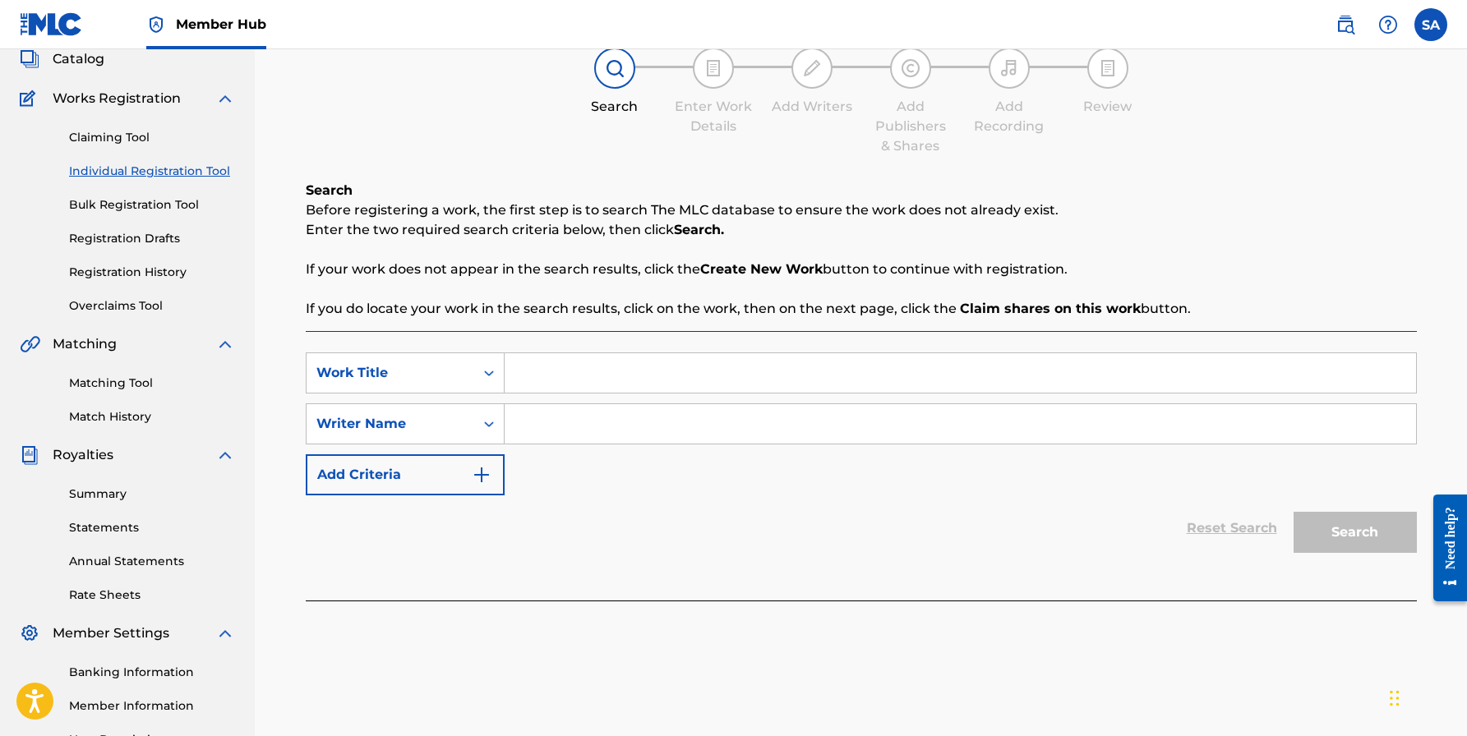
click at [551, 380] on input "Search Form" at bounding box center [959, 372] width 911 height 39
type input "let's get it"
click at [533, 427] on input "Search Form" at bounding box center [959, 423] width 911 height 39
paste input "[PERSON_NAME]"
click at [1314, 529] on button "Search" at bounding box center [1354, 532] width 123 height 41
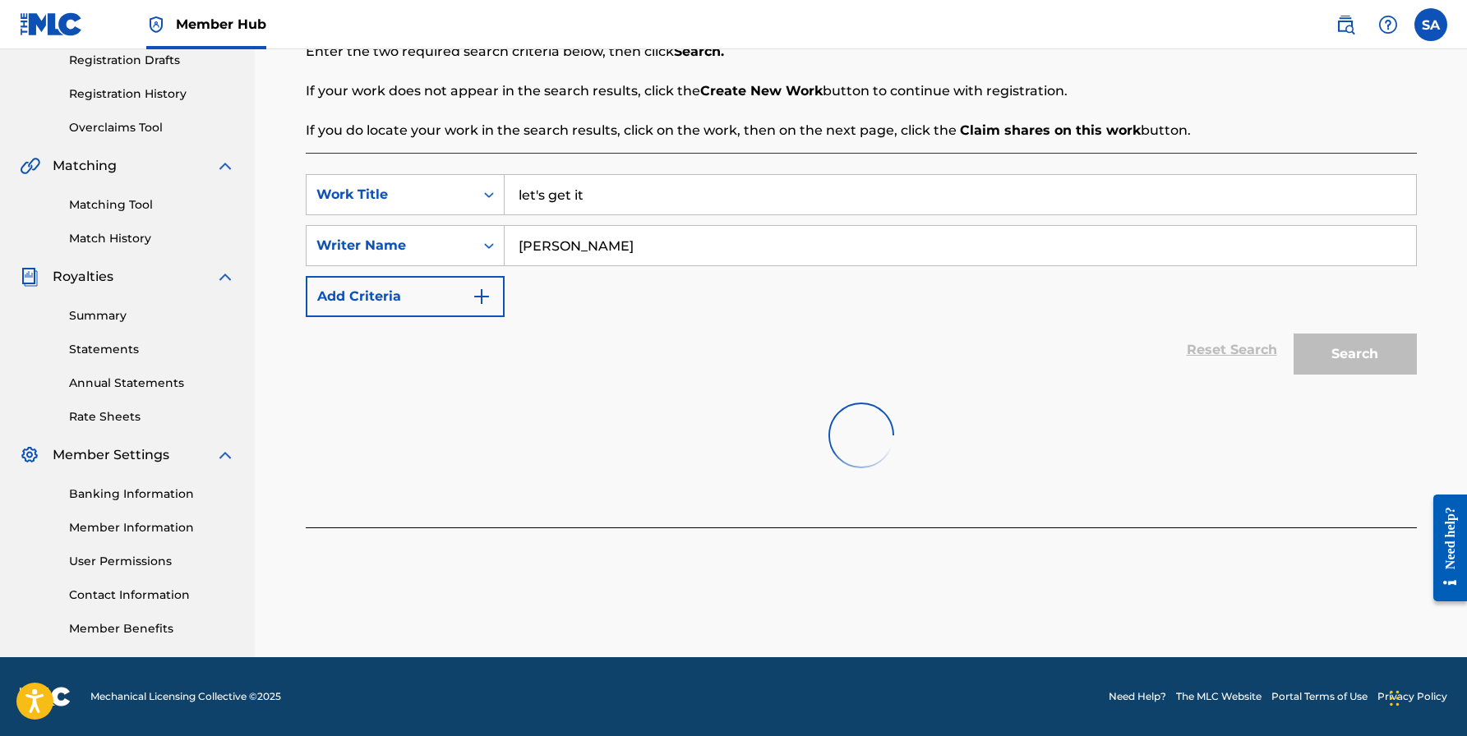
scroll to position [283, 0]
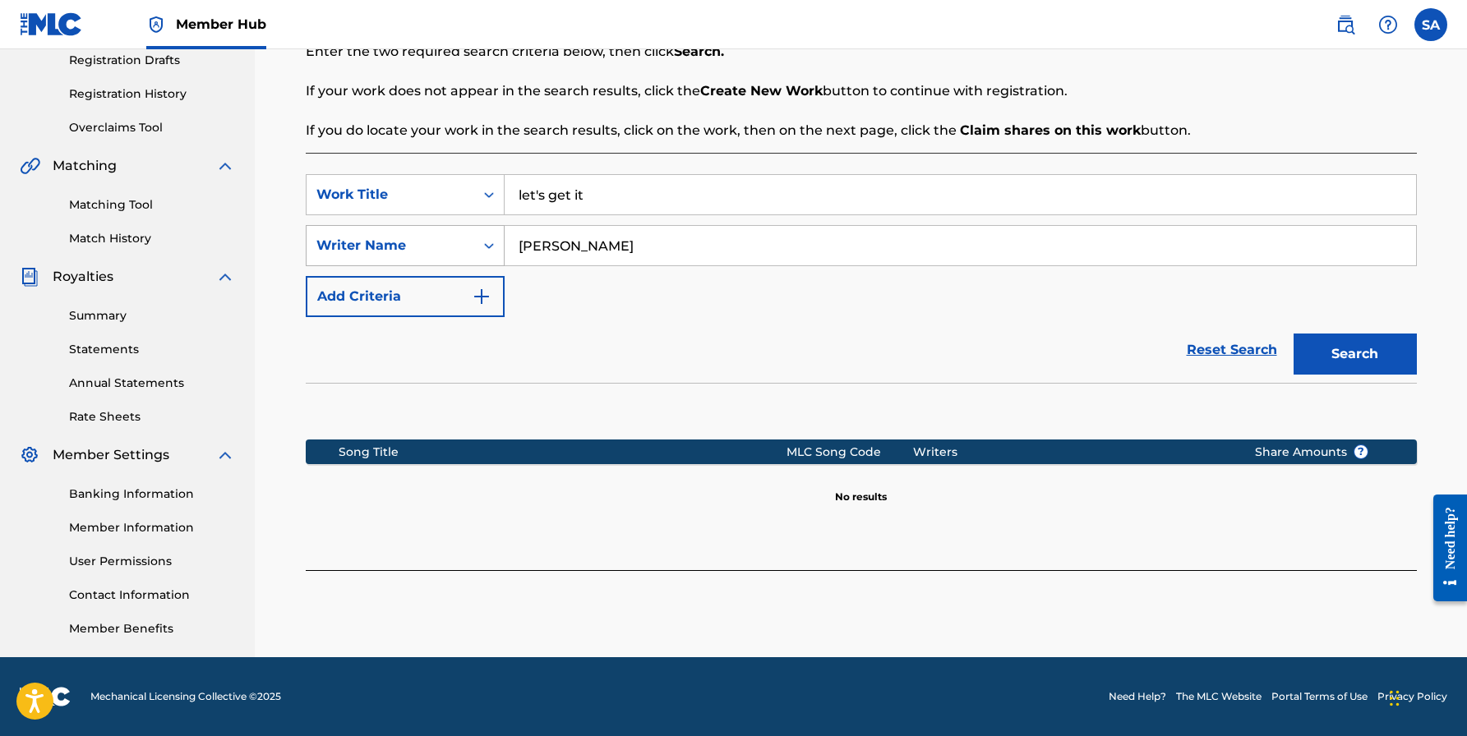
drag, startPoint x: 644, startPoint y: 238, endPoint x: 410, endPoint y: 241, distance: 234.2
click at [410, 241] on div "SearchWithCriteria7e40b55d-d2b3-4560-af91-93bf11388673 Writer Name [PERSON_NAME]" at bounding box center [861, 245] width 1111 height 41
paste input "von Paig"
type input "[PERSON_NAME]"
click at [1368, 355] on button "Search" at bounding box center [1354, 354] width 123 height 41
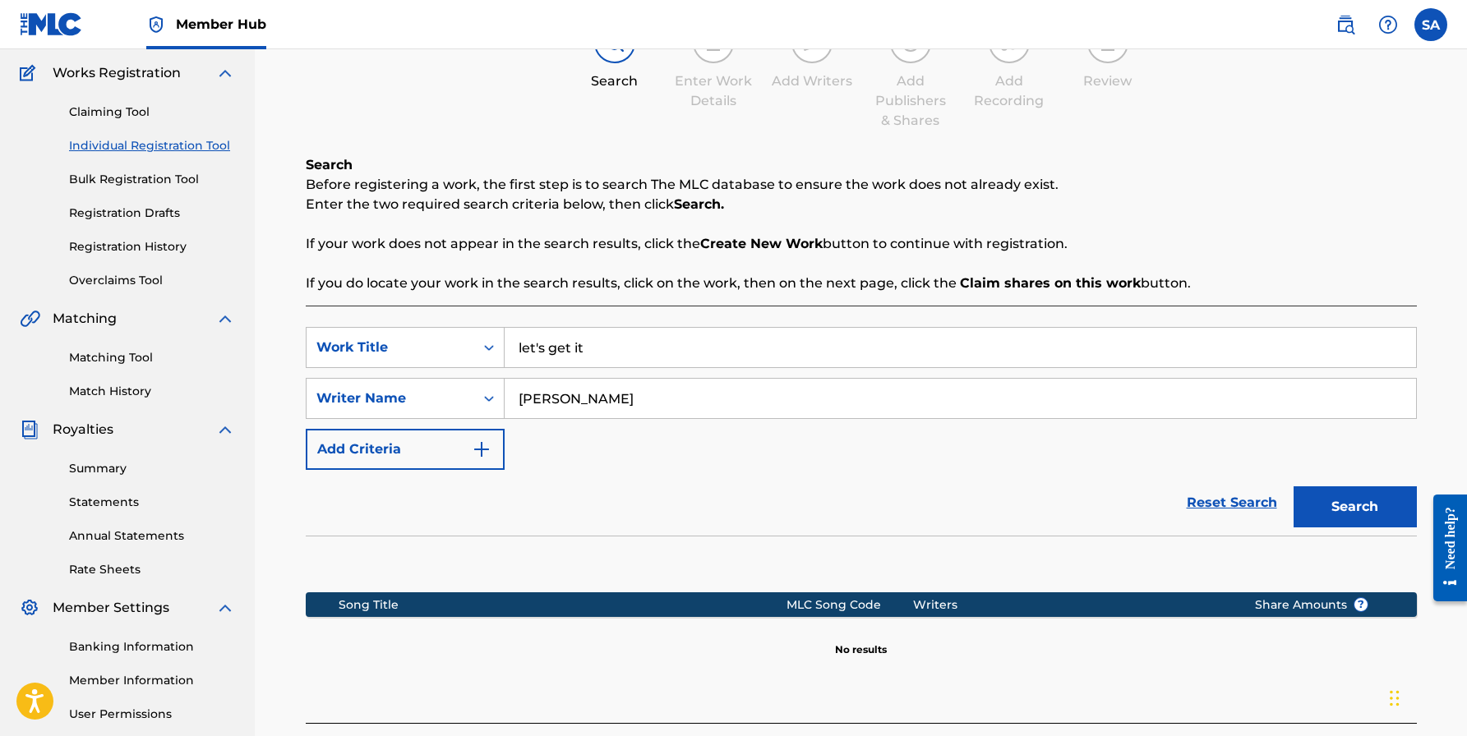
scroll to position [126, 0]
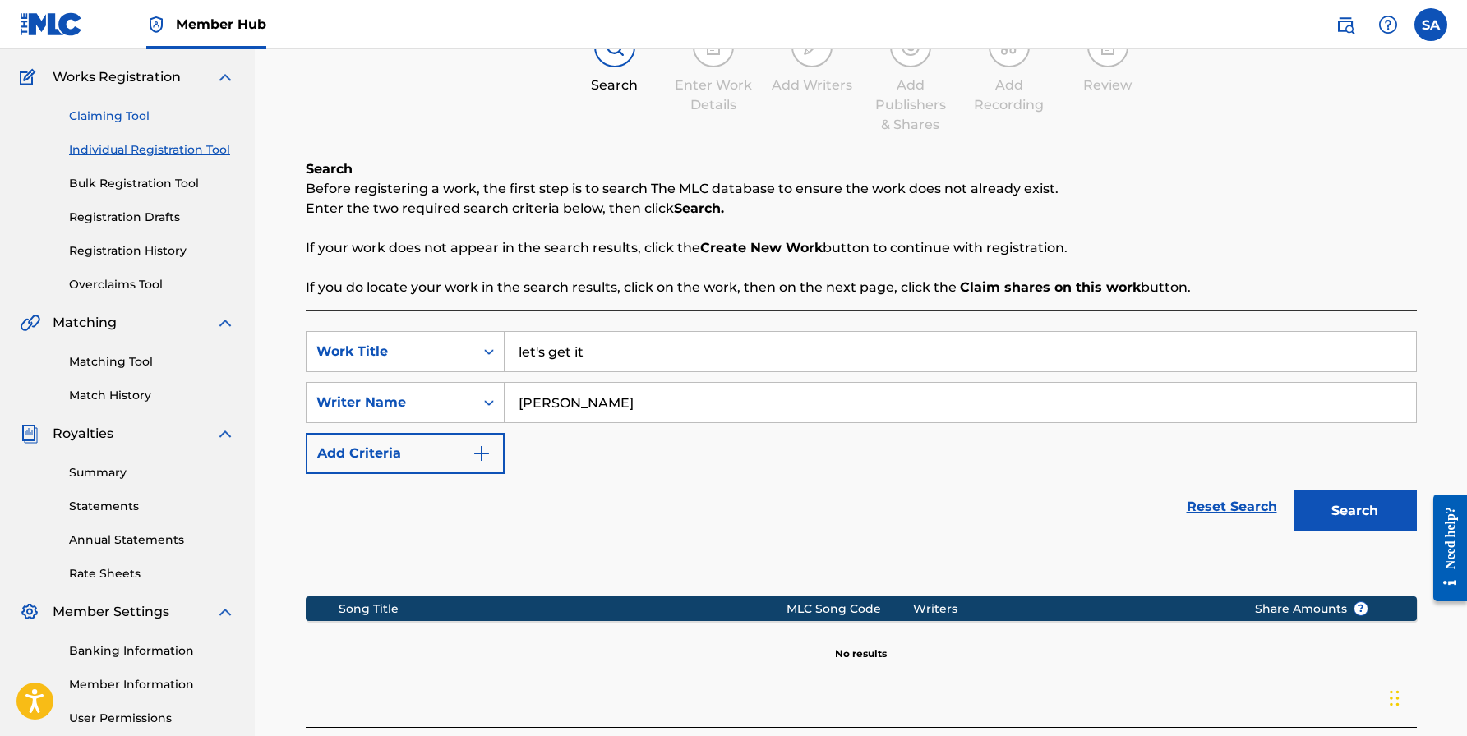
click at [139, 121] on link "Claiming Tool" at bounding box center [152, 116] width 166 height 17
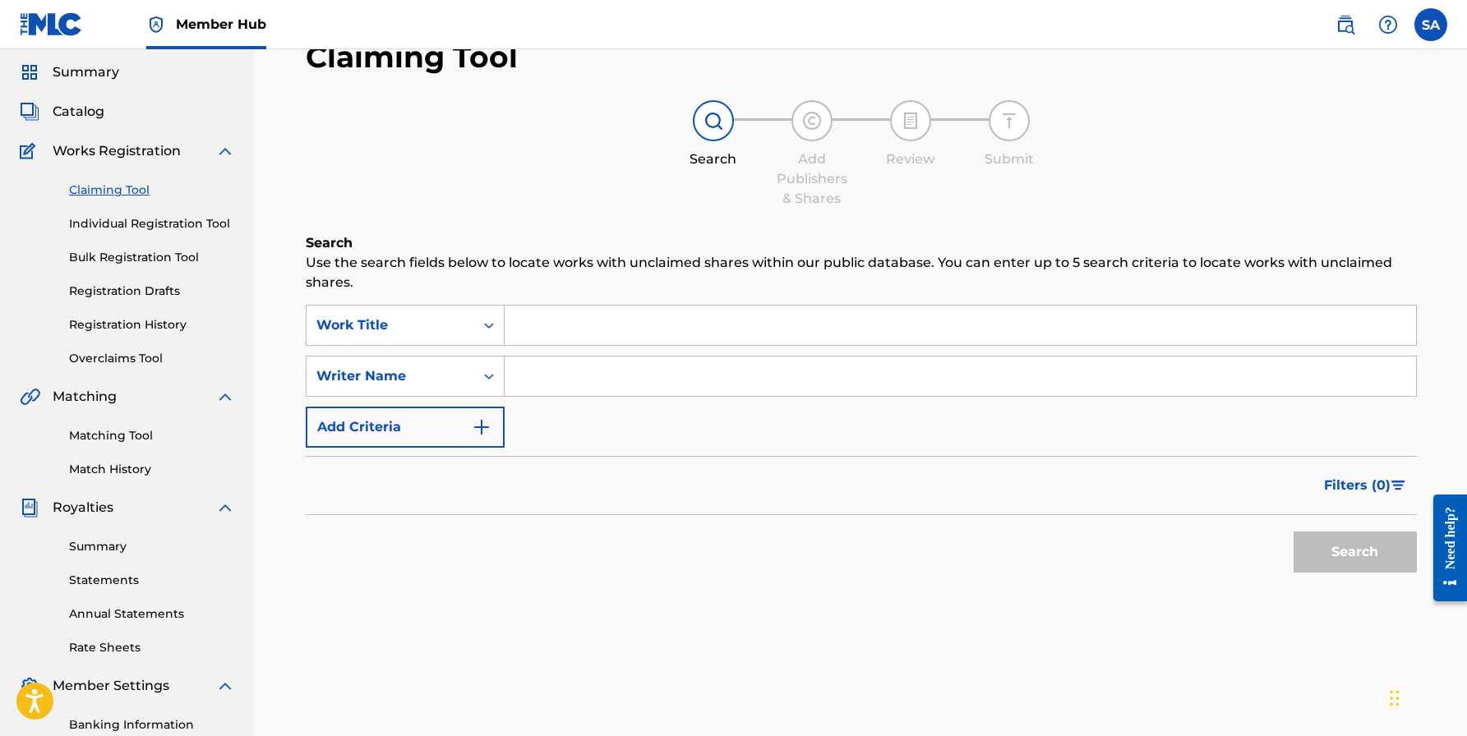
scroll to position [48, 0]
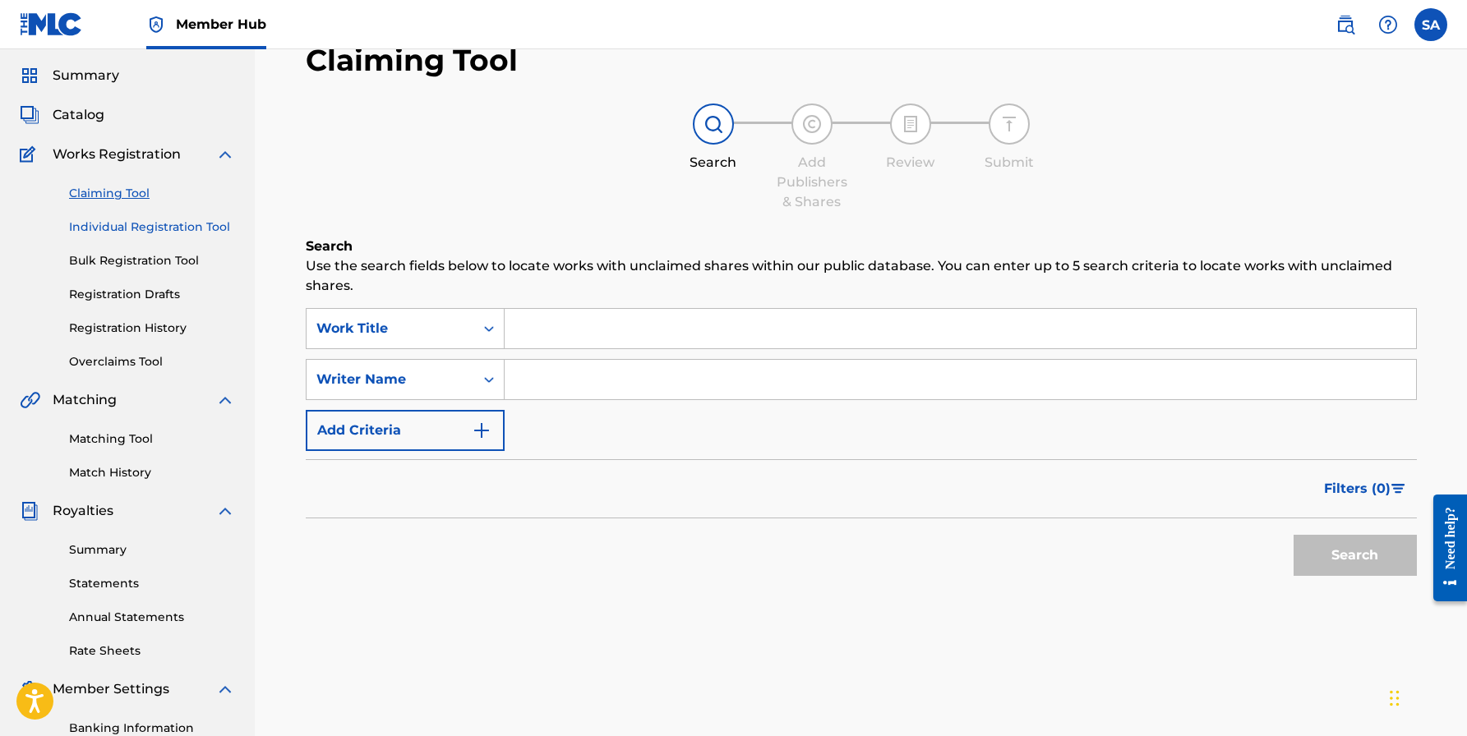
click at [141, 230] on link "Individual Registration Tool" at bounding box center [152, 227] width 166 height 17
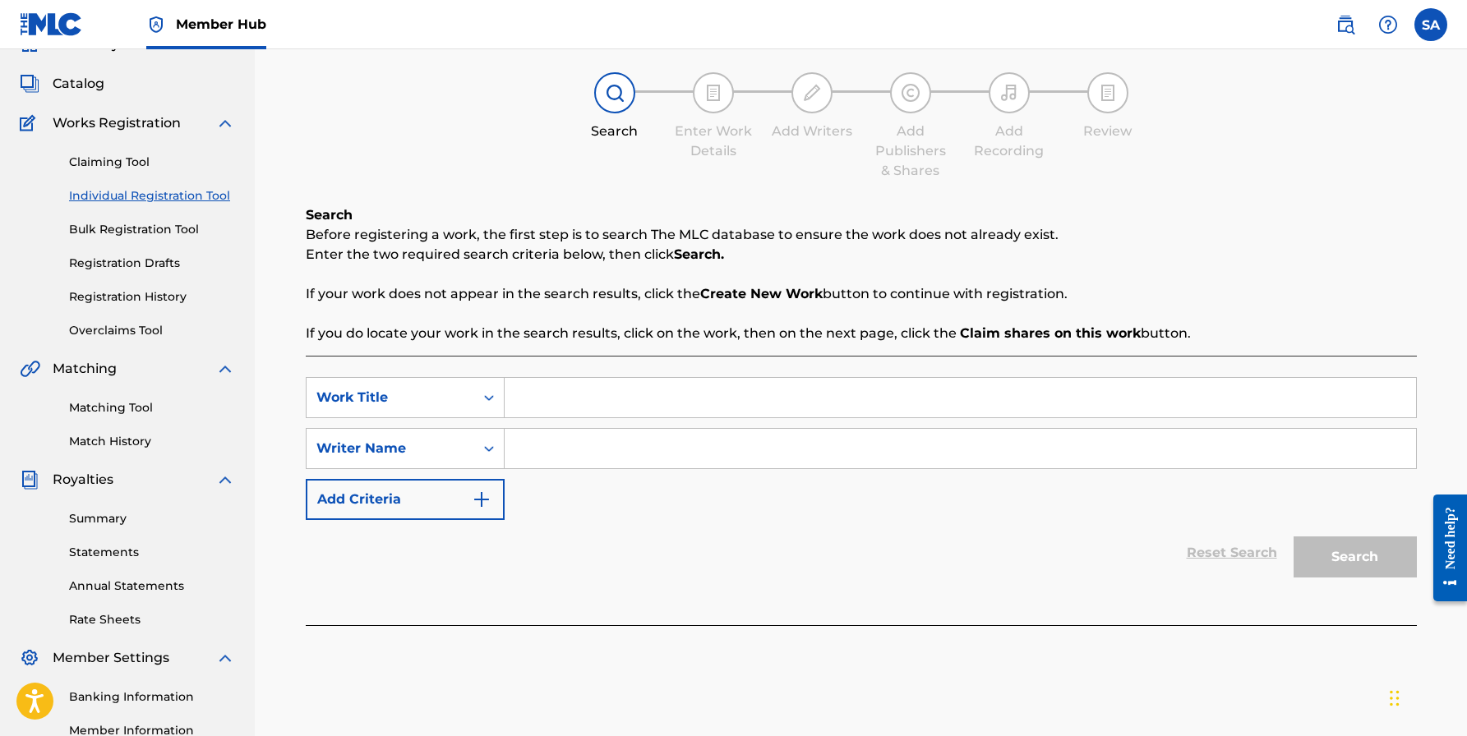
scroll to position [81, 0]
click at [673, 394] on input "Search Form" at bounding box center [959, 396] width 911 height 39
type input "let's get it"
click at [662, 463] on input "Search Form" at bounding box center [959, 447] width 911 height 39
type input "a"
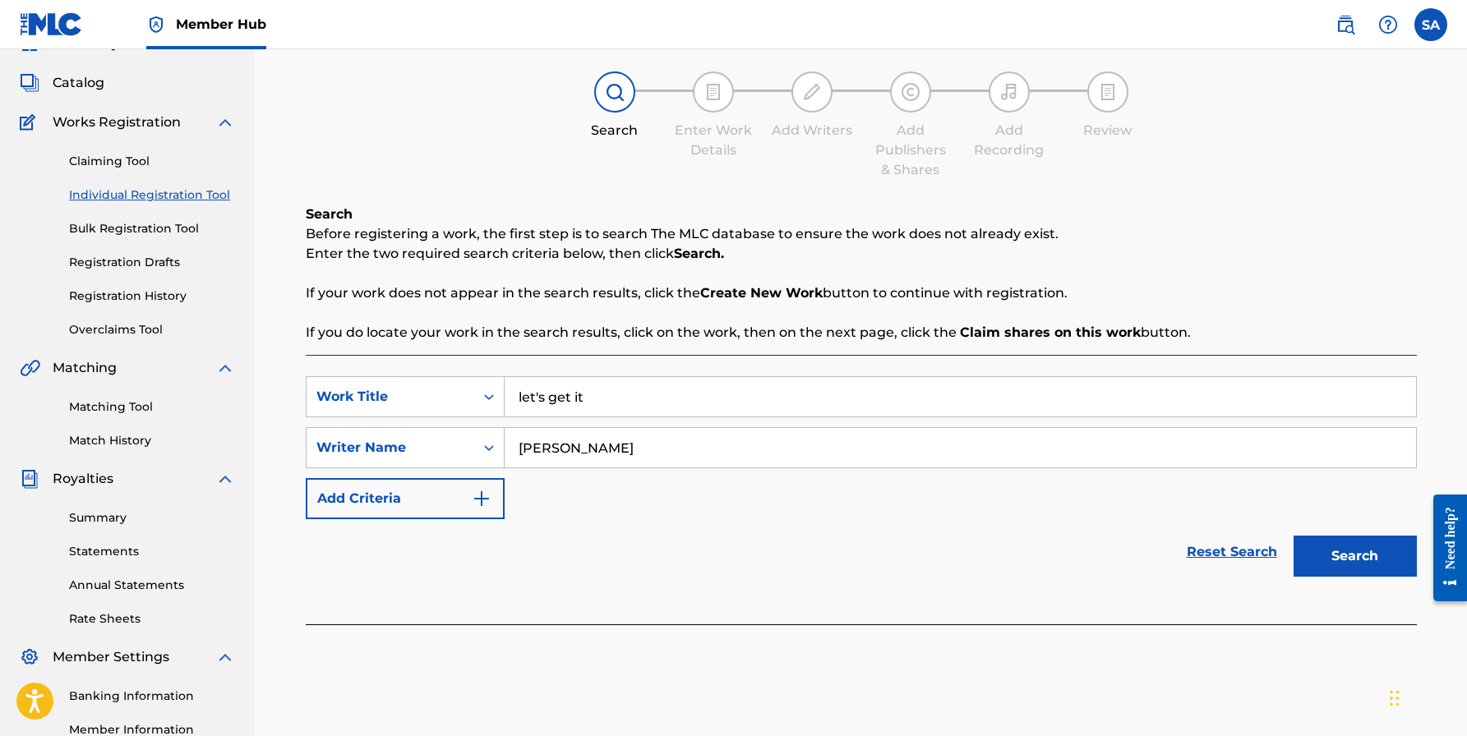
click at [1354, 556] on button "Search" at bounding box center [1354, 556] width 123 height 41
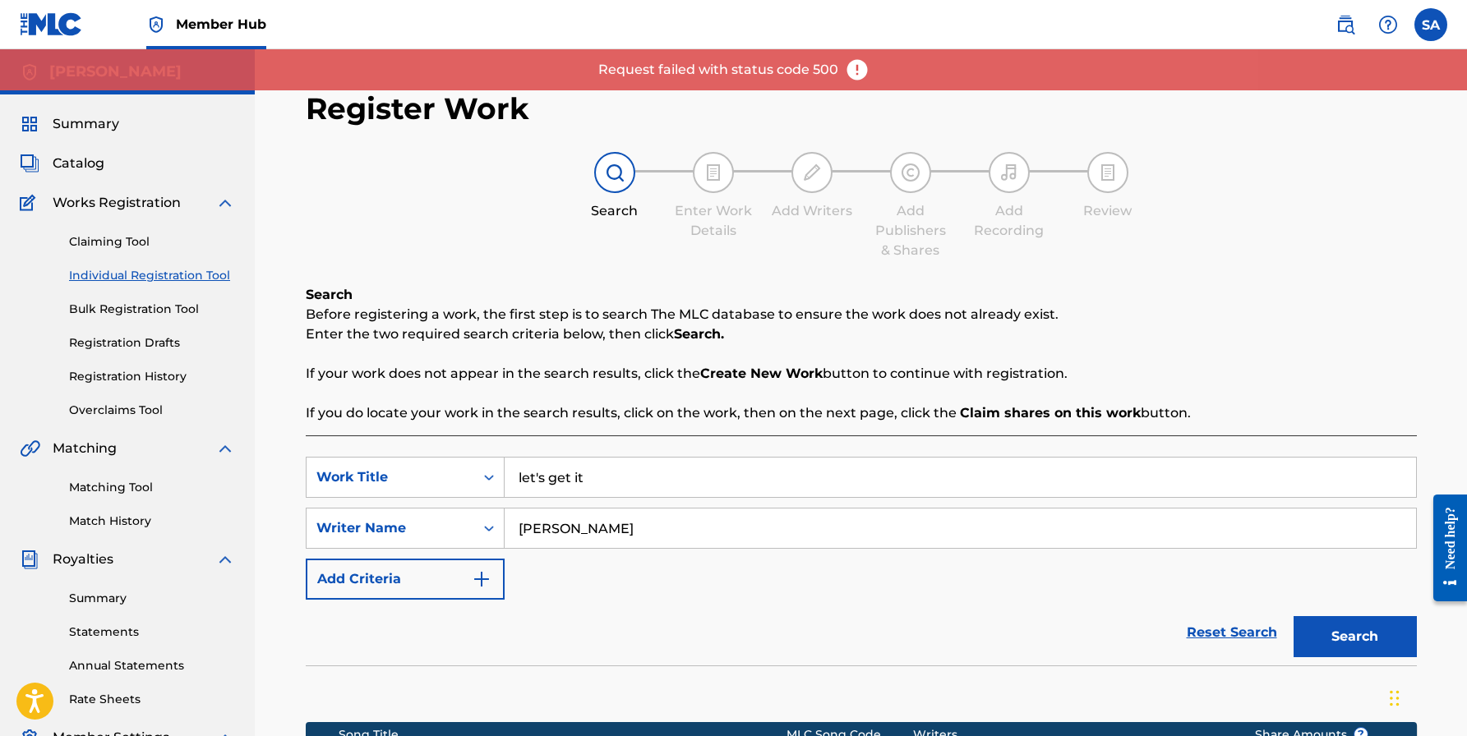
scroll to position [0, 0]
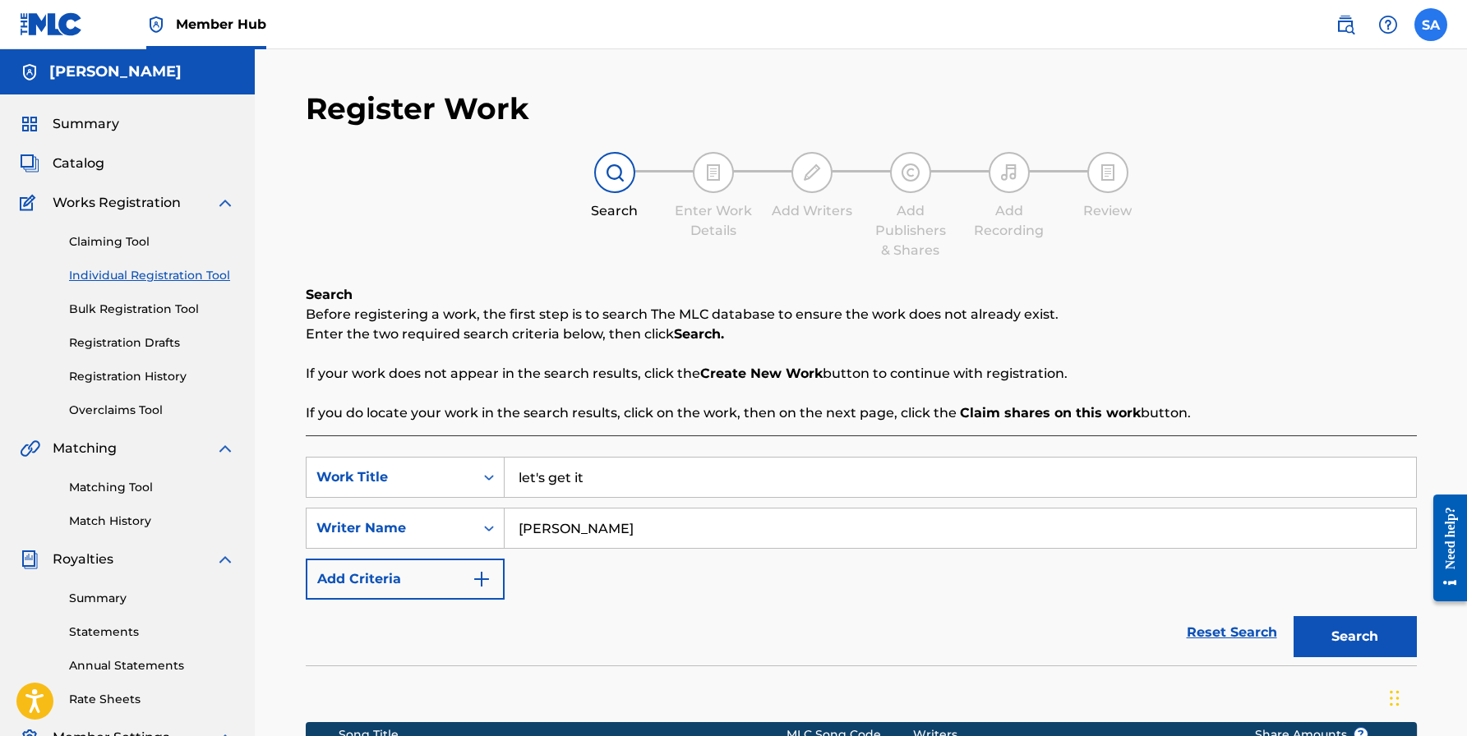
type input "[PERSON_NAME]"
click at [1423, 29] on label at bounding box center [1430, 24] width 33 height 33
click at [1430, 25] on input "SA [PERSON_NAME] [EMAIL_ADDRESS][DOMAIN_NAME] Notification Preferences Profile …" at bounding box center [1430, 25] width 0 height 0
click at [1261, 205] on link "Profile" at bounding box center [1268, 204] width 33 height 15
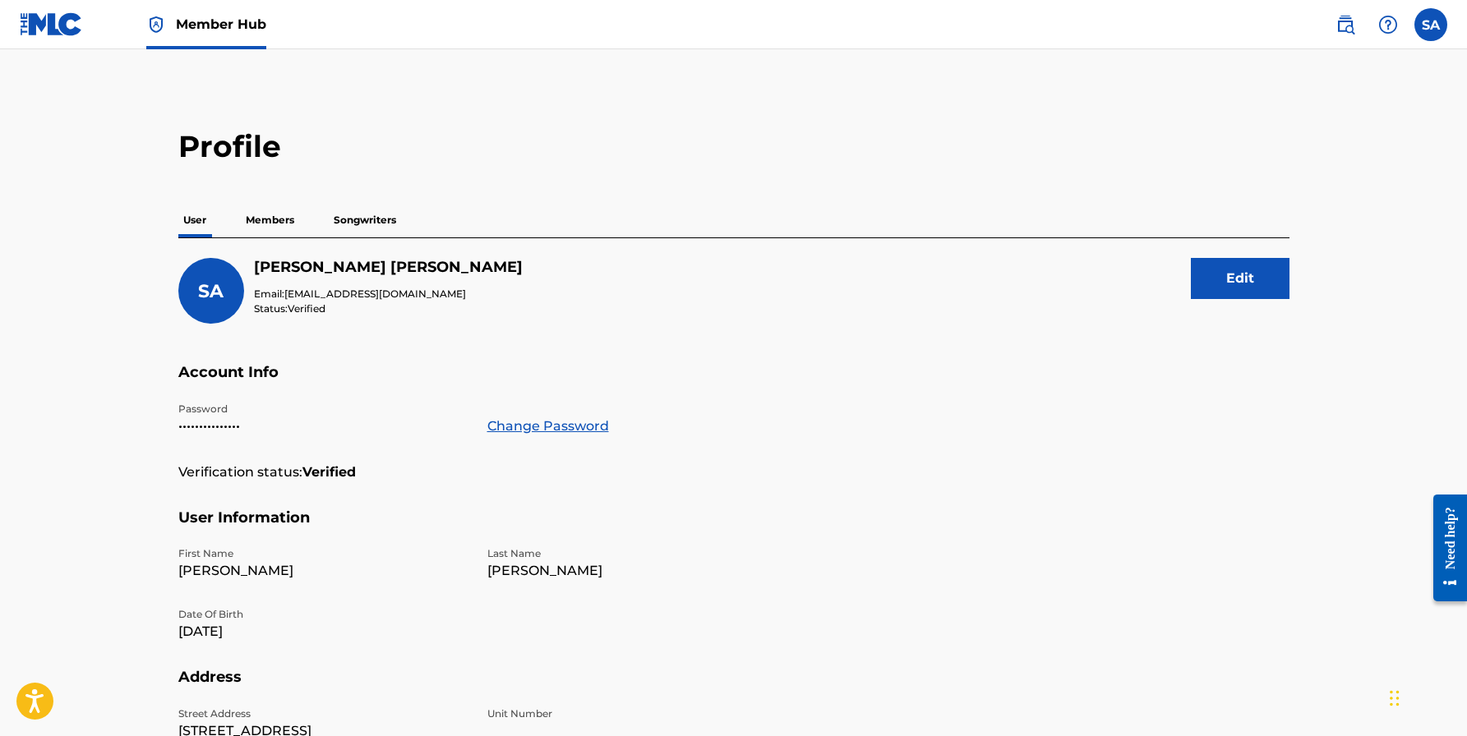
click at [198, 25] on span "Member Hub" at bounding box center [221, 24] width 90 height 19
